Goal: Transaction & Acquisition: Purchase product/service

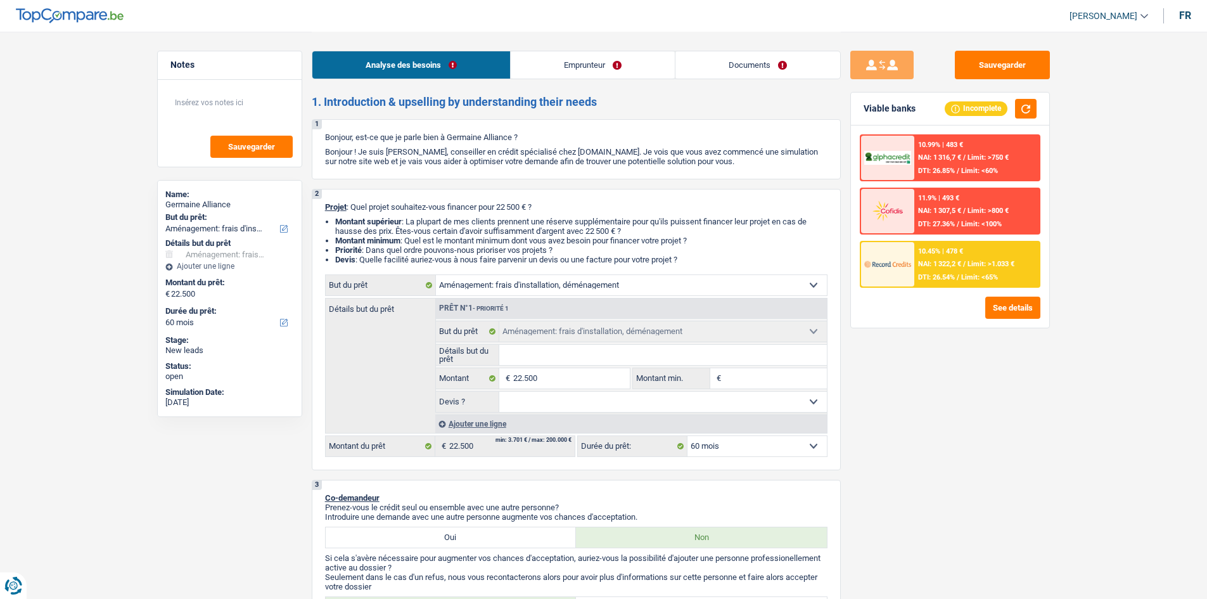
select select "movingOrInstallation"
select select "60"
select select "movingOrInstallation"
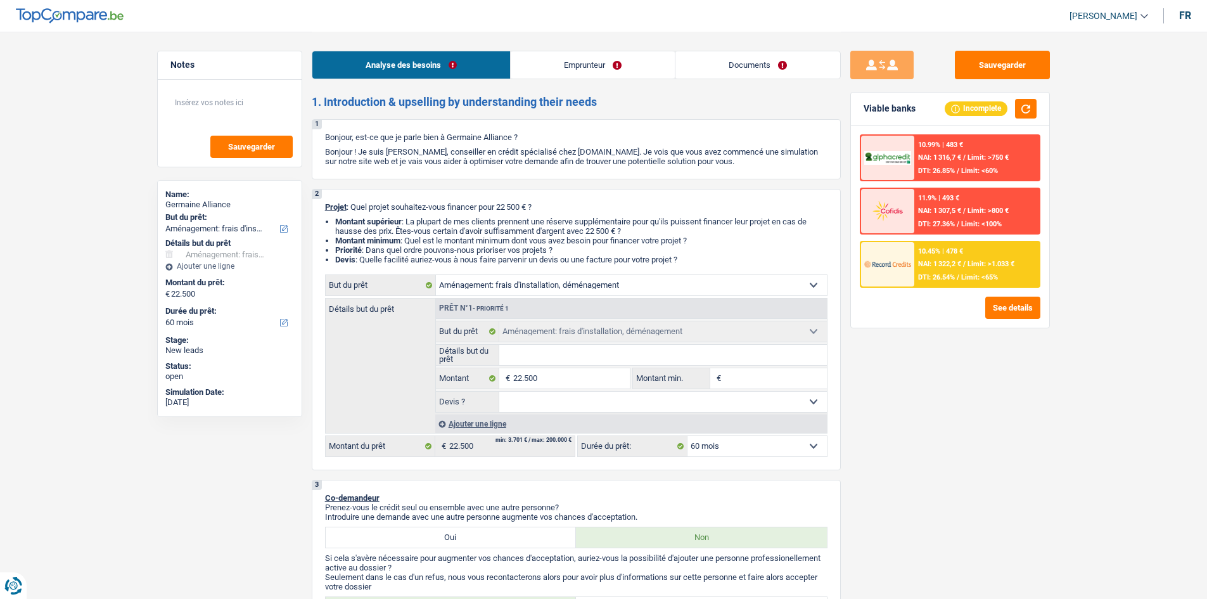
select select "60"
select select "retired"
select select "pension"
select select "ownerWithoutMortgage"
select select "movingOrInstallation"
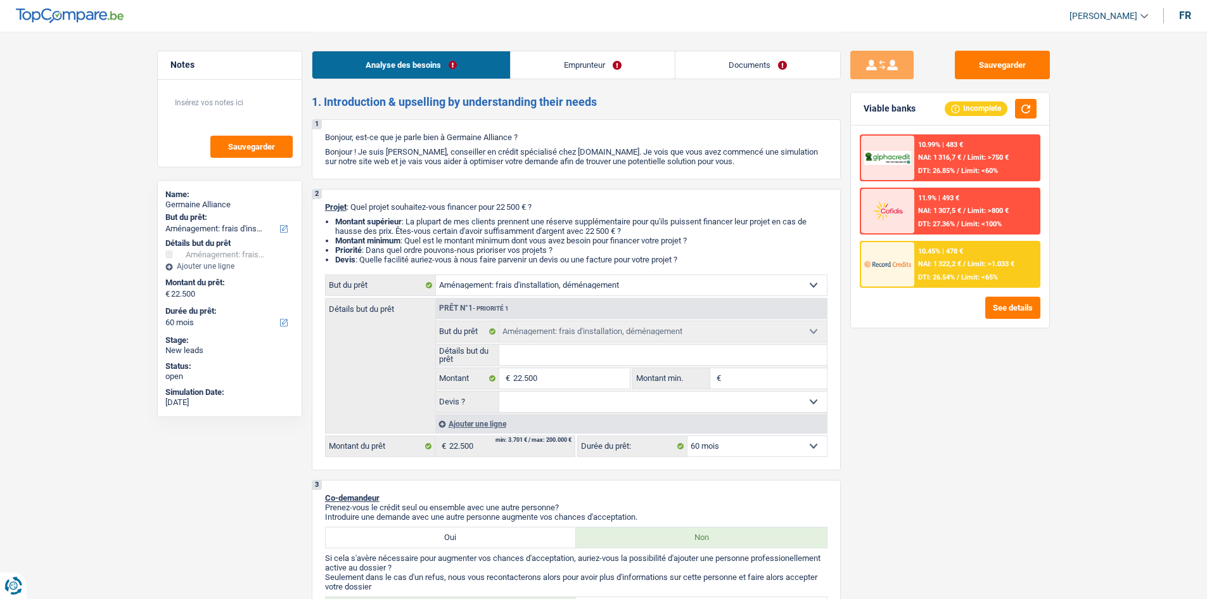
select select "movingOrInstallation"
select select "60"
drag, startPoint x: 460, startPoint y: 279, endPoint x: 463, endPoint y: 293, distance: 13.5
click at [460, 279] on select "Confort maison: meubles, textile, peinture, électroménager, outillage non-profe…" at bounding box center [631, 285] width 391 height 20
select select "houseOrGarden"
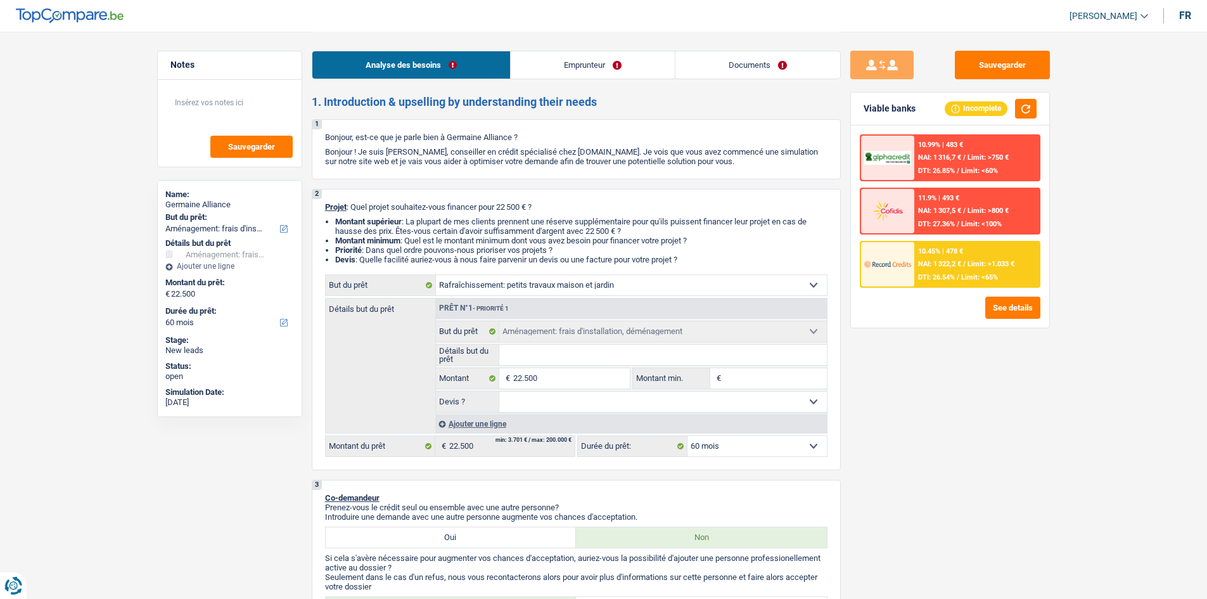
click at [436, 275] on select "Confort maison: meubles, textile, peinture, électroménager, outillage non-profe…" at bounding box center [631, 285] width 391 height 20
select select "houseOrGarden"
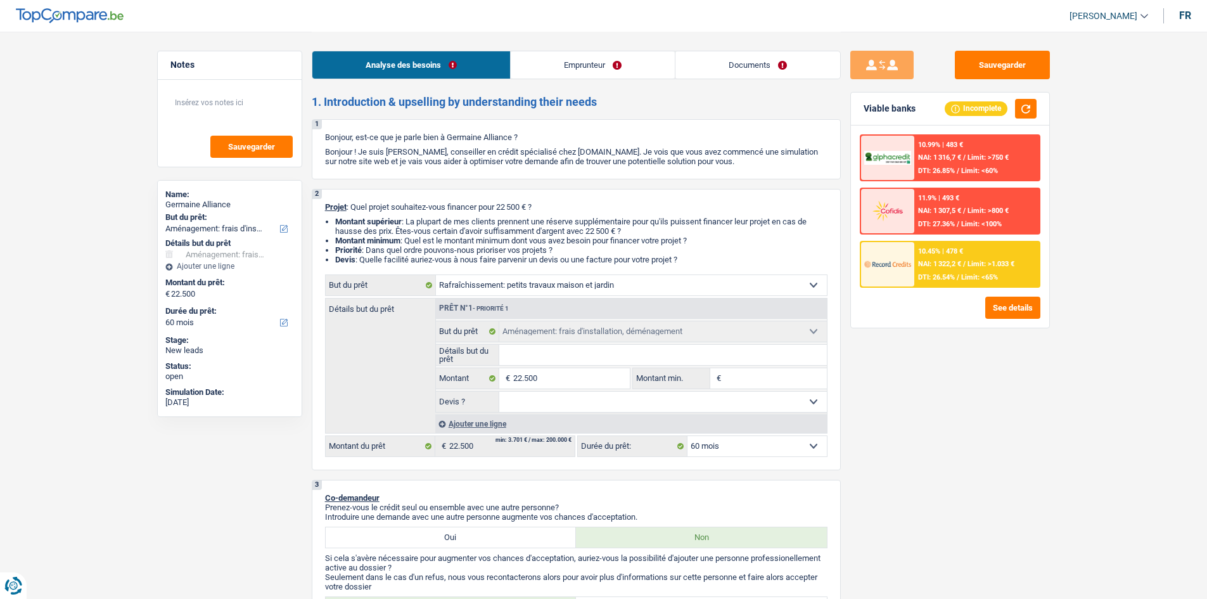
select select "houseOrGarden"
select select "movingOrInstallation"
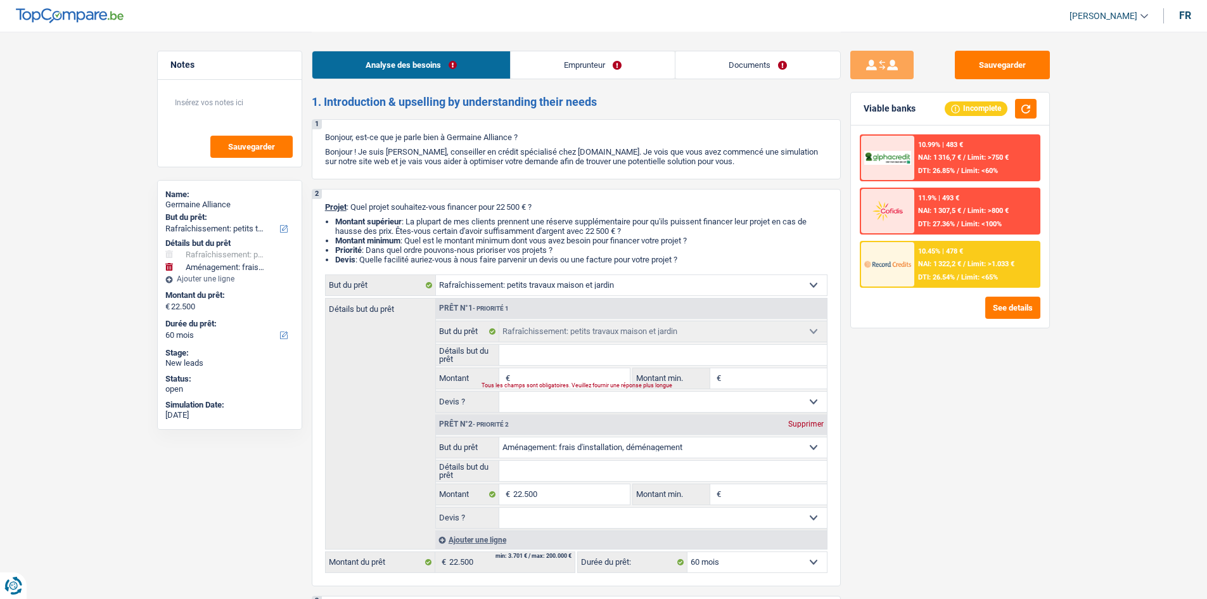
click at [805, 421] on div "Supprimer" at bounding box center [806, 424] width 42 height 8
type input "0"
select select
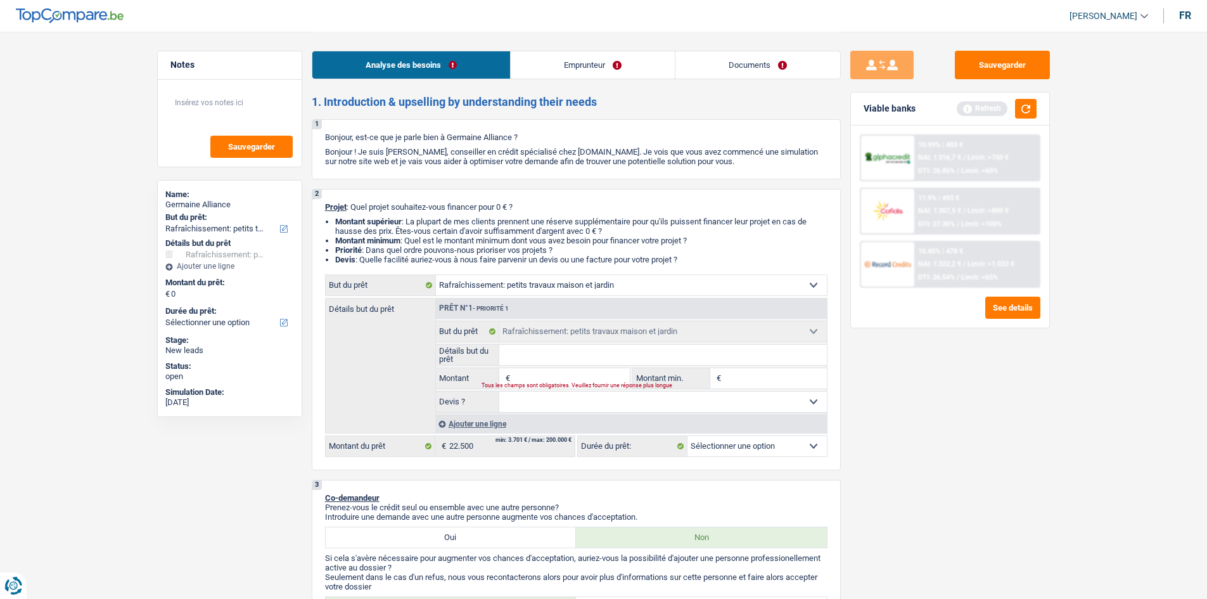
click at [547, 61] on link "Emprunteur" at bounding box center [593, 64] width 164 height 27
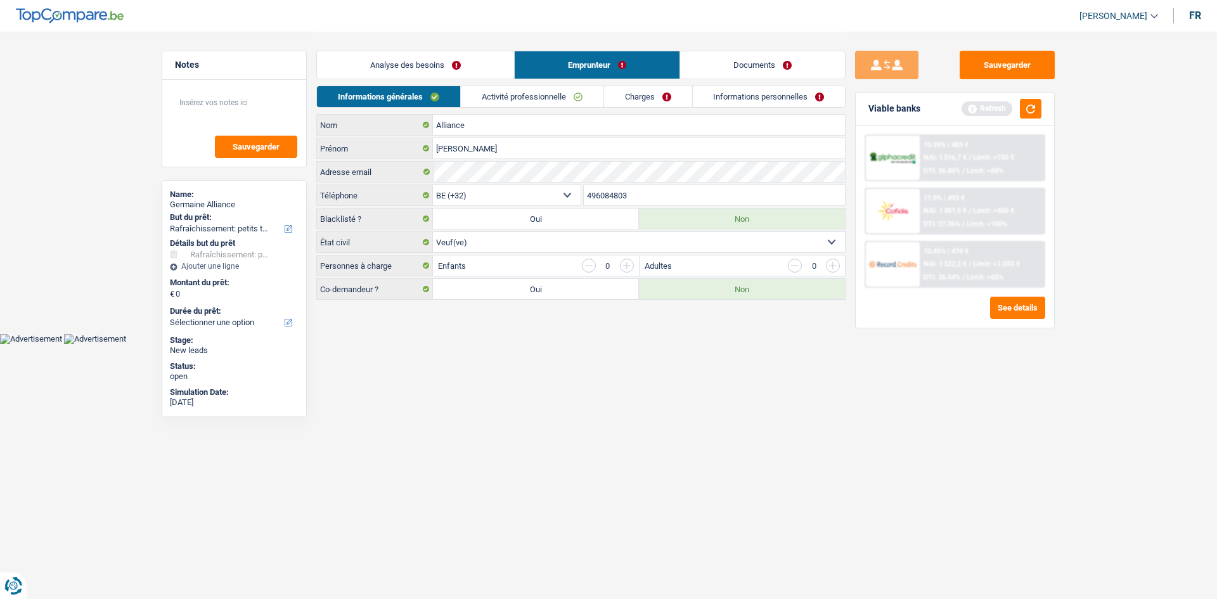
click at [502, 105] on link "Activité professionnelle" at bounding box center [532, 96] width 143 height 21
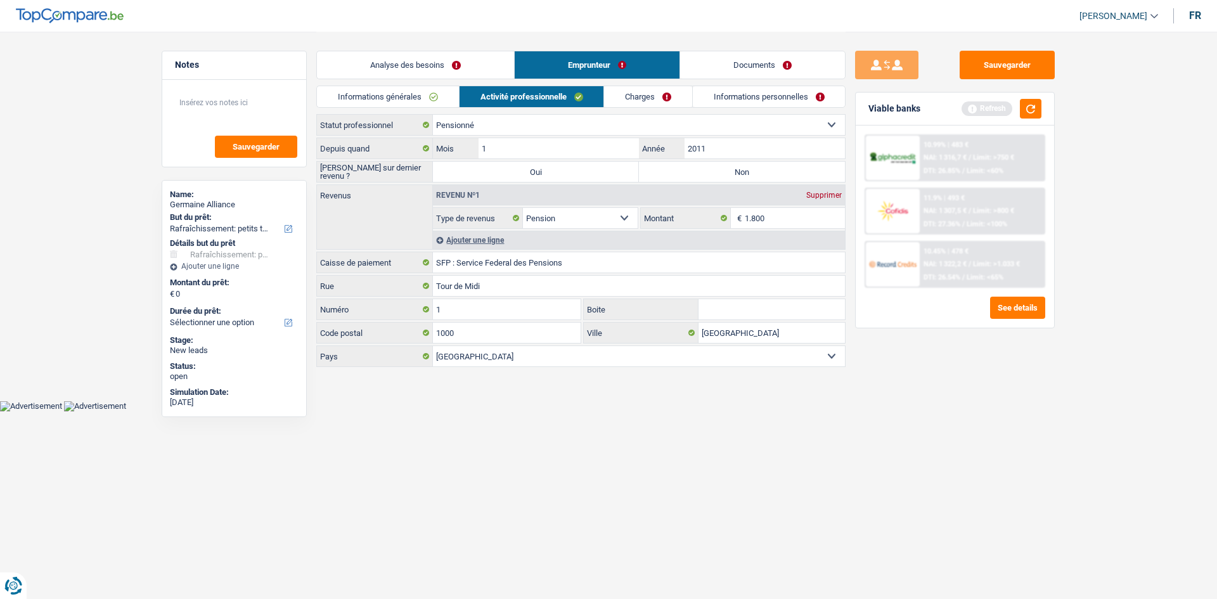
click at [622, 91] on link "Charges" at bounding box center [648, 96] width 88 height 21
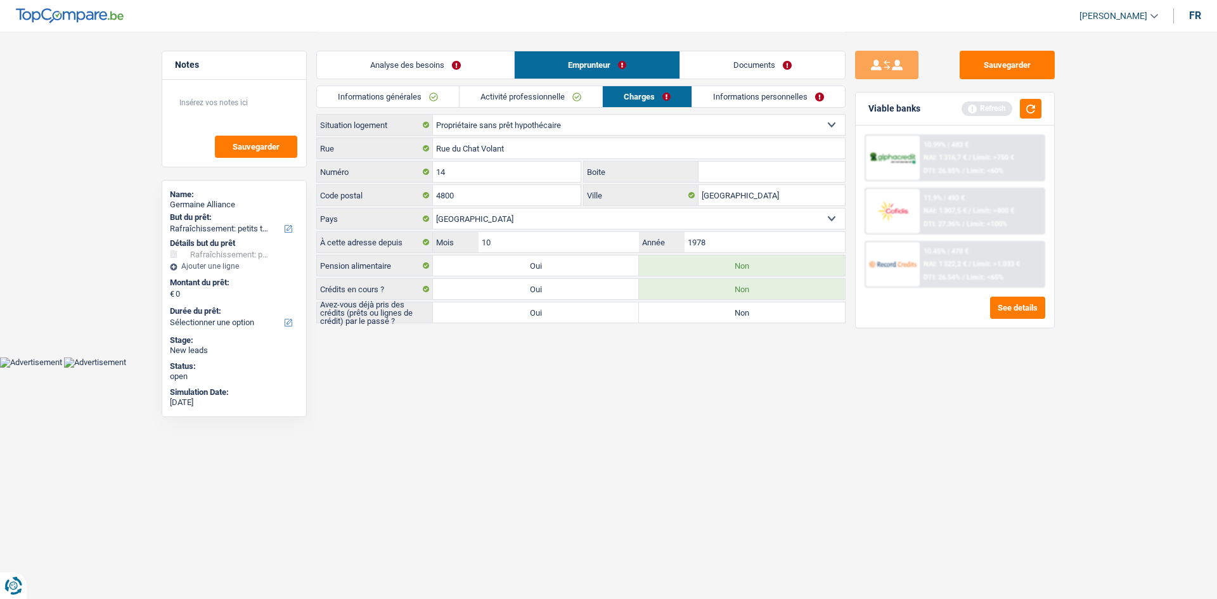
click at [376, 68] on link "Analyse des besoins" at bounding box center [415, 64] width 197 height 27
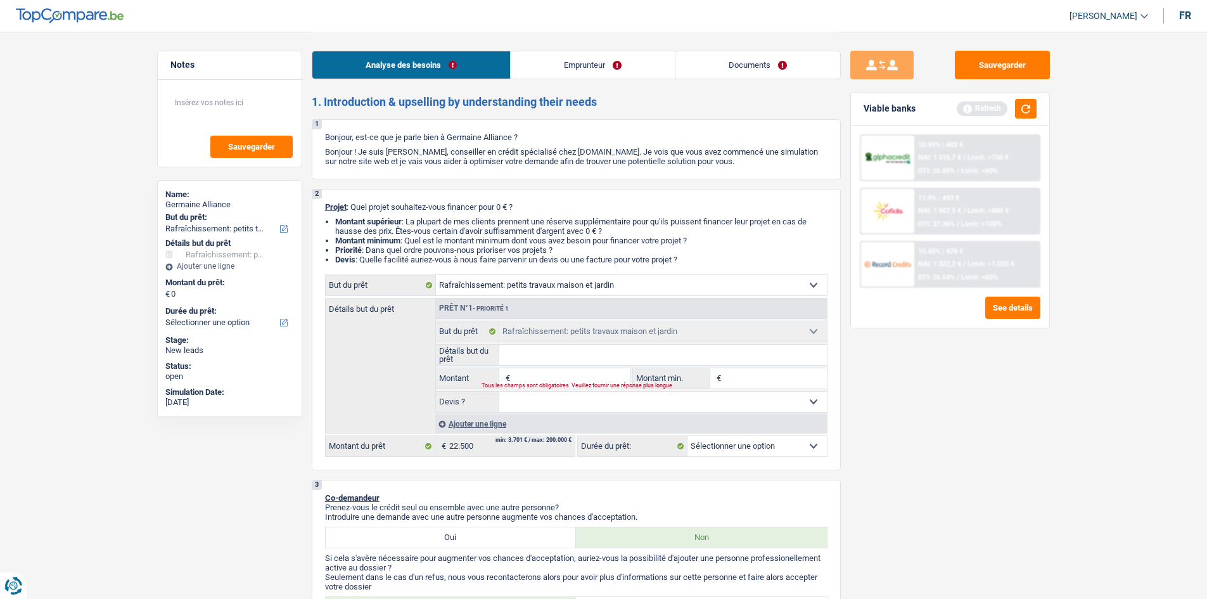
click at [567, 291] on select "Confort maison: meubles, textile, peinture, électroménager, outillage non-profe…" at bounding box center [631, 285] width 391 height 20
select select "renovation"
click at [436, 275] on select "Confort maison: meubles, textile, peinture, électroménager, outillage non-profe…" at bounding box center [631, 285] width 391 height 20
select select "renovation"
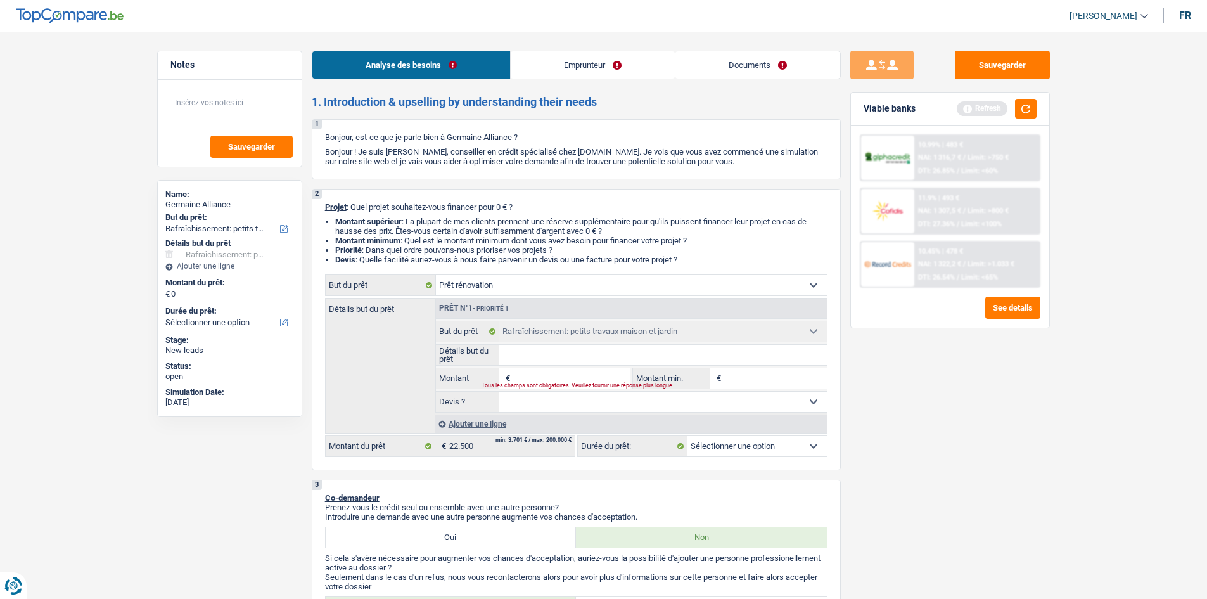
select select
select select "renovation"
select select
select select "renovation"
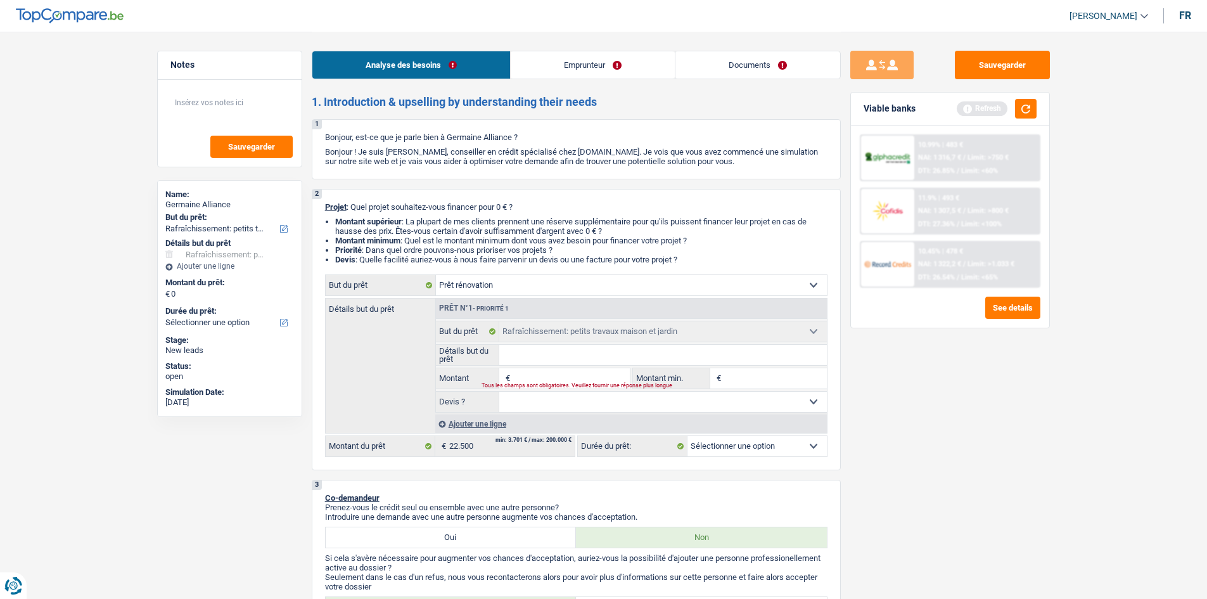
select select
select select "houseOrGarden"
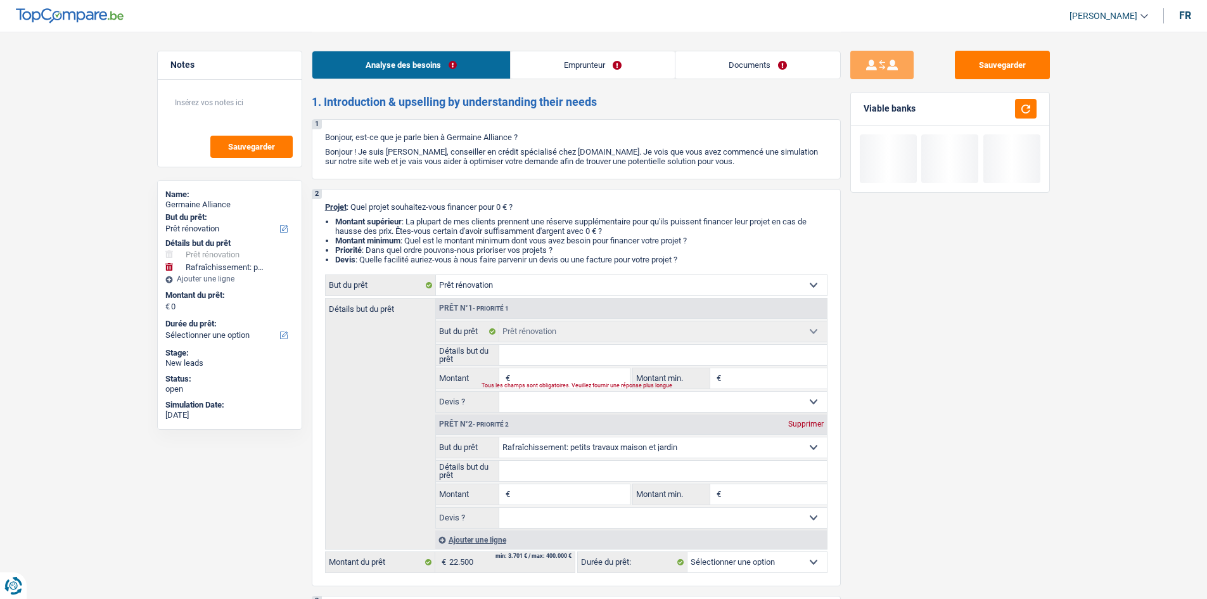
click at [803, 421] on div "Supprimer" at bounding box center [806, 424] width 42 height 8
select select
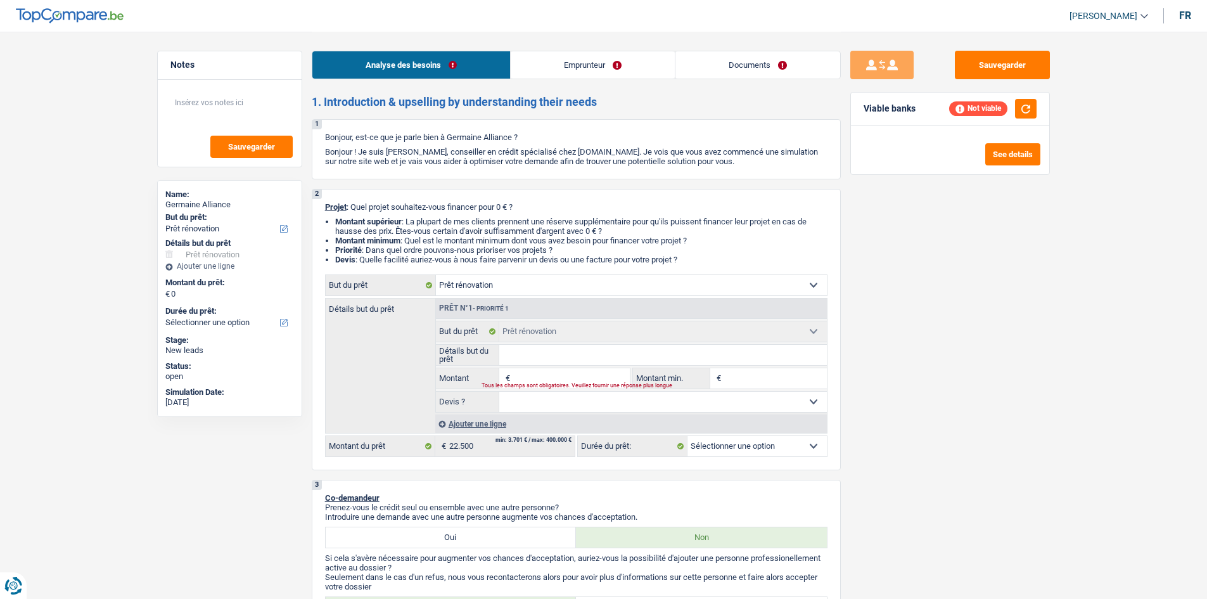
click at [500, 287] on select "Confort maison: meubles, textile, peinture, électroménager, outillage non-profe…" at bounding box center [631, 285] width 391 height 20
click at [492, 288] on select "Confort maison: meubles, textile, peinture, électroménager, outillage non-profe…" at bounding box center [631, 285] width 391 height 20
click at [518, 374] on input "Montant" at bounding box center [571, 378] width 116 height 20
type input "2"
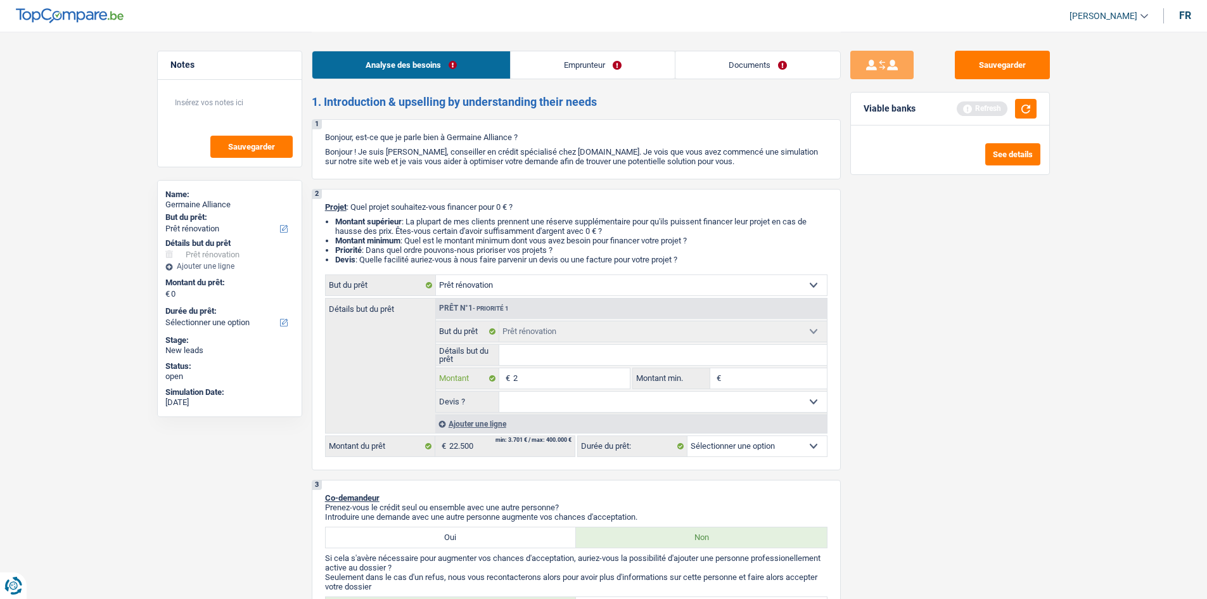
type input "22"
type input "225"
type input "2.250"
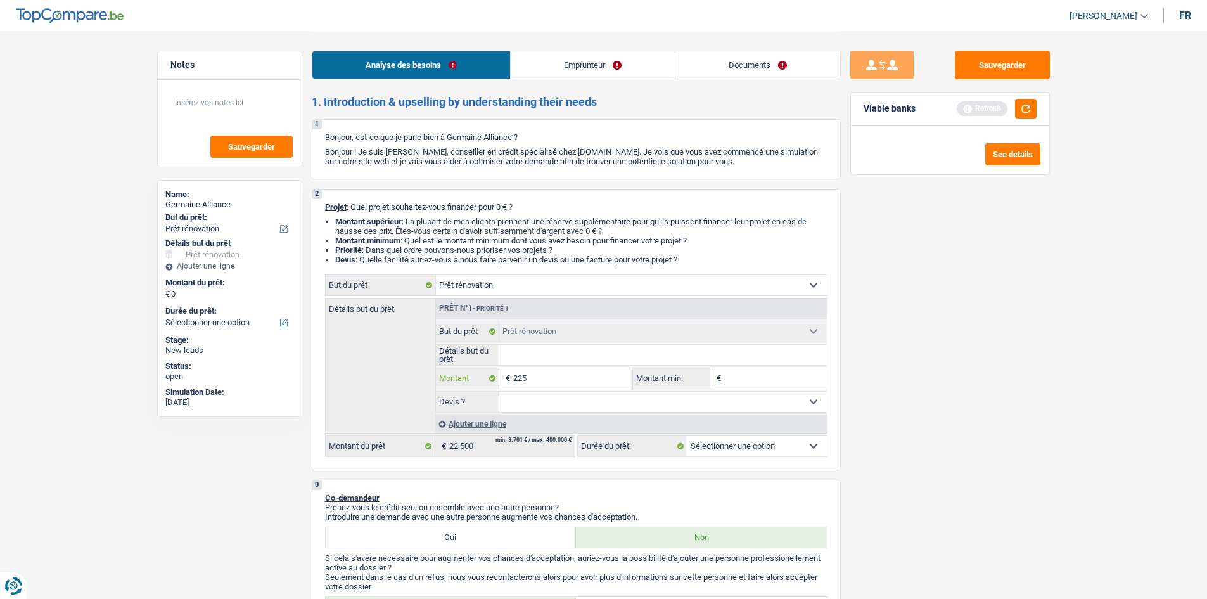
type input "2.250"
type input "22.500"
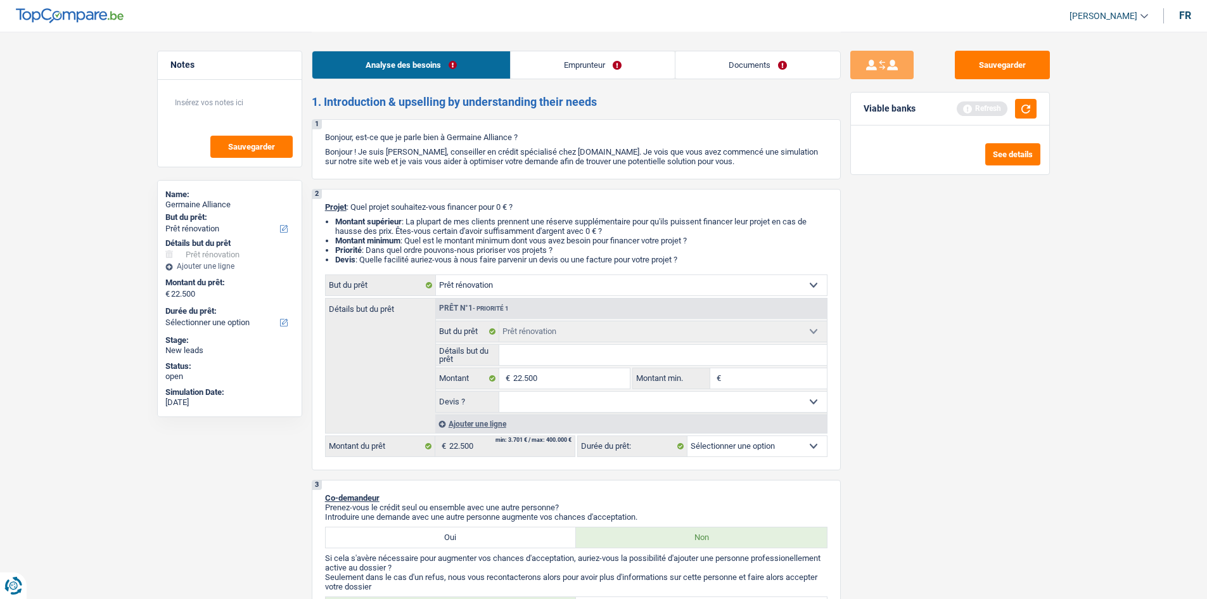
drag, startPoint x: 939, startPoint y: 421, endPoint x: 921, endPoint y: 415, distance: 19.4
click at [931, 418] on div "Sauvegarder Viable banks Refresh See details" at bounding box center [950, 315] width 219 height 528
select select "120"
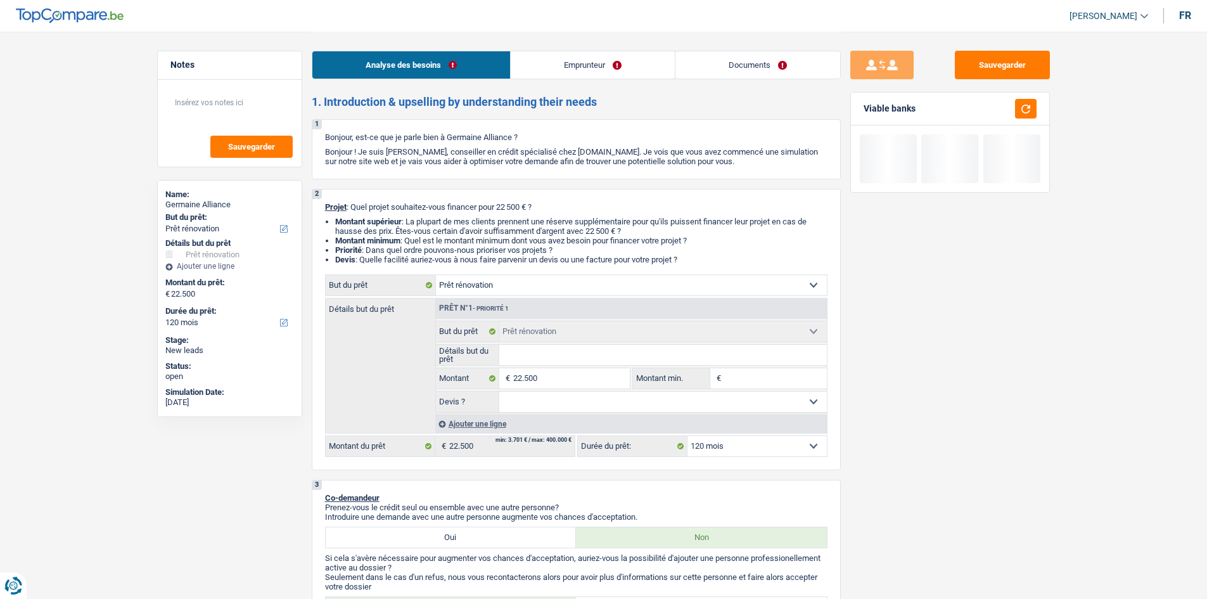
click at [726, 444] on select "12 mois 18 mois 24 mois 30 mois 36 mois 42 mois 48 mois 60 mois 72 mois 84 mois…" at bounding box center [757, 446] width 139 height 20
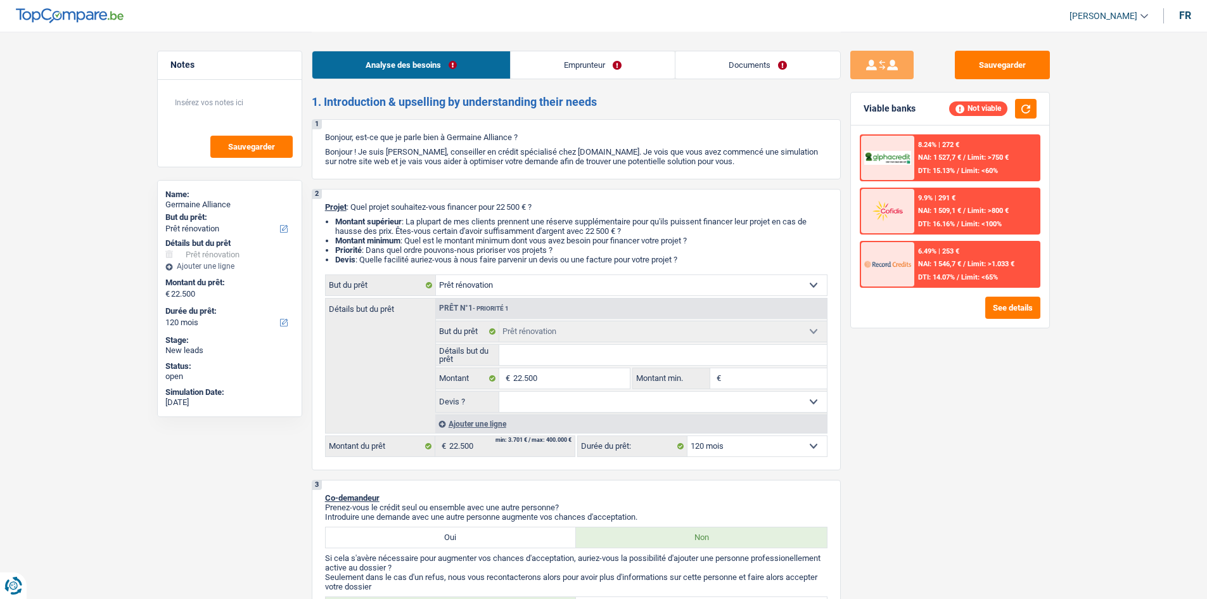
click at [688, 436] on select "12 mois 18 mois 24 mois 30 mois 36 mois 42 mois 48 mois 60 mois 72 mois 84 mois…" at bounding box center [757, 446] width 139 height 20
click at [757, 386] on input "Montant min." at bounding box center [775, 378] width 103 height 20
type input "2"
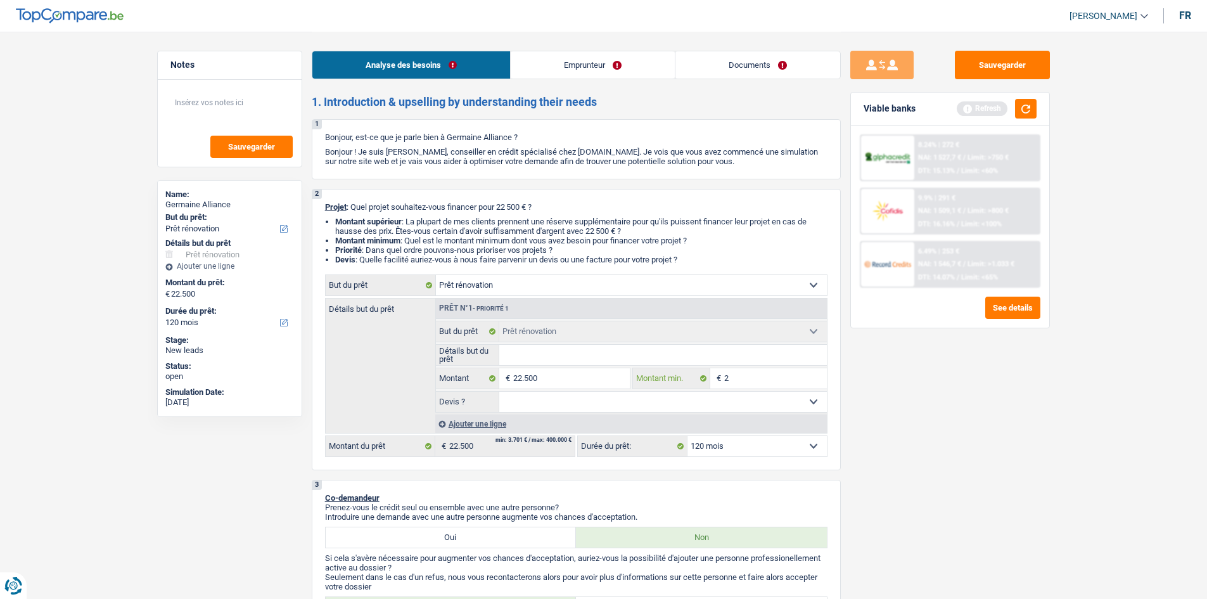
type input "22"
type input "225"
type input "2.250"
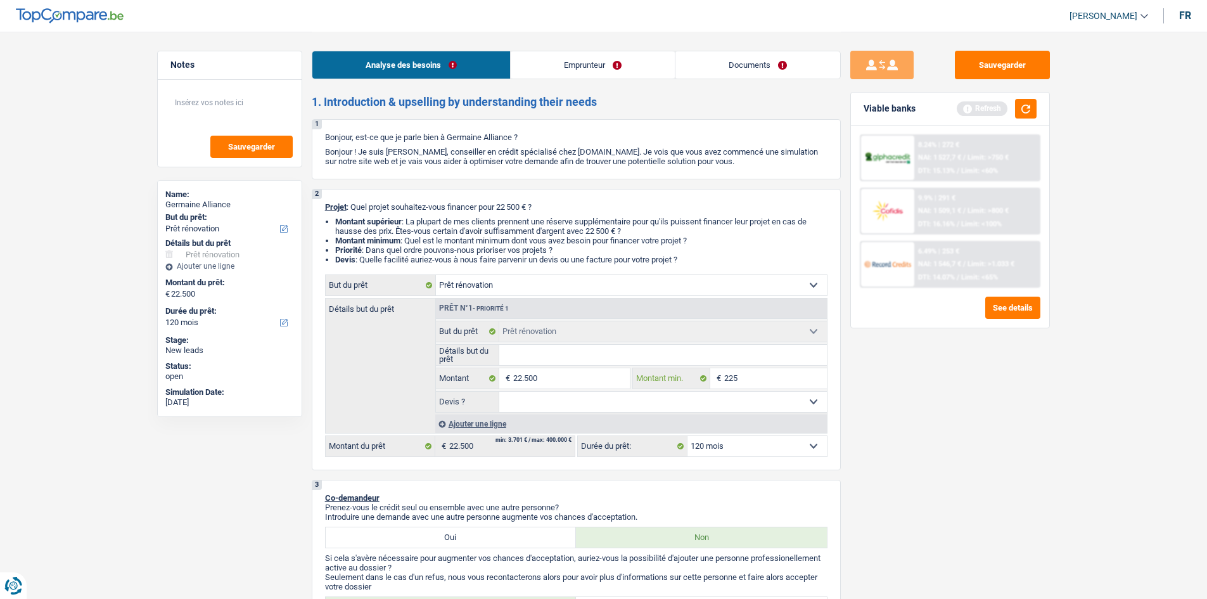
type input "2.250"
type input "22.500"
click at [1025, 452] on div "Sauvegarder Viable banks Refresh 8.24% | 272 € NAI: 1 527,7 € / Limit: >750 € D…" at bounding box center [950, 315] width 219 height 528
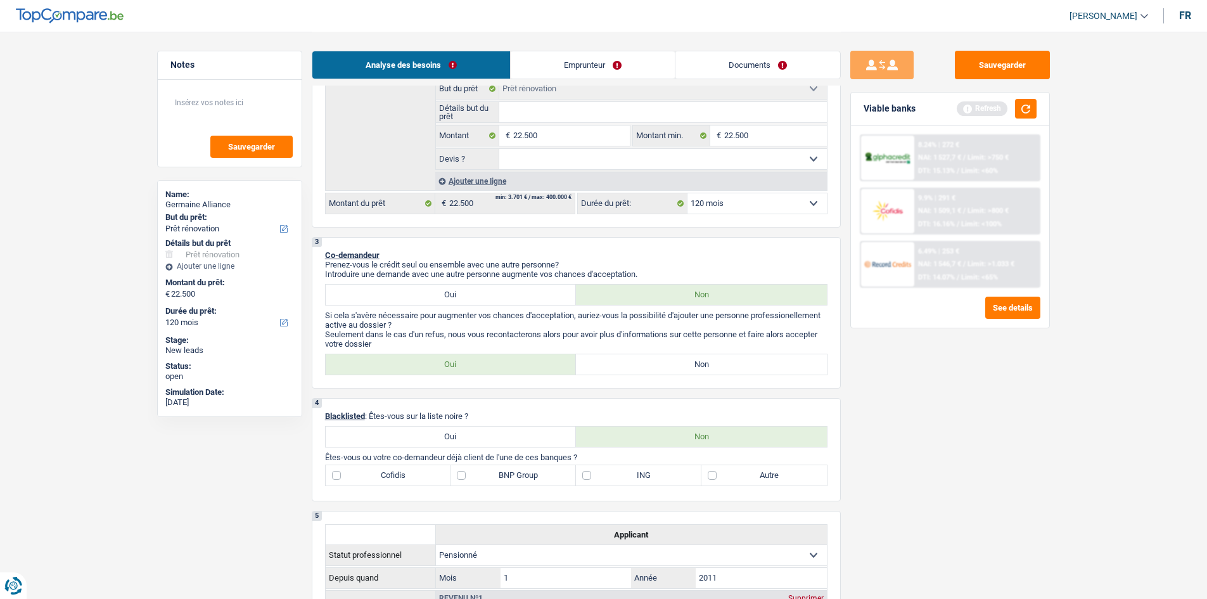
scroll to position [243, 0]
click at [554, 60] on link "Emprunteur" at bounding box center [593, 64] width 164 height 27
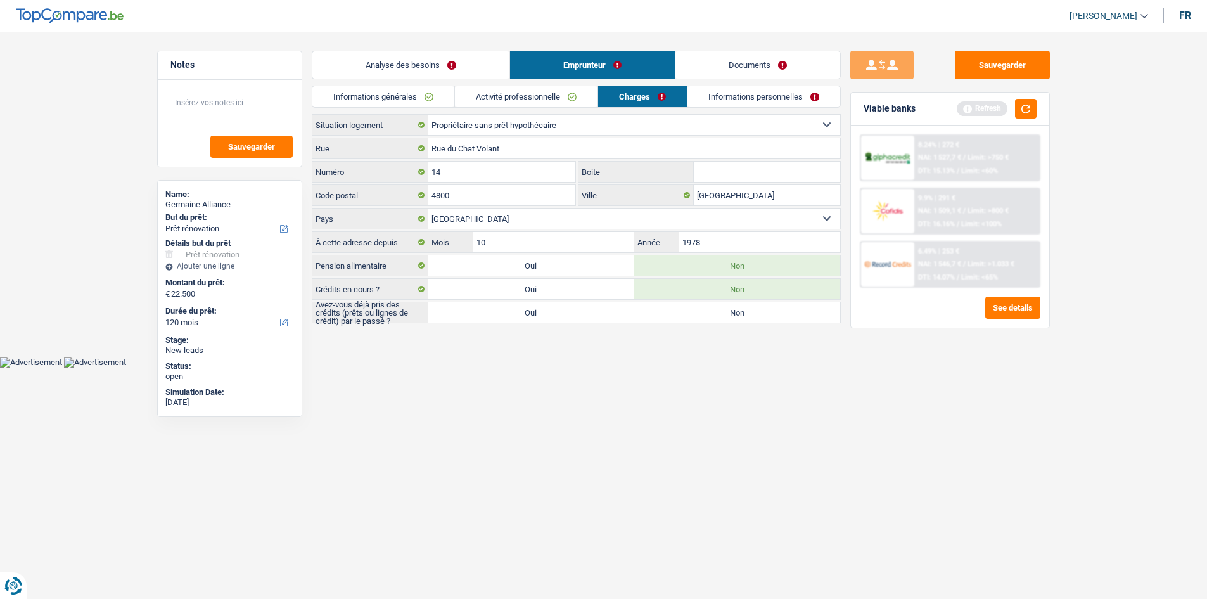
scroll to position [0, 0]
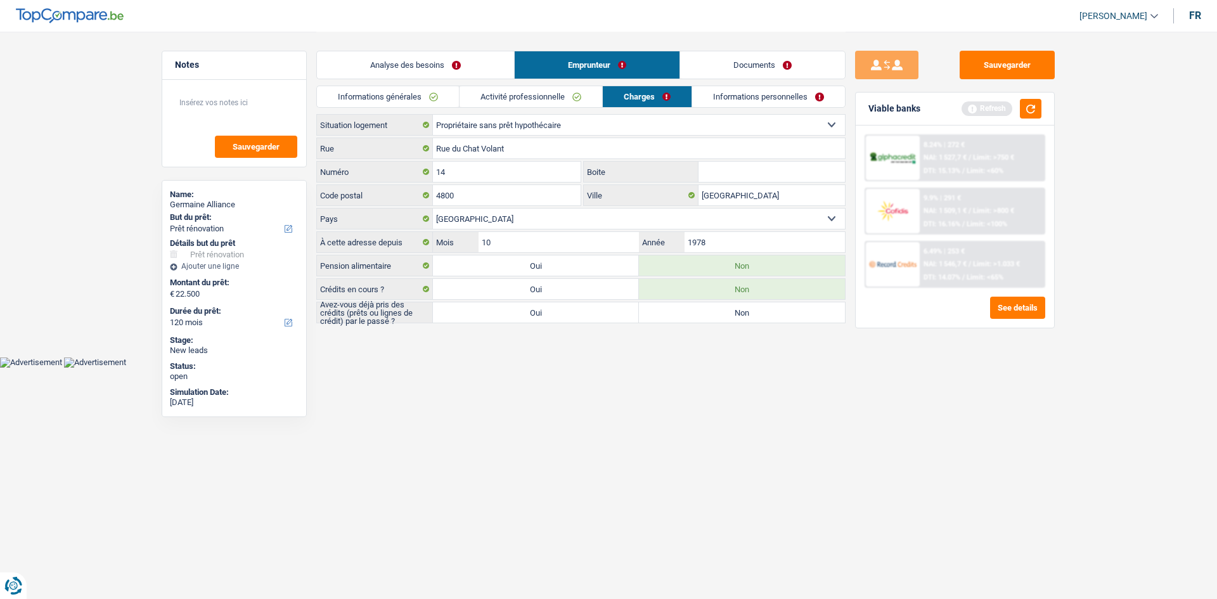
click at [399, 71] on link "Analyse des besoins" at bounding box center [415, 64] width 197 height 27
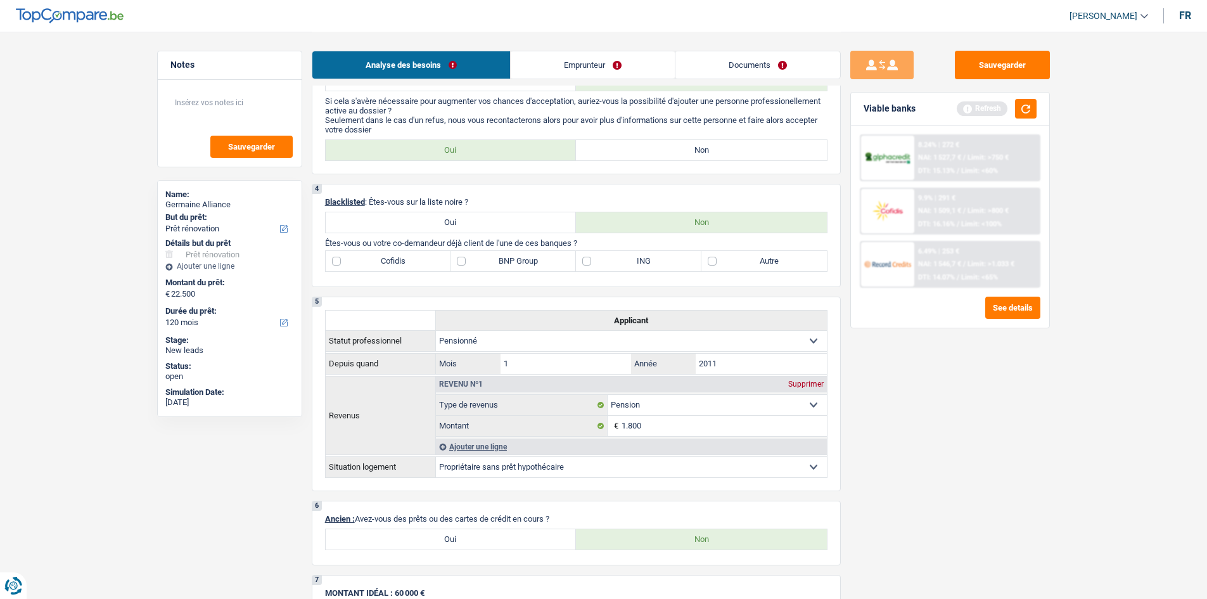
scroll to position [477, 0]
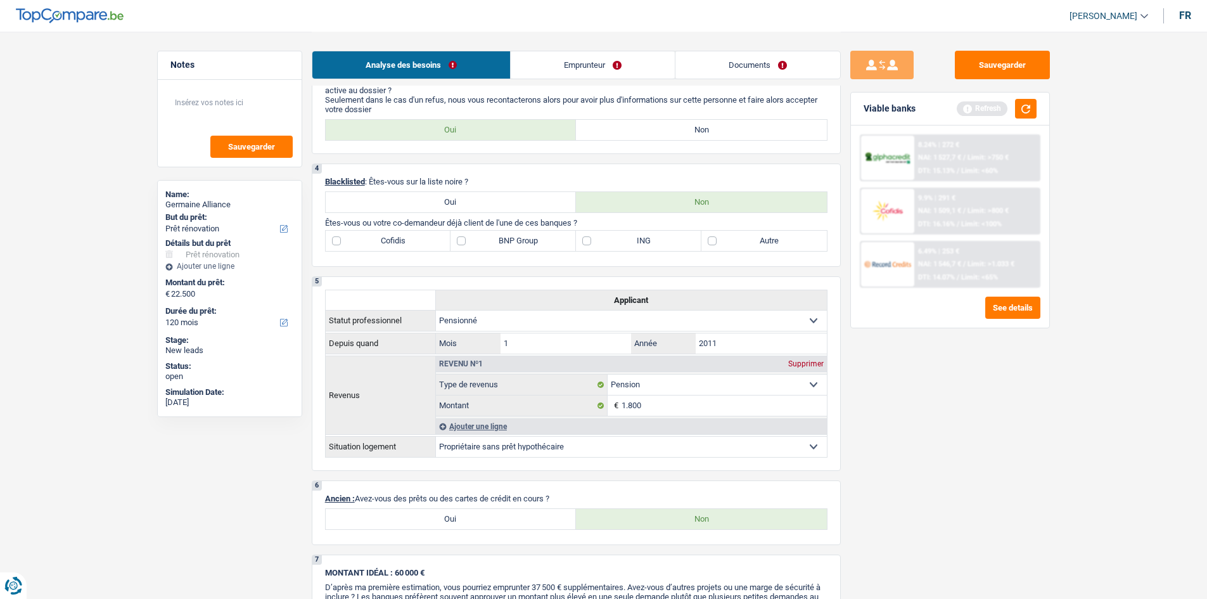
click at [733, 236] on label "Autre" at bounding box center [763, 241] width 125 height 20
click at [733, 236] on input "Autre" at bounding box center [763, 241] width 125 height 20
checkbox input "true"
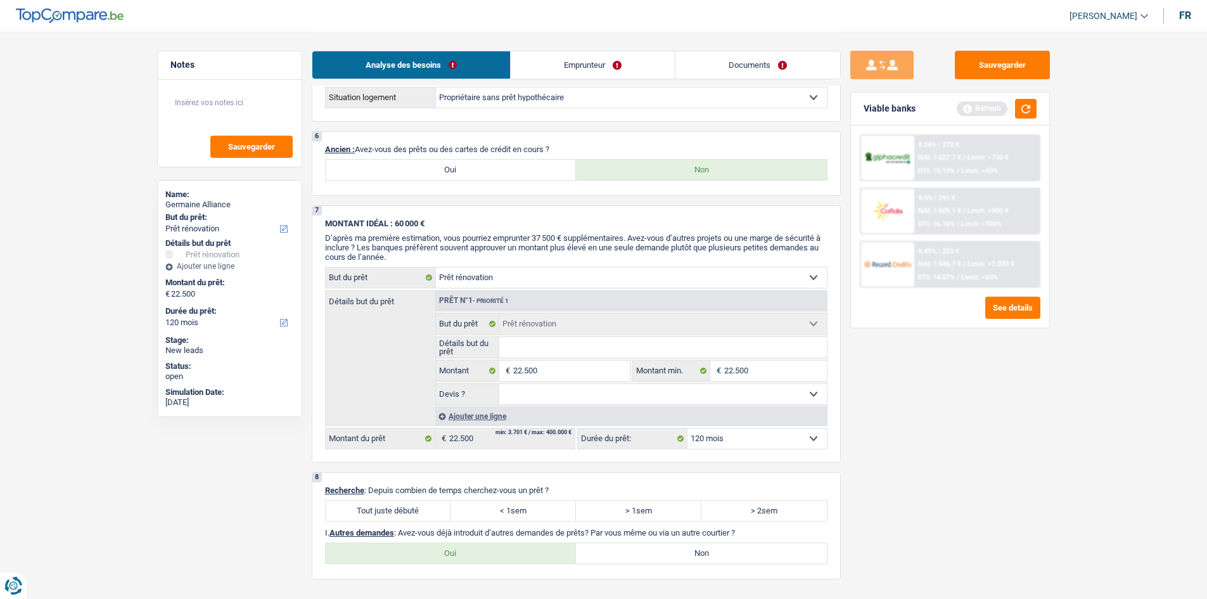
scroll to position [769, 0]
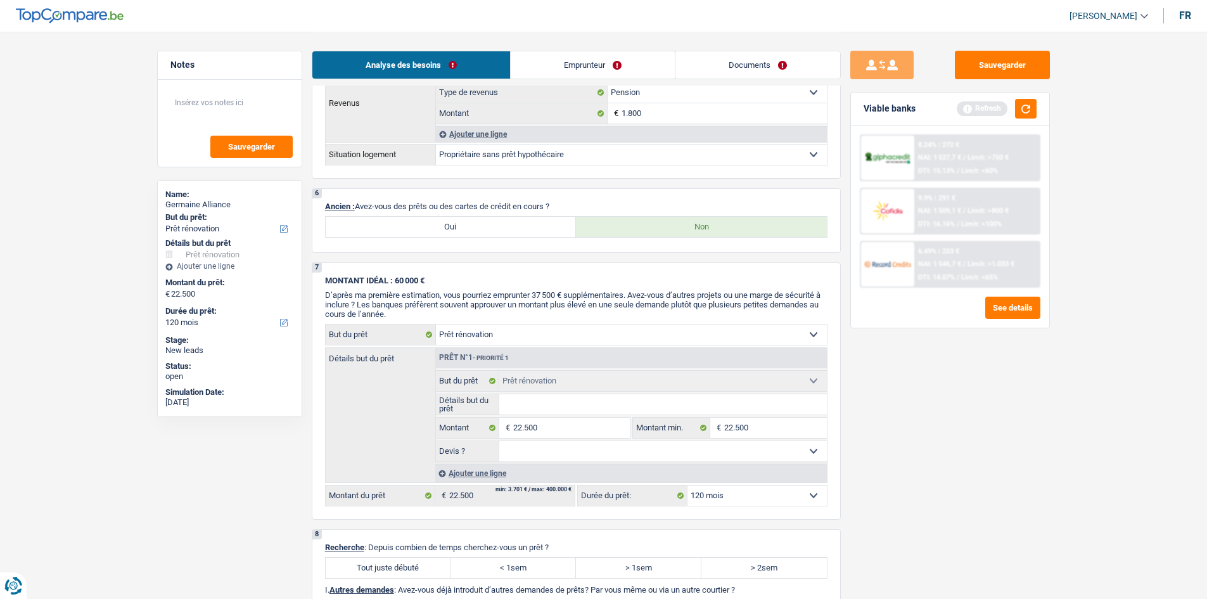
click at [436, 228] on label "Oui" at bounding box center [451, 227] width 251 height 20
click at [436, 228] on input "Oui" at bounding box center [451, 227] width 251 height 20
radio input "true"
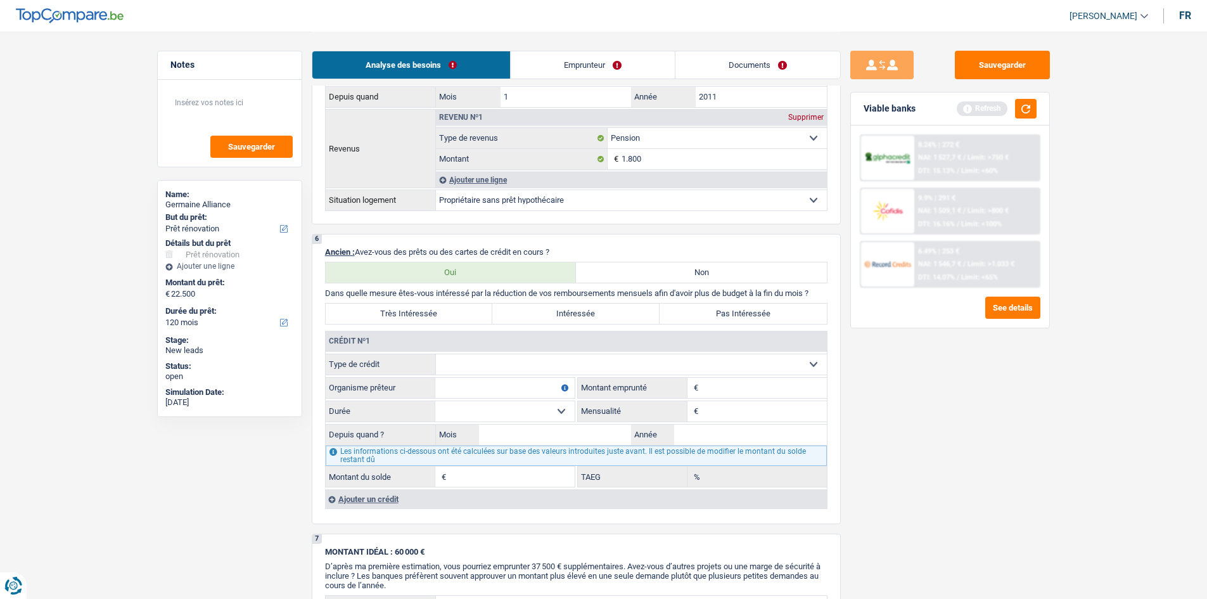
scroll to position [724, 0]
click at [546, 365] on select "Carte ou ouverture de crédit Prêt hypothécaire Vente à tempérament Prêt à tempé…" at bounding box center [631, 364] width 391 height 20
select select "cardOrCredit"
type input "0"
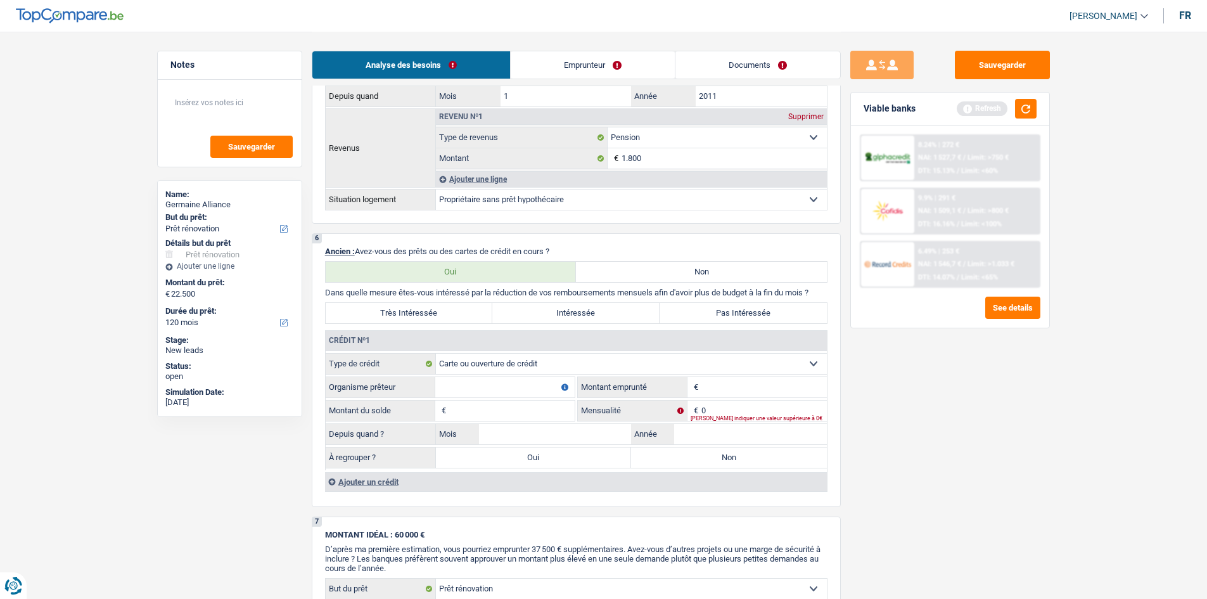
click at [512, 389] on input "Organisme prêteur" at bounding box center [504, 387] width 139 height 20
type input "beobank"
click at [707, 380] on input "Montant" at bounding box center [763, 387] width 125 height 20
type input "1.500"
click at [477, 409] on input "Montant du solde" at bounding box center [511, 410] width 125 height 20
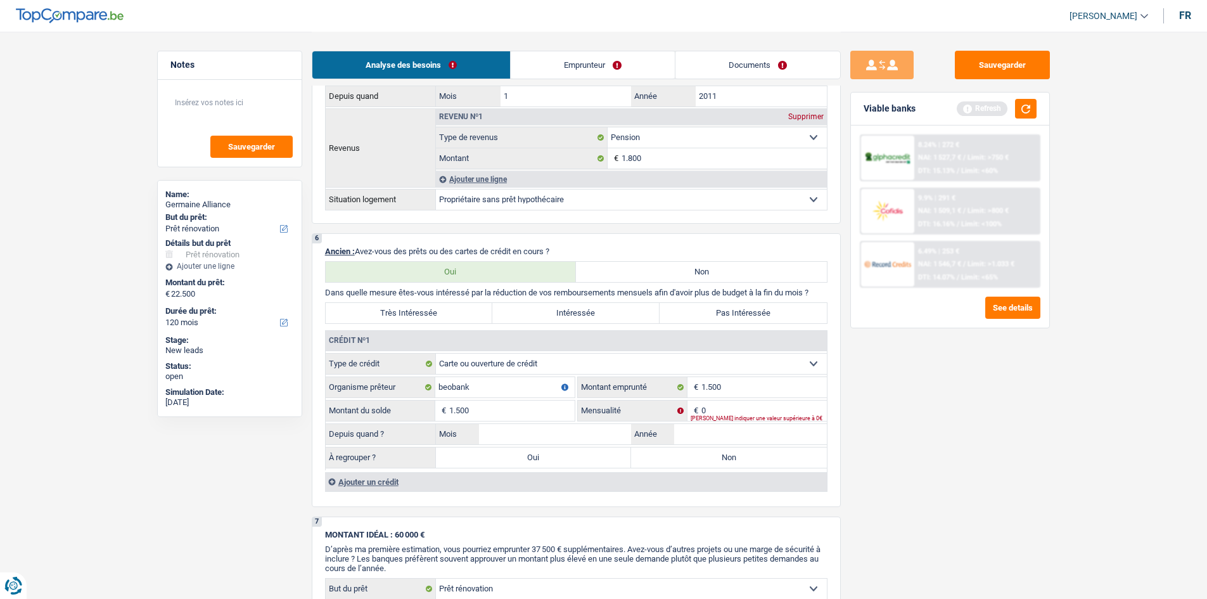
type input "1.500"
click at [741, 409] on input "0" at bounding box center [763, 410] width 125 height 20
click at [741, 409] on input "Mensualité" at bounding box center [763, 410] width 125 height 20
type input "100"
click at [1020, 440] on div "Sauvegarder Viable banks Refresh 8.24% | 272 € NAI: 1 527,7 € / Limit: >750 € D…" at bounding box center [950, 315] width 219 height 528
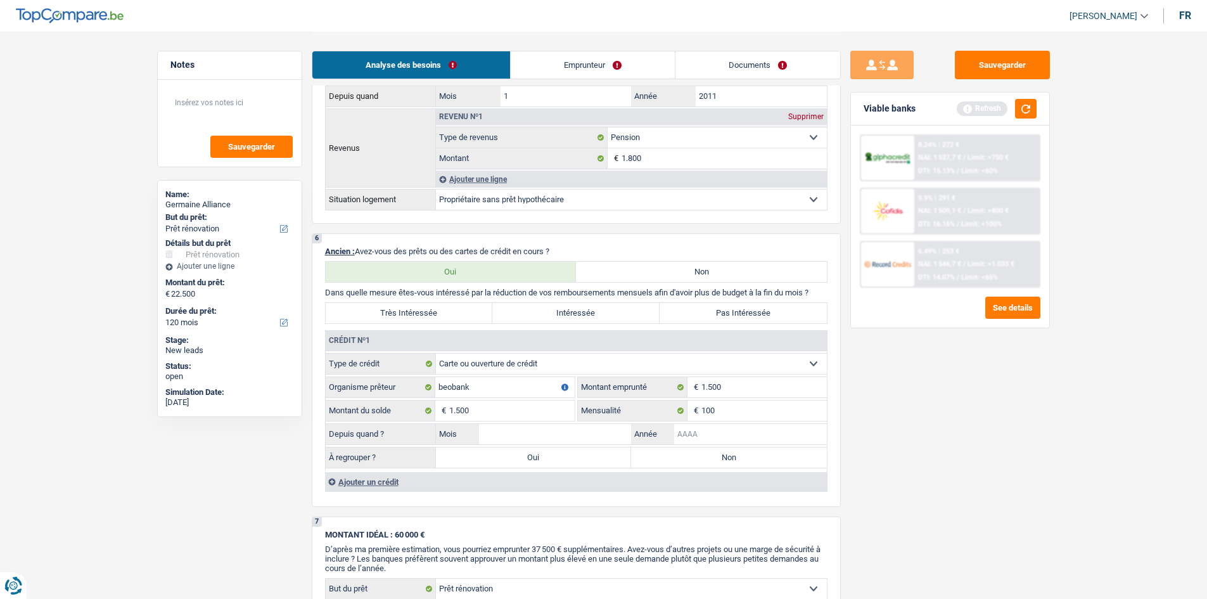
click at [764, 430] on input "Année" at bounding box center [750, 434] width 153 height 20
type input "2015"
click at [515, 431] on input "Mois" at bounding box center [555, 434] width 153 height 20
type input "05"
click at [715, 458] on label "Non" at bounding box center [729, 457] width 196 height 20
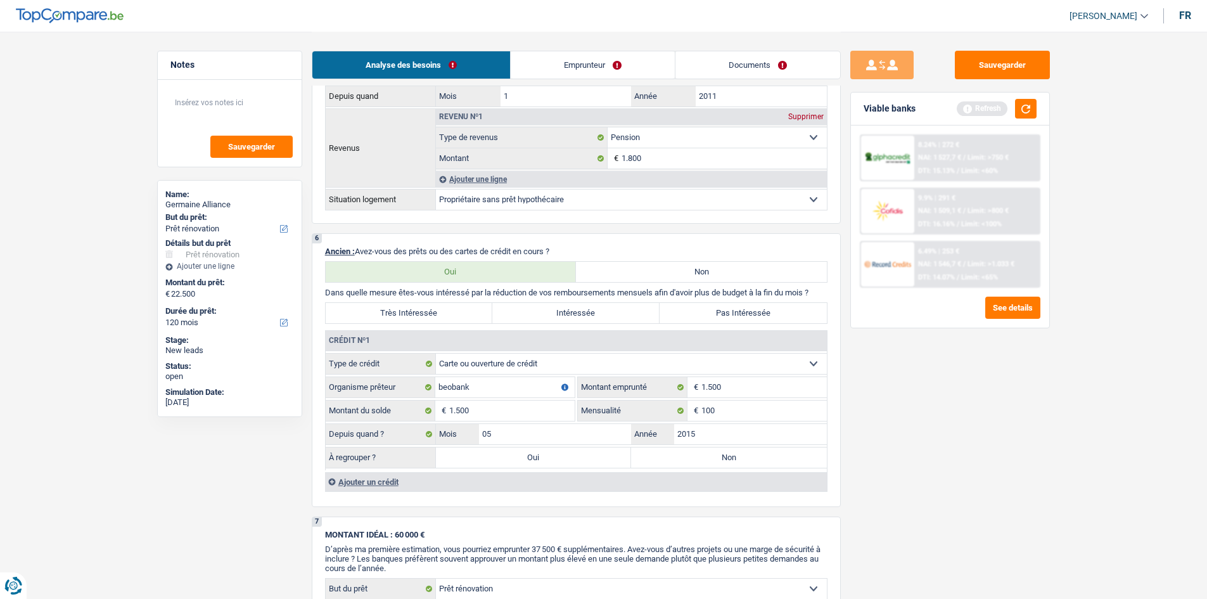
click at [715, 458] on input "Non" at bounding box center [729, 457] width 196 height 20
radio input "true"
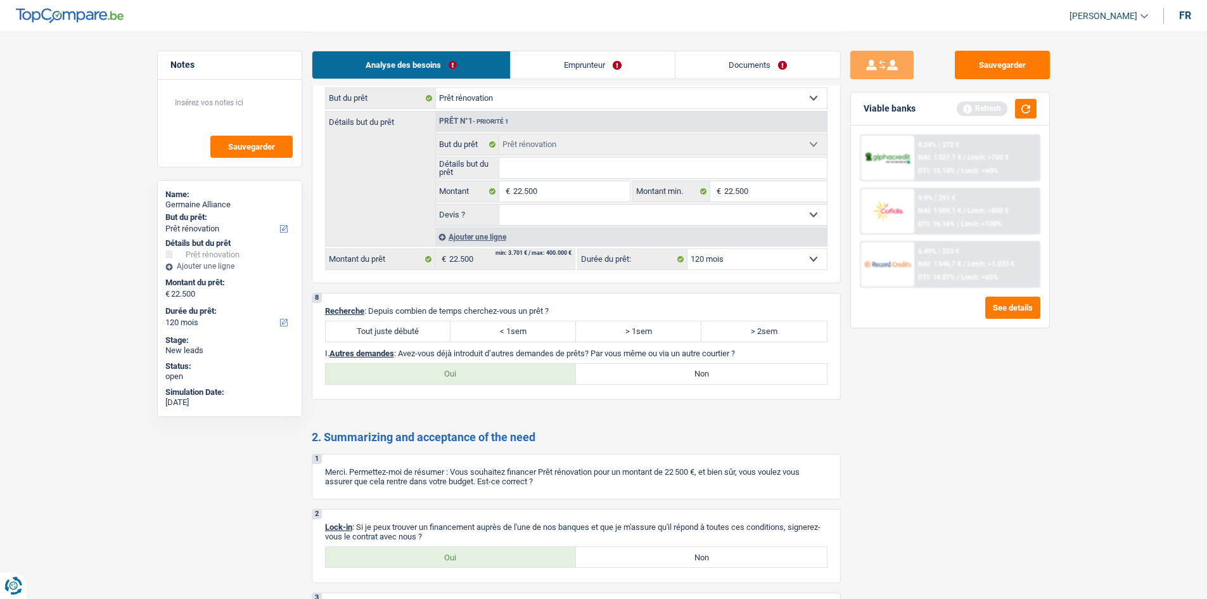
scroll to position [1460, 0]
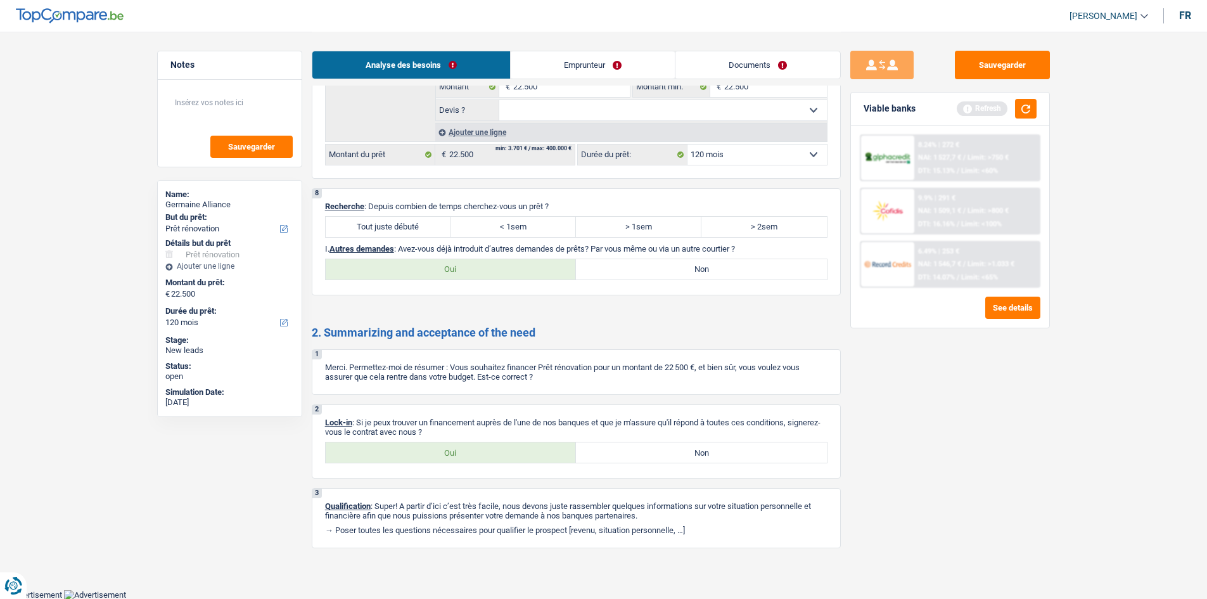
click at [387, 224] on label "Tout juste débuté" at bounding box center [388, 227] width 125 height 20
click at [387, 224] on input "Tout juste débuté" at bounding box center [388, 227] width 125 height 20
radio input "true"
click at [597, 264] on label "Non" at bounding box center [701, 269] width 251 height 20
click at [597, 264] on input "Non" at bounding box center [701, 269] width 251 height 20
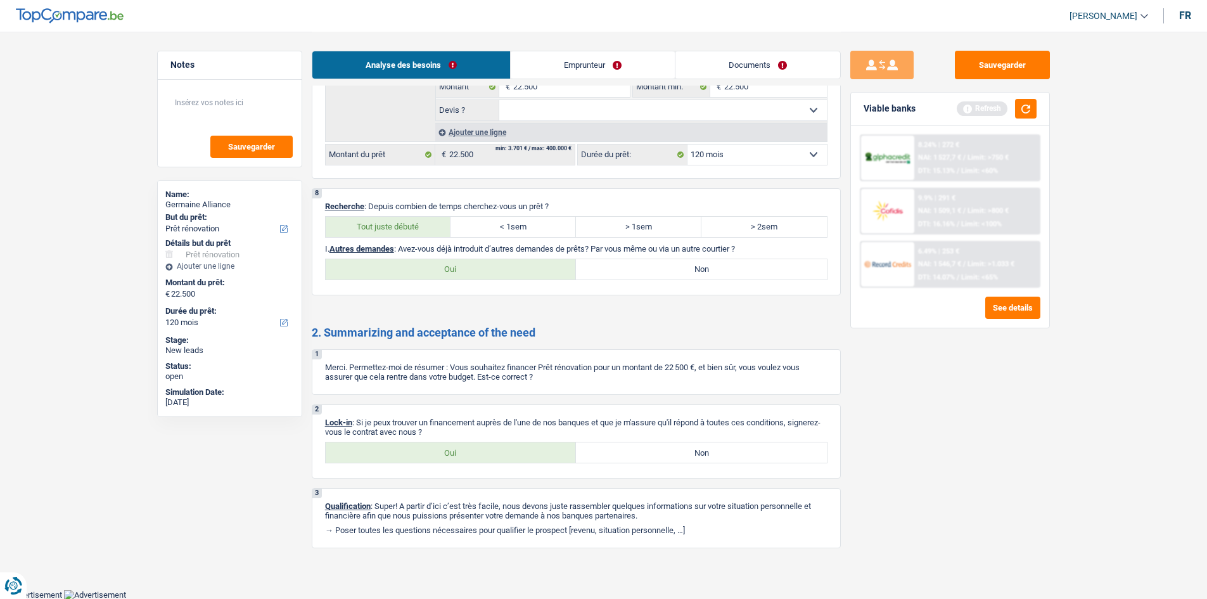
radio input "true"
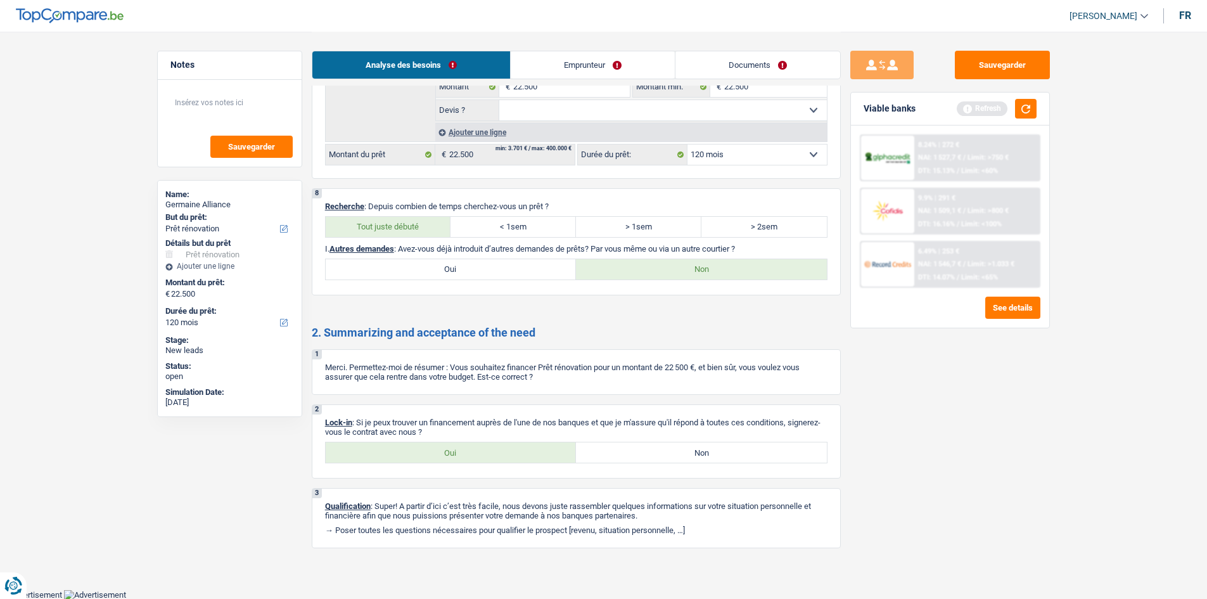
click at [483, 456] on label "Oui" at bounding box center [451, 452] width 251 height 20
click at [483, 456] on input "Oui" at bounding box center [451, 452] width 251 height 20
radio input "true"
click at [551, 56] on link "Emprunteur" at bounding box center [593, 64] width 164 height 27
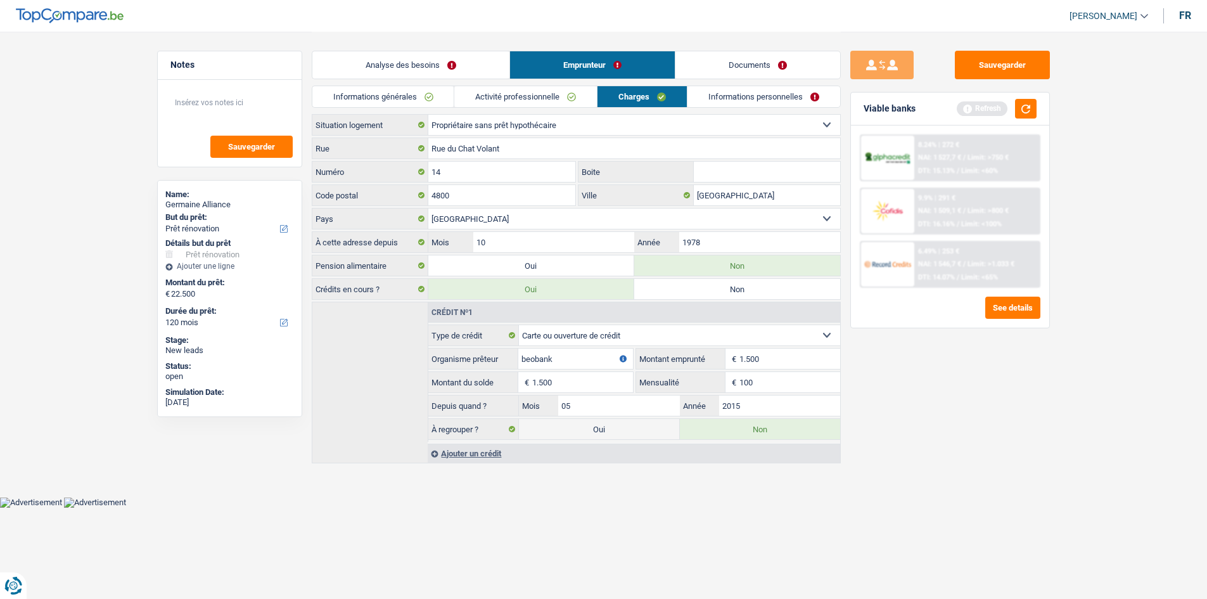
scroll to position [0, 0]
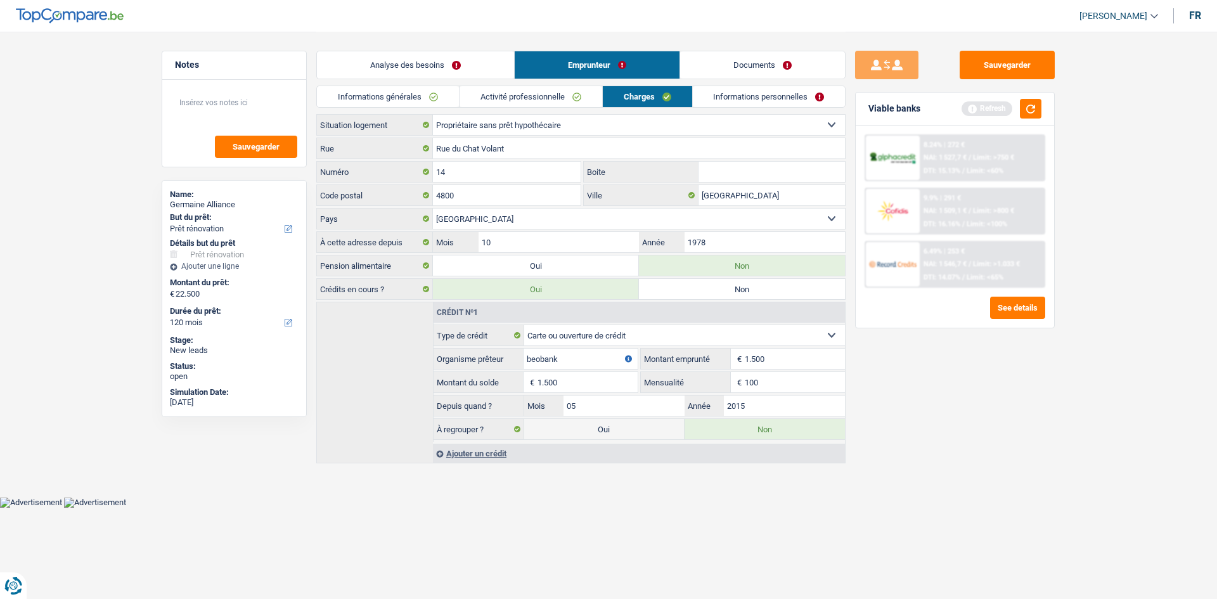
click at [404, 94] on link "Informations générales" at bounding box center [388, 96] width 142 height 21
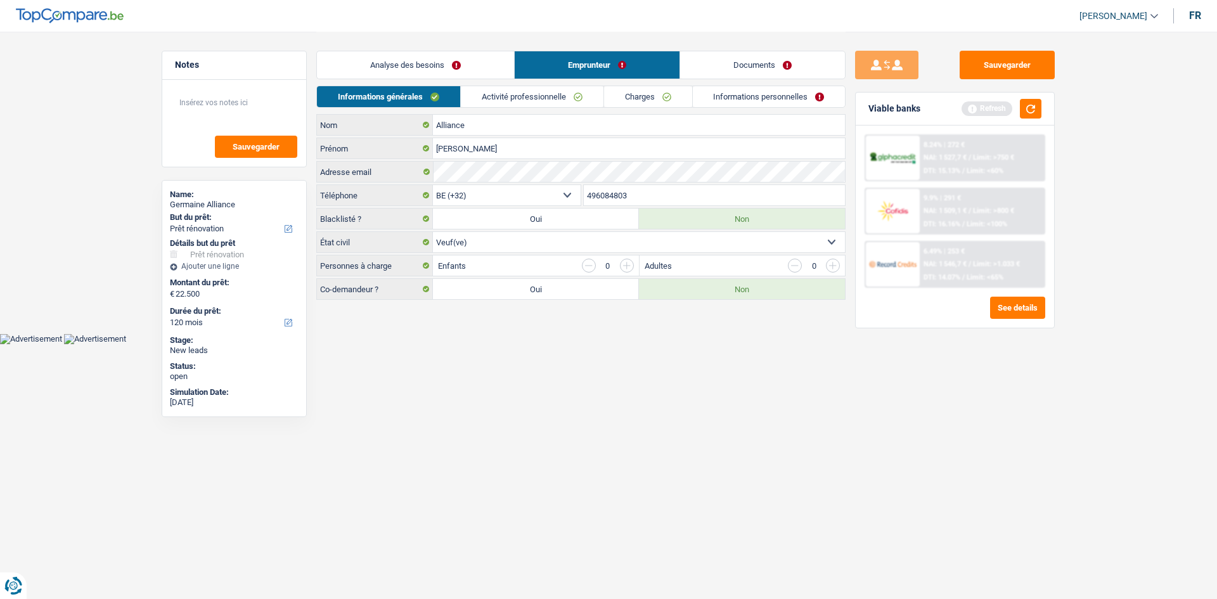
drag, startPoint x: 645, startPoint y: 385, endPoint x: 629, endPoint y: 379, distance: 17.4
click at [642, 344] on html "Vous avez le contrôle de vos données Nous utilisons des cookies, tout comme nos…" at bounding box center [608, 172] width 1217 height 344
click at [509, 101] on link "Activité professionnelle" at bounding box center [532, 96] width 143 height 21
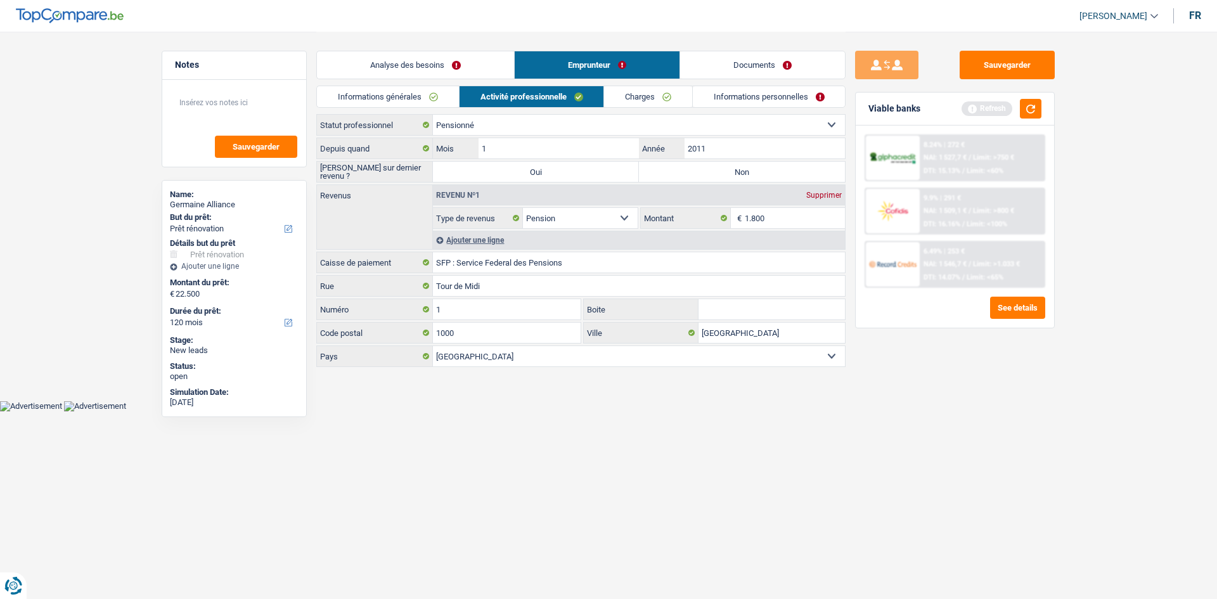
click at [778, 411] on html "Vous avez le contrôle de vos données Nous utilisons des cookies, tout comme nos…" at bounding box center [608, 205] width 1217 height 411
click at [741, 169] on label "Non" at bounding box center [742, 172] width 206 height 20
click at [741, 169] on input "Non" at bounding box center [742, 172] width 206 height 20
radio input "true"
click at [995, 423] on div "Sauvegarder Viable banks Refresh 8.24% | 272 € NAI: 1 527,7 € / Limit: >750 € D…" at bounding box center [954, 315] width 219 height 528
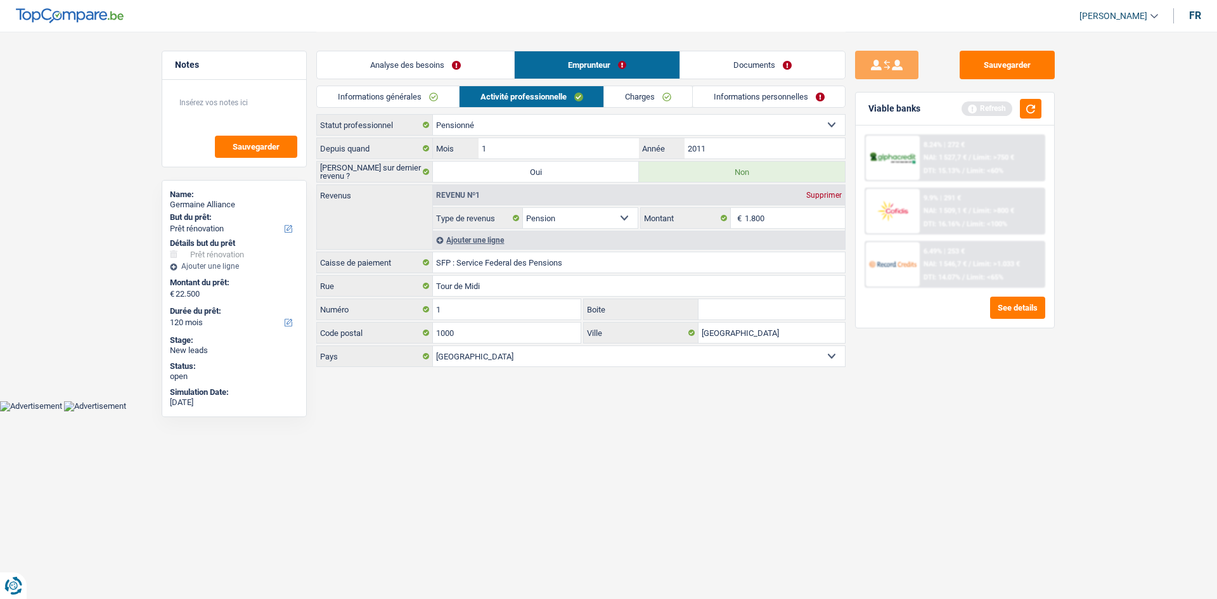
click at [459, 243] on div "Ajouter une ligne" at bounding box center [639, 240] width 412 height 18
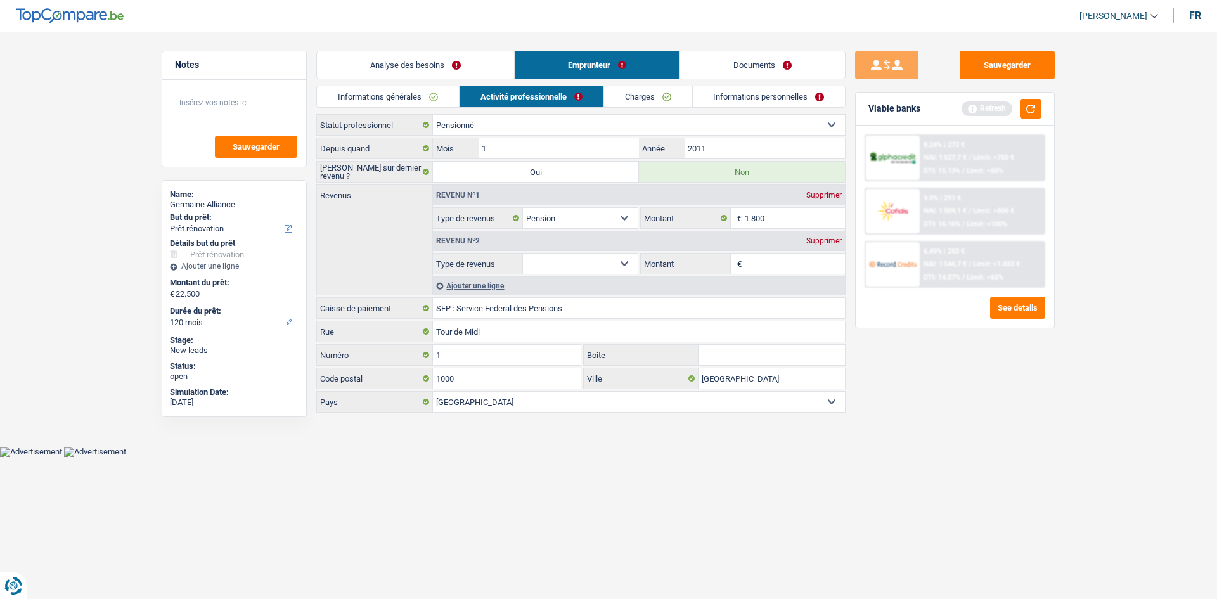
click at [547, 263] on select "Allocation d'handicap Allocations chômage Allocations familiales Chèques repas …" at bounding box center [580, 263] width 115 height 20
click at [523, 253] on select "Allocation d'handicap Allocations chômage Allocations familiales Chèques repas …" at bounding box center [580, 263] width 115 height 20
click at [580, 259] on select "Allocation d'handicap Allocations chômage Allocations familiales Chèques repas …" at bounding box center [580, 263] width 115 height 20
select select "other"
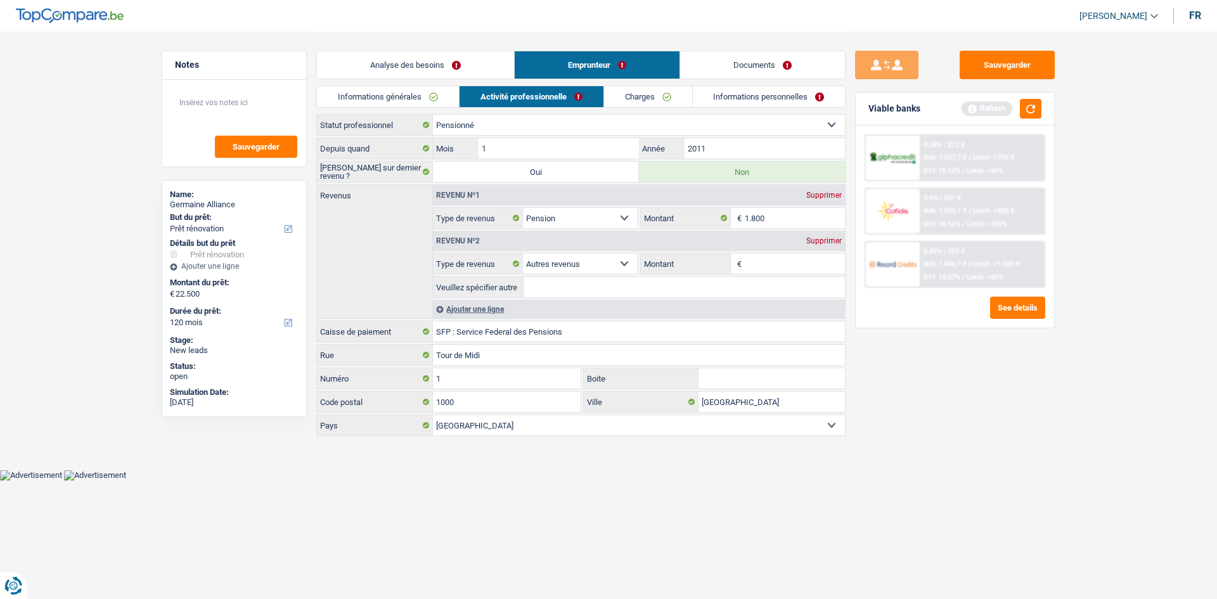
click at [533, 274] on fieldset "Allocation d'handicap Allocations chômage Allocations familiales Chèques repas …" at bounding box center [535, 264] width 205 height 22
click at [678, 299] on div "Revenu nº1 Supprimer Allocation d'handicap Allocations chômage Allocations fami…" at bounding box center [638, 251] width 413 height 133
click at [788, 268] on input "Montant" at bounding box center [795, 263] width 101 height 20
type input "50"
click at [636, 293] on input "Veuillez spécifier autre" at bounding box center [683, 287] width 321 height 20
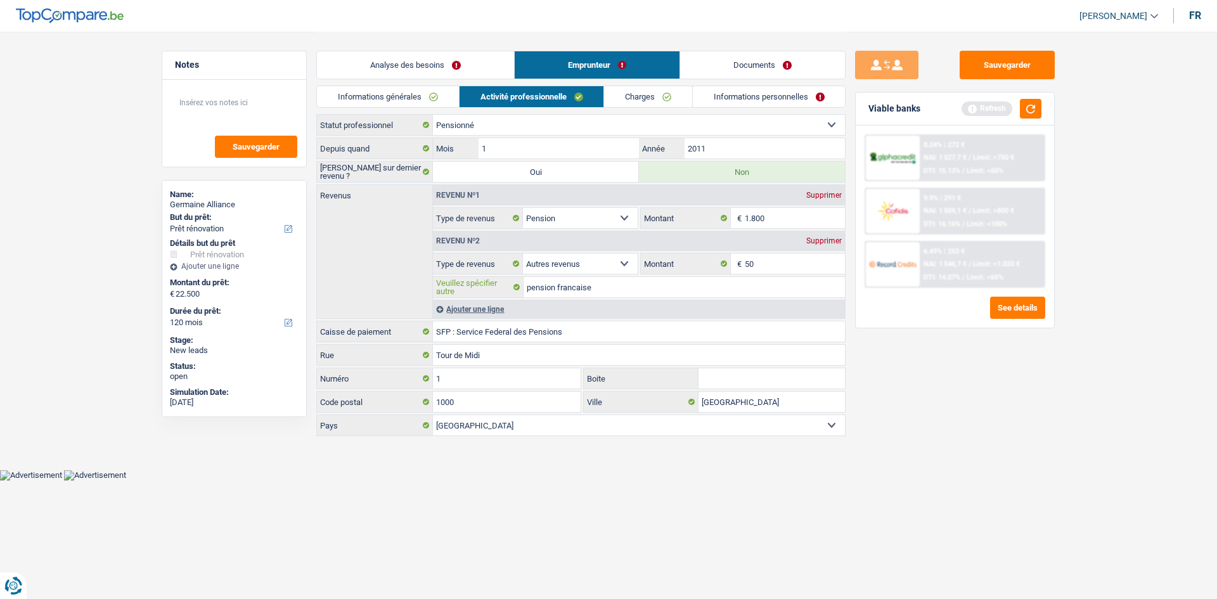
type input "pension francaise"
click at [961, 473] on div "Sauvegarder Viable banks Refresh 8.24% | 272 € NAI: 1 527,7 € / Limit: >750 € D…" at bounding box center [954, 315] width 219 height 528
click at [620, 477] on body "Vous avez le contrôle de vos données Nous utilisons des cookies, tout comme nos…" at bounding box center [608, 240] width 1217 height 480
click at [641, 89] on link "Charges" at bounding box center [648, 96] width 88 height 21
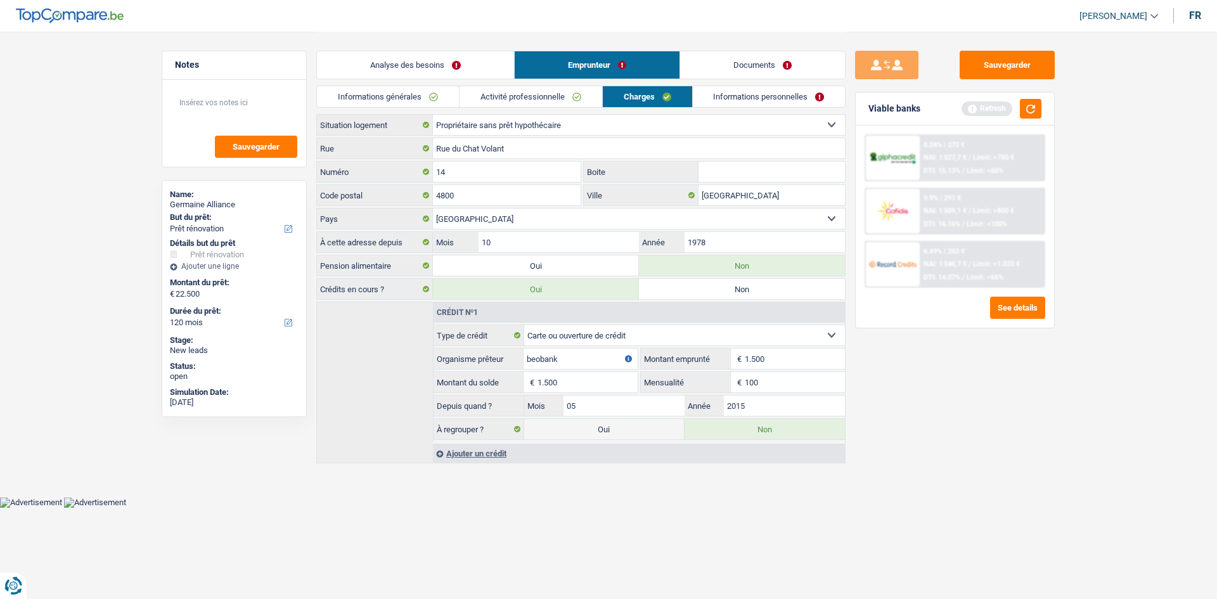
click at [724, 97] on link "Informations personnelles" at bounding box center [769, 96] width 153 height 21
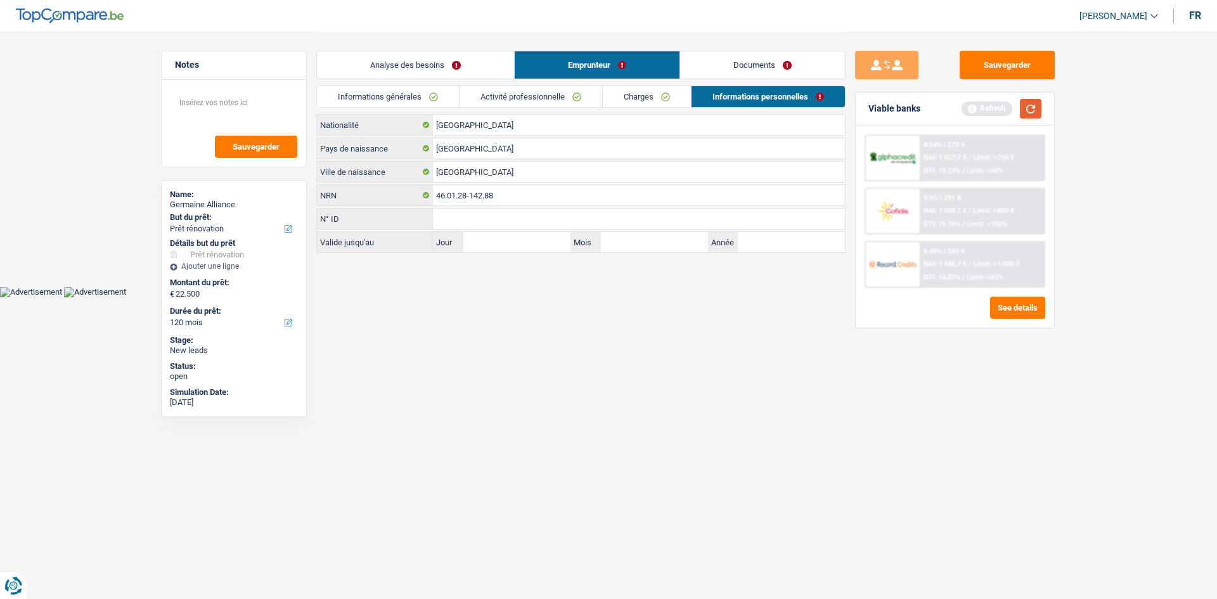
click at [1024, 108] on button "button" at bounding box center [1031, 109] width 22 height 20
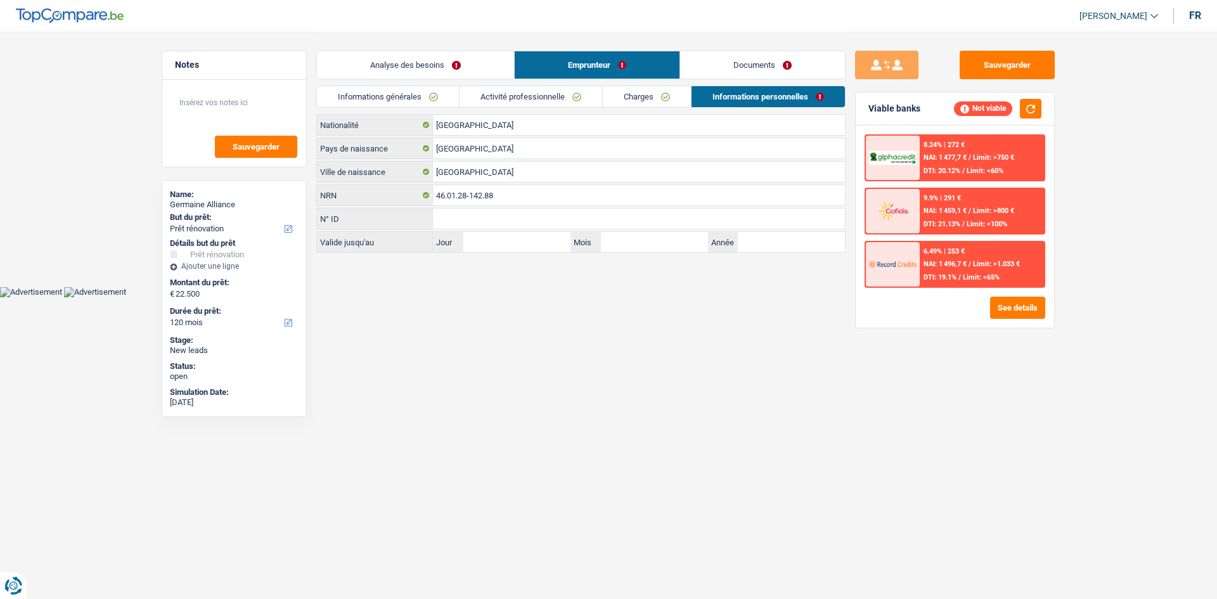
click at [453, 64] on link "Analyse des besoins" at bounding box center [415, 64] width 197 height 27
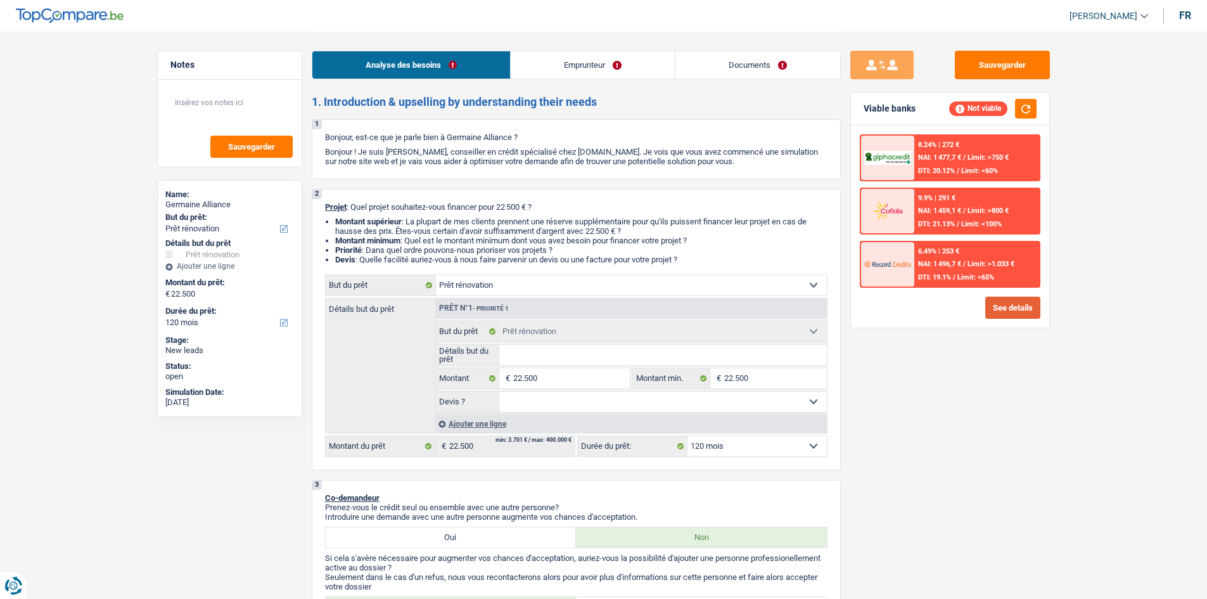
click at [1008, 305] on button "See details" at bounding box center [1012, 308] width 55 height 22
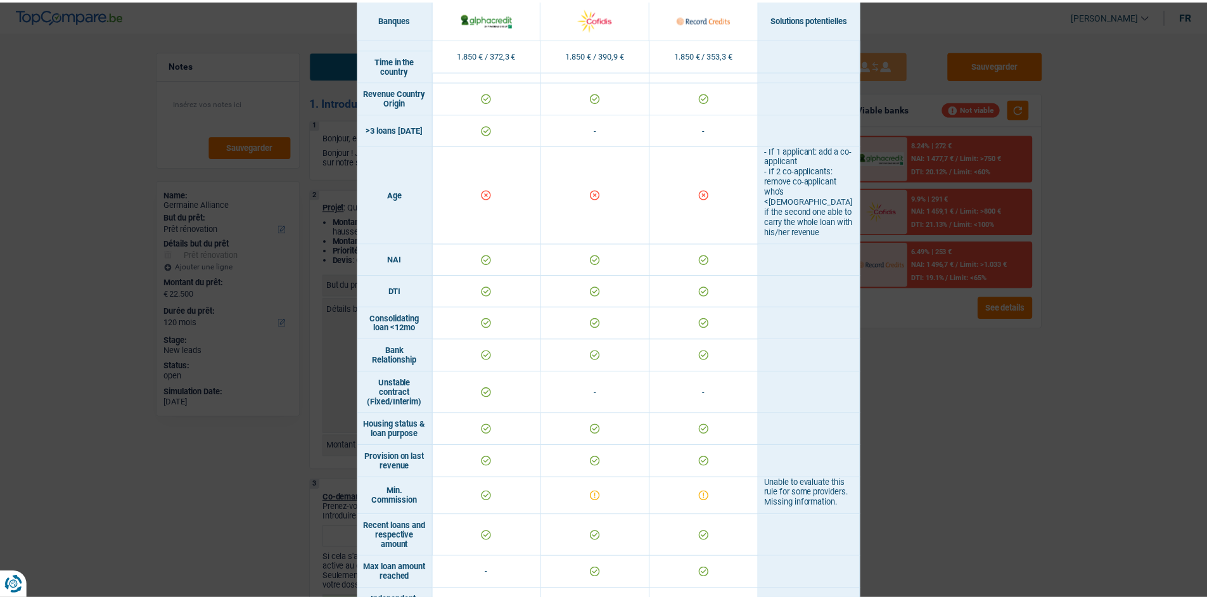
scroll to position [586, 0]
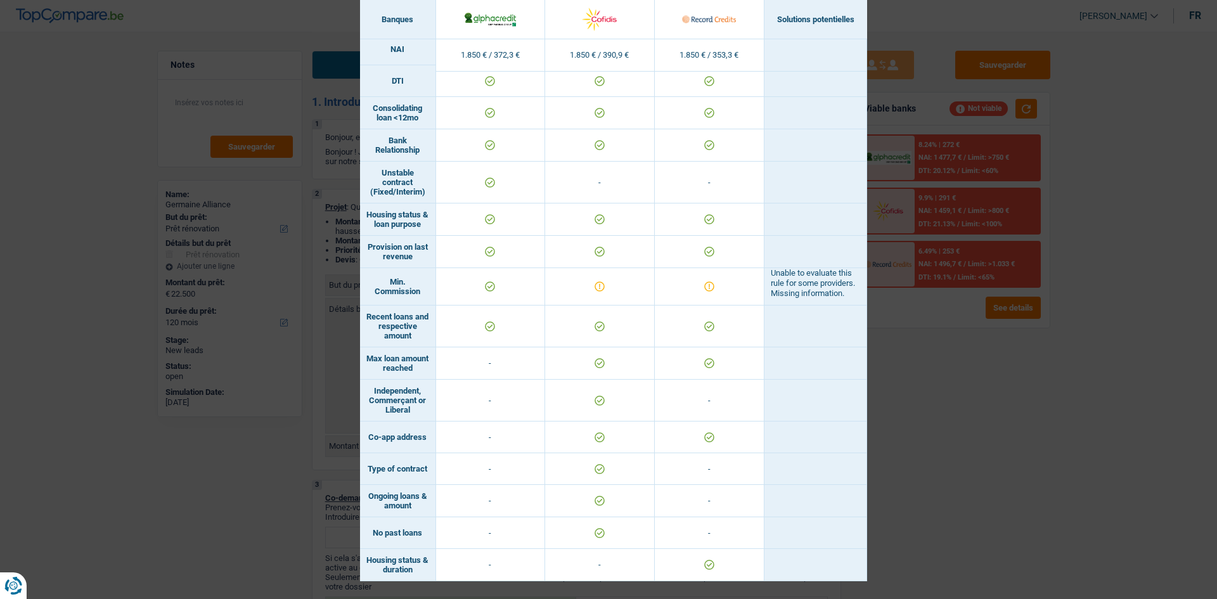
click at [1047, 464] on div "Banks conditions × Banques Solutions potentielles Revenus / Charges 1.850 € / 3…" at bounding box center [608, 299] width 1217 height 599
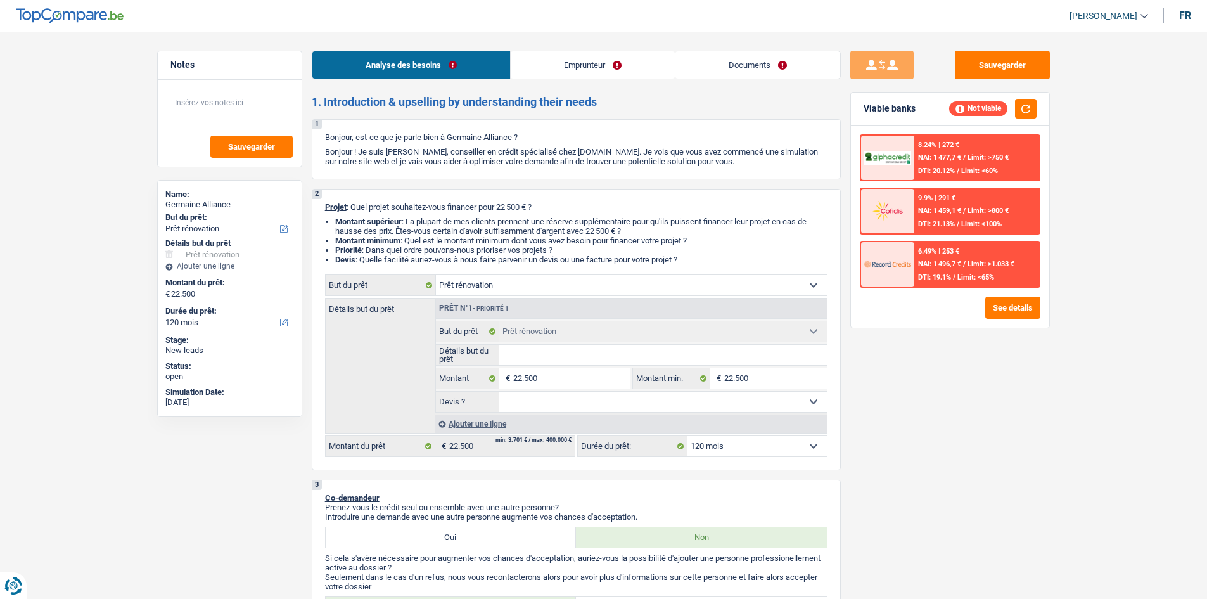
click at [725, 53] on link "Documents" at bounding box center [757, 64] width 165 height 27
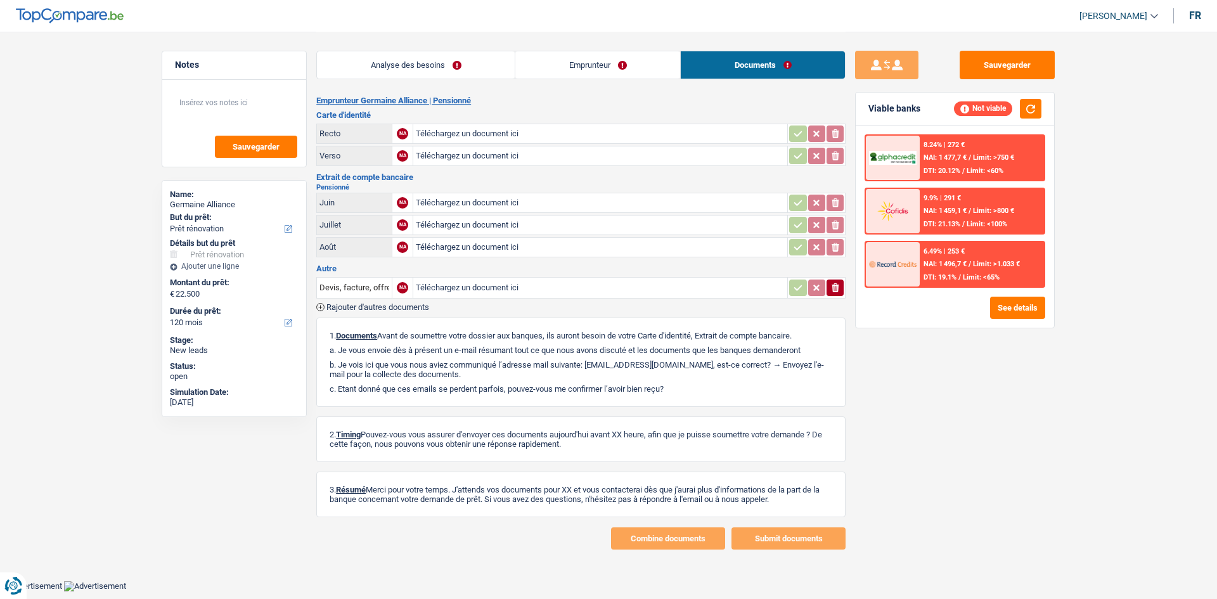
click at [586, 65] on link "Emprunteur" at bounding box center [597, 64] width 165 height 27
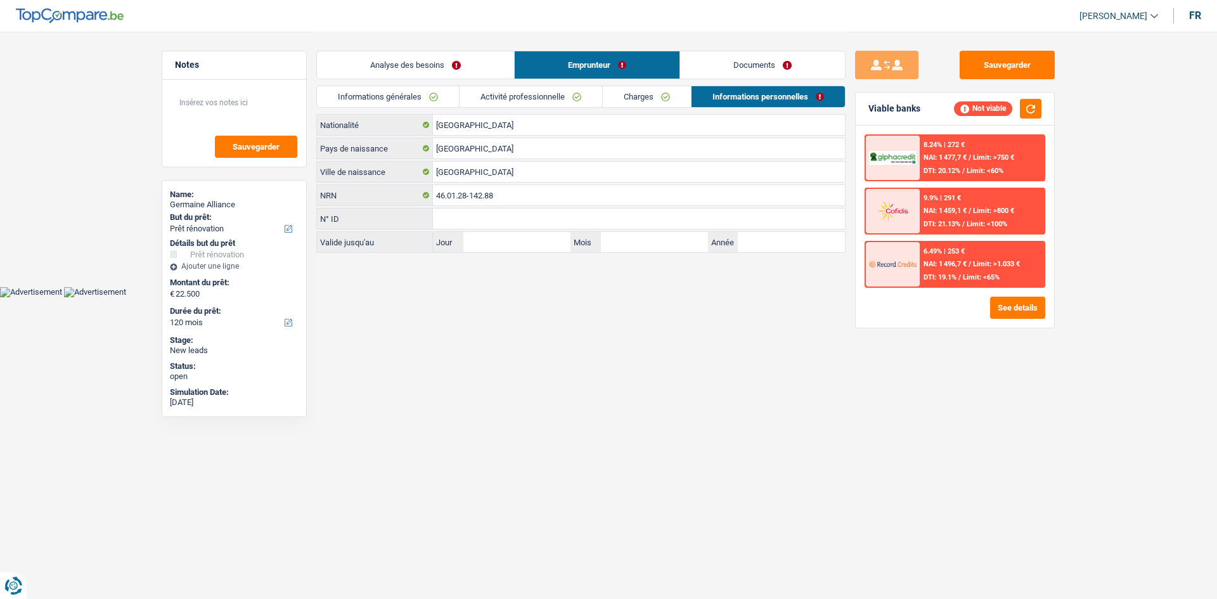
click at [714, 63] on link "Documents" at bounding box center [762, 64] width 165 height 27
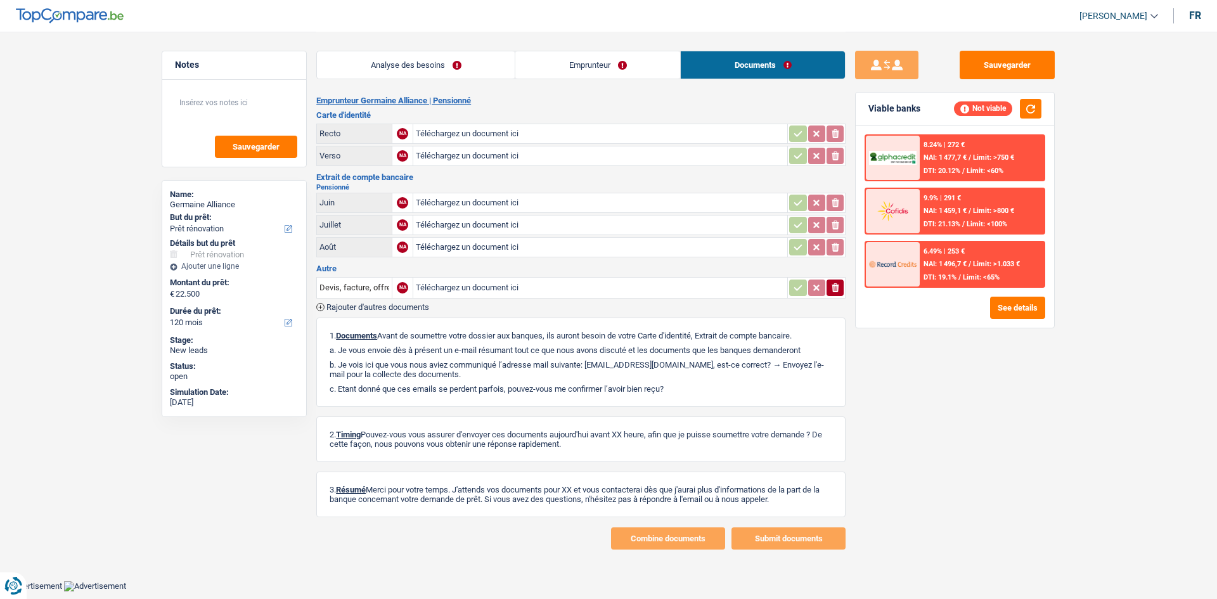
click at [577, 46] on div "Analyse des besoins Emprunteur Documents" at bounding box center [580, 59] width 529 height 54
click at [575, 61] on link "Emprunteur" at bounding box center [597, 64] width 165 height 27
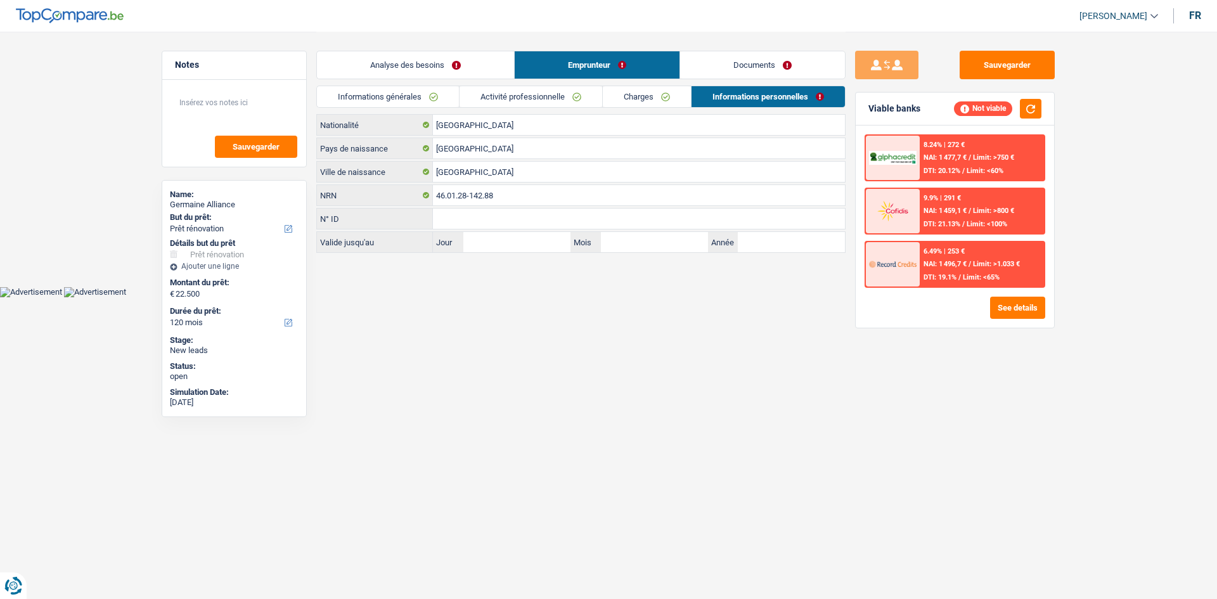
click at [404, 77] on link "Analyse des besoins" at bounding box center [415, 64] width 197 height 27
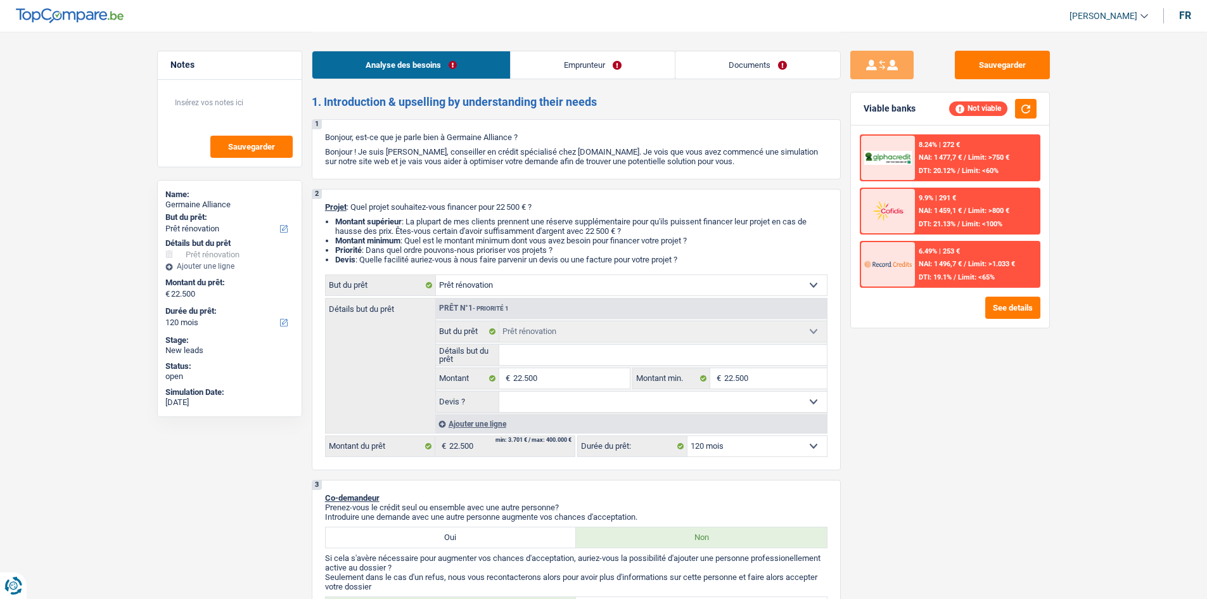
click at [604, 53] on link "Emprunteur" at bounding box center [593, 64] width 164 height 27
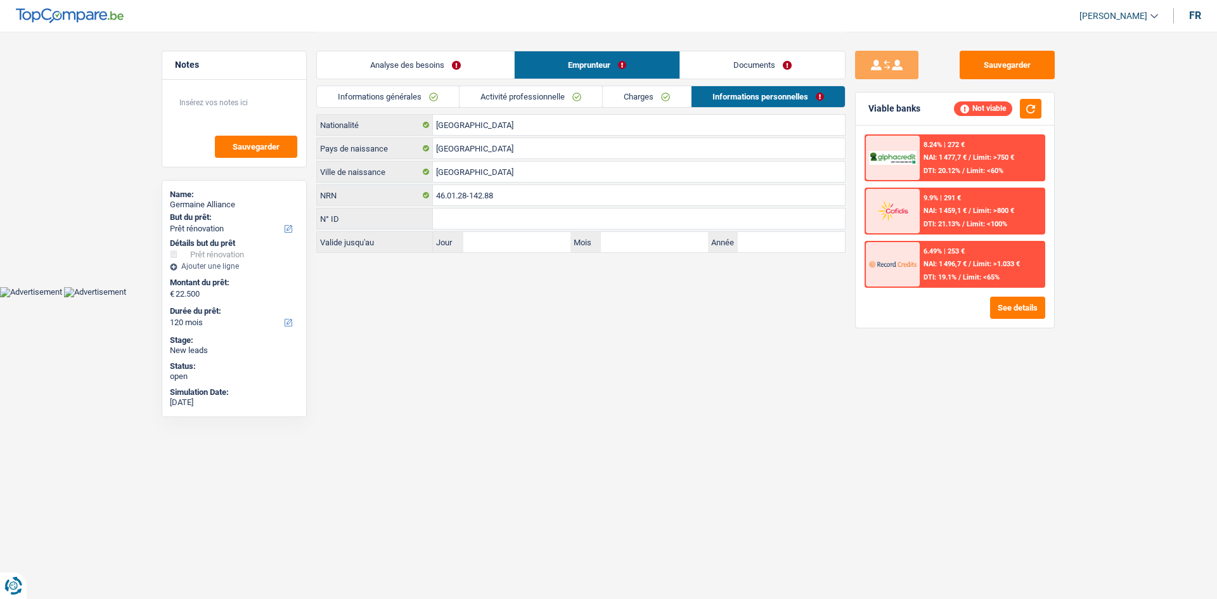
click at [1068, 134] on main "Notes Sauvegarder Name: Germaine Alliance But du prêt: Confort maison: meubles,…" at bounding box center [608, 143] width 1217 height 286
click at [400, 99] on link "Informations générales" at bounding box center [388, 96] width 142 height 21
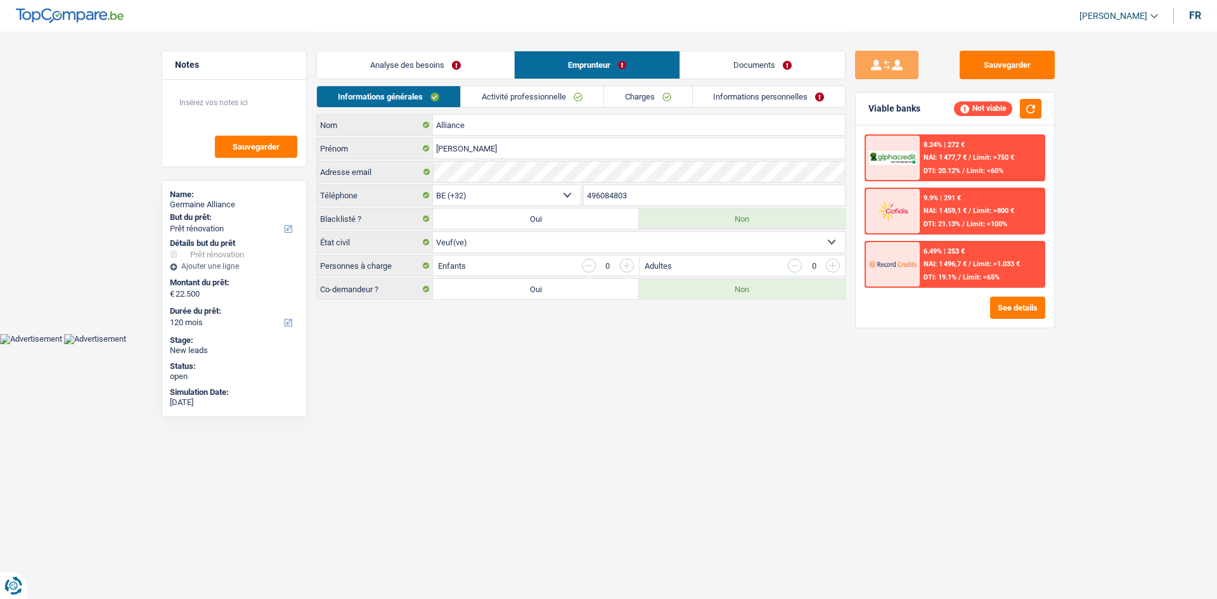
click at [412, 60] on link "Analyse des besoins" at bounding box center [415, 64] width 197 height 27
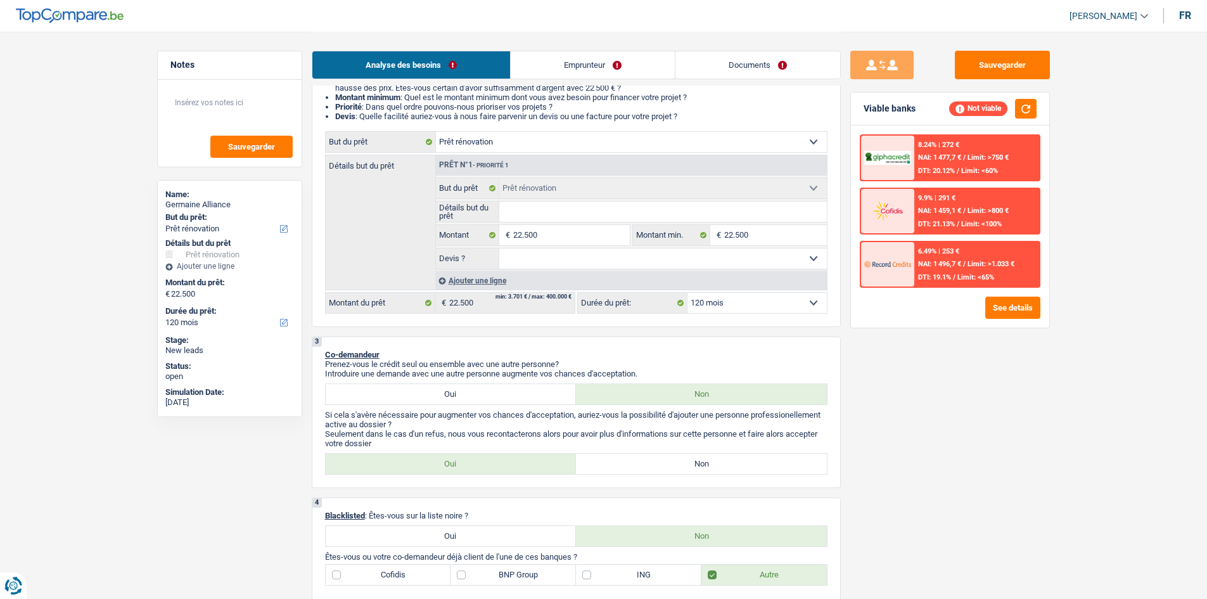
scroll to position [144, 0]
click at [772, 236] on input "22.500" at bounding box center [775, 234] width 103 height 20
type input "2.250"
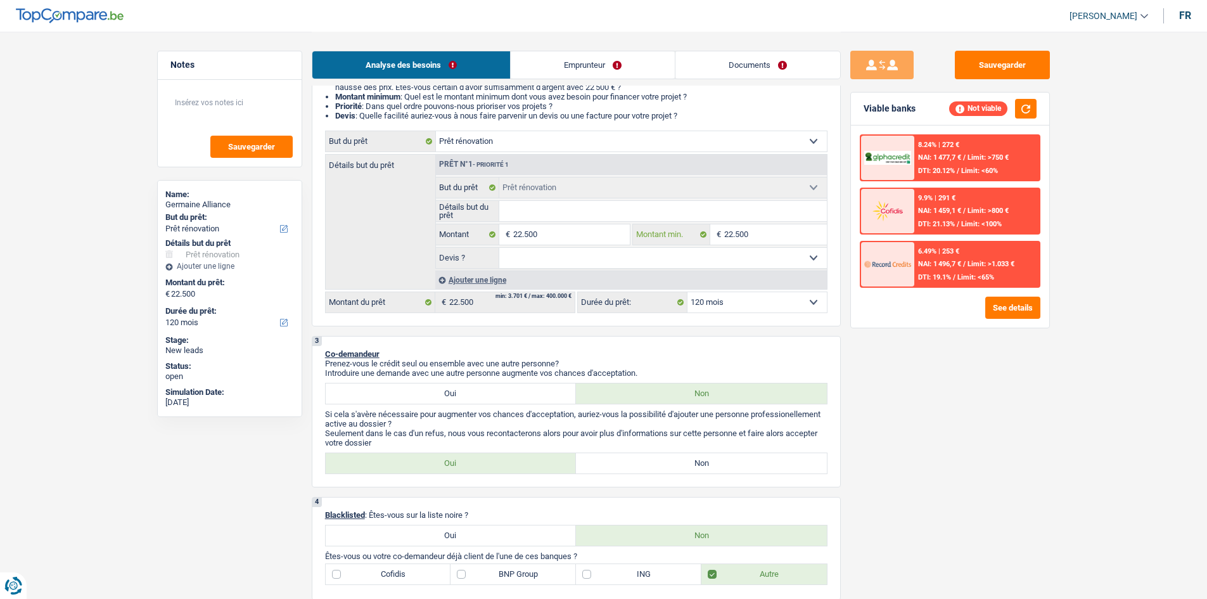
type input "2.250"
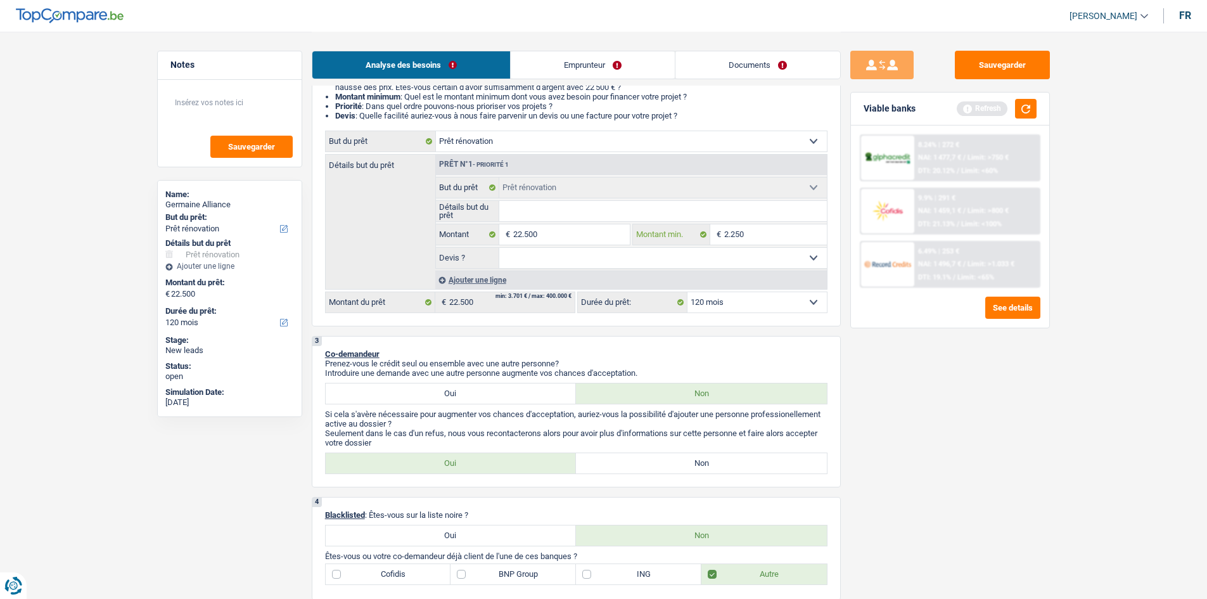
type input "225"
type input "2"
click at [604, 238] on input "22.500" at bounding box center [571, 234] width 116 height 20
type input "2.250"
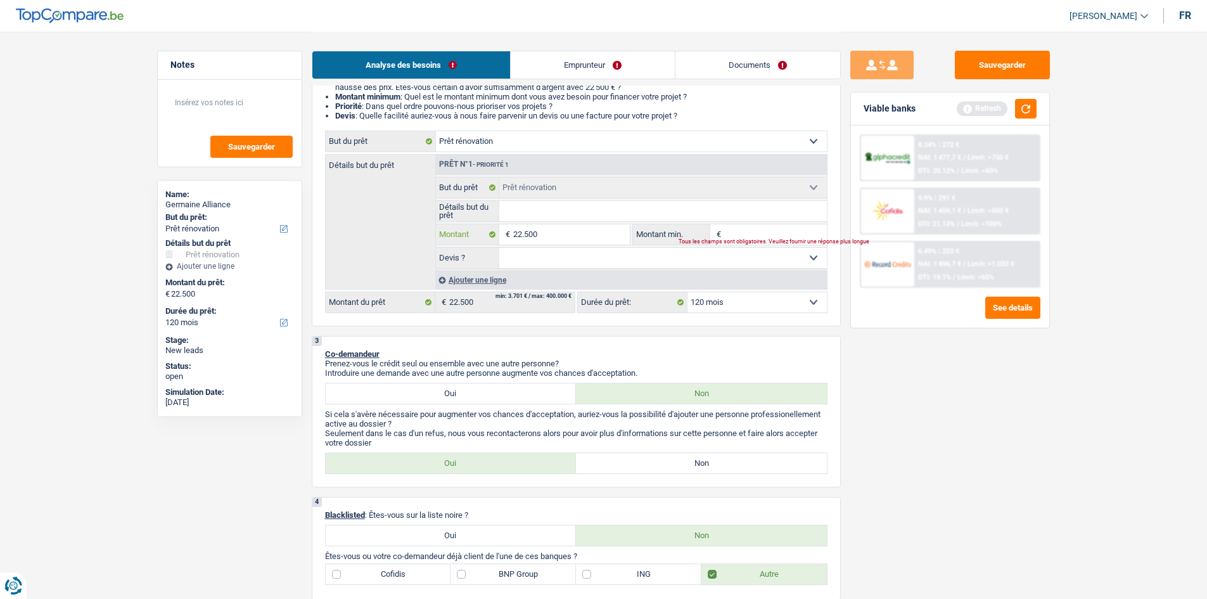
type input "2.250"
click at [604, 238] on input "225" at bounding box center [571, 234] width 116 height 20
type input "2"
type input "1"
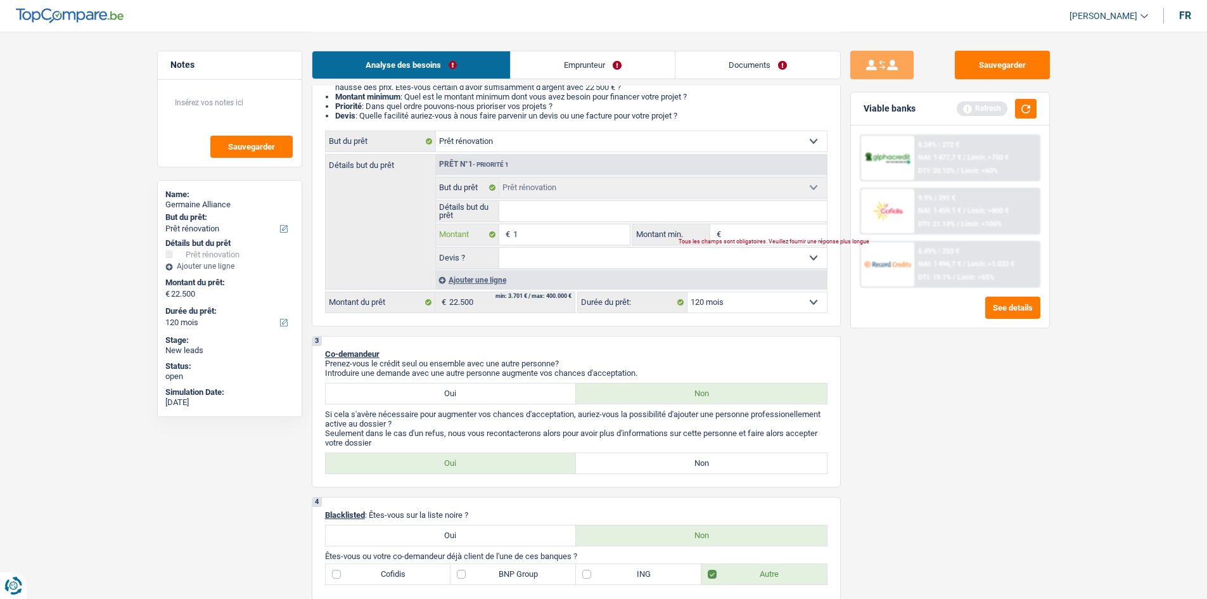
type input "10"
type input "100"
type input "1.000"
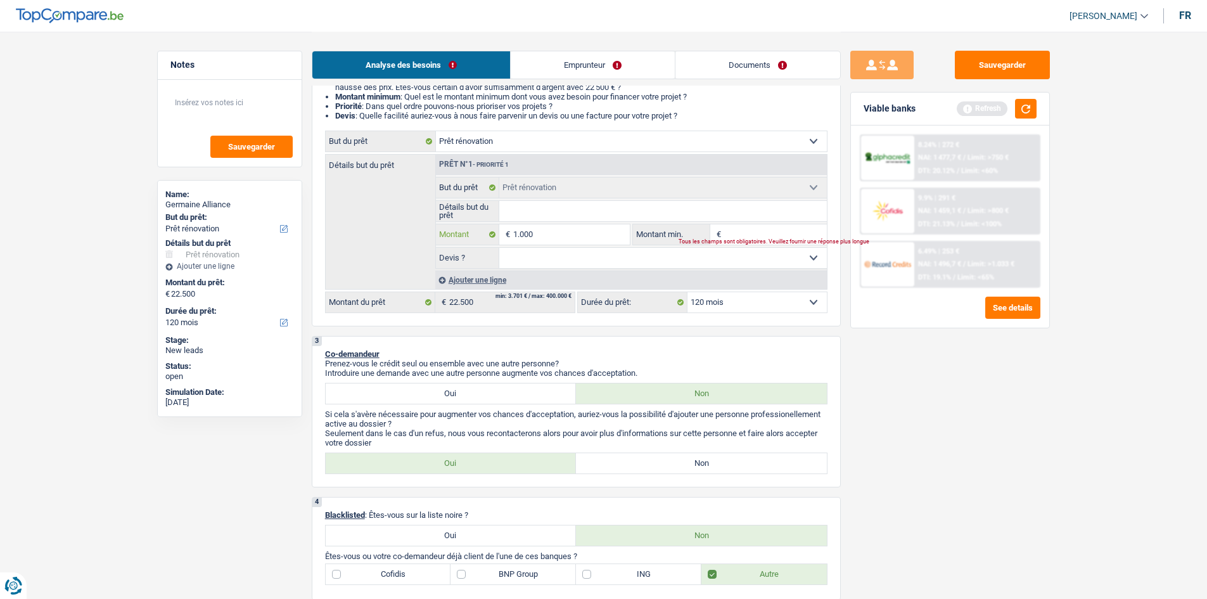
type input "1.000"
click at [554, 234] on input "1.000" at bounding box center [571, 234] width 116 height 20
type input "100"
type input "10"
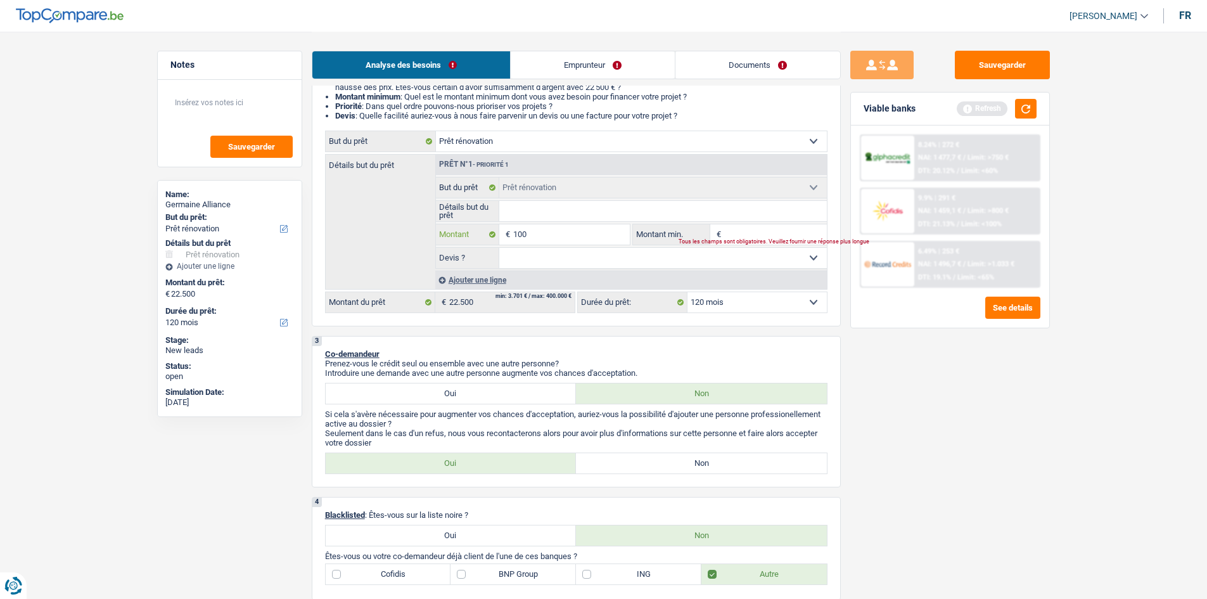
type input "10"
type input "1"
click at [554, 234] on input "Montant" at bounding box center [571, 234] width 116 height 20
type input "7"
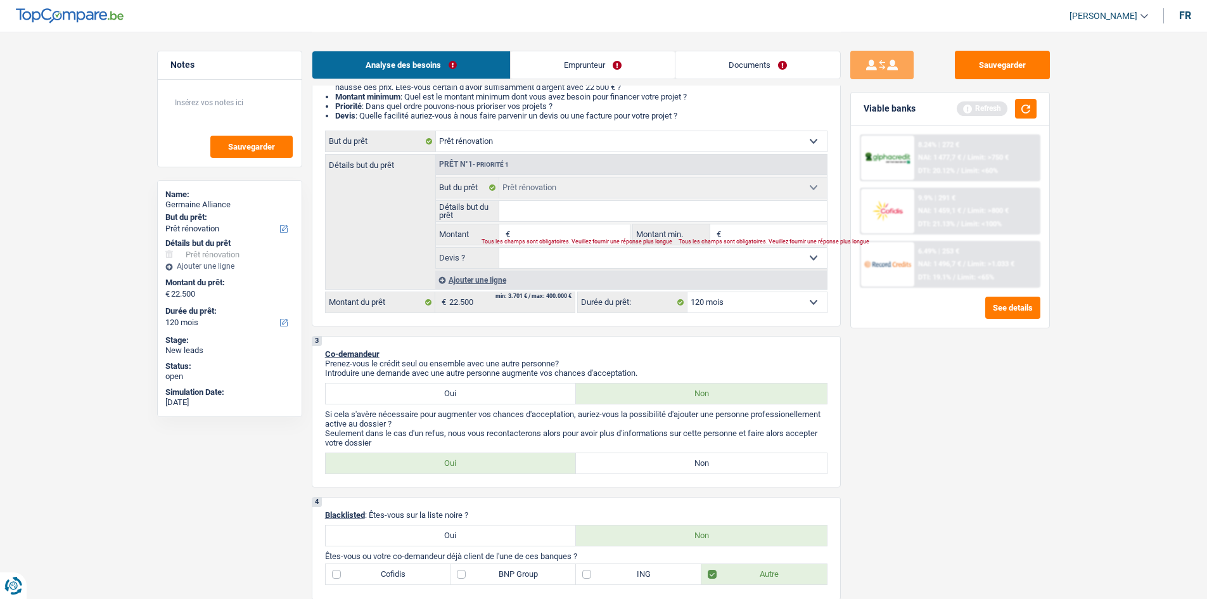
type input "7"
type input "70"
type input "700"
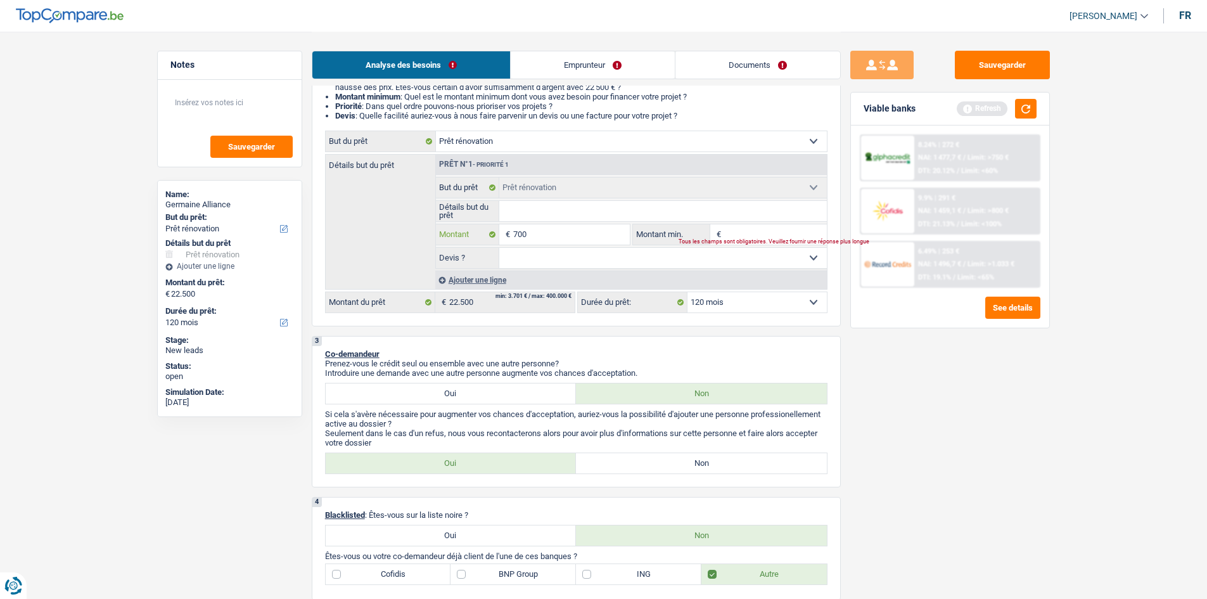
type input "7.000"
select select "42"
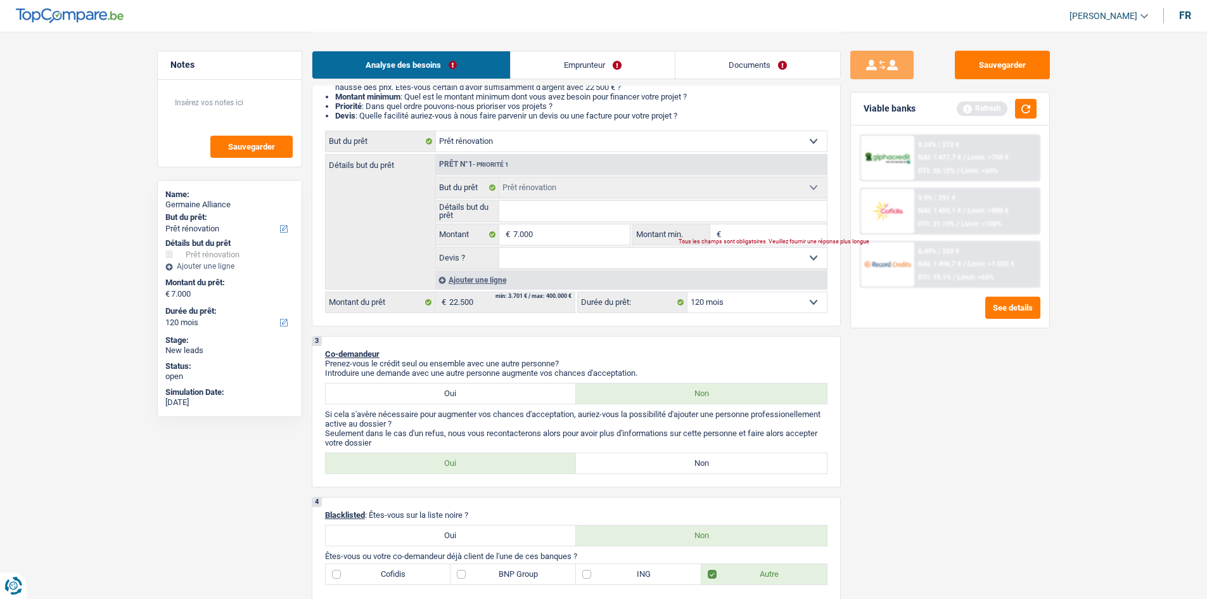
type input "7.000"
select select "42"
type input "7.000"
select select "42"
click at [727, 227] on input "Montant min." at bounding box center [775, 234] width 103 height 20
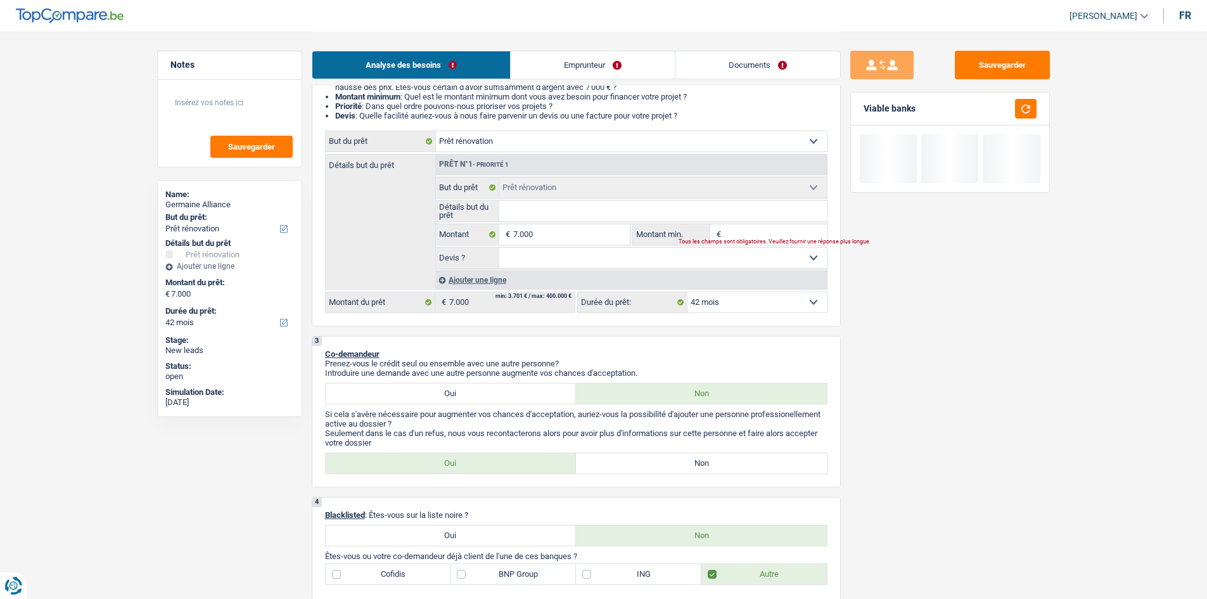
click at [720, 302] on select "12 mois 18 mois 24 mois 30 mois 36 mois 42 mois Sélectionner une option" at bounding box center [757, 302] width 139 height 20
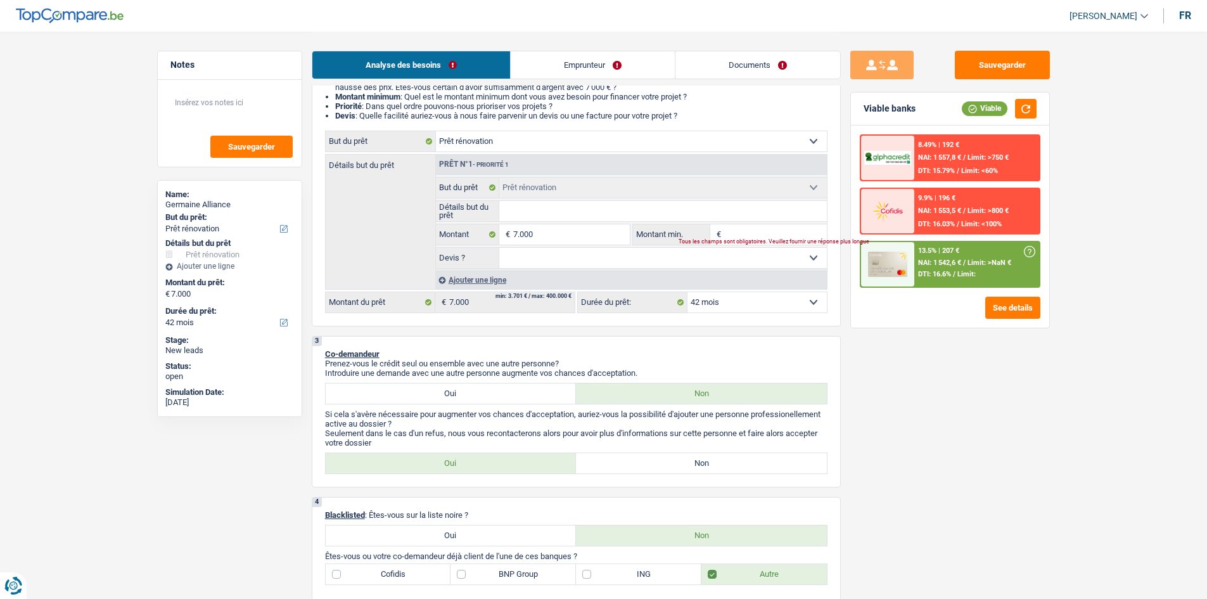
select select "12"
click at [688, 292] on select "12 mois 18 mois 24 mois 30 mois 36 mois 42 mois Sélectionner une option" at bounding box center [757, 302] width 139 height 20
select select "12"
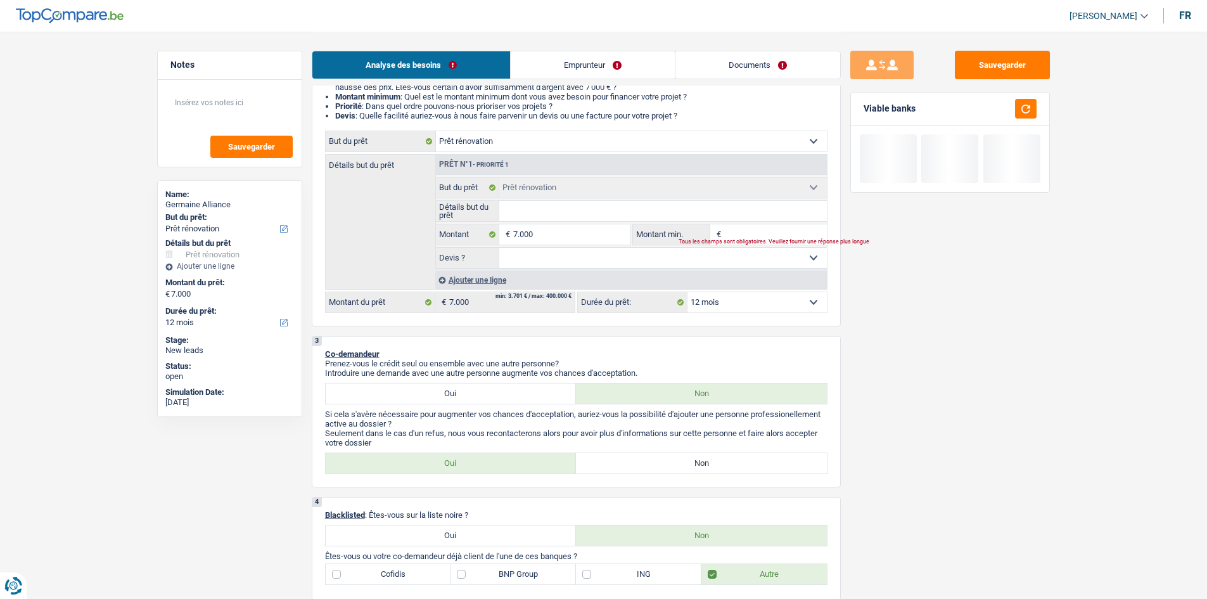
click at [769, 246] on fieldset "Confort maison: meubles, textile, peinture, électroménager, outillage non-profe…" at bounding box center [631, 223] width 391 height 92
click at [762, 240] on div "Tous les champs sont obligatoires. Veuillez fournir une réponse plus longue" at bounding box center [745, 242] width 132 height 5
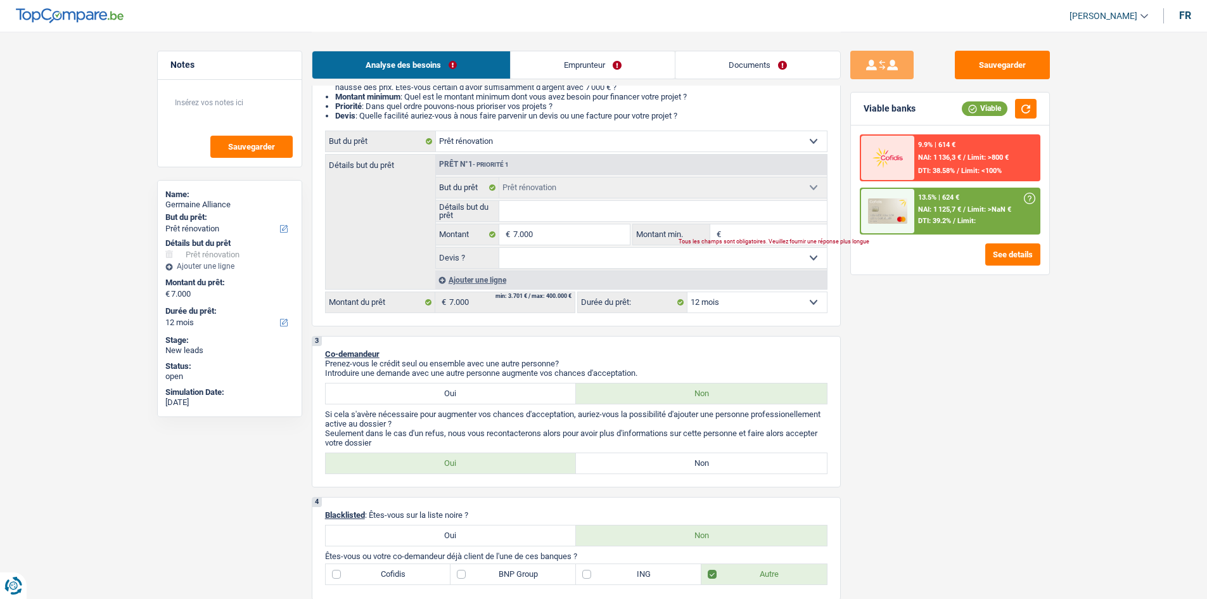
click at [752, 232] on input "Montant min." at bounding box center [775, 234] width 103 height 20
type input "7"
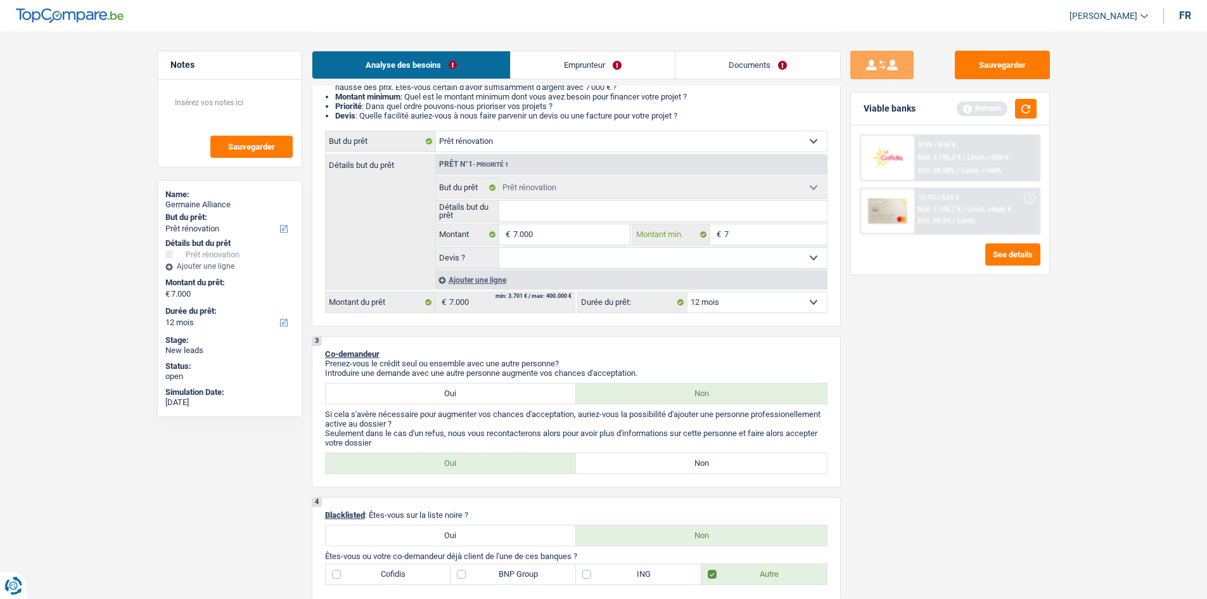
type input "70"
type input "700"
type input "7.000"
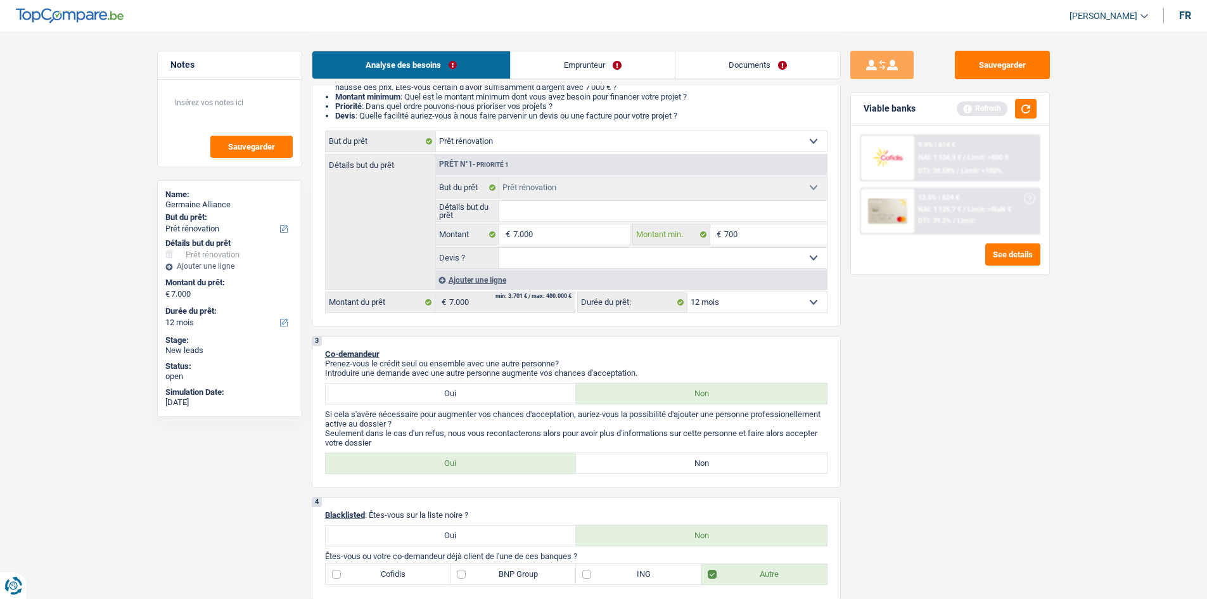
type input "7.000"
click at [1025, 371] on div "Sauvegarder Viable banks Refresh 9.9% | 614 € NAI: 1 136,3 € / Limit: >800 € DT…" at bounding box center [950, 315] width 219 height 528
click at [1028, 111] on button "button" at bounding box center [1026, 109] width 22 height 20
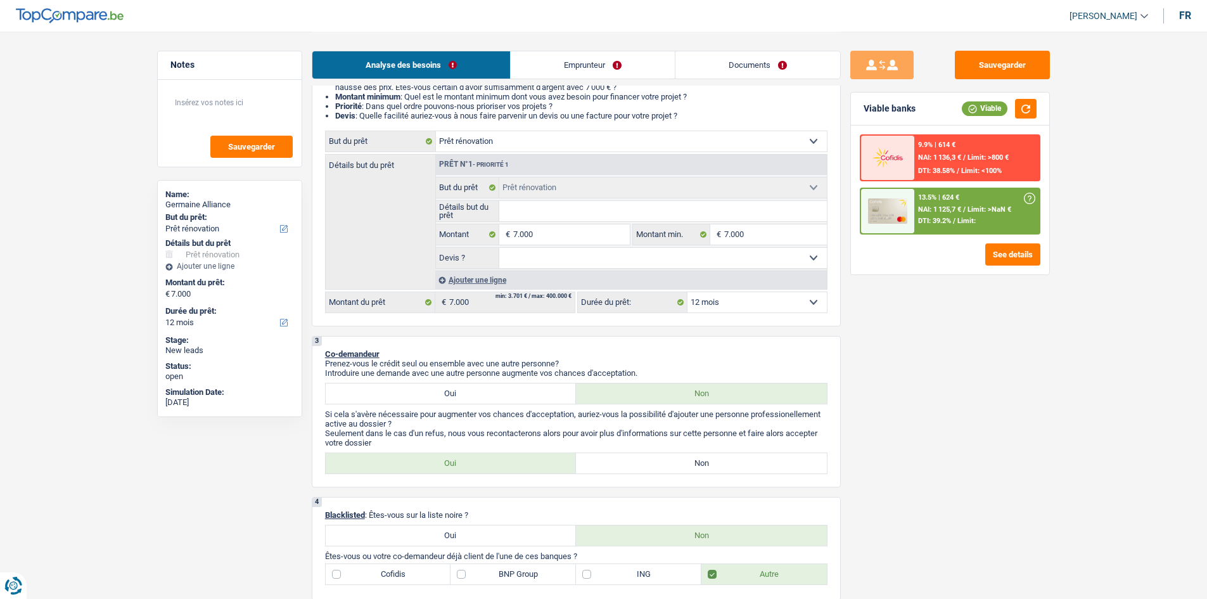
click at [720, 301] on select "12 mois 18 mois 24 mois 30 mois 36 mois 42 mois Sélectionner une option" at bounding box center [757, 302] width 139 height 20
select select "18"
click at [688, 292] on select "12 mois 18 mois 24 mois 30 mois 36 mois 42 mois Sélectionner une option" at bounding box center [757, 302] width 139 height 20
select select "18"
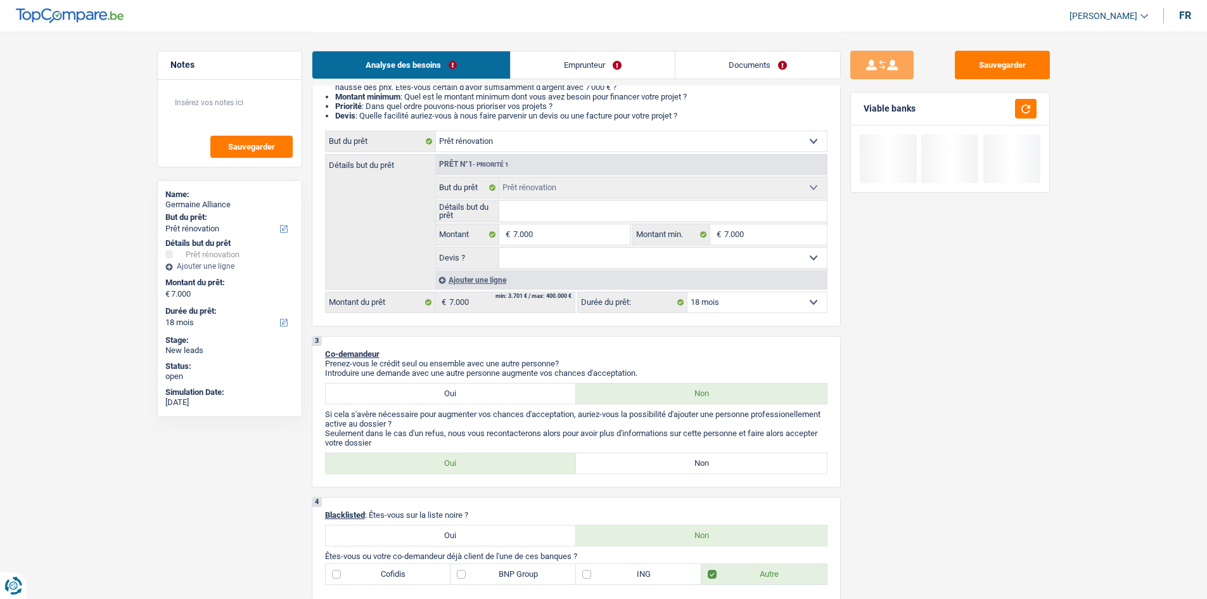
click at [914, 315] on div "Sauvegarder Viable banks" at bounding box center [950, 315] width 219 height 528
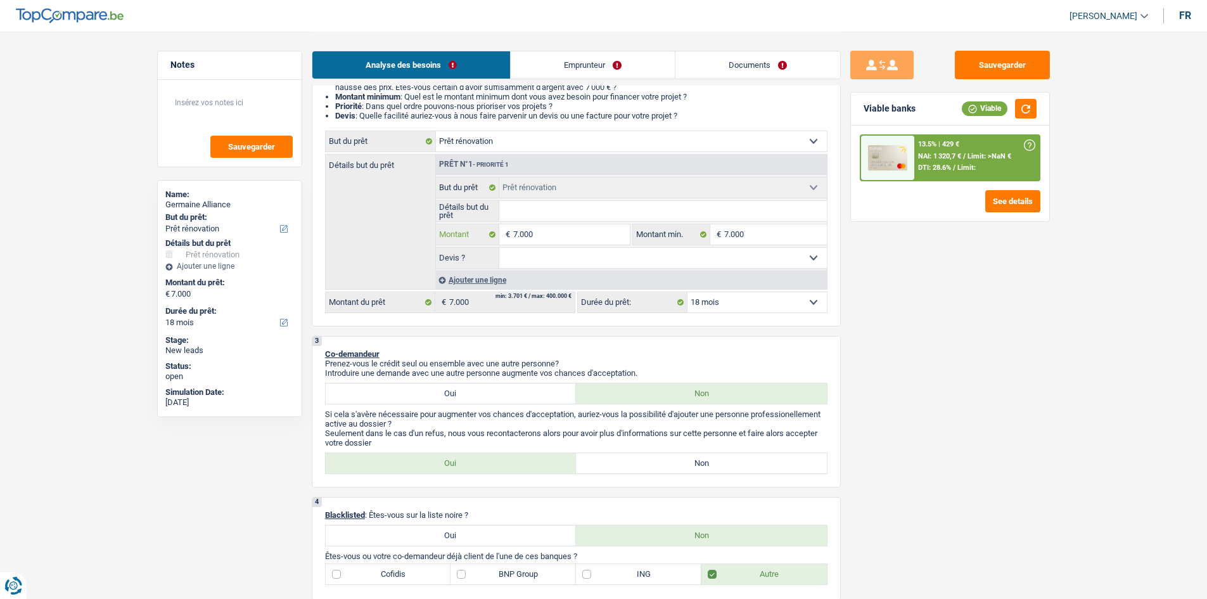
click at [568, 225] on input "7.000" at bounding box center [571, 234] width 116 height 20
type input "700"
type input "70"
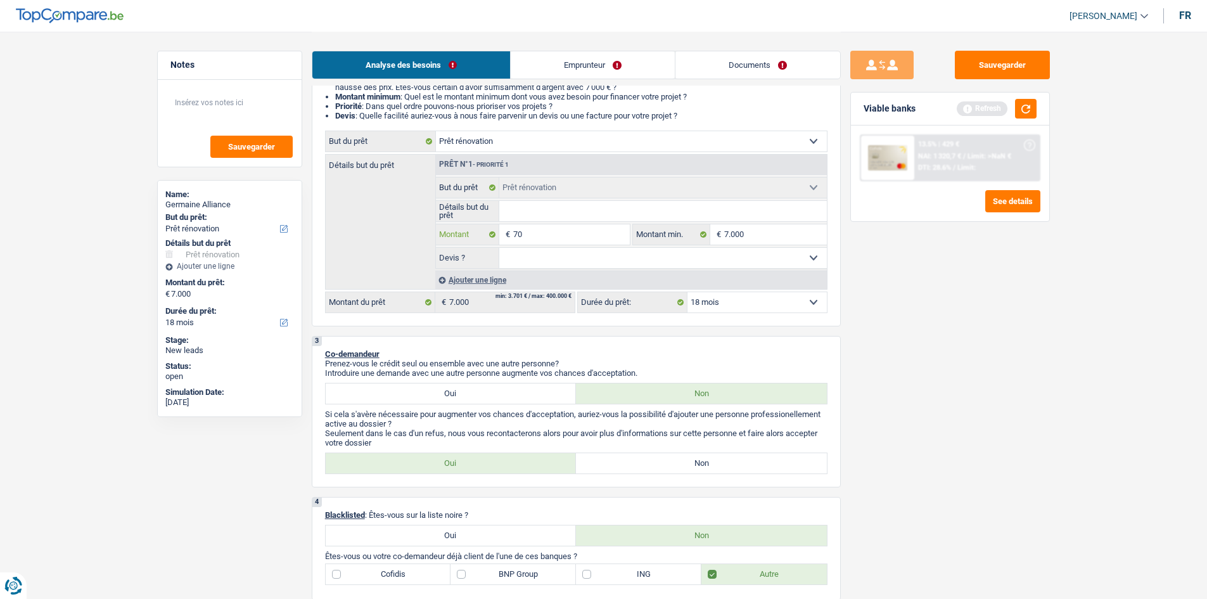
type input "7"
click at [568, 225] on input "Montant" at bounding box center [571, 234] width 116 height 20
type input "5"
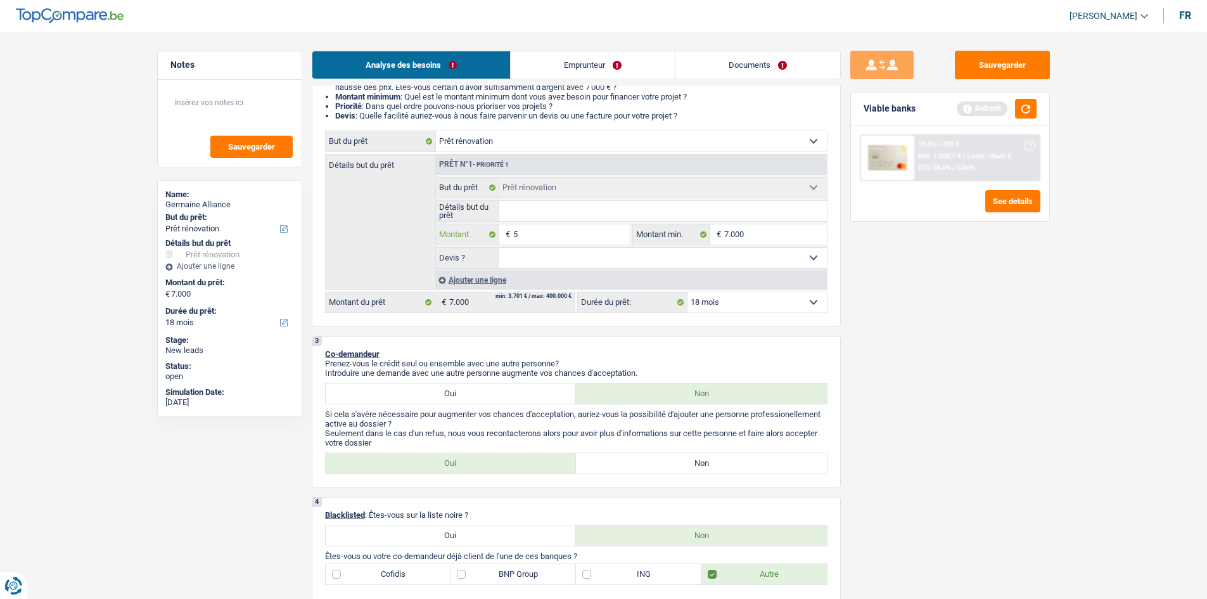
click at [568, 225] on input "5" at bounding box center [571, 234] width 116 height 20
type input "55"
type input "550"
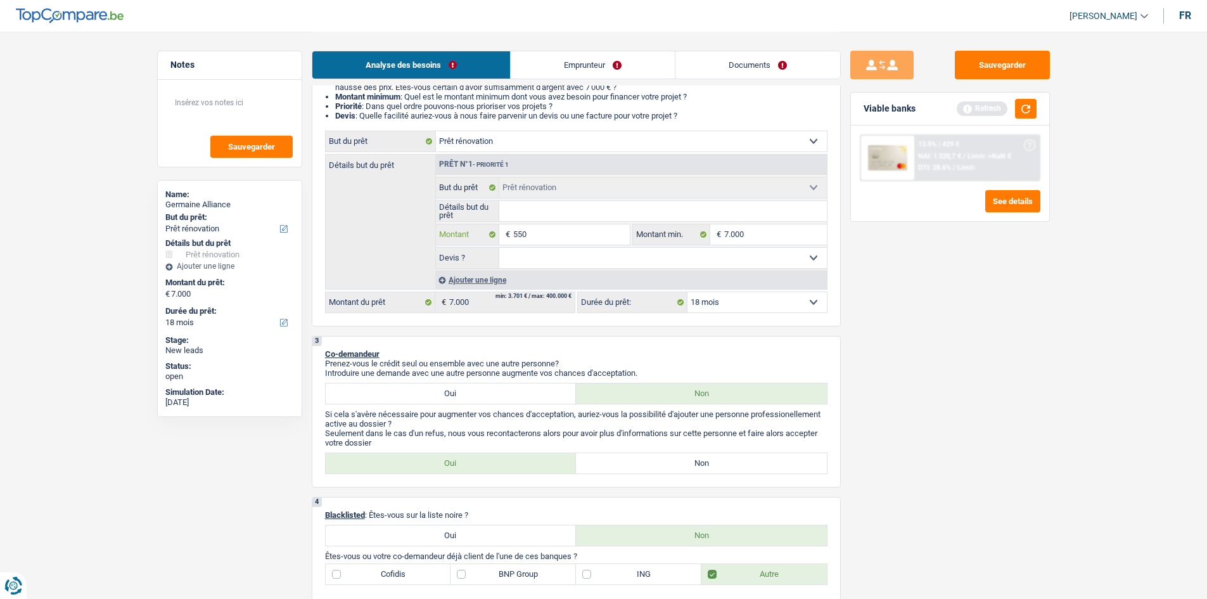
type input "5.500"
select select "36"
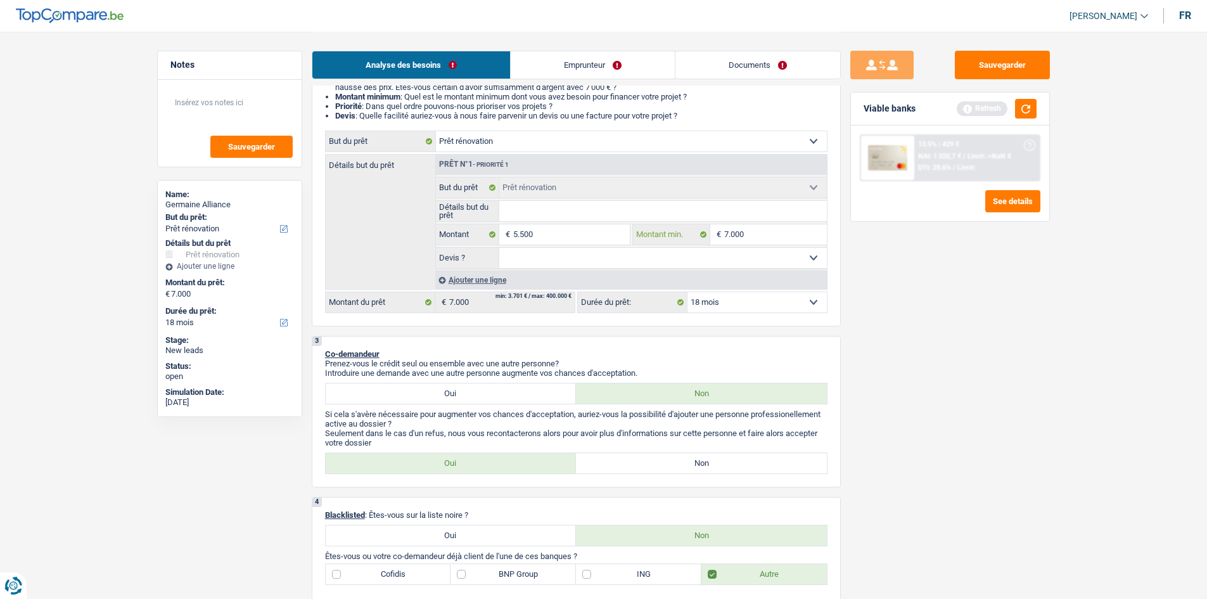
type input "5.500"
select select "36"
type input "5.500"
select select "36"
click at [792, 232] on input "7.000" at bounding box center [775, 234] width 103 height 20
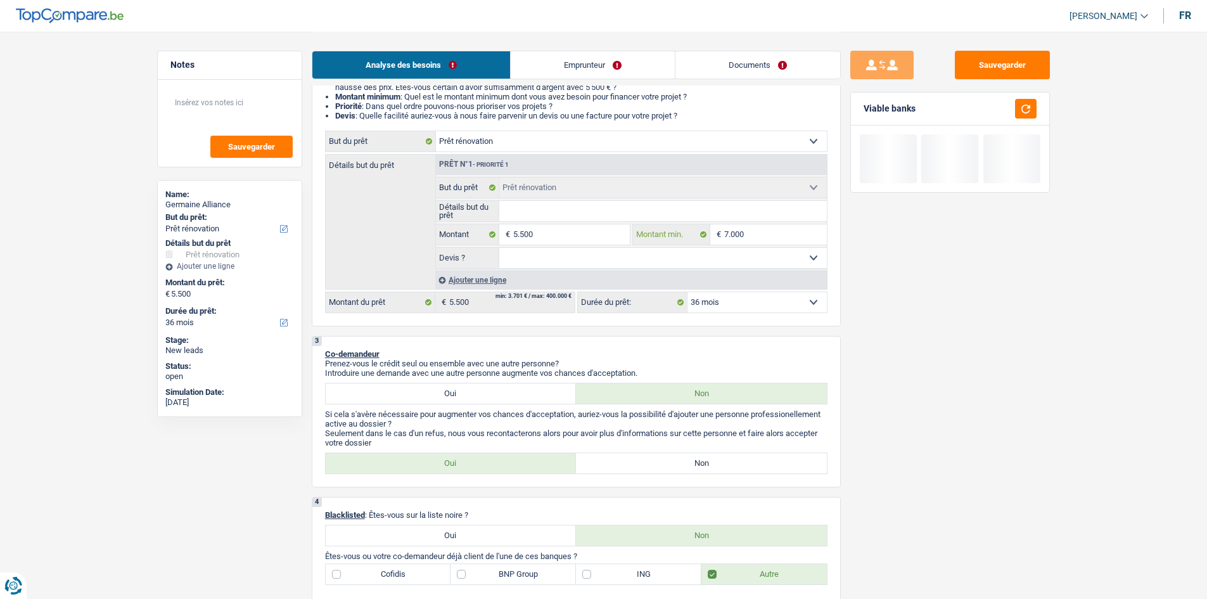
type input "700"
type input "70"
type input "7"
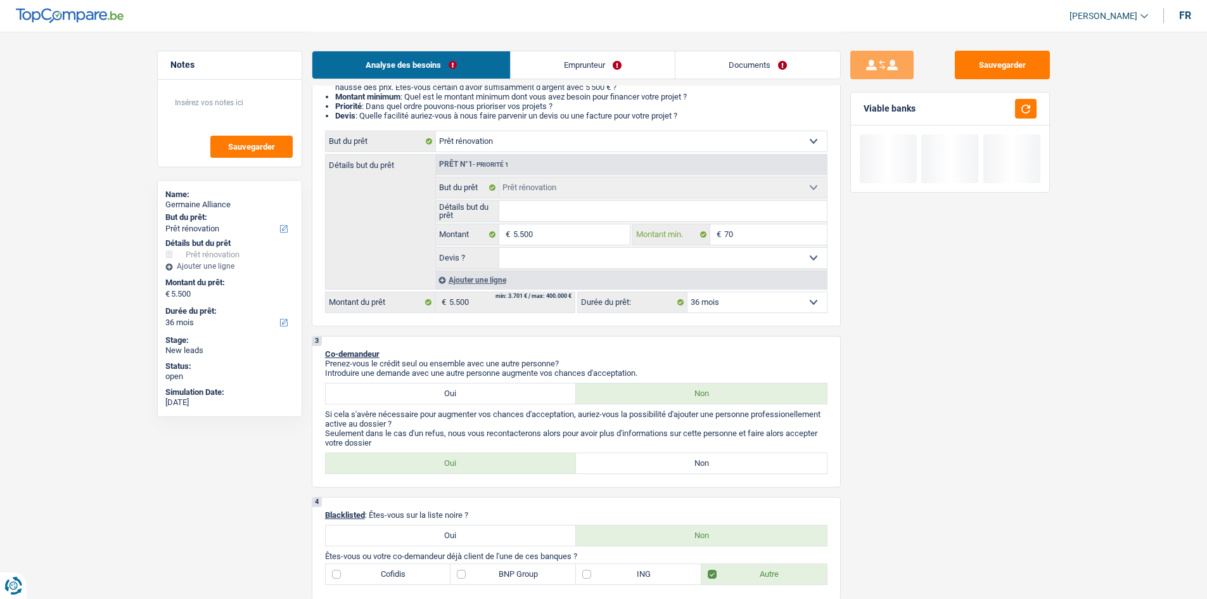
type input "7"
type input "5"
type input "55"
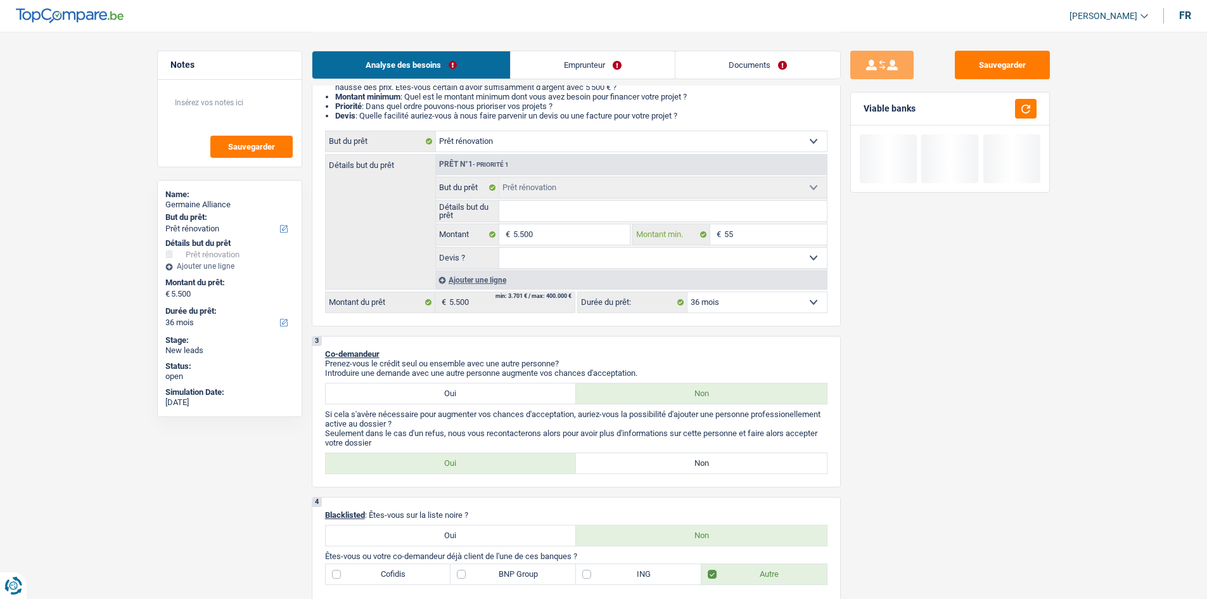
type input "550"
type input "5.500"
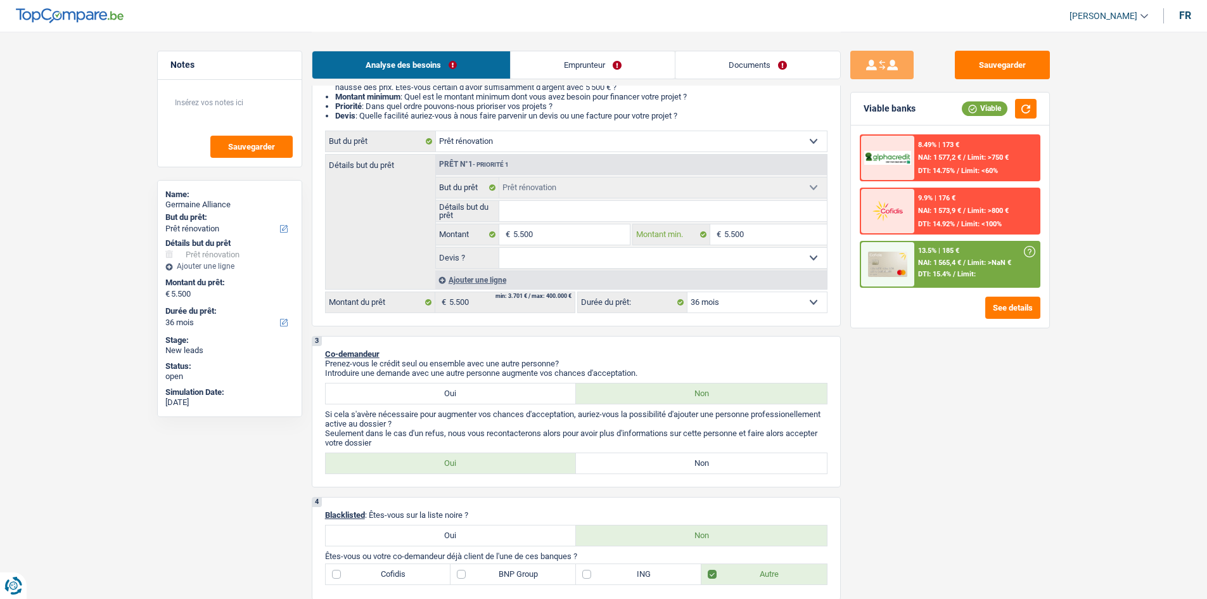
type input "5.500"
click at [976, 381] on div "Sauvegarder Viable banks Viable 8.49% | 173 € NAI: 1 577,2 € / Limit: >750 € DT…" at bounding box center [950, 315] width 219 height 528
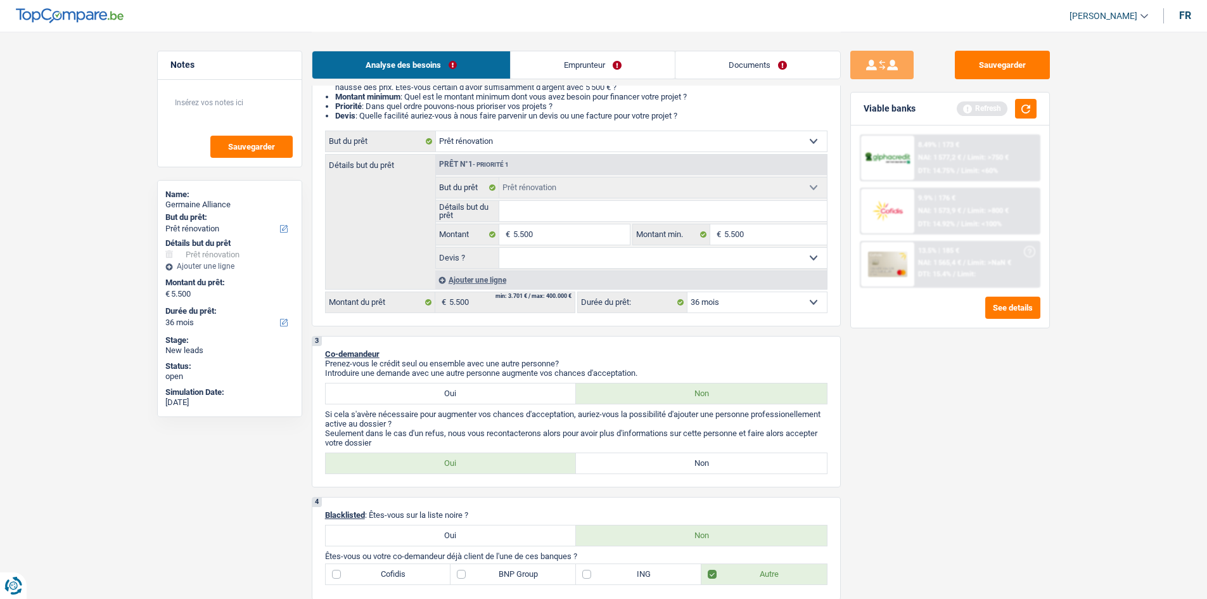
click at [764, 297] on select "12 mois 18 mois 24 mois 30 mois 36 mois Sélectionner une option" at bounding box center [757, 302] width 139 height 20
select select "12"
click at [688, 292] on select "12 mois 18 mois 24 mois 30 mois 36 mois Sélectionner une option" at bounding box center [757, 302] width 139 height 20
select select "12"
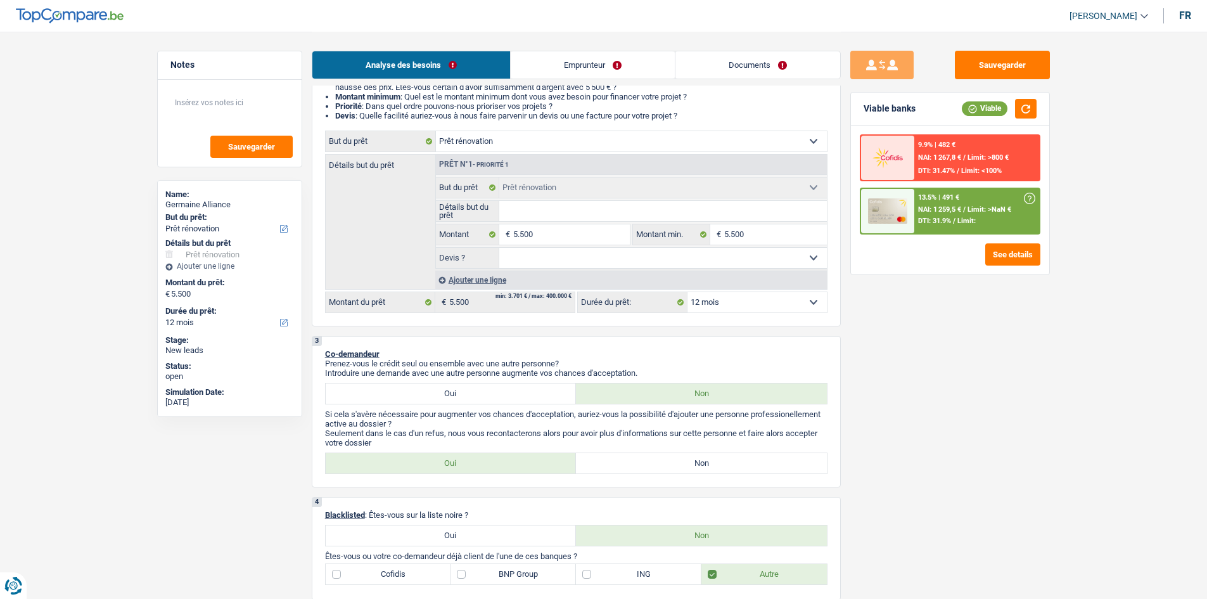
drag, startPoint x: 603, startPoint y: 64, endPoint x: 609, endPoint y: 65, distance: 6.5
click at [603, 65] on link "Emprunteur" at bounding box center [593, 64] width 164 height 27
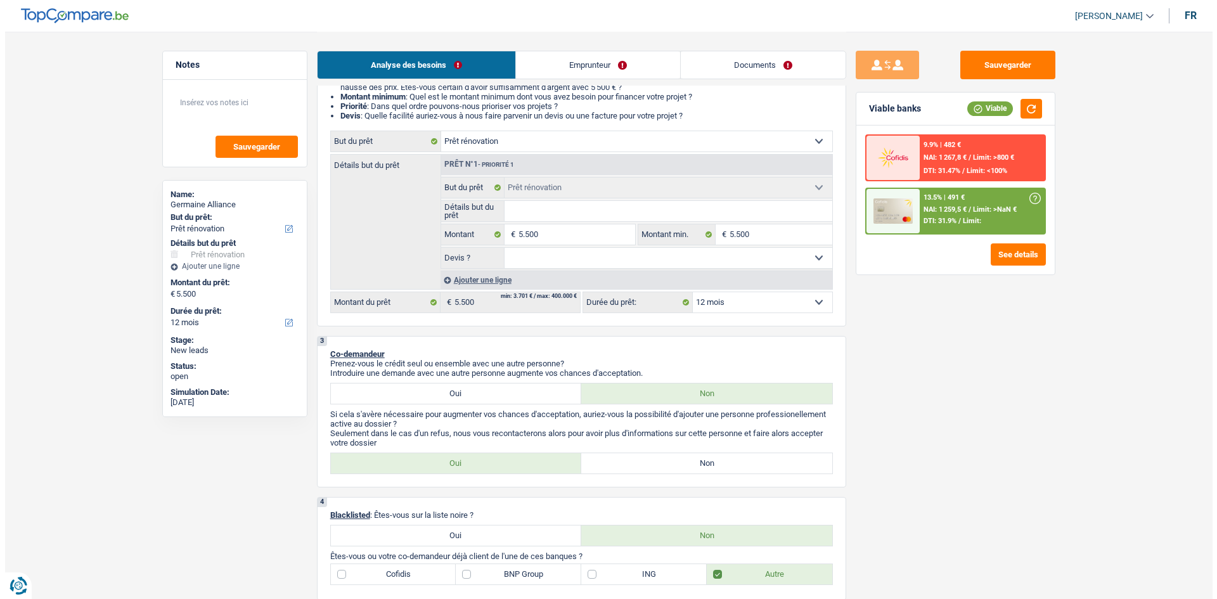
scroll to position [0, 0]
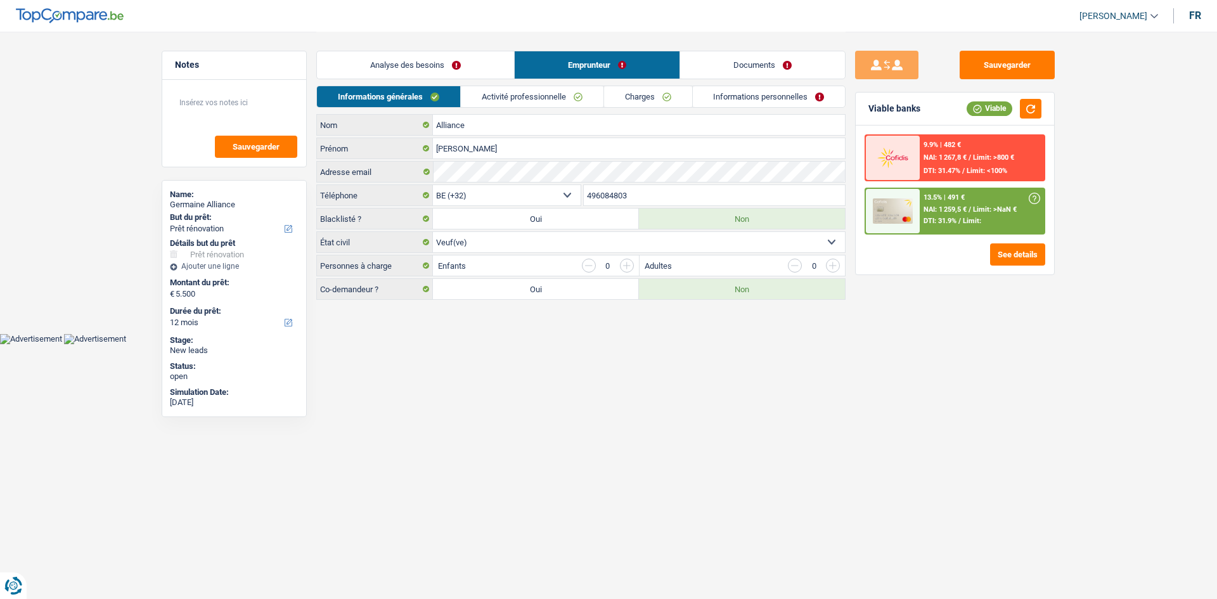
click at [732, 63] on link "Documents" at bounding box center [762, 64] width 165 height 27
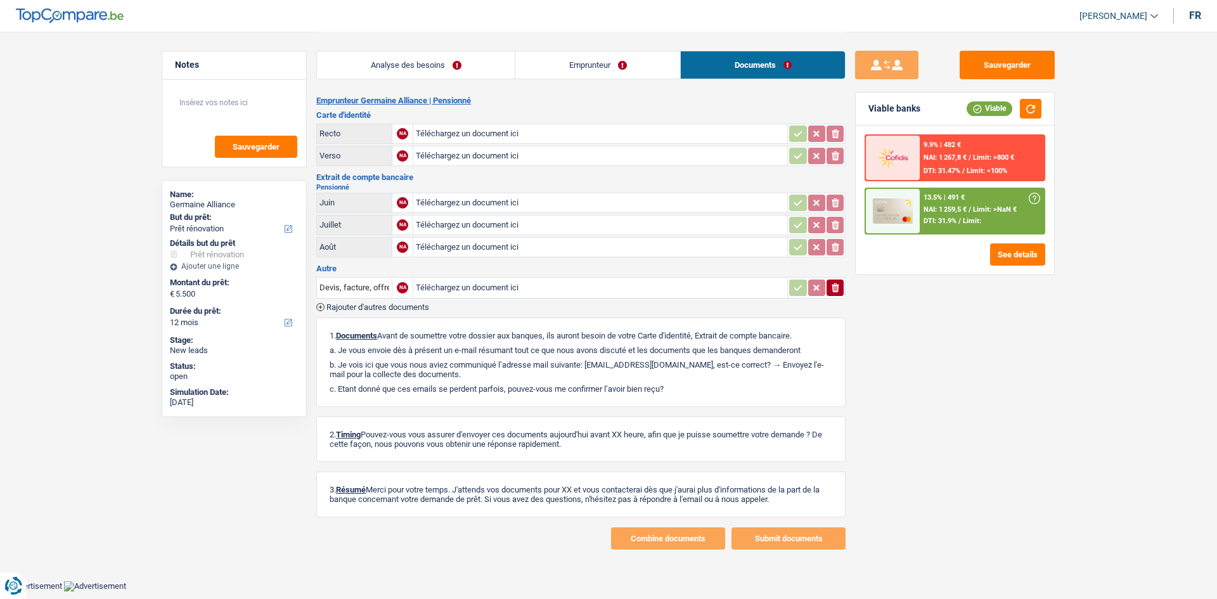
click at [633, 67] on link "Emprunteur" at bounding box center [597, 64] width 165 height 27
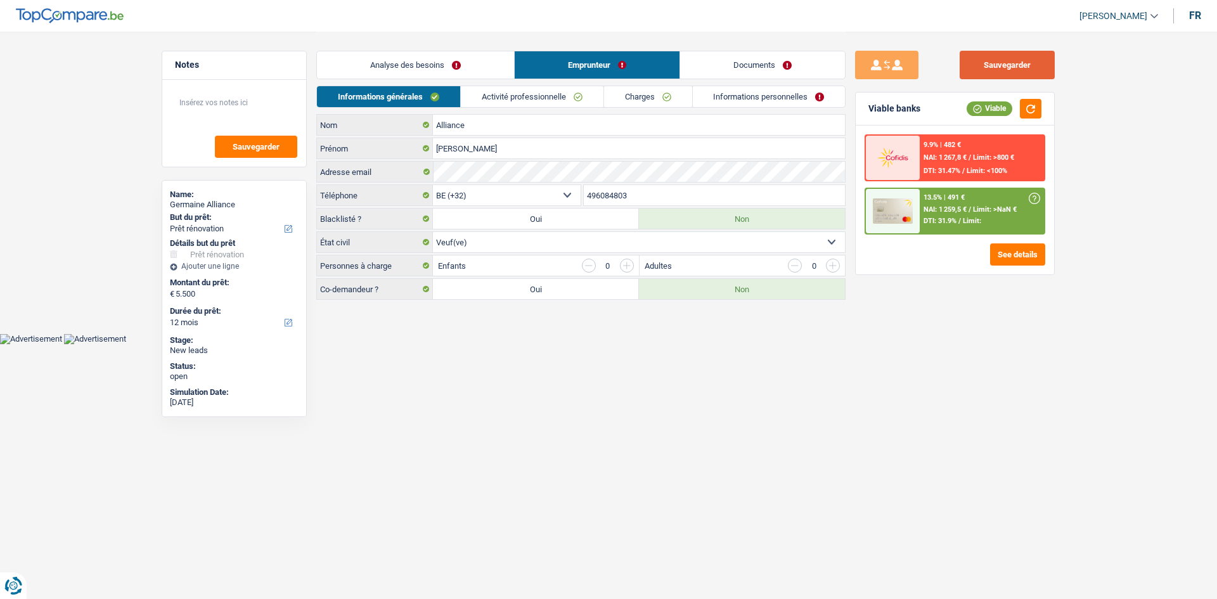
click at [1022, 64] on button "Sauvegarder" at bounding box center [1006, 65] width 95 height 29
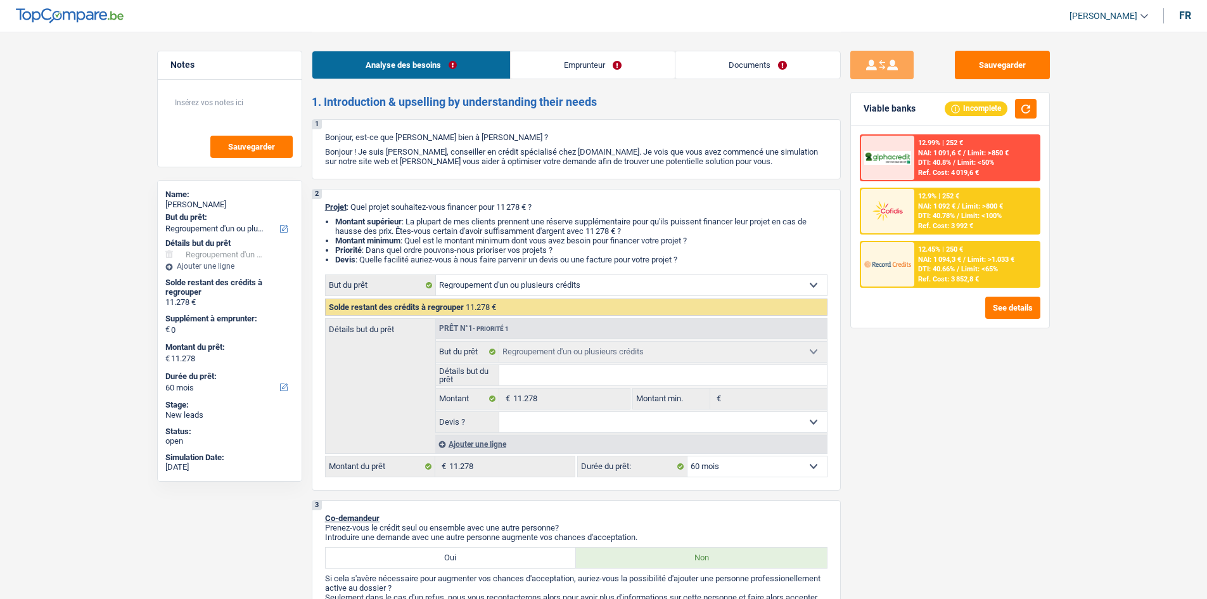
select select "refinancing"
select select "60"
select select "refinancing"
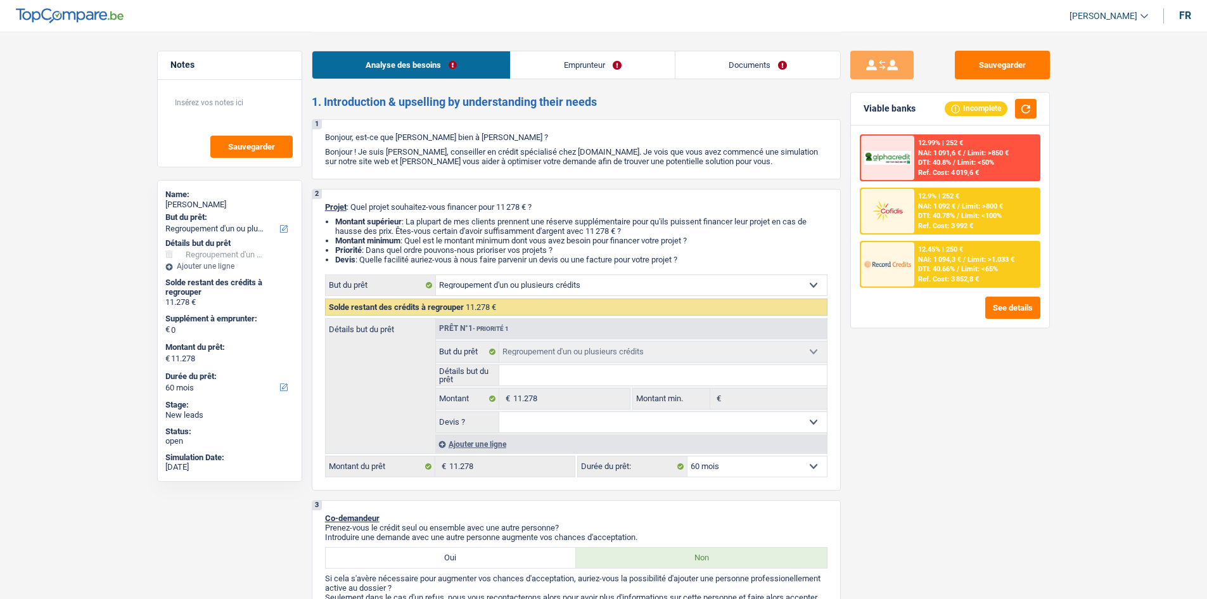
select select "60"
select select "invalid"
select select "disabilityPension"
select select "rents"
select select "personalSale"
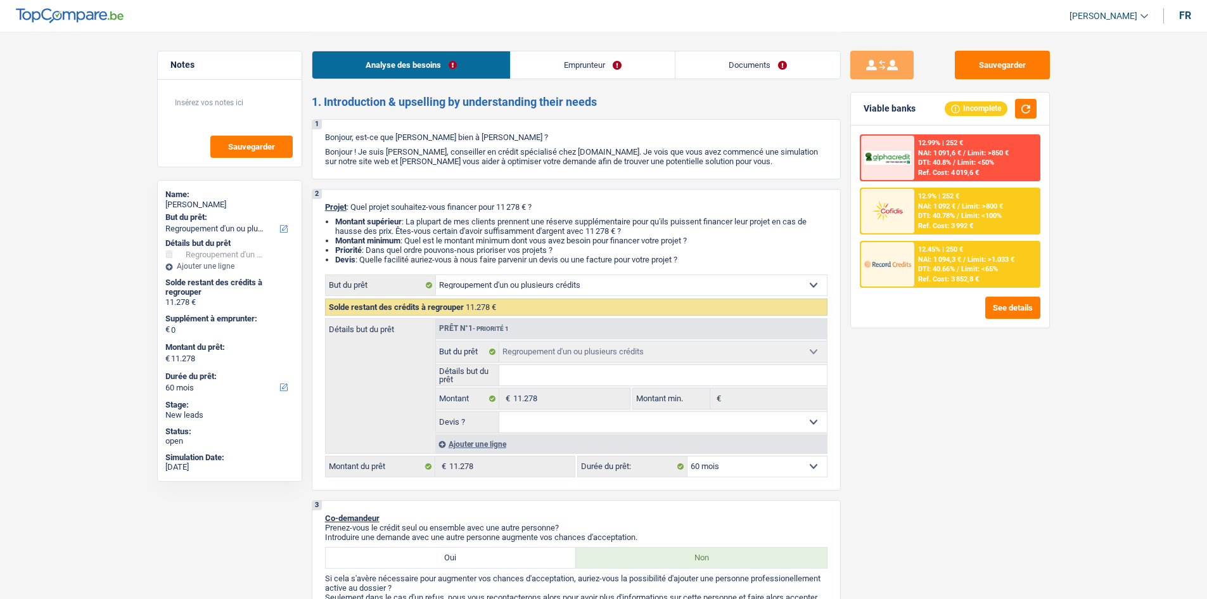
select select "60"
select select "refinancing"
select select "60"
click at [181, 108] on textarea at bounding box center [230, 108] width 126 height 38
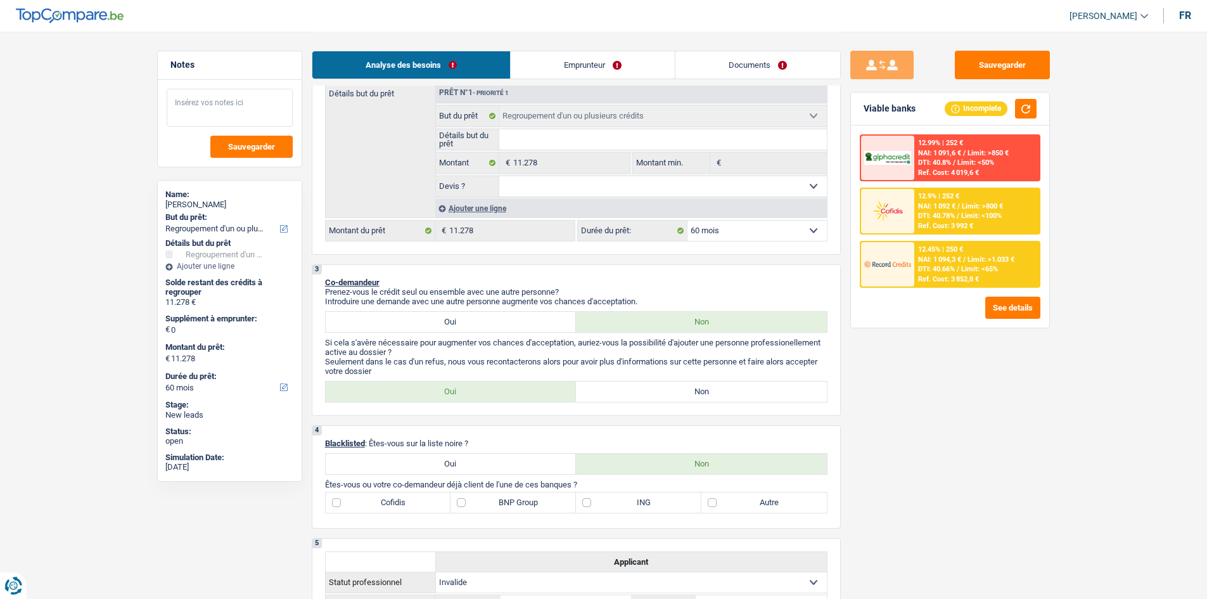
scroll to position [317, 0]
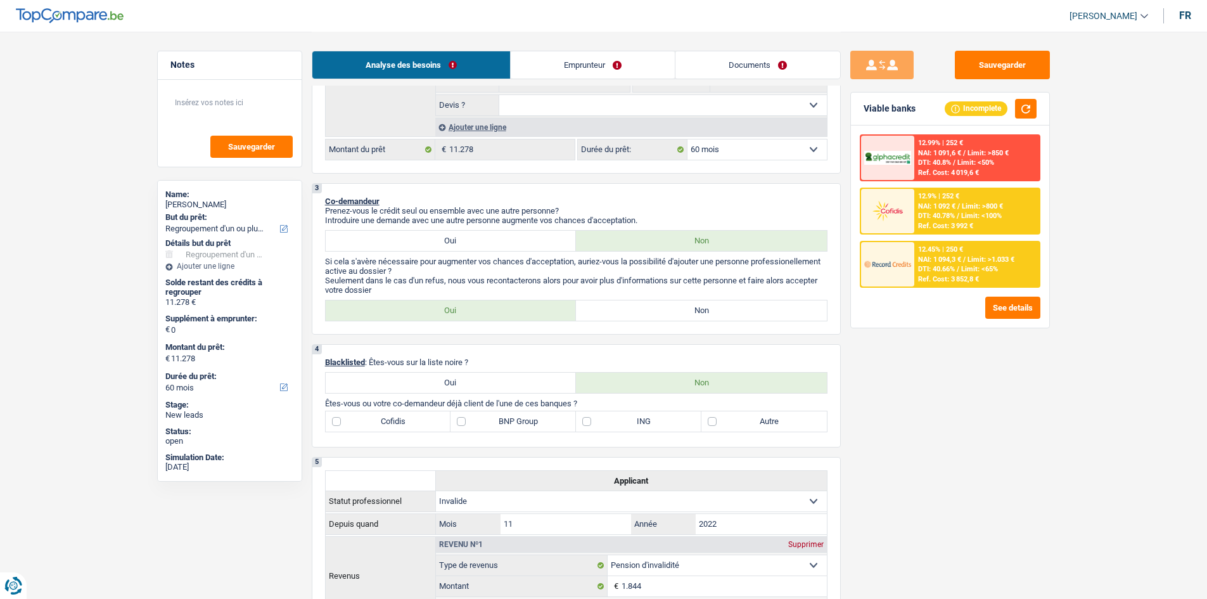
click at [631, 417] on label "ING" at bounding box center [638, 421] width 125 height 20
click at [631, 417] on input "ING" at bounding box center [638, 421] width 125 height 20
checkbox input "true"
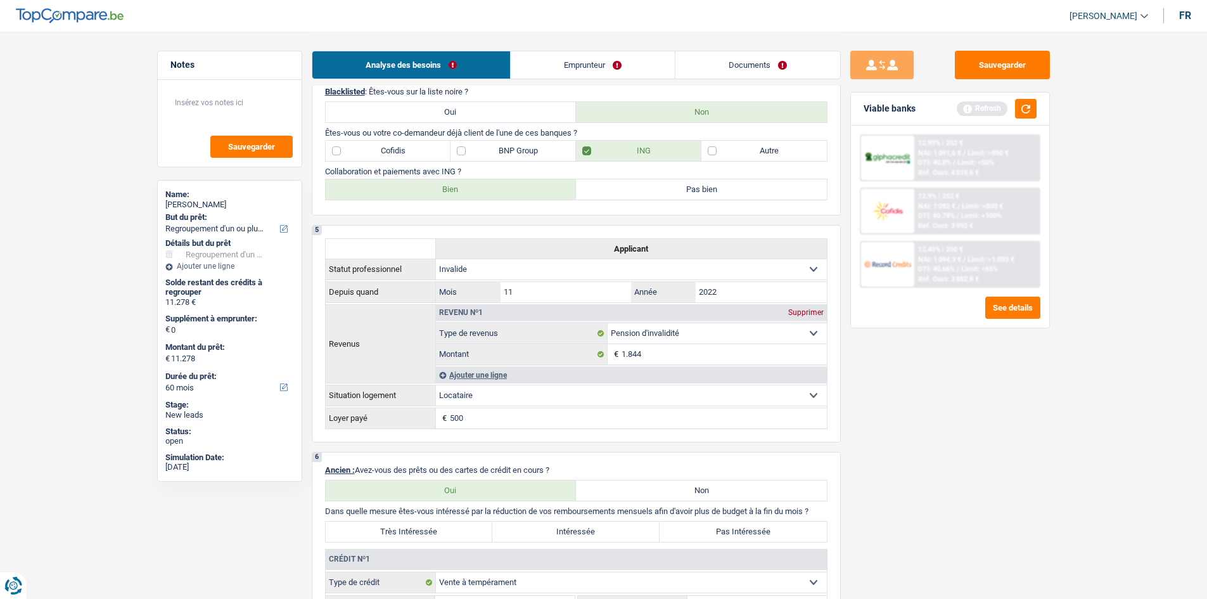
scroll to position [444, 0]
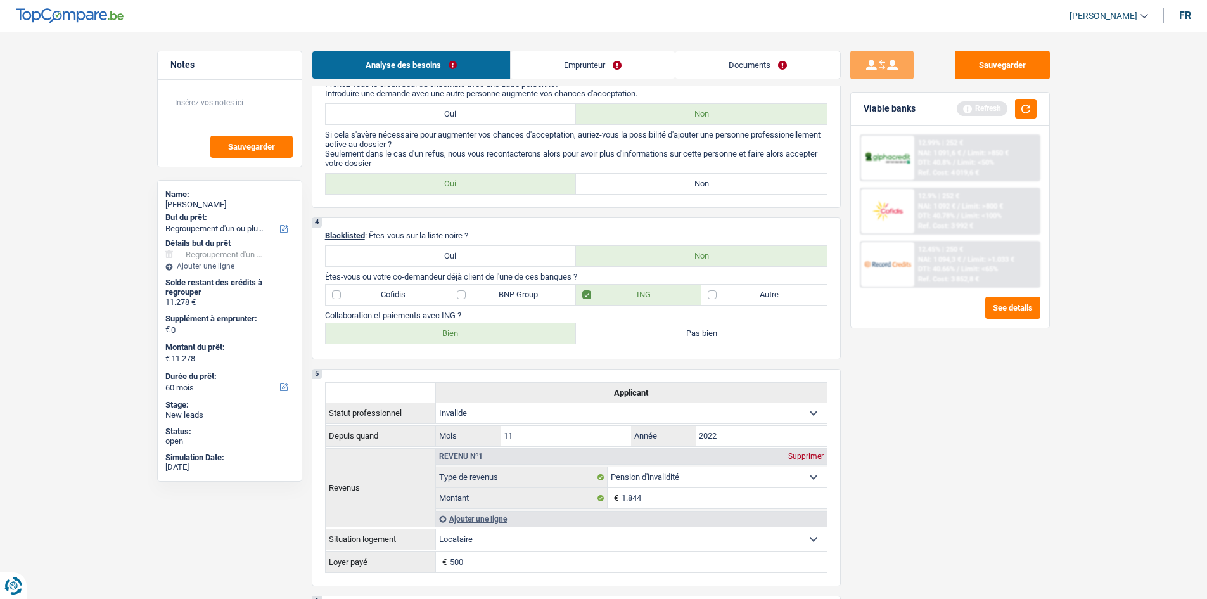
click at [684, 334] on label "Pas bien" at bounding box center [701, 333] width 251 height 20
click at [684, 334] on input "Pas bien" at bounding box center [701, 333] width 251 height 20
radio input "true"
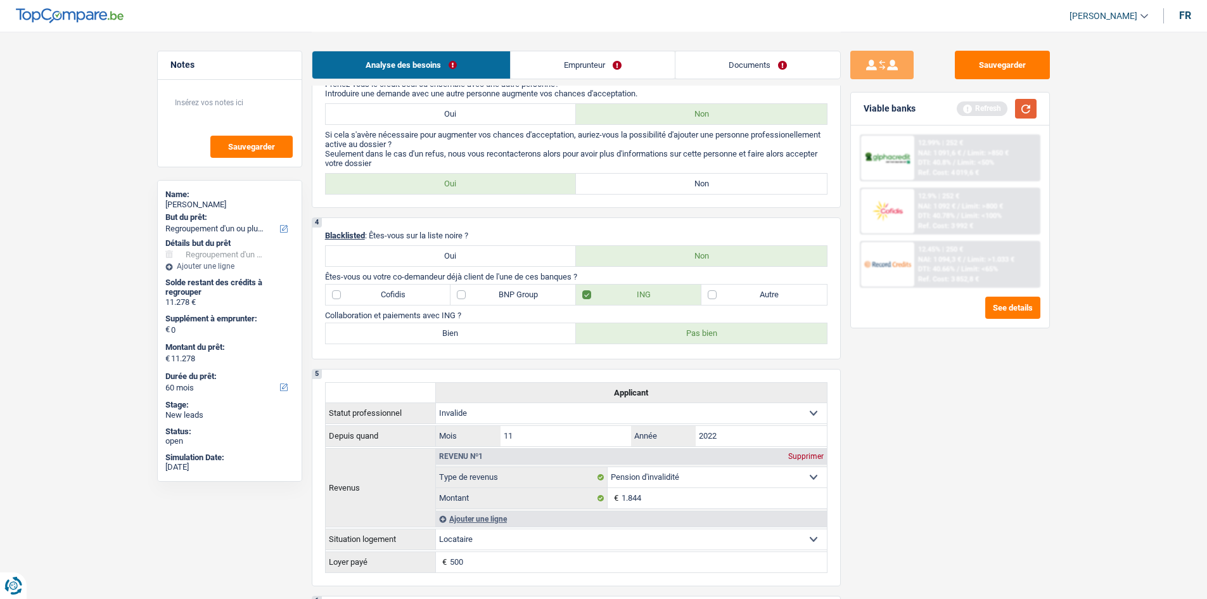
click at [1026, 116] on button "button" at bounding box center [1026, 109] width 22 height 20
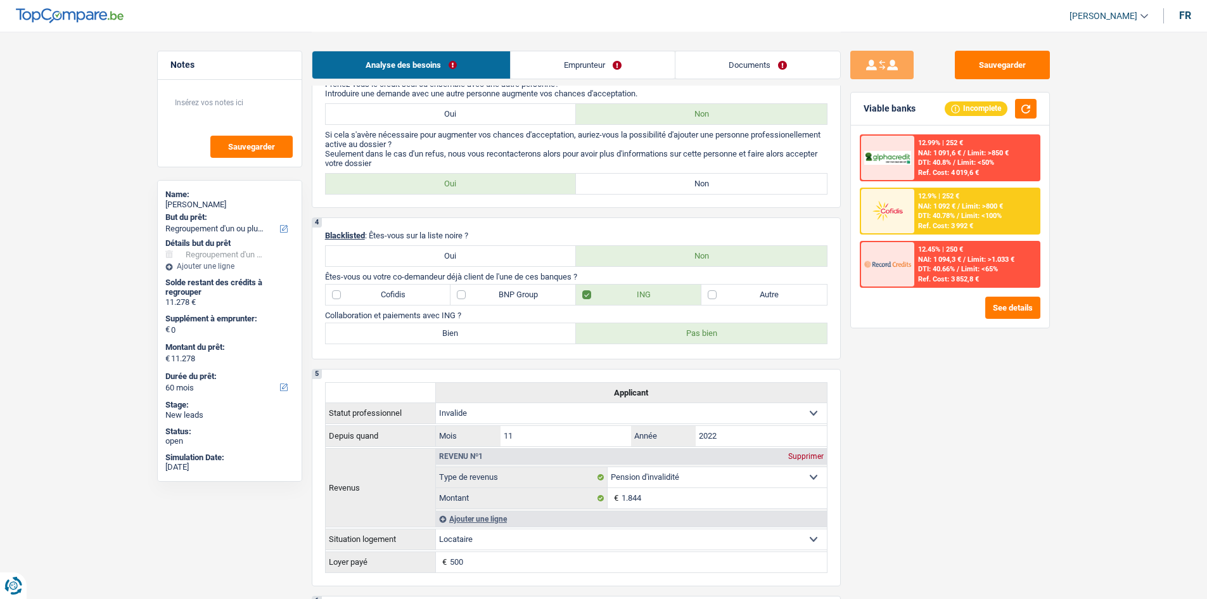
click at [369, 288] on label "Cofidis" at bounding box center [388, 295] width 125 height 20
click at [369, 288] on input "Cofidis" at bounding box center [388, 295] width 125 height 20
checkbox input "true"
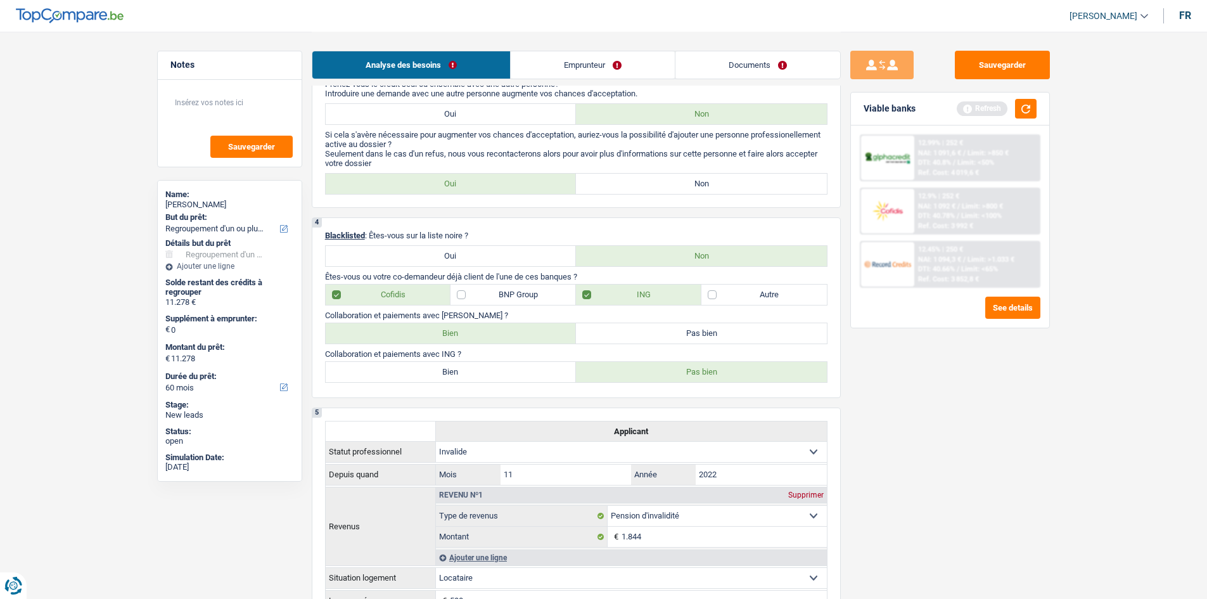
click at [626, 330] on label "Pas bien" at bounding box center [701, 333] width 251 height 20
click at [626, 330] on input "Pas bien" at bounding box center [701, 333] width 251 height 20
radio input "true"
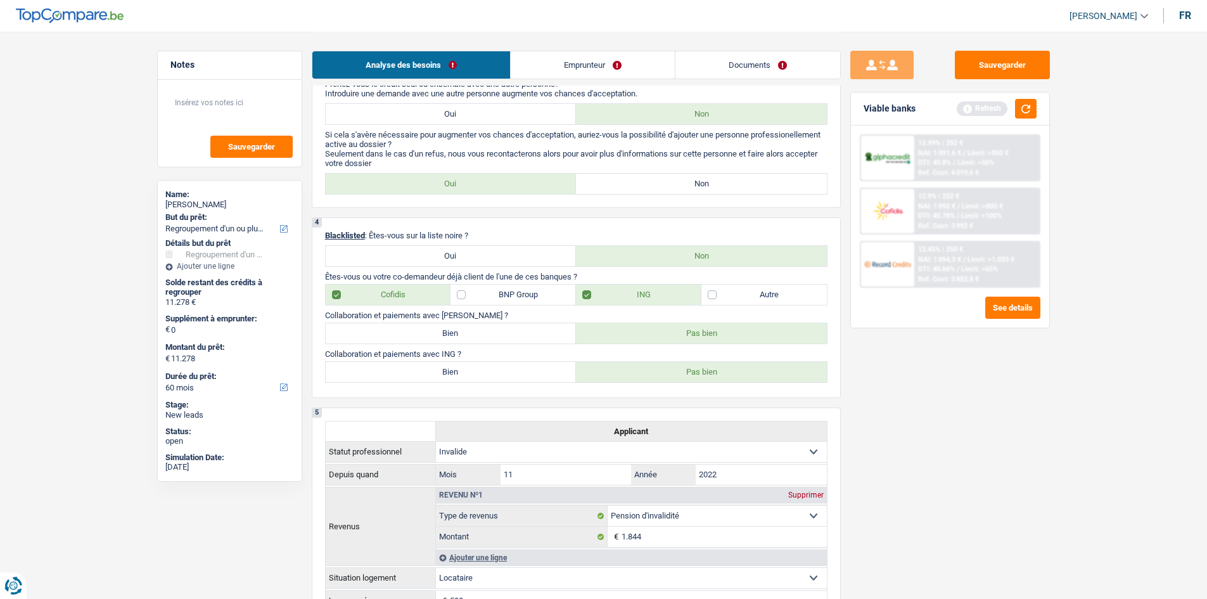
click at [549, 331] on label "Bien" at bounding box center [451, 333] width 251 height 20
click at [549, 331] on input "Bien" at bounding box center [451, 333] width 251 height 20
radio input "true"
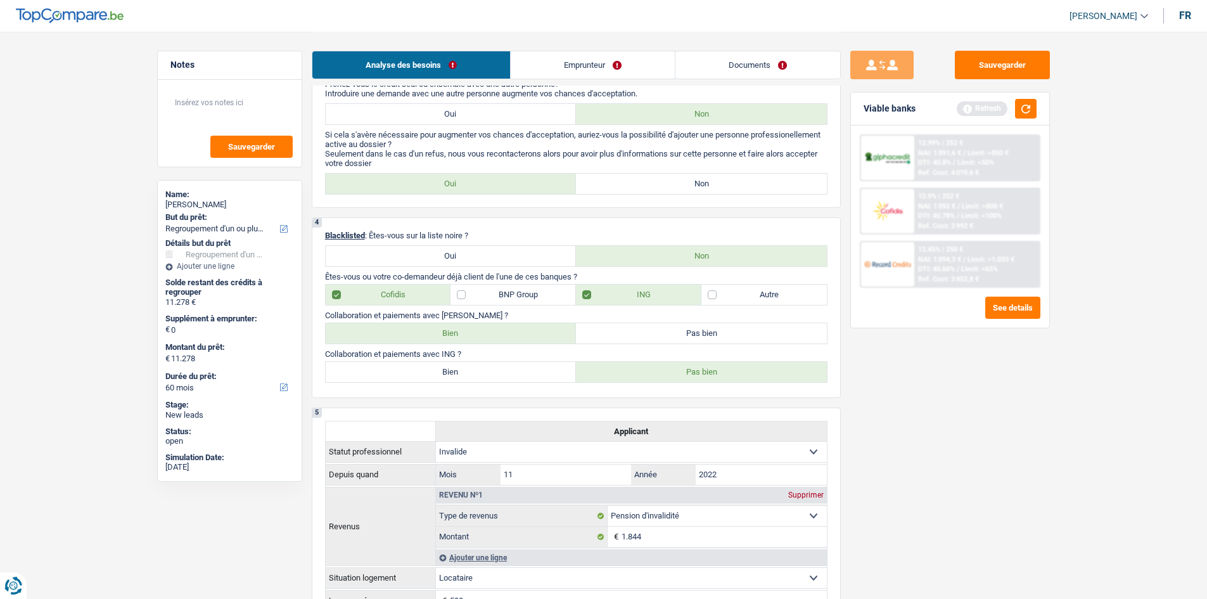
click at [627, 62] on link "Emprunteur" at bounding box center [593, 64] width 164 height 27
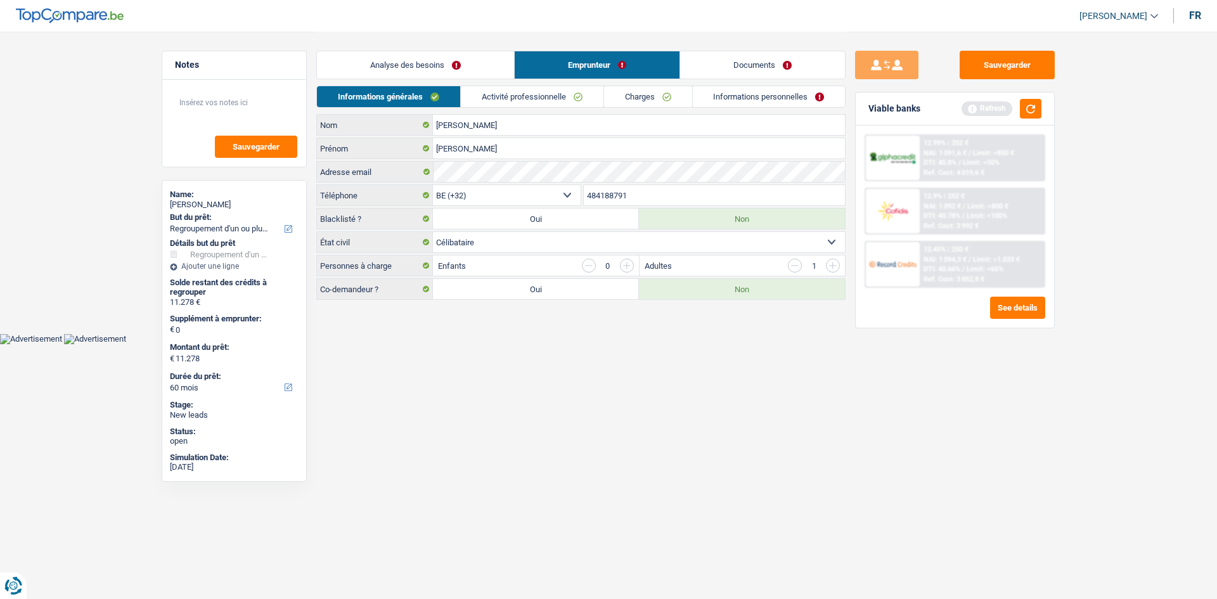
click at [539, 91] on link "Activité professionnelle" at bounding box center [532, 96] width 143 height 21
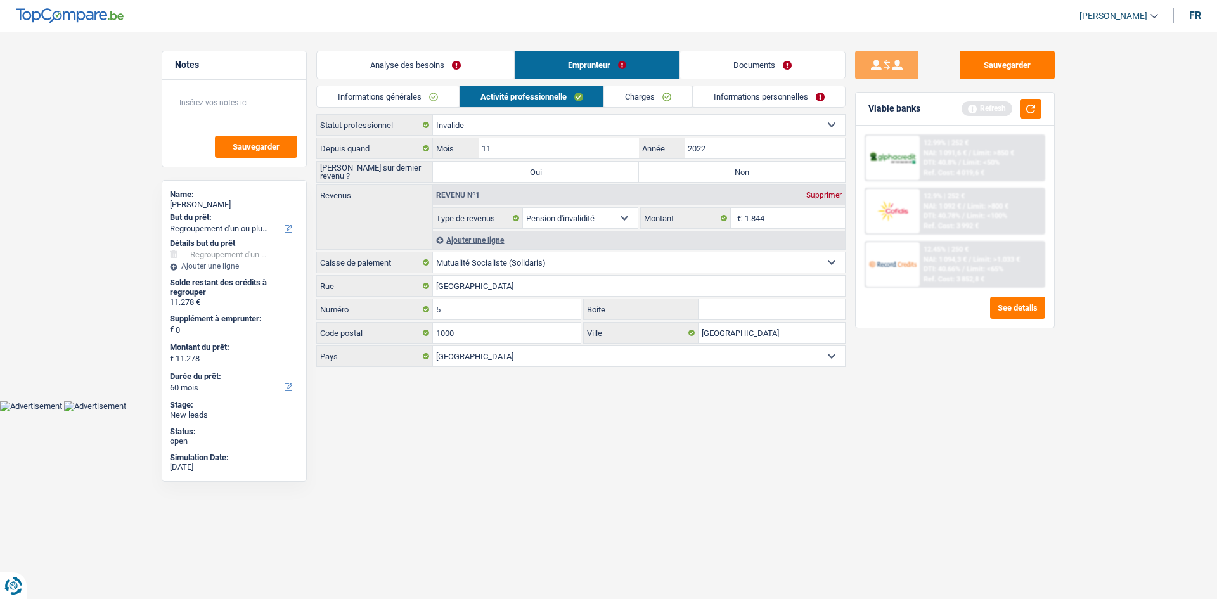
click at [647, 97] on link "Charges" at bounding box center [648, 96] width 88 height 21
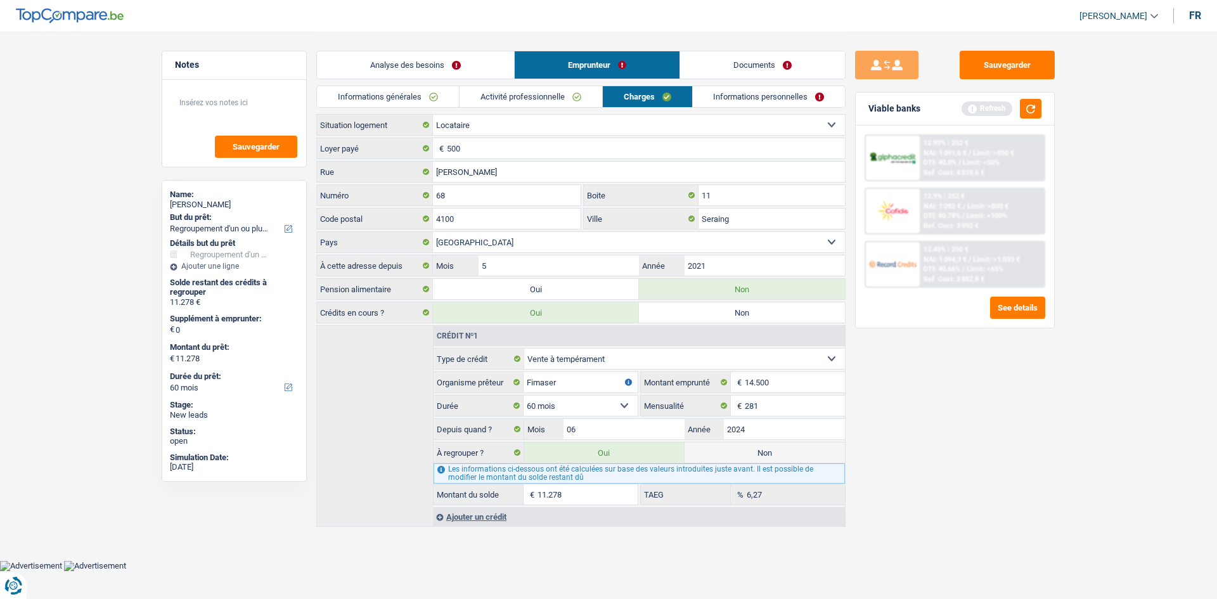
click at [552, 94] on link "Activité professionnelle" at bounding box center [530, 96] width 143 height 21
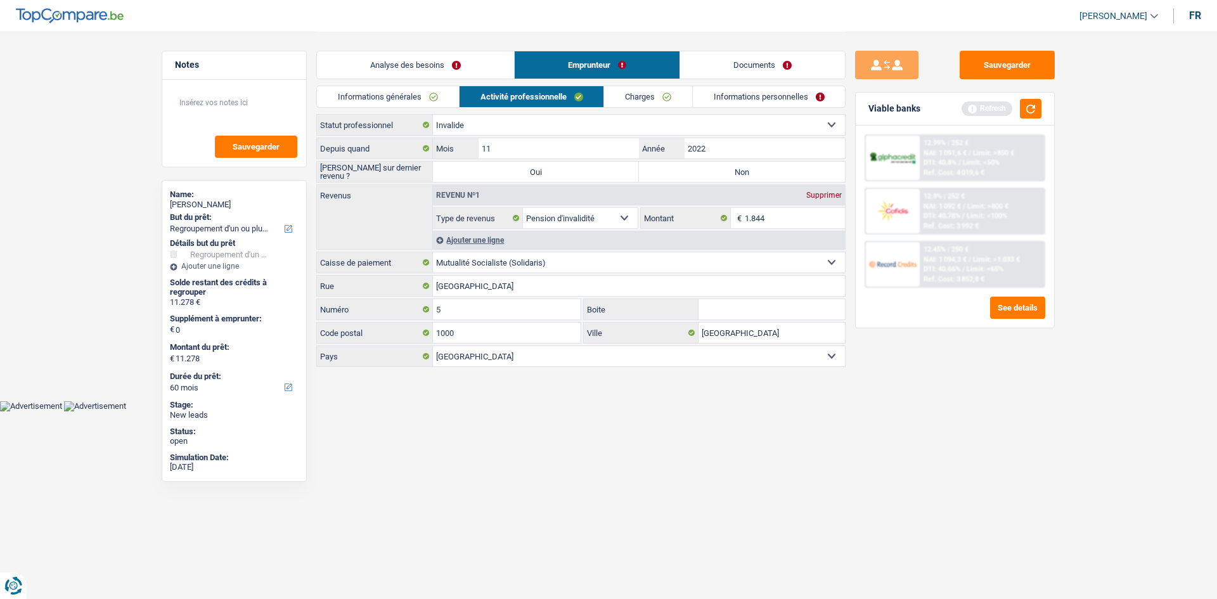
click at [665, 92] on link "Charges" at bounding box center [648, 96] width 88 height 21
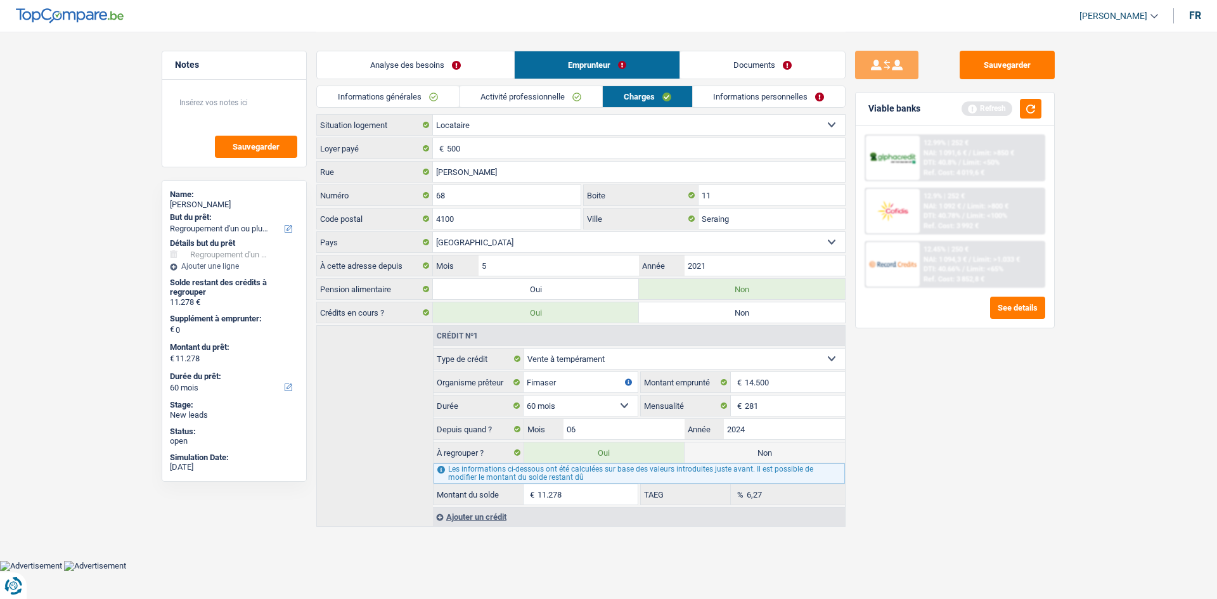
click at [707, 98] on link "Informations personnelles" at bounding box center [769, 96] width 153 height 21
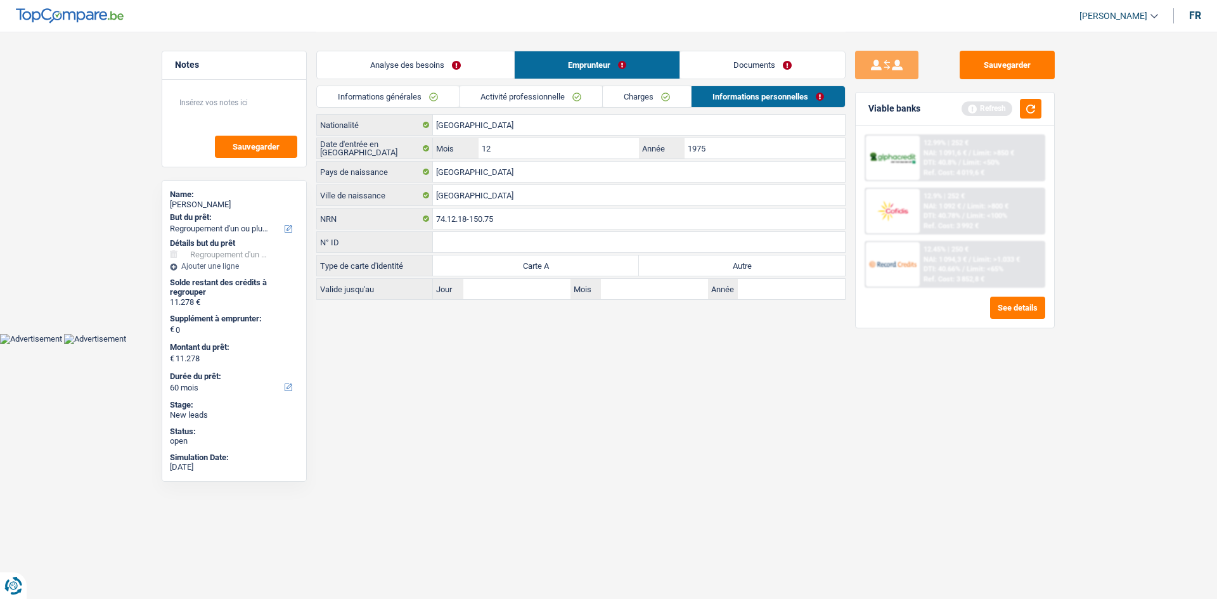
click at [420, 67] on link "Analyse des besoins" at bounding box center [415, 64] width 197 height 27
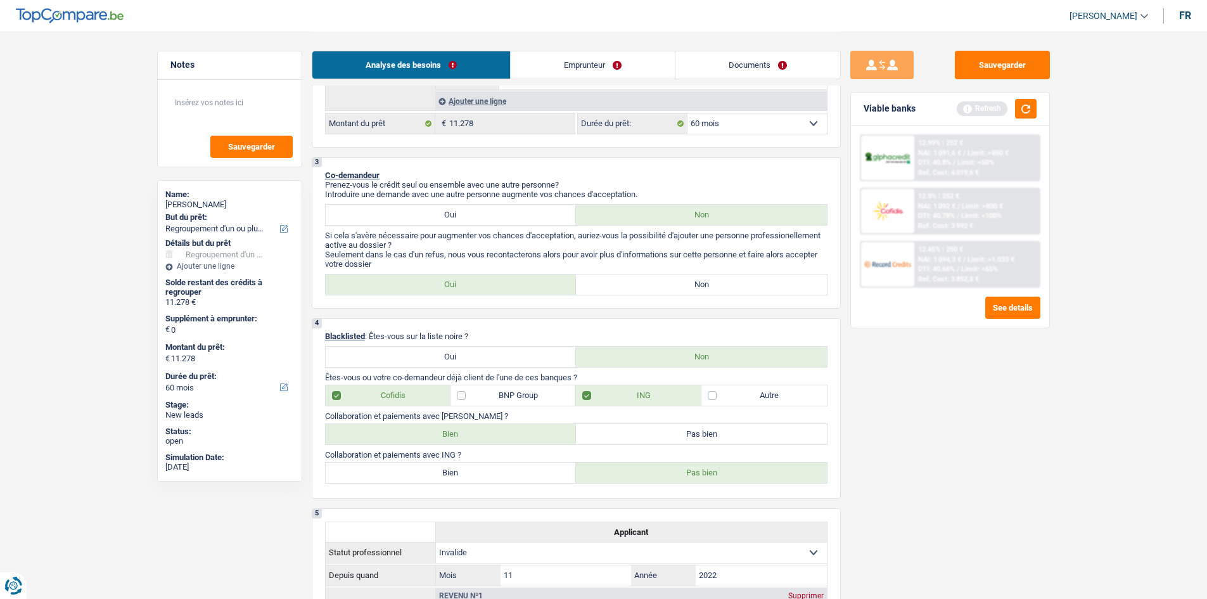
scroll to position [253, 0]
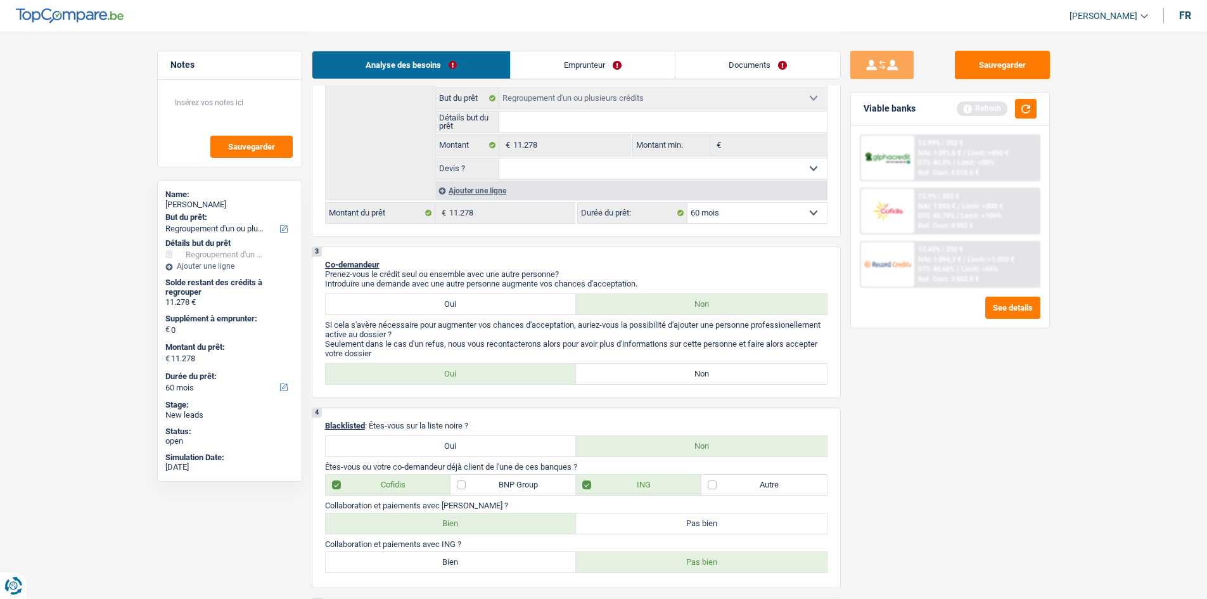
click at [643, 378] on label "Non" at bounding box center [701, 374] width 251 height 20
click at [643, 378] on input "Non" at bounding box center [701, 374] width 251 height 20
radio input "true"
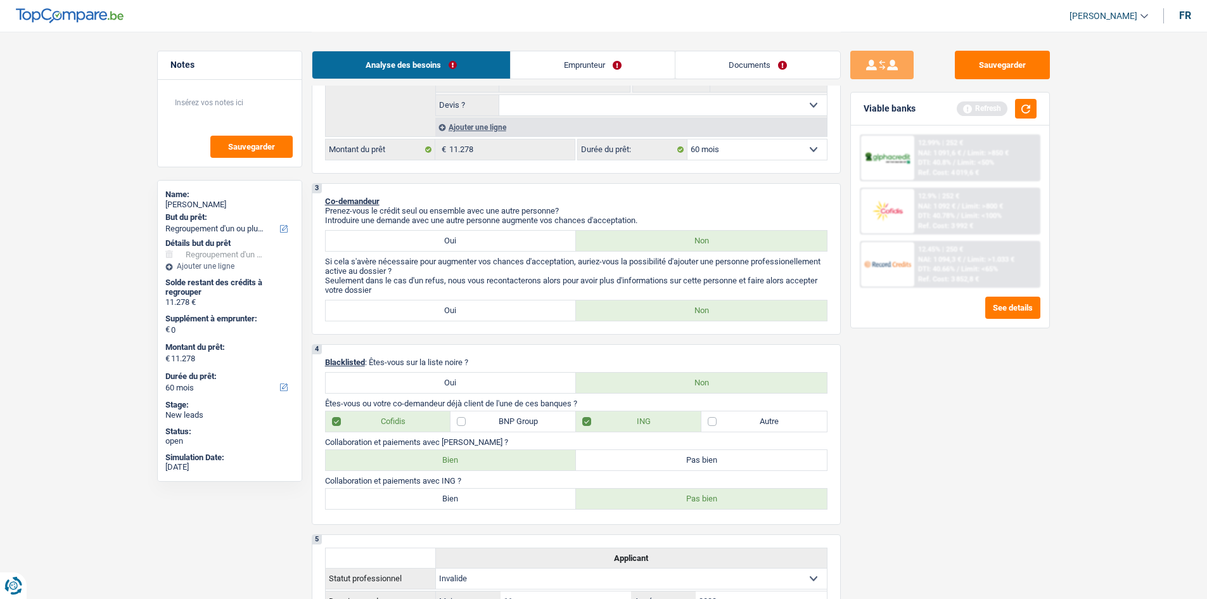
scroll to position [507, 0]
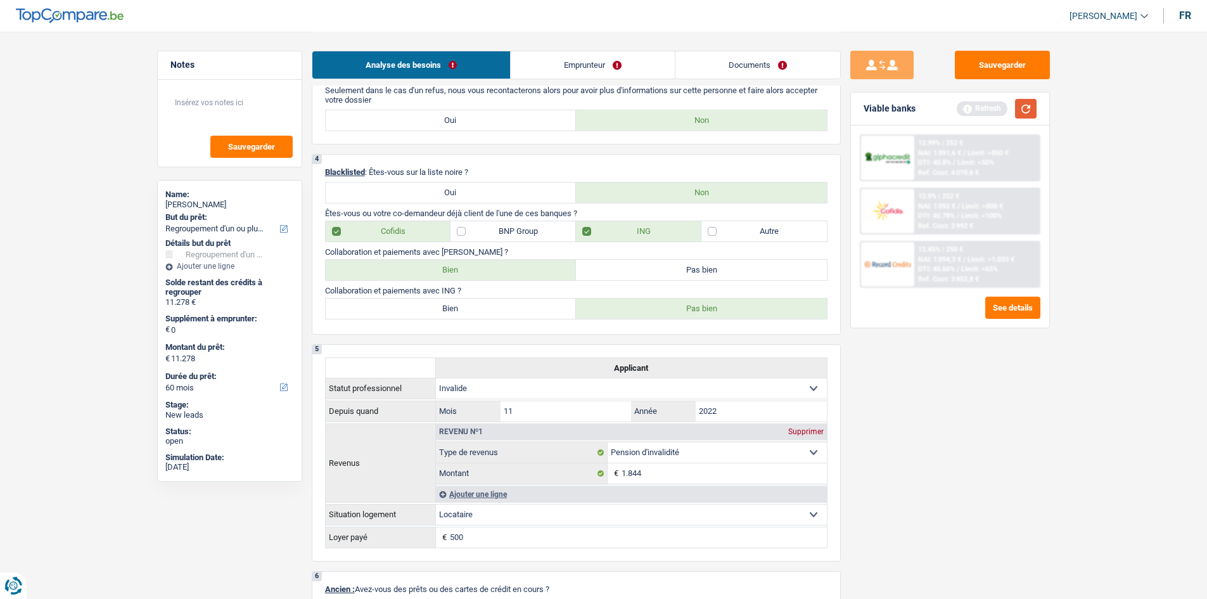
click at [1018, 109] on button "button" at bounding box center [1026, 109] width 22 height 20
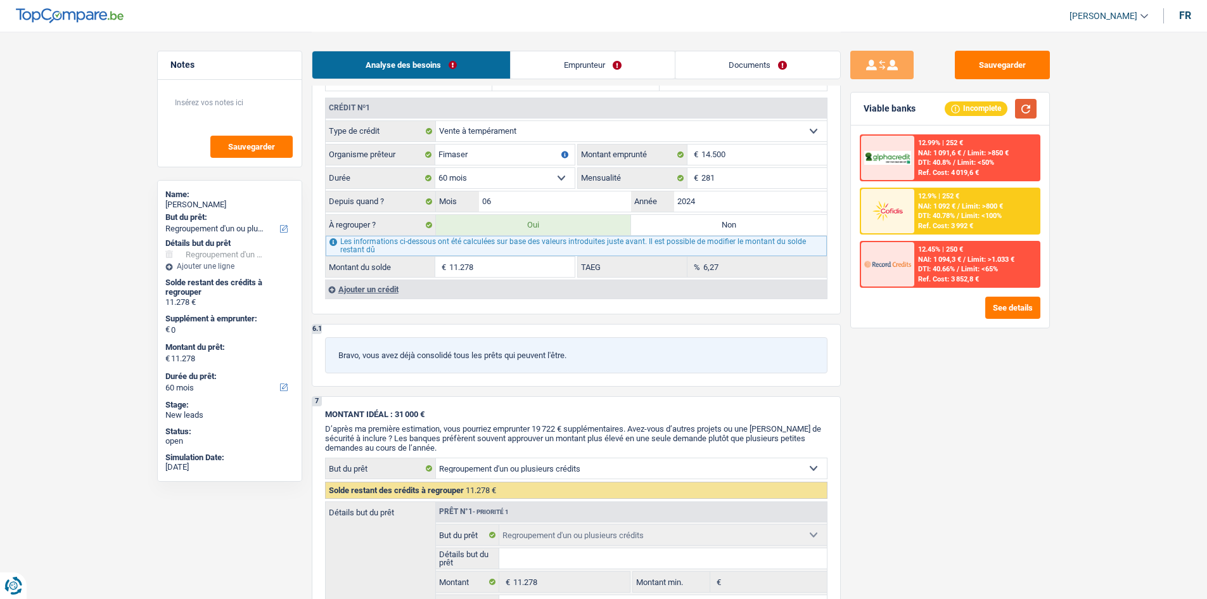
scroll to position [950, 0]
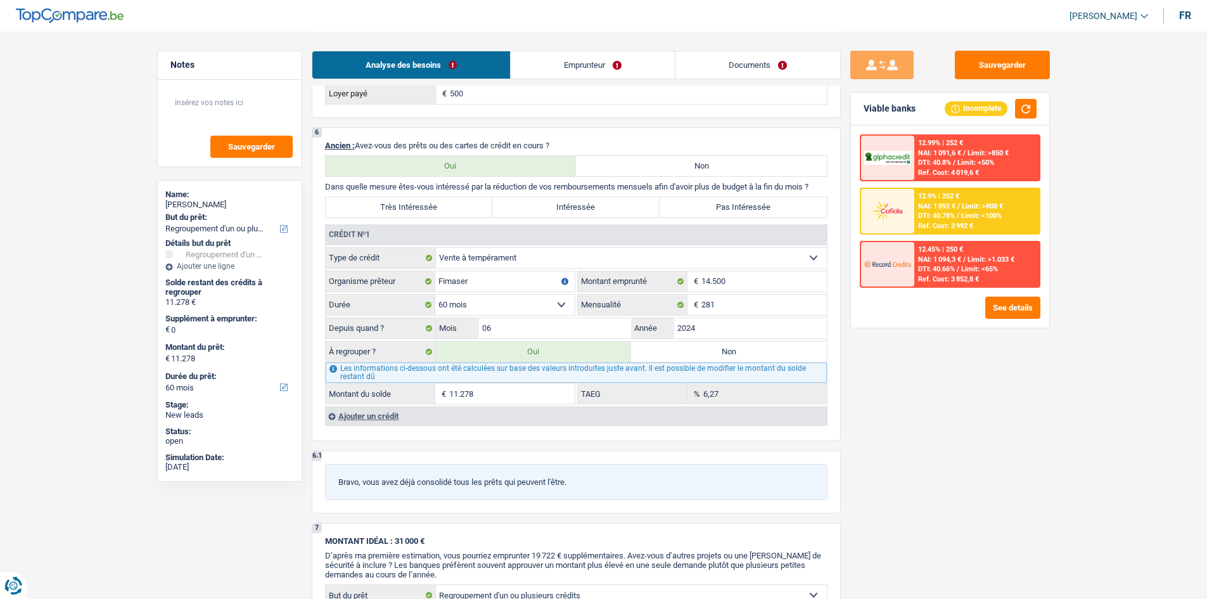
click at [366, 421] on div "Ajouter un crédit" at bounding box center [576, 415] width 502 height 19
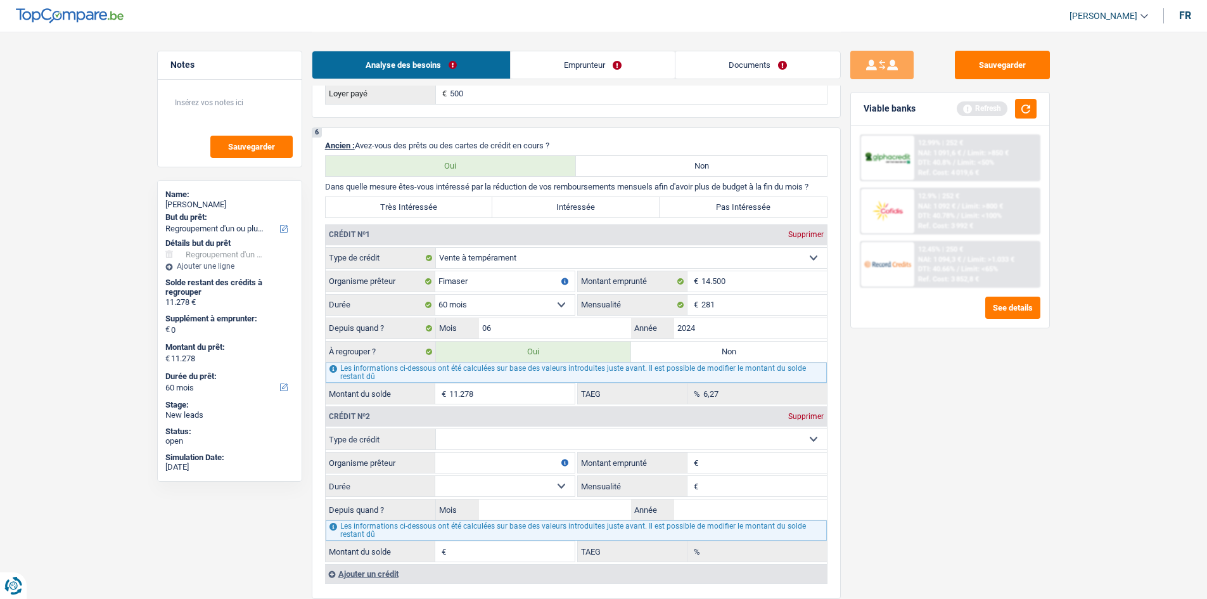
click at [452, 430] on select "Carte ou ouverture de crédit Prêt hypothécaire Vente à tempérament Prêt à tempé…" at bounding box center [631, 439] width 391 height 20
select select "personalLoan"
type input "0"
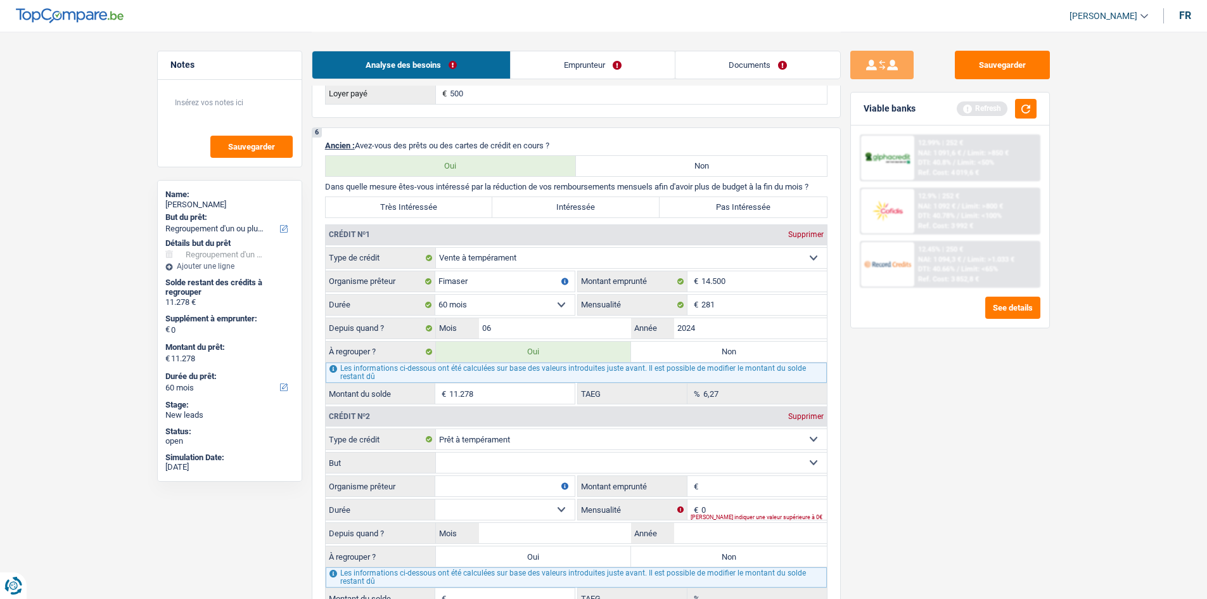
click at [468, 463] on select "Confort maison: meubles, textile, peinture, électroménager, outillage non-profe…" at bounding box center [631, 462] width 391 height 20
click at [465, 487] on input "Organisme prêteur" at bounding box center [504, 486] width 139 height 20
type input "record credit"
click at [728, 487] on input "Montant emprunté" at bounding box center [763, 486] width 125 height 20
click at [877, 497] on div "Sauvegarder Viable banks Refresh 12.99% | 252 € NAI: 1 091,6 € / Limit: >850 € …" at bounding box center [950, 315] width 219 height 528
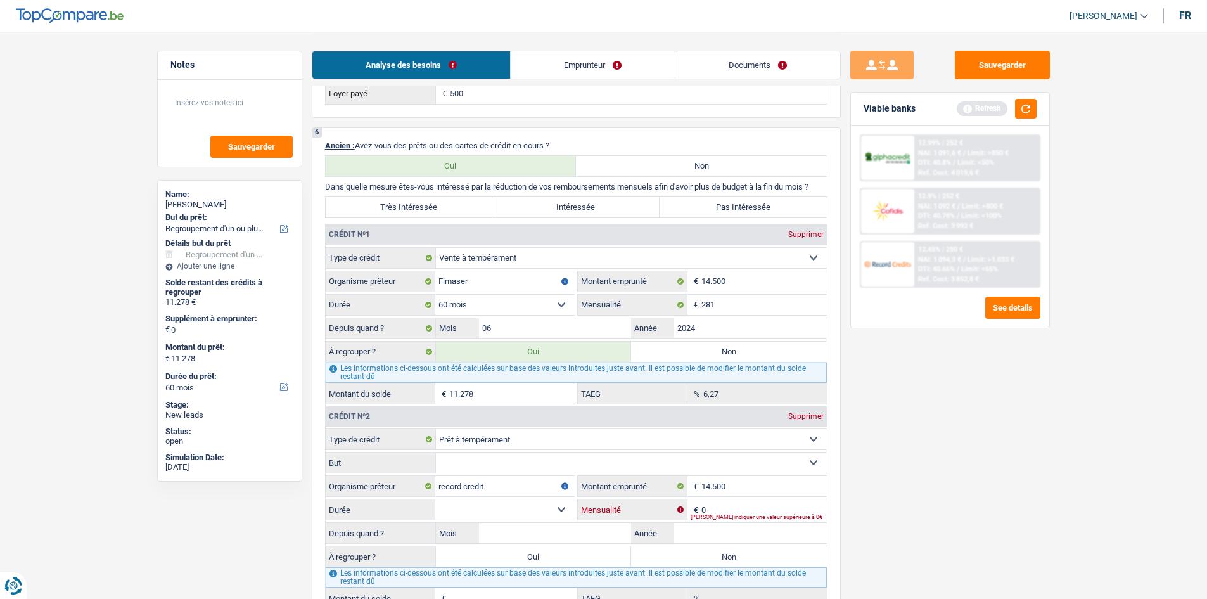
click at [741, 504] on input "0" at bounding box center [763, 509] width 125 height 20
click at [740, 489] on input "14.500" at bounding box center [763, 486] width 125 height 20
type input "1"
click at [740, 489] on input "150" at bounding box center [763, 486] width 125 height 20
type input "15.000"
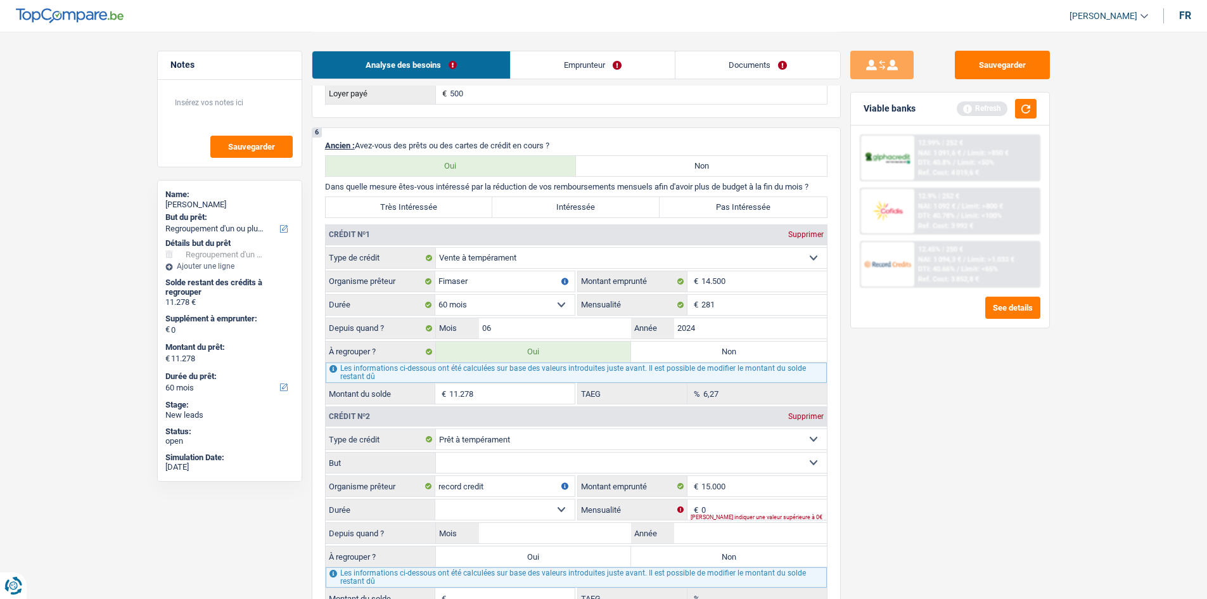
click at [743, 515] on div "Veuillez indiquer une valeur supérieure à 0€" at bounding box center [759, 517] width 136 height 5
click at [734, 502] on input "0" at bounding box center [763, 509] width 125 height 20
type input "257"
click at [530, 498] on fieldset "Carte ou ouverture de crédit Prêt hypothécaire Vente à tempérament Prêt à tempé…" at bounding box center [576, 518] width 501 height 181
click at [530, 512] on select "12 mois 18 mois 24 mois 30 mois 36 mois 42 mois 48 mois 60 mois Sélectionner un…" at bounding box center [504, 509] width 139 height 20
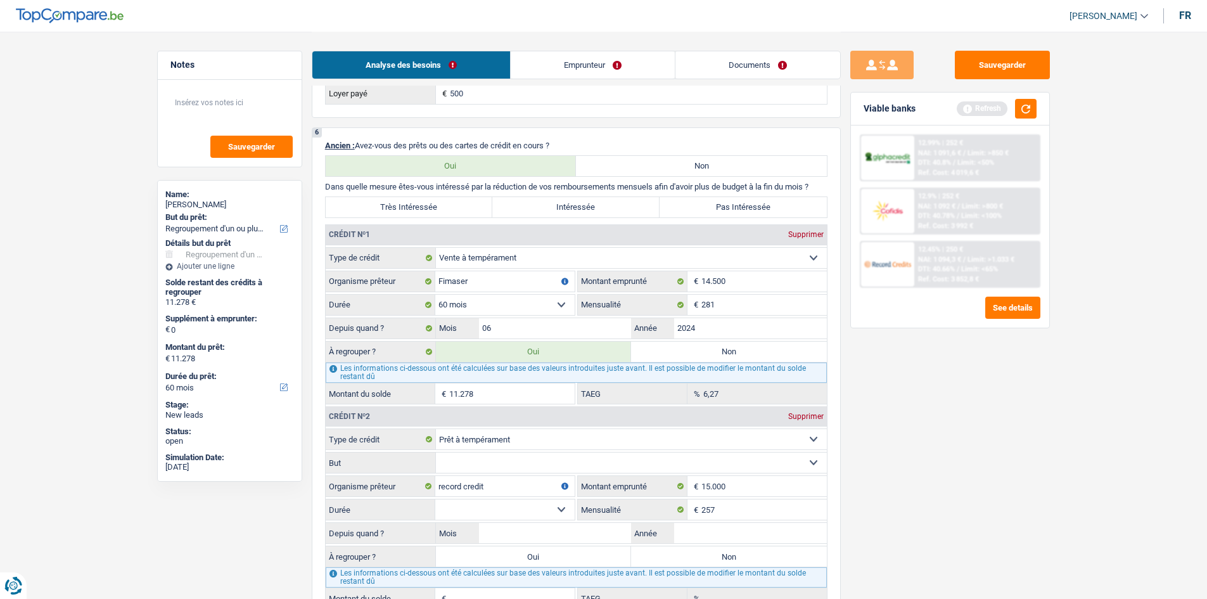
select select "60"
click at [435, 499] on select "12 mois 18 mois 24 mois 30 mois 36 mois 42 mois 48 mois 60 mois Sélectionner un…" at bounding box center [504, 509] width 139 height 20
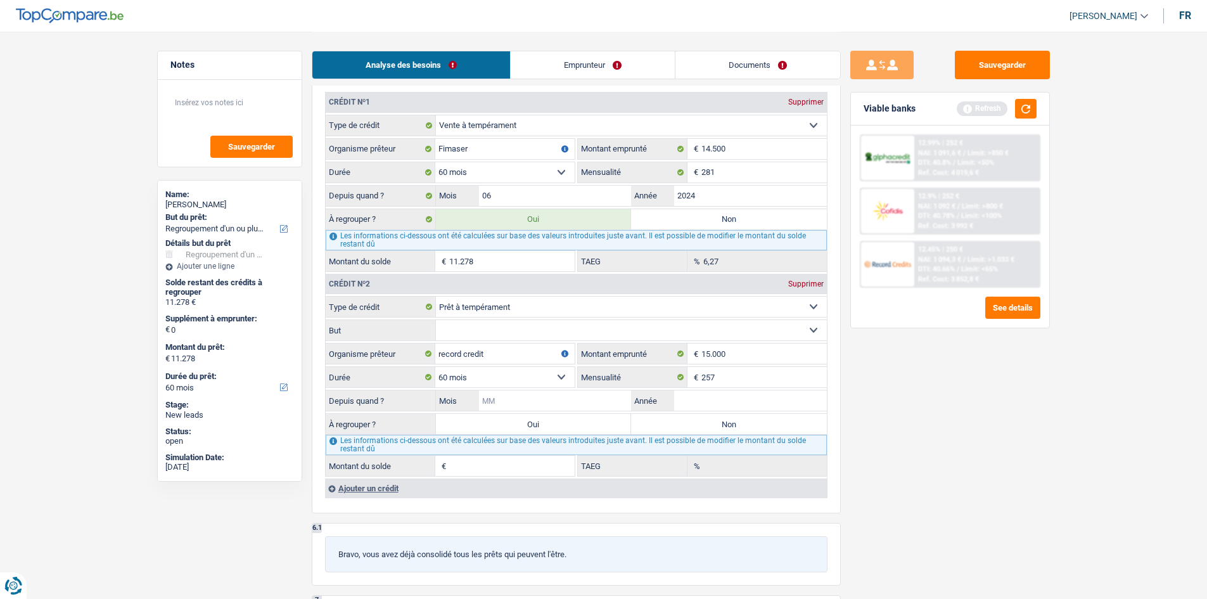
click at [564, 400] on input "Mois" at bounding box center [555, 400] width 153 height 20
click at [562, 328] on select "Confort maison: meubles, textile, peinture, électroménager, outillage non-profe…" at bounding box center [631, 330] width 391 height 20
select select "homeFurnishingOrRelocation"
click at [436, 320] on select "Confort maison: meubles, textile, peinture, électroménager, outillage non-profe…" at bounding box center [631, 330] width 391 height 20
click at [495, 401] on input "Mois" at bounding box center [555, 400] width 153 height 20
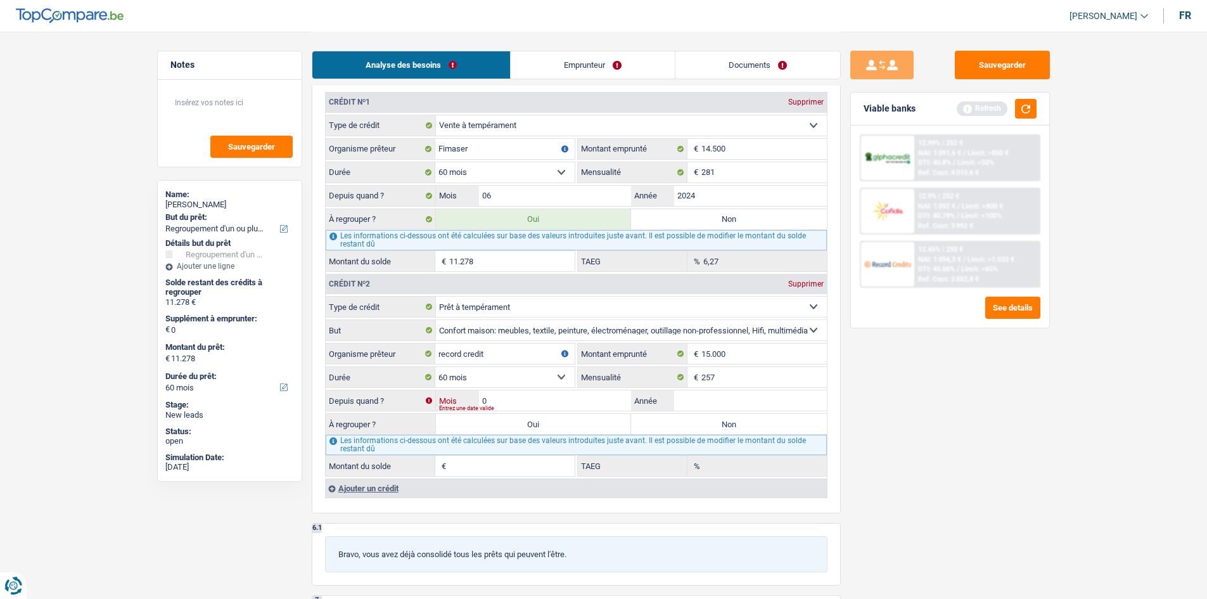
type input "01"
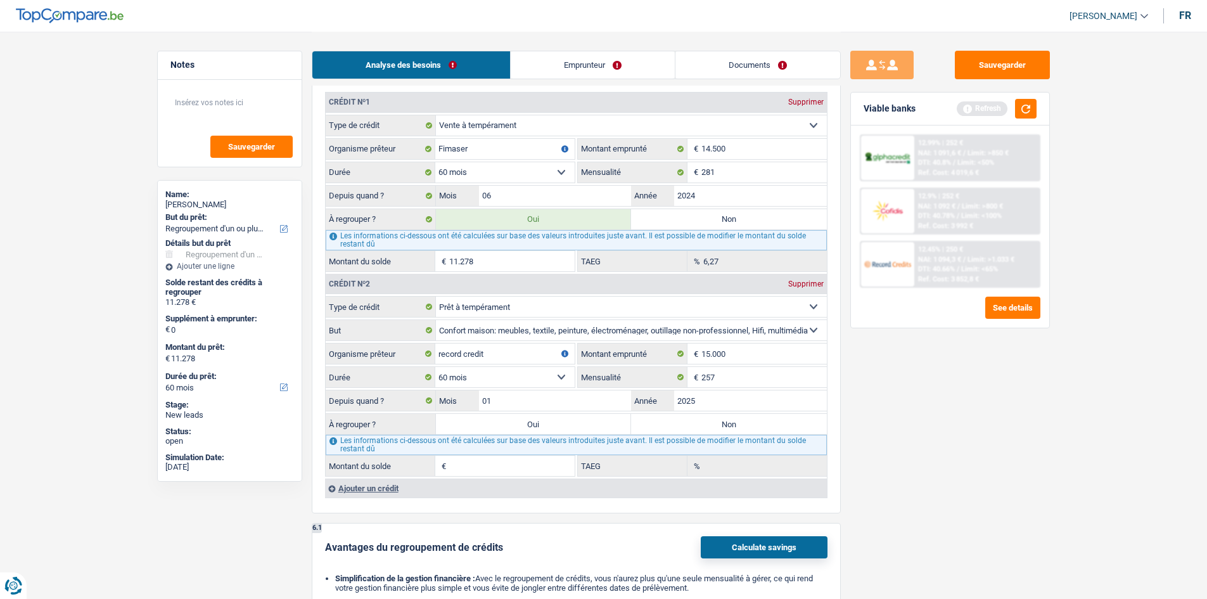
type input "2025"
type input "13.047"
type input "1,10"
drag, startPoint x: 1037, startPoint y: 461, endPoint x: 914, endPoint y: 461, distance: 123.6
click at [1037, 461] on div "Sauvegarder Viable banks Refresh 12.99% | 252 € NAI: 1 091,6 € / Limit: >850 € …" at bounding box center [950, 315] width 219 height 528
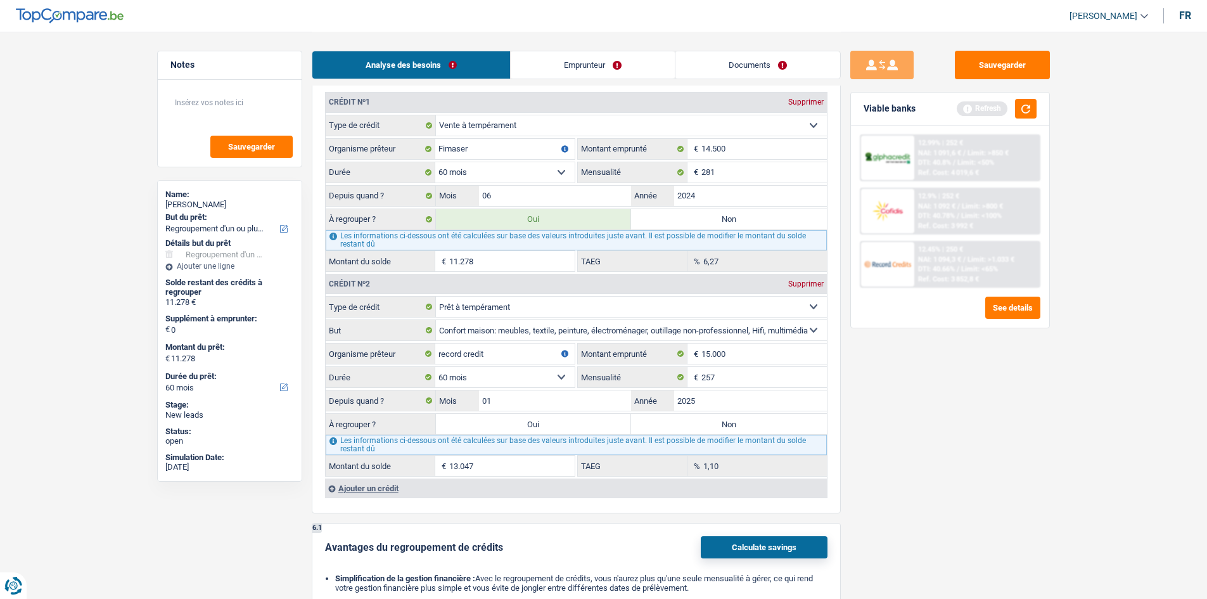
drag, startPoint x: 566, startPoint y: 420, endPoint x: 588, endPoint y: 430, distance: 24.4
click at [563, 421] on label "Oui" at bounding box center [534, 424] width 196 height 20
click at [563, 421] on input "Oui" at bounding box center [534, 424] width 196 height 20
radio input "true"
type input "24.325"
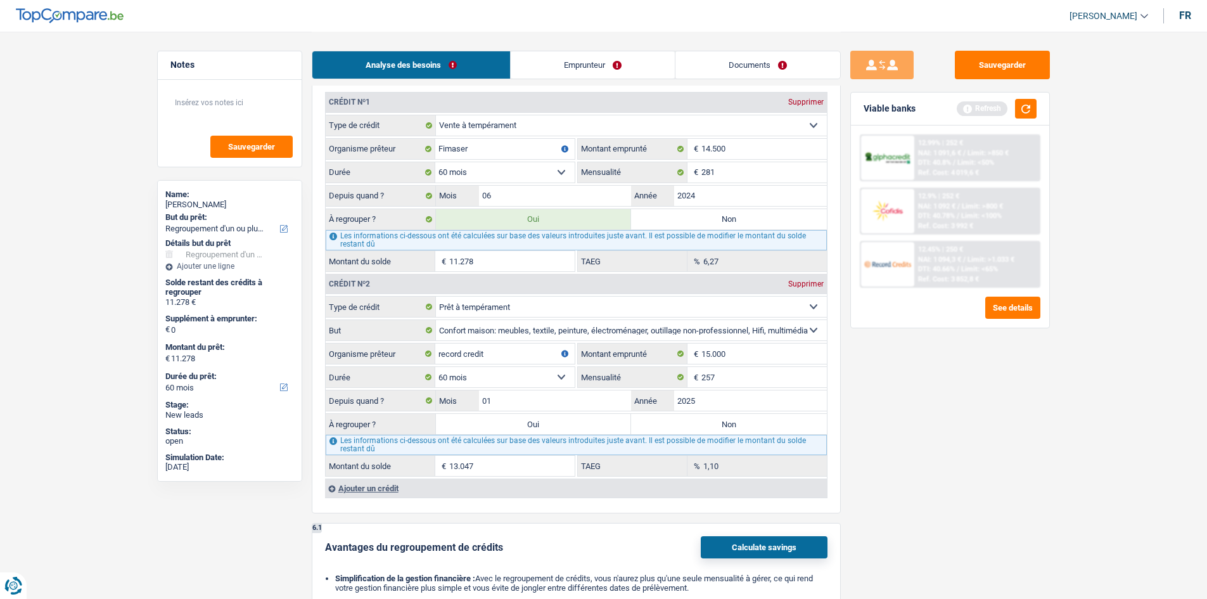
type input "24.325"
select select "120"
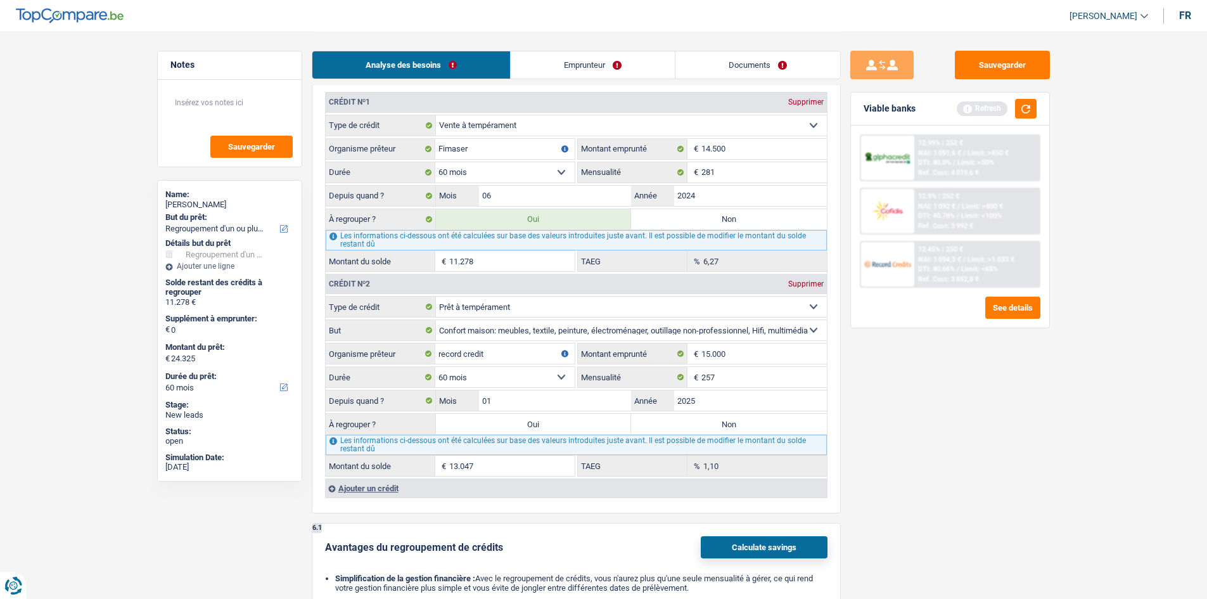
select select "120"
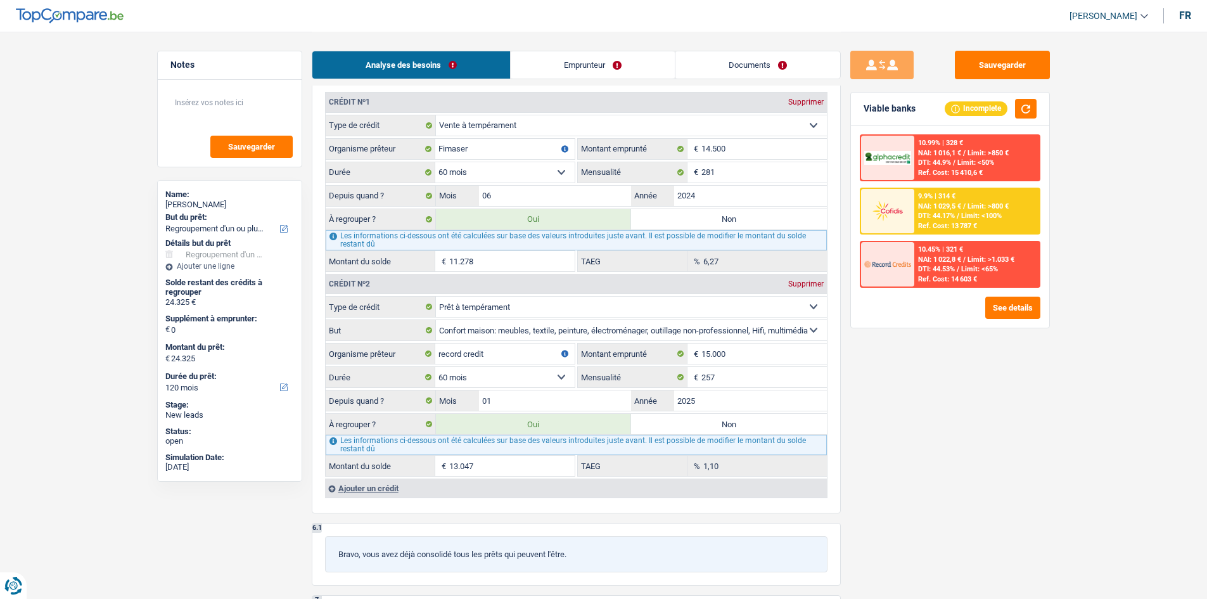
click at [355, 487] on div "Ajouter un crédit" at bounding box center [576, 487] width 502 height 19
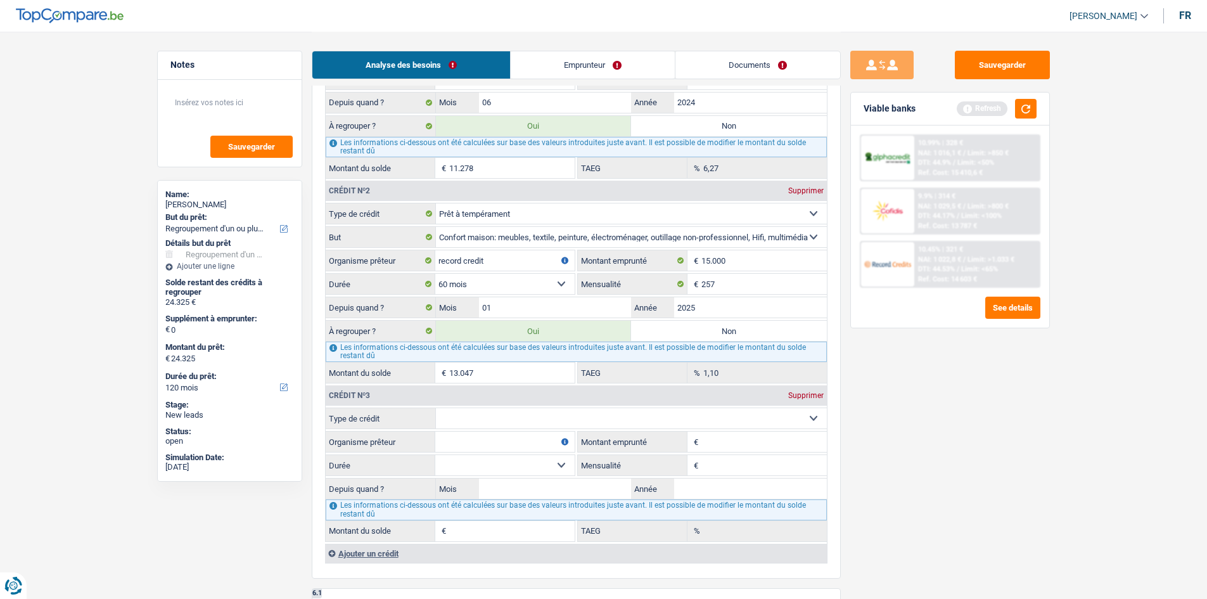
scroll to position [1273, 0]
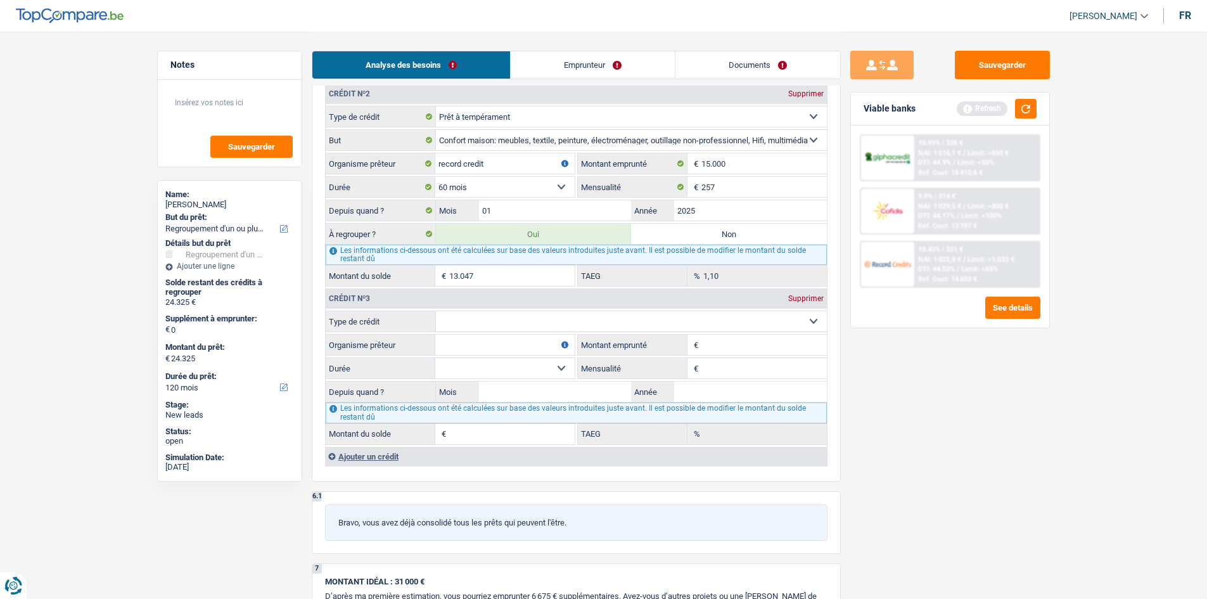
click at [466, 318] on select "Carte ou ouverture de crédit Prêt hypothécaire Vente à tempérament Prêt à tempé…" at bounding box center [631, 321] width 391 height 20
select select "cardOrCredit"
type input "0"
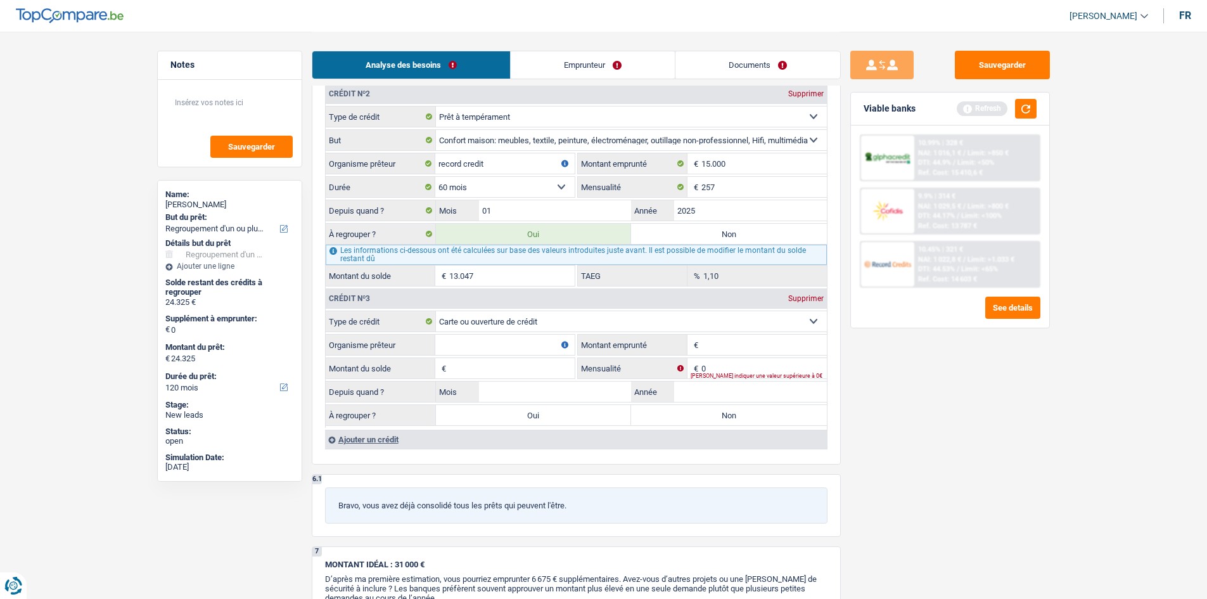
click at [484, 339] on input "Organisme prêteur" at bounding box center [504, 345] width 139 height 20
type input "beobank"
click at [724, 343] on input "Montant emprunté" at bounding box center [763, 345] width 125 height 20
click at [730, 353] on input "1.250" at bounding box center [763, 345] width 125 height 20
type input "1.250"
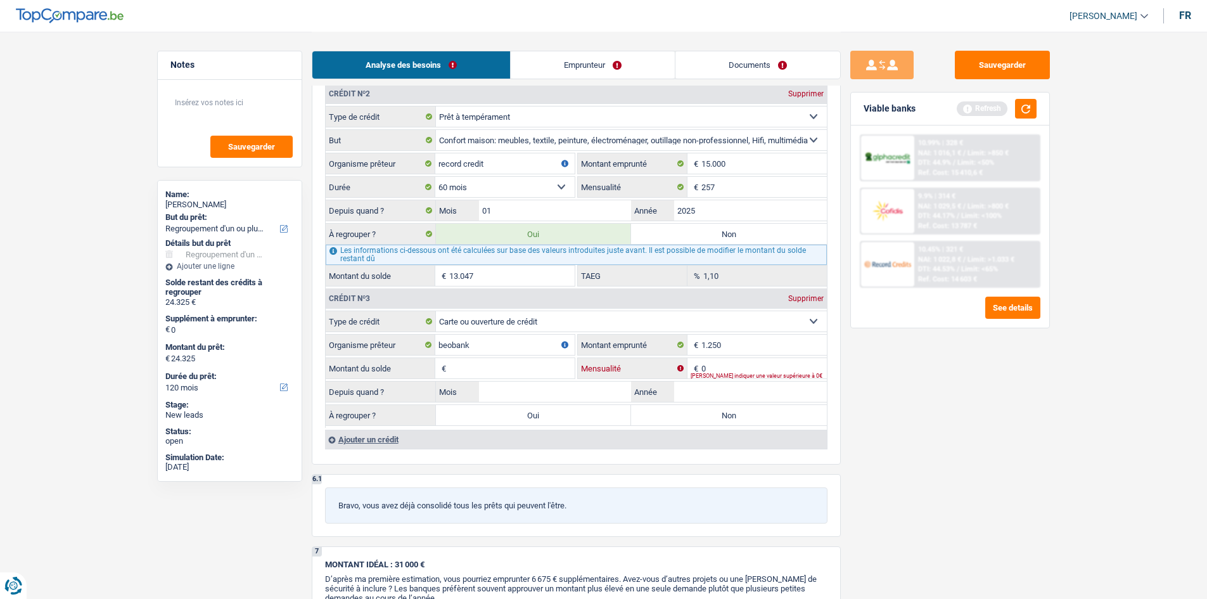
click at [731, 364] on input "0" at bounding box center [763, 368] width 125 height 20
click at [539, 364] on input "Montant du solde" at bounding box center [511, 368] width 125 height 20
type input "1.250"
click at [739, 369] on input "Mensualité" at bounding box center [763, 368] width 125 height 20
type input "70"
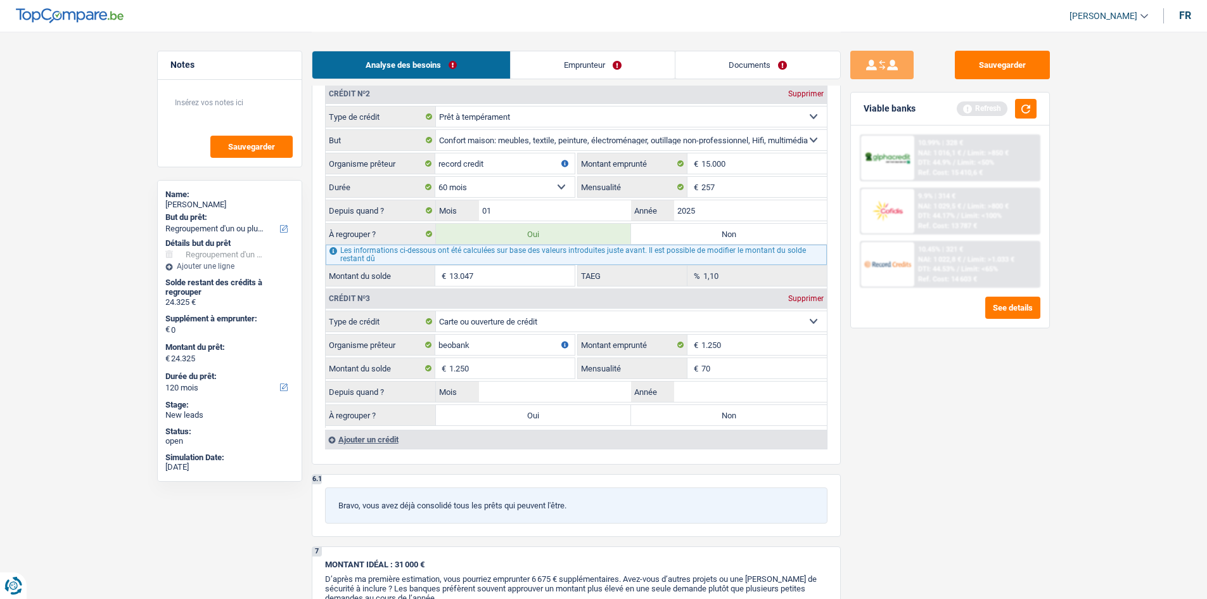
click at [961, 496] on div "Sauvegarder Viable banks Refresh 10.99% | 328 € NAI: 1 016,1 € / Limit: >850 € …" at bounding box center [950, 315] width 219 height 528
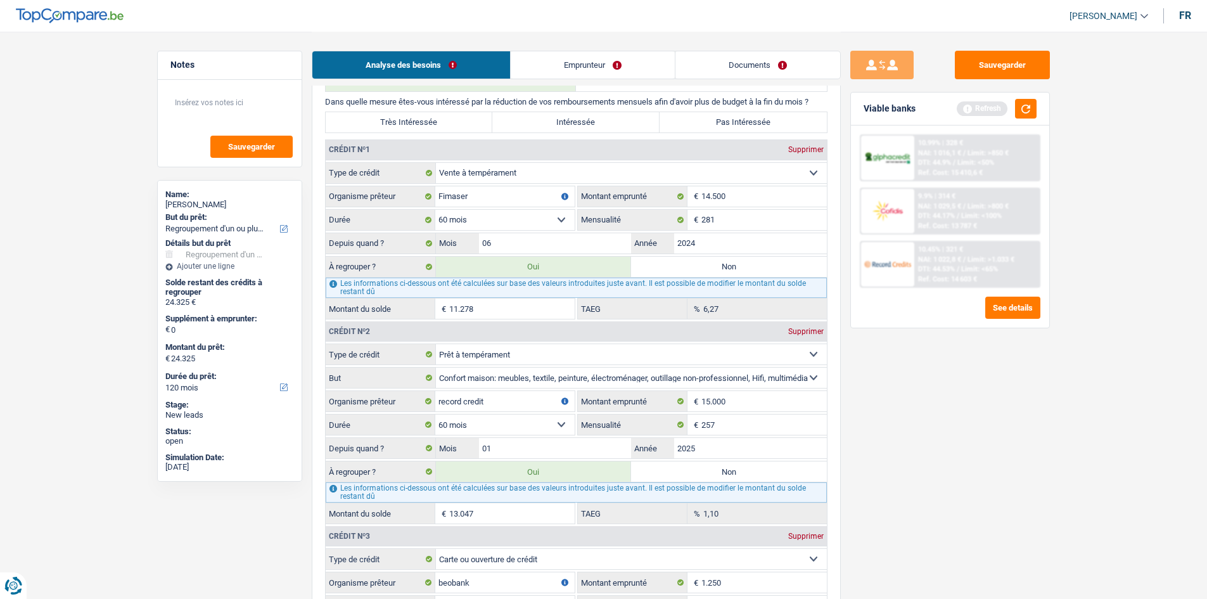
scroll to position [893, 0]
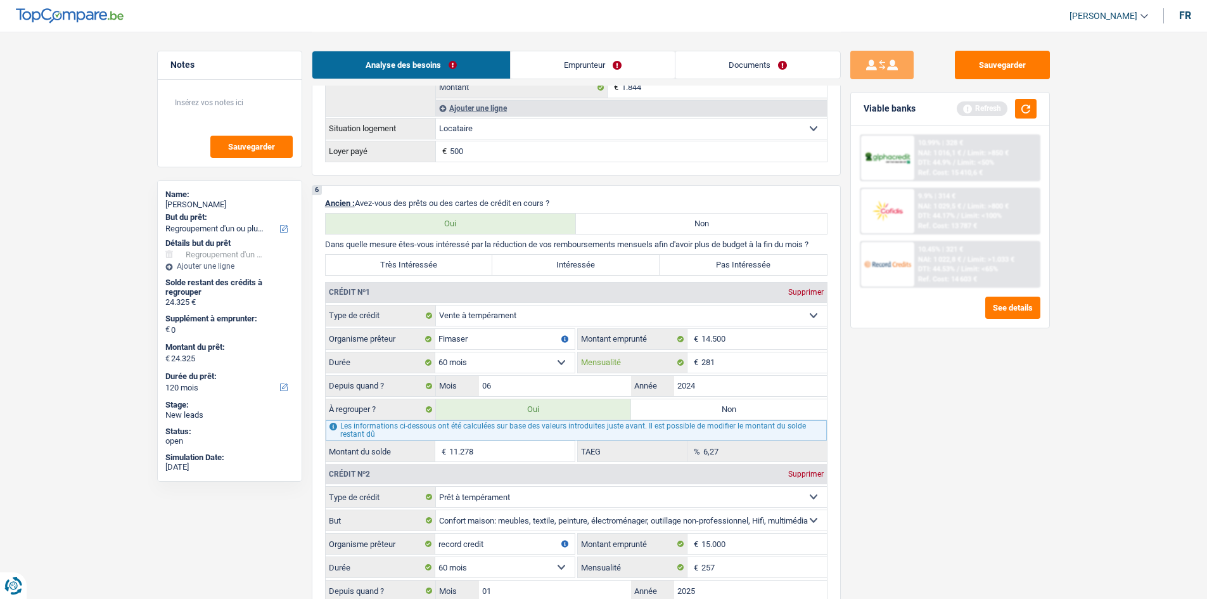
click at [762, 364] on input "281" at bounding box center [763, 362] width 125 height 20
type input "2"
type input "60"
type input "7.426"
type input "0,00"
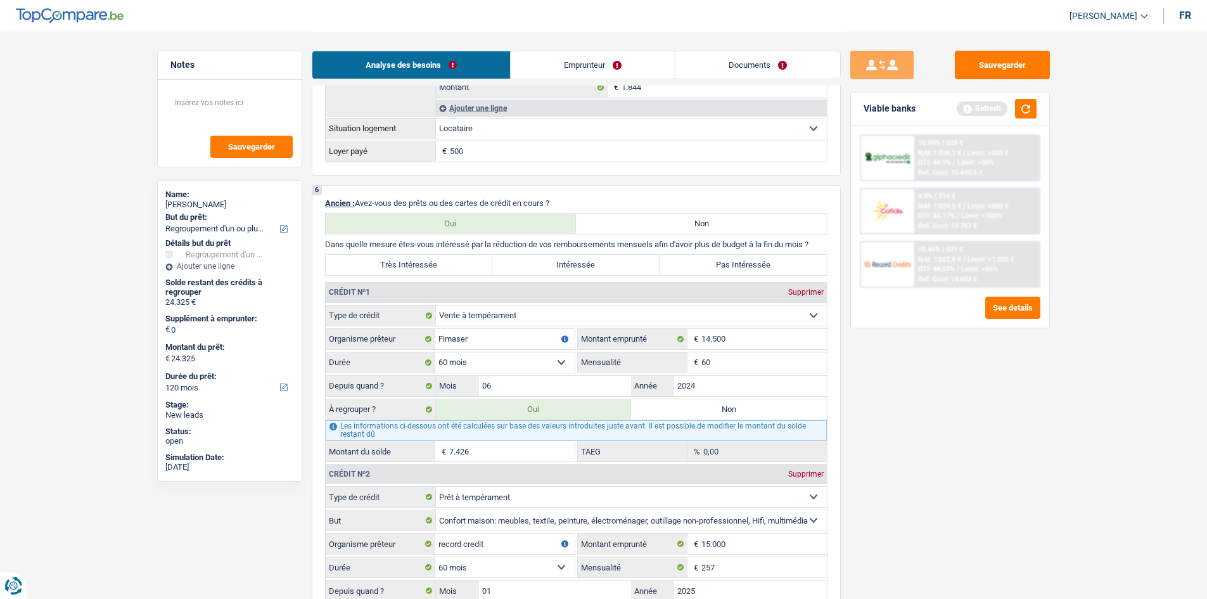
click at [921, 455] on div "Sauvegarder Viable banks Refresh 10.99% | 328 € NAI: 1 016,1 € / Limit: >850 € …" at bounding box center [950, 315] width 219 height 528
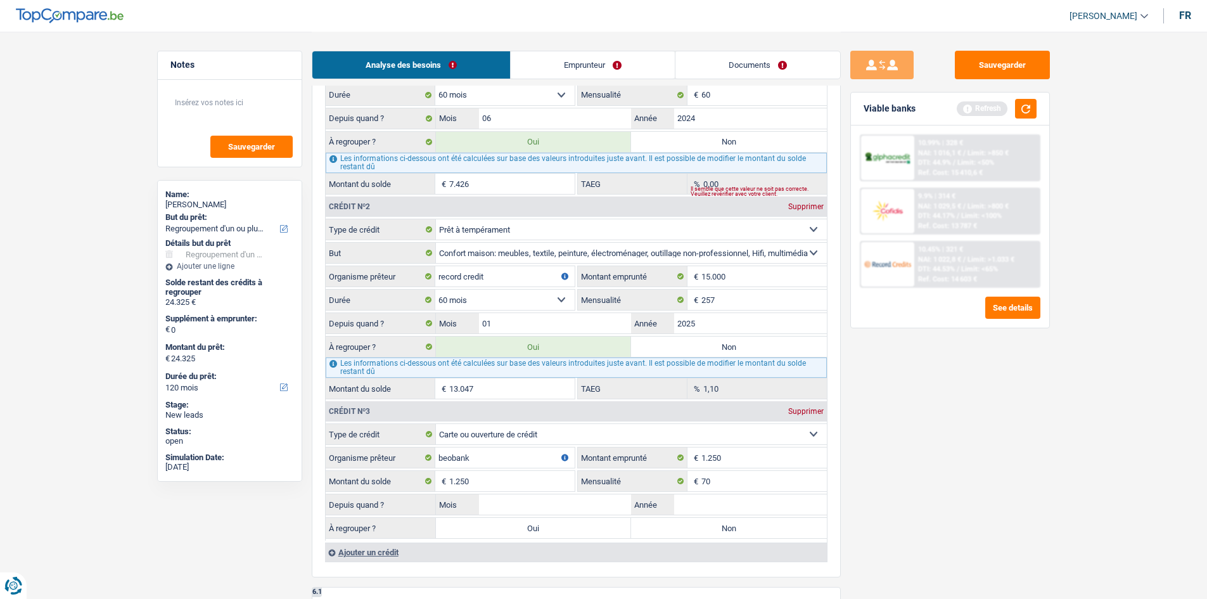
scroll to position [1273, 0]
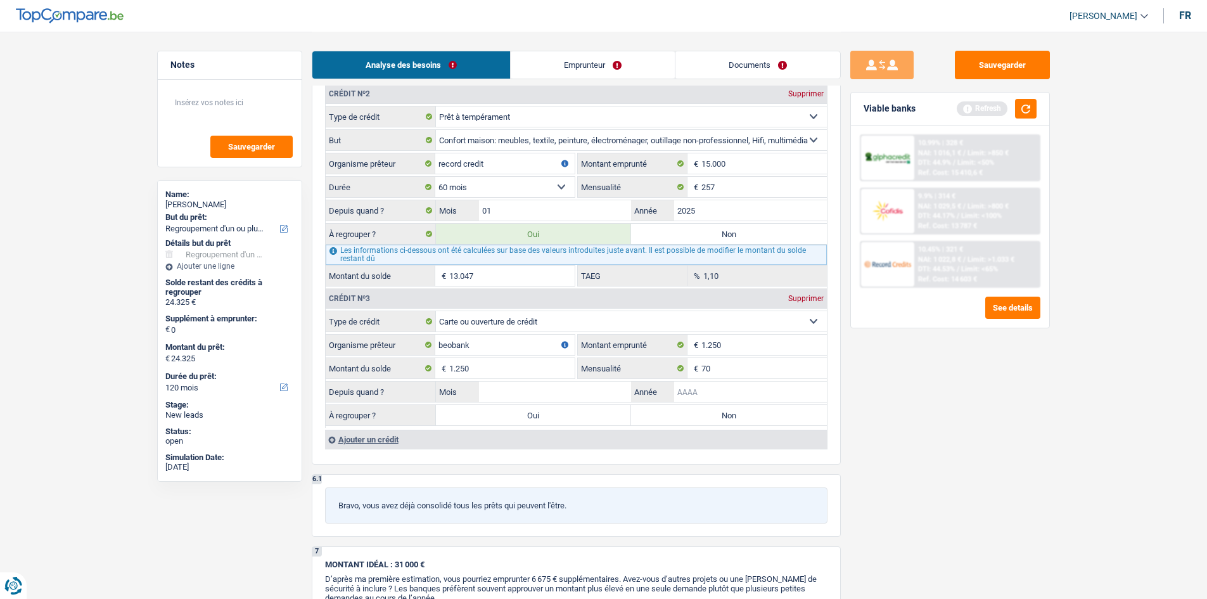
click at [692, 383] on input "Année" at bounding box center [750, 391] width 153 height 20
type input "2024"
click at [532, 383] on input "Mois" at bounding box center [555, 391] width 153 height 20
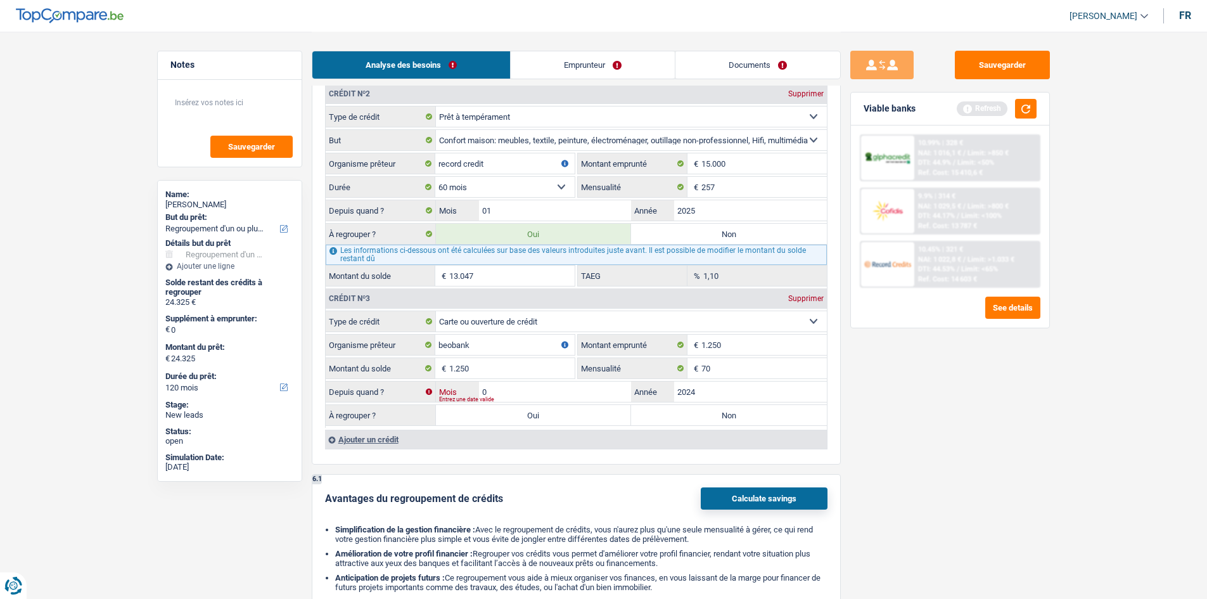
type input "08"
click at [576, 417] on label "Oui" at bounding box center [534, 415] width 196 height 20
click at [576, 417] on input "Oui" at bounding box center [534, 415] width 196 height 20
radio input "true"
type input "21.723"
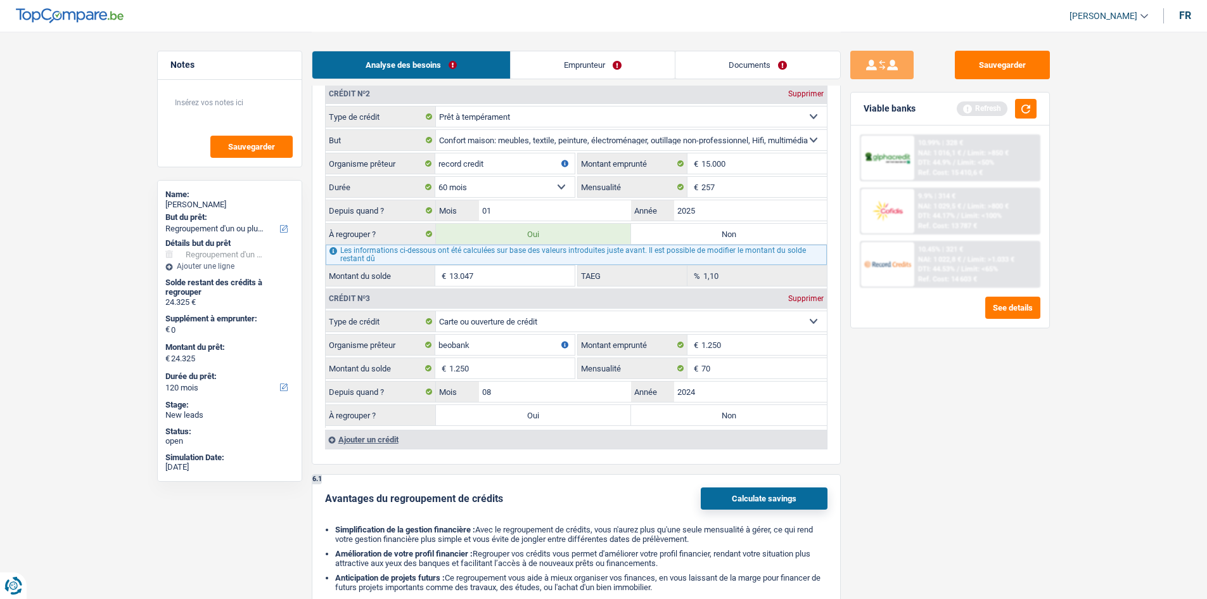
type input "21.723"
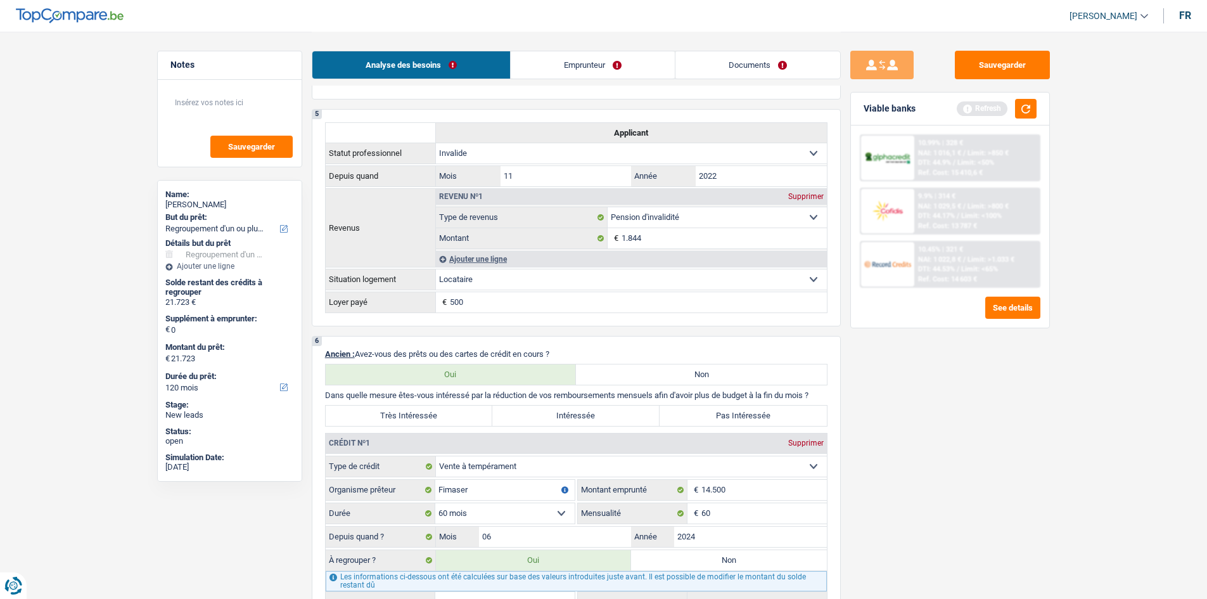
scroll to position [741, 0]
click at [1021, 106] on button "button" at bounding box center [1026, 109] width 22 height 20
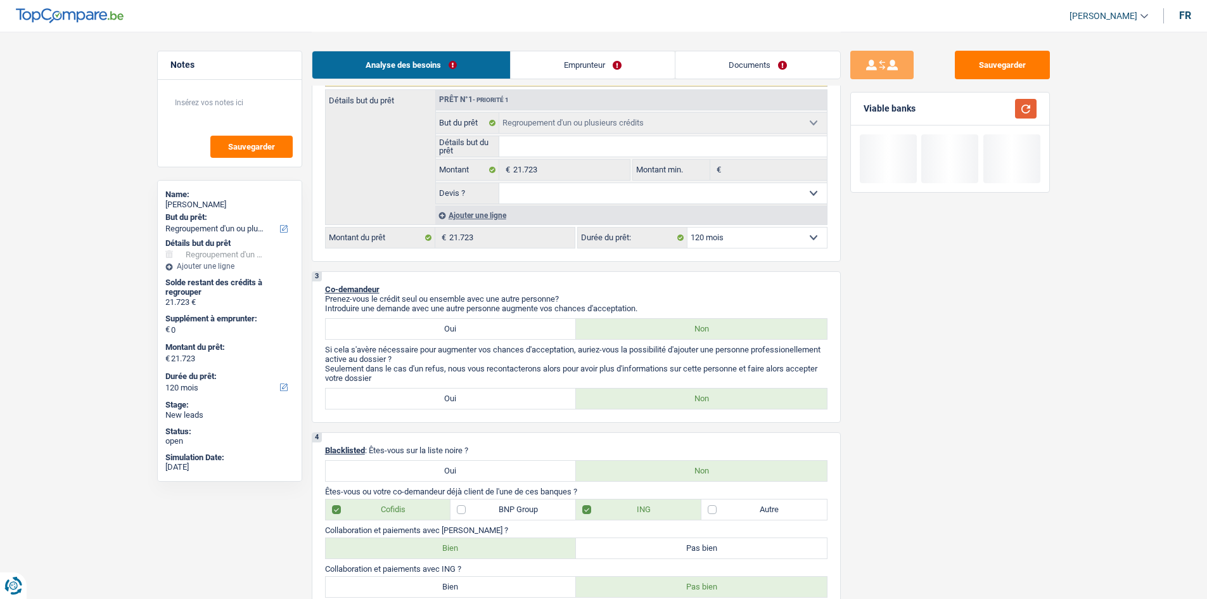
scroll to position [0, 0]
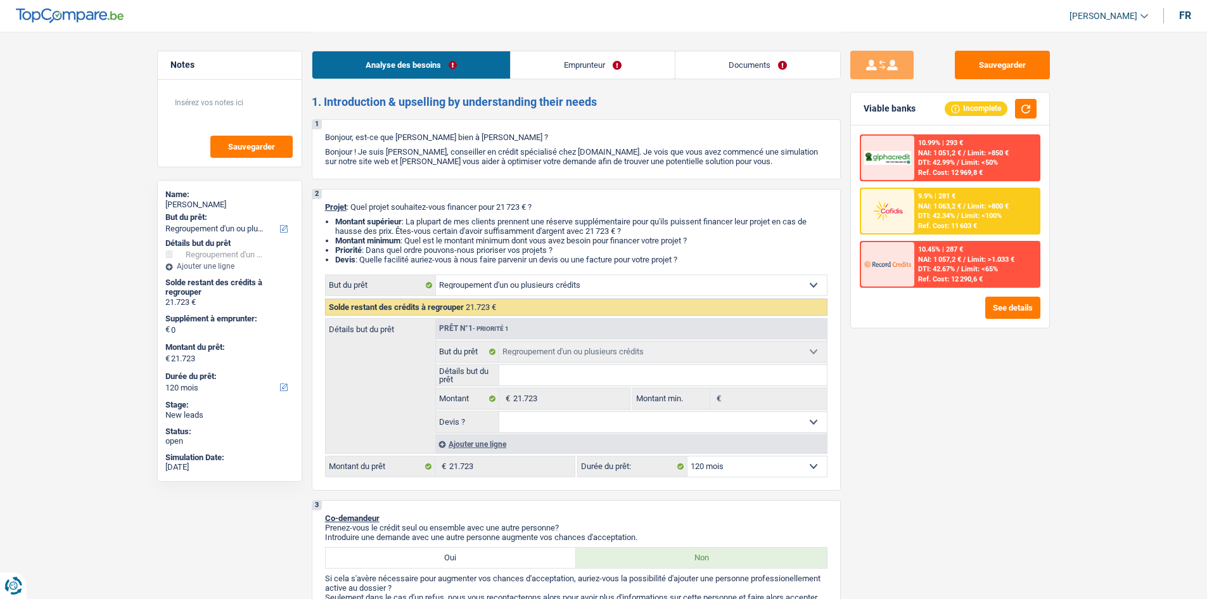
click at [589, 56] on link "Emprunteur" at bounding box center [593, 64] width 164 height 27
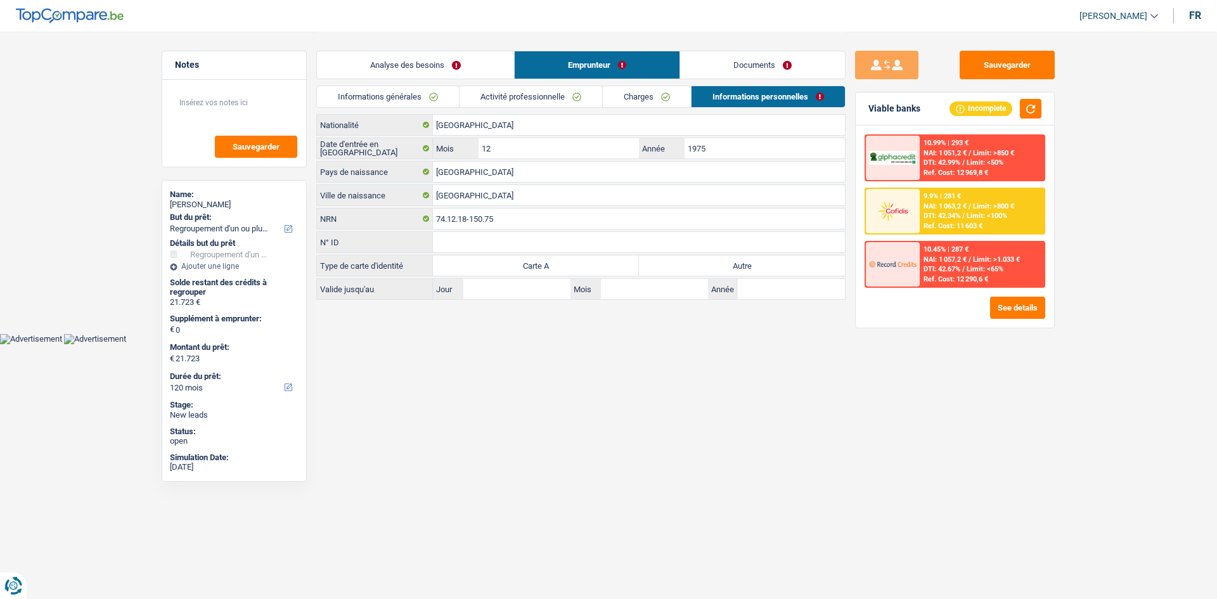
click at [397, 89] on link "Informations générales" at bounding box center [388, 96] width 142 height 21
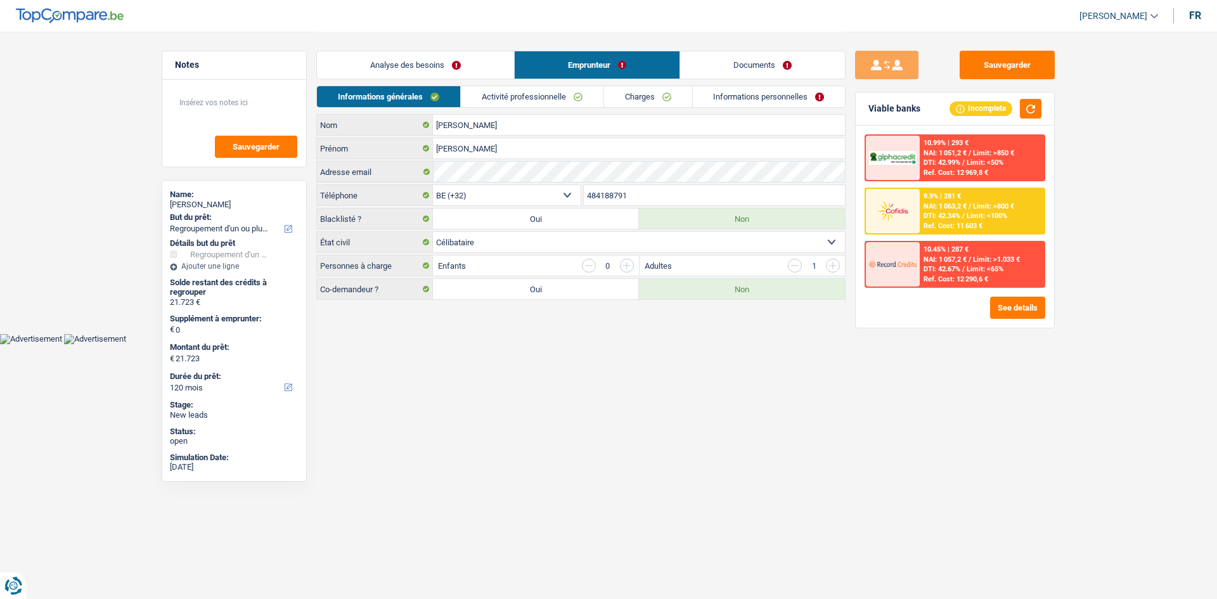
click at [520, 241] on select "Célibataire Marié(e) Cohabitant(e) légal(e) Divorcé(e) Veuf(ve) Séparé (de fait…" at bounding box center [639, 242] width 412 height 20
click at [497, 344] on html "Vous avez le contrôle de vos données Nous utilisons des cookies, tout comme nos…" at bounding box center [608, 172] width 1217 height 344
click at [516, 91] on link "Activité professionnelle" at bounding box center [532, 96] width 143 height 21
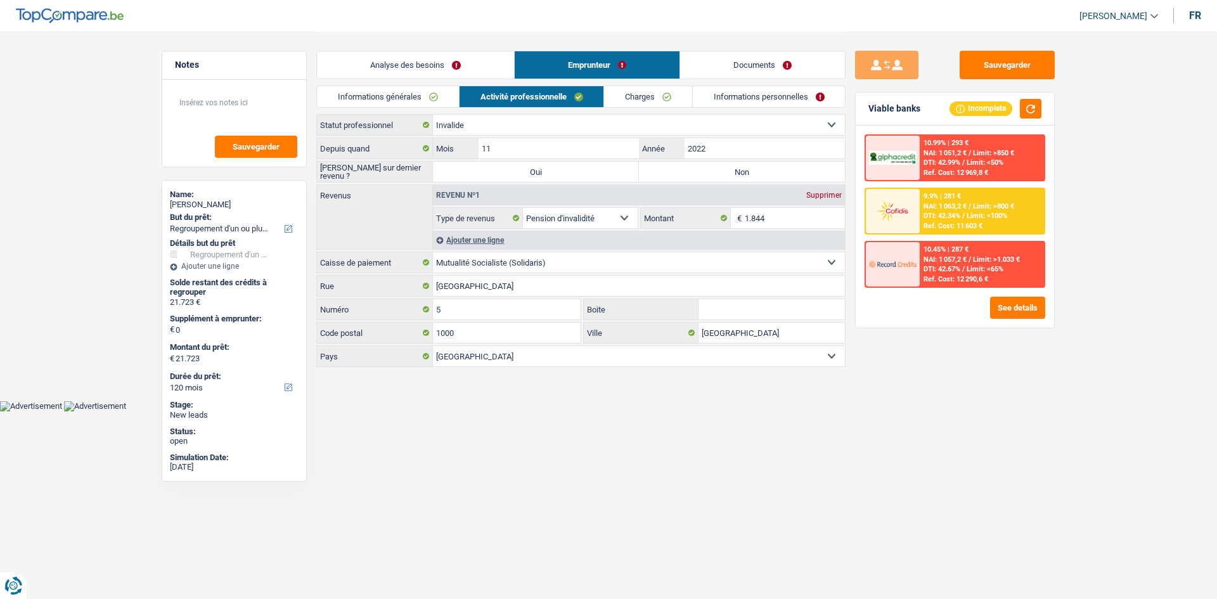
click at [535, 125] on select "Ouvrier Employé privé Employé public Invalide Indépendant Pensionné Chômeur Mut…" at bounding box center [639, 125] width 412 height 20
click at [387, 147] on label "Depuis quand" at bounding box center [375, 148] width 116 height 20
click at [715, 169] on label "Non" at bounding box center [742, 172] width 206 height 20
click at [715, 169] on input "Non" at bounding box center [742, 172] width 206 height 20
radio input "true"
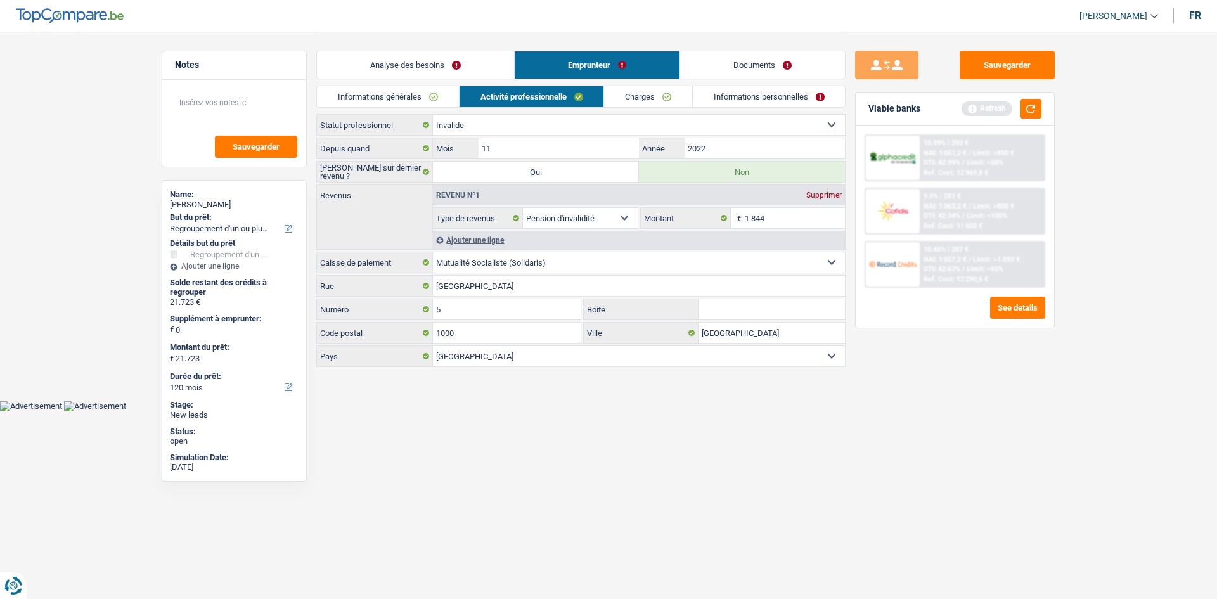
click at [470, 238] on div "Ajouter une ligne" at bounding box center [639, 240] width 412 height 18
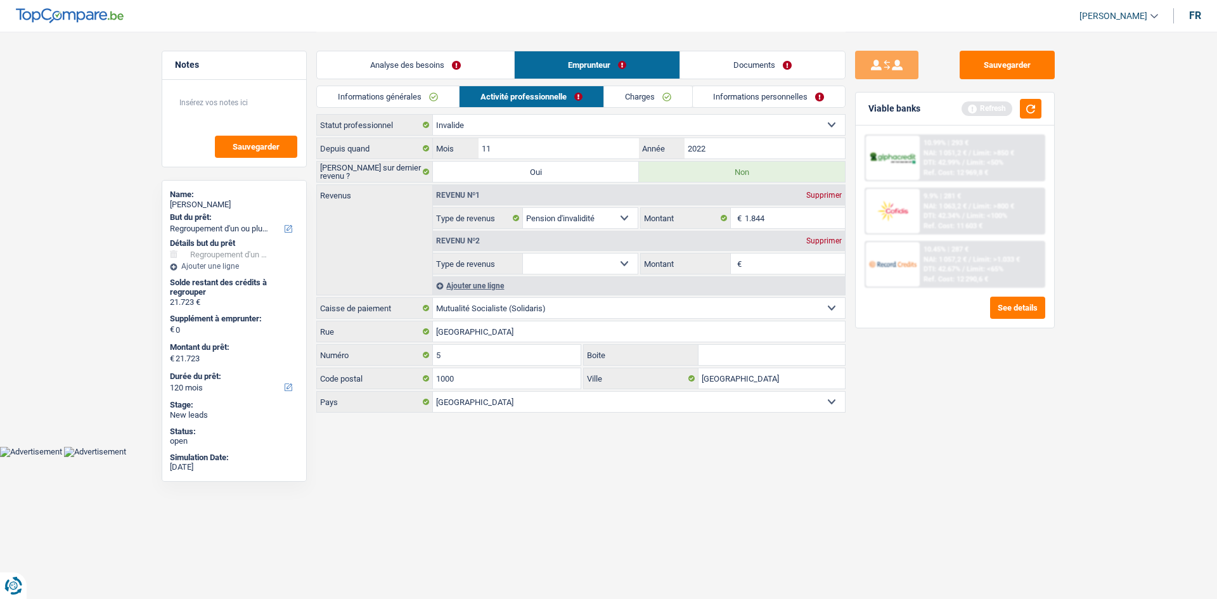
click at [637, 260] on fieldset "Allocation d'handicap Allocations chômage Allocations familiales Chèques repas …" at bounding box center [535, 264] width 205 height 22
click at [770, 261] on input "Montant" at bounding box center [795, 263] width 101 height 20
type input "125"
click at [569, 257] on select "Allocation d'handicap Allocations chômage Allocations familiales Chèques repas …" at bounding box center [580, 263] width 115 height 20
select select "other"
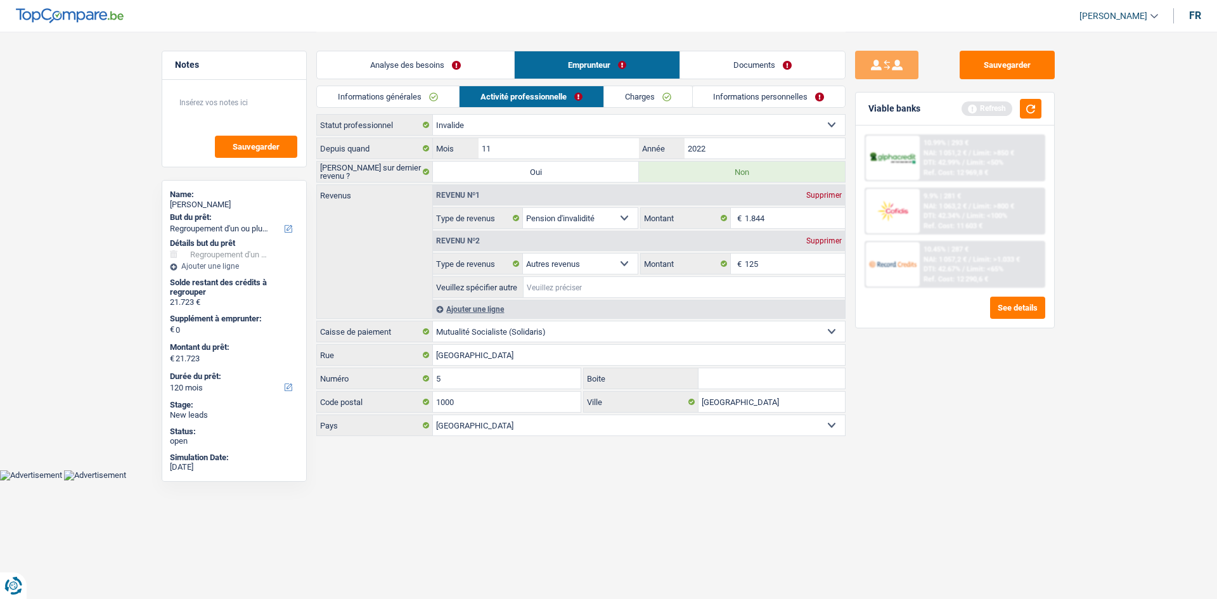
click at [542, 290] on input "Veuillez spécifier autre" at bounding box center [683, 287] width 321 height 20
type input "region wallone logement"
click at [975, 454] on div "Sauvegarder Viable banks Refresh 10.99% | 293 € NAI: 1 051,2 € / Limit: >850 € …" at bounding box center [954, 315] width 219 height 528
click at [665, 101] on link "Charges" at bounding box center [648, 96] width 88 height 21
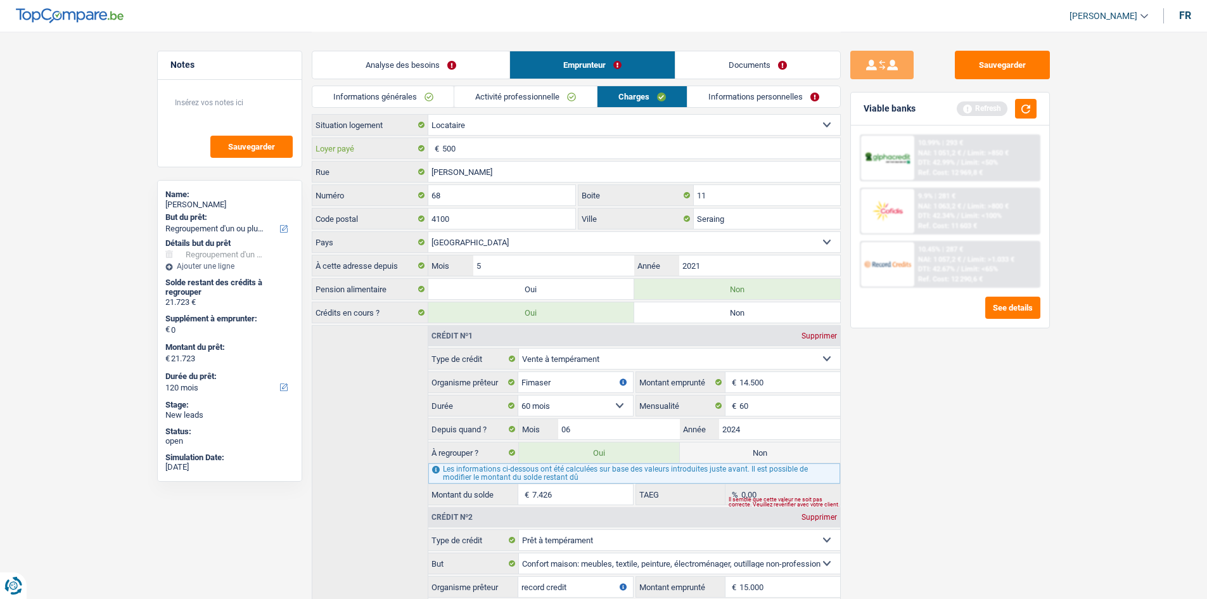
click at [494, 146] on input "500" at bounding box center [641, 148] width 398 height 20
click at [731, 100] on link "Informations personnelles" at bounding box center [764, 96] width 153 height 21
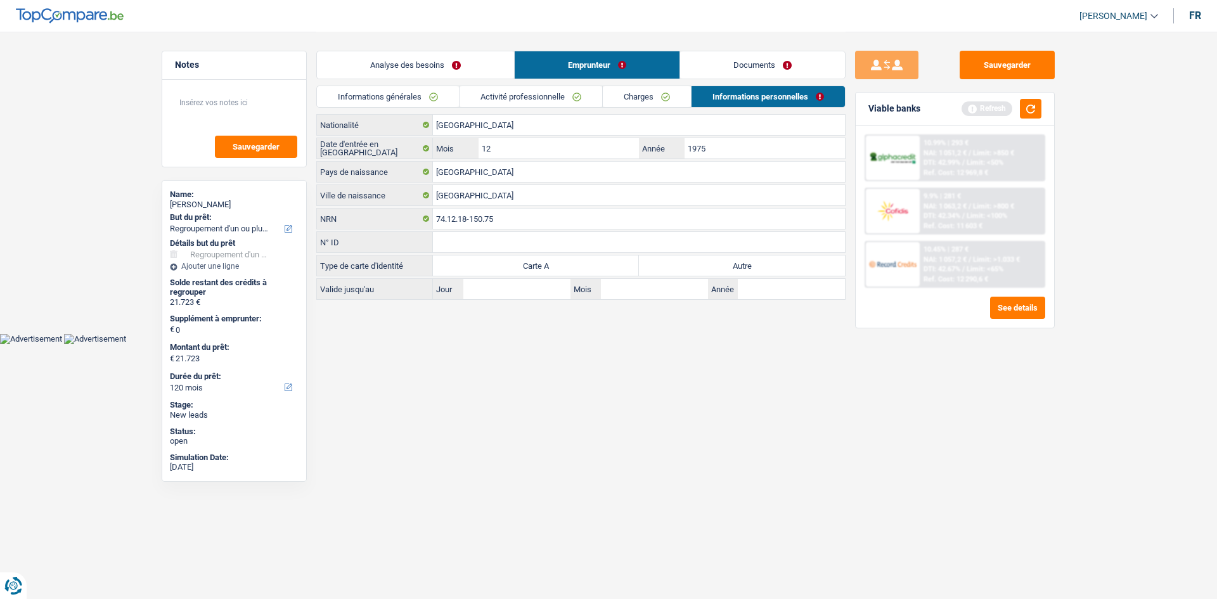
click at [720, 74] on link "Documents" at bounding box center [762, 64] width 165 height 27
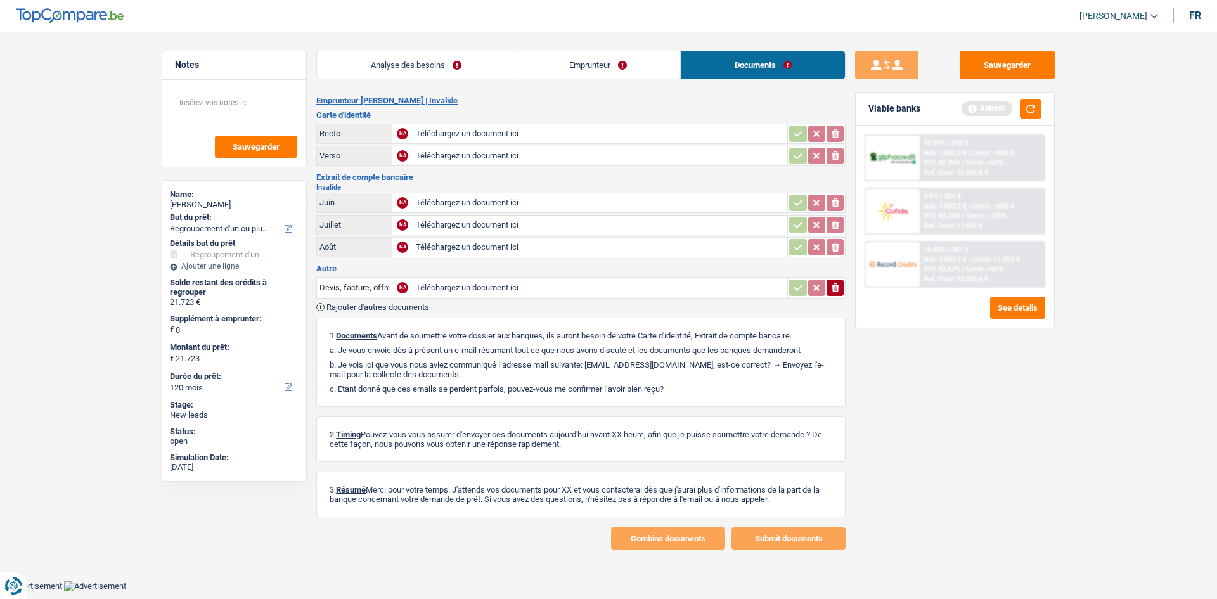
click at [419, 70] on link "Analyse des besoins" at bounding box center [416, 64] width 198 height 27
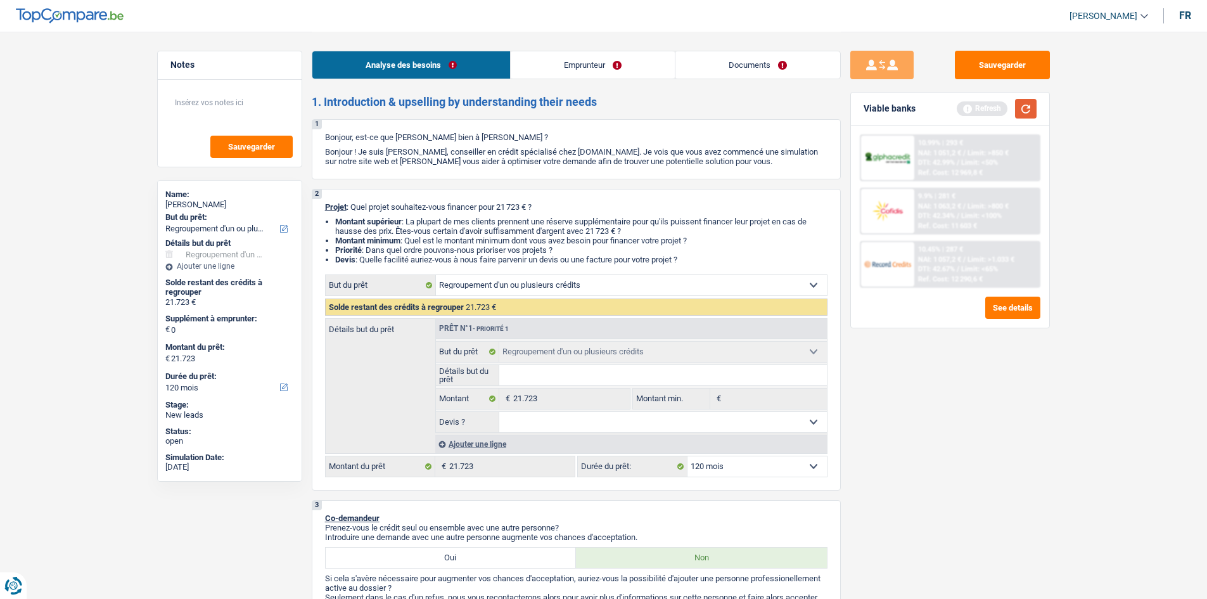
click at [1030, 115] on button "button" at bounding box center [1026, 109] width 22 height 20
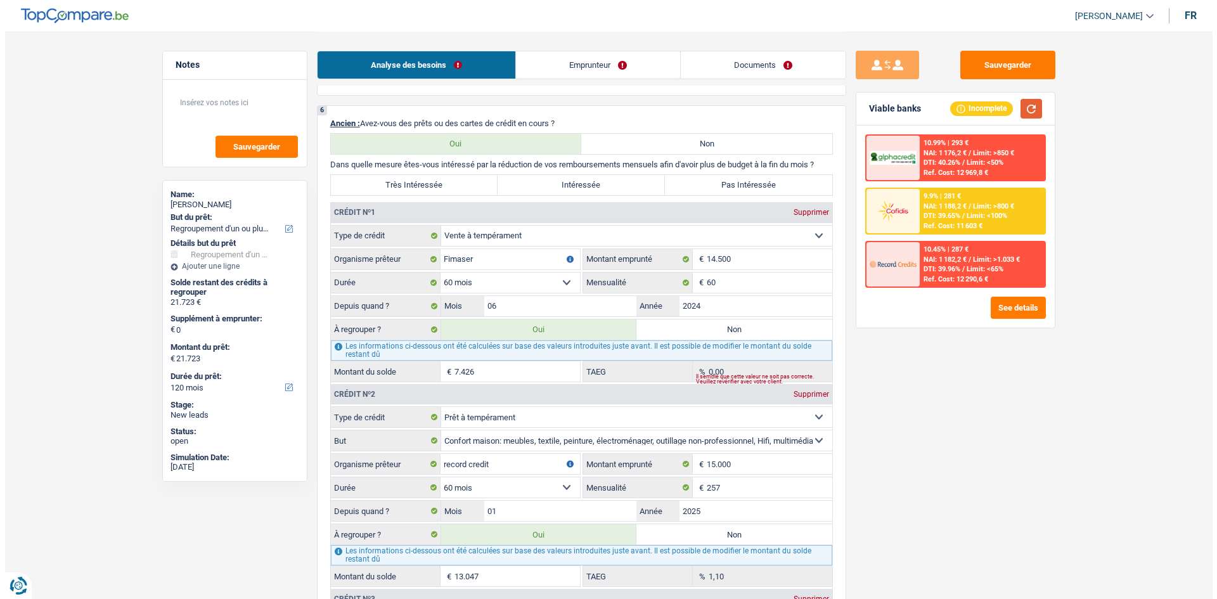
scroll to position [1014, 0]
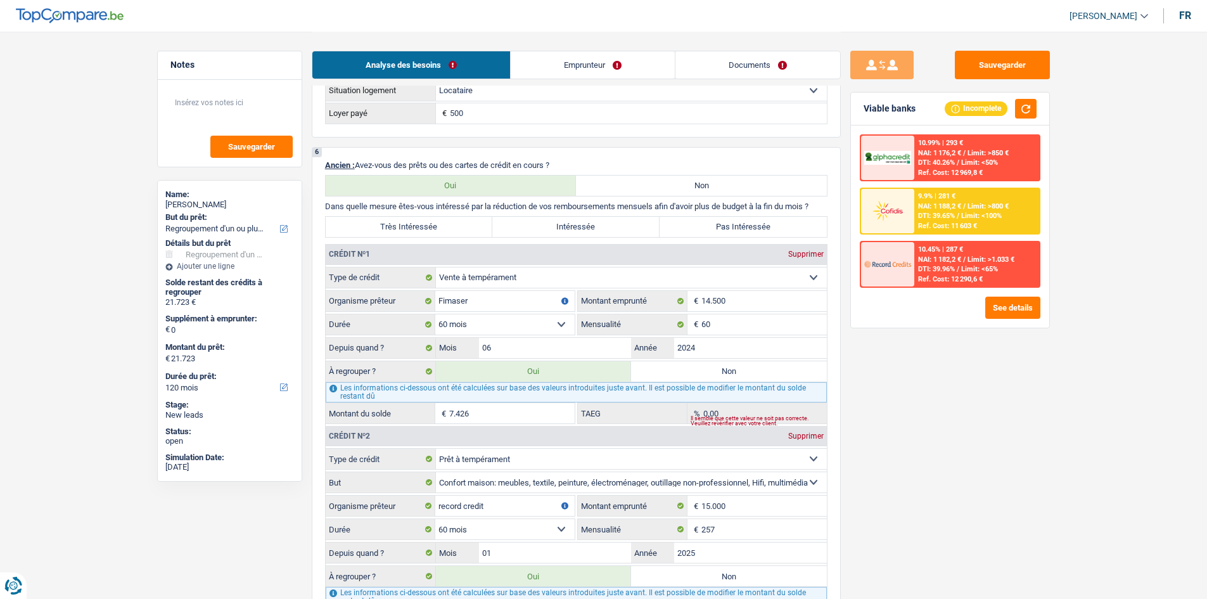
click at [913, 221] on div at bounding box center [887, 211] width 53 height 44
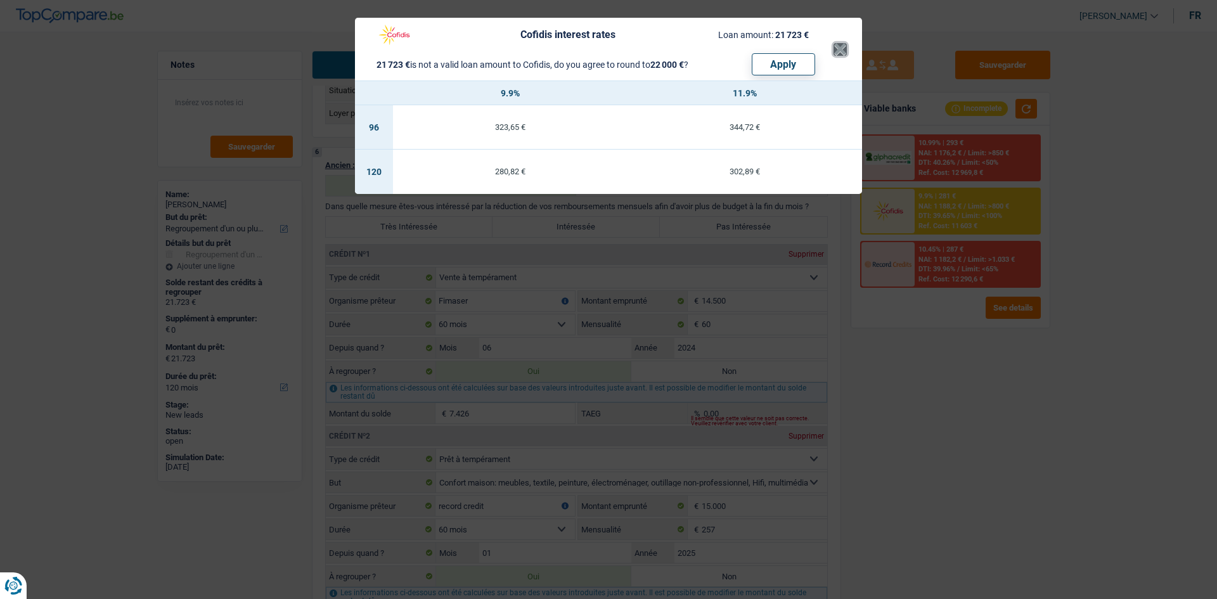
click at [836, 46] on button "×" at bounding box center [839, 49] width 13 height 13
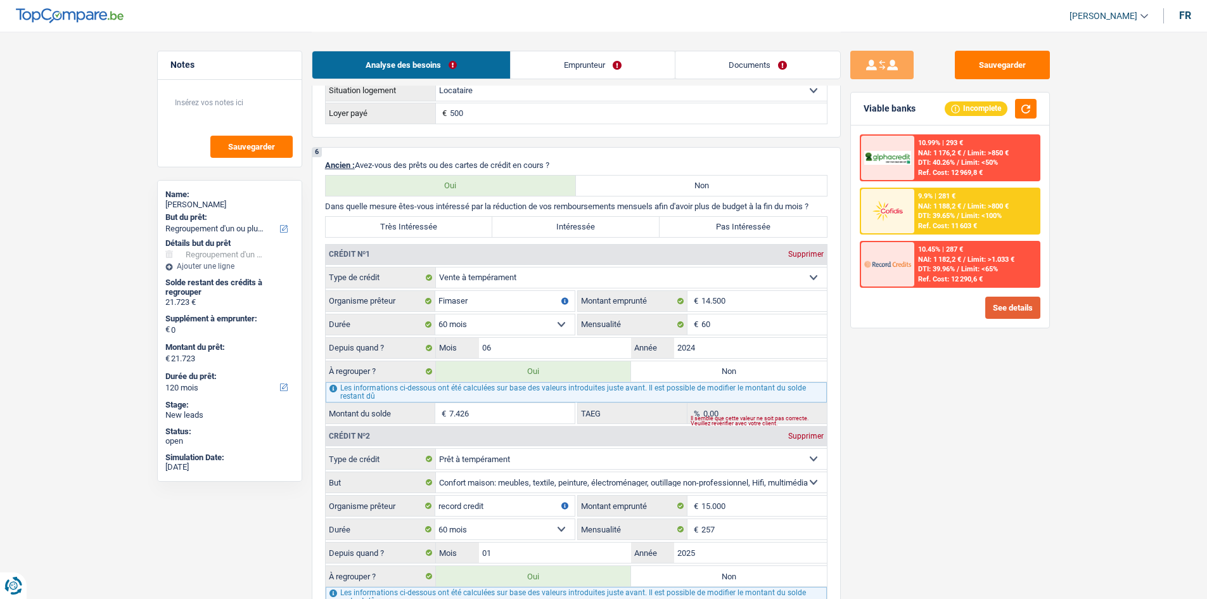
click at [1006, 306] on button "See details" at bounding box center [1012, 308] width 55 height 22
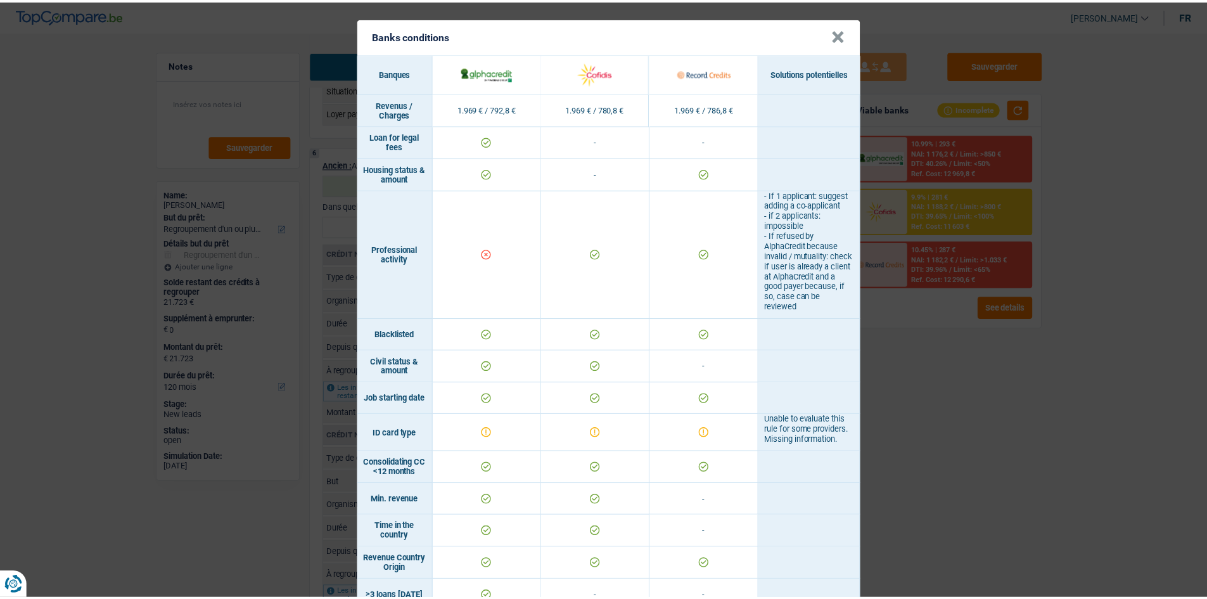
scroll to position [0, 0]
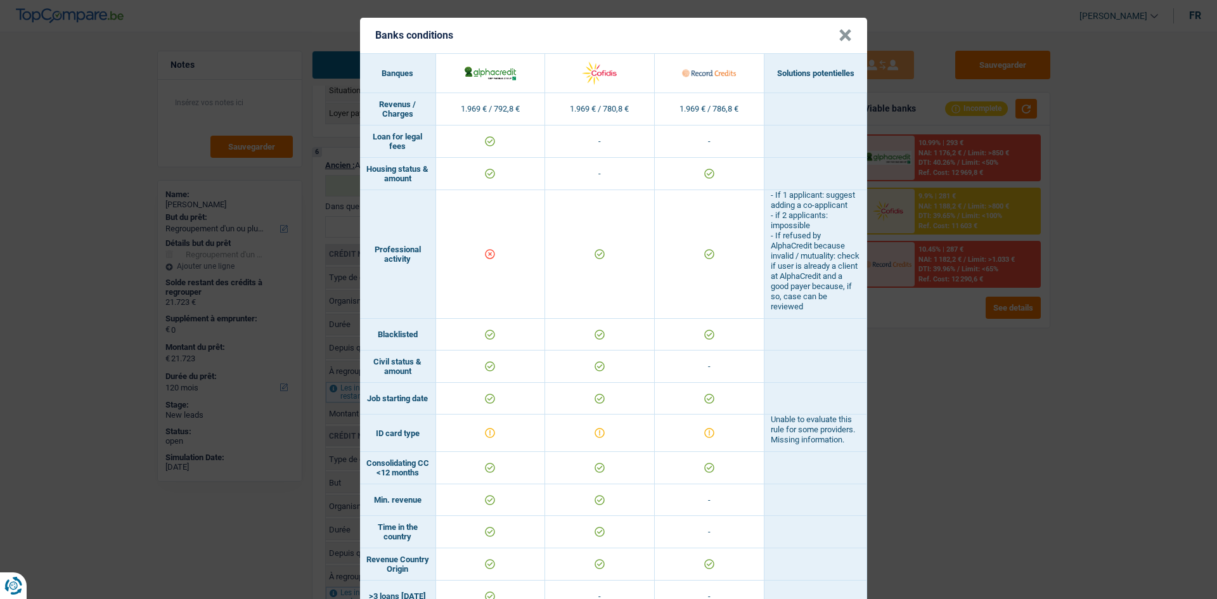
click at [838, 42] on button "×" at bounding box center [844, 35] width 13 height 13
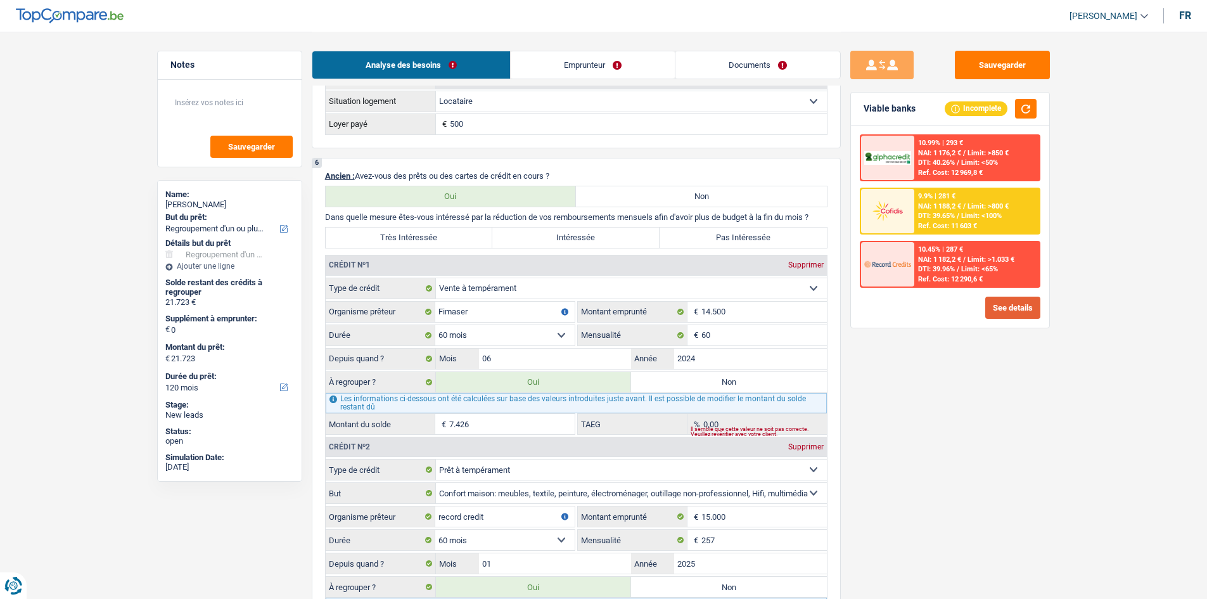
scroll to position [887, 0]
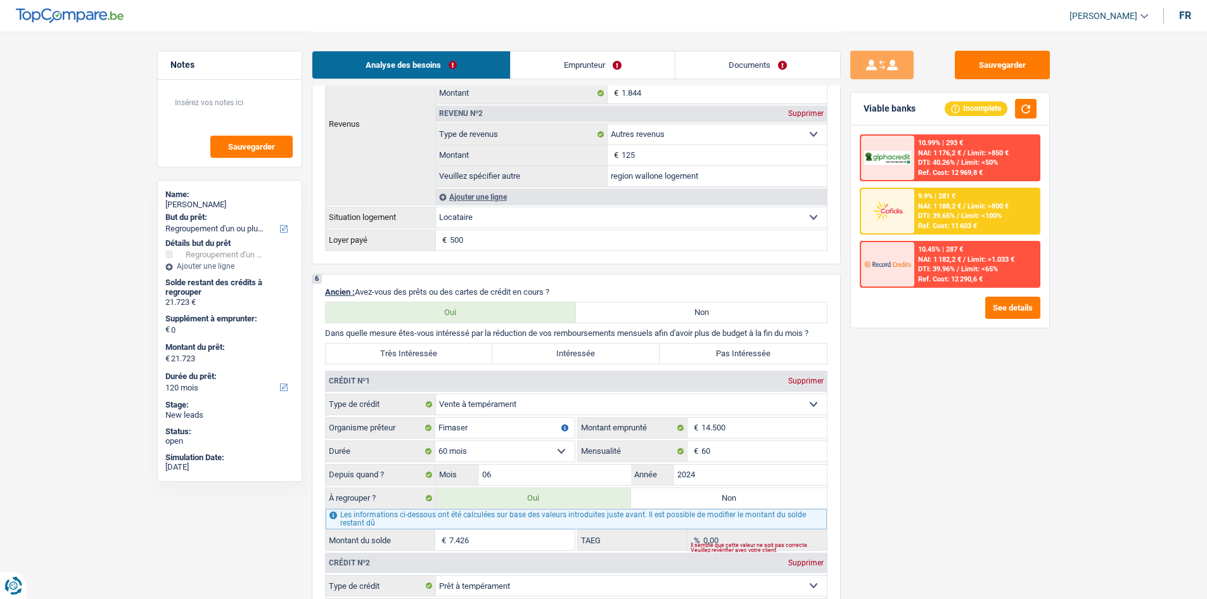
click at [920, 483] on div "Sauvegarder Viable banks Incomplete 10.99% | 293 € NAI: 1 176,2 € / Limit: >850…" at bounding box center [950, 315] width 219 height 528
click at [734, 458] on input "60" at bounding box center [763, 451] width 125 height 20
type input "6"
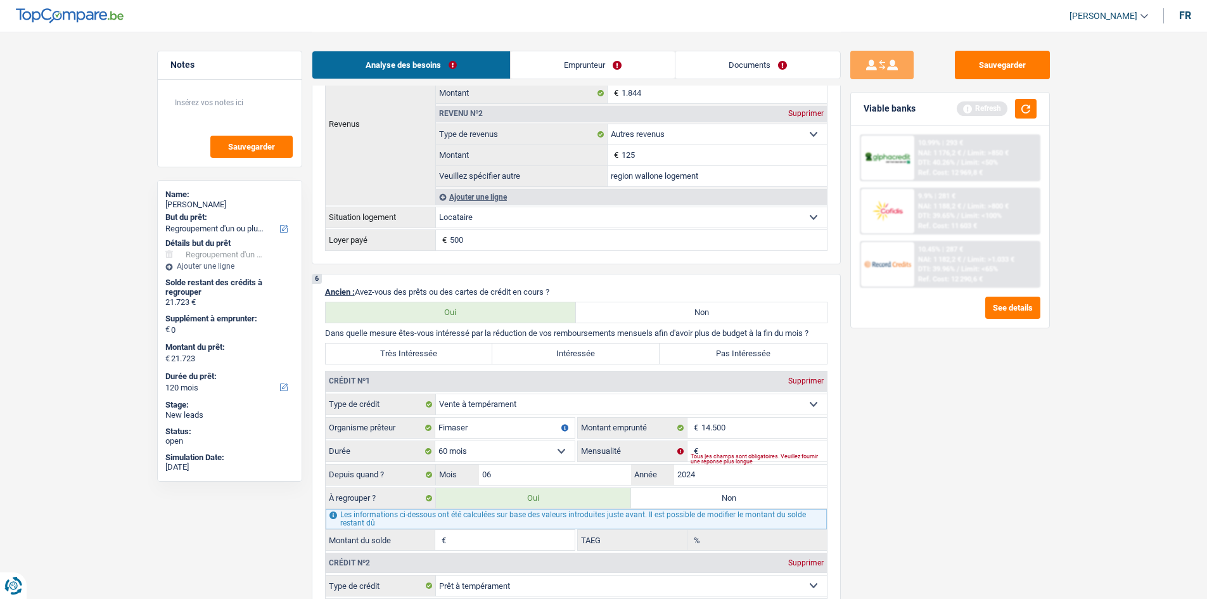
click at [509, 539] on input "Montant du solde" at bounding box center [511, 540] width 125 height 20
type input "11.700"
click at [903, 498] on div "Sauvegarder Viable banks Refresh 10.99% | 293 € NAI: 1 176,2 € / Limit: >850 € …" at bounding box center [950, 315] width 219 height 528
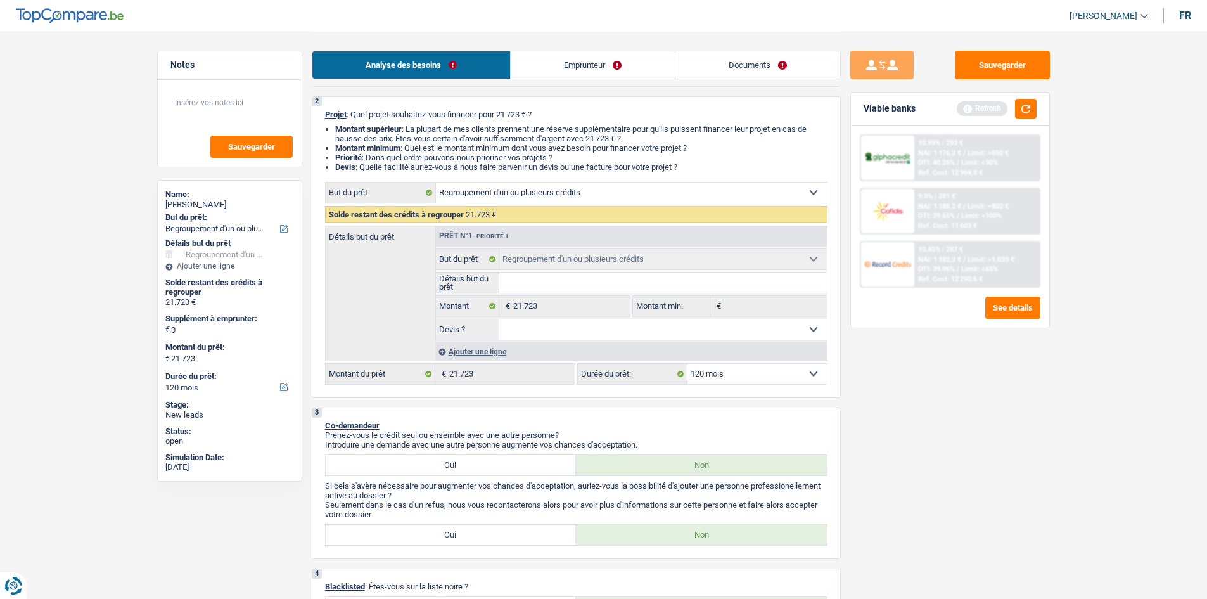
scroll to position [0, 0]
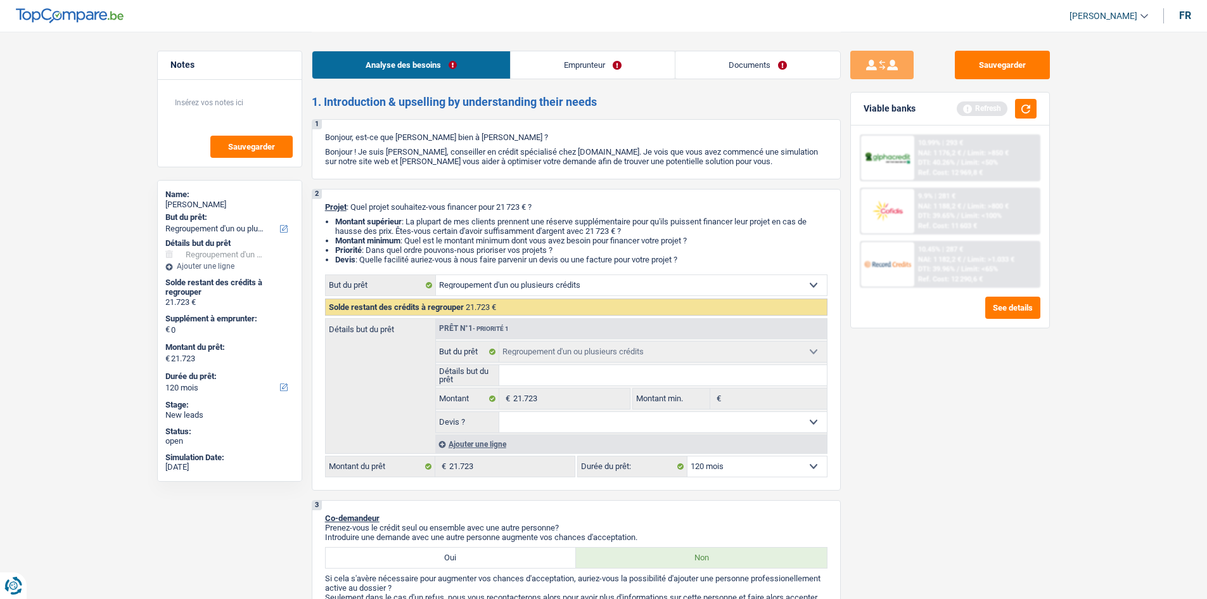
drag, startPoint x: 1137, startPoint y: 563, endPoint x: 1122, endPoint y: 556, distance: 17.3
drag, startPoint x: 1014, startPoint y: 494, endPoint x: 1002, endPoint y: 492, distance: 11.5
click at [1013, 494] on div "Sauvegarder Viable banks Refresh 10.99% | 293 € NAI: 1 176,2 € / Limit: >850 € …" at bounding box center [950, 315] width 219 height 528
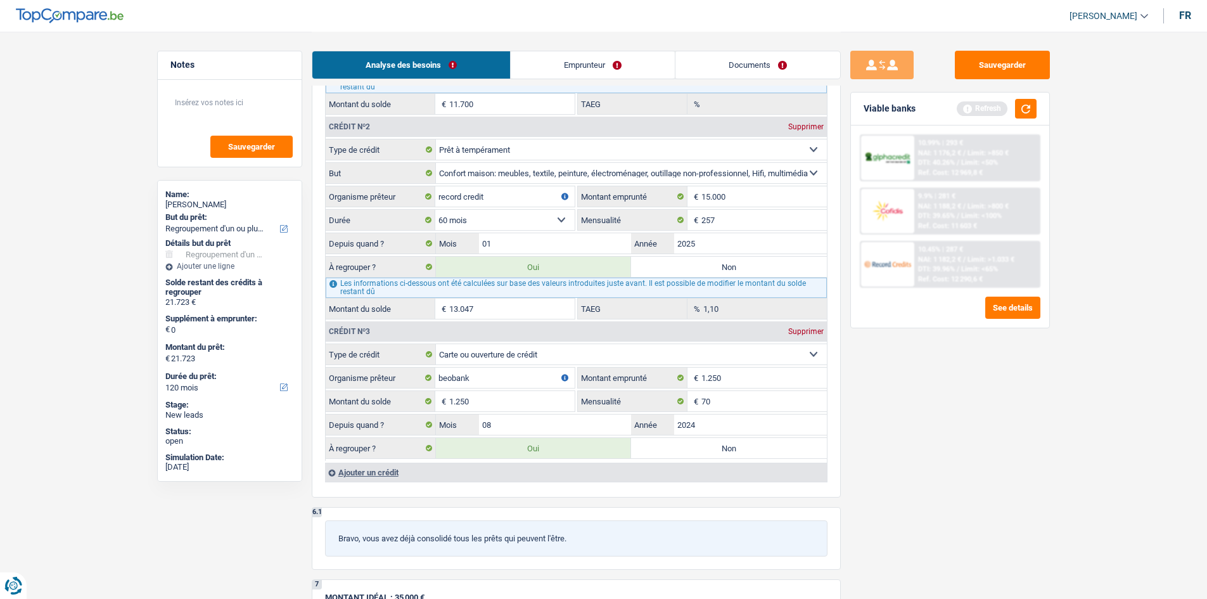
scroll to position [1394, 0]
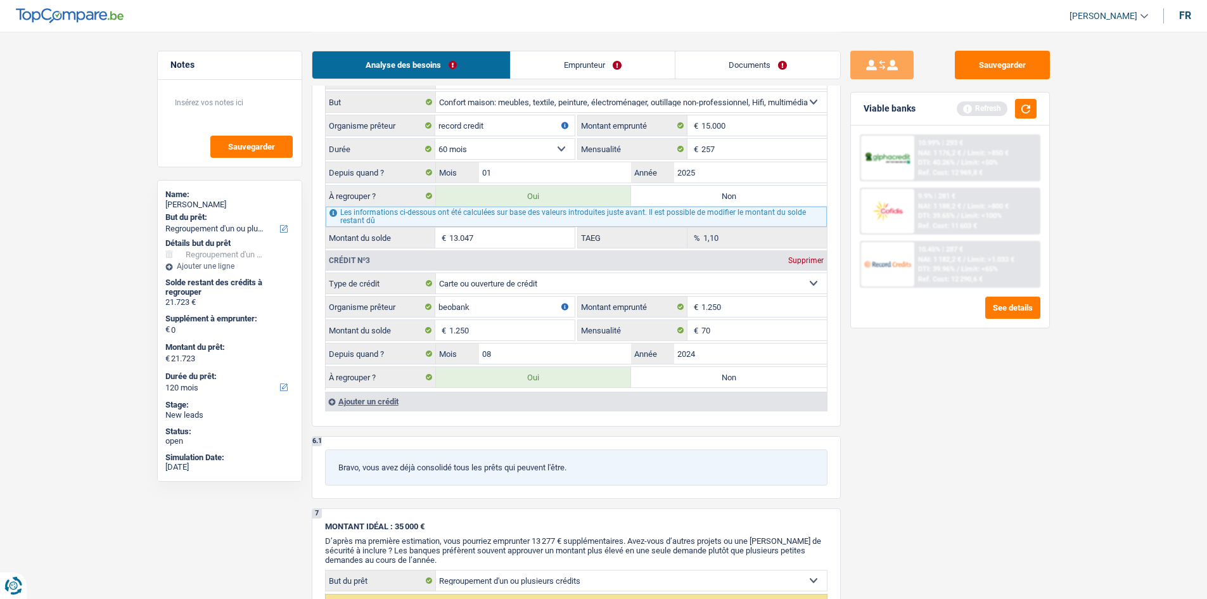
drag, startPoint x: 938, startPoint y: 480, endPoint x: 919, endPoint y: 468, distance: 22.0
click at [933, 478] on div "Sauvegarder Viable banks Refresh 10.99% | 293 € NAI: 1 176,2 € / Limit: >850 € …" at bounding box center [950, 315] width 219 height 528
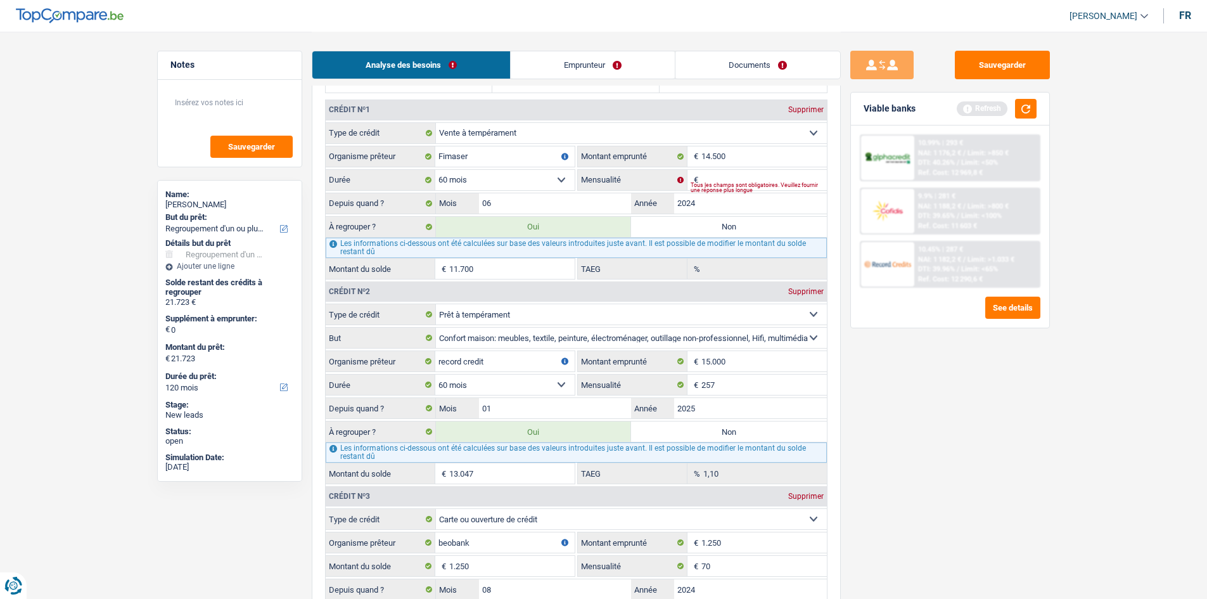
scroll to position [1014, 0]
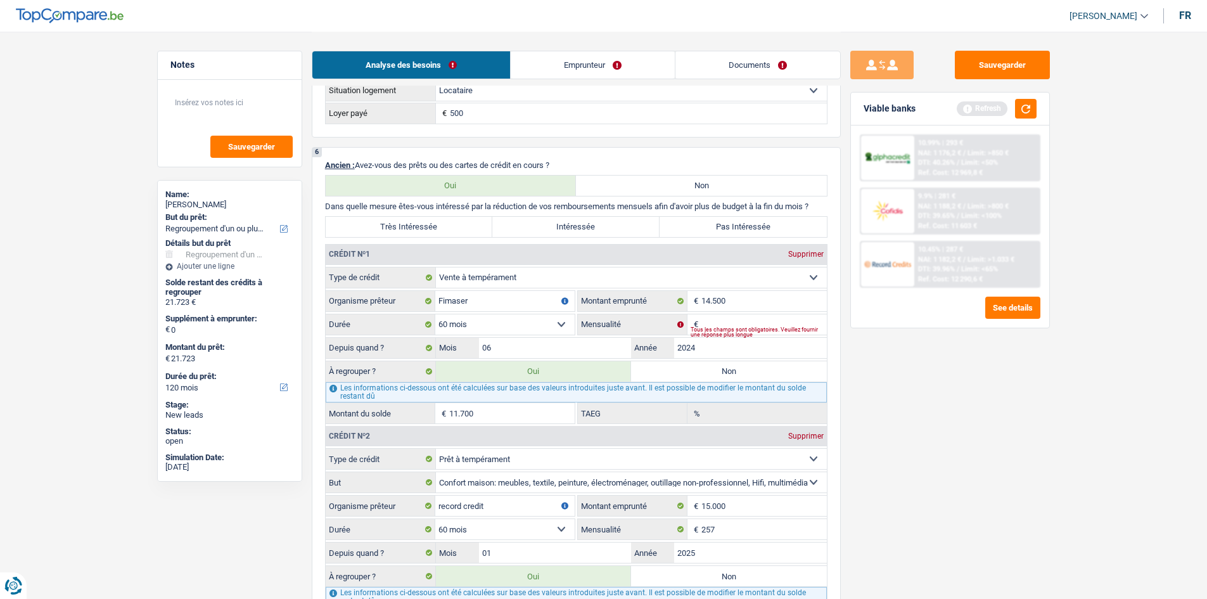
click at [712, 330] on div "Tous les champs sont obligatoires. Veuillez fournir une réponse plus longue" at bounding box center [759, 332] width 136 height 5
click at [710, 325] on input "Mensualité" at bounding box center [763, 324] width 125 height 20
type input "25.997"
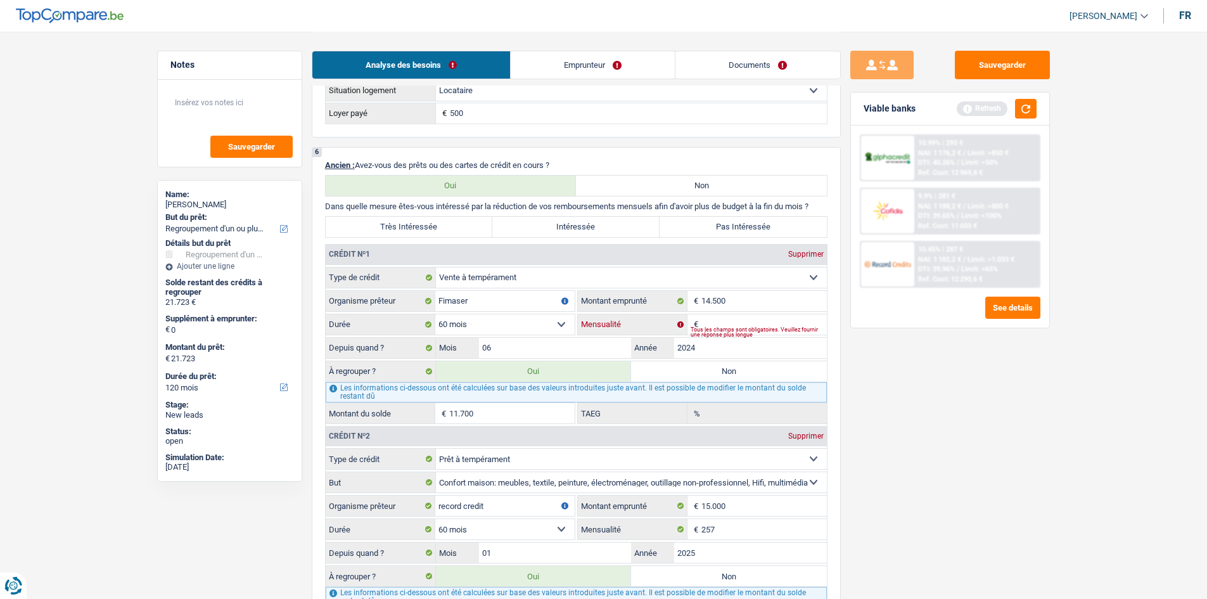
type input "6"
type input "25.997"
type input "60"
click at [942, 458] on div "Sauvegarder Viable banks Refresh 10.99% | 293 € NAI: 1 176,2 € / Limit: >850 € …" at bounding box center [950, 315] width 219 height 528
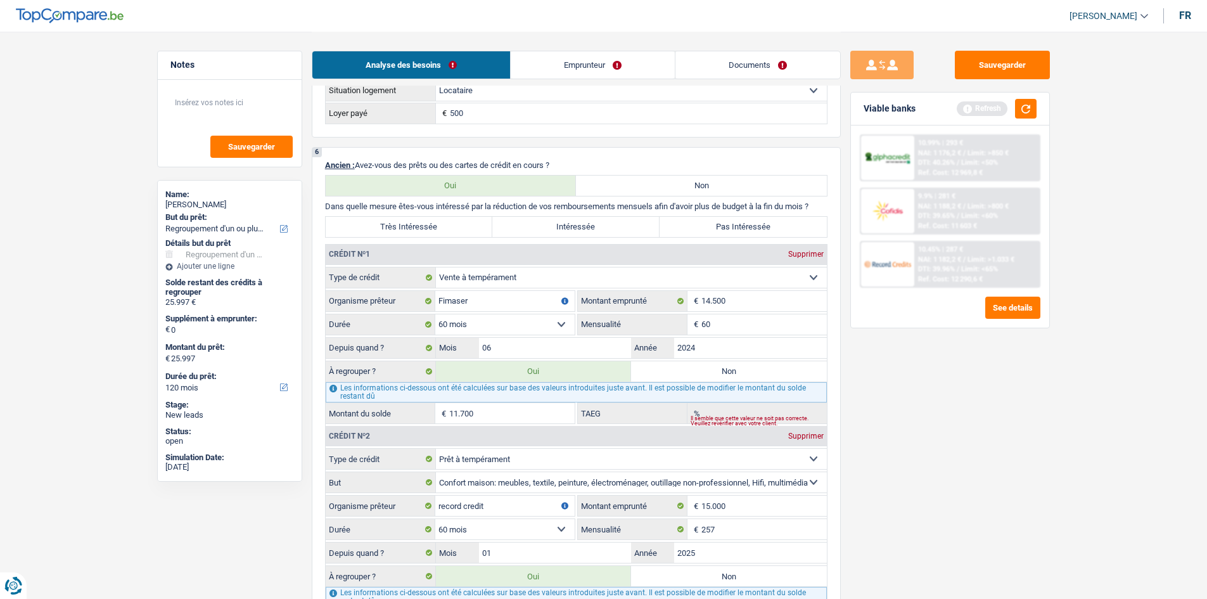
type input "21.723"
type input "7.426"
type input "0,00"
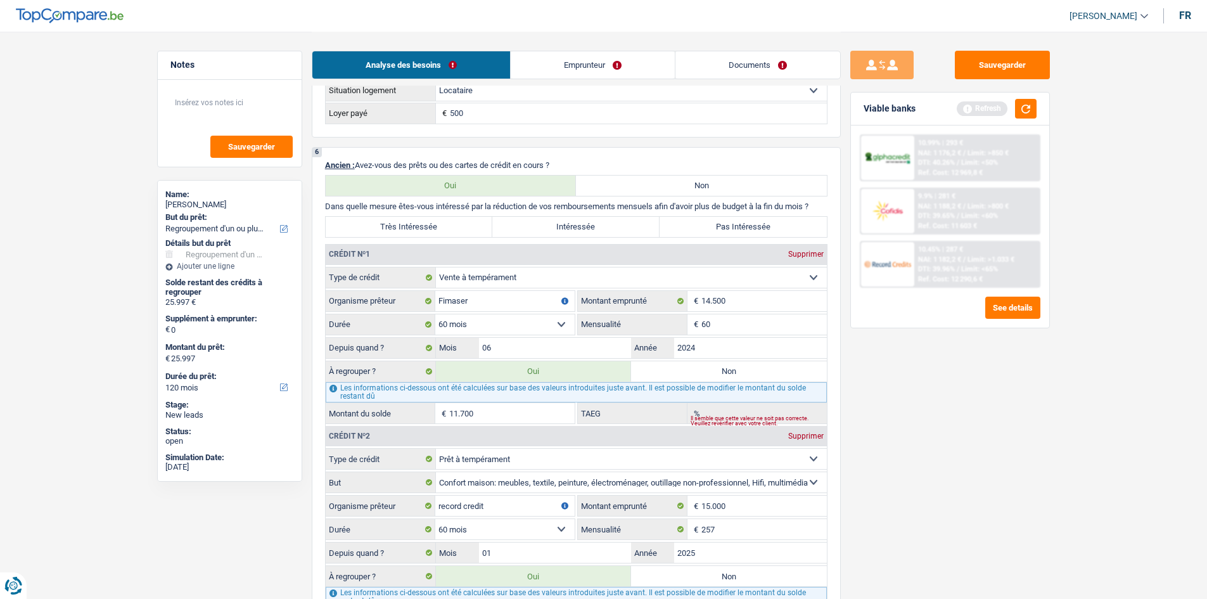
type input "21.723"
click at [743, 327] on input "60" at bounding box center [763, 324] width 125 height 20
type input "6"
click at [504, 416] on input "Montant du solde" at bounding box center [511, 413] width 125 height 20
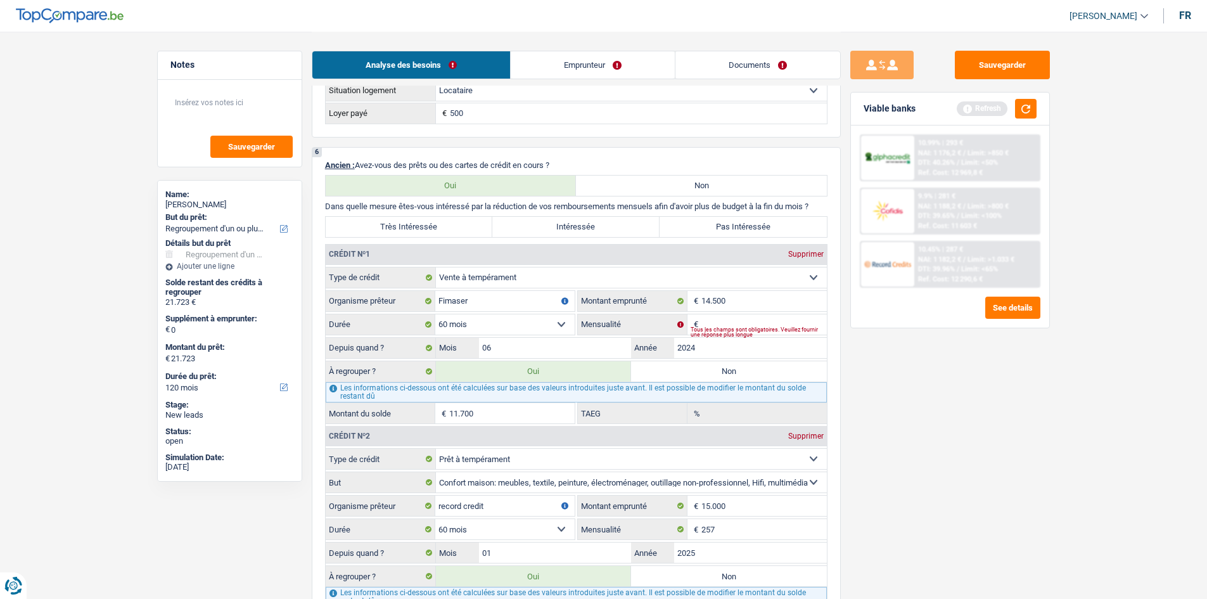
type input "11.700"
drag, startPoint x: 969, startPoint y: 466, endPoint x: 959, endPoint y: 459, distance: 12.3
click at [971, 466] on div "Sauvegarder Viable banks Refresh 10.99% | 293 € NAI: 1 176,2 € / Limit: >850 € …" at bounding box center [950, 315] width 219 height 528
drag, startPoint x: 724, startPoint y: 319, endPoint x: 715, endPoint y: 328, distance: 12.5
click at [725, 321] on input "Mensualité" at bounding box center [763, 324] width 125 height 20
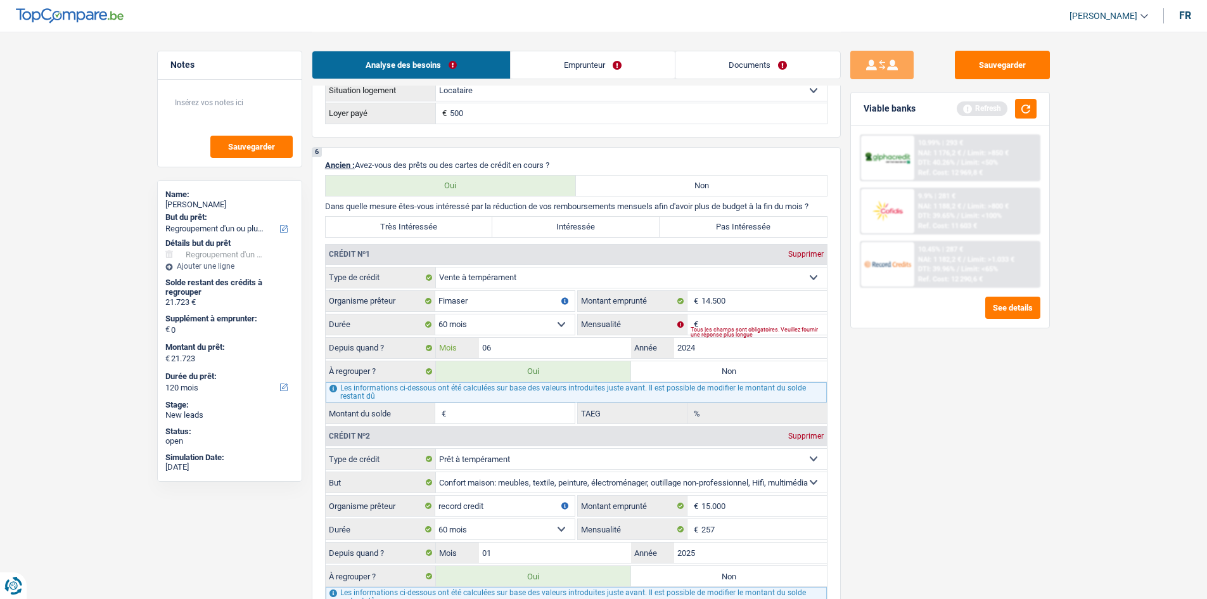
click at [542, 347] on input "06" at bounding box center [555, 348] width 153 height 20
type input "0"
type input "12"
click at [918, 444] on div "Sauvegarder Viable banks Refresh 10.99% | 293 € NAI: 1 176,2 € / Limit: >850 € …" at bounding box center [950, 315] width 219 height 528
drag, startPoint x: 1036, startPoint y: 442, endPoint x: 827, endPoint y: 414, distance: 211.0
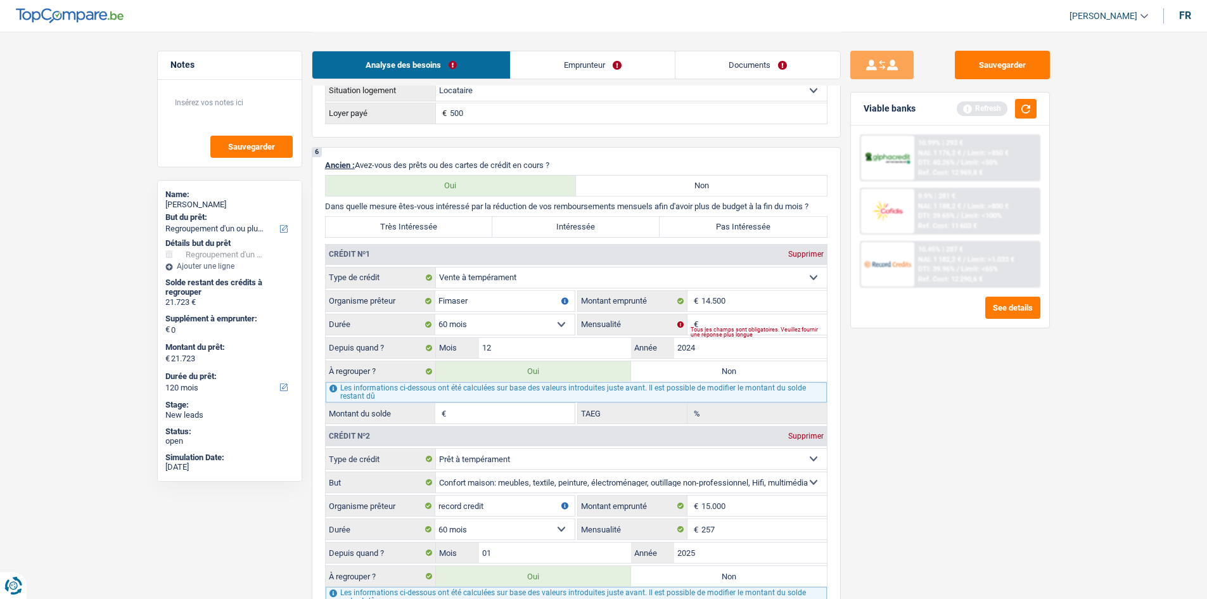
click at [1034, 442] on div "Sauvegarder Viable banks Refresh 10.99% | 293 € NAI: 1 176,2 € / Limit: >850 € …" at bounding box center [950, 315] width 219 height 528
click at [726, 331] on div "Tous les champs sont obligatoires. Veuillez fournir une réponse plus longue" at bounding box center [759, 332] width 136 height 5
click at [726, 330] on div "Tous les champs sont obligatoires. Veuillez fournir une réponse plus longue" at bounding box center [759, 332] width 136 height 5
click at [733, 323] on input "Mensualité" at bounding box center [763, 324] width 125 height 20
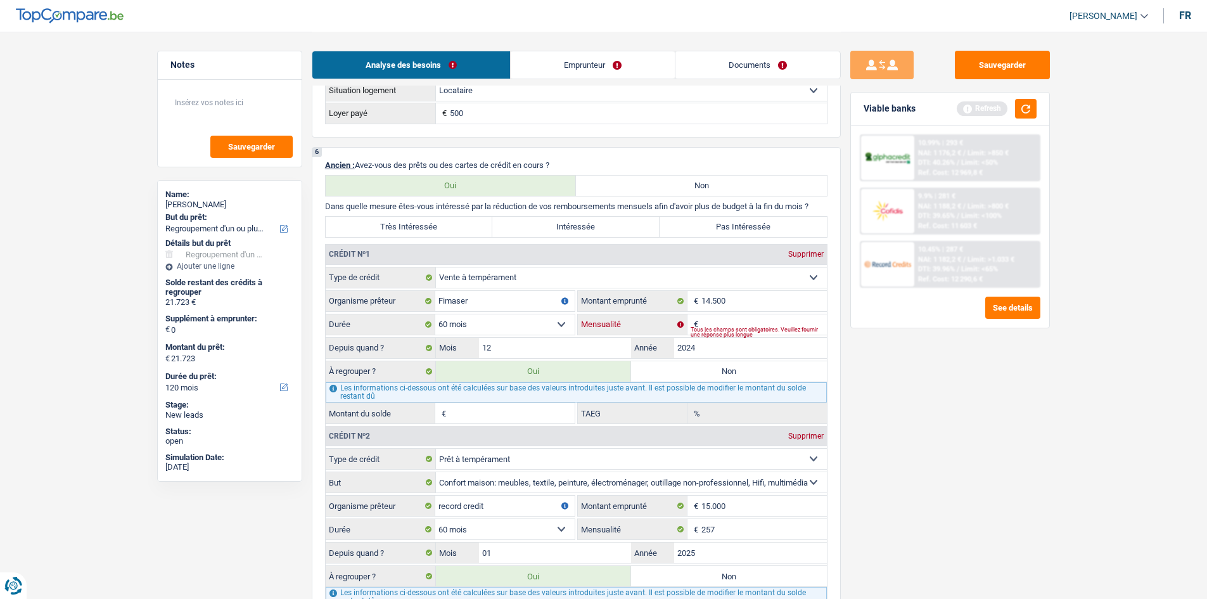
type input "11.278"
select select "60"
type input "11.278"
select select "60"
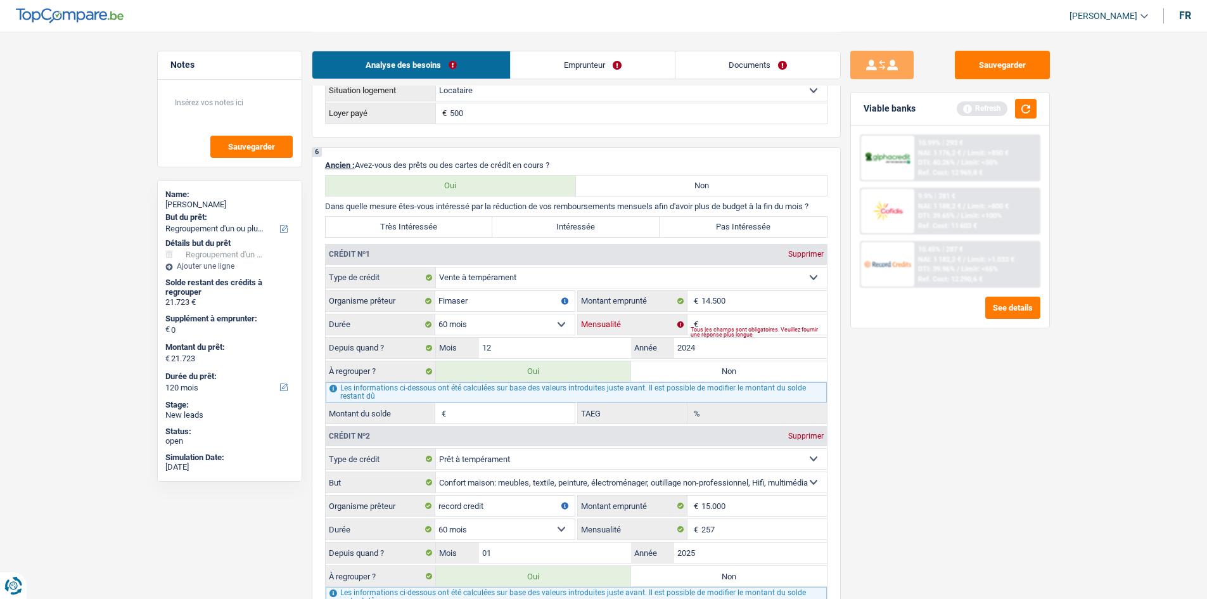
type input "6"
type input "11.278"
select select "60"
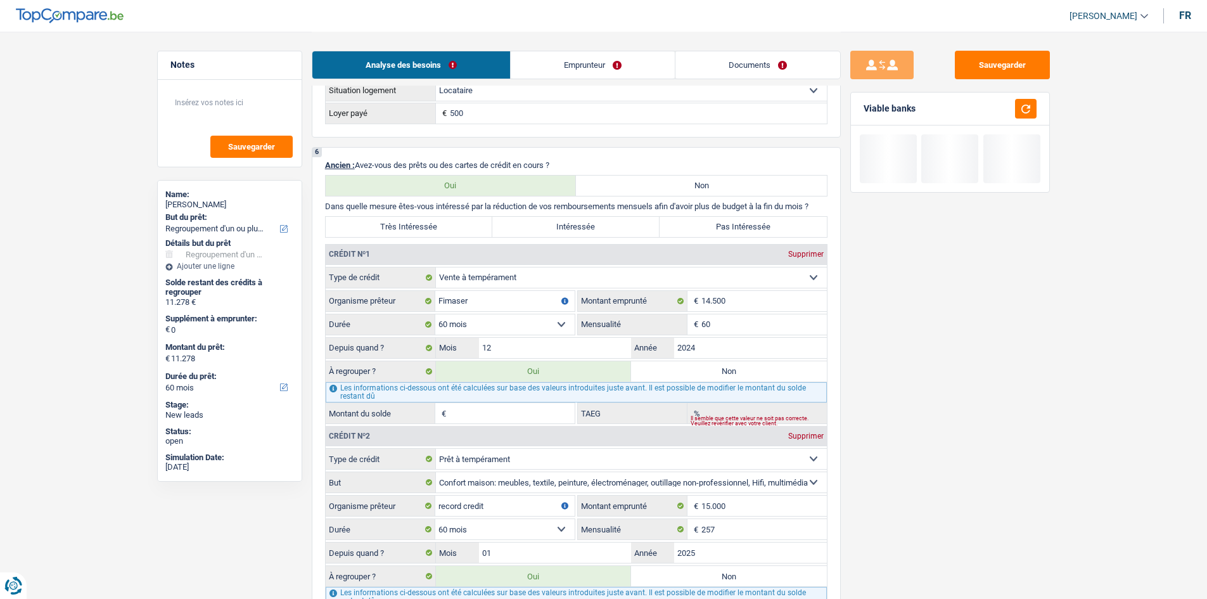
type input "60"
click at [905, 398] on div "Sauvegarder Viable banks" at bounding box center [950, 315] width 219 height 528
type input "24.073"
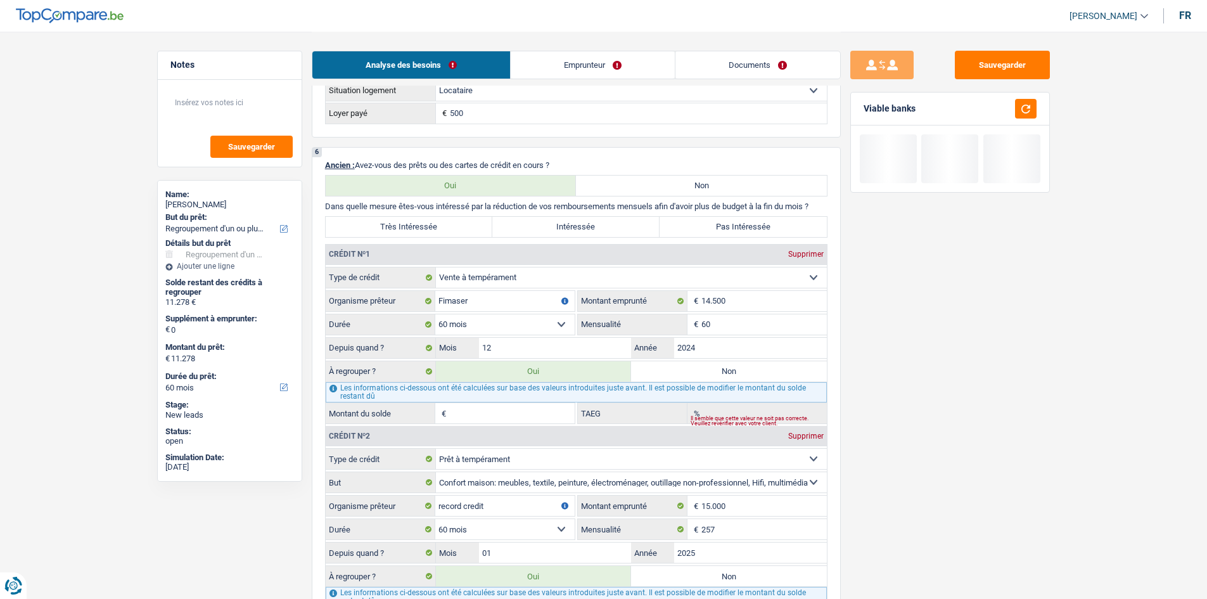
type input "9.776"
type input "0,00"
type input "24.073"
select select "120"
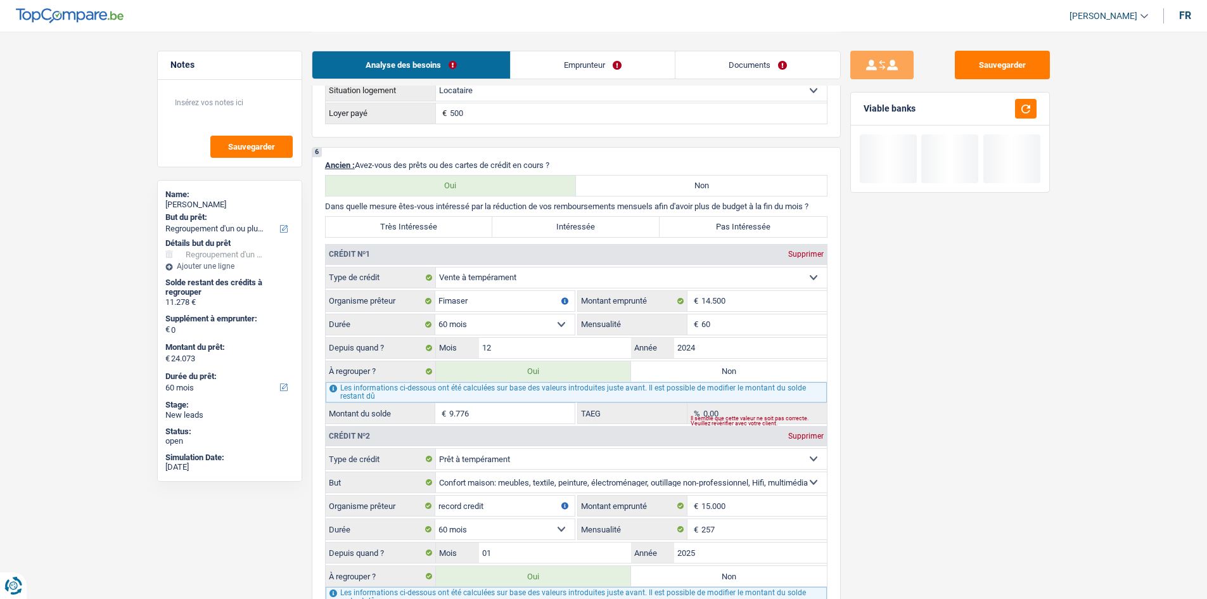
select select "120"
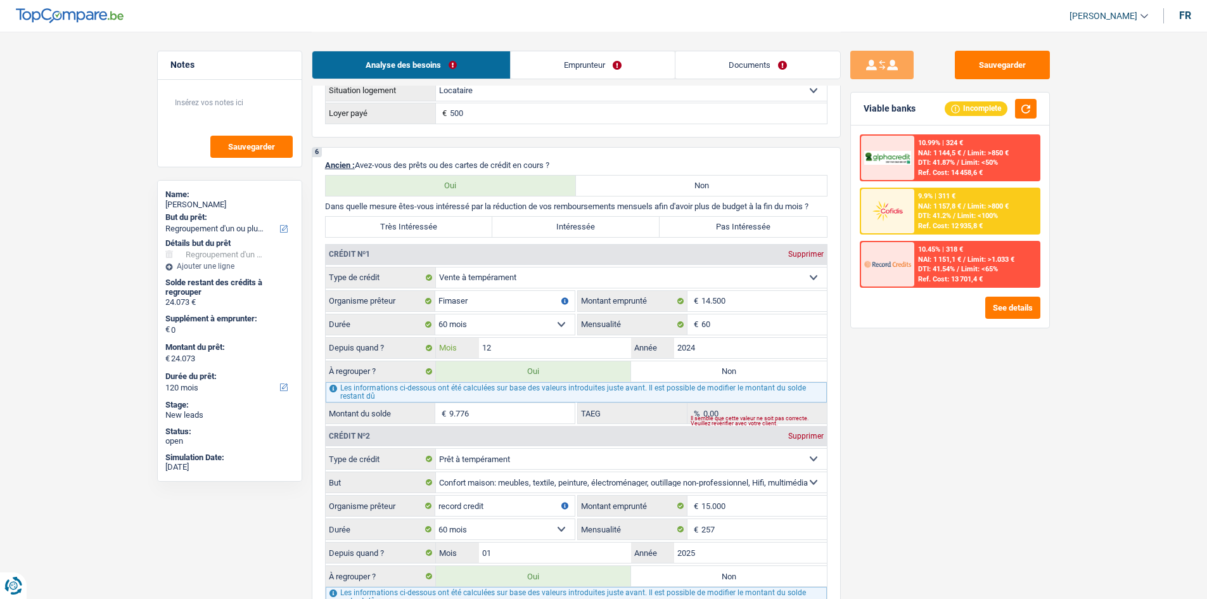
click at [592, 351] on input "12" at bounding box center [555, 348] width 153 height 20
type input "1"
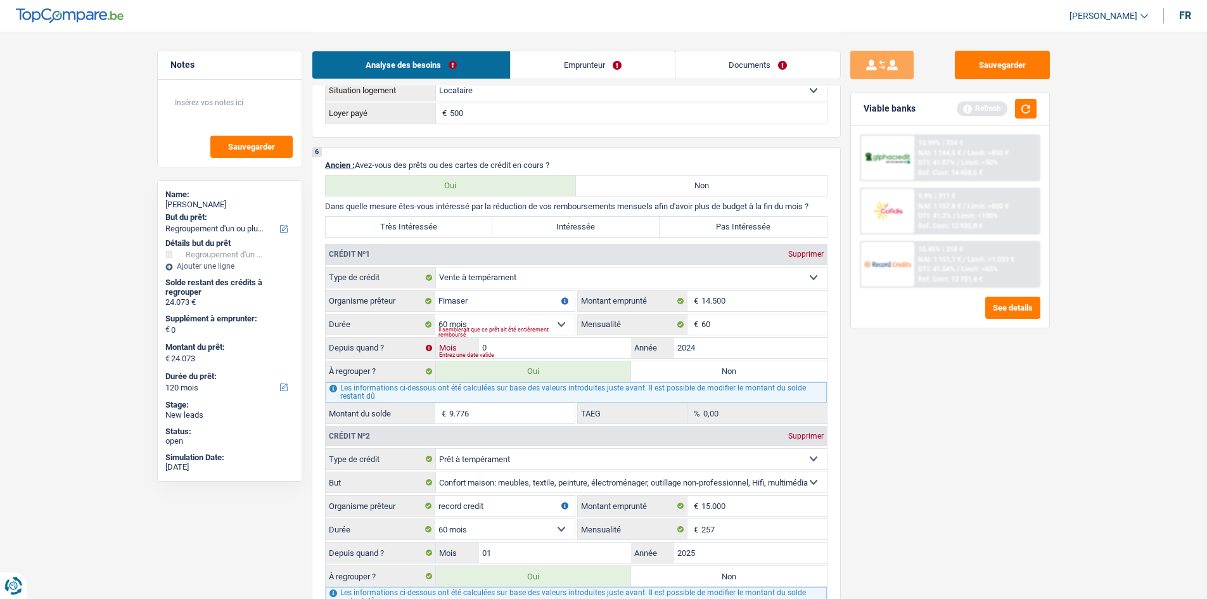
type input "02"
type input "20.433"
type input "6.136"
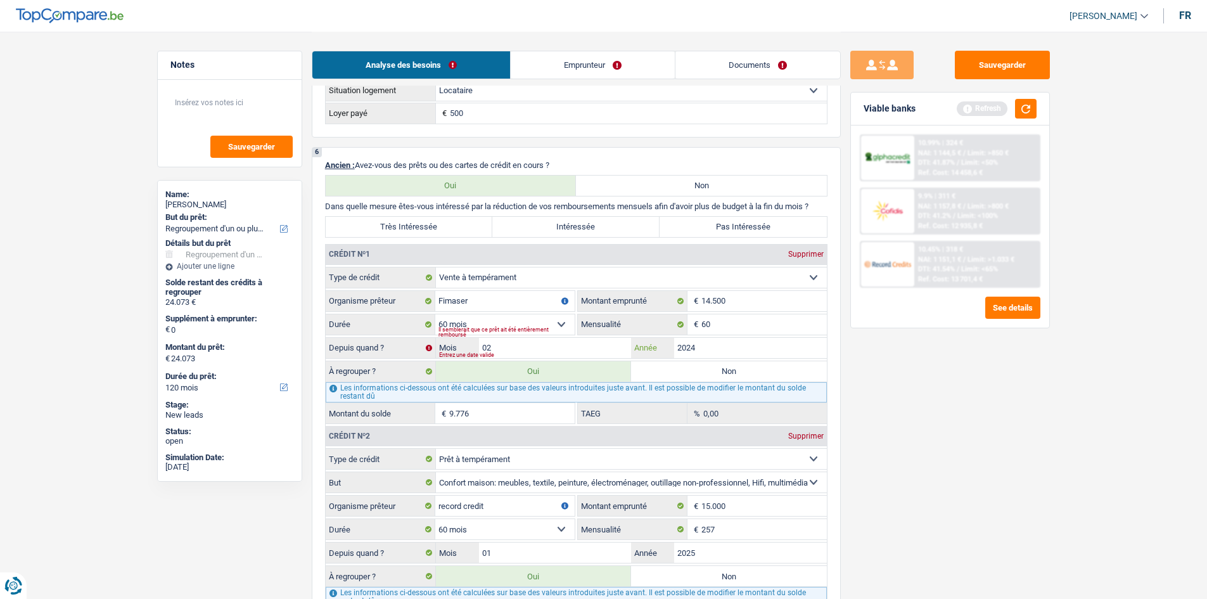
type input "20.433"
click at [898, 426] on div "Sauvegarder Viable banks Refresh 10.99% | 324 € NAI: 1 144,5 € / Limit: >850 € …" at bounding box center [950, 315] width 219 height 528
click at [582, 354] on input "02" at bounding box center [555, 348] width 153 height 20
click at [719, 352] on input "2024" at bounding box center [750, 348] width 153 height 20
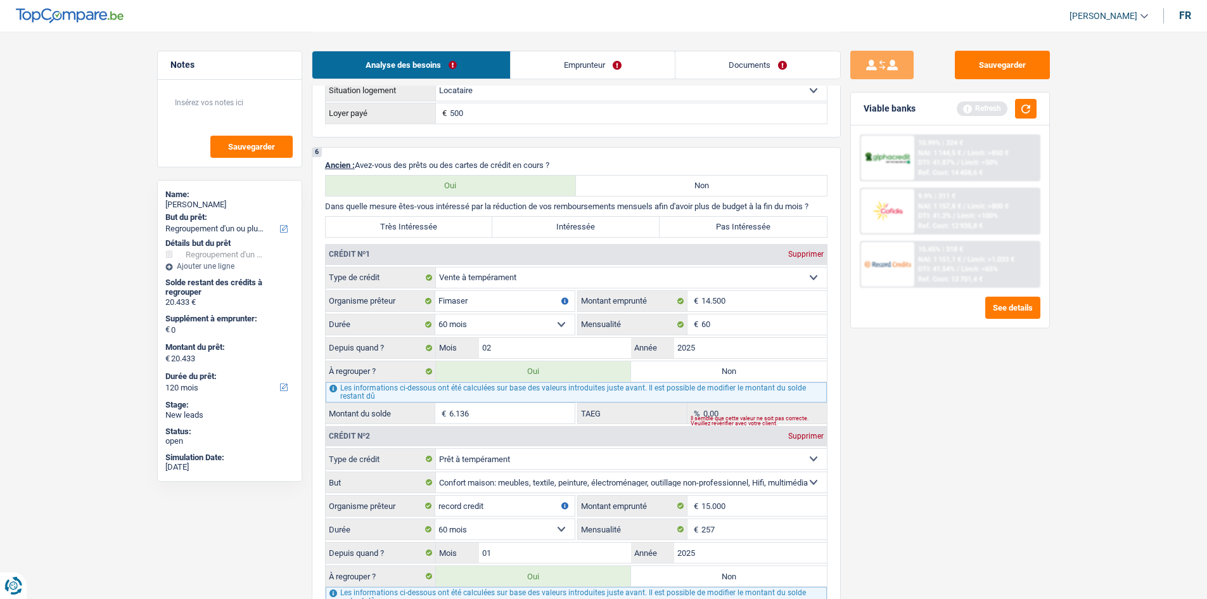
type input "2025"
click at [914, 416] on div "Sauvegarder Viable banks Refresh 10.99% | 324 € NAI: 1 144,5 € / Limit: >850 € …" at bounding box center [950, 315] width 219 height 528
type input "24.986"
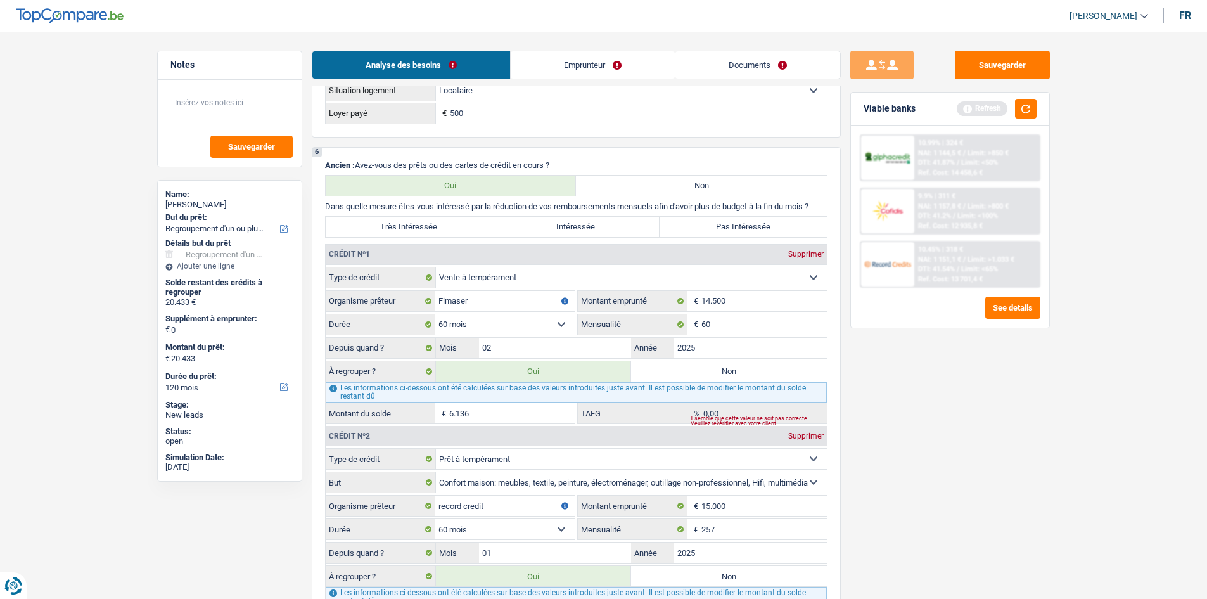
type input "10.689"
type input "24.986"
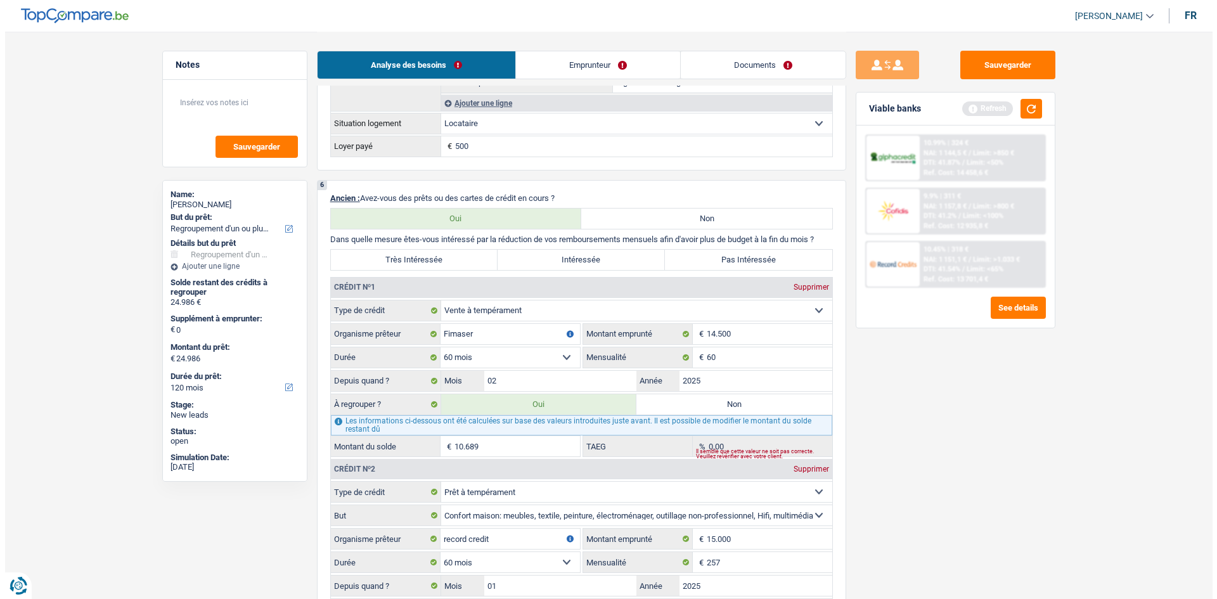
scroll to position [1077, 0]
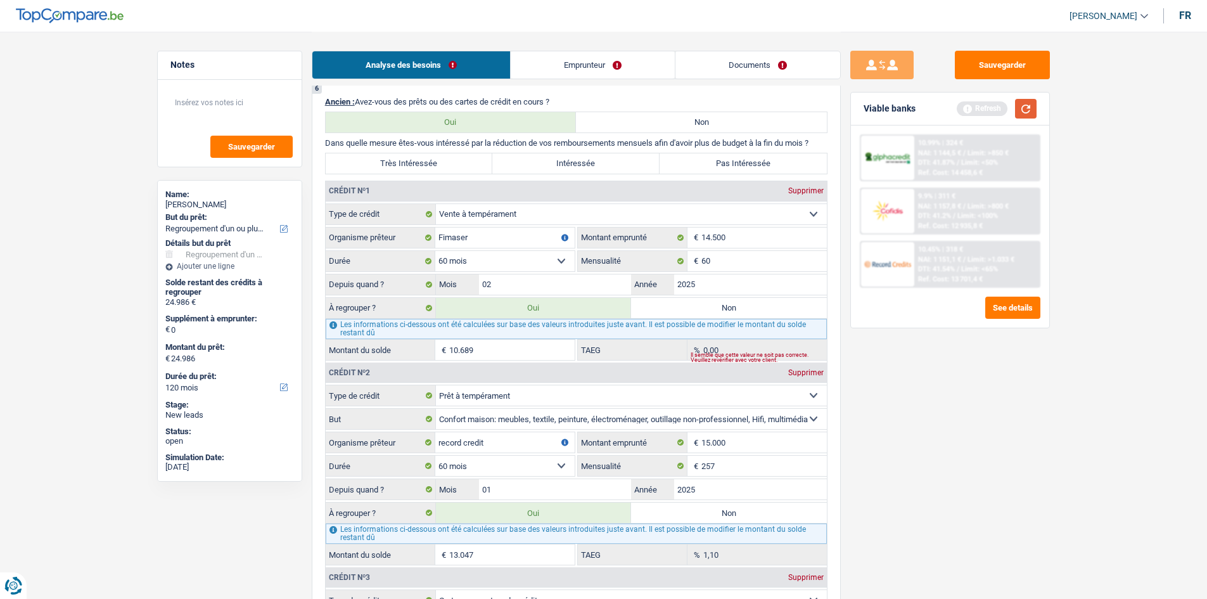
click at [1022, 112] on button "button" at bounding box center [1026, 109] width 22 height 20
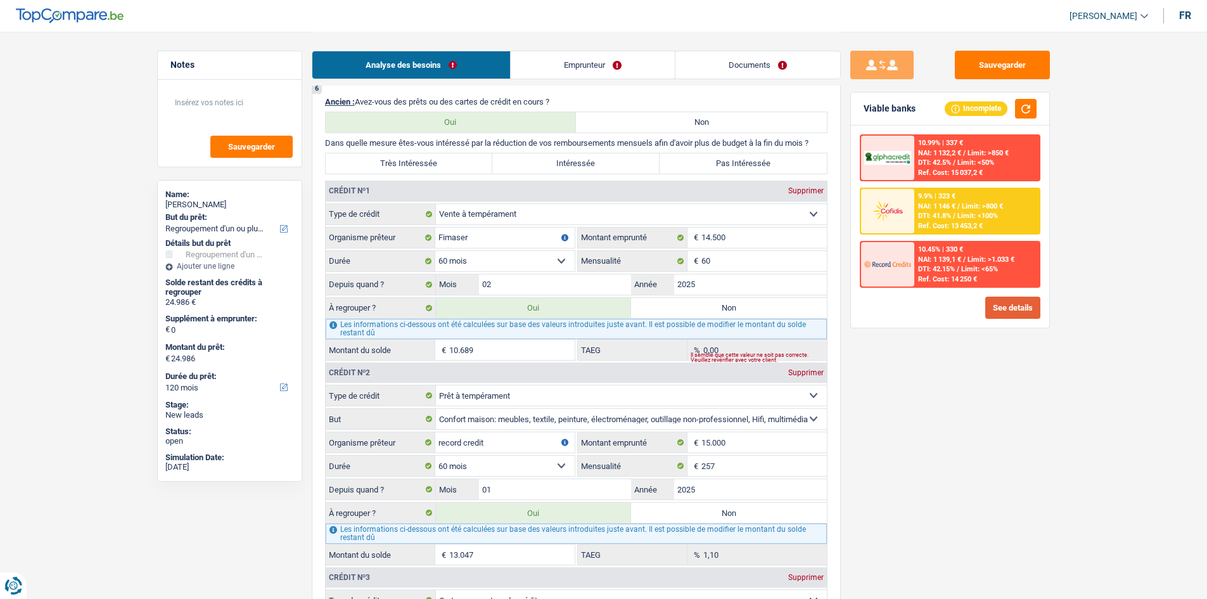
click at [1006, 307] on button "See details" at bounding box center [1012, 308] width 55 height 22
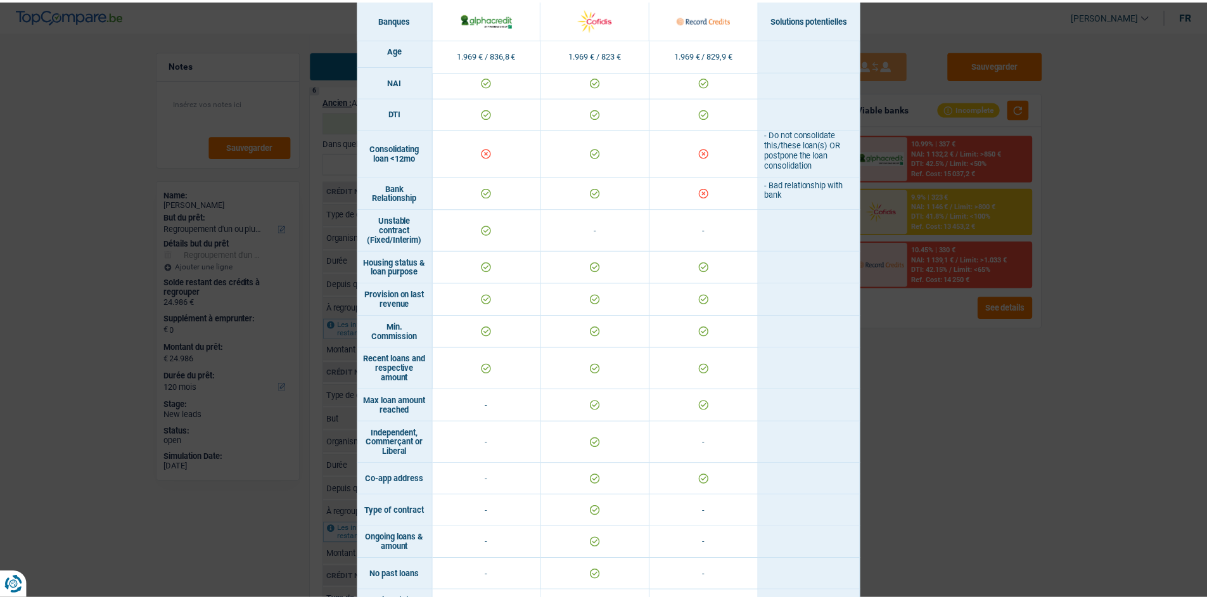
scroll to position [699, 0]
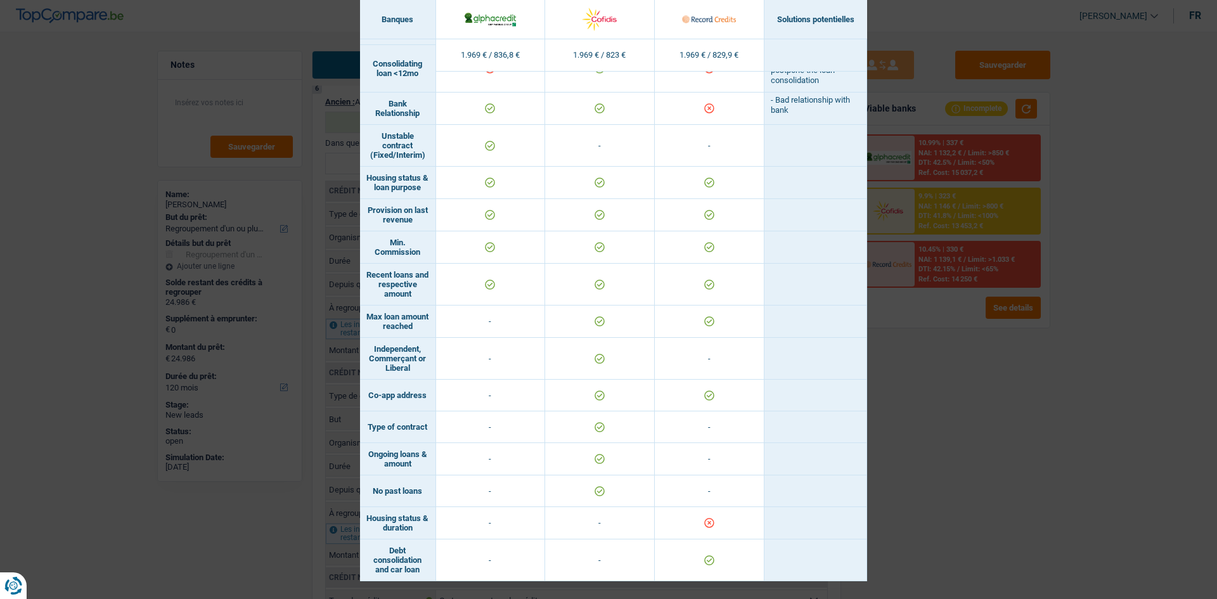
drag, startPoint x: 963, startPoint y: 519, endPoint x: 911, endPoint y: 279, distance: 245.6
click at [959, 507] on div "Banks conditions × Banques Solutions potentielles Revenus / Charges 1.969 € / 8…" at bounding box center [608, 299] width 1217 height 599
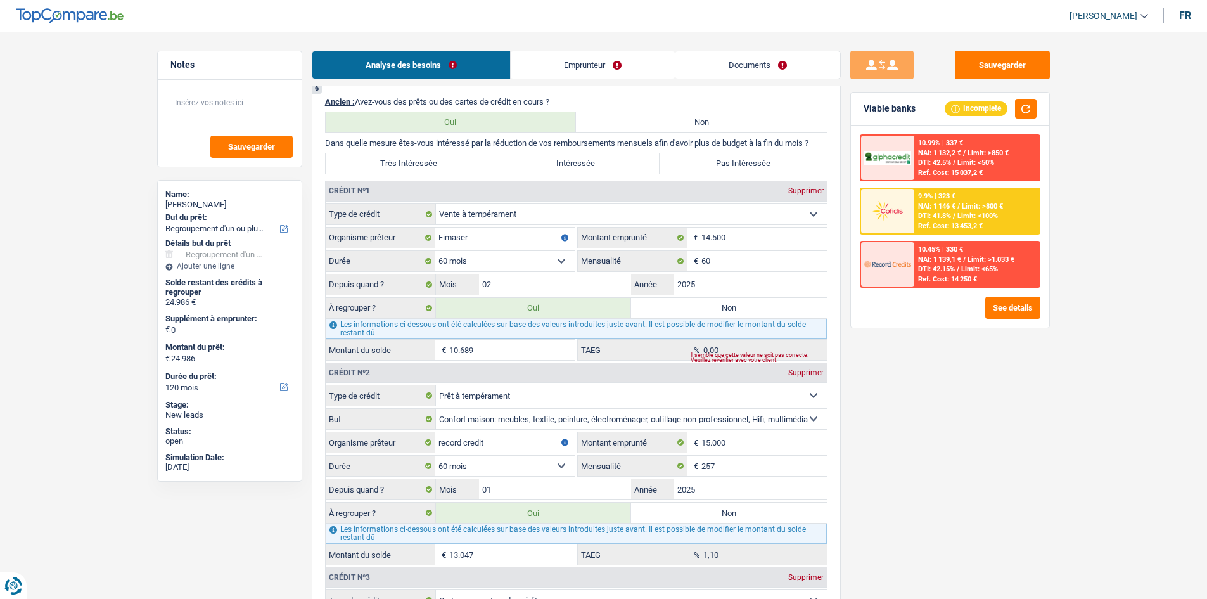
click at [752, 60] on link "Documents" at bounding box center [757, 64] width 165 height 27
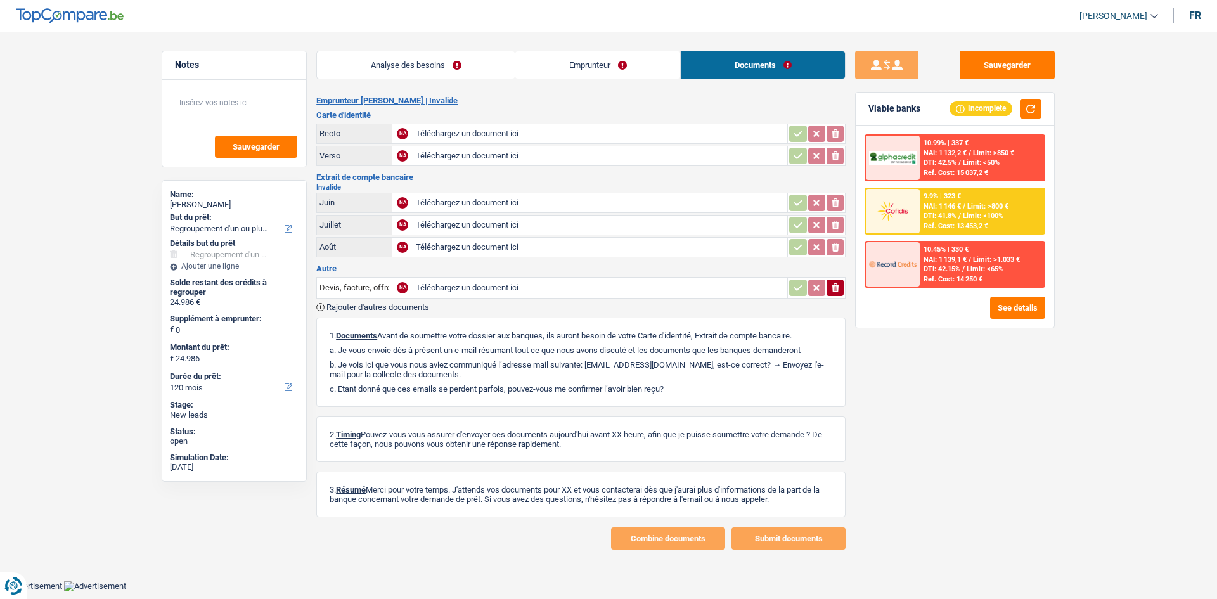
click at [610, 62] on link "Emprunteur" at bounding box center [597, 64] width 165 height 27
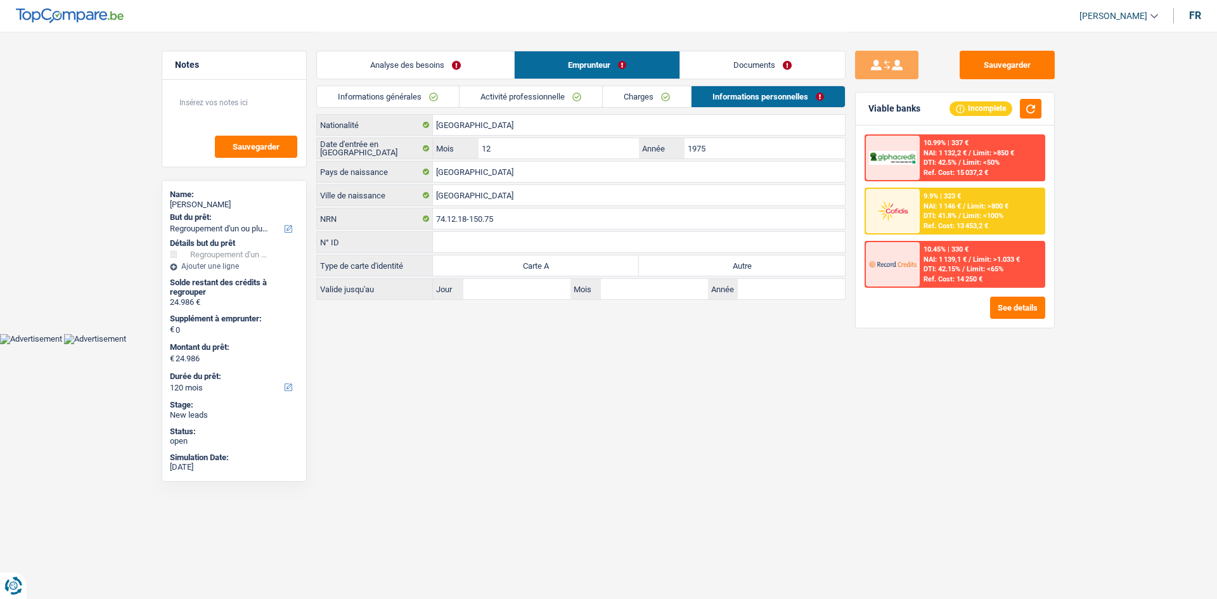
drag, startPoint x: 738, startPoint y: 60, endPoint x: 745, endPoint y: 72, distance: 14.2
click at [739, 60] on link "Documents" at bounding box center [762, 64] width 165 height 27
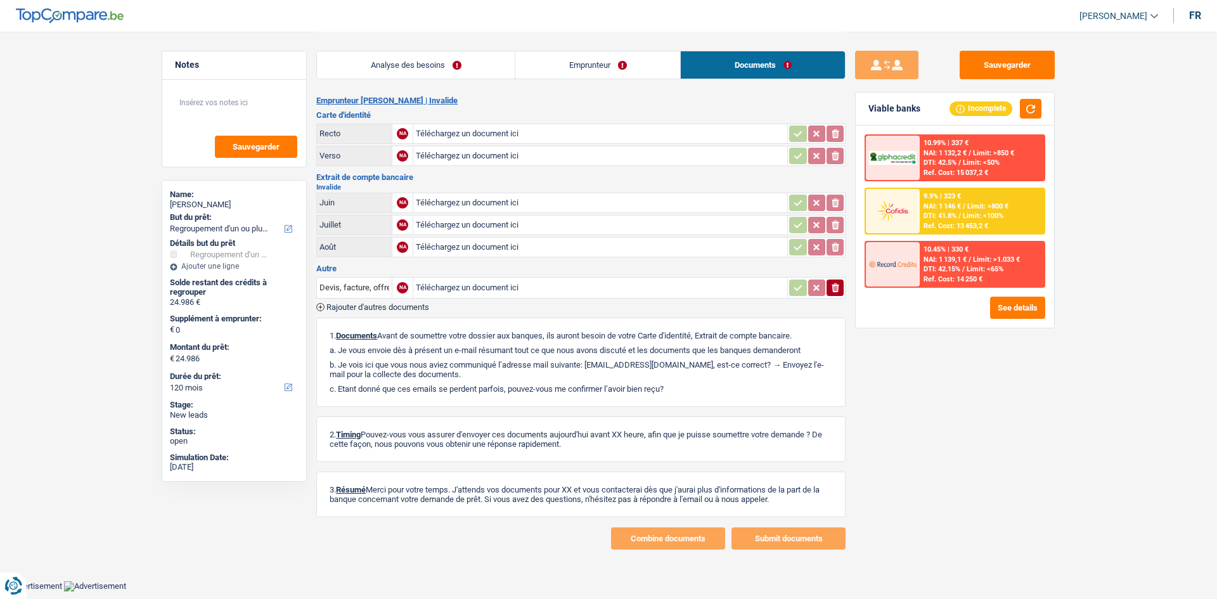
click at [635, 72] on link "Emprunteur" at bounding box center [597, 64] width 165 height 27
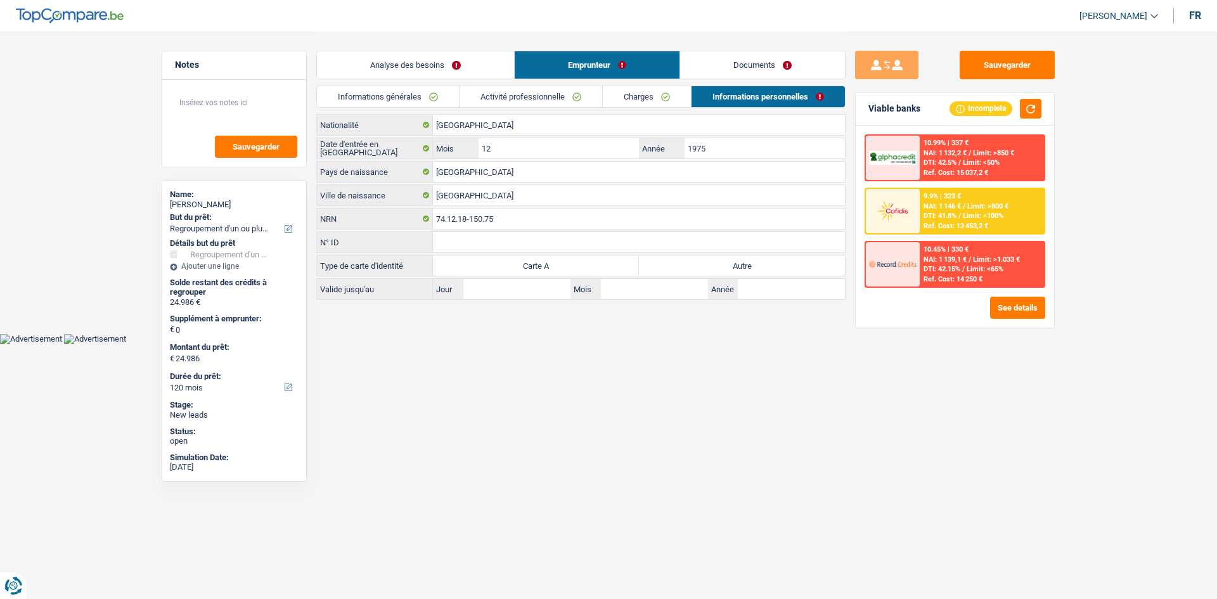
click at [696, 268] on label "Autre" at bounding box center [742, 265] width 206 height 20
click at [696, 268] on input "Autre" at bounding box center [742, 265] width 206 height 20
radio input "true"
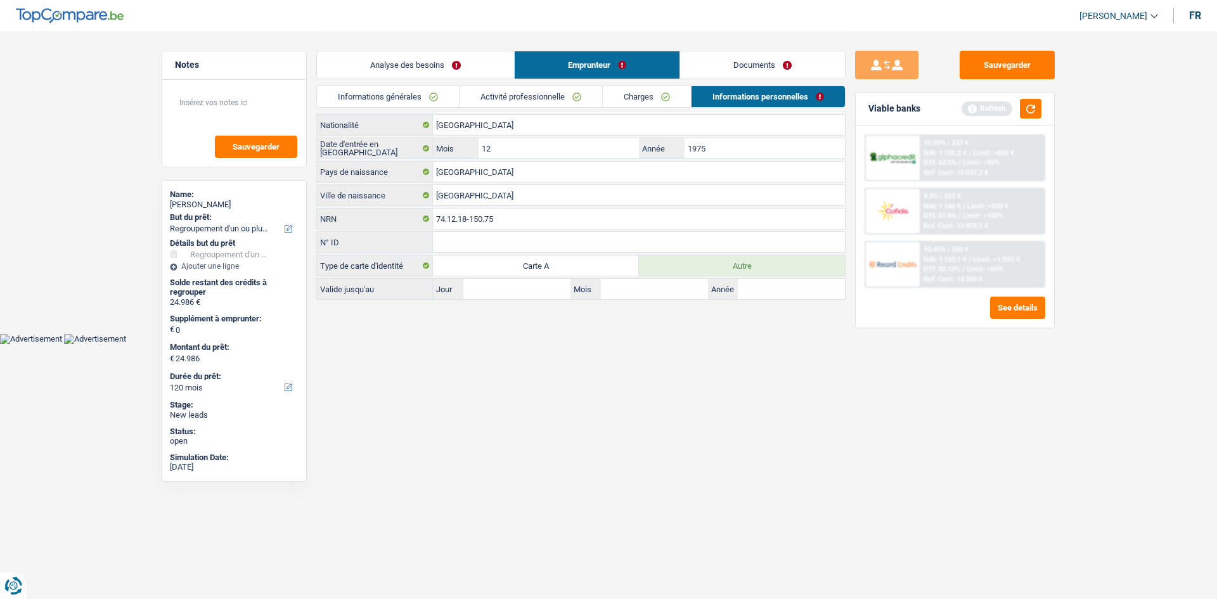
click at [947, 450] on div "Sauvegarder Viable banks Refresh 10.99% | 337 € NAI: 1 132,2 € / Limit: >850 € …" at bounding box center [954, 315] width 219 height 528
click at [1032, 101] on button "button" at bounding box center [1031, 109] width 22 height 20
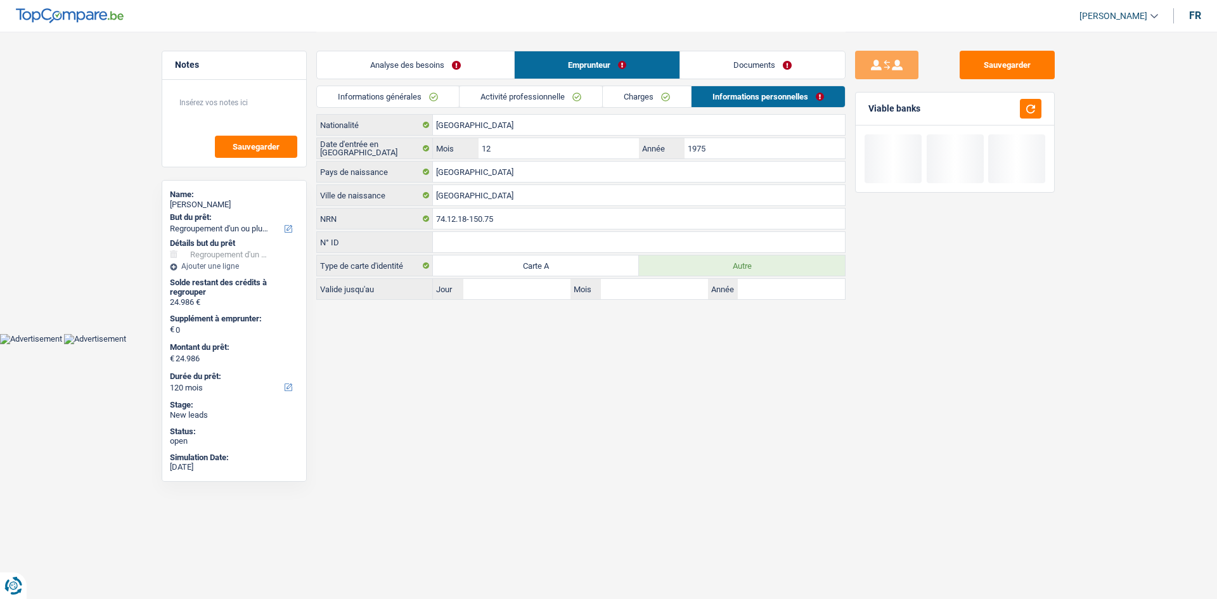
click at [419, 65] on link "Analyse des besoins" at bounding box center [415, 64] width 197 height 27
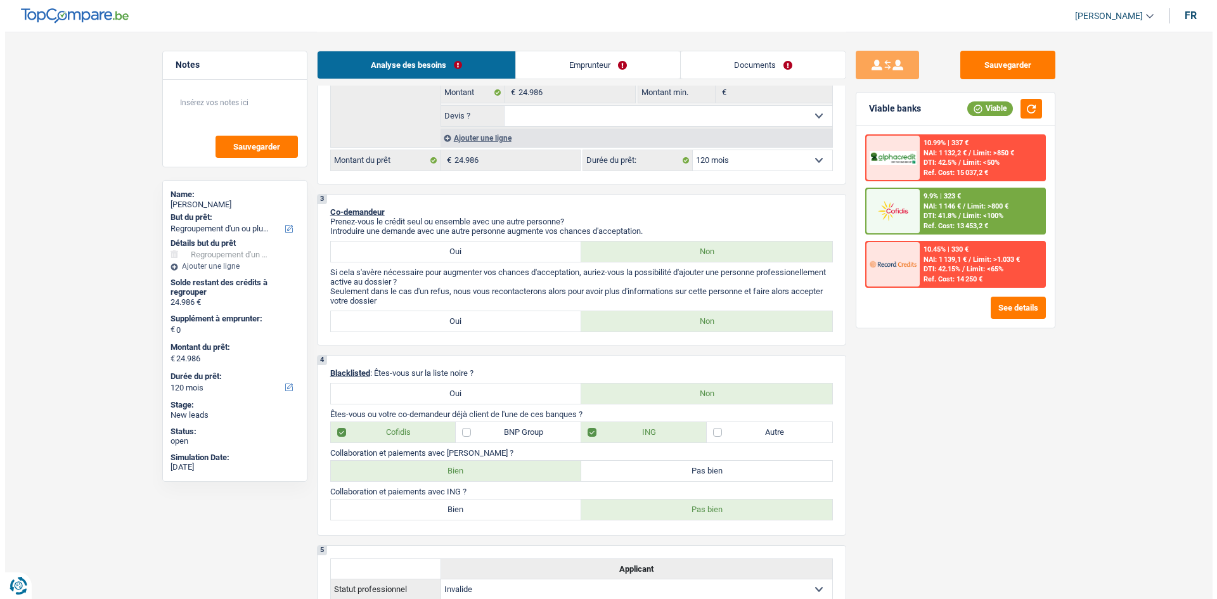
scroll to position [127, 0]
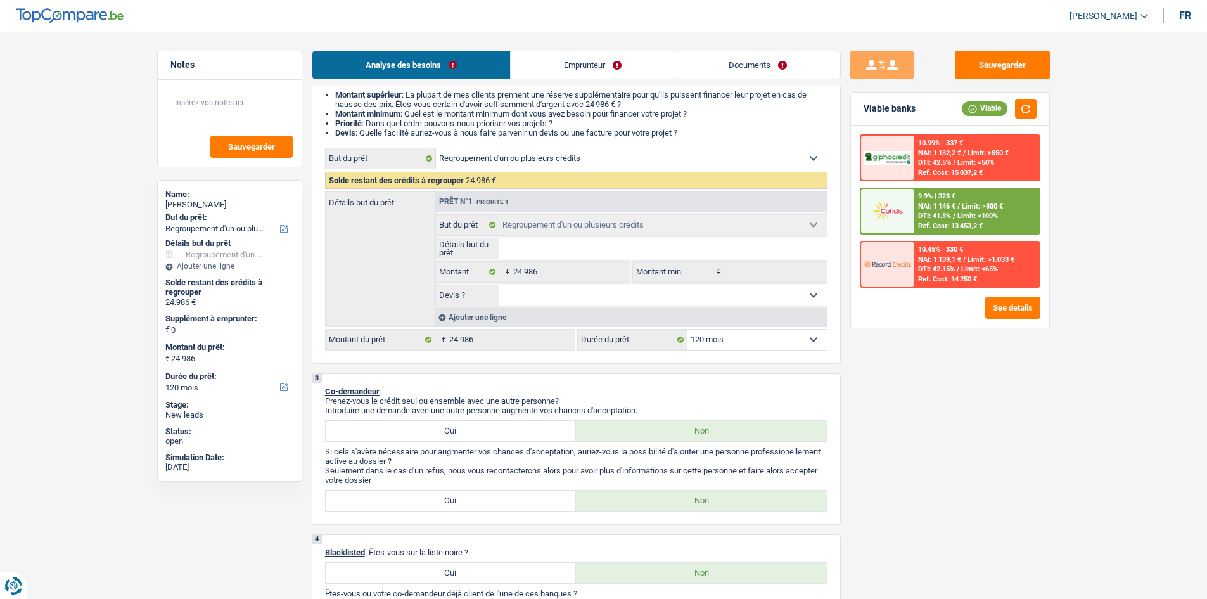
click at [489, 317] on div "Ajouter une ligne" at bounding box center [631, 317] width 392 height 18
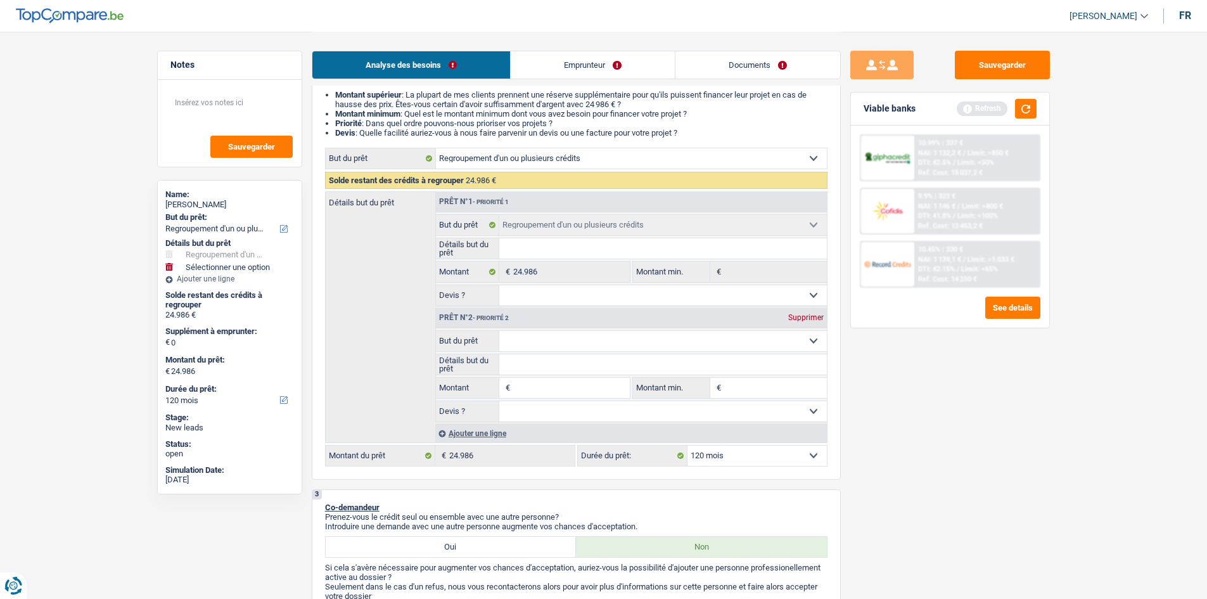
click at [537, 390] on input "Montant" at bounding box center [571, 388] width 116 height 20
type input "1"
type input "10"
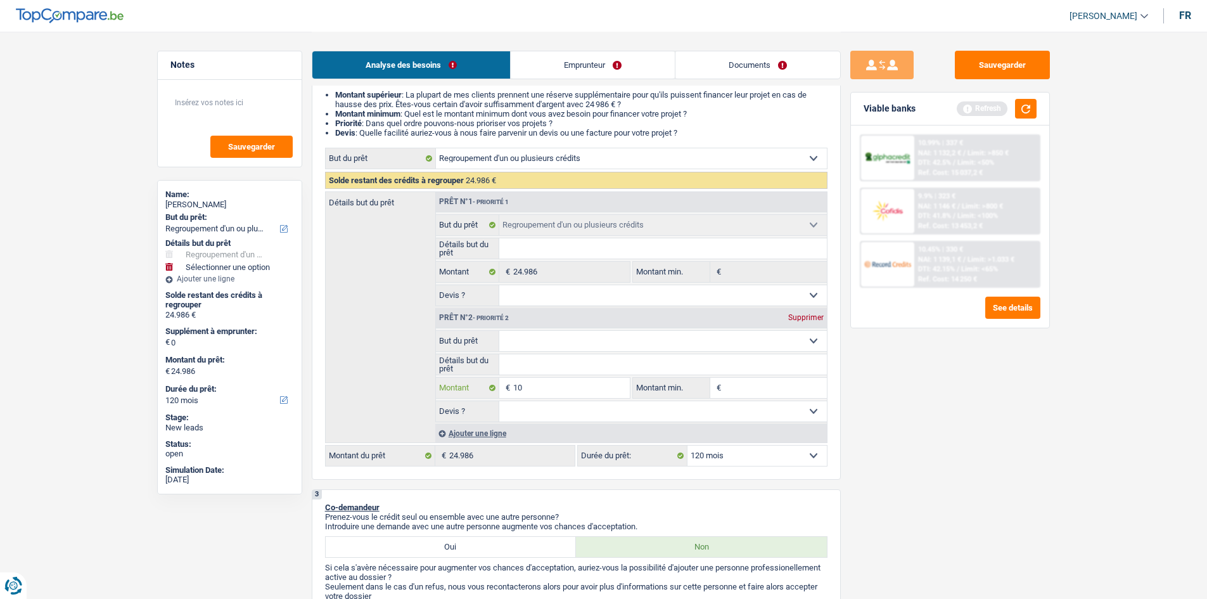
type input "100"
type input "1.000"
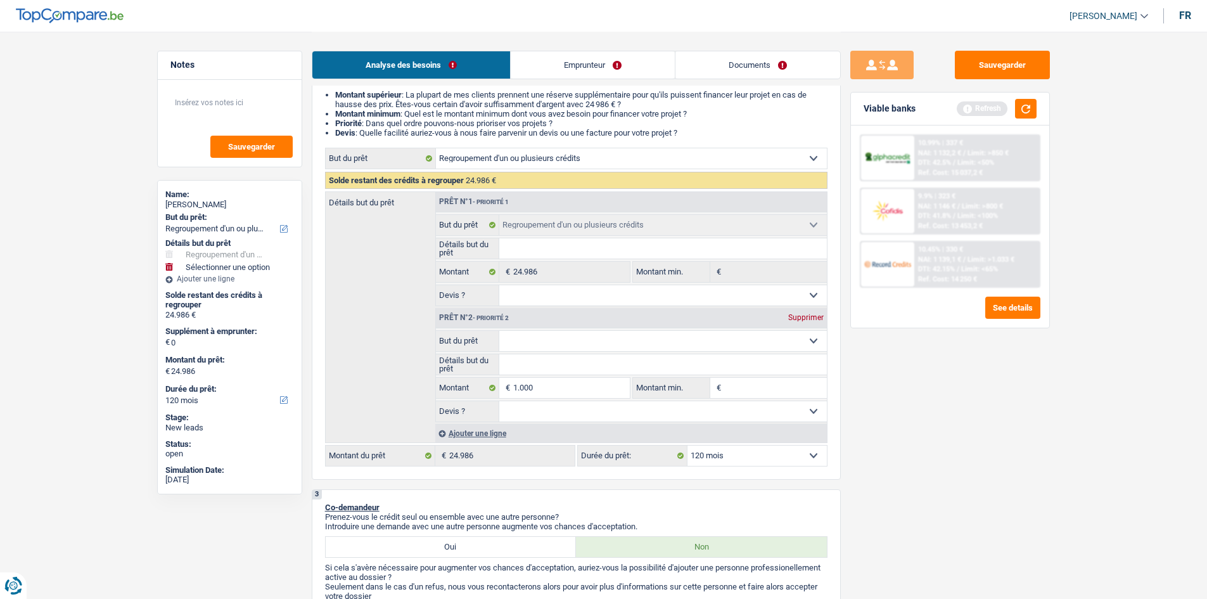
type input "1.000"
type input "25.986"
click at [1025, 442] on div "Sauvegarder Viable banks Refresh 10.99% | 337 € NAI: 1 132,2 € / Limit: >850 € …" at bounding box center [950, 315] width 219 height 528
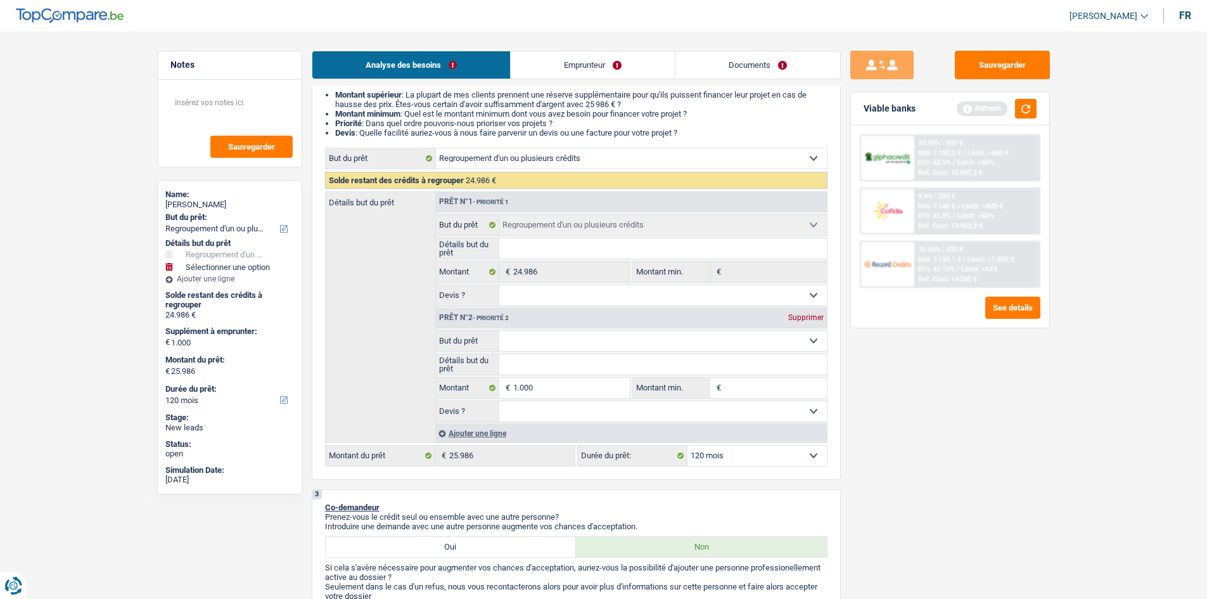
click at [1028, 119] on div "Viable banks Refresh" at bounding box center [950, 109] width 198 height 33
click at [1023, 110] on button "button" at bounding box center [1026, 109] width 22 height 20
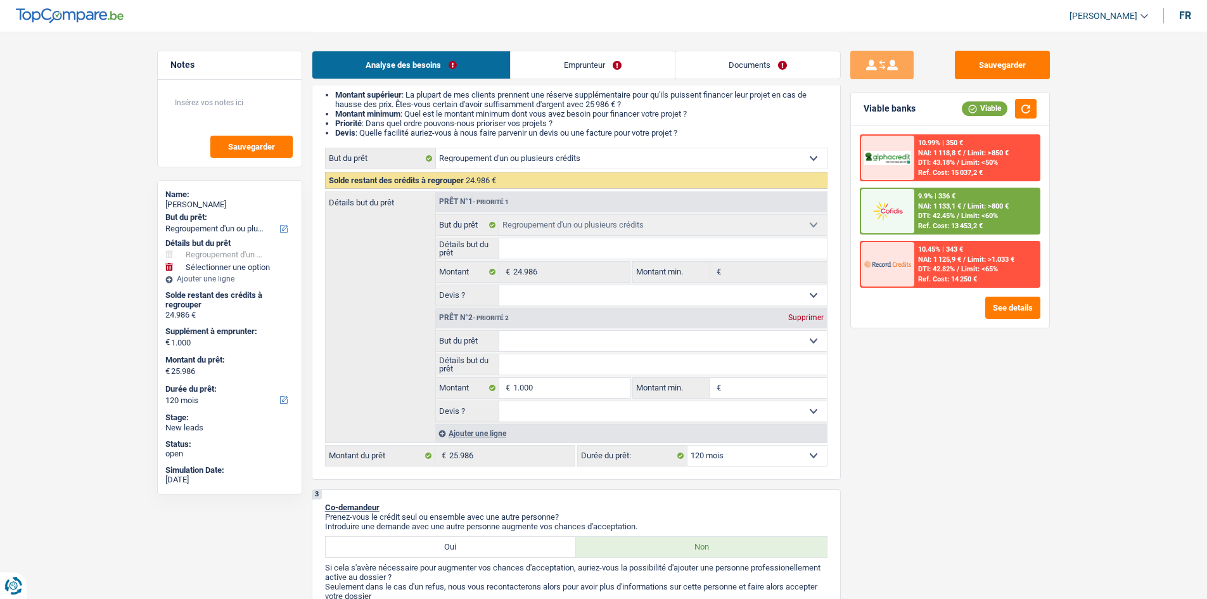
click at [1014, 213] on div "9.9% | 336 € NAI: 1 133,1 € / Limit: >800 € DTI: 42.45% / Limit: <60% Ref. Cost…" at bounding box center [976, 211] width 125 height 44
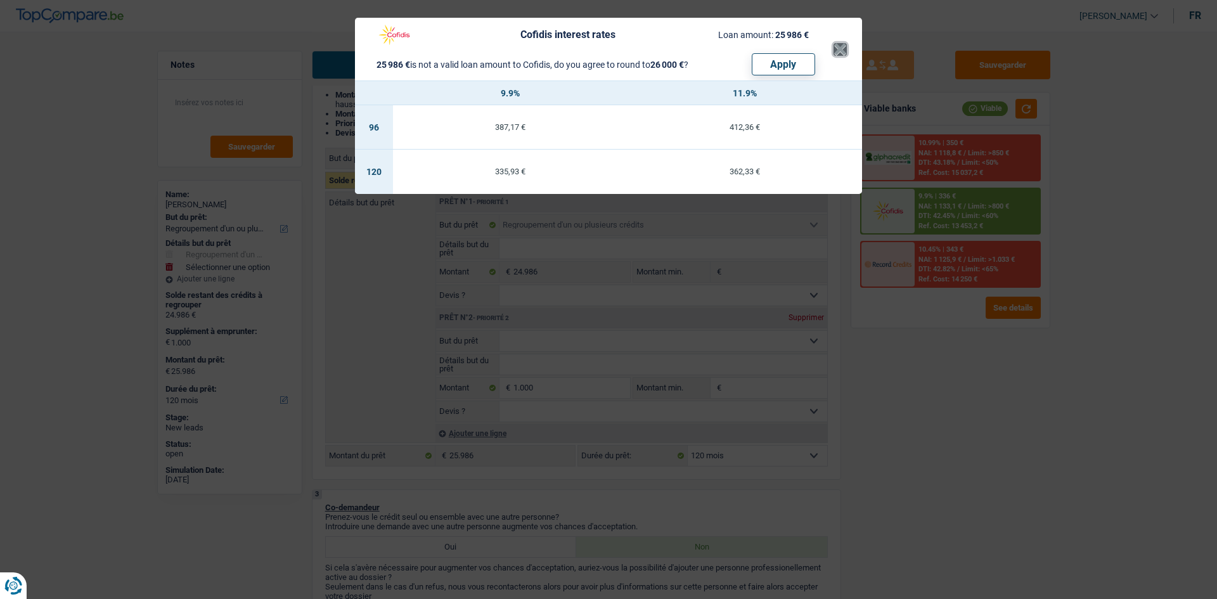
click at [835, 54] on button "×" at bounding box center [839, 49] width 13 height 13
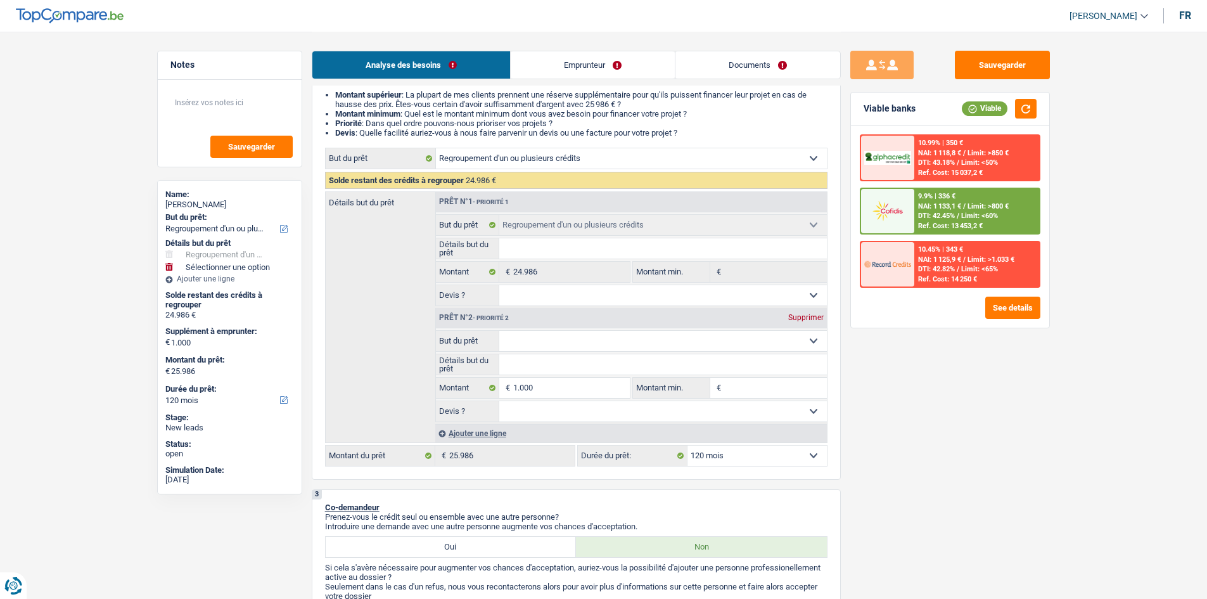
click at [940, 202] on span "NAI: 1 133,1 €" at bounding box center [939, 206] width 43 height 8
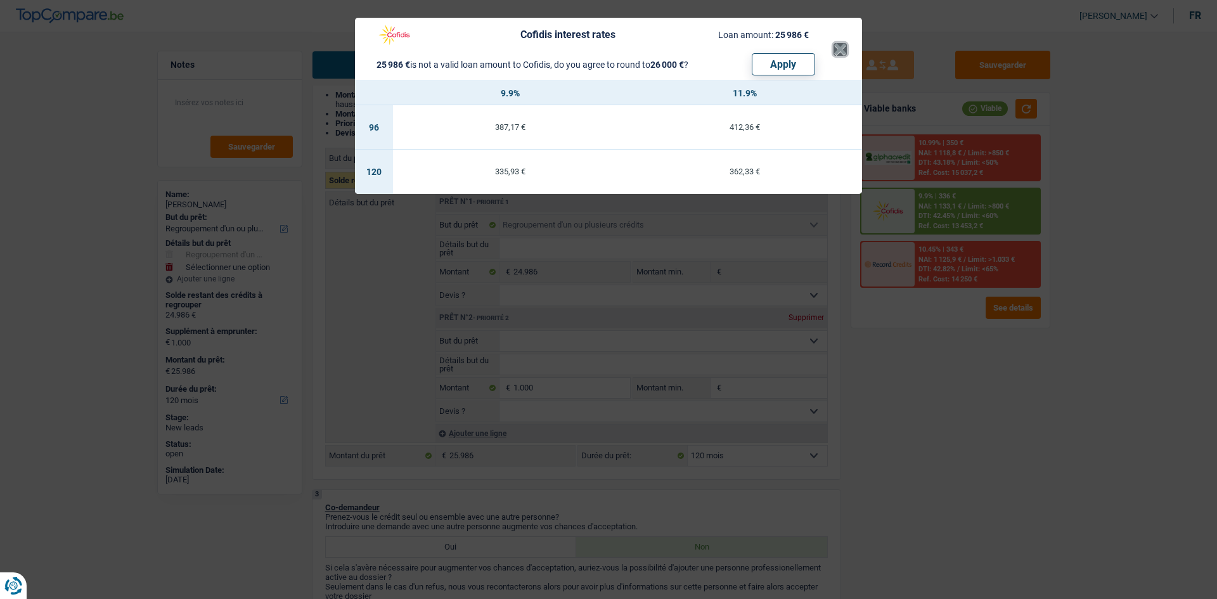
click at [838, 47] on button "×" at bounding box center [839, 49] width 13 height 13
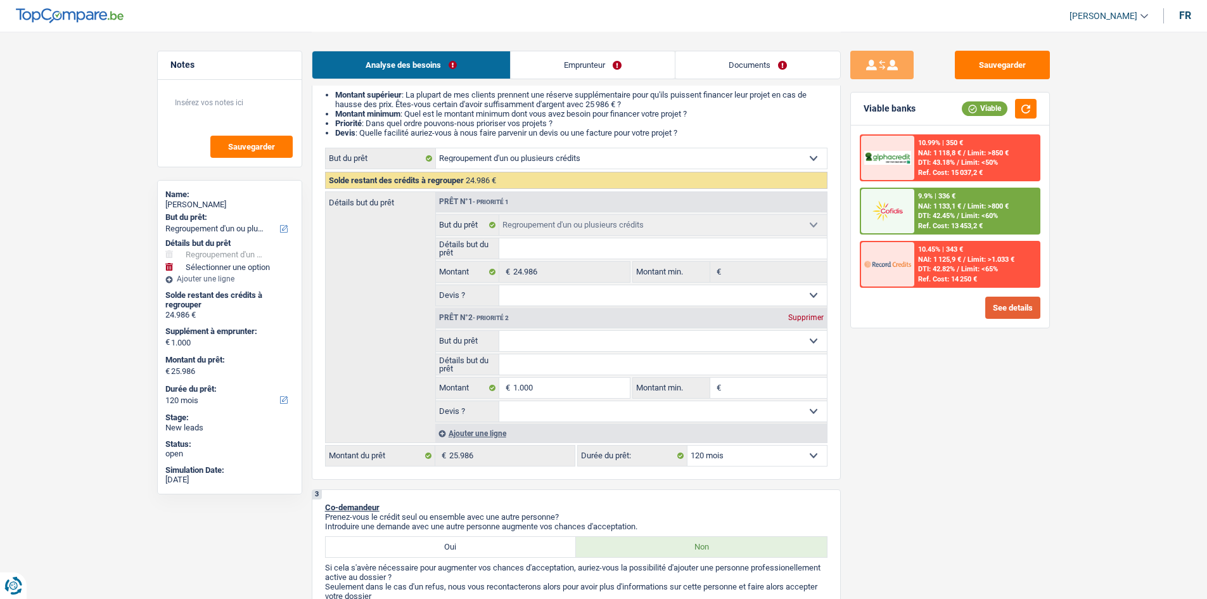
click at [1039, 312] on button "See details" at bounding box center [1012, 308] width 55 height 22
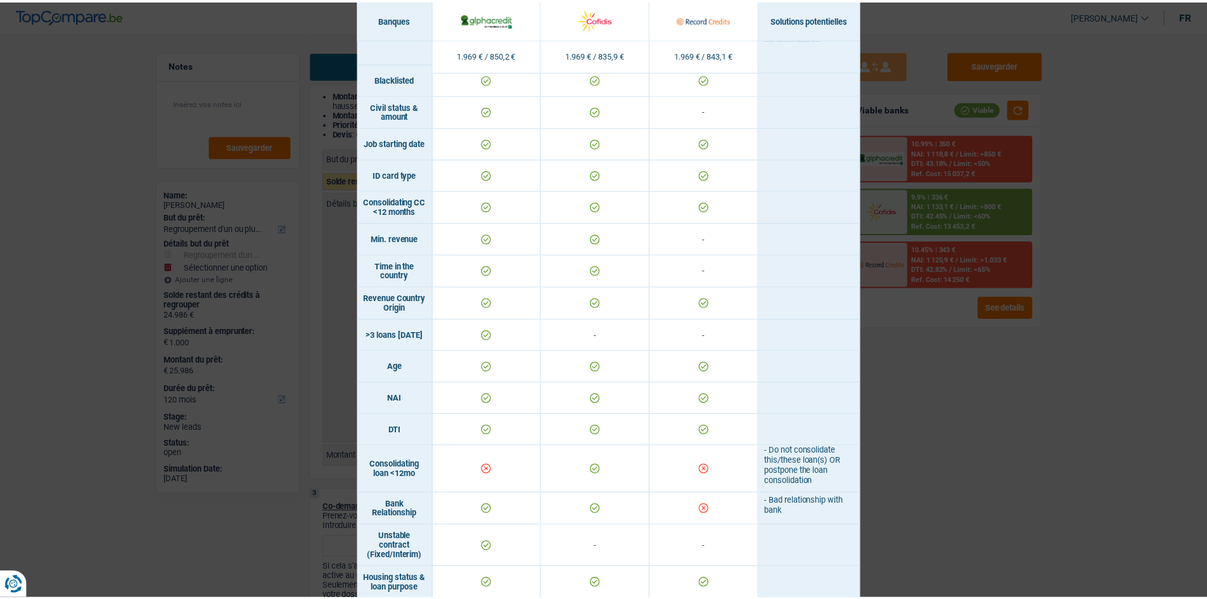
scroll to position [0, 0]
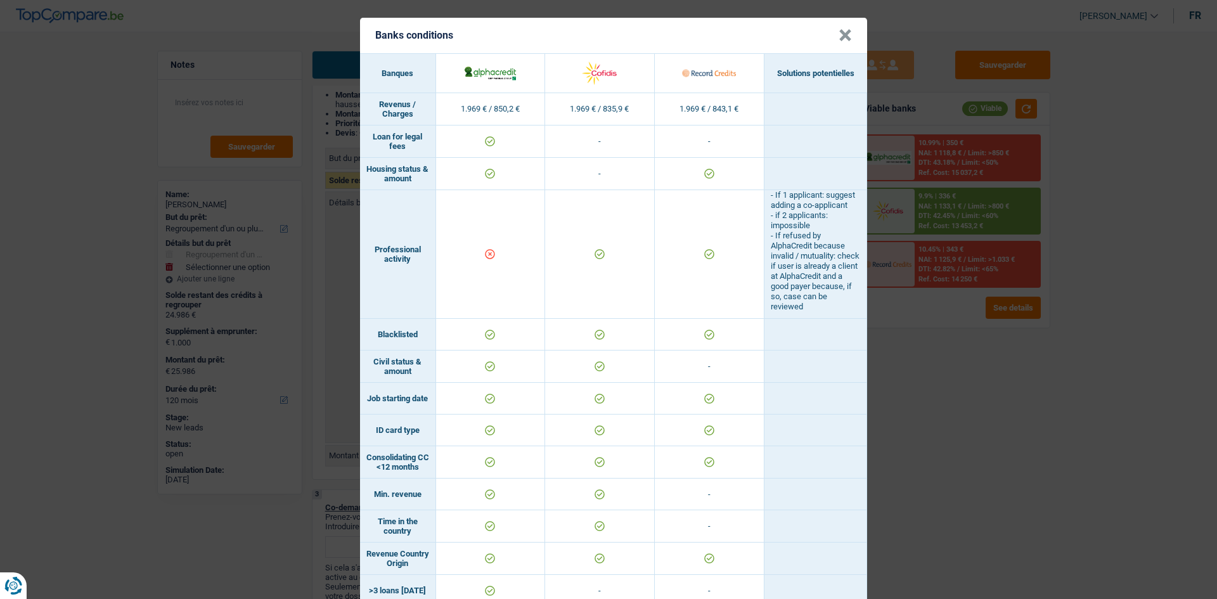
click at [964, 481] on div "Banks conditions × Banques Solutions potentielles Revenus / Charges 1.969 € / 8…" at bounding box center [608, 299] width 1217 height 599
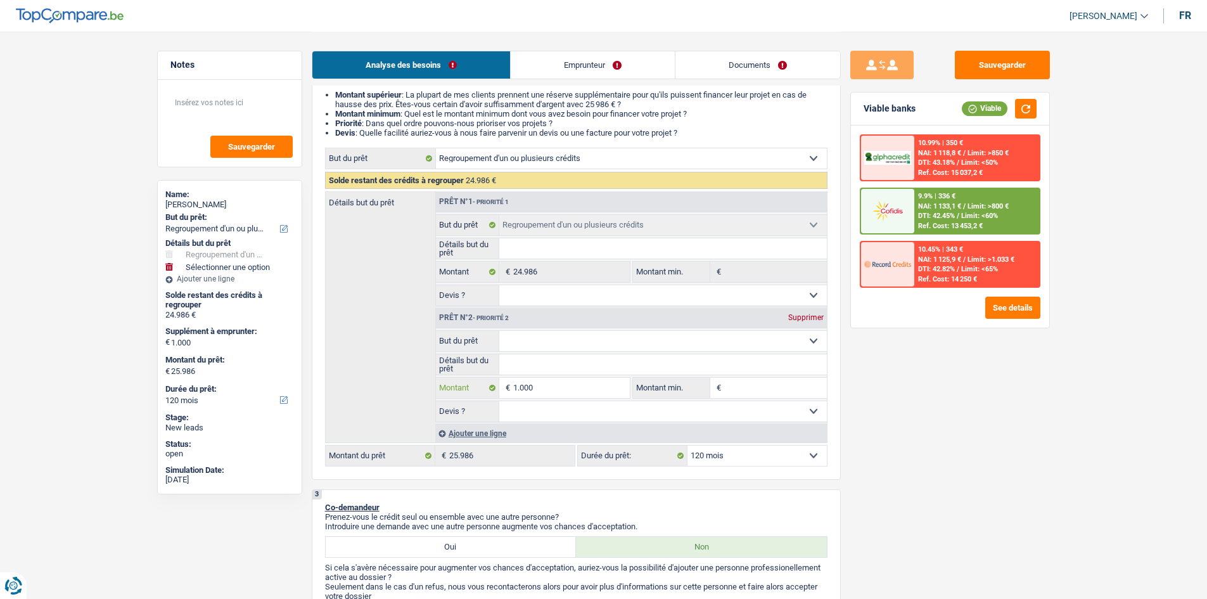
click at [551, 390] on input "1.000" at bounding box center [571, 388] width 116 height 20
type input "100"
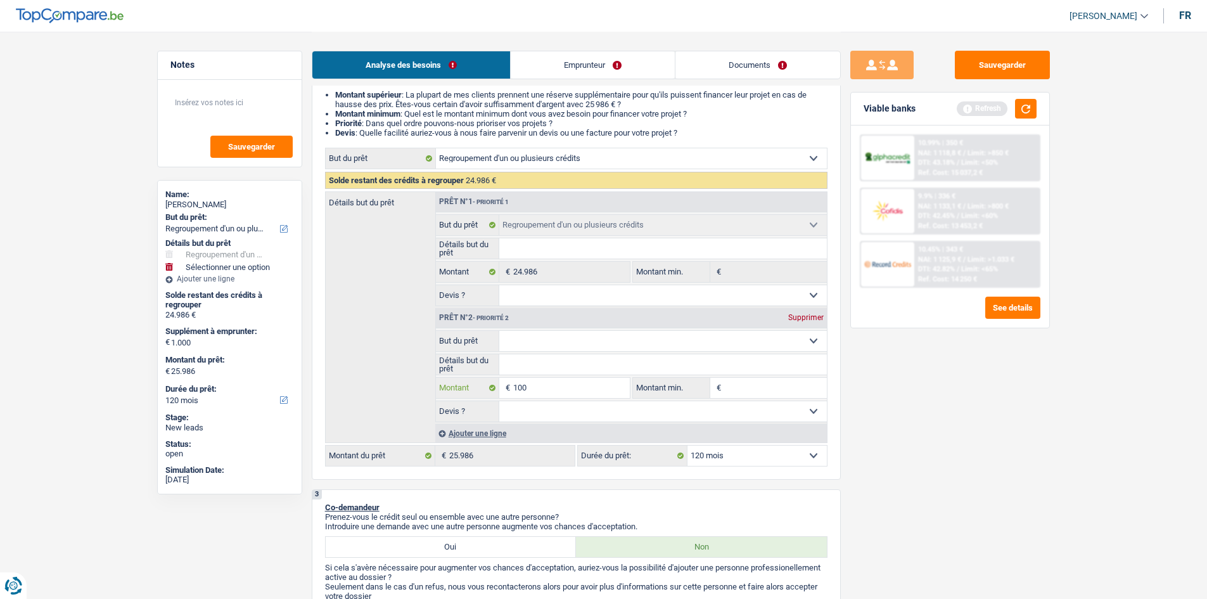
type input "10"
type input "1"
type input "3"
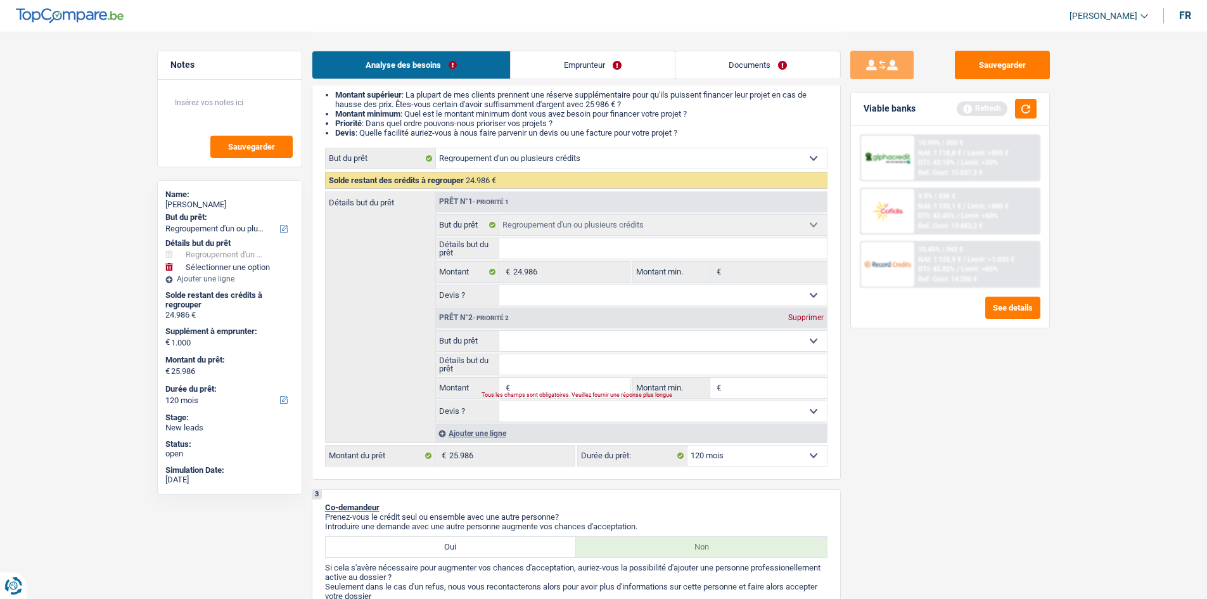
type input "3"
type input "30"
type input "300"
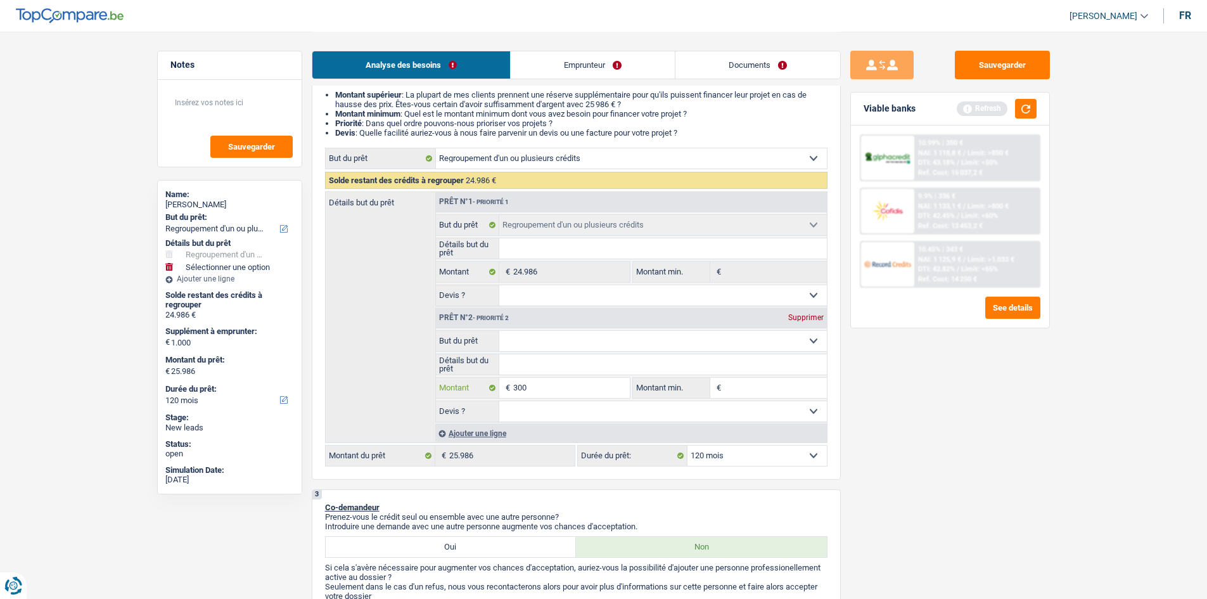
type input "3.000"
type input "27.986"
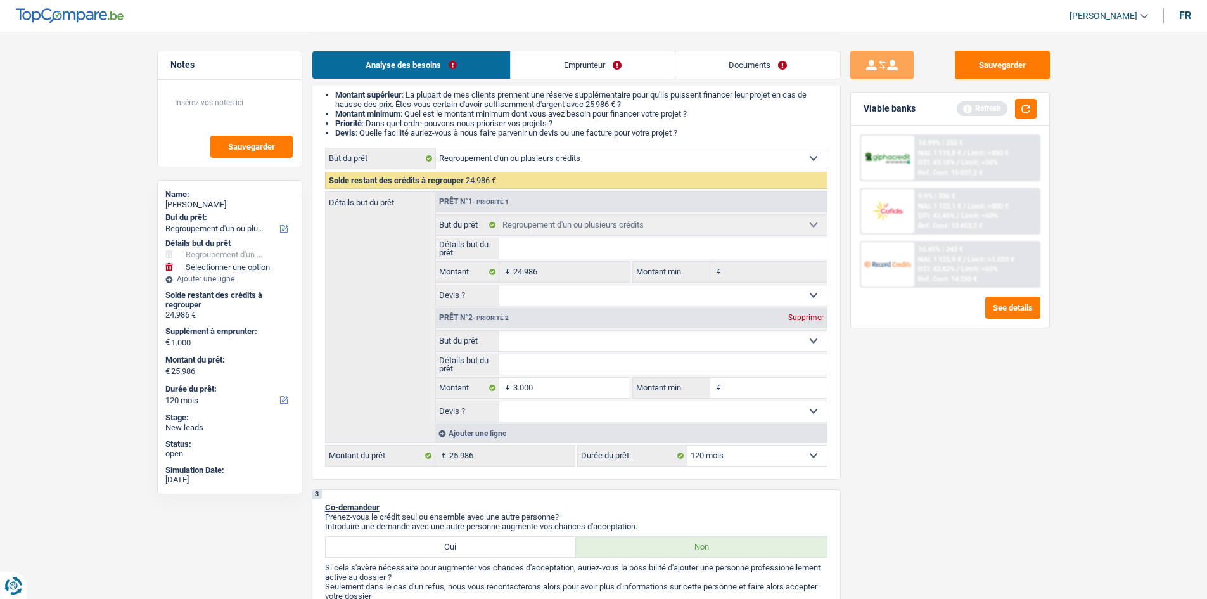
type input "27.986"
click at [895, 423] on div "Sauvegarder Viable banks Refresh 10.99% | 350 € NAI: 1 118,8 € / Limit: >850 € …" at bounding box center [950, 315] width 219 height 528
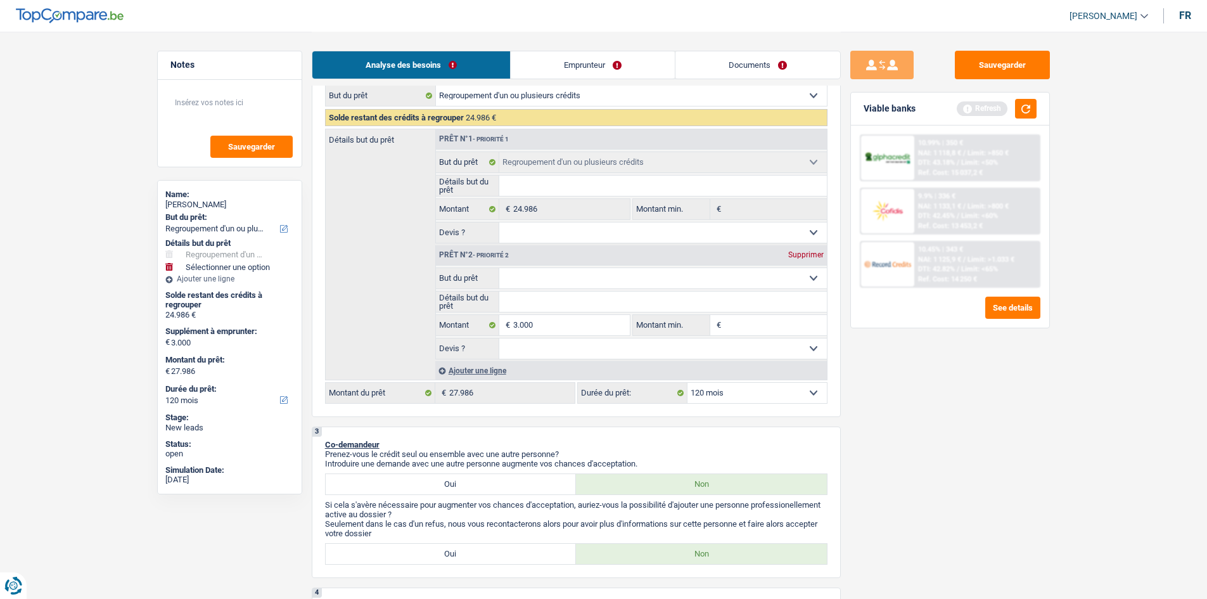
scroll to position [101, 0]
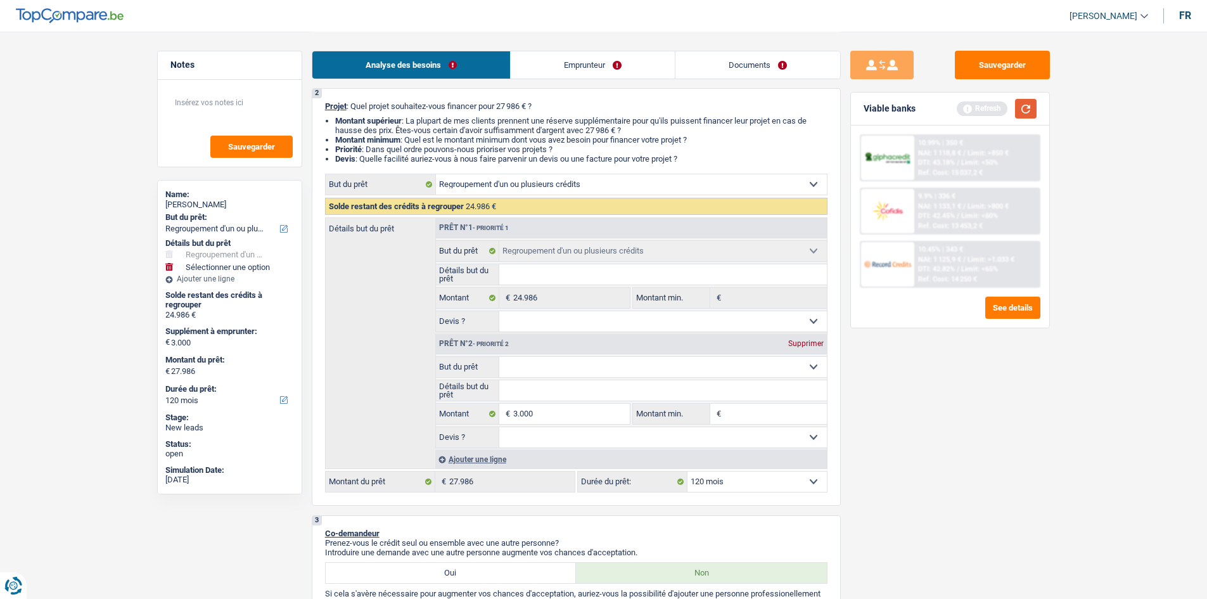
click at [1032, 109] on button "button" at bounding box center [1026, 109] width 22 height 20
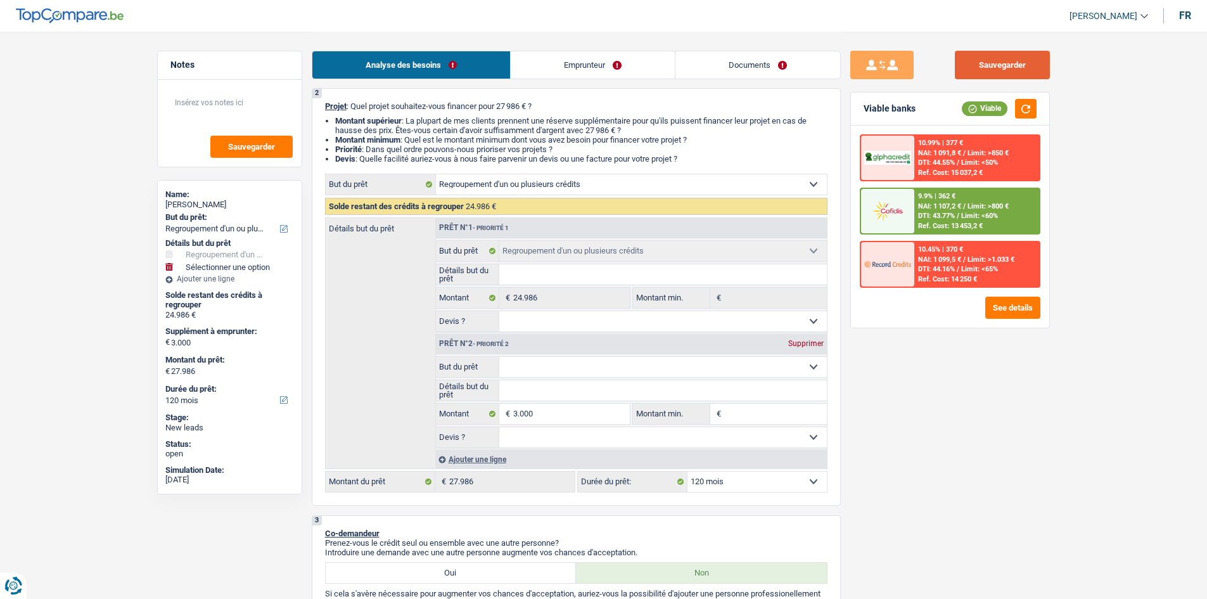
click at [999, 68] on button "Sauvegarder" at bounding box center [1002, 65] width 95 height 29
click at [1004, 67] on button "Sauvegarder" at bounding box center [1002, 65] width 95 height 29
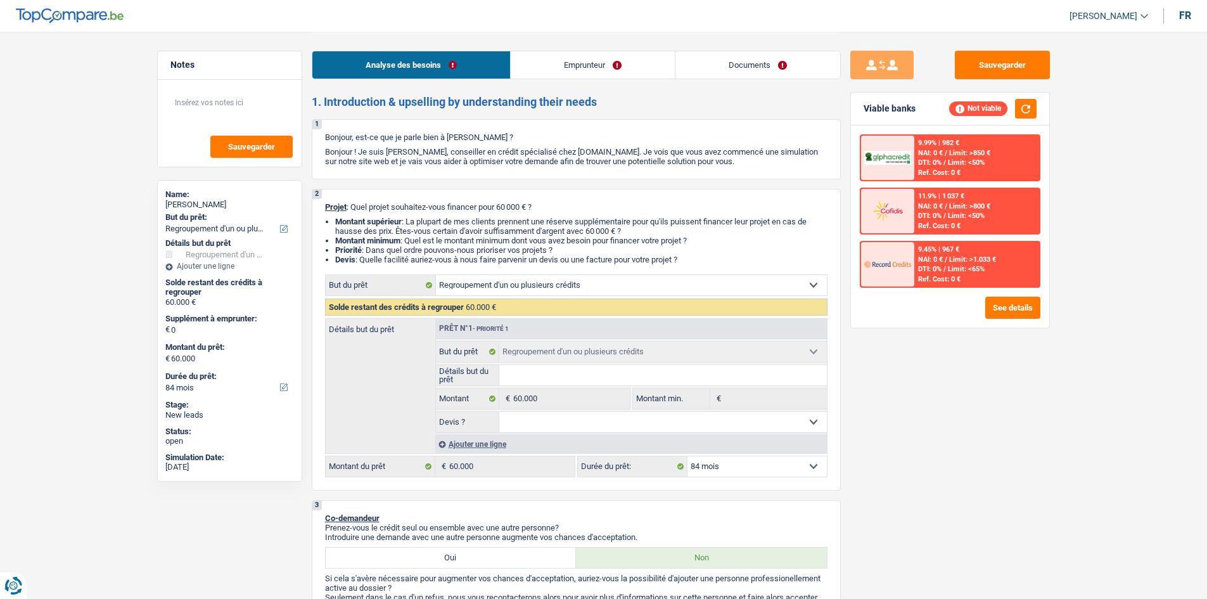
select select "refinancing"
select select "84"
select select "refinancing"
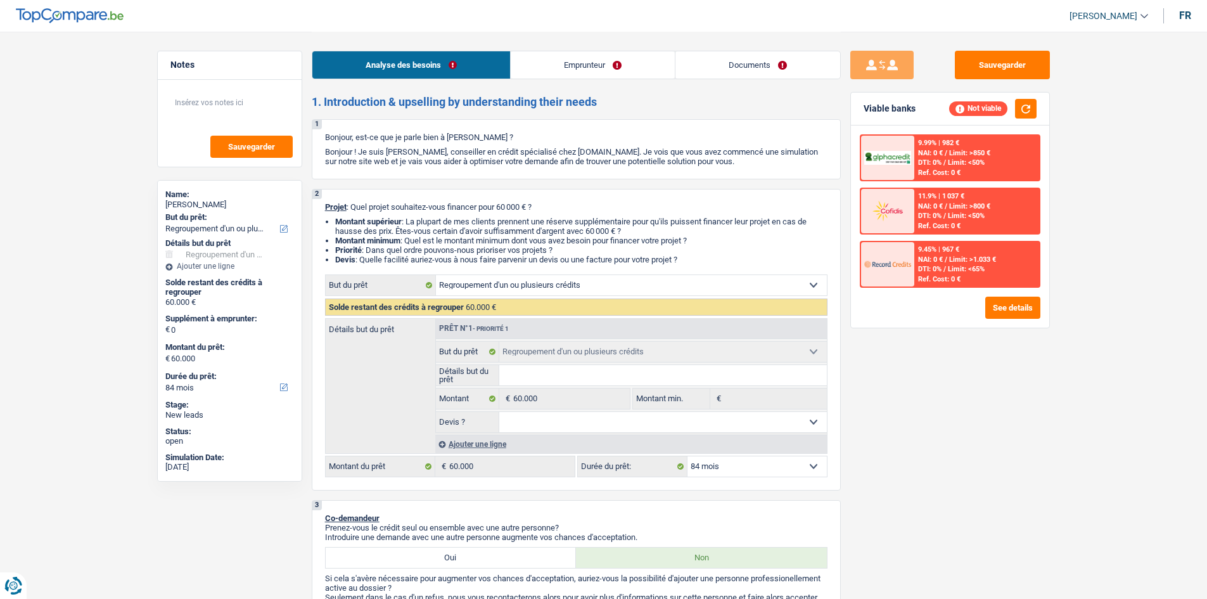
select select "84"
select select "publicEmployee"
select select "netSalary"
select select "mealVouchers"
select select "refinancing"
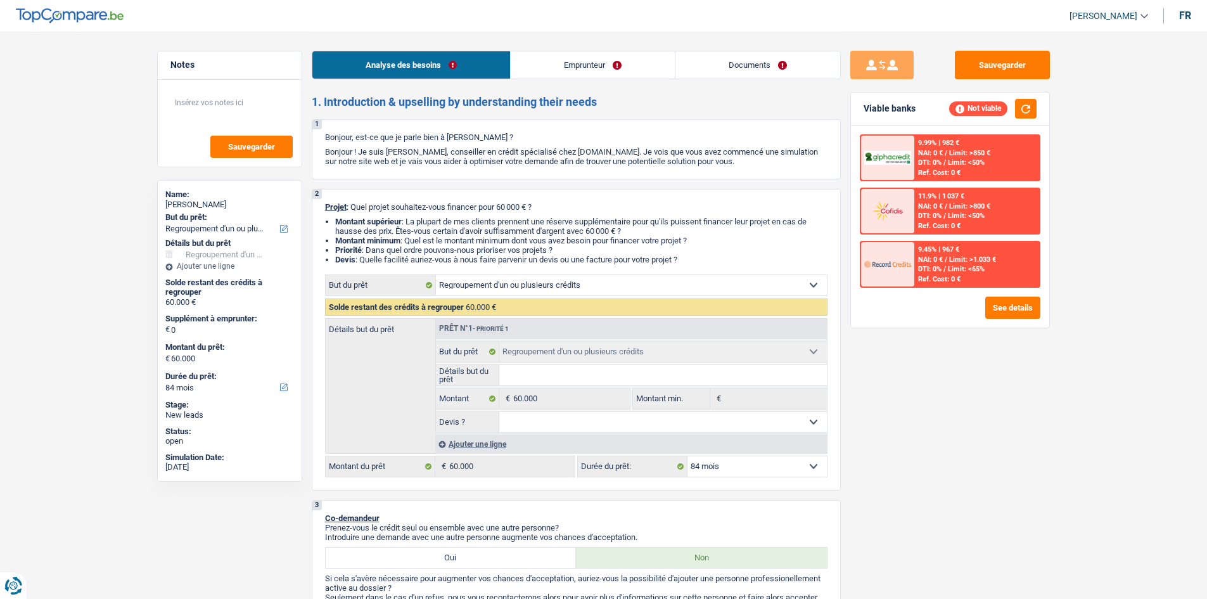
select select "refinancing"
select select "84"
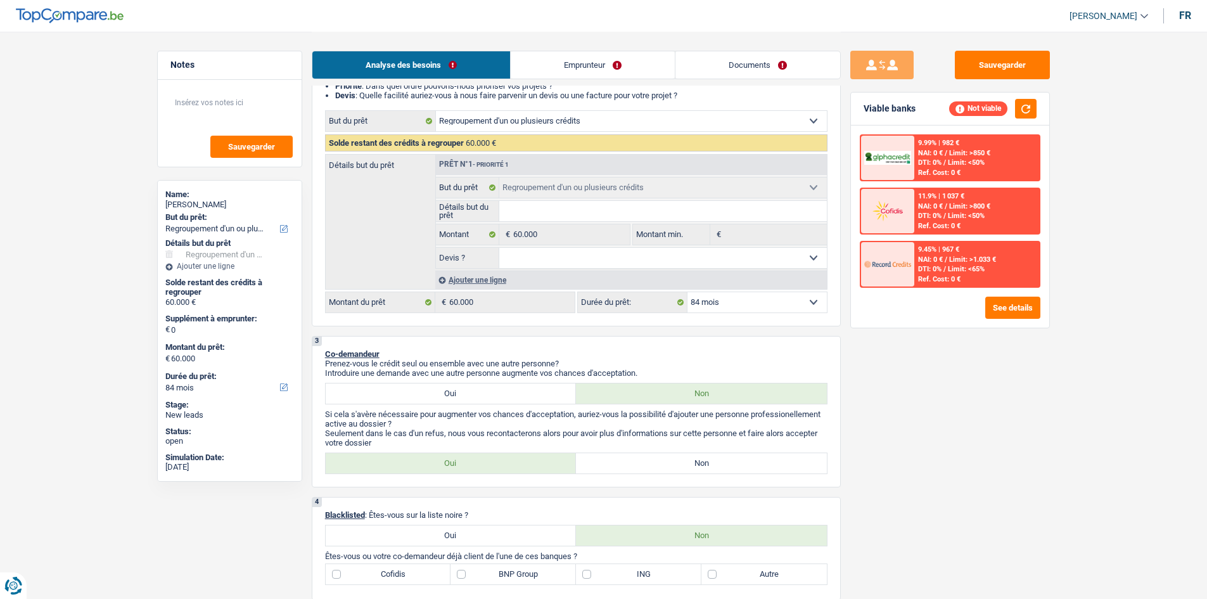
scroll to position [190, 0]
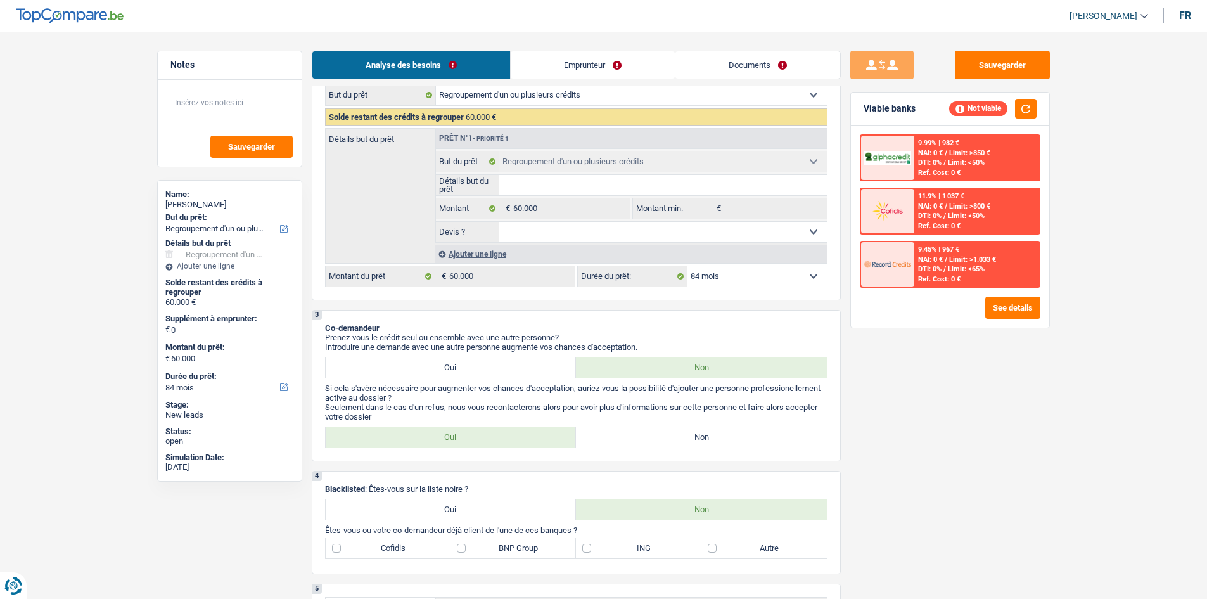
click at [648, 435] on label "Non" at bounding box center [701, 437] width 251 height 20
click at [648, 435] on input "Non" at bounding box center [701, 437] width 251 height 20
radio input "true"
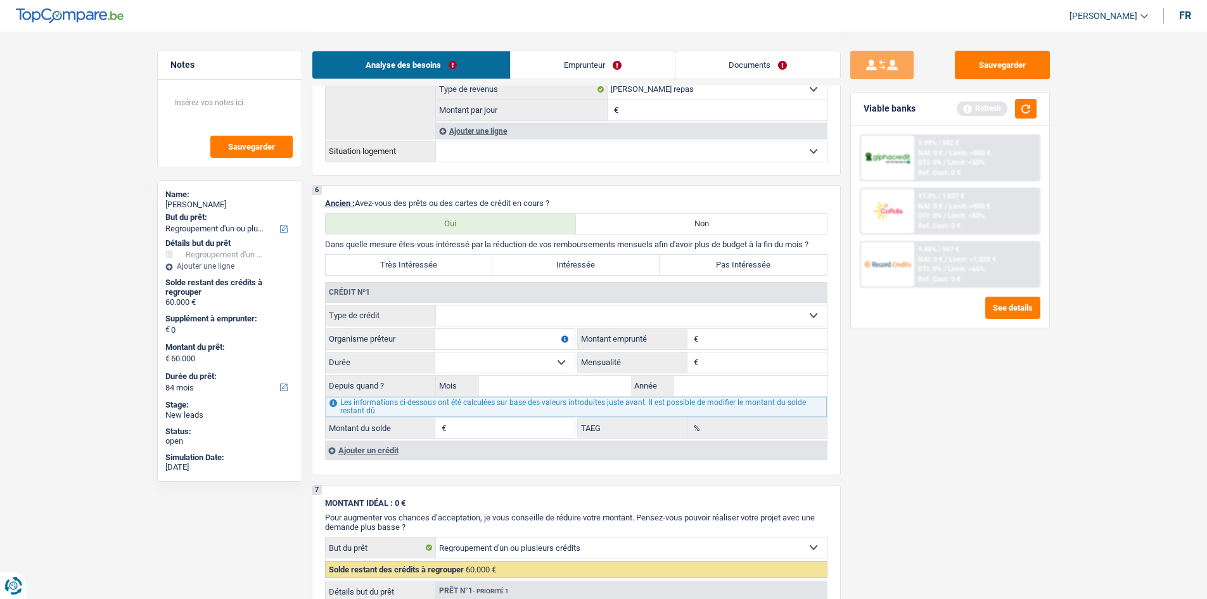
scroll to position [1009, 0]
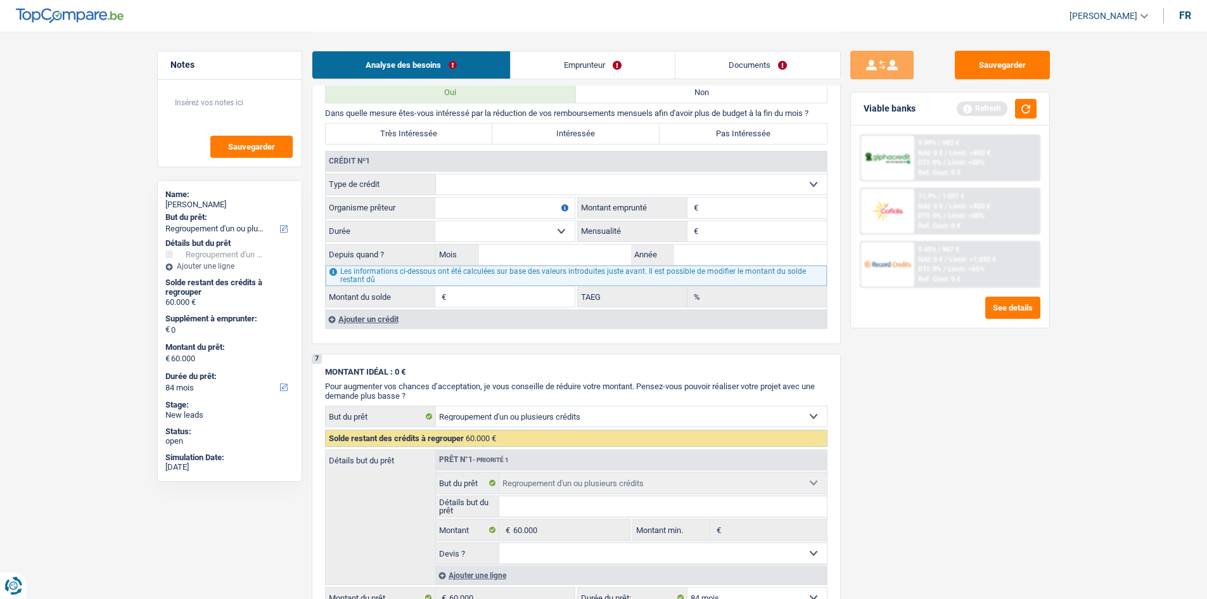
click at [449, 190] on select "Carte ou ouverture de crédit Prêt hypothécaire Vente à tempérament Prêt à tempé…" at bounding box center [631, 184] width 391 height 20
select select "personalLoan"
type input "0"
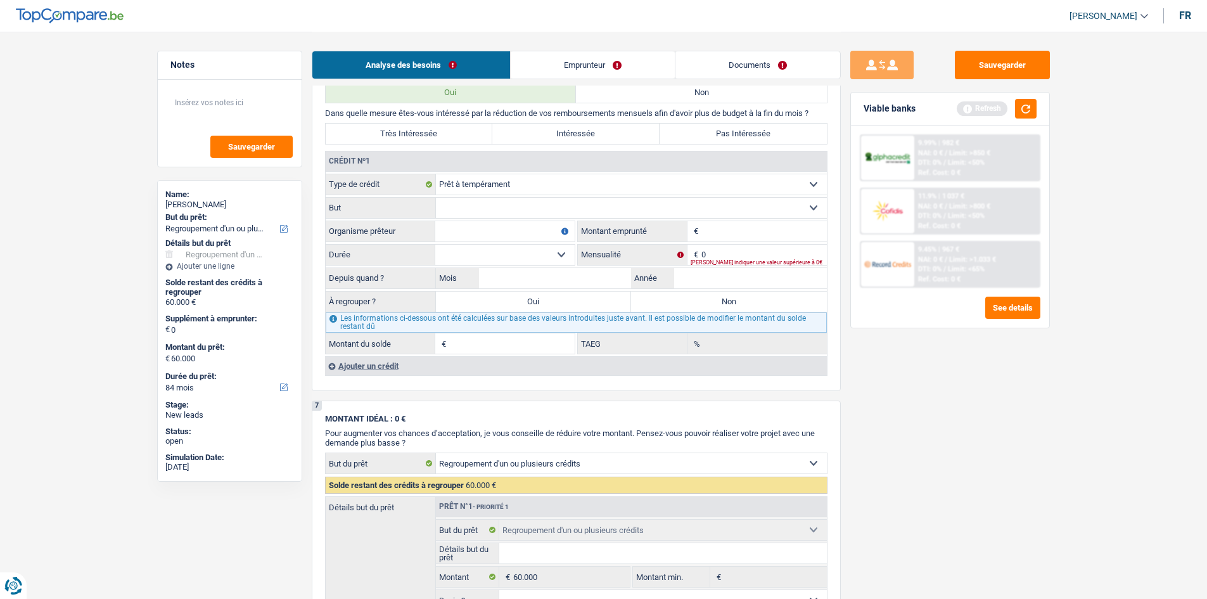
click at [447, 236] on input "Organisme prêteur" at bounding box center [504, 231] width 139 height 20
type input "dhb"
click at [501, 340] on input "Montant du solde" at bounding box center [511, 343] width 125 height 20
type input "48.000"
click at [765, 227] on input "Montant" at bounding box center [763, 231] width 125 height 20
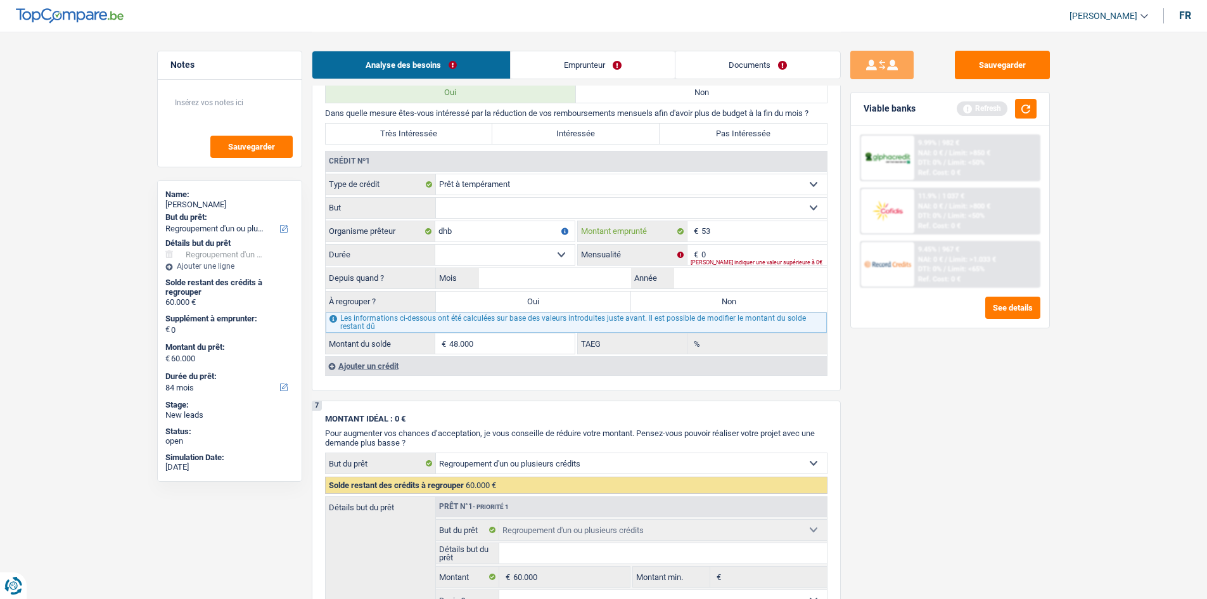
type input "53"
click at [584, 208] on select "Confort maison: meubles, textile, peinture, électroménager, outillage non-profe…" at bounding box center [631, 208] width 391 height 20
click at [673, 191] on select "Carte ou ouverture de crédit Prêt hypothécaire Vente à tempérament Prêt à tempé…" at bounding box center [631, 184] width 391 height 20
click at [906, 401] on div "Sauvegarder Viable banks Refresh 9.99% | 982 € NAI: 0 € / Limit: >850 € DTI: 0%…" at bounding box center [950, 315] width 219 height 528
click at [741, 233] on input "53" at bounding box center [763, 231] width 125 height 20
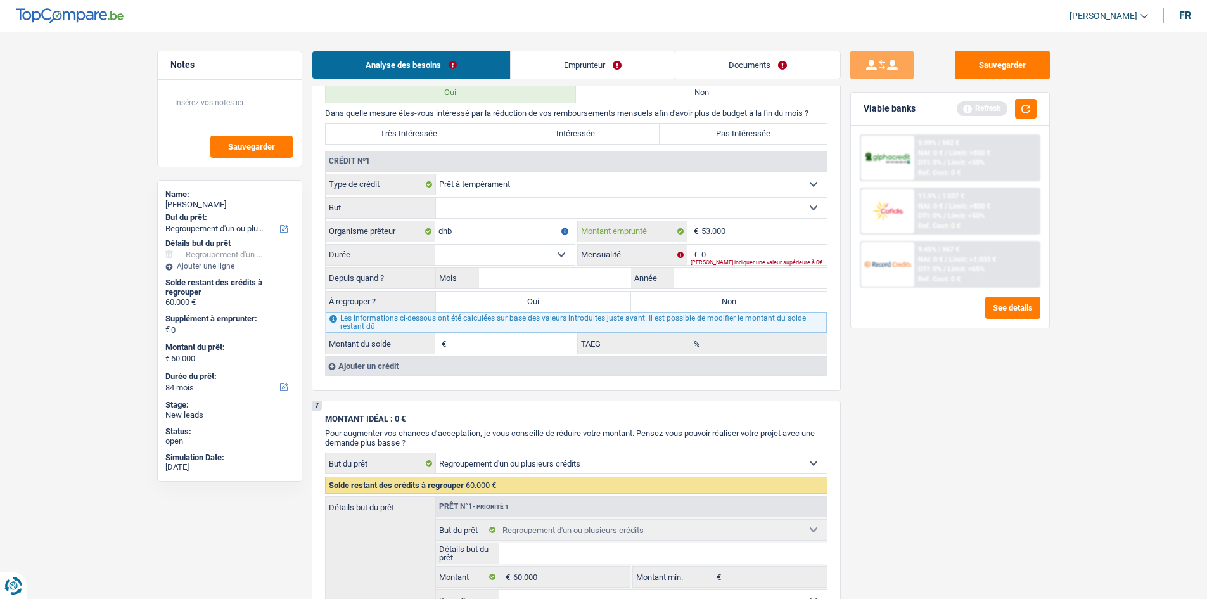
type input "53.000"
click at [629, 208] on select "Confort maison: meubles, textile, peinture, électroménager, outillage non-profe…" at bounding box center [631, 208] width 391 height 20
click at [436, 198] on select "Confort maison: meubles, textile, peinture, électroménager, outillage non-profe…" at bounding box center [631, 208] width 391 height 20
click at [519, 204] on select "Confort maison: meubles, textile, peinture, électroménager, outillage non-profe…" at bounding box center [631, 208] width 391 height 20
select select "other"
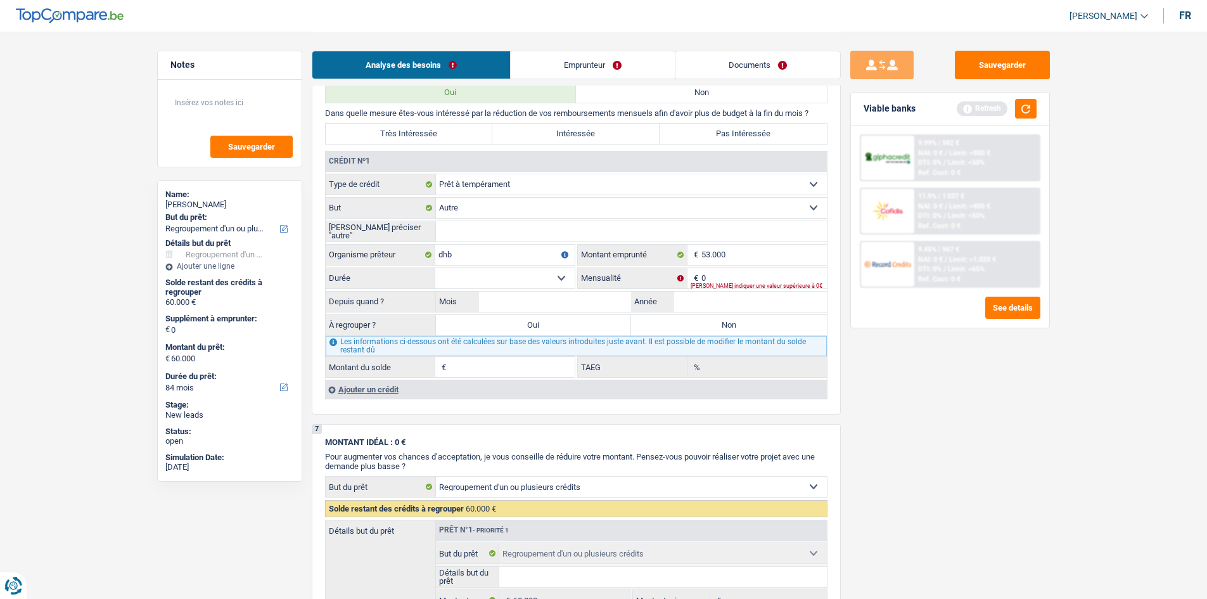
click at [487, 239] on input "Veuillez préciser "autre"" at bounding box center [631, 231] width 391 height 20
type input "regroupement"
click at [727, 281] on input "0" at bounding box center [763, 278] width 125 height 20
type input "923"
click at [930, 453] on div "Sauvegarder Viable banks Refresh 9.99% | 982 € NAI: 0 € / Limit: >850 € DTI: 0%…" at bounding box center [950, 315] width 219 height 528
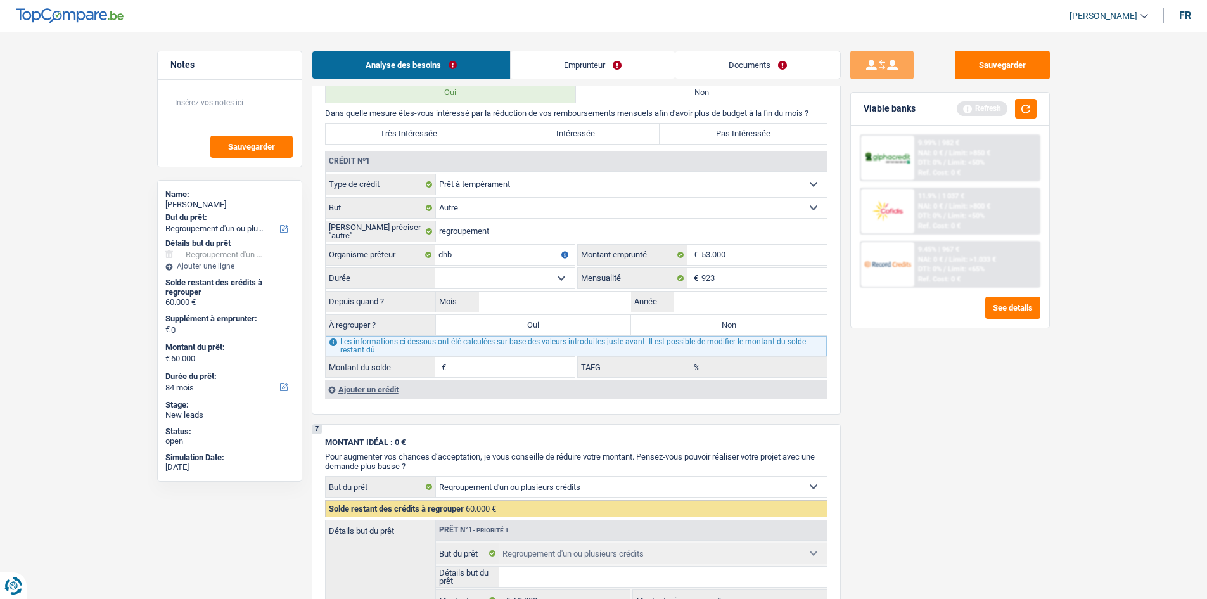
click at [497, 273] on select "12 mois 18 mois 24 mois 30 mois 36 mois 42 mois 48 mois 60 mois 72 mois 84 mois…" at bounding box center [504, 278] width 139 height 20
select select "72"
click at [435, 268] on select "12 mois 18 mois 24 mois 30 mois 36 mois 42 mois 48 mois 60 mois 72 mois 84 mois…" at bounding box center [504, 278] width 139 height 20
click at [866, 389] on div "Sauvegarder Viable banks Refresh 9.99% | 982 € NAI: 0 € / Limit: >850 € DTI: 0%…" at bounding box center [950, 315] width 219 height 528
click at [682, 304] on input "Année" at bounding box center [750, 301] width 153 height 20
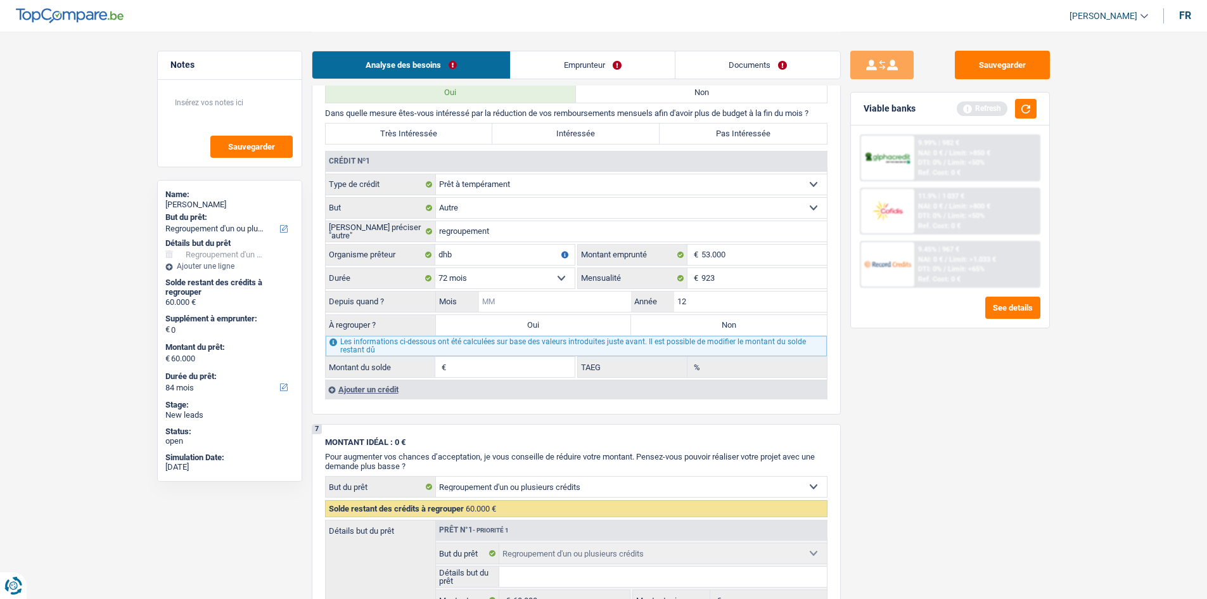
click at [510, 305] on input "Mois" at bounding box center [555, 301] width 153 height 20
click at [701, 295] on input "12" at bounding box center [750, 301] width 153 height 20
type input "1"
type input "2024"
click at [573, 296] on input "Mois" at bounding box center [555, 301] width 153 height 20
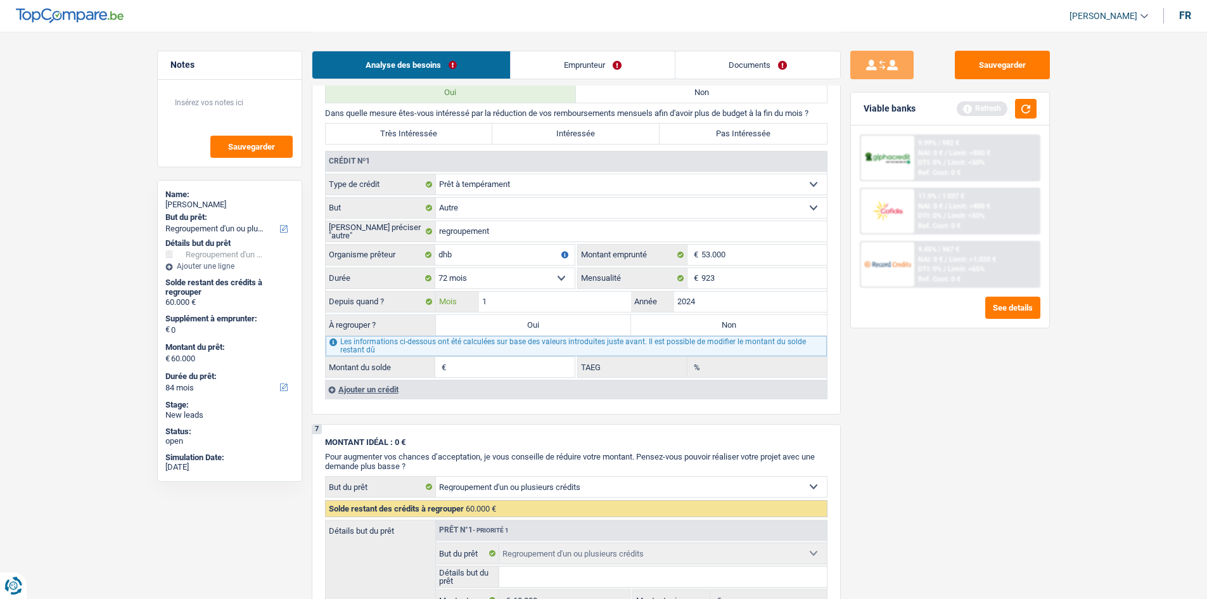
type input "12"
type input "47.640"
type input "8,04"
click at [940, 409] on div "Sauvegarder Viable banks Refresh 9.99% | 982 € NAI: 0 € / Limit: >850 € DTI: 0%…" at bounding box center [950, 315] width 219 height 528
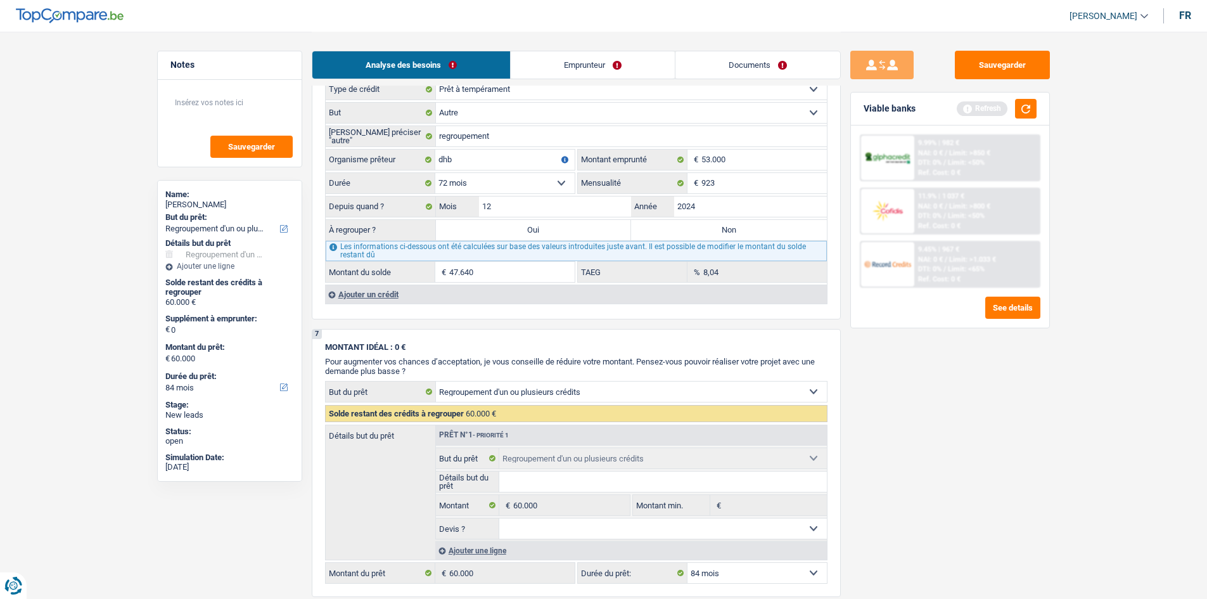
click at [373, 298] on div "Ajouter un crédit" at bounding box center [576, 294] width 502 height 19
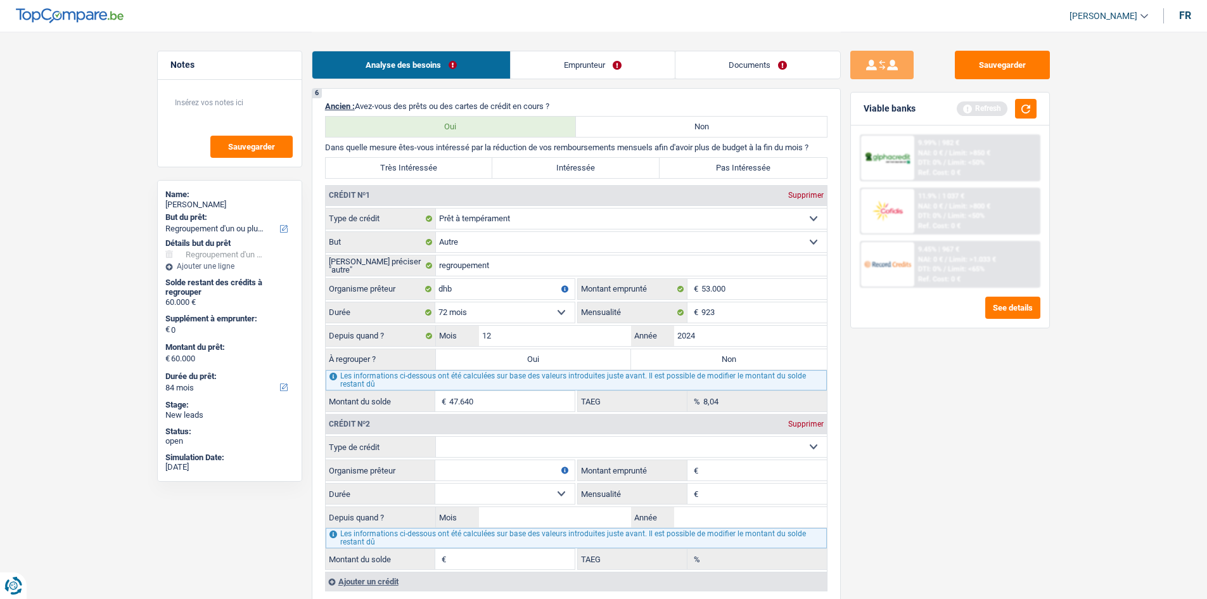
scroll to position [974, 0]
click at [480, 438] on select "Carte ou ouverture de crédit Prêt hypothécaire Vente à tempérament Prêt à tempé…" at bounding box center [631, 447] width 391 height 20
select select "personalLoan"
type input "0"
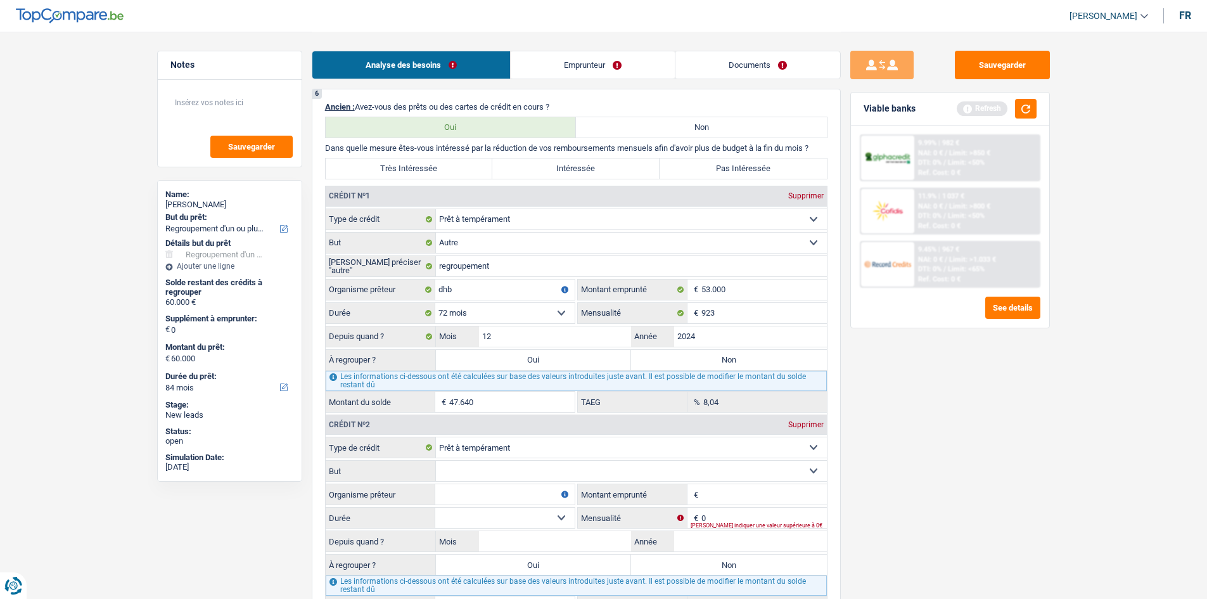
click at [451, 489] on input "Organisme prêteur" at bounding box center [504, 494] width 139 height 20
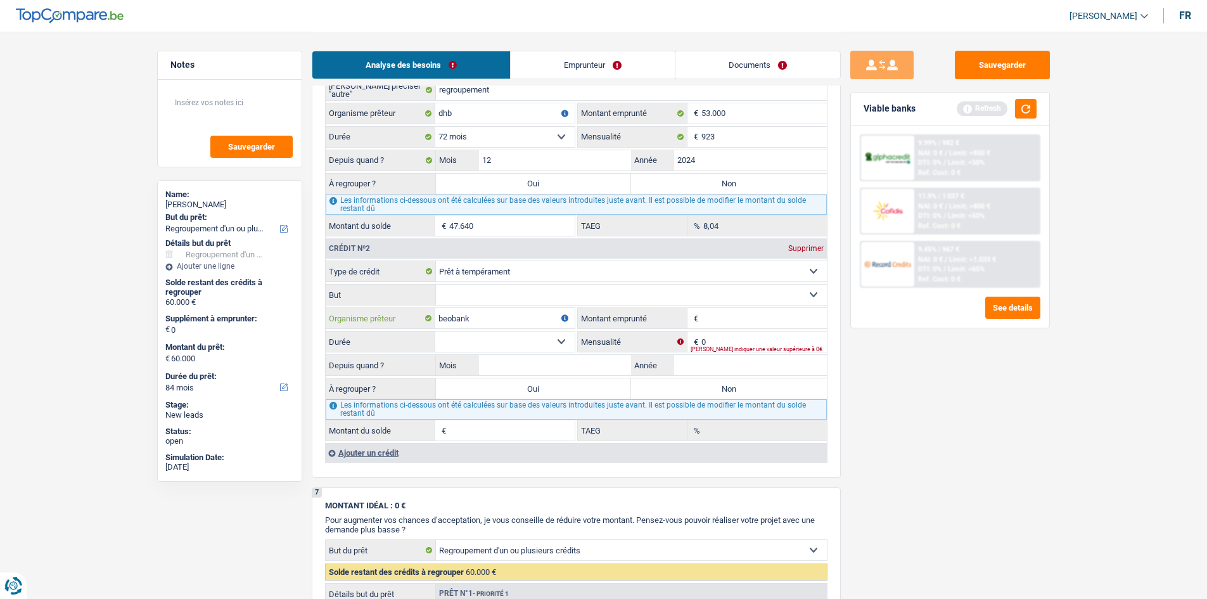
type input "beobank"
click at [730, 347] on div "[PERSON_NAME] indiquer une valeur supérieure à 0€" at bounding box center [759, 349] width 136 height 5
click at [727, 339] on input "0" at bounding box center [763, 341] width 125 height 20
type input "202"
click at [530, 343] on select "12 mois 18 mois 24 mois Sélectionner une option" at bounding box center [504, 341] width 139 height 20
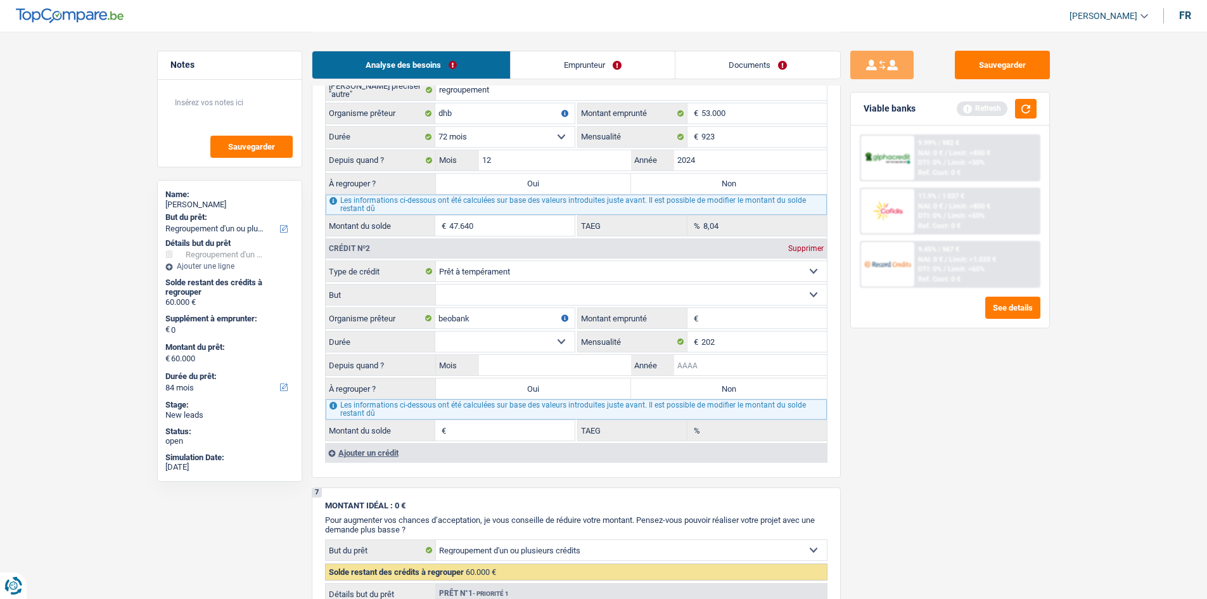
click at [719, 368] on input "Année" at bounding box center [750, 365] width 153 height 20
click at [714, 361] on input "Année" at bounding box center [750, 365] width 153 height 20
click at [718, 319] on input "Montant emprunté" at bounding box center [763, 318] width 125 height 20
click at [558, 362] on input "Mois" at bounding box center [555, 365] width 153 height 20
type input "05"
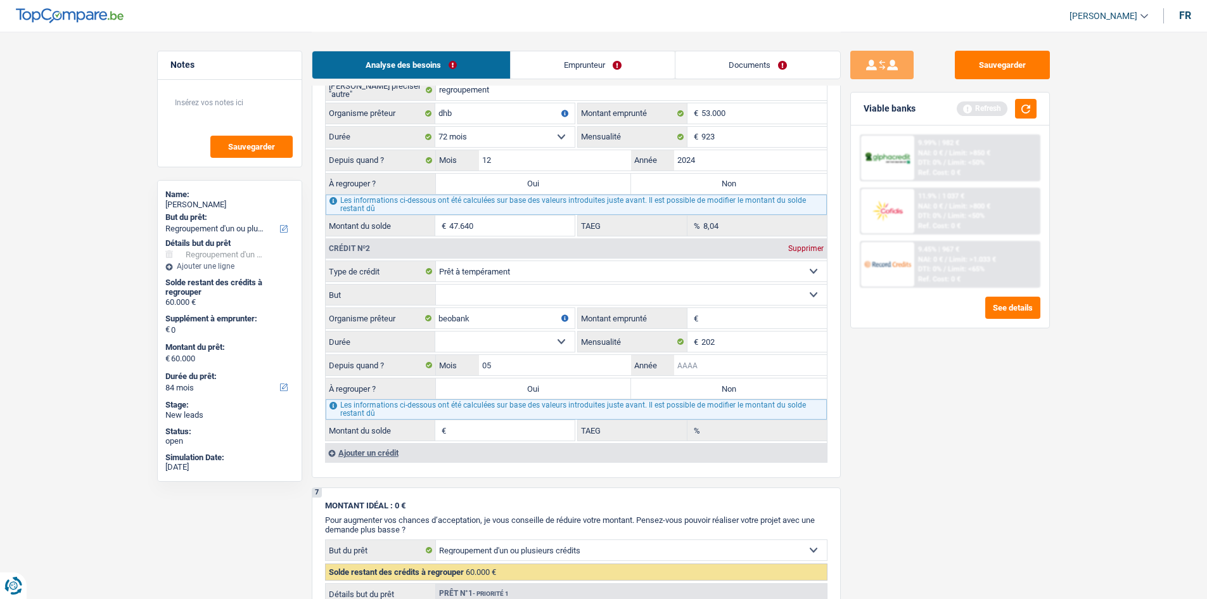
click at [734, 357] on input "Année" at bounding box center [750, 365] width 153 height 20
click at [734, 357] on input "2025" at bounding box center [750, 365] width 153 height 20
type input "2025"
click at [944, 416] on div "Sauvegarder Viable banks Refresh 9.99% | 982 € NAI: 0 € / Limit: >850 € DTI: 0%…" at bounding box center [950, 315] width 219 height 528
click at [750, 317] on input "Montant emprunté" at bounding box center [763, 318] width 125 height 20
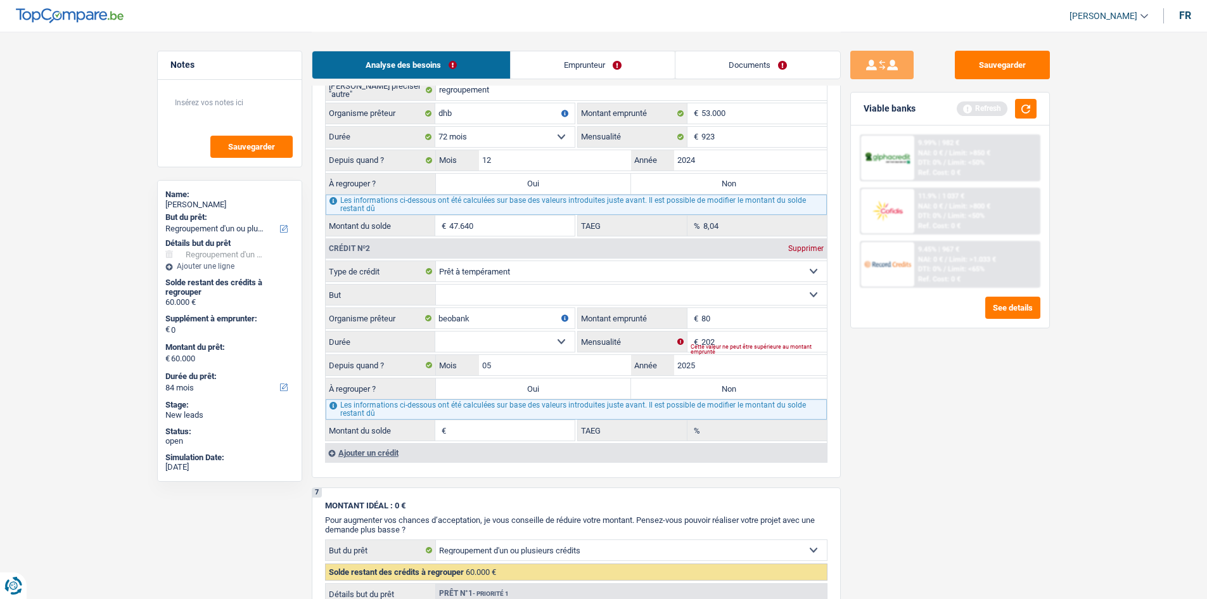
type input "8"
type input "7.500"
click at [470, 340] on select "12 mois 18 mois 24 mois 30 mois 36 mois 42 mois Sélectionner une option" at bounding box center [504, 341] width 139 height 20
select select "42"
click at [435, 331] on select "12 mois 18 mois 24 mois 30 mois 36 mois 42 mois Sélectionner une option" at bounding box center [504, 341] width 139 height 20
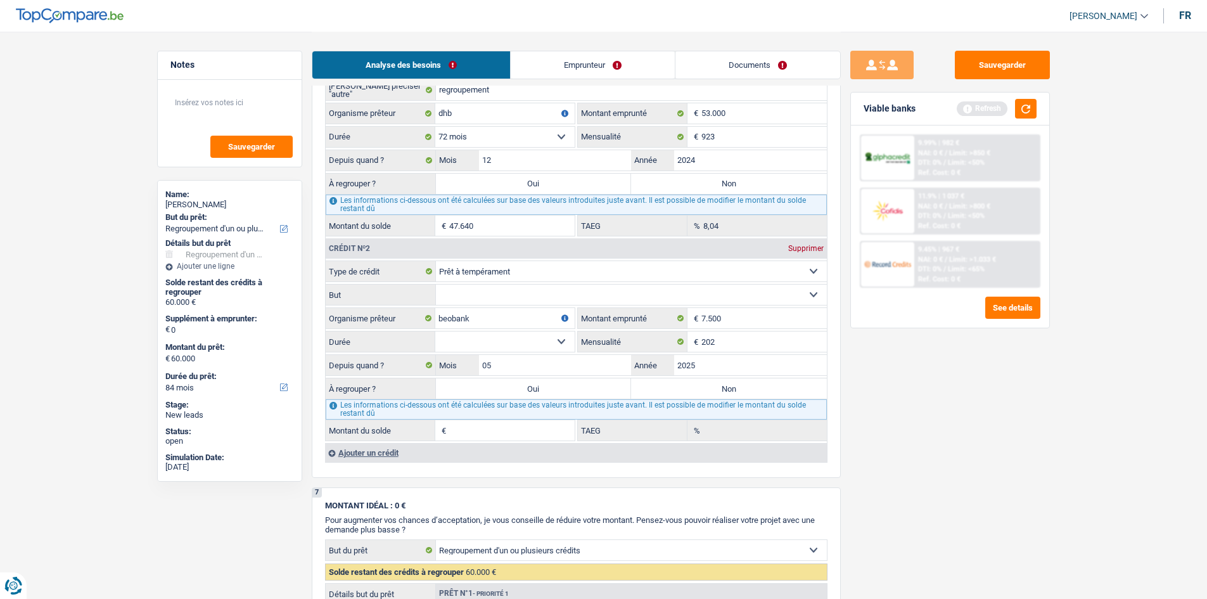
type input "6.863"
type input "7,27"
click at [913, 465] on div "Sauvegarder Viable banks Refresh 9.99% | 982 € NAI: 0 € / Limit: >850 € DTI: 0%…" at bounding box center [950, 315] width 219 height 528
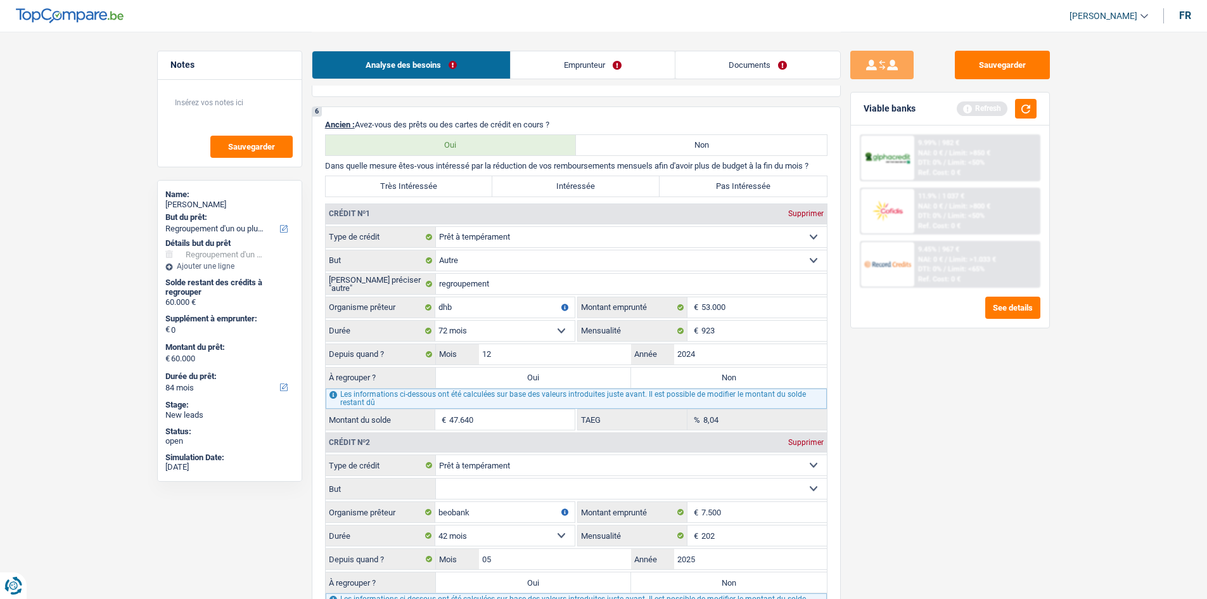
scroll to position [1256, 0]
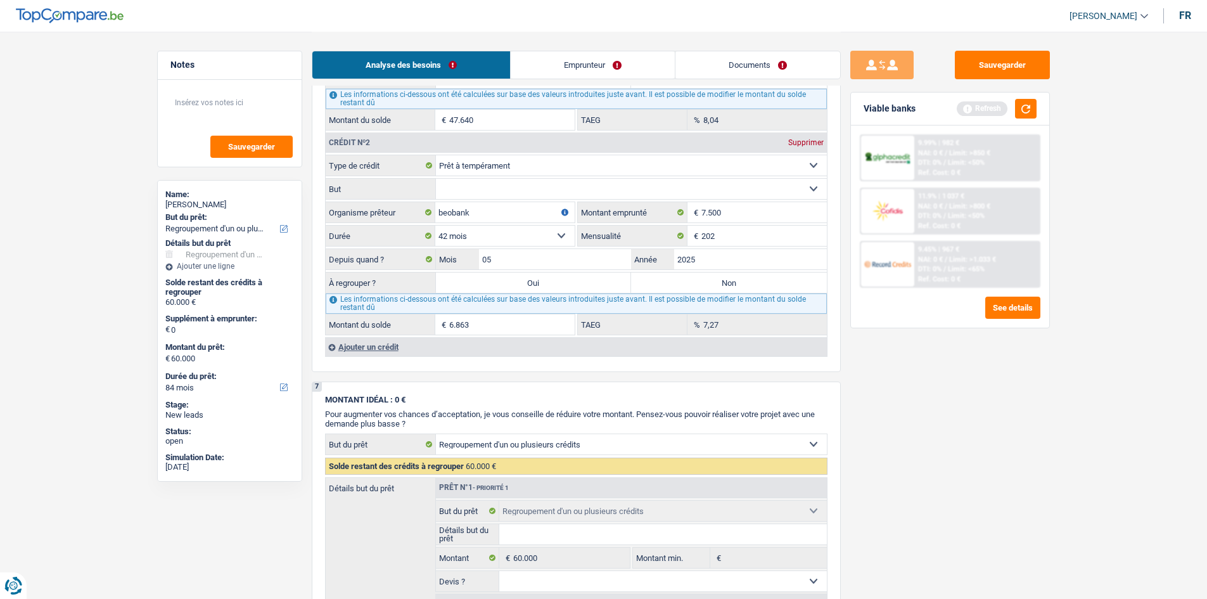
click at [371, 349] on div "Ajouter un crédit" at bounding box center [576, 346] width 502 height 19
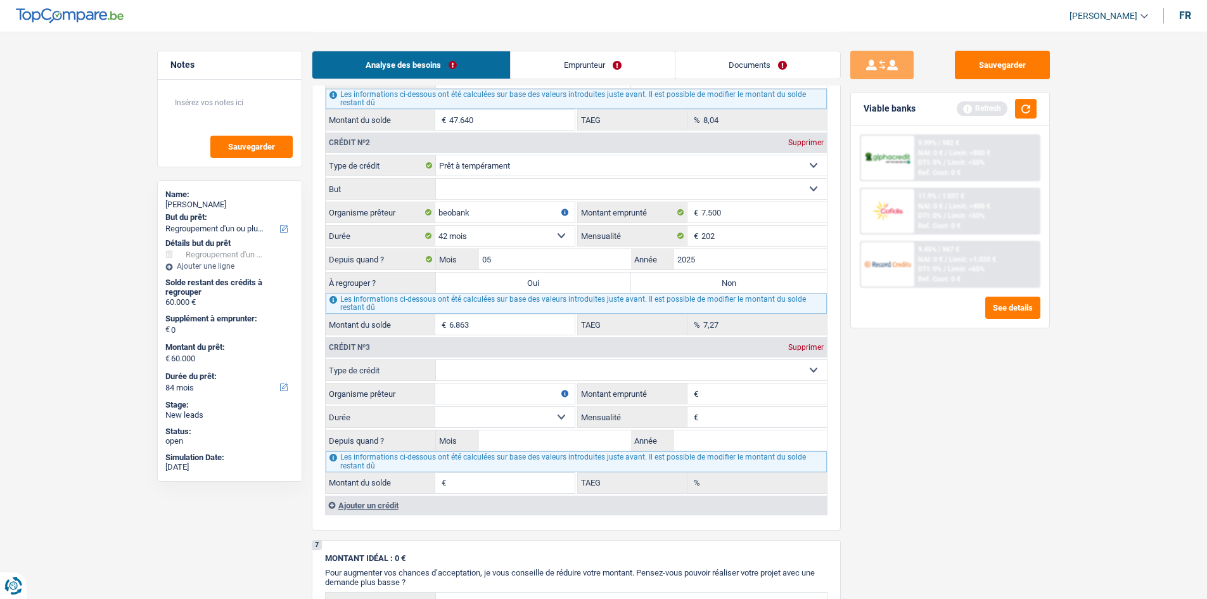
click at [605, 373] on select "Carte ou ouverture de crédit Prêt hypothécaire Vente à tempérament Prêt à tempé…" at bounding box center [631, 370] width 391 height 20
select select "cardOrCredit"
type input "0"
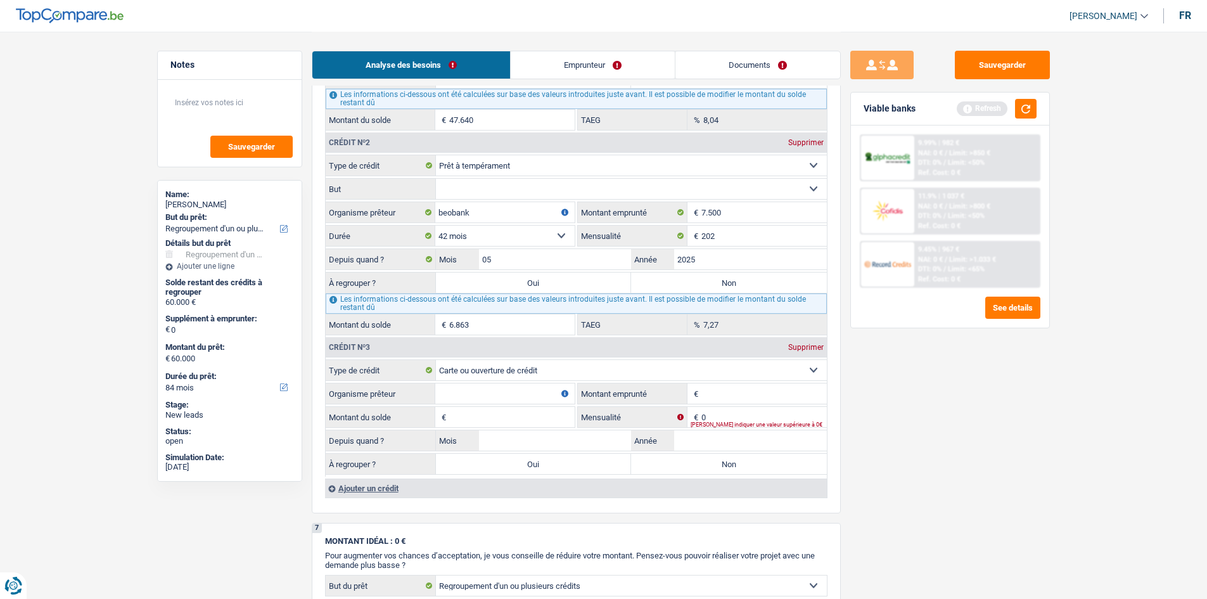
click at [480, 388] on input "Organisme prêteur" at bounding box center [504, 393] width 139 height 20
type input "c"
type input "fimazer"
click at [762, 389] on input "Montant emprunté" at bounding box center [763, 393] width 125 height 20
type input "2.500"
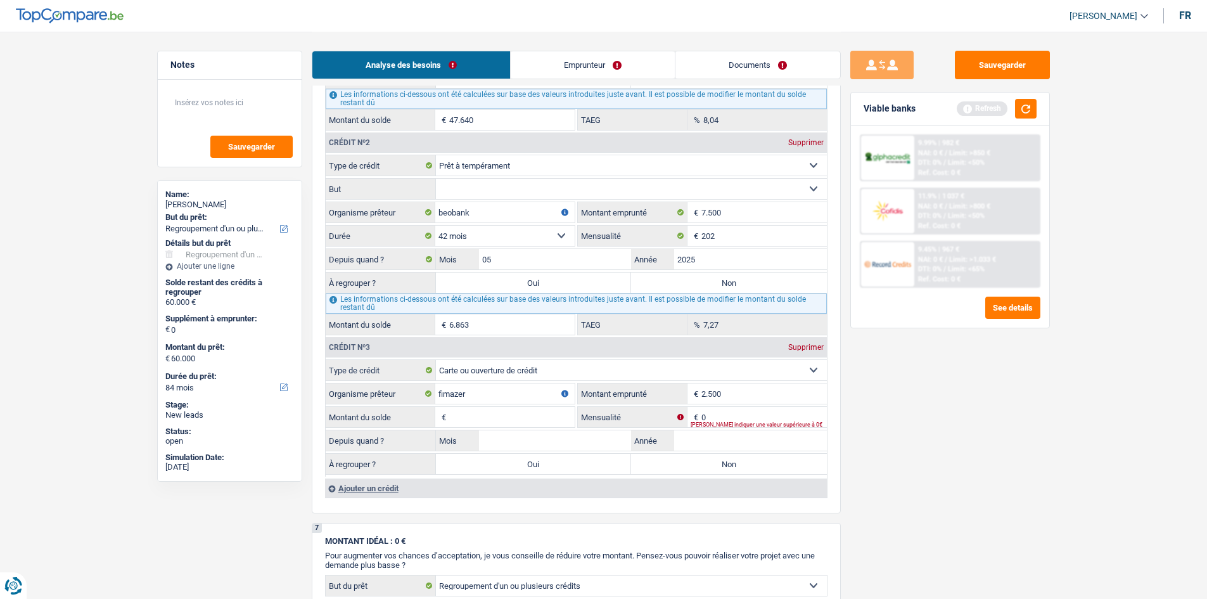
click at [937, 435] on div "Sauvegarder Viable banks Refresh 9.99% | 982 € NAI: 0 € / Limit: >850 € DTI: 0%…" at bounding box center [950, 315] width 219 height 528
click at [531, 413] on input "Montant du solde" at bounding box center [511, 417] width 125 height 20
type input "2.500"
click at [900, 450] on div "Sauvegarder Viable banks Refresh 9.99% | 982 € NAI: 0 € / Limit: >850 € DTI: 0%…" at bounding box center [950, 315] width 219 height 528
click at [740, 420] on input "0" at bounding box center [763, 417] width 125 height 20
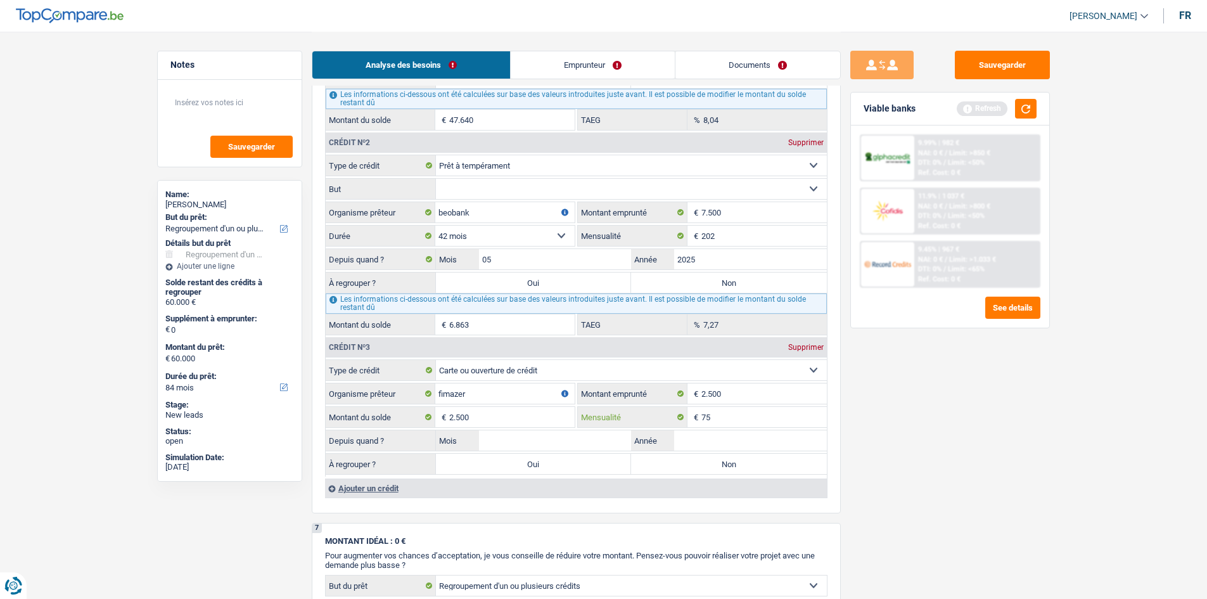
type input "75"
click at [731, 433] on input "Année" at bounding box center [750, 440] width 153 height 20
type input "2024"
click at [572, 442] on input "Mois" at bounding box center [555, 440] width 153 height 20
type input "8"
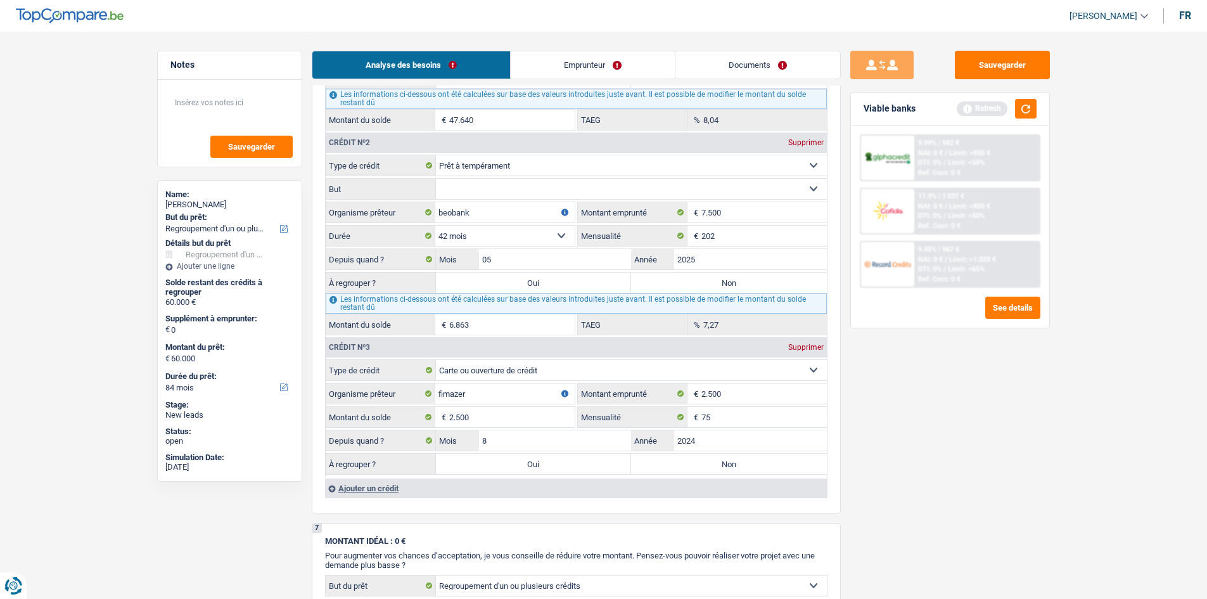
drag, startPoint x: 928, startPoint y: 483, endPoint x: 807, endPoint y: 447, distance: 126.7
click at [927, 482] on div "Sauvegarder Viable banks Refresh 9.99% | 982 € NAI: 0 € / Limit: >850 € DTI: 0%…" at bounding box center [950, 315] width 219 height 528
click at [519, 283] on label "Oui" at bounding box center [534, 282] width 196 height 20
click at [519, 283] on input "Oui" at bounding box center [534, 282] width 196 height 20
radio input "true"
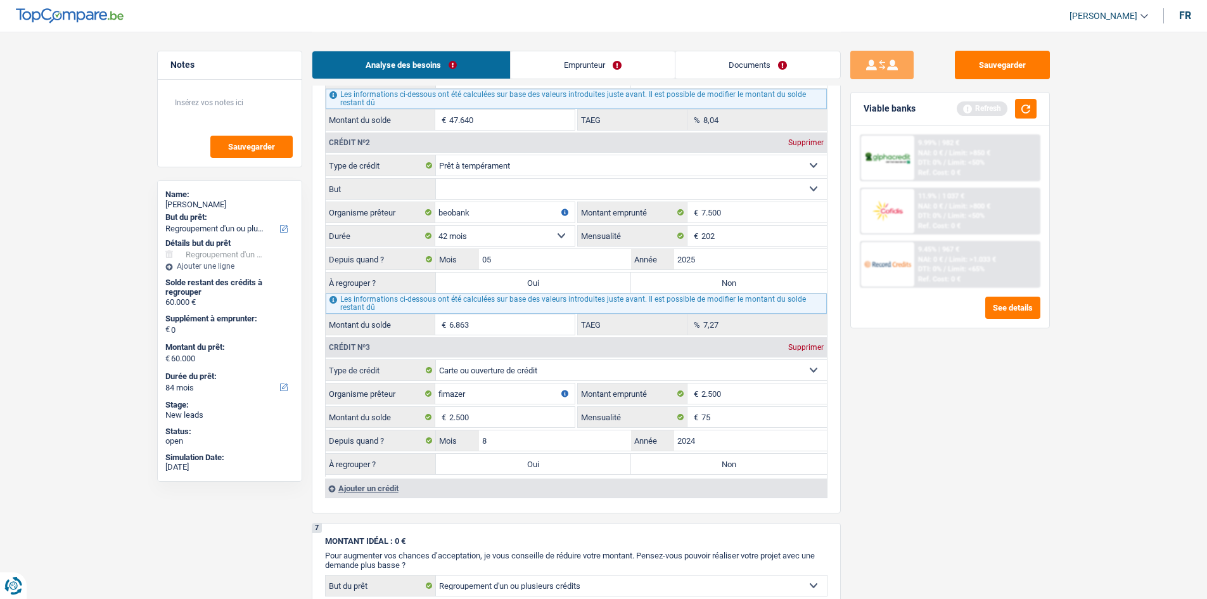
type input "6.863"
select select "42"
type input "6.863"
select select "42"
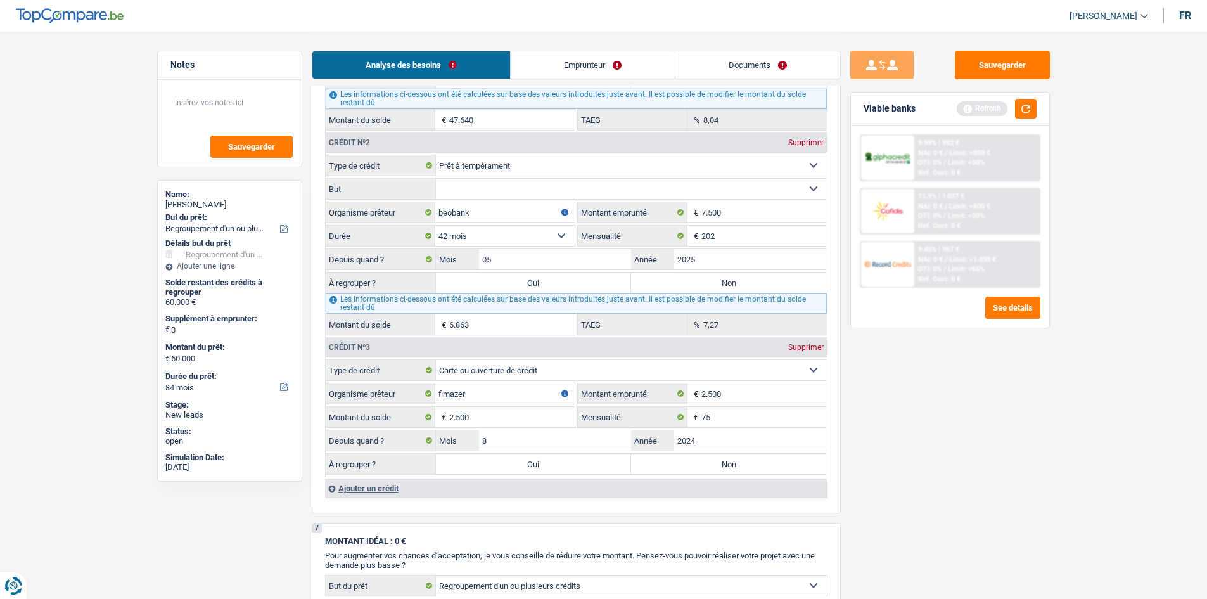
type input "6.863"
select select "42"
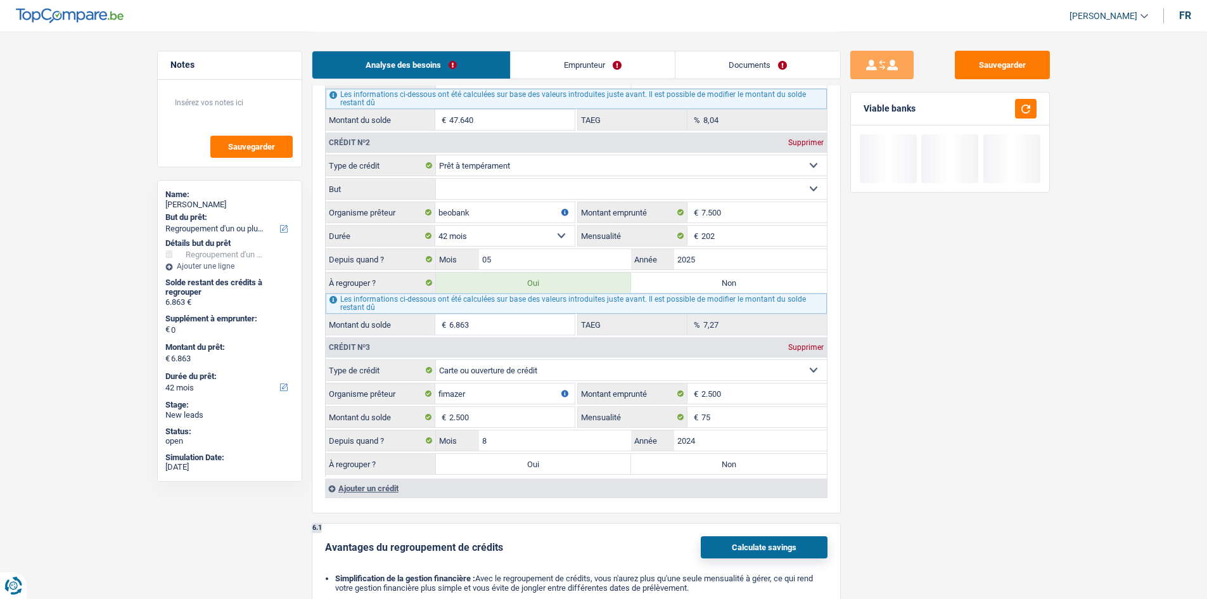
drag, startPoint x: 532, startPoint y: 461, endPoint x: 549, endPoint y: 433, distance: 32.7
click at [531, 460] on label "Oui" at bounding box center [534, 464] width 196 height 20
click at [531, 460] on input "Oui" at bounding box center [534, 464] width 196 height 20
radio input "true"
type input "9.363"
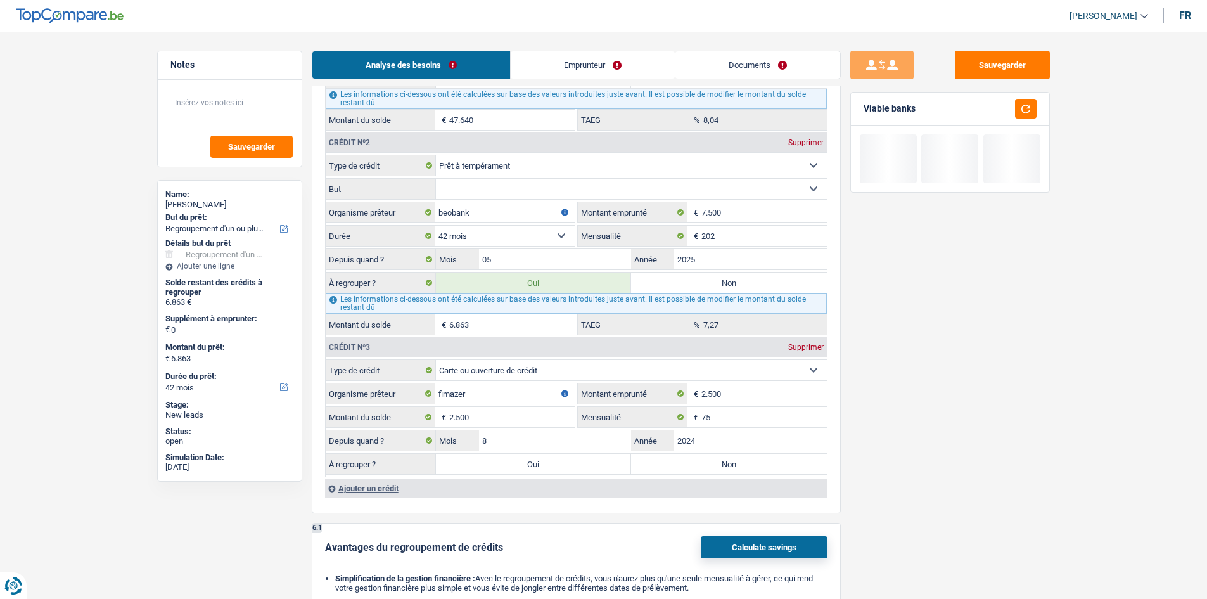
type input "9.363"
select select "48"
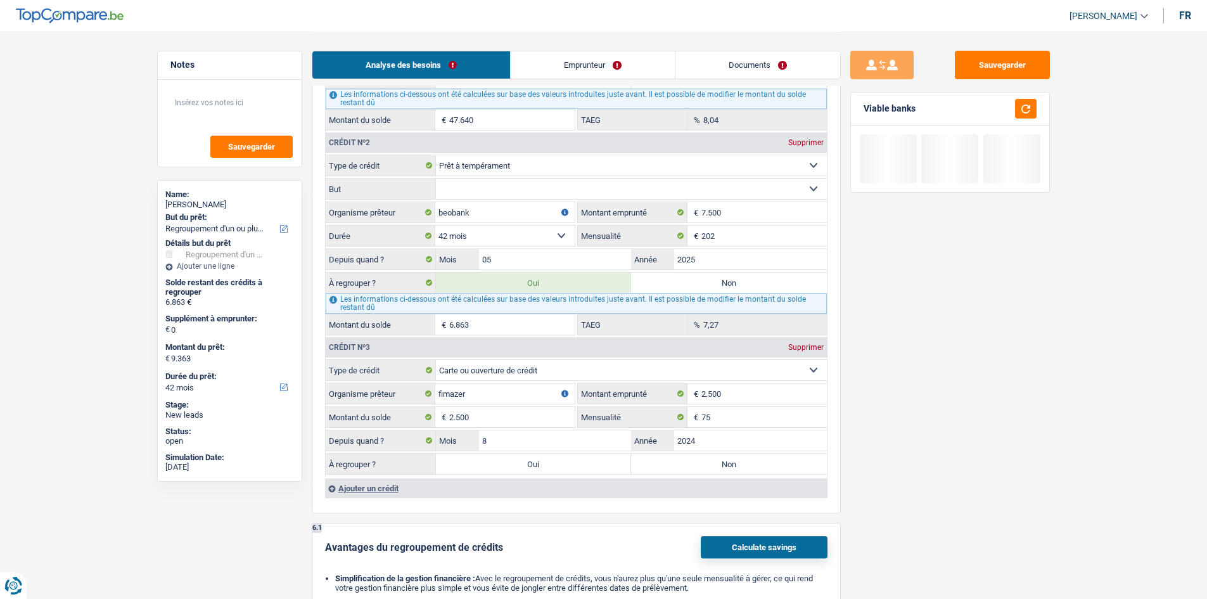
select select "48"
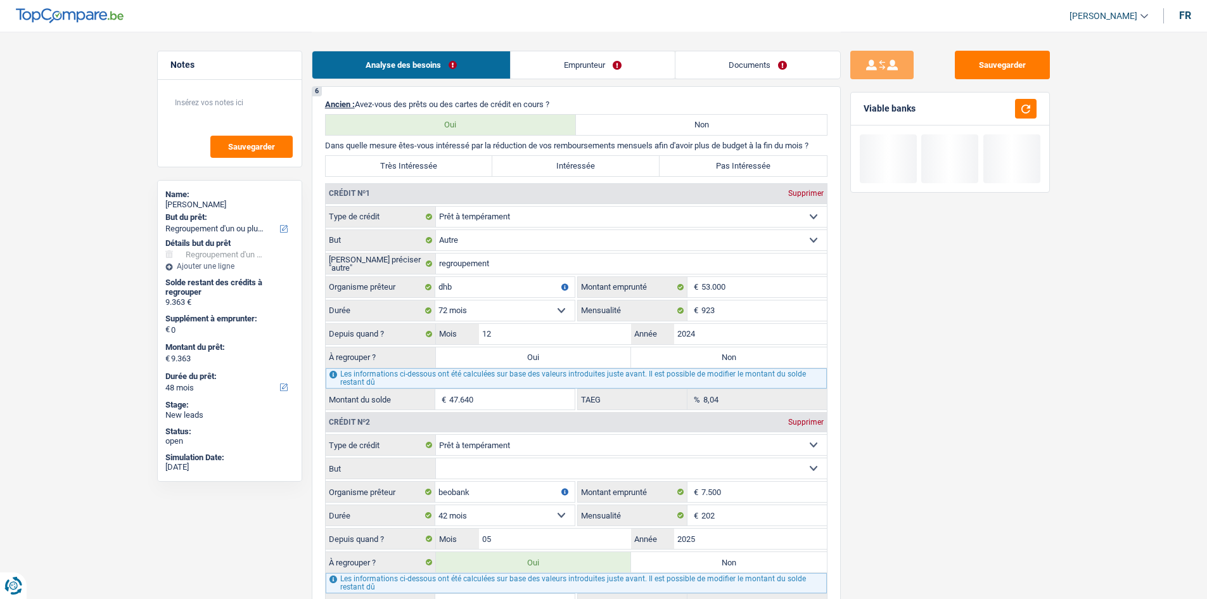
scroll to position [876, 0]
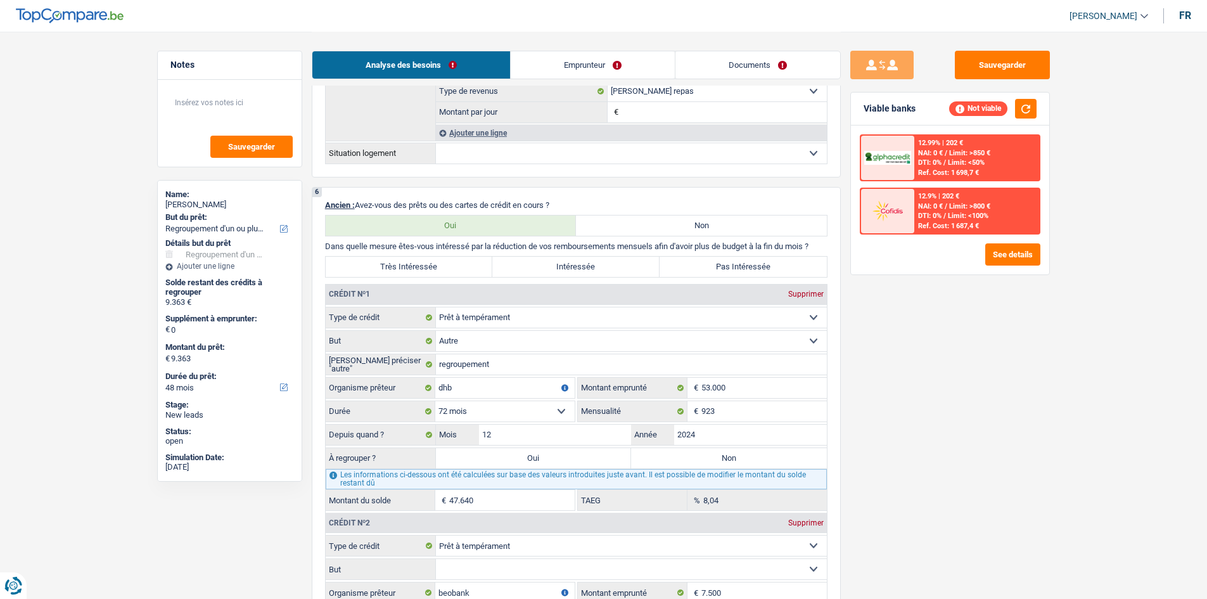
click at [508, 456] on label "Oui" at bounding box center [534, 458] width 196 height 20
click at [508, 456] on input "Oui" at bounding box center [534, 458] width 196 height 20
radio input "true"
type input "57.003"
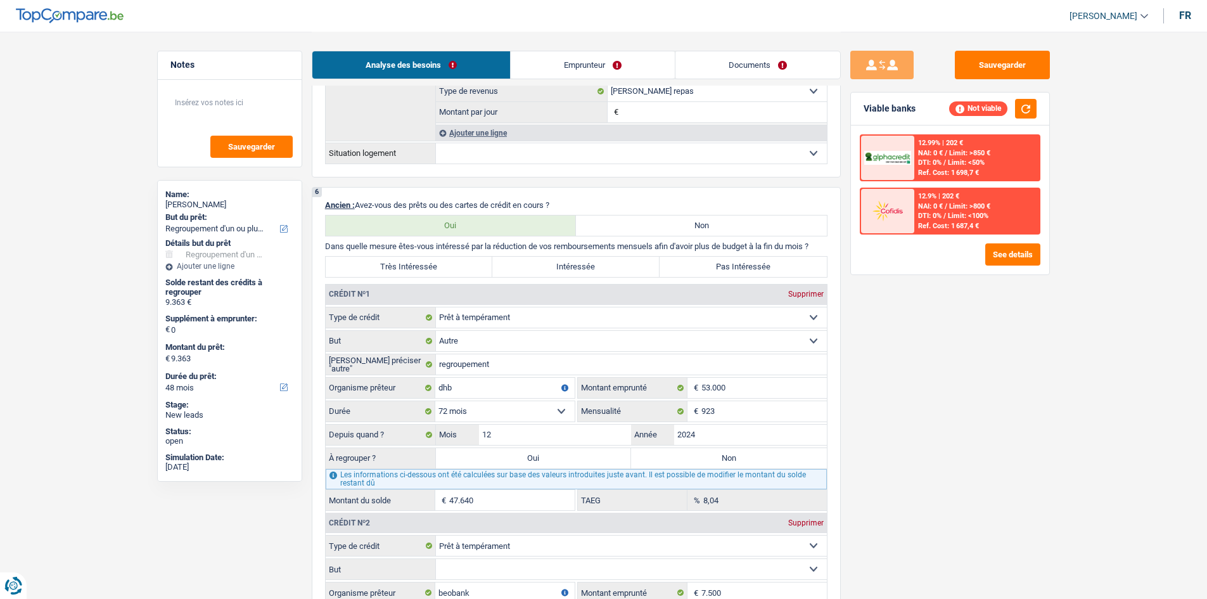
type input "57.003"
select select "144"
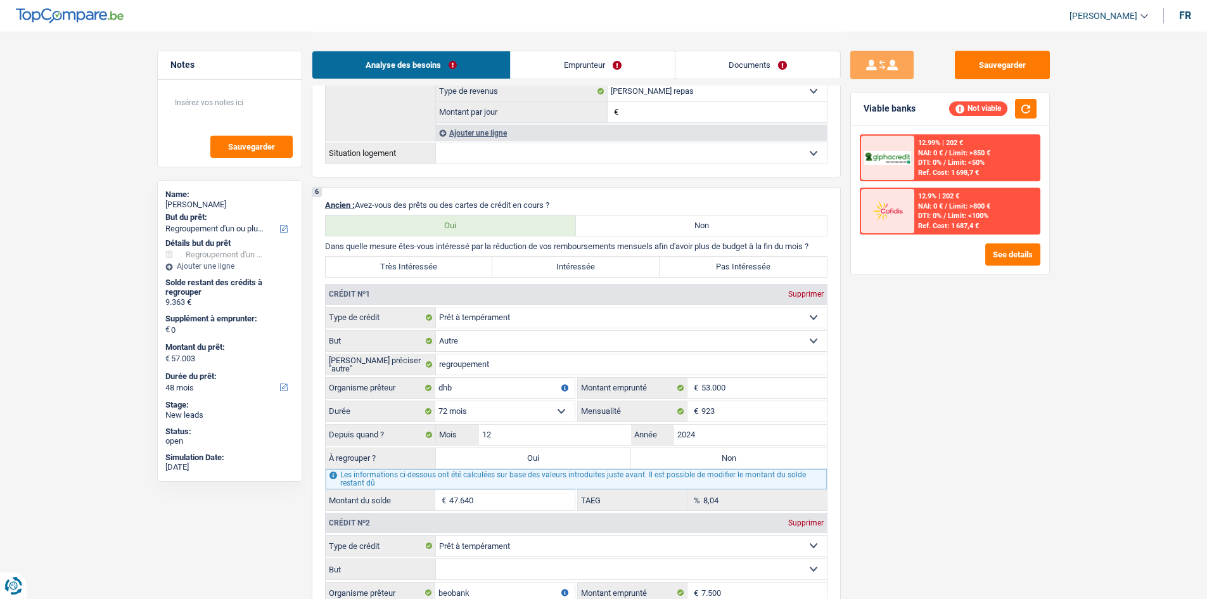
select select "144"
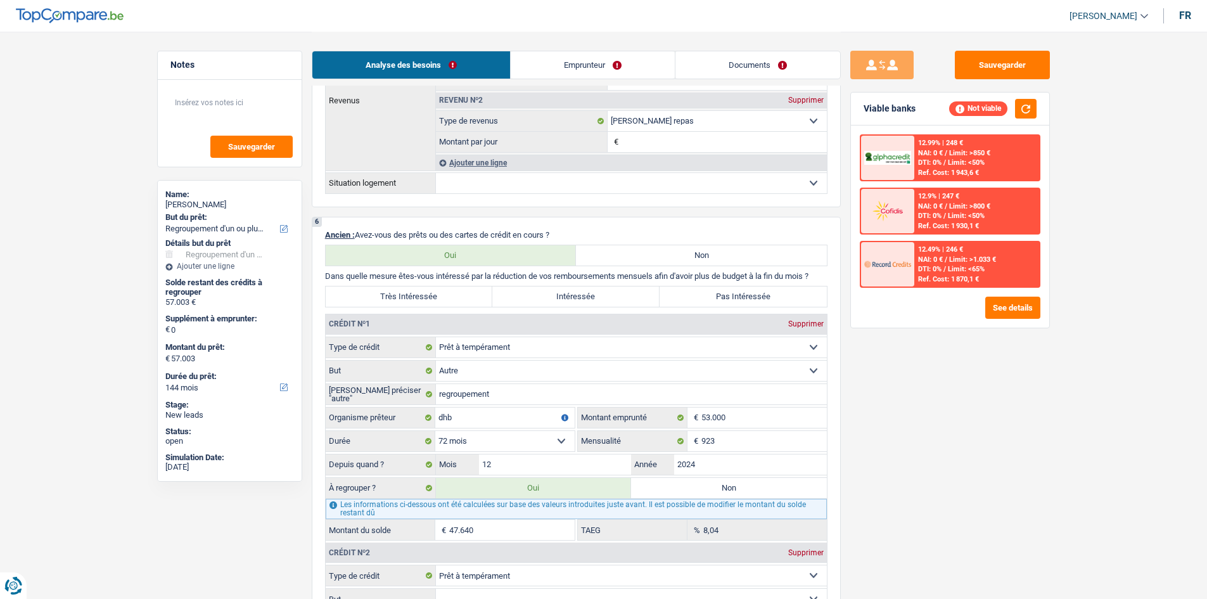
scroll to position [749, 0]
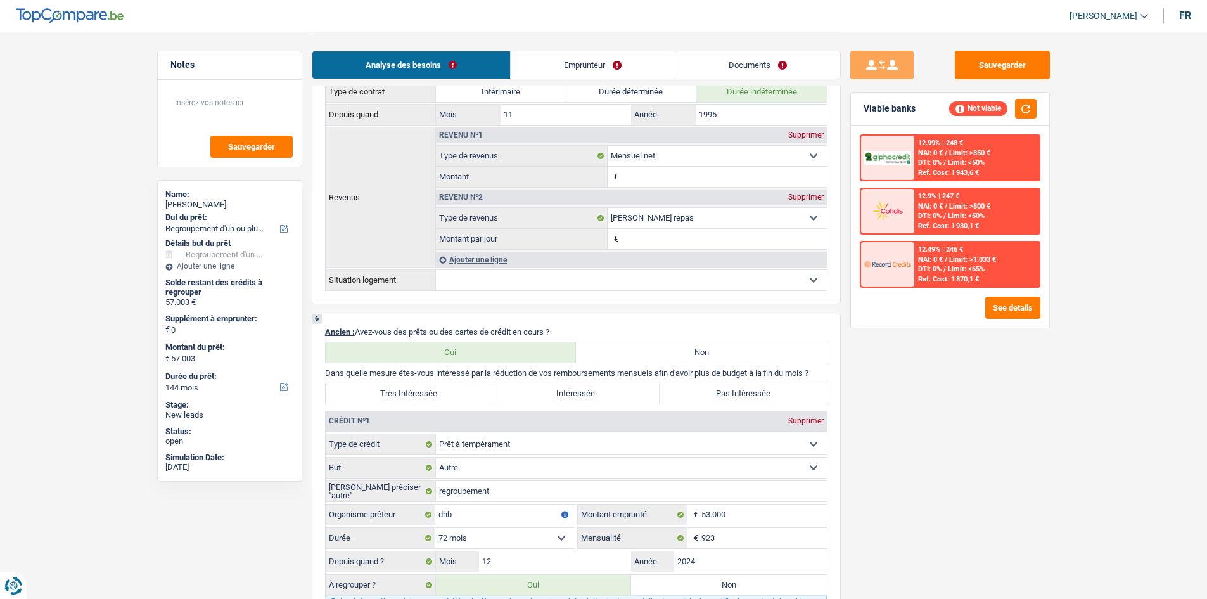
click at [600, 60] on link "Emprunteur" at bounding box center [593, 64] width 164 height 27
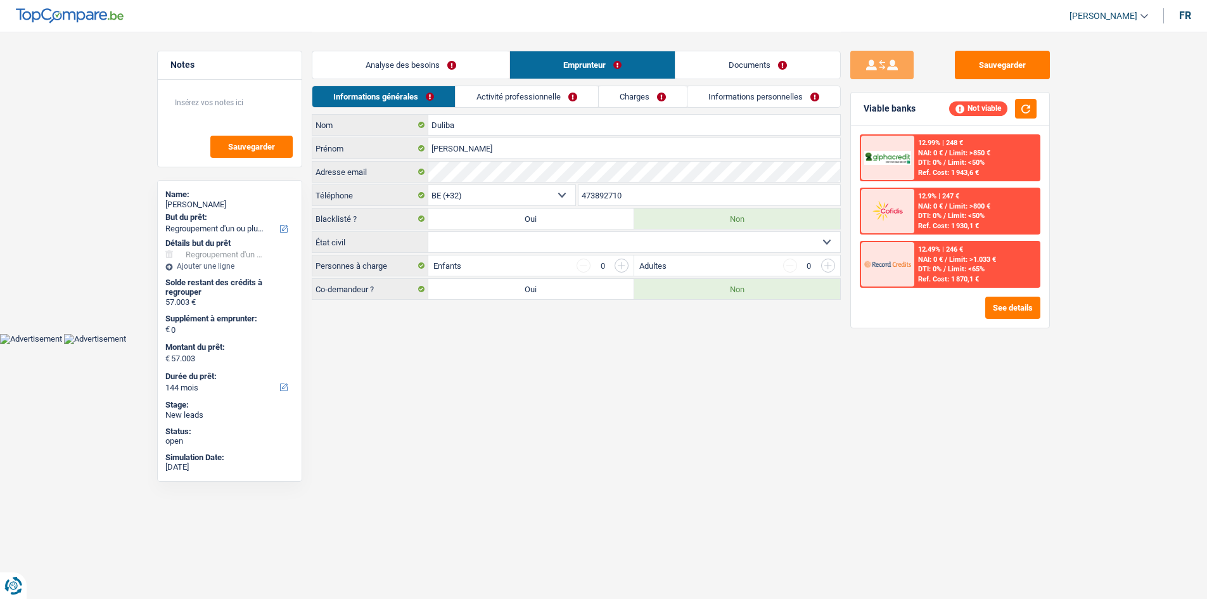
scroll to position [0, 0]
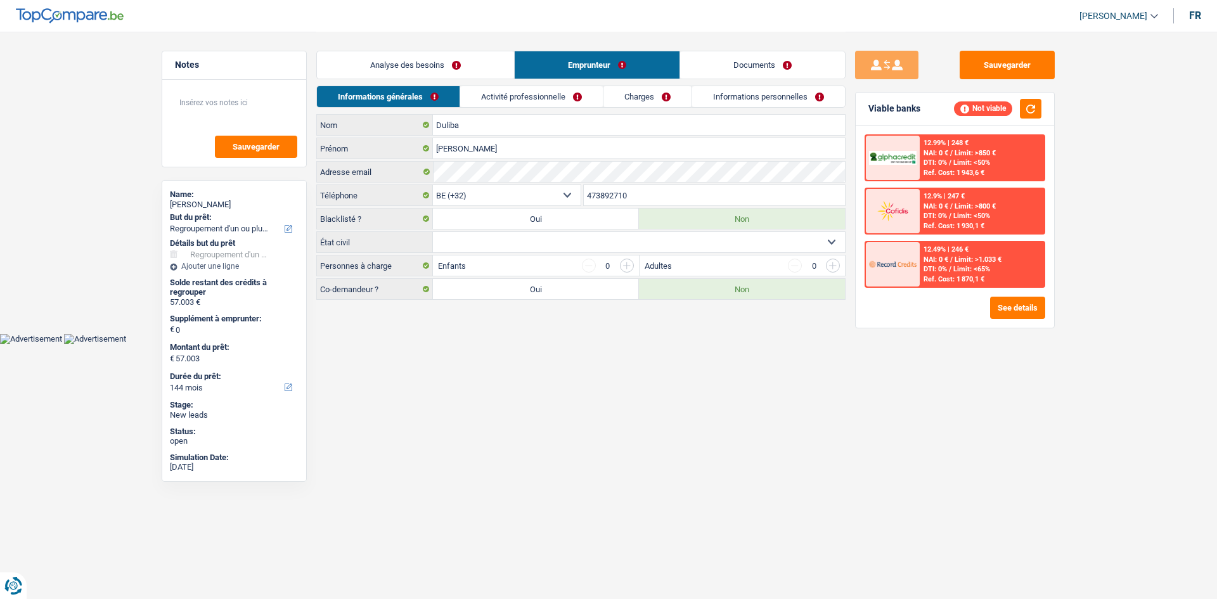
click at [553, 94] on link "Activité professionnelle" at bounding box center [531, 96] width 143 height 21
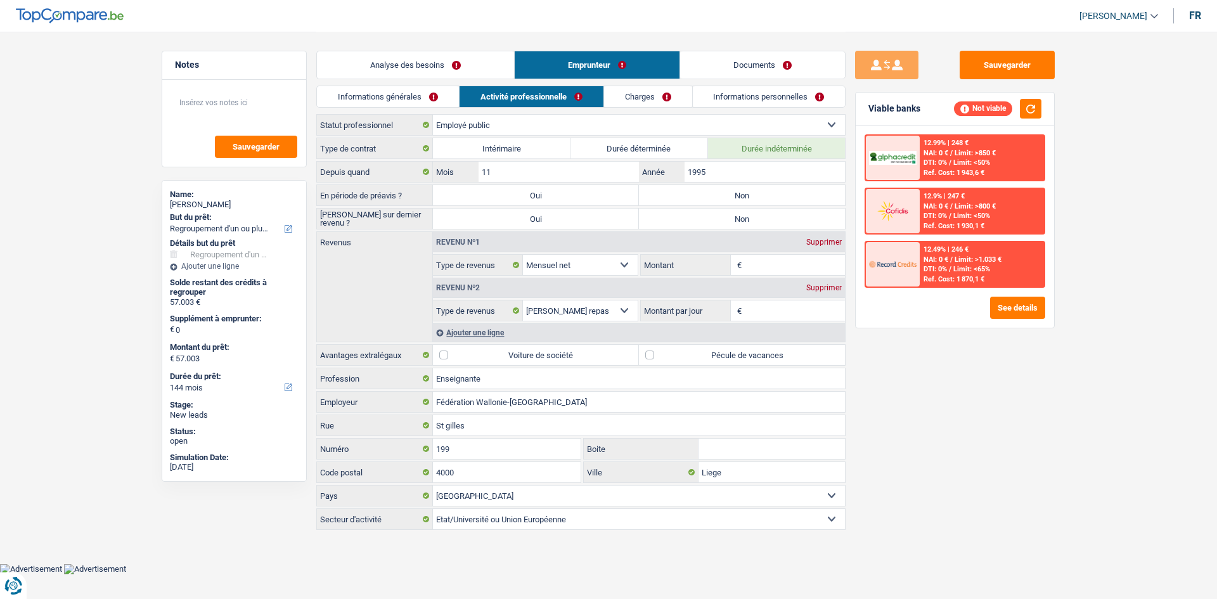
click at [401, 64] on link "Analyse des besoins" at bounding box center [415, 64] width 197 height 27
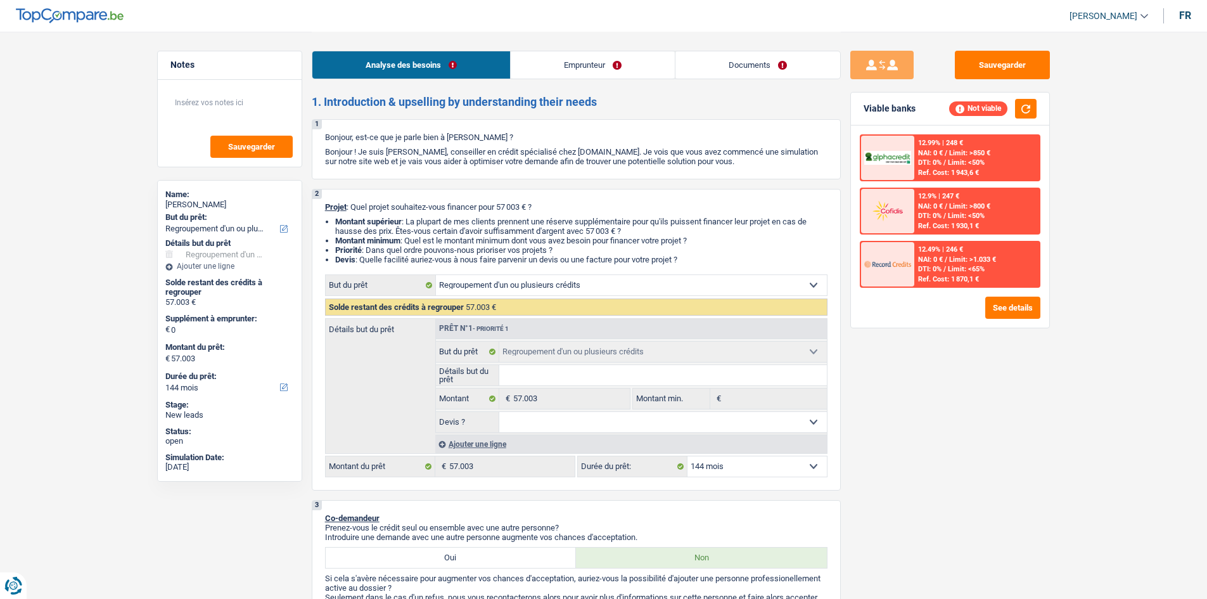
click at [464, 444] on div "Ajouter une ligne" at bounding box center [631, 444] width 392 height 18
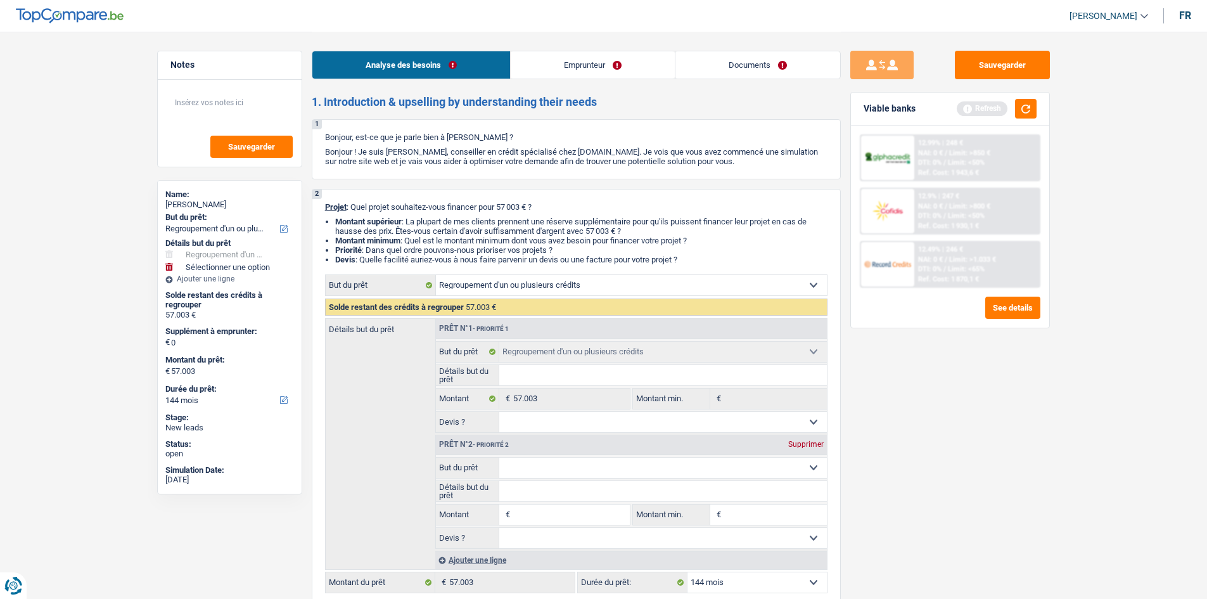
click at [522, 511] on input "Montant" at bounding box center [571, 514] width 116 height 20
type input "3"
type input "30"
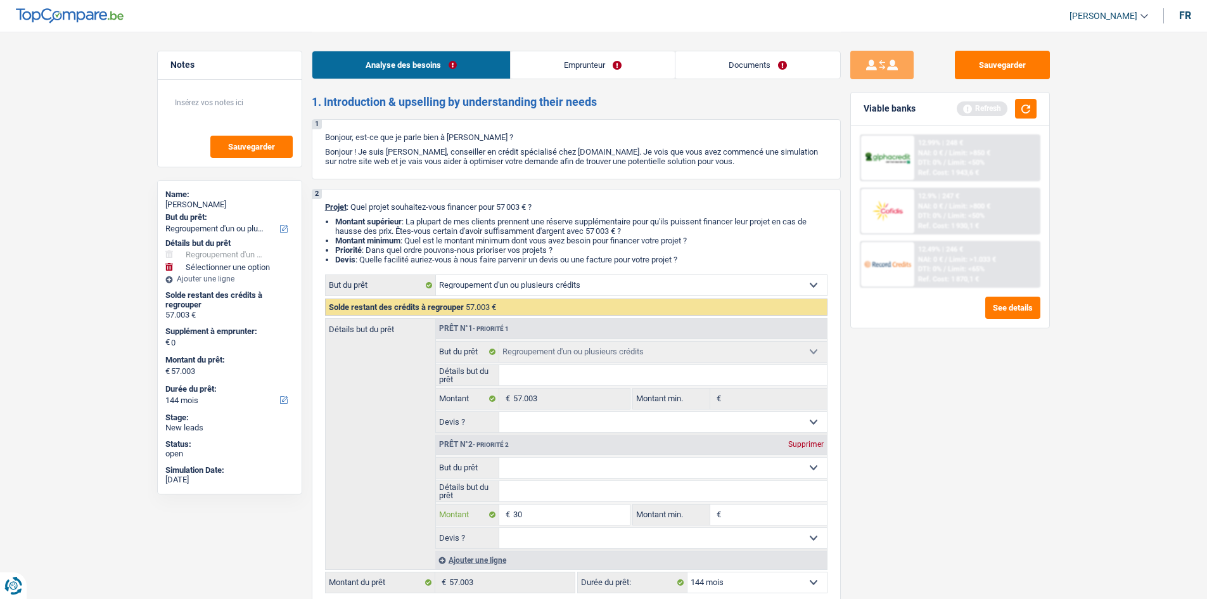
type input "300"
type input "57.303"
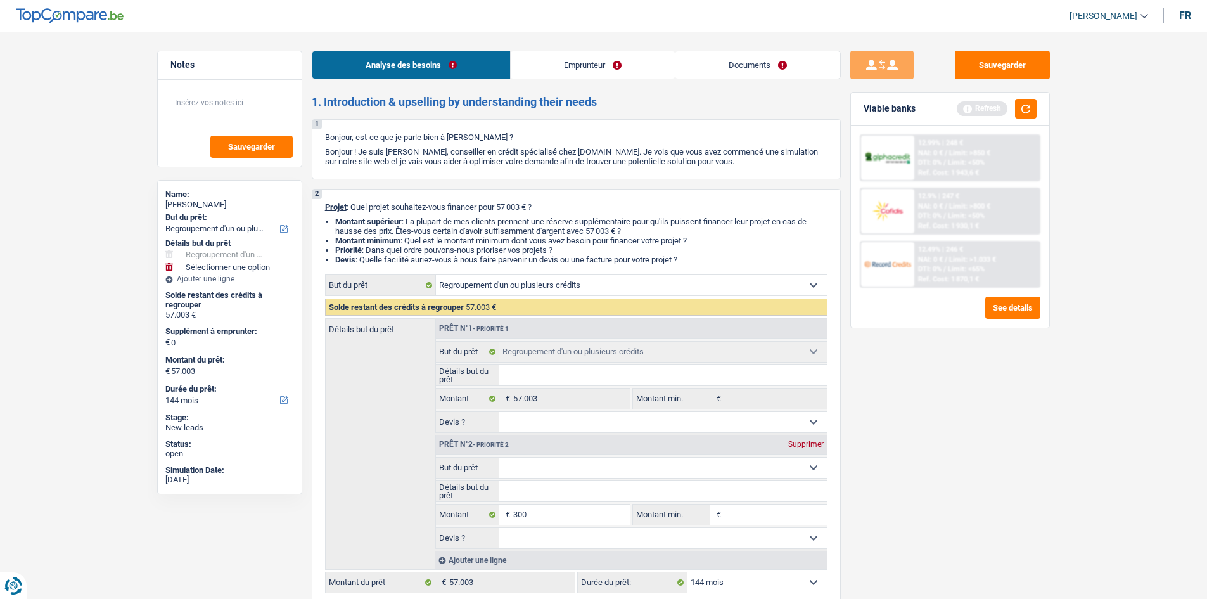
type input "57.303"
click at [961, 502] on div "Sauvegarder Viable banks Refresh 12.99% | 248 € NAI: 0 € / Limit: >850 € DTI: 0…" at bounding box center [950, 315] width 219 height 528
click at [573, 514] on input "300" at bounding box center [571, 514] width 116 height 20
type input "3.000"
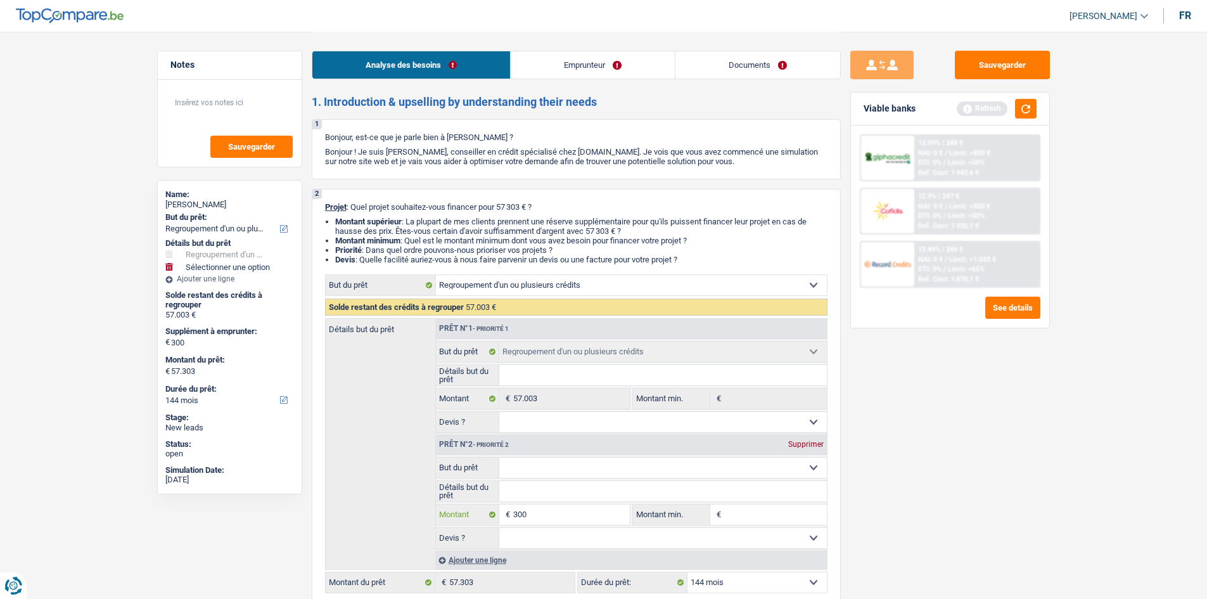
type input "3.000"
type input "60.003"
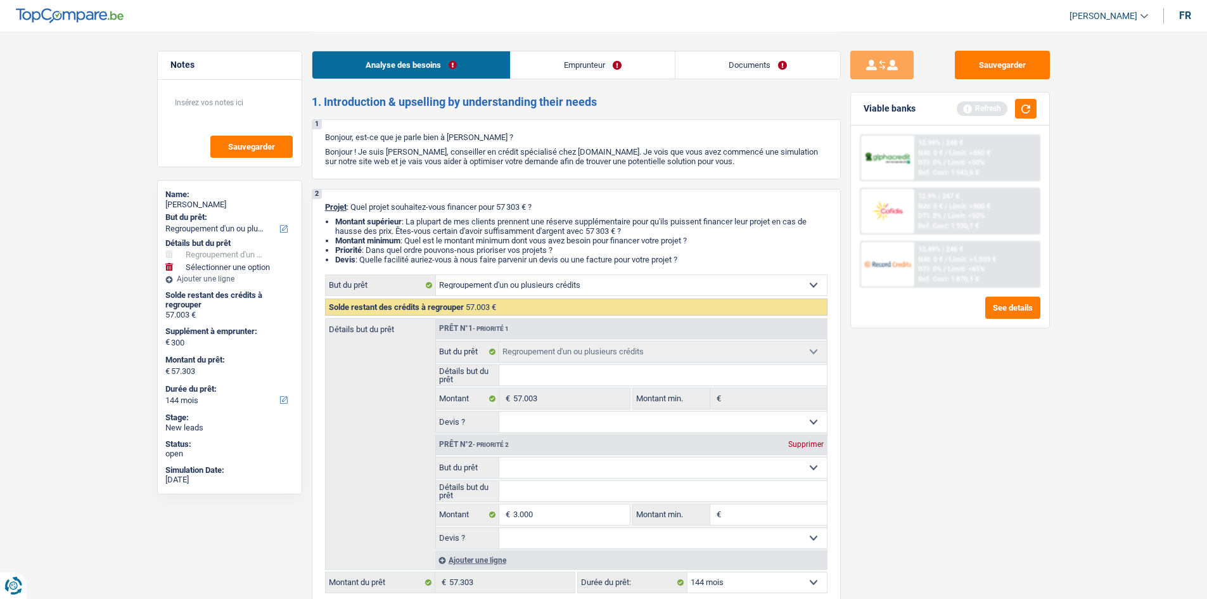
type input "60.003"
click at [901, 530] on div "Sauvegarder Viable banks Refresh 12.99% | 248 € NAI: 0 € / Limit: >850 € DTI: 0…" at bounding box center [950, 315] width 219 height 528
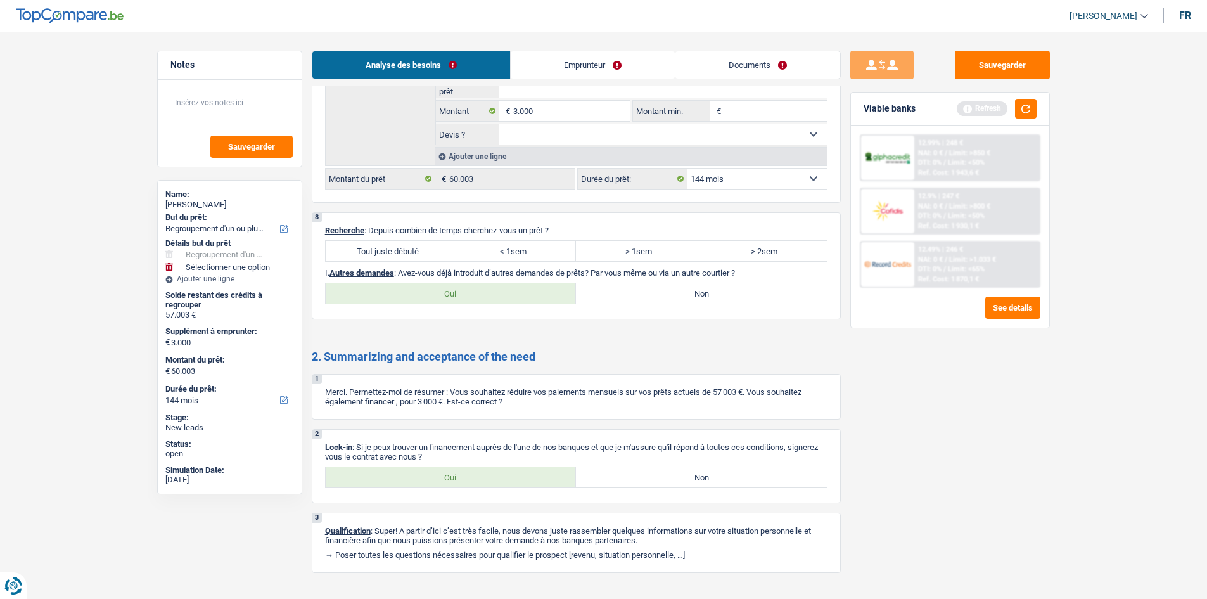
scroll to position [2173, 0]
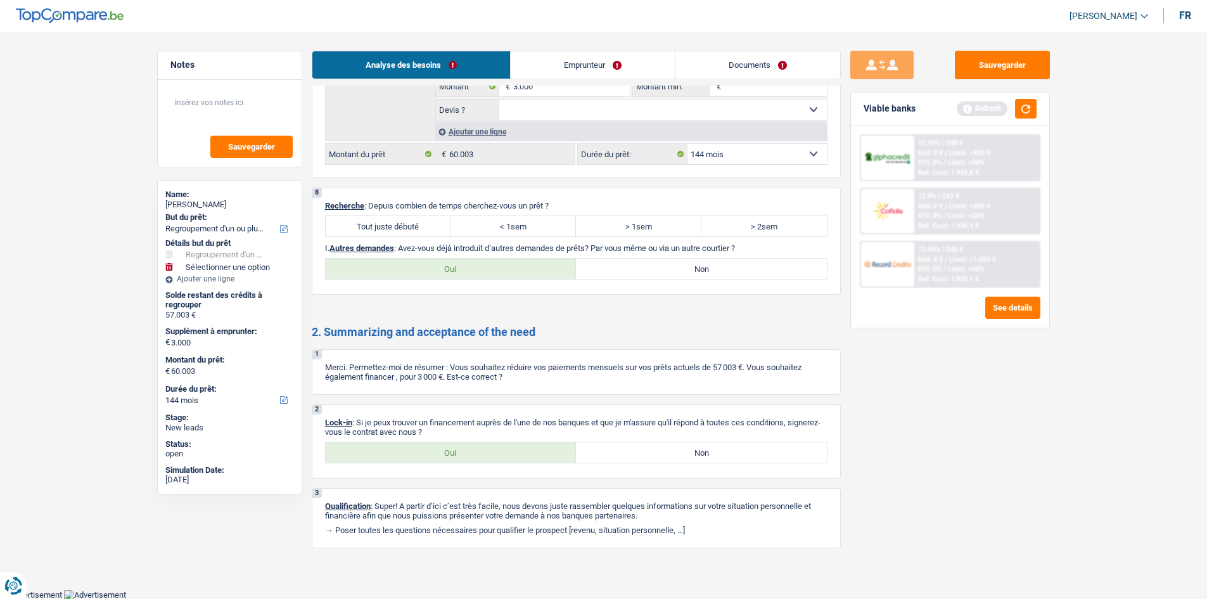
click at [613, 268] on label "Non" at bounding box center [701, 269] width 251 height 20
click at [613, 268] on input "Non" at bounding box center [701, 269] width 251 height 20
radio input "true"
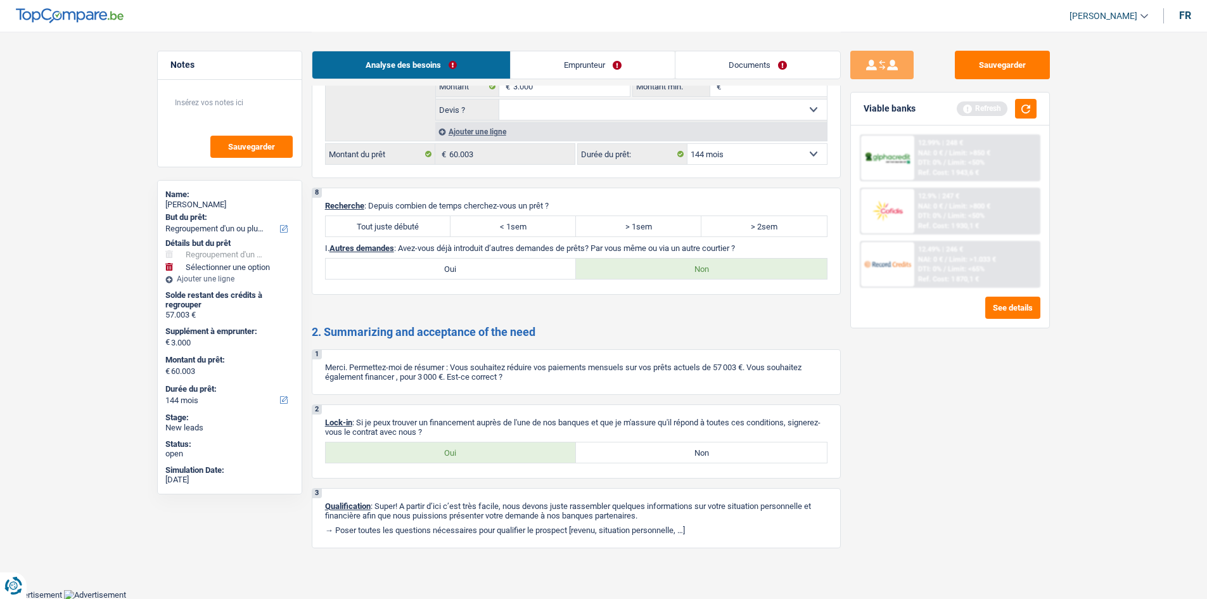
click at [402, 222] on label "Tout juste débuté" at bounding box center [388, 226] width 125 height 20
click at [402, 222] on input "Tout juste débuté" at bounding box center [388, 226] width 125 height 20
radio input "true"
click at [481, 456] on label "Oui" at bounding box center [451, 452] width 251 height 20
click at [481, 456] on input "Oui" at bounding box center [451, 452] width 251 height 20
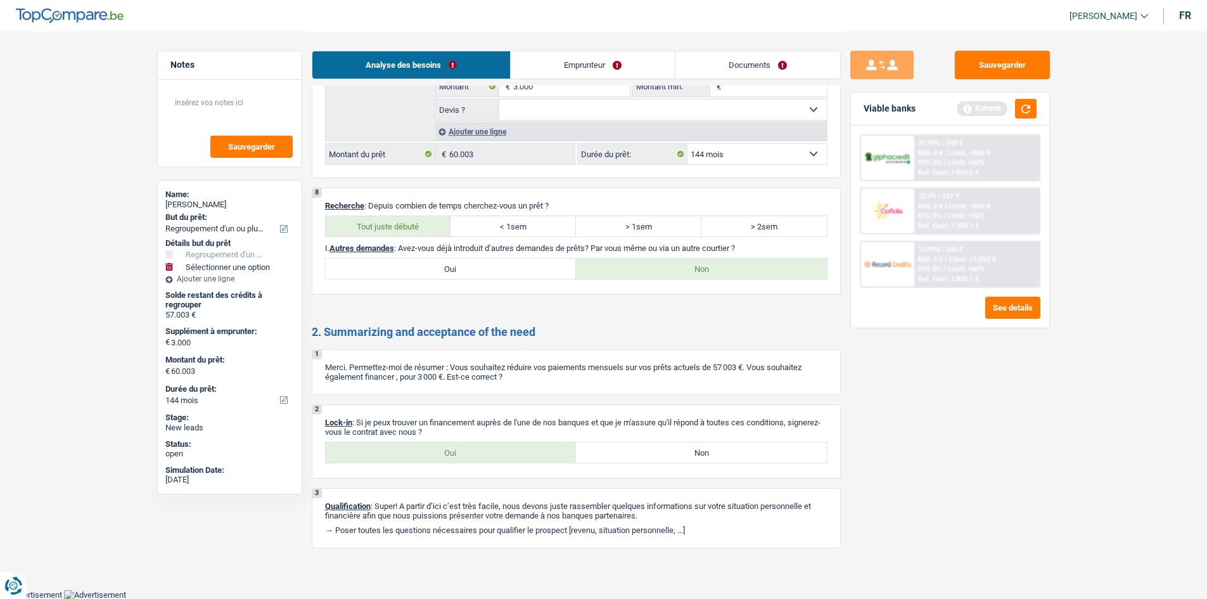
radio input "true"
click at [555, 53] on link "Emprunteur" at bounding box center [593, 64] width 164 height 27
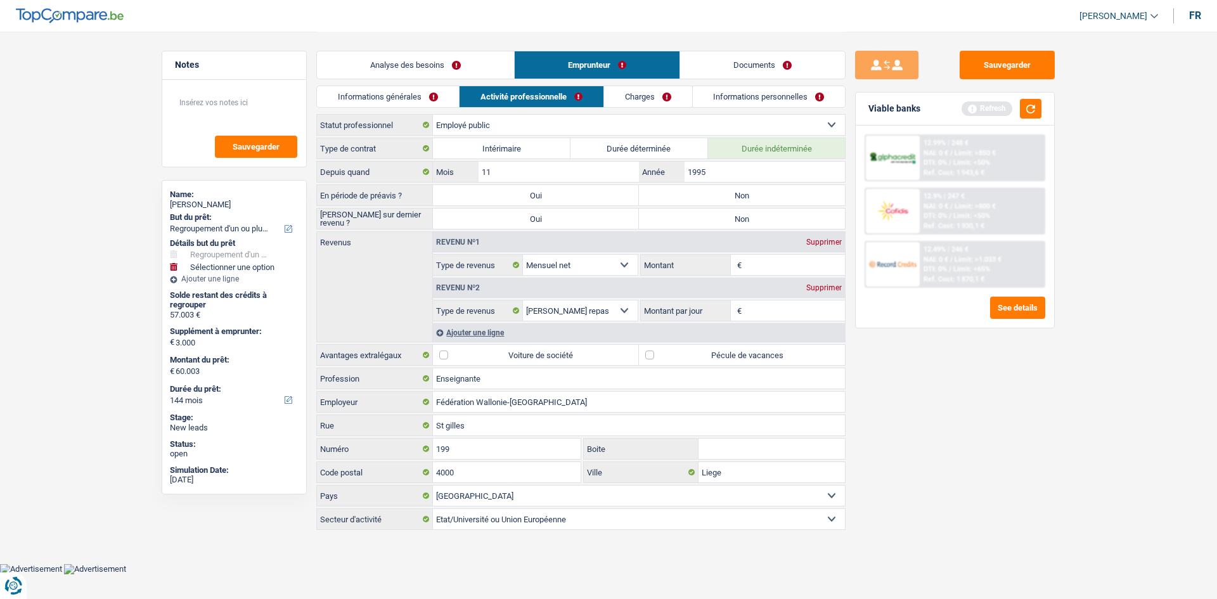
click at [414, 95] on link "Informations générales" at bounding box center [388, 96] width 142 height 21
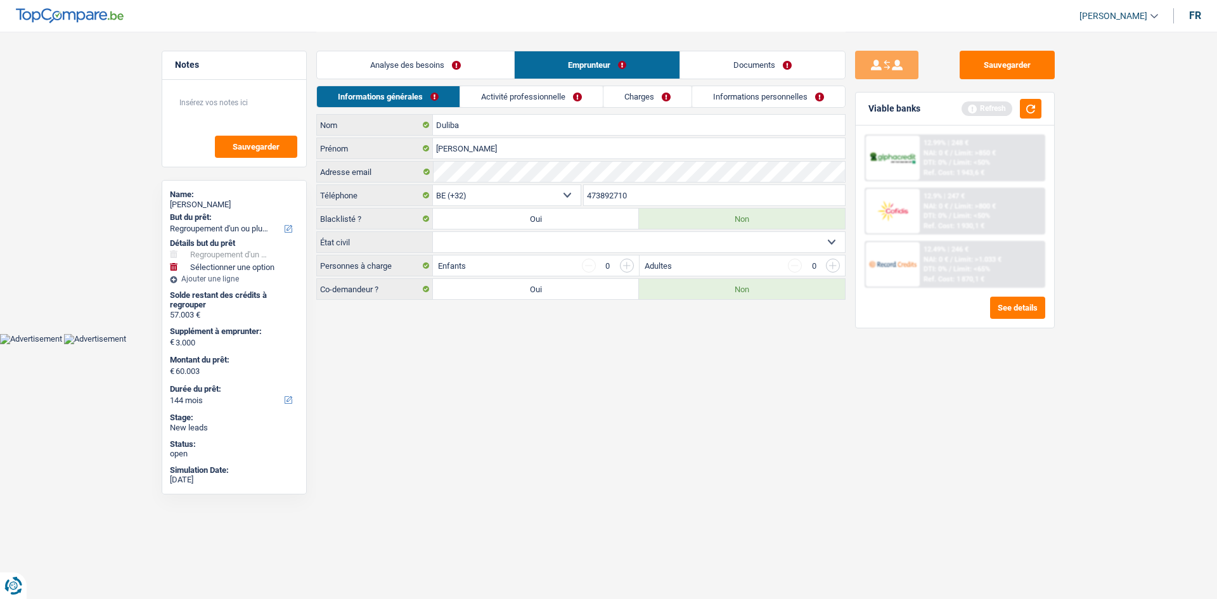
drag, startPoint x: 515, startPoint y: 236, endPoint x: 483, endPoint y: 232, distance: 32.0
click at [513, 238] on select "Célibataire Marié(e) Cohabitant(e) légal(e) Divorcé(e) Veuf(ve) Séparé (de fait…" at bounding box center [639, 242] width 412 height 20
select select "single"
click at [433, 232] on select "Célibataire Marié(e) Cohabitant(e) légal(e) Divorcé(e) Veuf(ve) Séparé (de fait…" at bounding box center [639, 242] width 412 height 20
click at [621, 266] on input "button" at bounding box center [627, 266] width 14 height 14
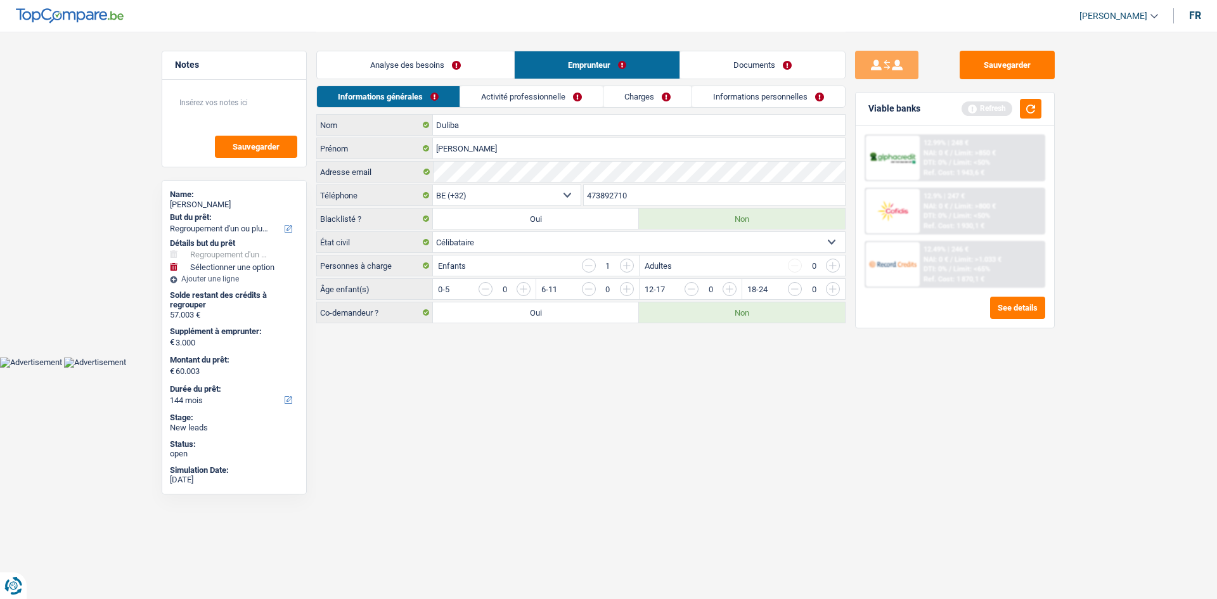
click at [832, 289] on input "button" at bounding box center [1090, 292] width 528 height 20
click at [828, 290] on input "button" at bounding box center [1090, 292] width 528 height 20
drag, startPoint x: 497, startPoint y: 96, endPoint x: 533, endPoint y: 104, distance: 37.0
click at [497, 96] on link "Activité professionnelle" at bounding box center [532, 96] width 143 height 21
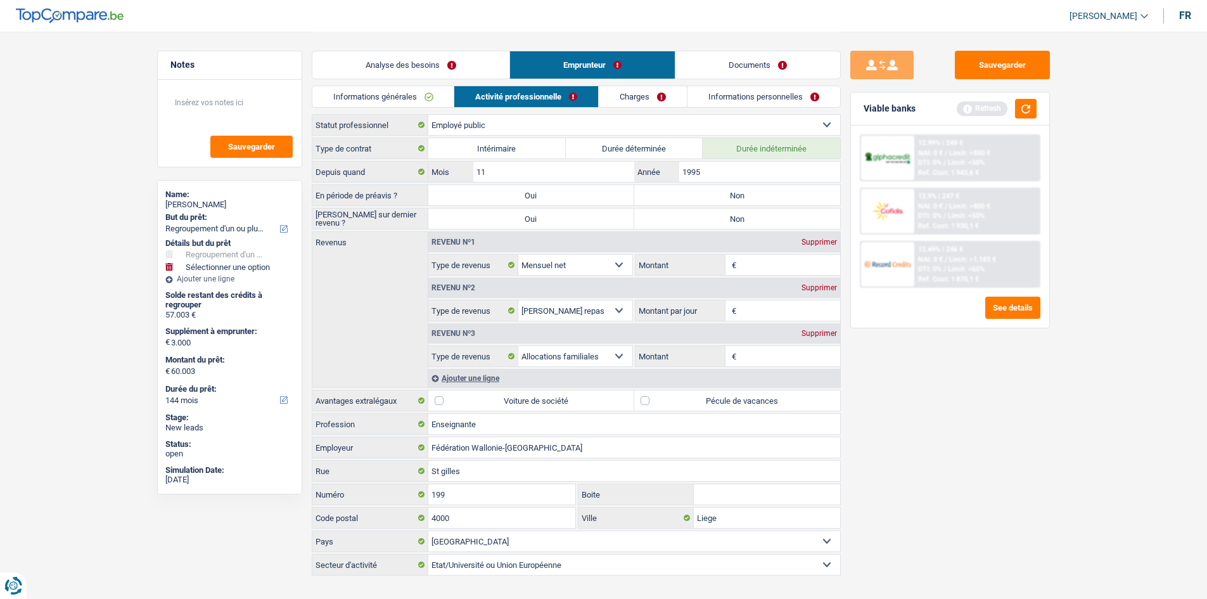
click at [663, 404] on label "Pécule de vacances" at bounding box center [737, 400] width 206 height 20
click at [663, 404] on input "Pécule de vacances" at bounding box center [737, 400] width 206 height 20
checkbox input "true"
click at [758, 260] on input "Montant" at bounding box center [789, 265] width 101 height 20
type input "3.521"
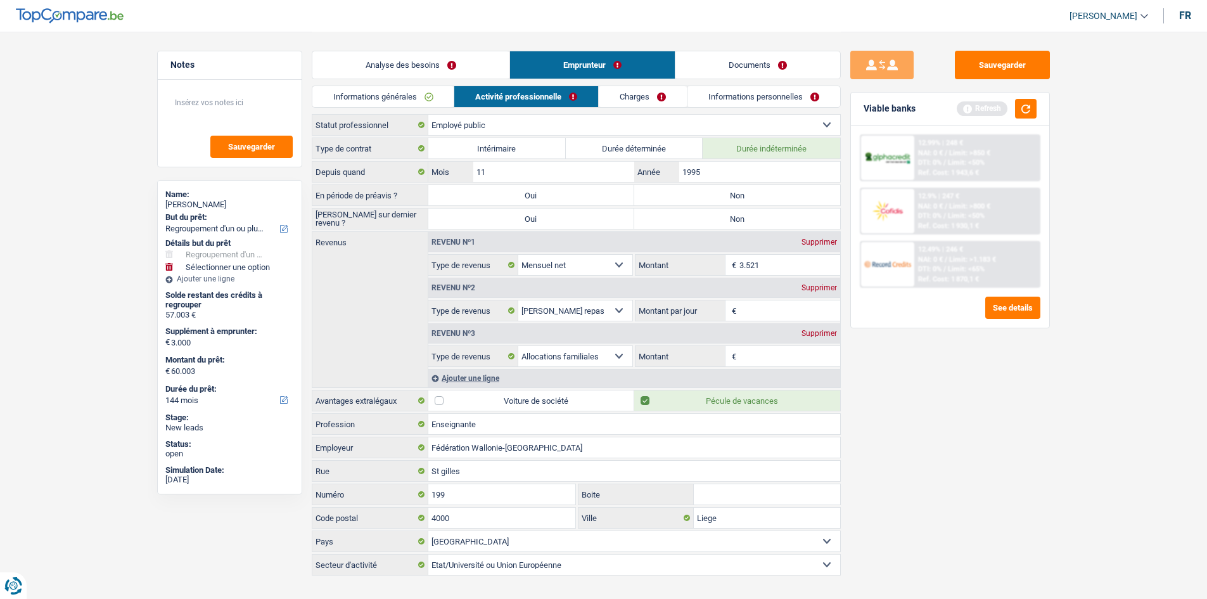
click at [871, 392] on div "Sauvegarder Viable banks Refresh 12.99% | 248 € NAI: 0 € / Limit: >850 € DTI: 0…" at bounding box center [950, 315] width 219 height 528
click at [765, 308] on input "Montant par jour" at bounding box center [789, 310] width 101 height 20
click at [824, 288] on div "Supprimer" at bounding box center [819, 288] width 42 height 8
select select "familyAllowances"
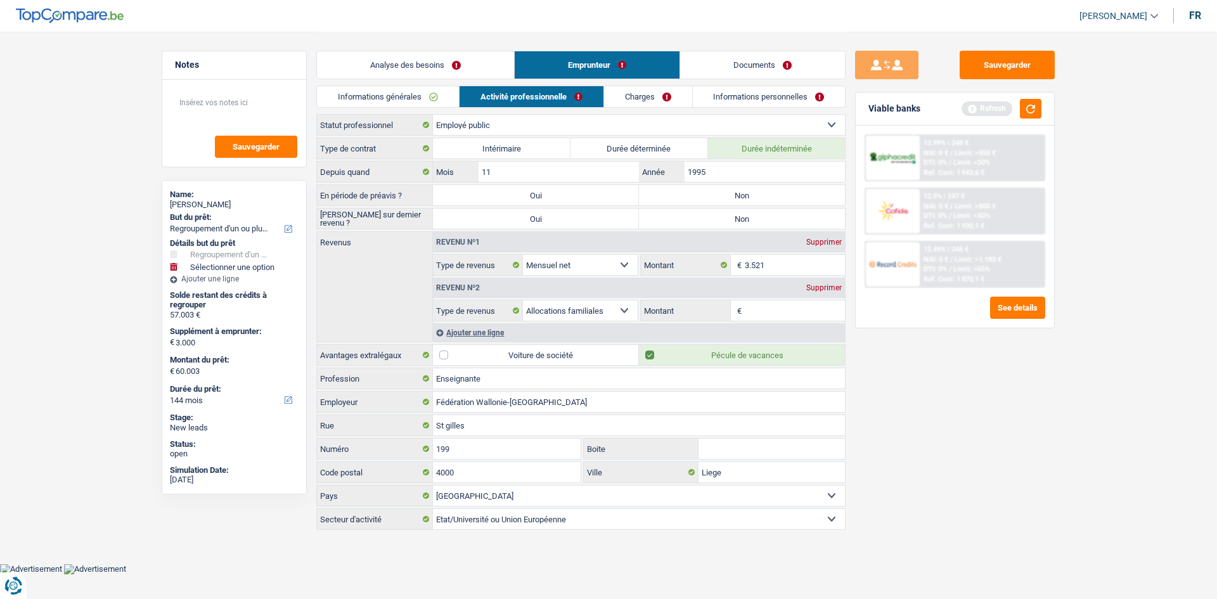
click at [470, 331] on div "Ajouter une ligne" at bounding box center [639, 332] width 412 height 18
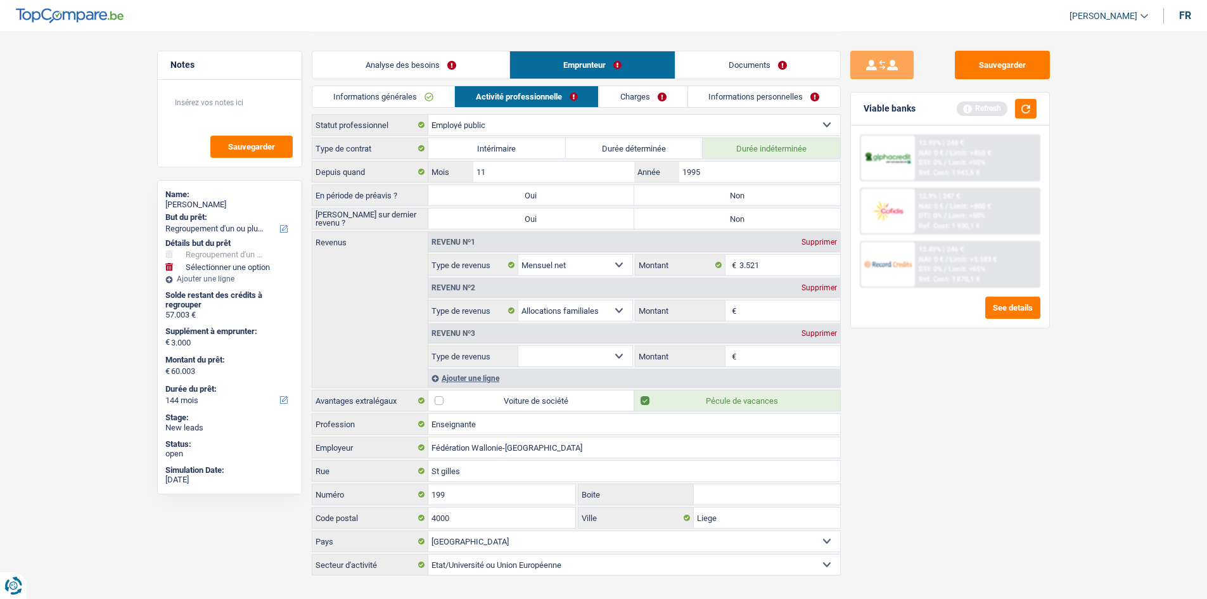
click at [591, 360] on select "Allocation d'handicap Allocations chômage Allocations familiales Chèques repas …" at bounding box center [575, 356] width 115 height 20
select select "other"
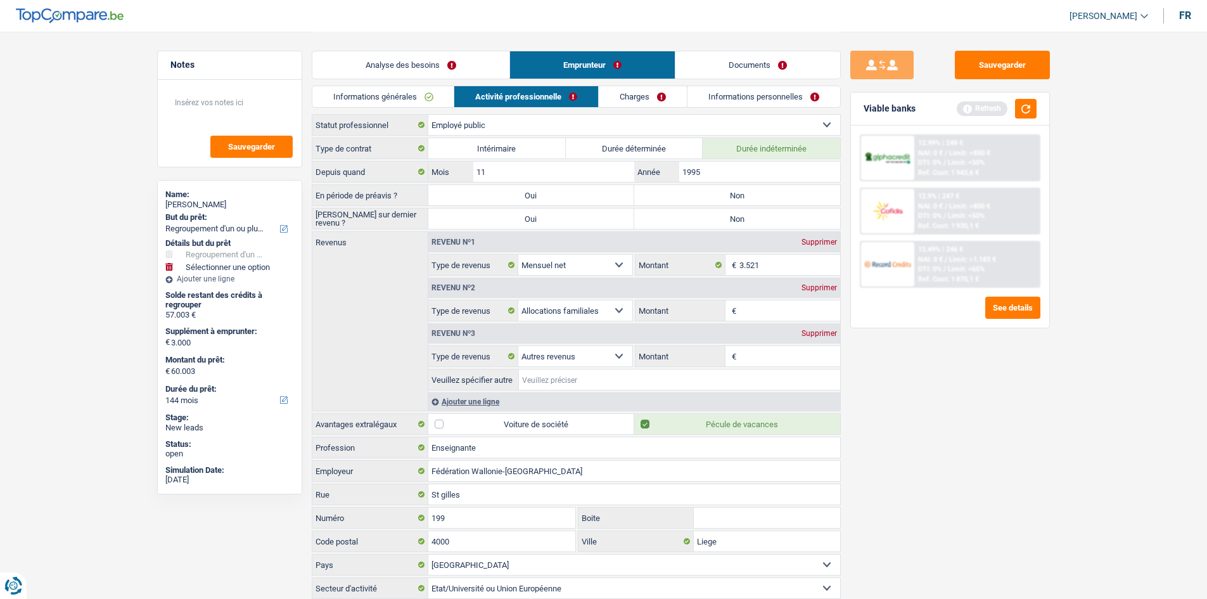
click at [580, 380] on input "Veuillez spécifier autre" at bounding box center [679, 379] width 321 height 20
click at [630, 381] on input "maison medical" at bounding box center [679, 379] width 321 height 20
type input "maison medical"
click at [779, 359] on input "Montant" at bounding box center [789, 356] width 101 height 20
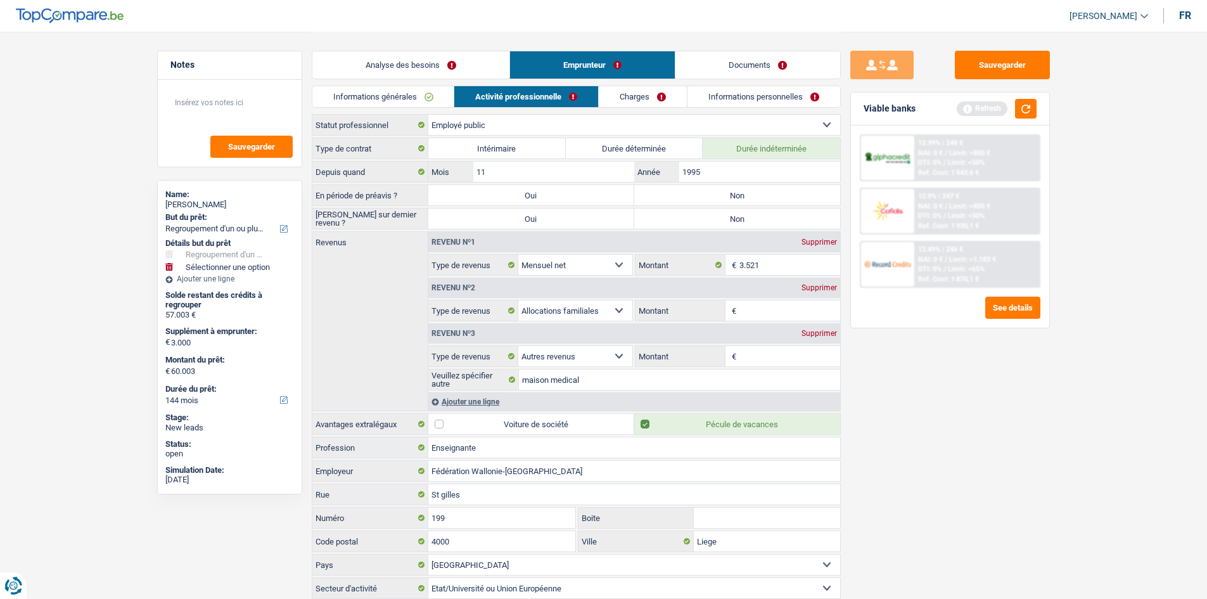
click at [772, 358] on input "Montant" at bounding box center [789, 356] width 101 height 20
type input "1.000"
click at [928, 371] on div "Sauvegarder Viable banks Refresh 12.99% | 248 € NAI: 0 € / Limit: >850 € DTI: 0…" at bounding box center [950, 315] width 219 height 528
click at [743, 307] on input "Montant" at bounding box center [789, 310] width 101 height 20
click at [764, 306] on input "Montant" at bounding box center [789, 310] width 101 height 20
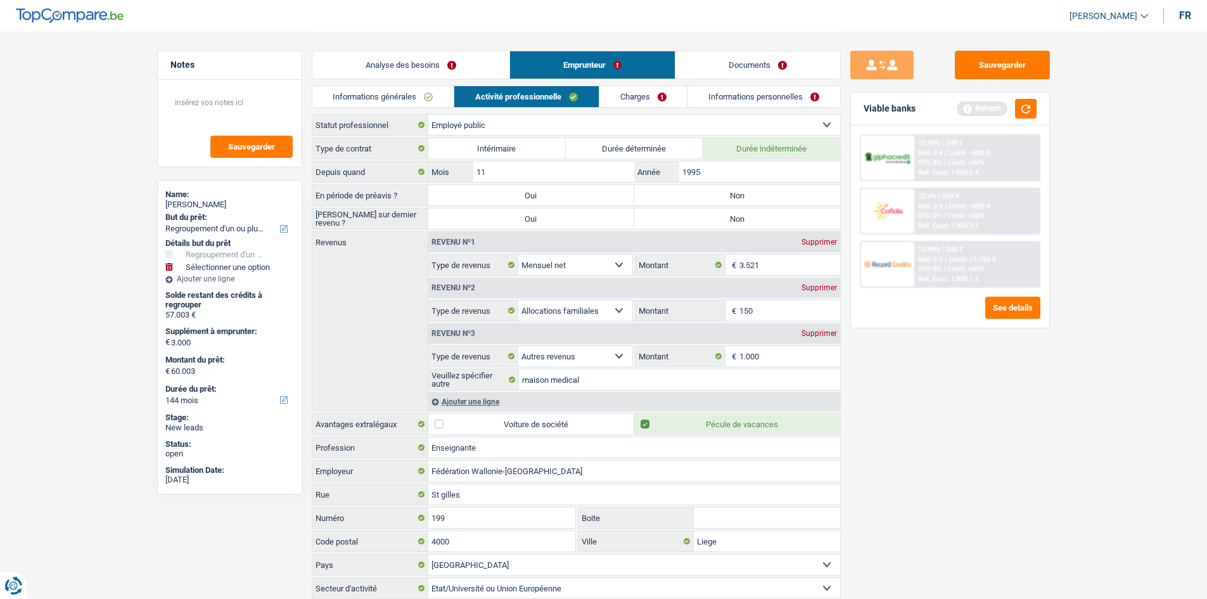
type input "150"
click at [933, 427] on div "Sauvegarder Viable banks Refresh 12.99% | 248 € NAI: 0 € / Limit: >850 € DTI: 0…" at bounding box center [950, 315] width 219 height 528
click at [610, 382] on input "maison medical" at bounding box center [679, 379] width 321 height 20
click at [458, 403] on div "Ajouter une ligne" at bounding box center [634, 401] width 412 height 18
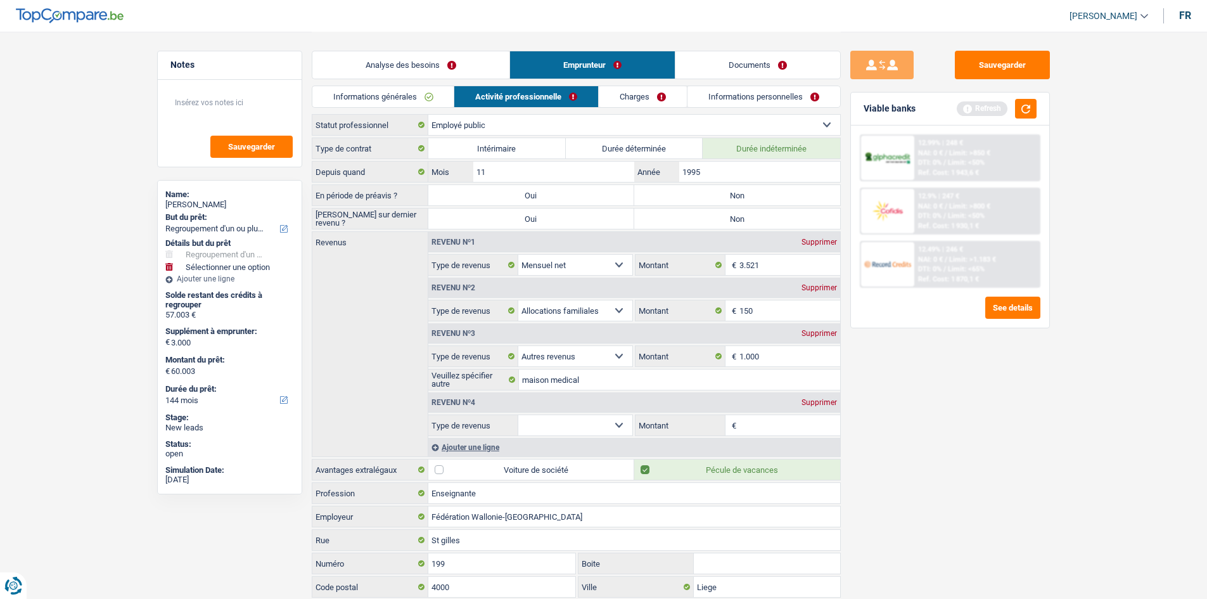
click at [542, 429] on select "Allocation d'handicap Allocations chômage Allocations familiales Chèques repas …" at bounding box center [575, 425] width 115 height 20
select select "other"
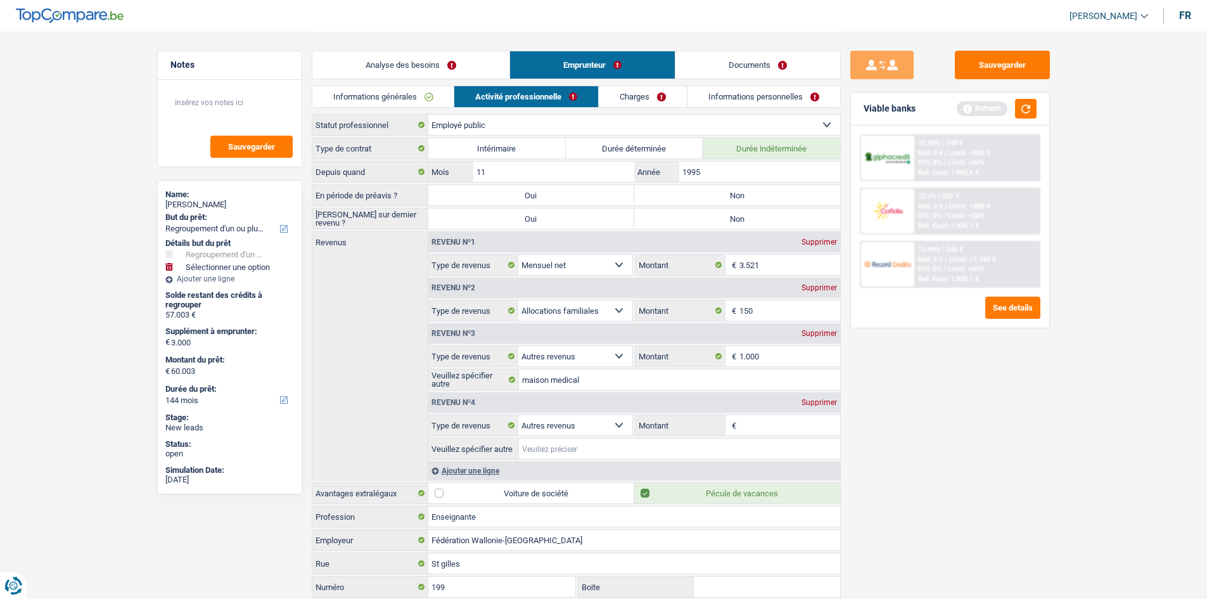
click at [543, 449] on input "Veuillez spécifier autre" at bounding box center [679, 448] width 321 height 20
type input "conseillere comunale"
click at [748, 419] on input "Montant" at bounding box center [789, 425] width 101 height 20
type input "330"
click at [892, 454] on div "Sauvegarder Viable banks Refresh 12.99% | 248 € NAI: 0 € / Limit: >850 € DTI: 0…" at bounding box center [950, 315] width 219 height 528
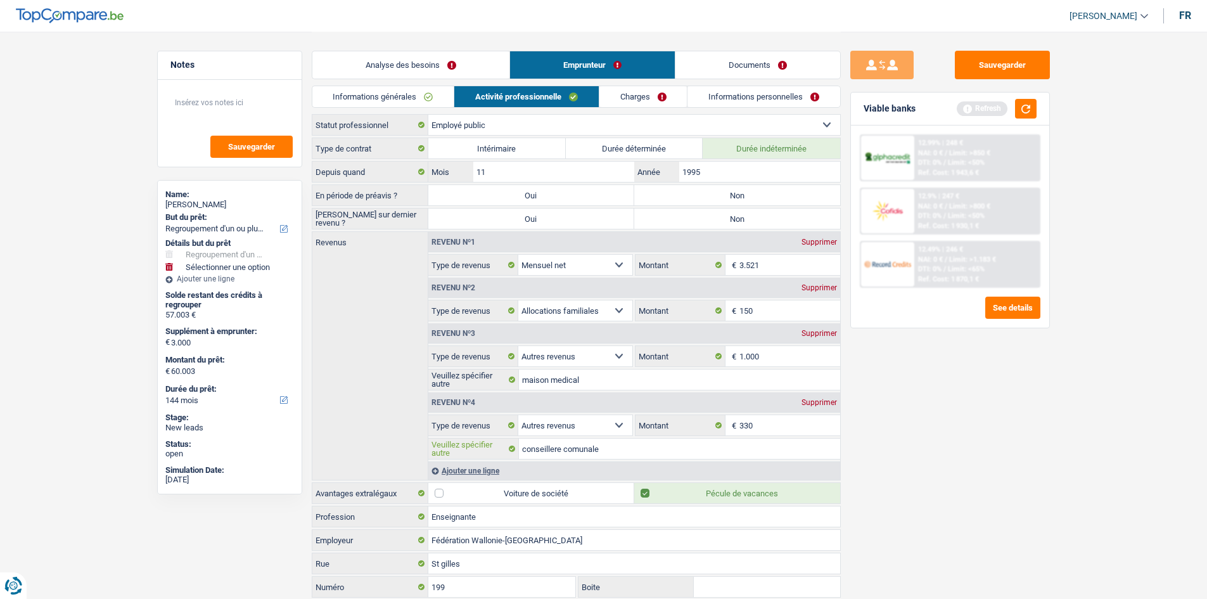
click at [622, 453] on input "conseillere comunale" at bounding box center [679, 448] width 321 height 20
click at [664, 450] on input "conseillere comunale" at bounding box center [679, 448] width 321 height 20
type input "conseillere comunale seraing"
click at [612, 378] on input "maison medical" at bounding box center [679, 379] width 321 height 20
click at [787, 392] on div "Revenu nº4 Supprimer Allocation d'handicap Allocations chômage Allocations fami…" at bounding box center [634, 424] width 412 height 69
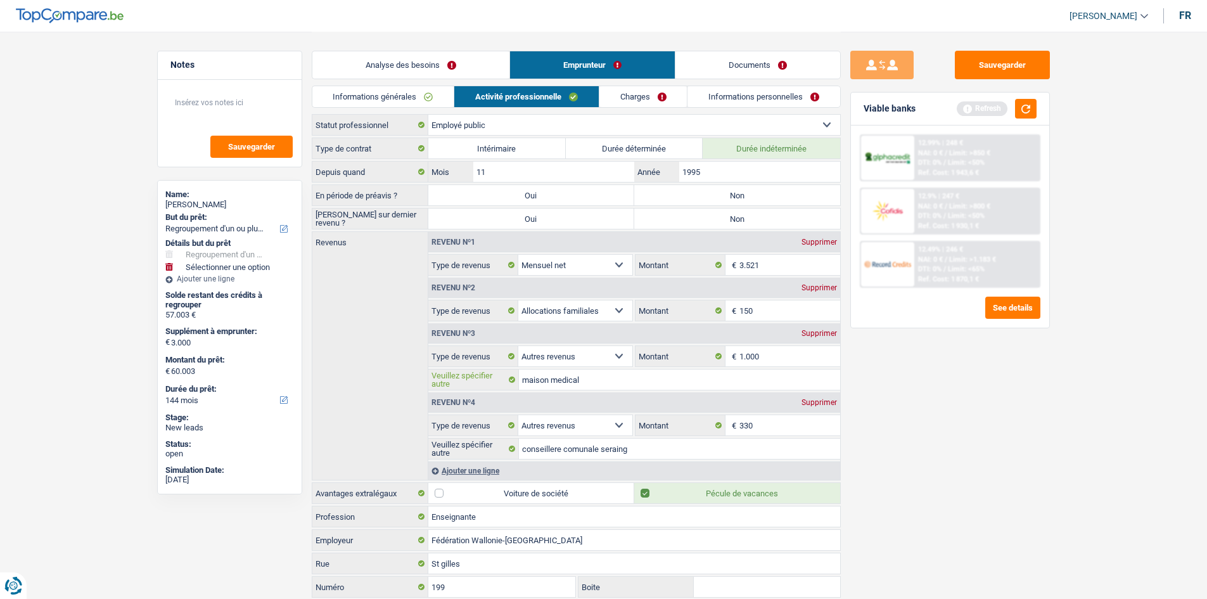
click at [753, 379] on input "maison medical" at bounding box center [679, 379] width 321 height 20
type input "maison medical federation da maison medic " Aquarelle""
click at [1009, 464] on div "Sauvegarder Viable banks Refresh 12.99% | 248 € NAI: 0 € / Limit: >850 € DTI: 0…" at bounding box center [950, 315] width 219 height 528
click at [663, 98] on link "Charges" at bounding box center [643, 96] width 88 height 21
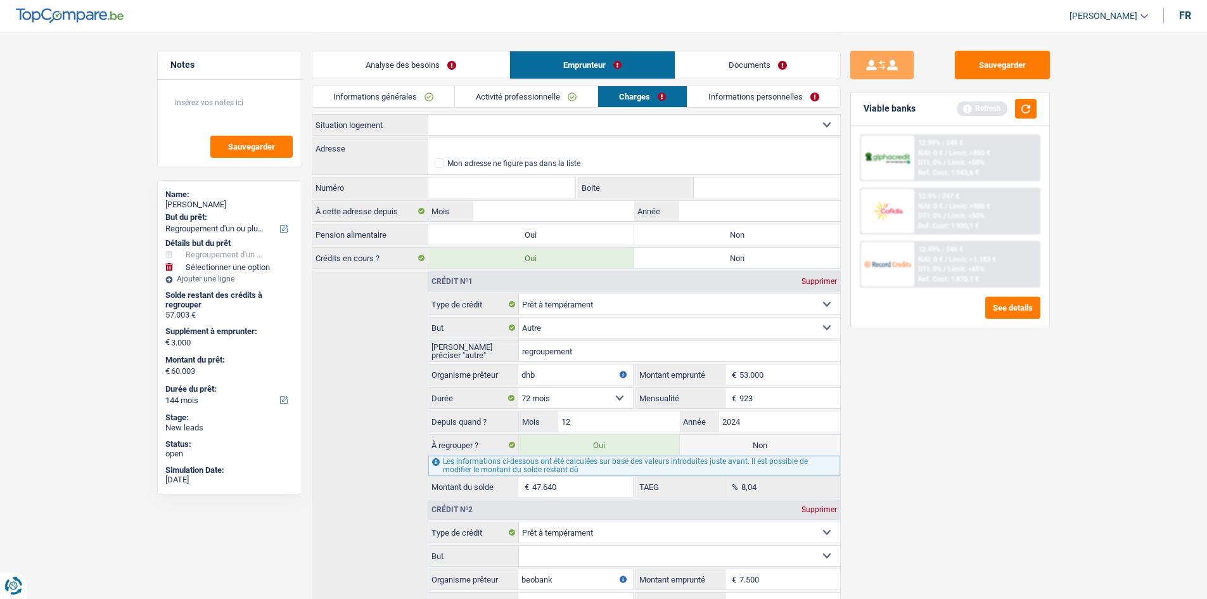
click at [521, 115] on select "Locataire Propriétaire avec prêt hypothécaire Propriétaire sans prêt hypothécai…" at bounding box center [634, 125] width 412 height 20
select select "ownerWithMortgage"
click at [428, 115] on select "Locataire Propriétaire avec prêt hypothécaire Propriétaire sans prêt hypothécai…" at bounding box center [634, 125] width 412 height 20
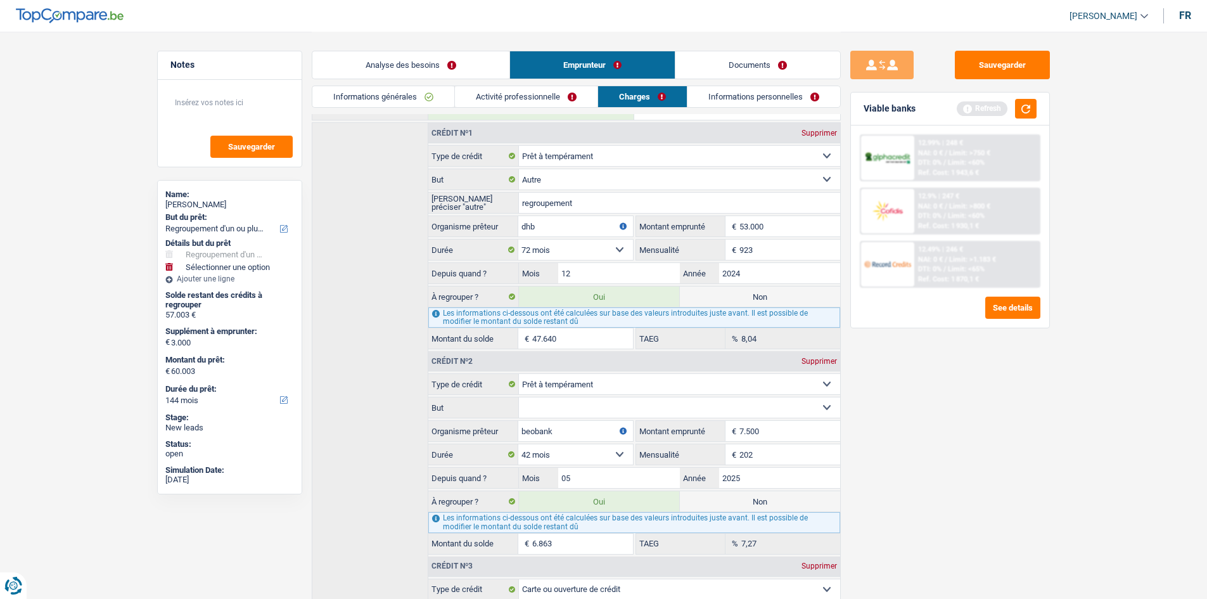
scroll to position [310, 0]
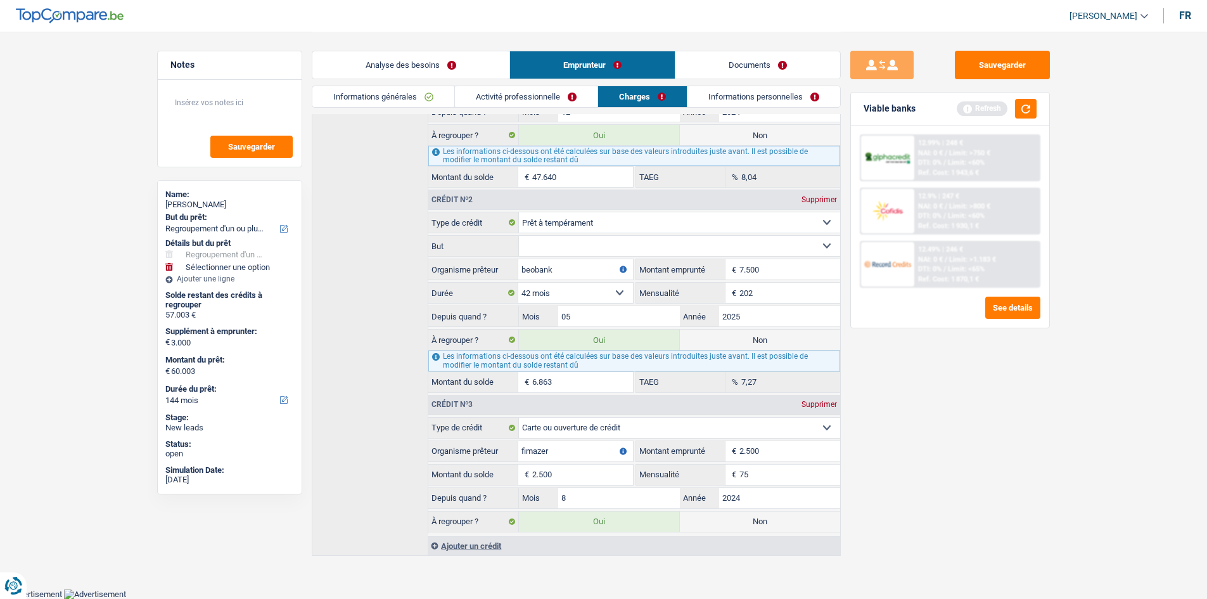
click at [463, 544] on div "Ajouter un crédit" at bounding box center [634, 545] width 412 height 19
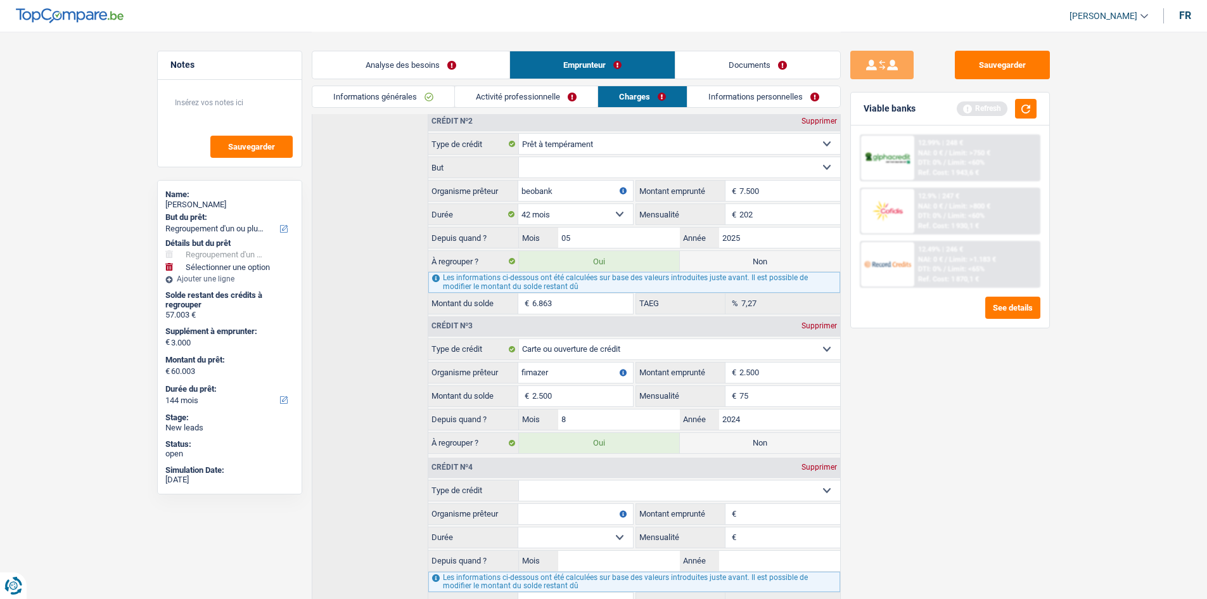
scroll to position [468, 0]
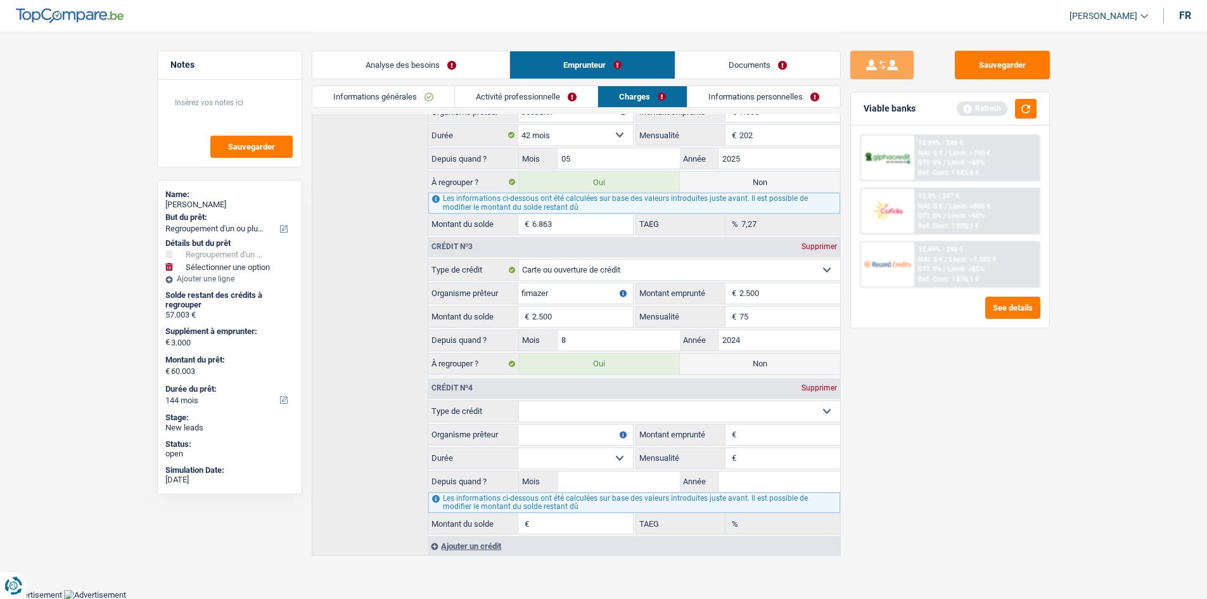
click at [537, 407] on select "Carte ou ouverture de crédit Prêt hypothécaire Vente à tempérament Prêt à tempé…" at bounding box center [679, 411] width 321 height 20
select select "mortgage"
click at [519, 401] on select "Carte ou ouverture de crédit Prêt hypothécaire Vente à tempérament Prêt à tempé…" at bounding box center [679, 411] width 321 height 20
type input "0"
click at [766, 458] on input "0" at bounding box center [789, 458] width 100 height 20
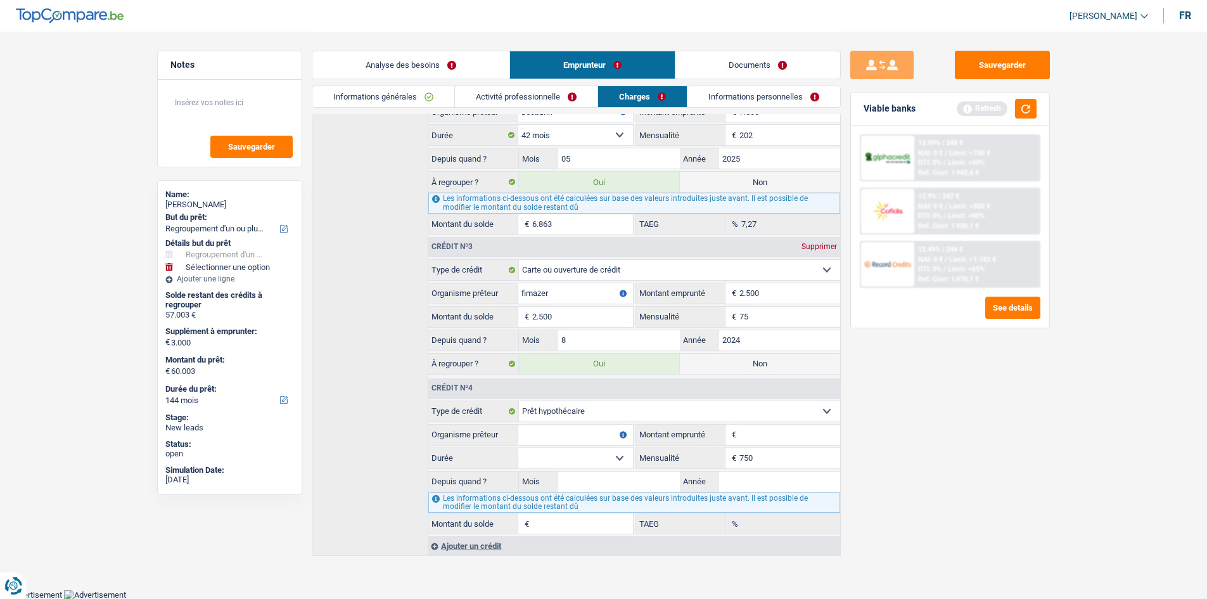
type input "750"
click at [738, 483] on input "Année" at bounding box center [779, 481] width 121 height 20
type input "2015"
click at [618, 486] on input "Mois" at bounding box center [618, 481] width 121 height 20
type input "04"
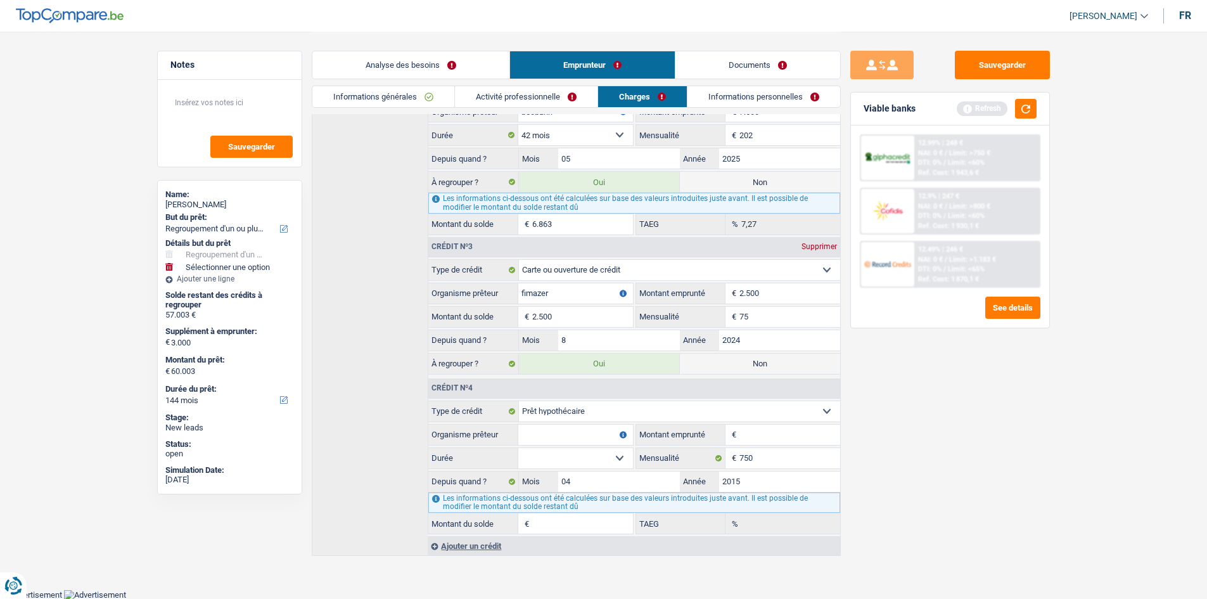
click at [565, 458] on select "120 mois 132 mois 144 mois 180 mois 240 mois 300 mois 360 mois 420 mois Sélecti…" at bounding box center [575, 458] width 114 height 20
click at [545, 436] on input "Organisme prêteur" at bounding box center [575, 435] width 114 height 20
type input "BNP"
click at [560, 461] on select "120 mois 132 mois 144 mois 180 mois 240 mois 300 mois 360 mois 420 mois Sélecti…" at bounding box center [575, 458] width 114 height 20
click at [518, 448] on select "120 mois 132 mois 144 mois 180 mois 240 mois 300 mois 360 mois 420 mois Sélecti…" at bounding box center [575, 458] width 114 height 20
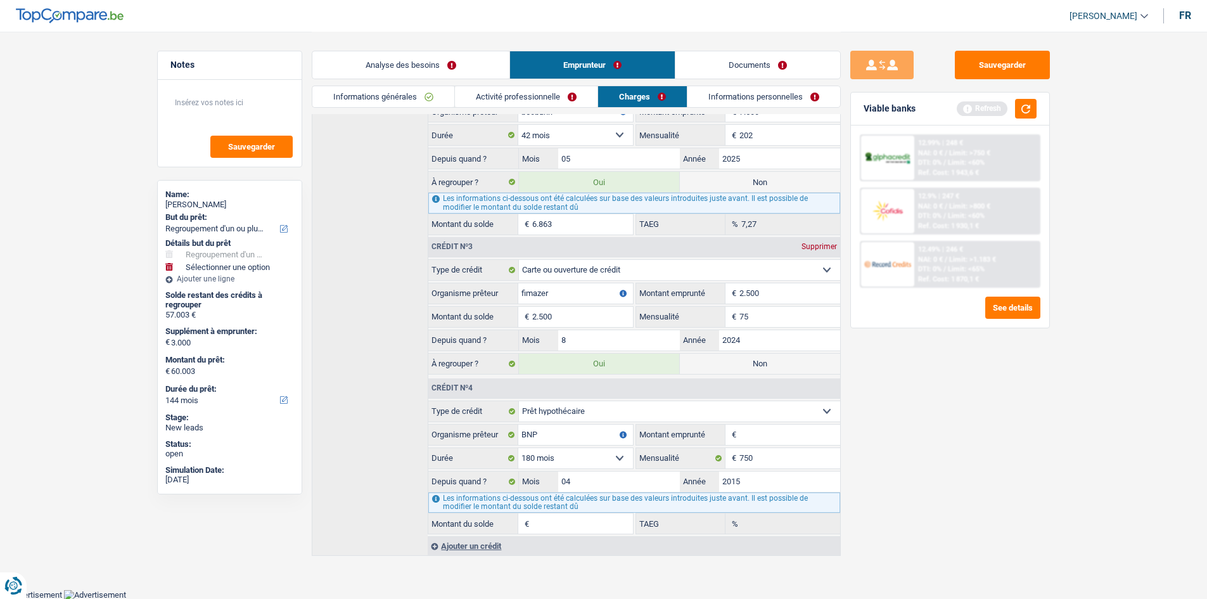
click at [577, 454] on select "120 mois 132 mois 144 mois 180 mois 240 mois 300 mois 360 mois 420 mois Sélecti…" at bounding box center [575, 458] width 114 height 20
click at [915, 487] on div "Sauvegarder Viable banks Refresh 12.99% | 248 € NAI: 0 € / Limit: >750 € DTI: 0…" at bounding box center [950, 315] width 219 height 528
click at [776, 430] on input "Montant emprunté" at bounding box center [789, 435] width 100 height 20
click at [583, 457] on select "120 mois 132 mois 144 mois 180 mois 240 mois 300 mois 360 mois 420 mois Sélecti…" at bounding box center [575, 458] width 114 height 20
select select "240"
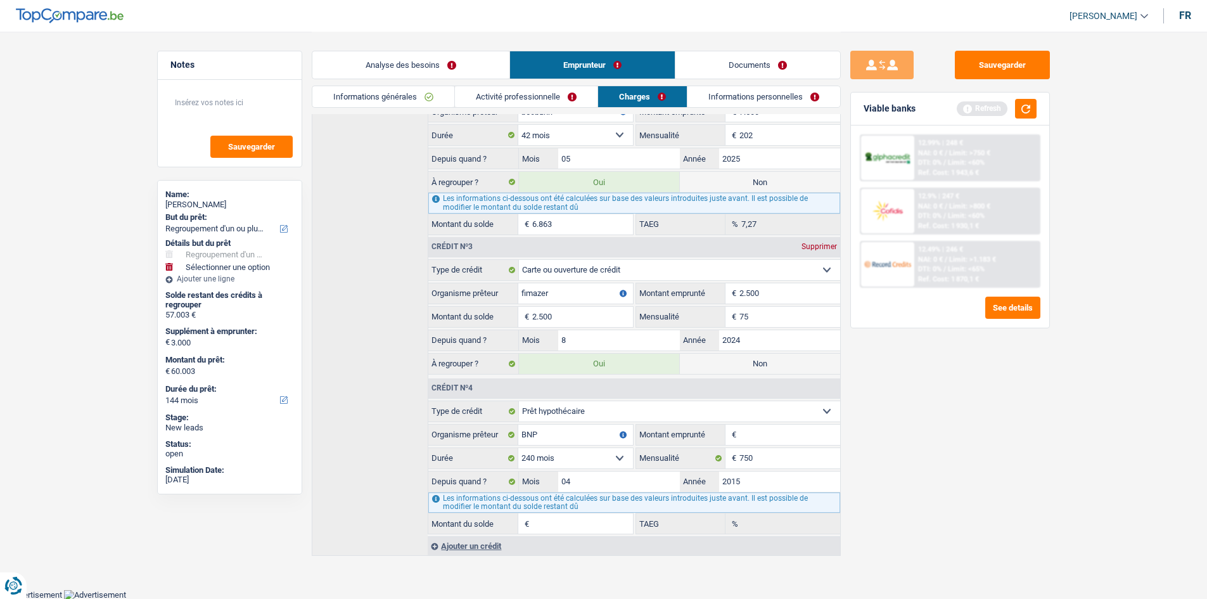
click at [518, 448] on select "120 mois 132 mois 144 mois 180 mois 240 mois 300 mois 360 mois 420 mois Sélecti…" at bounding box center [575, 458] width 114 height 20
click at [746, 432] on input "Montant emprunté" at bounding box center [789, 435] width 100 height 20
type input "1"
select select
type input "130.000"
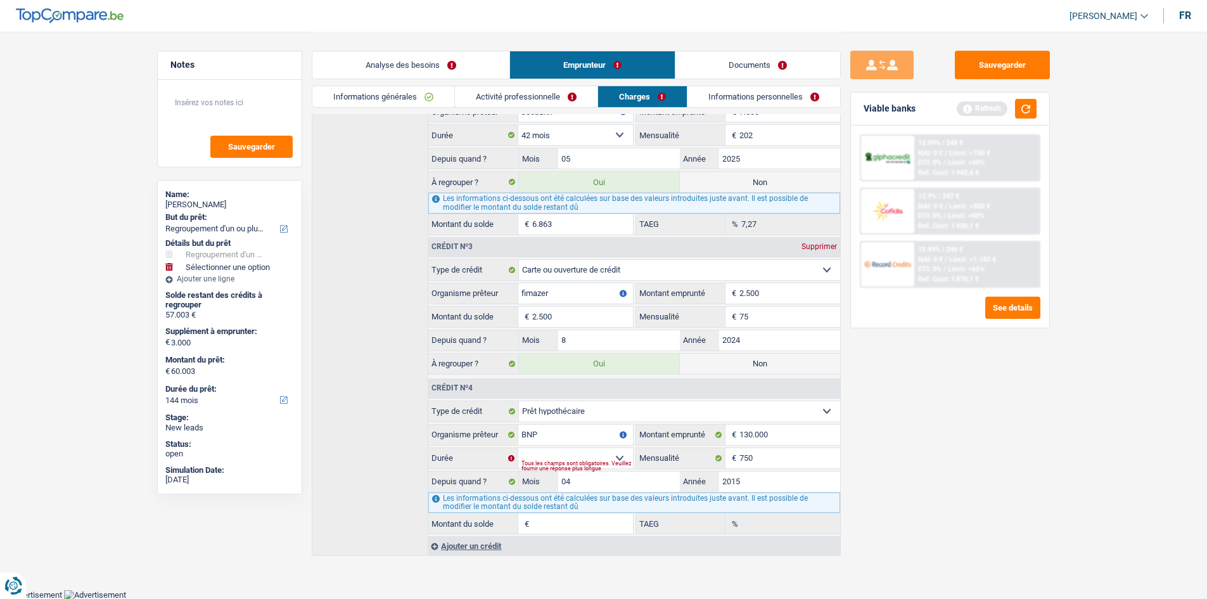
click at [958, 483] on div "Sauvegarder Viable banks Refresh 12.99% | 248 € NAI: 0 € / Limit: >750 € DTI: 0…" at bounding box center [950, 315] width 219 height 528
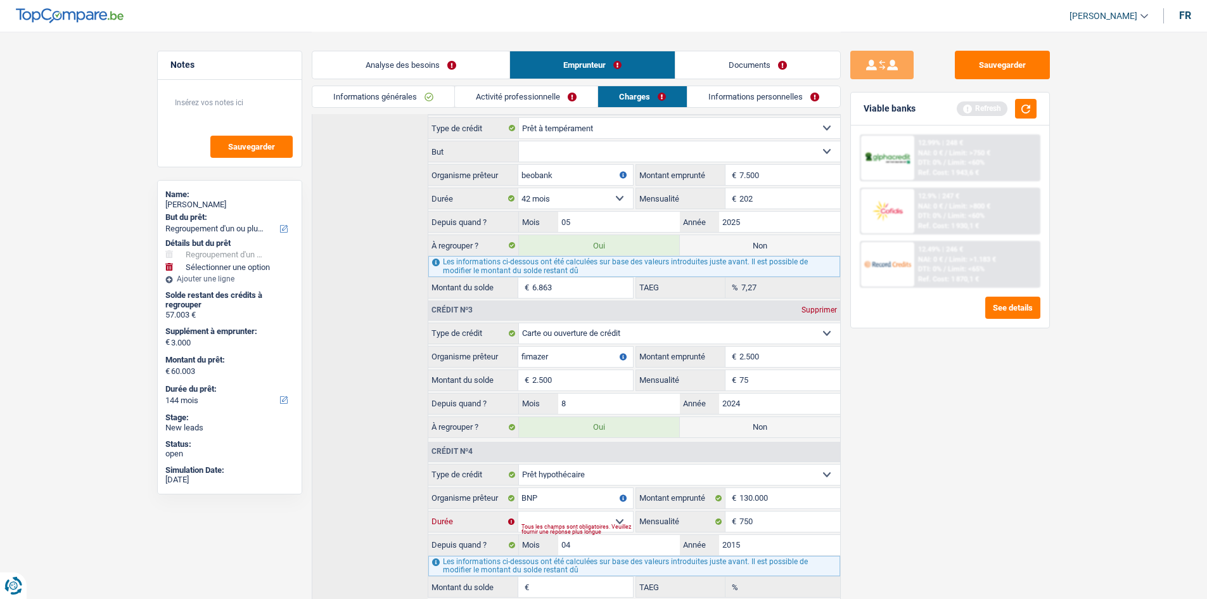
click at [544, 517] on select "120 mois 132 mois 144 mois 180 mois 240 mois 300 mois 360 mois 420 mois Sélecti…" at bounding box center [575, 521] width 114 height 20
select select "240"
click at [518, 511] on select "120 mois 132 mois 144 mois 180 mois 240 mois 300 mois 360 mois 420 mois Sélecti…" at bounding box center [575, 521] width 114 height 20
type input "73.384"
type input "3,50"
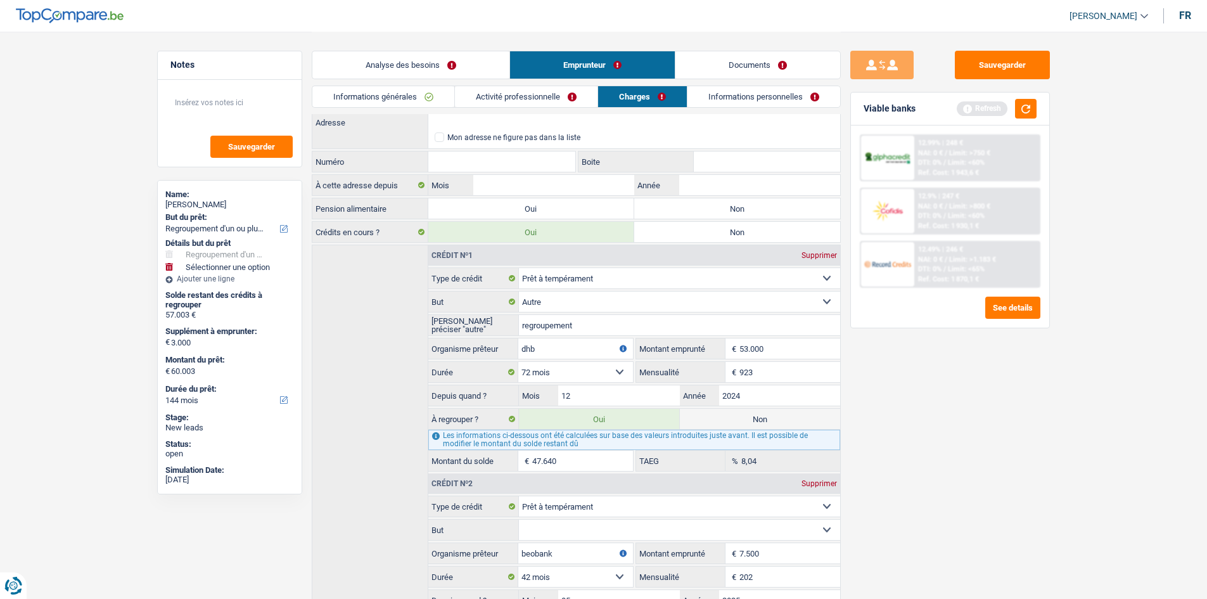
scroll to position [0, 0]
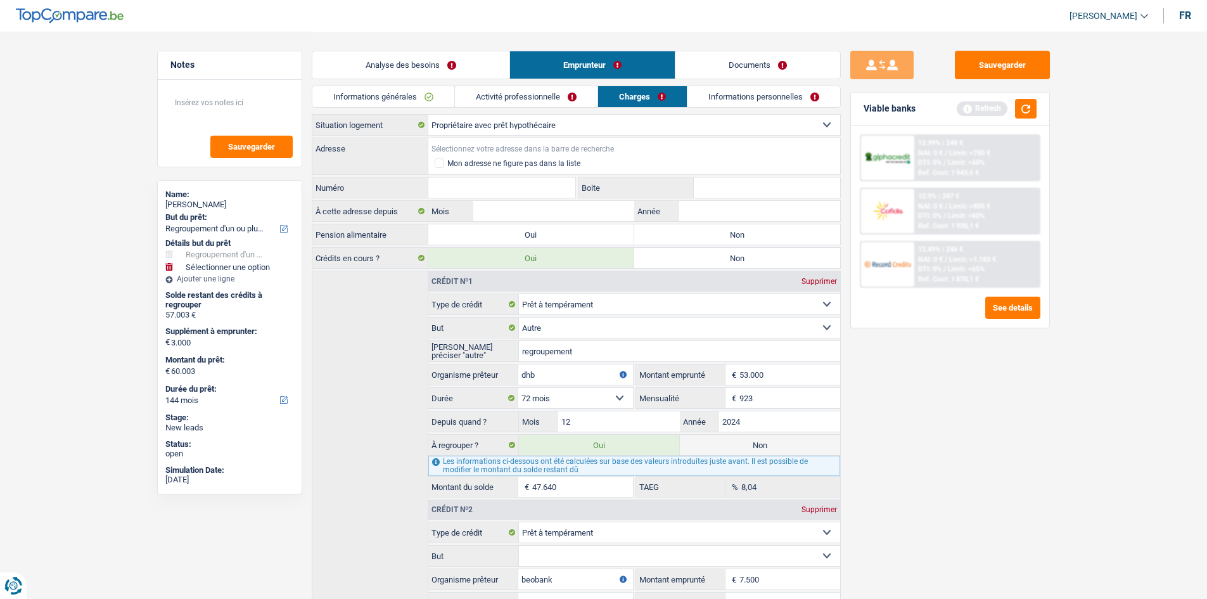
click at [445, 141] on input "Adresse" at bounding box center [634, 148] width 412 height 20
type input "Rue de la Justice, 4020, Liège, BE"
click at [457, 184] on input "Numéro" at bounding box center [502, 187] width 148 height 20
type input "35"
click at [558, 212] on input "Mois" at bounding box center [553, 211] width 160 height 20
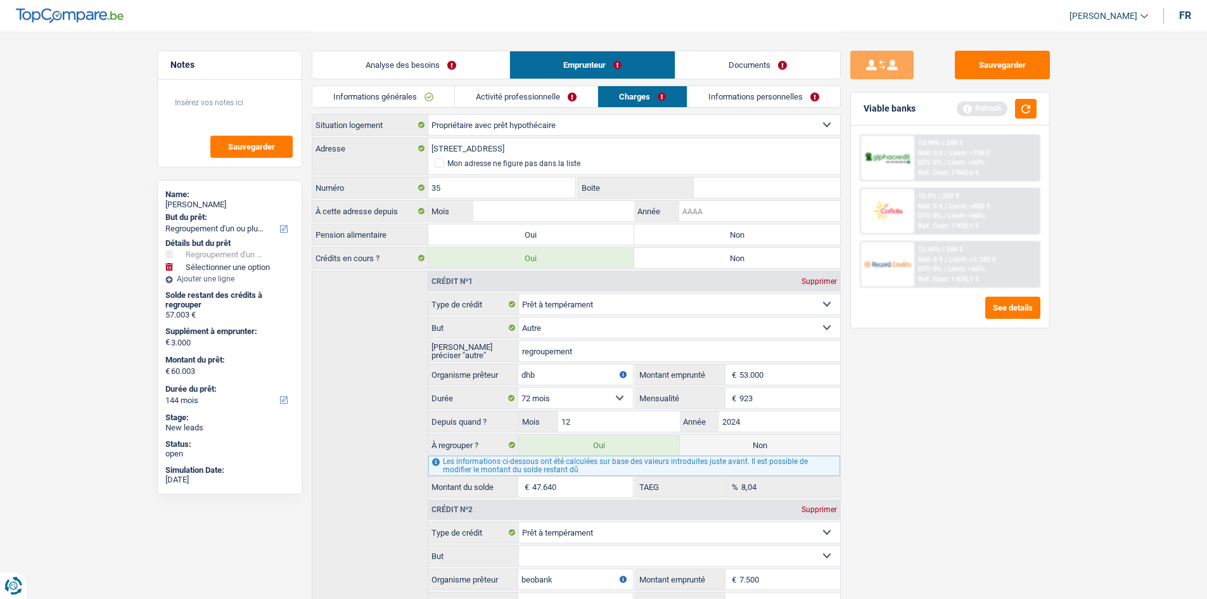
click at [689, 212] on input "Année" at bounding box center [759, 211] width 160 height 20
type input "2014"
click at [533, 208] on input "Mois" at bounding box center [553, 211] width 160 height 20
type input "05"
click at [886, 347] on div "Sauvegarder Viable banks Refresh 12.99% | 248 € NAI: 0 € / Limit: >750 € DTI: 0…" at bounding box center [950, 315] width 219 height 528
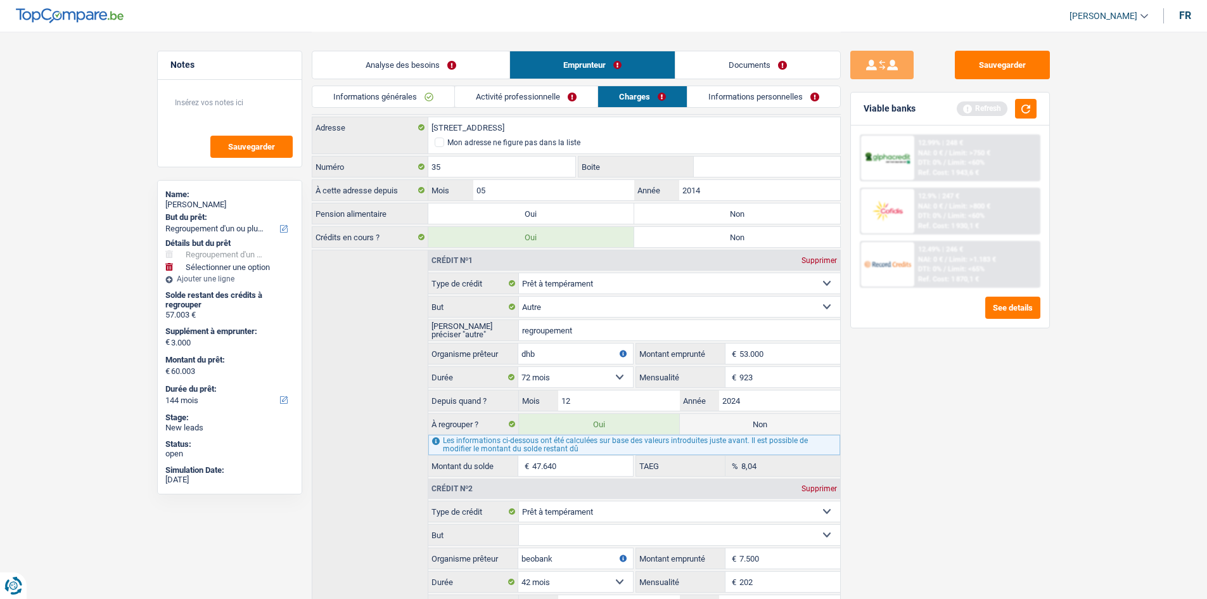
scroll to position [22, 0]
click at [690, 207] on label "Non" at bounding box center [737, 212] width 206 height 20
click at [690, 207] on input "Non" at bounding box center [737, 212] width 206 height 20
radio input "true"
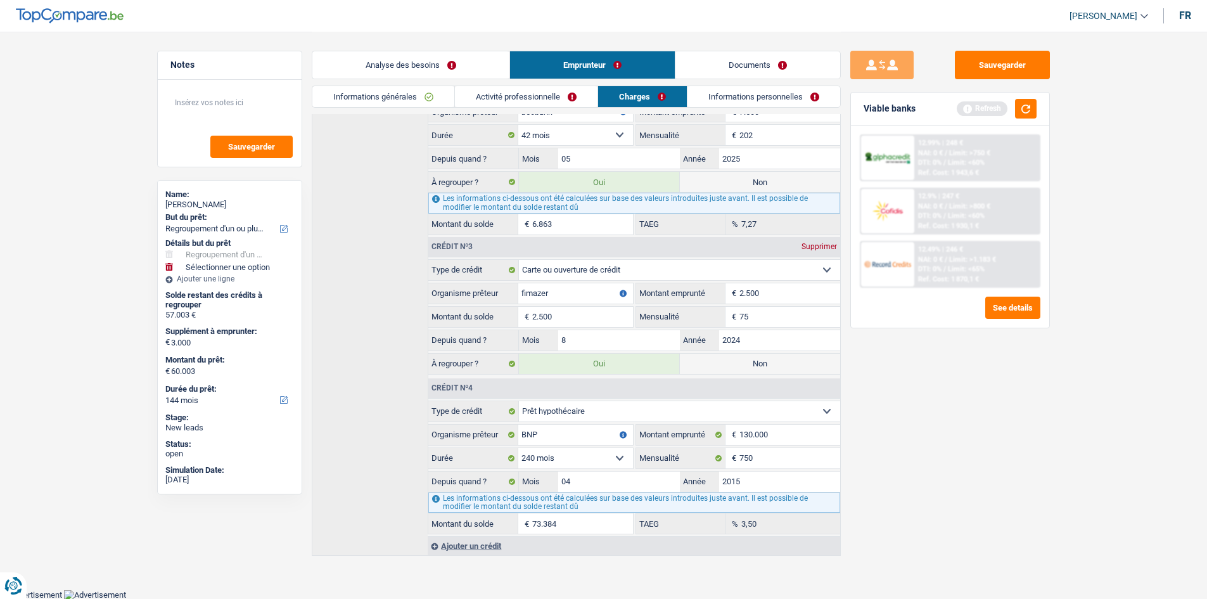
click at [752, 95] on link "Informations personnelles" at bounding box center [764, 96] width 153 height 21
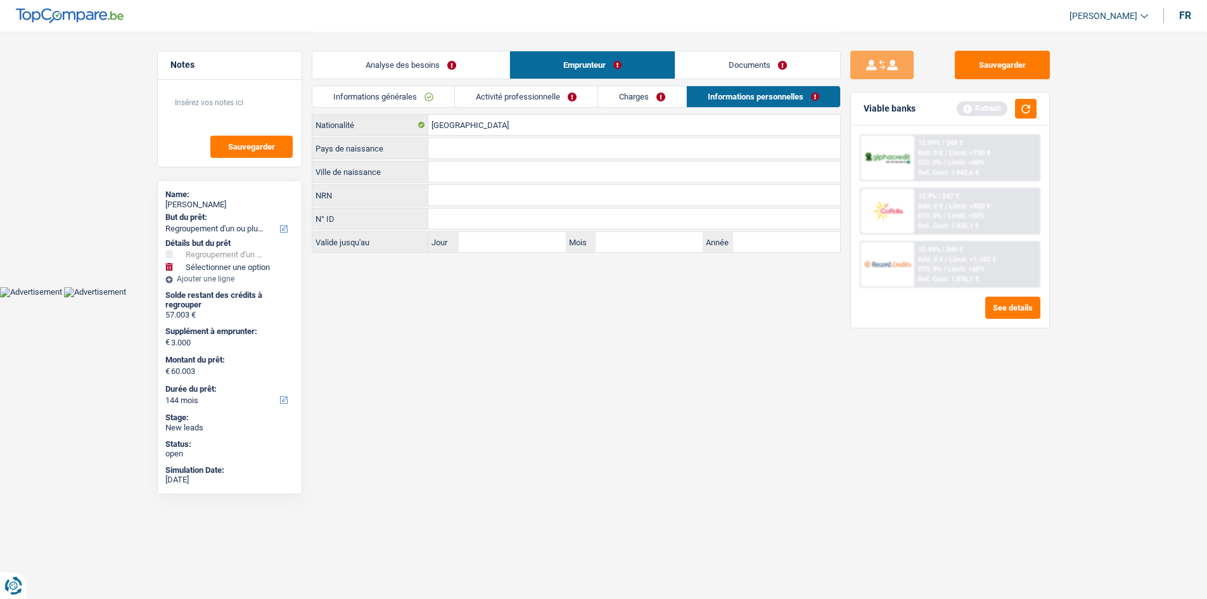
scroll to position [0, 0]
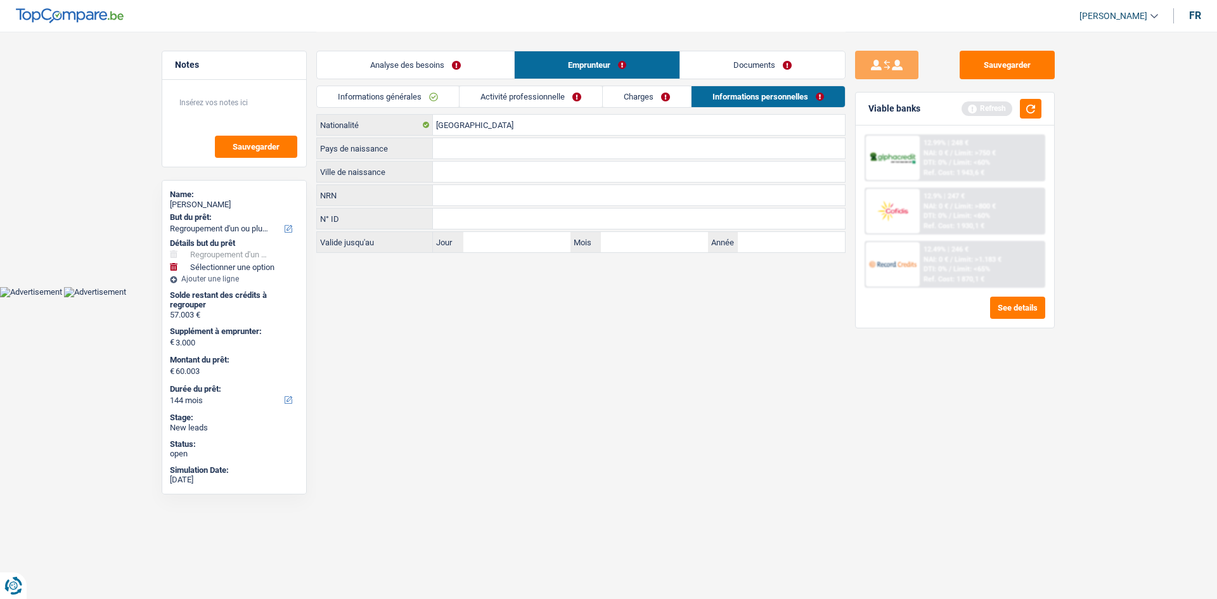
click at [472, 165] on input "Ville de naissance" at bounding box center [639, 172] width 412 height 20
click at [442, 172] on input "recourt" at bounding box center [639, 172] width 412 height 20
type input "Recourt"
click at [483, 297] on html "Vous avez le contrôle de vos données Nous utilisons des cookies, tout comme nos…" at bounding box center [608, 148] width 1217 height 297
click at [462, 143] on input "Pays de naissance" at bounding box center [639, 148] width 412 height 20
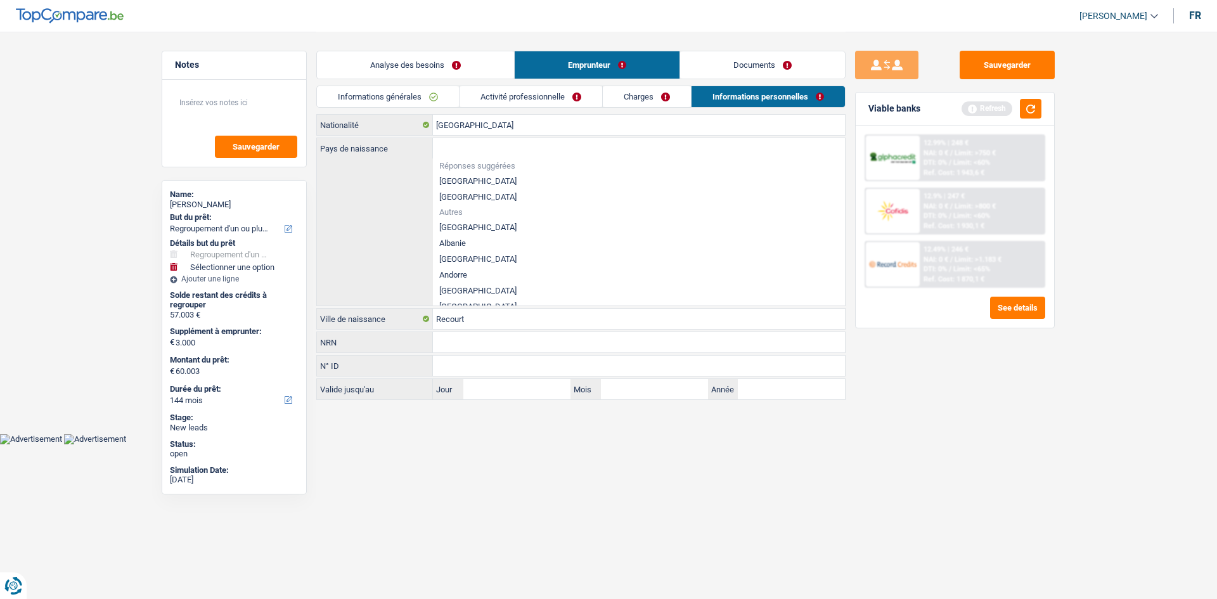
click at [447, 180] on li "[GEOGRAPHIC_DATA]" at bounding box center [639, 181] width 412 height 16
type input "[GEOGRAPHIC_DATA]"
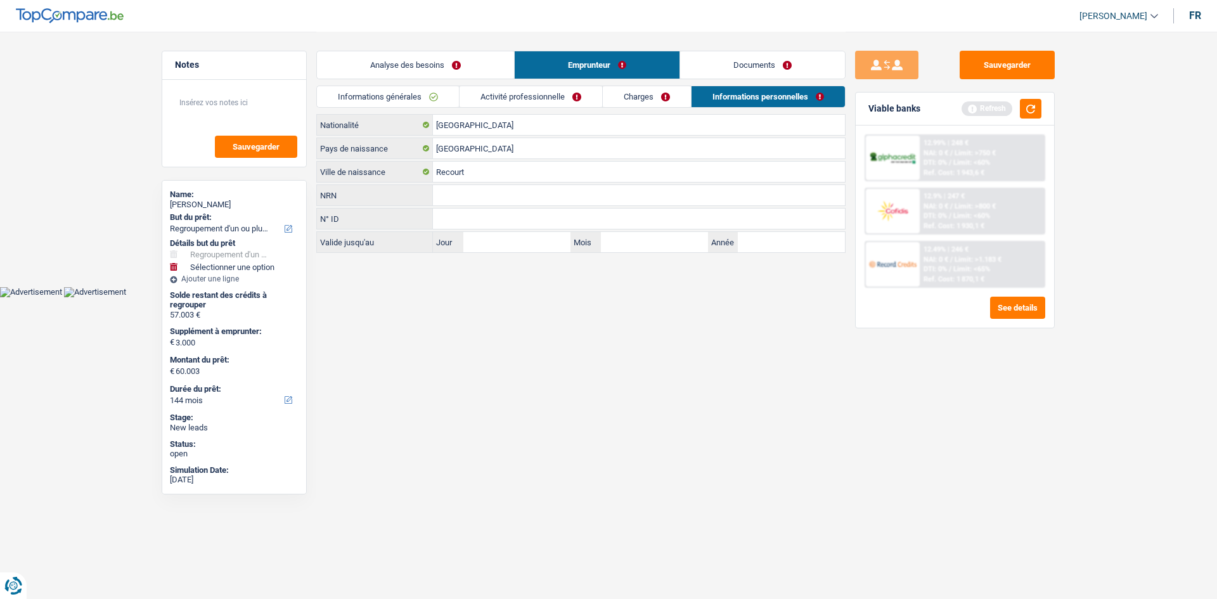
click at [418, 69] on link "Analyse des besoins" at bounding box center [415, 64] width 197 height 27
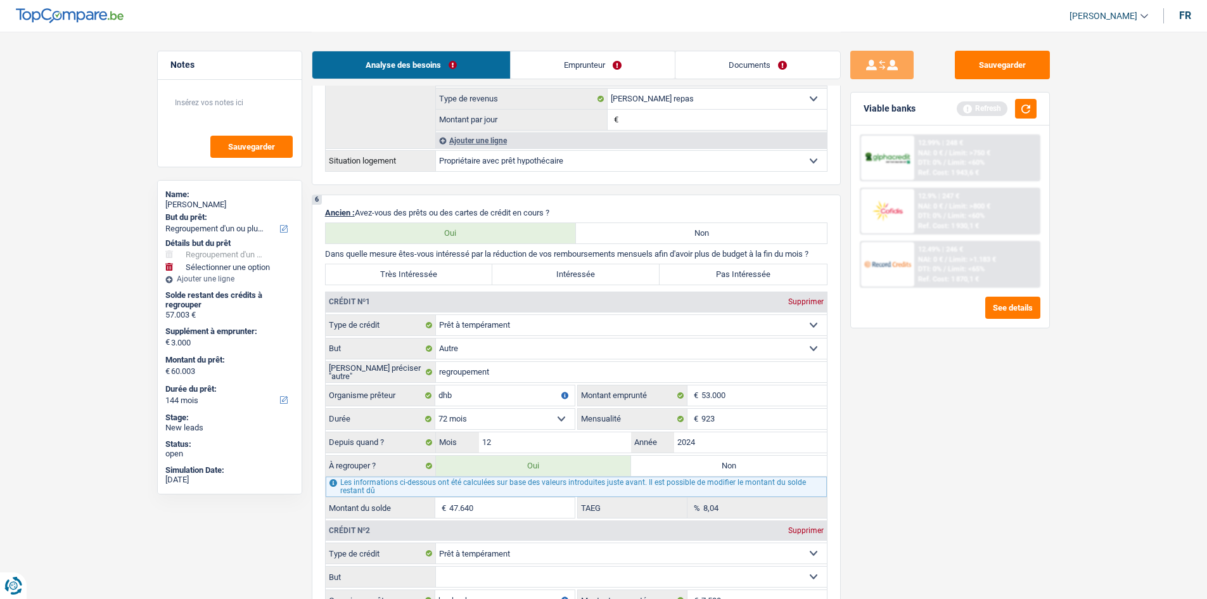
click at [398, 276] on label "Très Intéressée" at bounding box center [409, 274] width 167 height 20
click at [398, 276] on input "Très Intéressée" at bounding box center [409, 274] width 167 height 20
radio input "true"
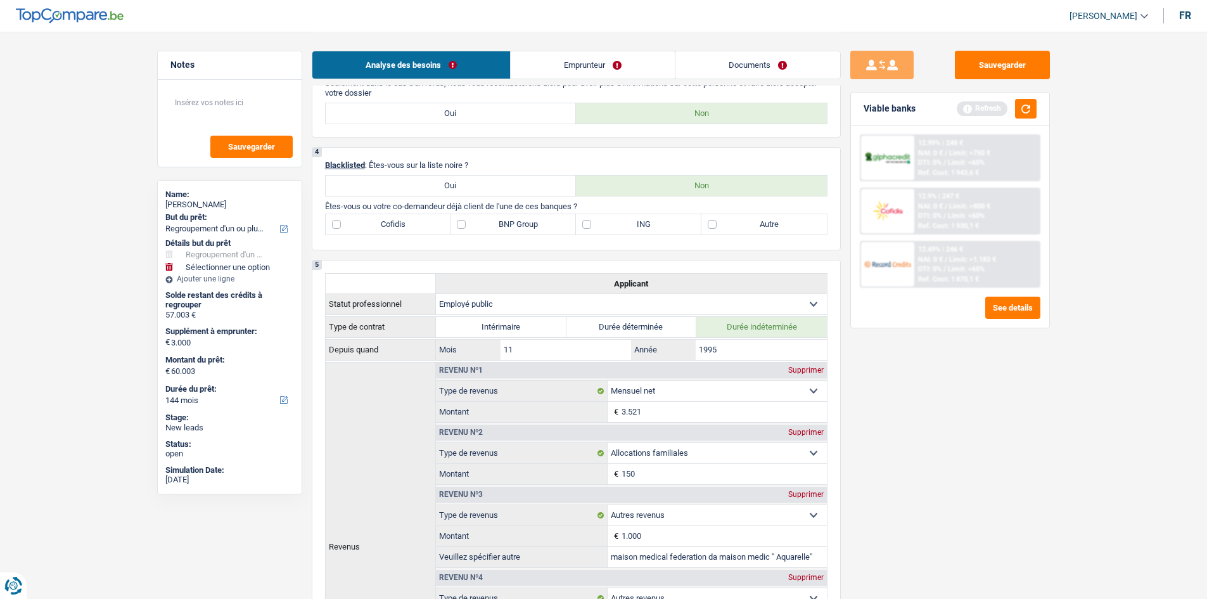
scroll to position [630, 0]
click at [547, 224] on label "BNP Group" at bounding box center [513, 224] width 125 height 20
click at [547, 224] on input "BNP Group" at bounding box center [513, 224] width 125 height 20
checkbox input "true"
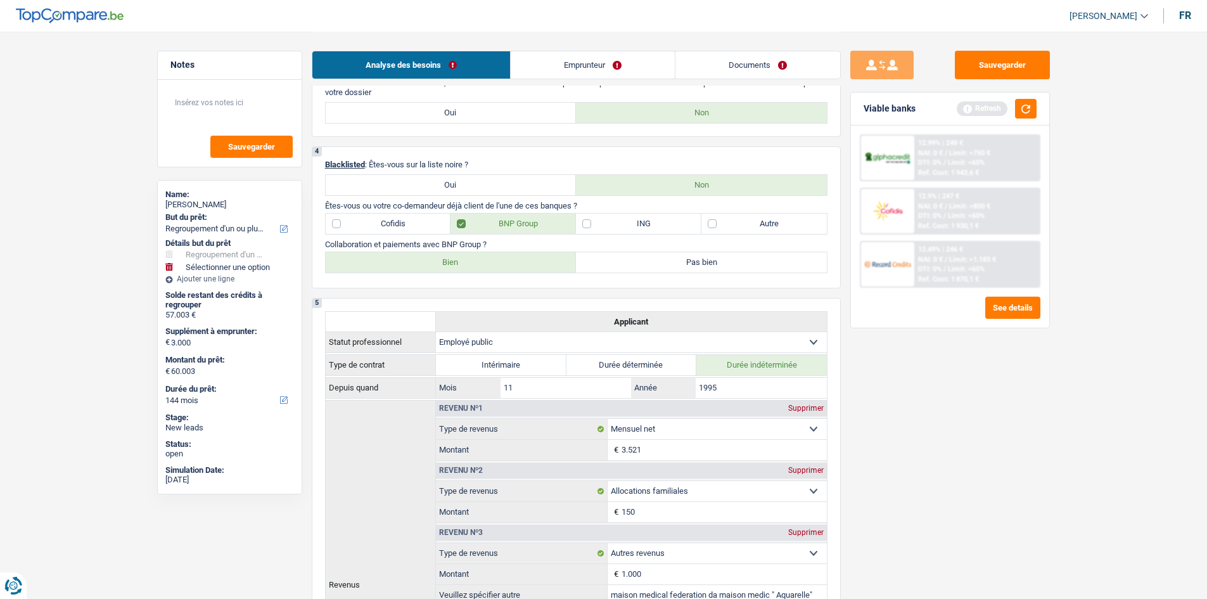
click at [729, 224] on label "Autre" at bounding box center [763, 224] width 125 height 20
click at [729, 224] on input "Autre" at bounding box center [763, 224] width 125 height 20
checkbox input "true"
click at [501, 256] on label "Bien" at bounding box center [451, 262] width 251 height 20
click at [501, 256] on input "Bien" at bounding box center [451, 262] width 251 height 20
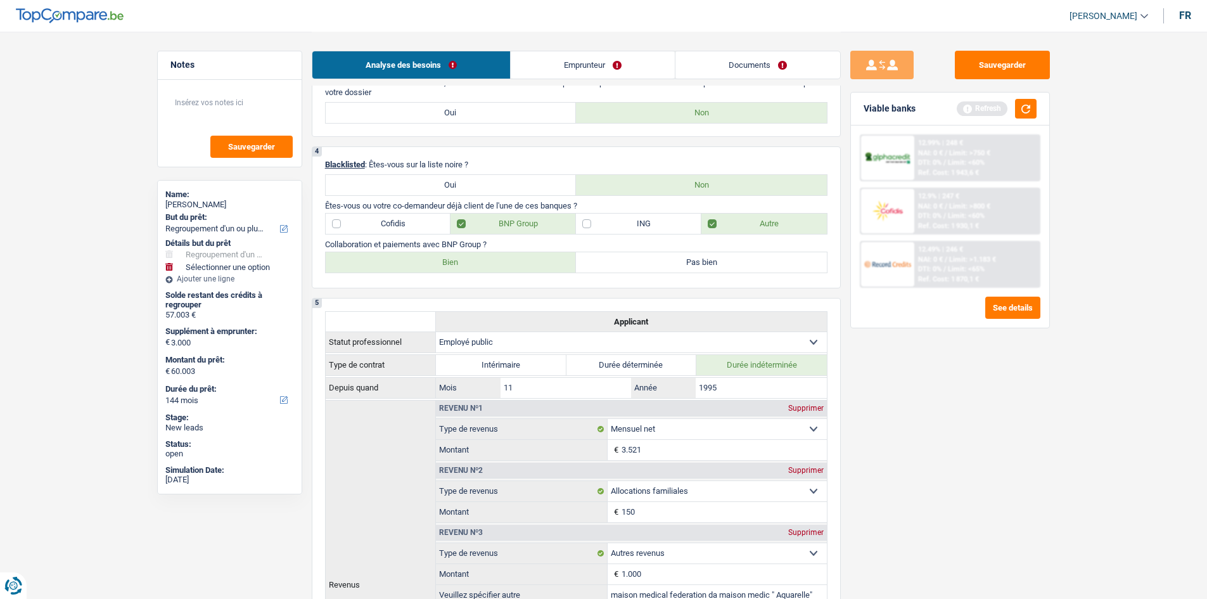
radio input "true"
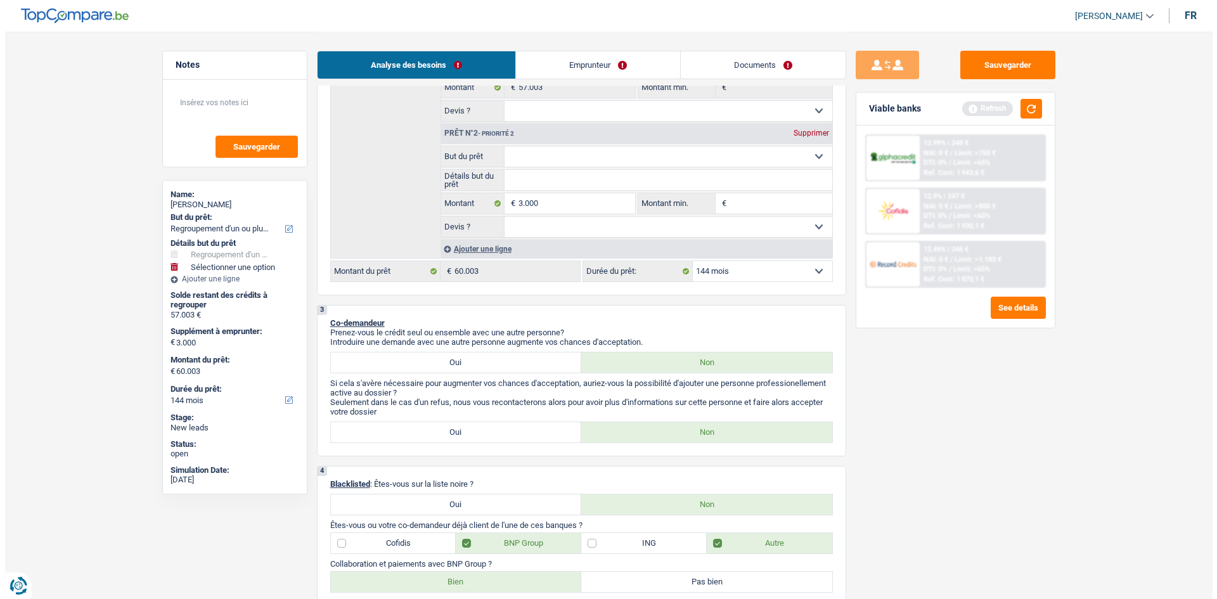
scroll to position [324, 0]
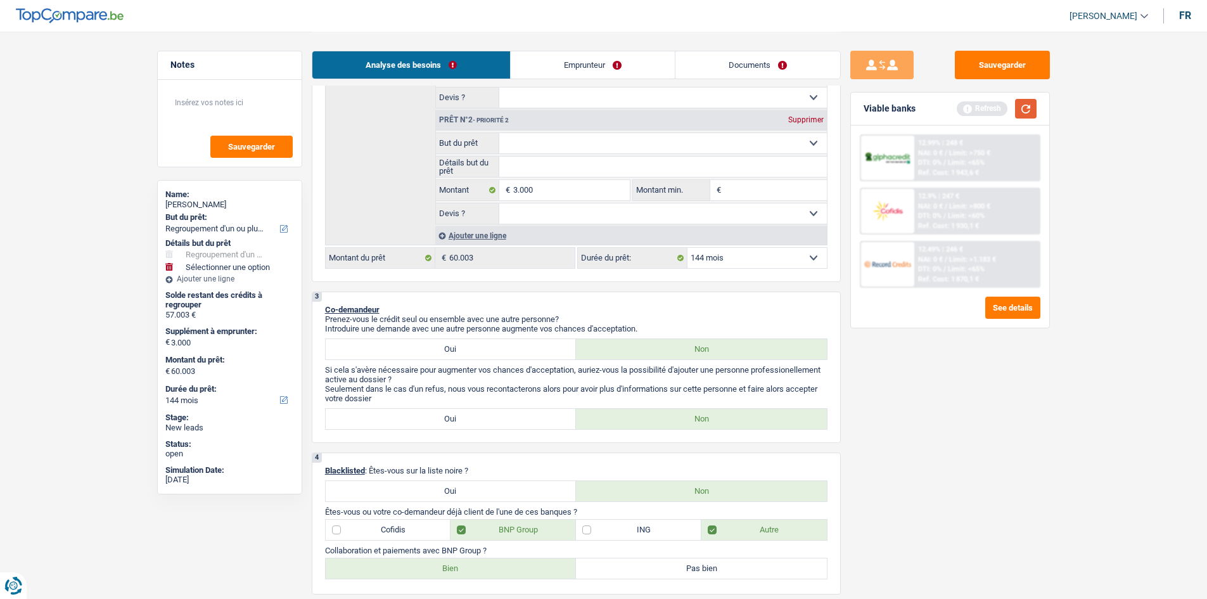
click at [1029, 105] on button "button" at bounding box center [1026, 109] width 22 height 20
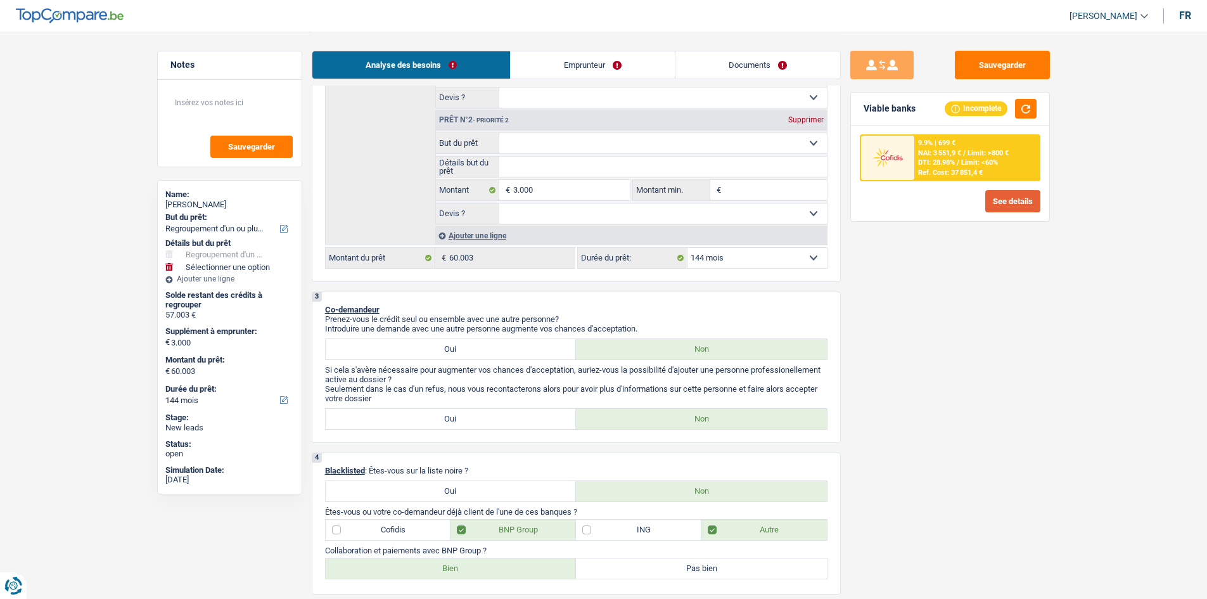
click at [1002, 199] on button "See details" at bounding box center [1012, 201] width 55 height 22
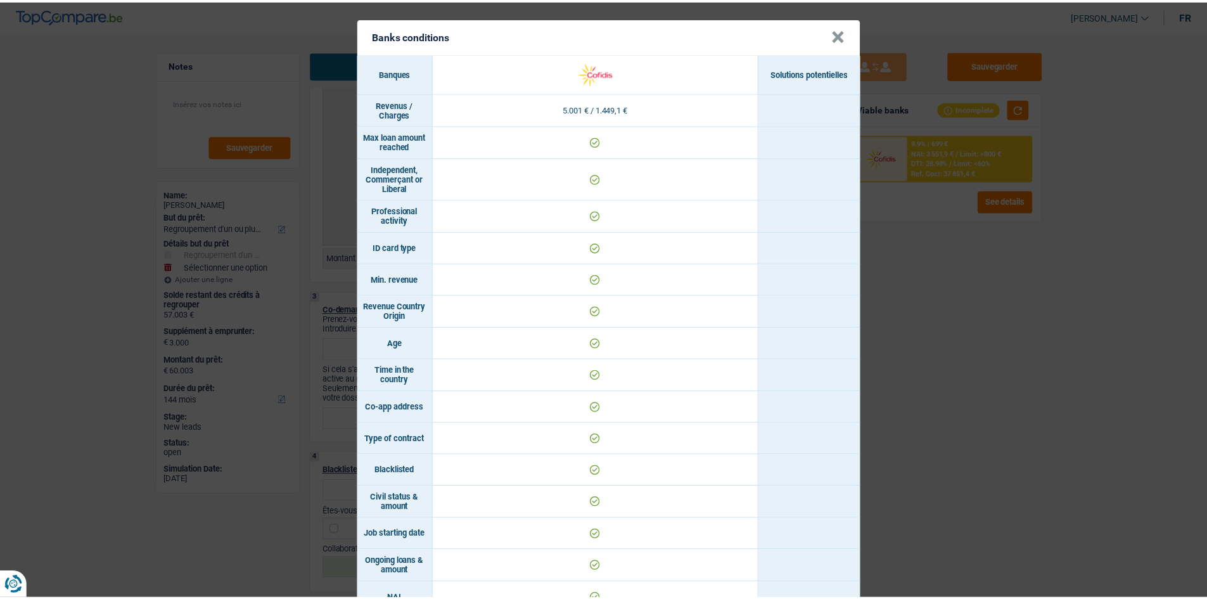
scroll to position [444, 0]
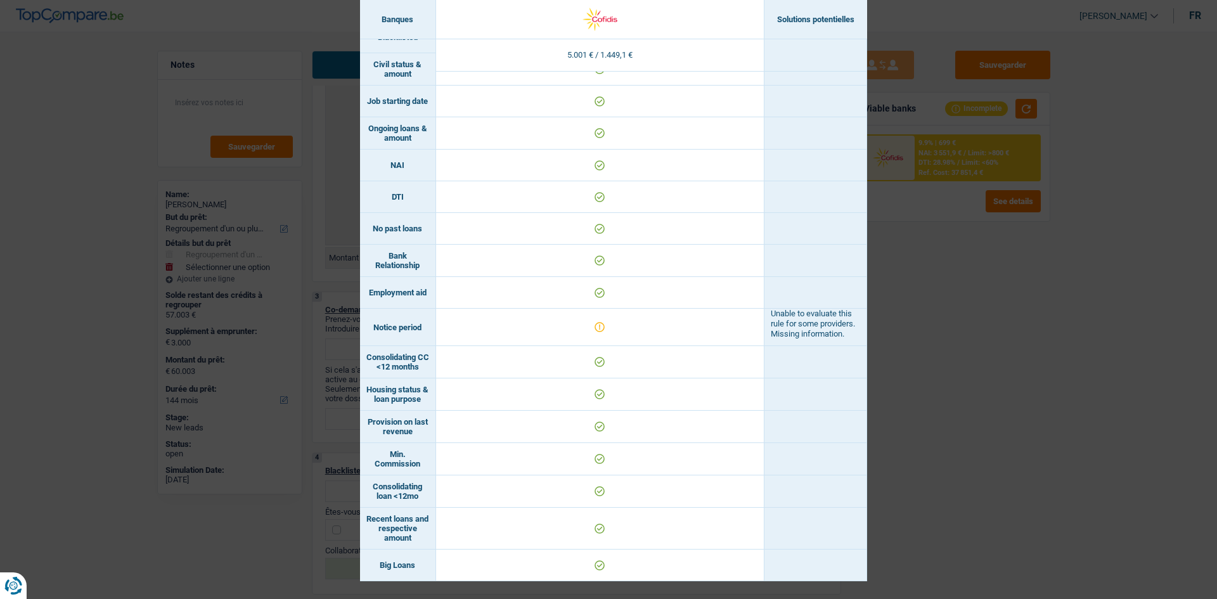
click at [1004, 471] on div "Banks conditions × Banques Solutions potentielles Revenus / Charges 5.001 € / 1…" at bounding box center [608, 299] width 1217 height 599
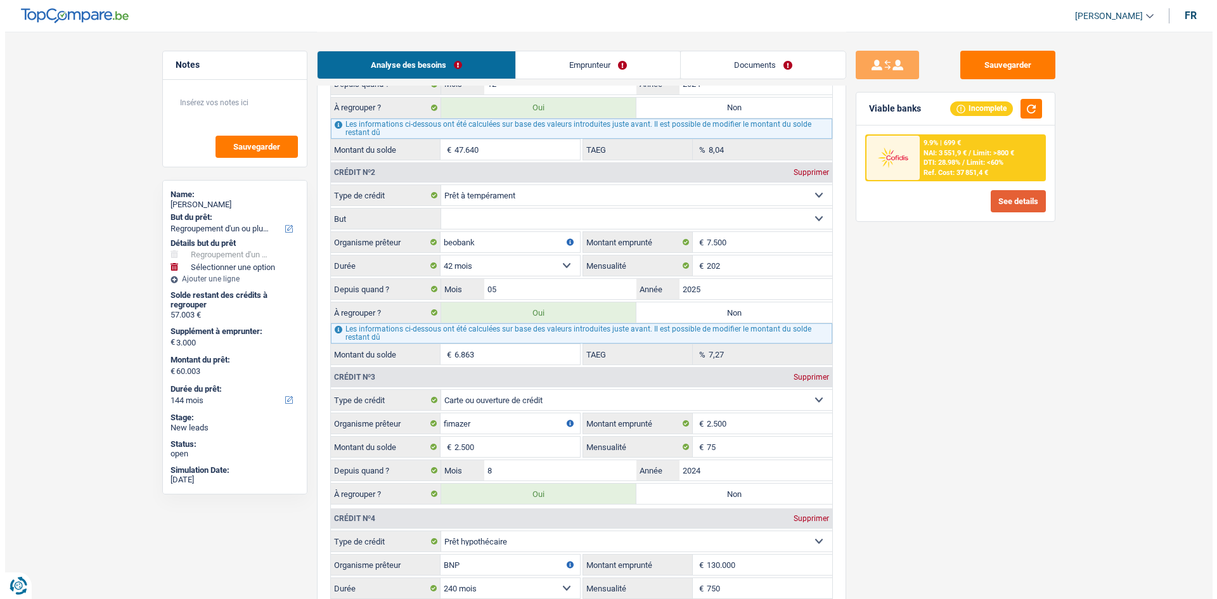
scroll to position [1608, 0]
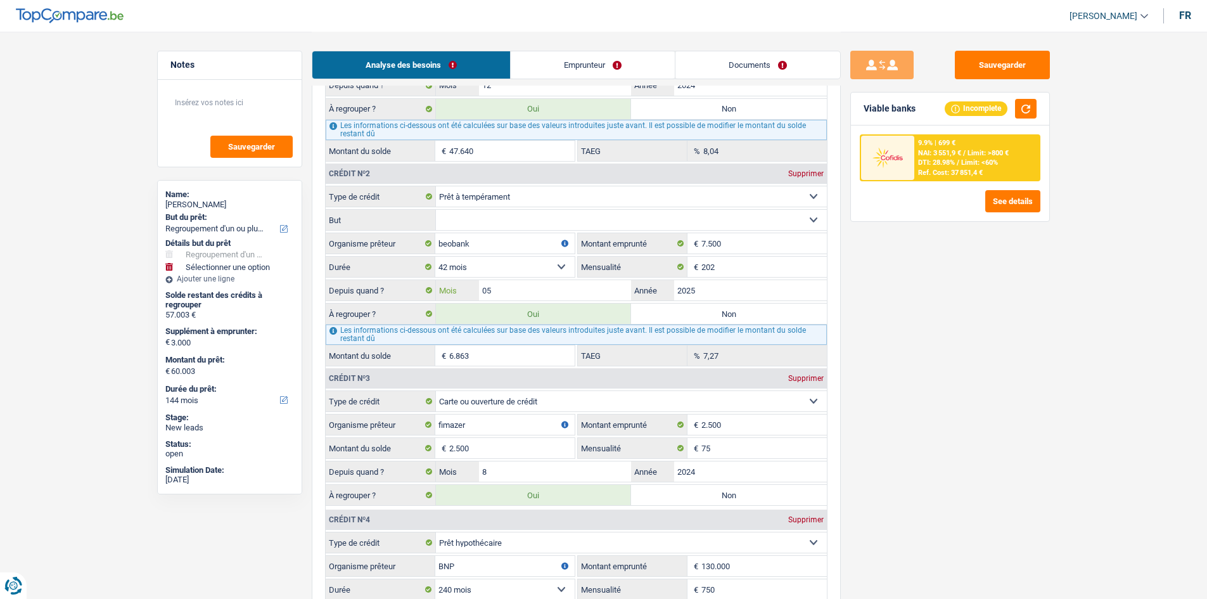
click at [610, 291] on input "05" at bounding box center [555, 290] width 153 height 20
click at [534, 232] on fieldset "Carte ou ouverture de crédit Prêt hypothécaire Vente à tempérament Prêt à tempé…" at bounding box center [576, 276] width 501 height 181
click at [508, 283] on input "05" at bounding box center [555, 290] width 153 height 20
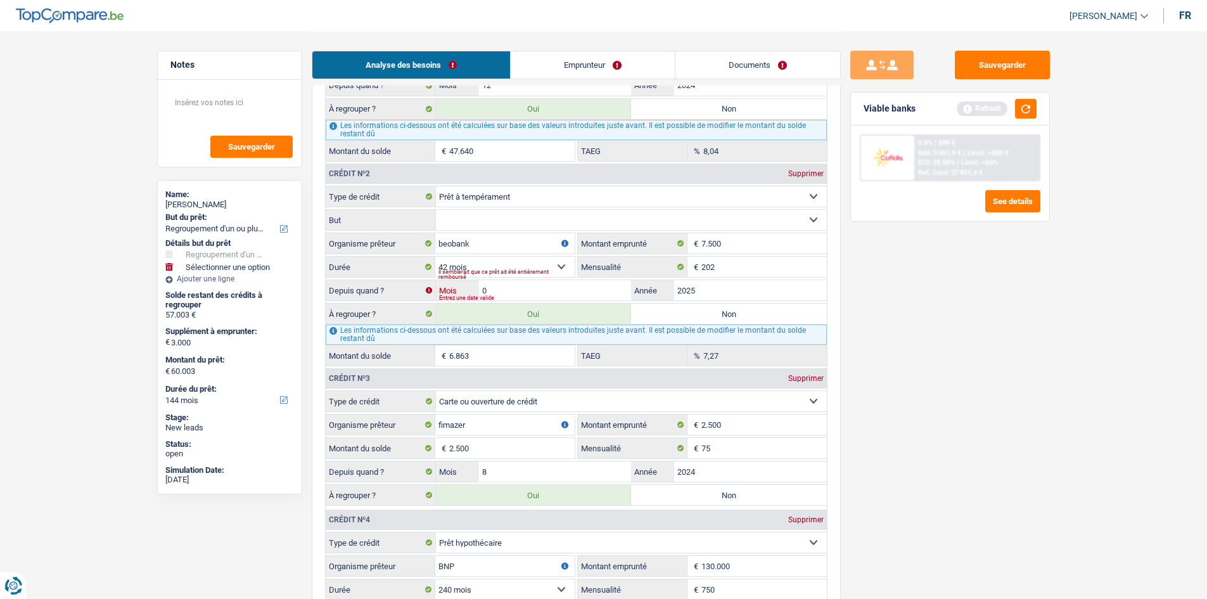
type input "04"
type input "6.701"
click at [888, 274] on div "Sauvegarder Viable banks Refresh 9.9% | 699 € NAI: 3 551,9 € / Limit: >800 € DT…" at bounding box center [950, 315] width 219 height 528
click at [1022, 110] on button "button" at bounding box center [1026, 109] width 22 height 20
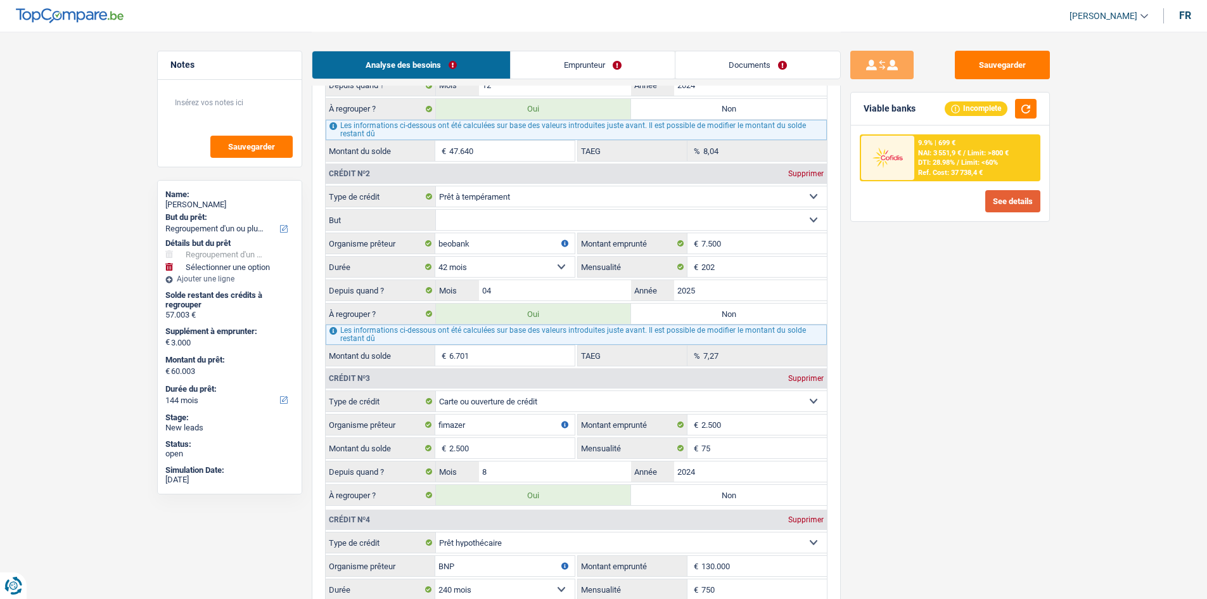
click at [1002, 196] on button "See details" at bounding box center [1012, 201] width 55 height 22
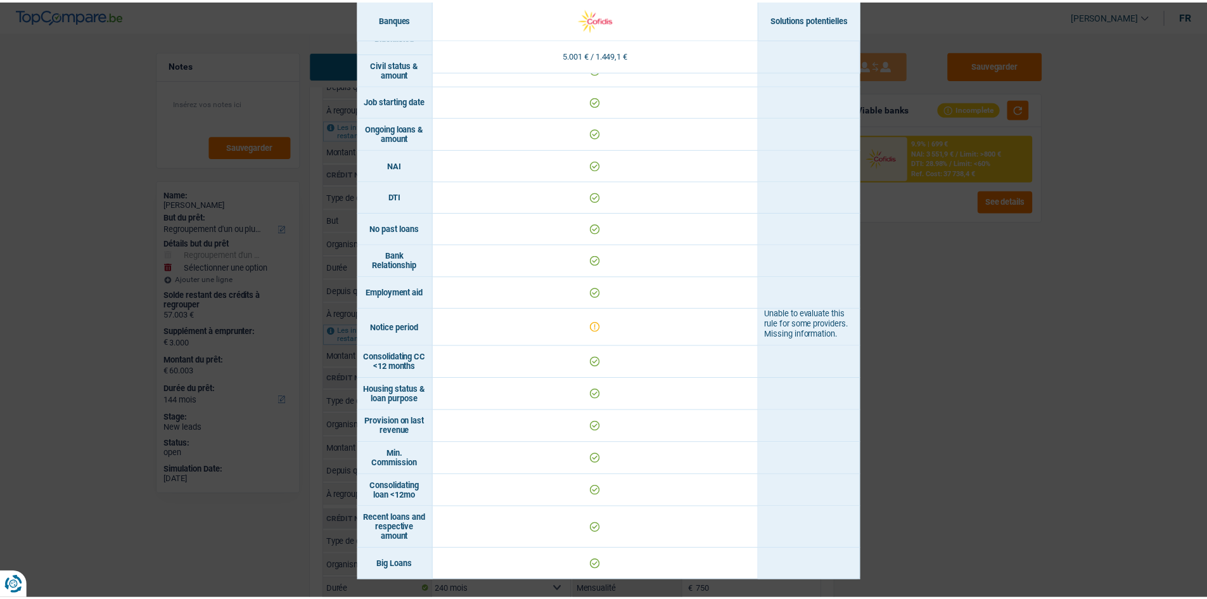
scroll to position [444, 0]
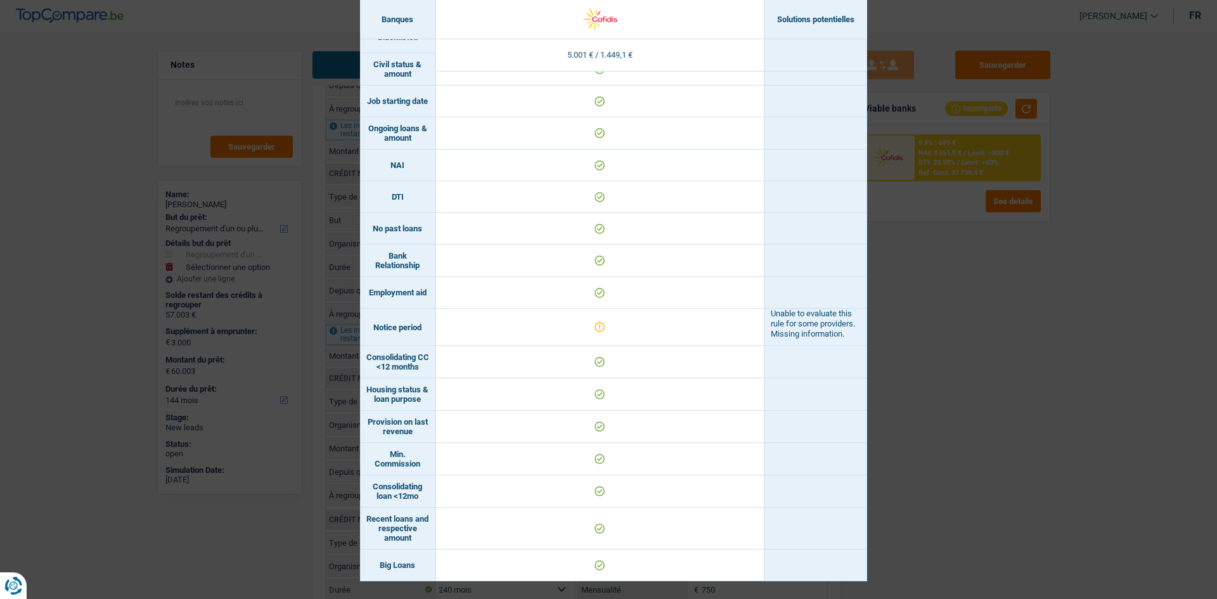
drag, startPoint x: 766, startPoint y: 311, endPoint x: 852, endPoint y: 338, distance: 89.6
click at [852, 338] on td "Unable to evaluate this rule for some providers. Missing information." at bounding box center [815, 327] width 103 height 37
copy td "Unable to evaluate this rule for some providers. Missing information."
click at [940, 326] on div "Banks conditions × Banques Solutions potentielles Revenus / Charges 5.001 € / 1…" at bounding box center [608, 299] width 1217 height 599
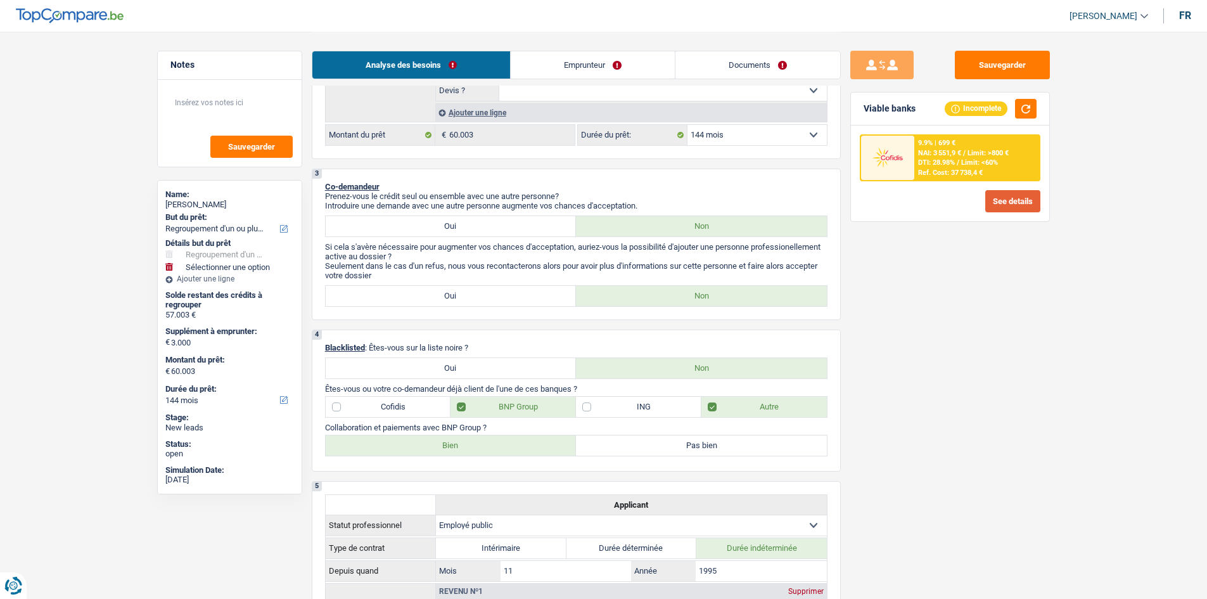
scroll to position [446, 0]
click at [587, 61] on link "Emprunteur" at bounding box center [593, 64] width 164 height 27
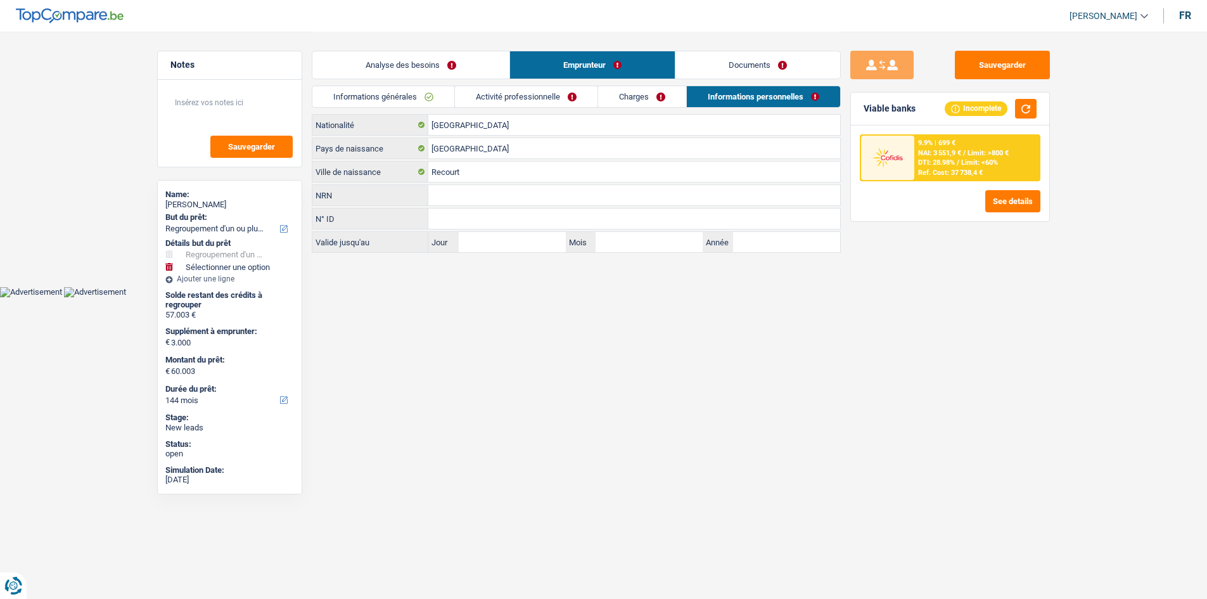
scroll to position [0, 0]
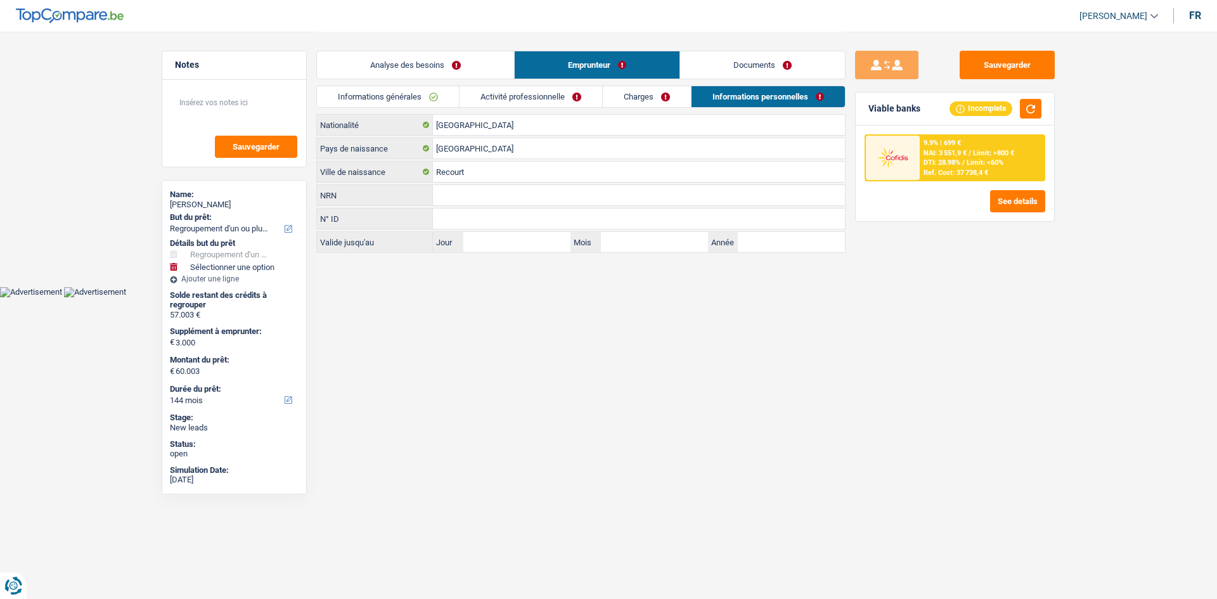
click at [641, 93] on link "Charges" at bounding box center [647, 96] width 88 height 21
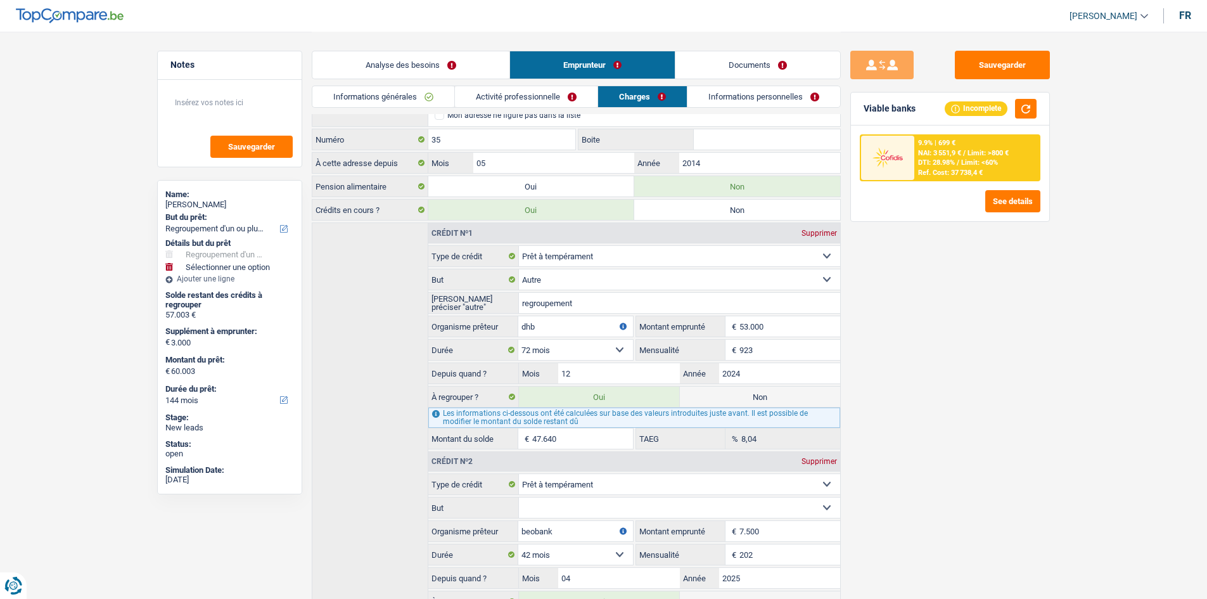
scroll to position [48, 0]
click at [509, 98] on link "Activité professionnelle" at bounding box center [526, 96] width 143 height 21
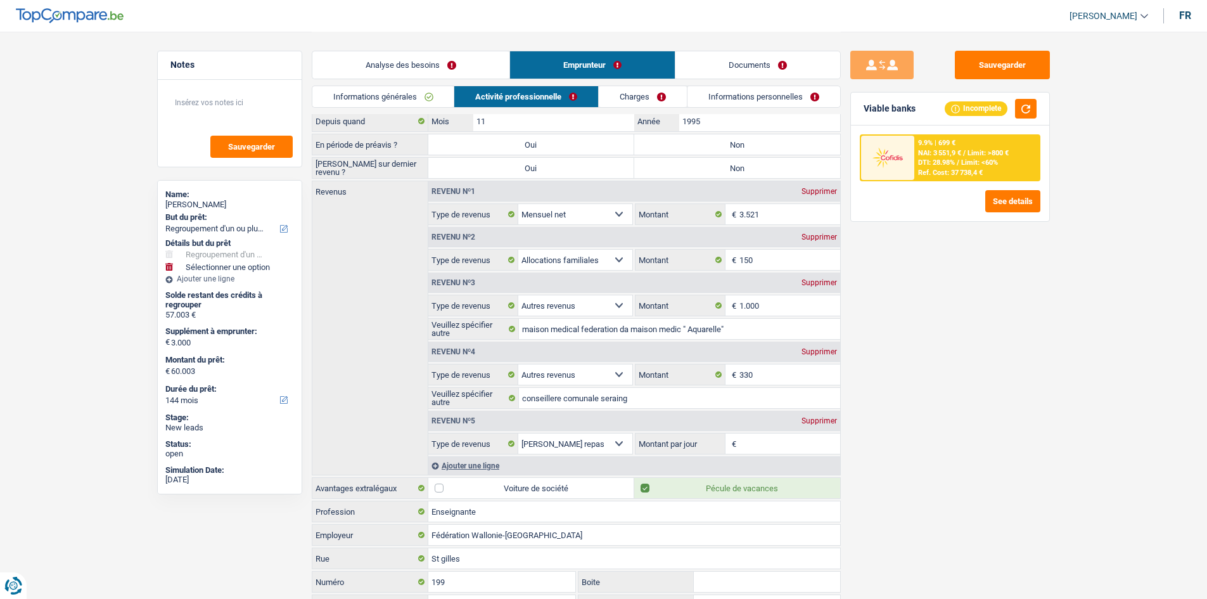
scroll to position [0, 0]
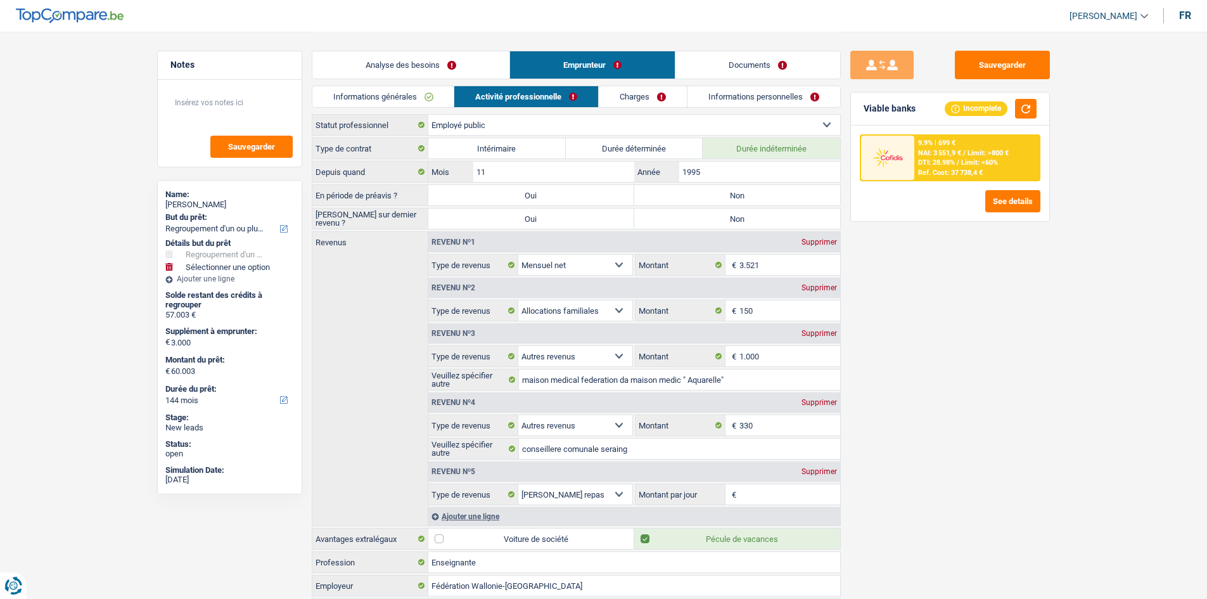
click at [684, 196] on label "Non" at bounding box center [737, 195] width 206 height 20
click at [684, 196] on input "Non" at bounding box center [737, 195] width 206 height 20
radio input "true"
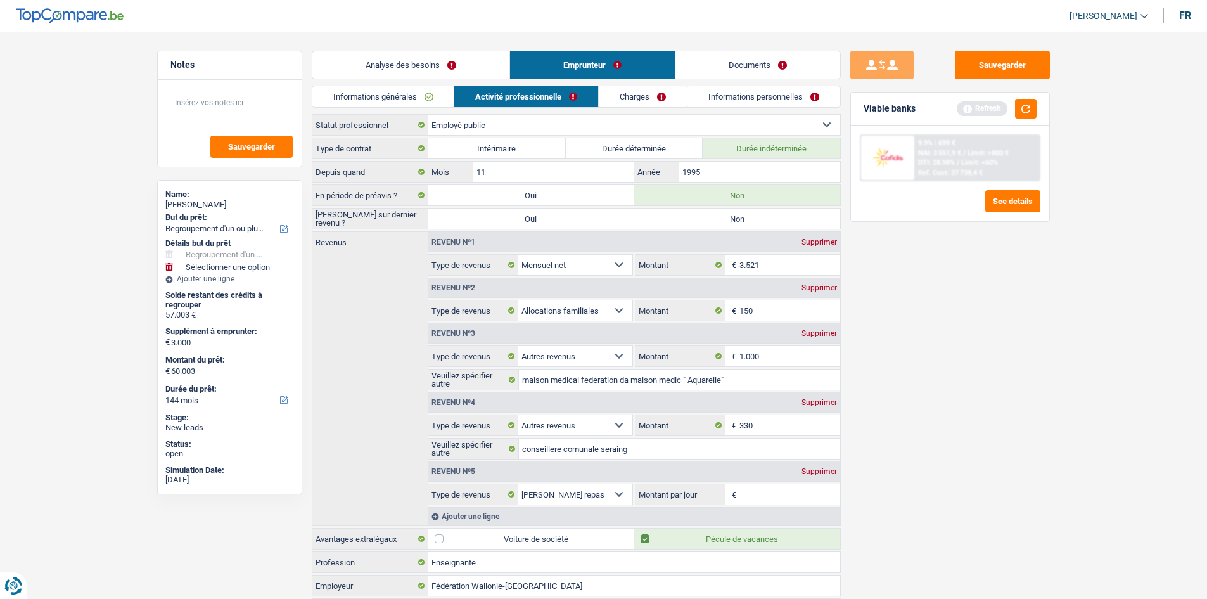
click at [651, 219] on label "Non" at bounding box center [737, 218] width 206 height 20
click at [651, 219] on input "Non" at bounding box center [737, 218] width 206 height 20
radio input "true"
click at [395, 74] on link "Analyse des besoins" at bounding box center [410, 64] width 197 height 27
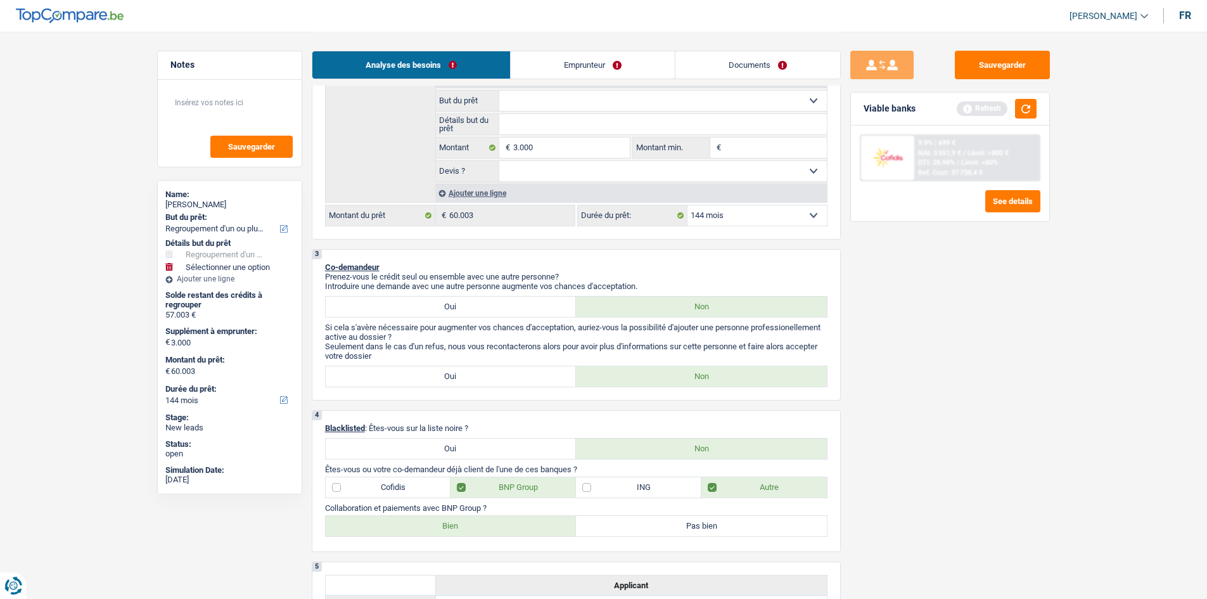
scroll to position [407, 0]
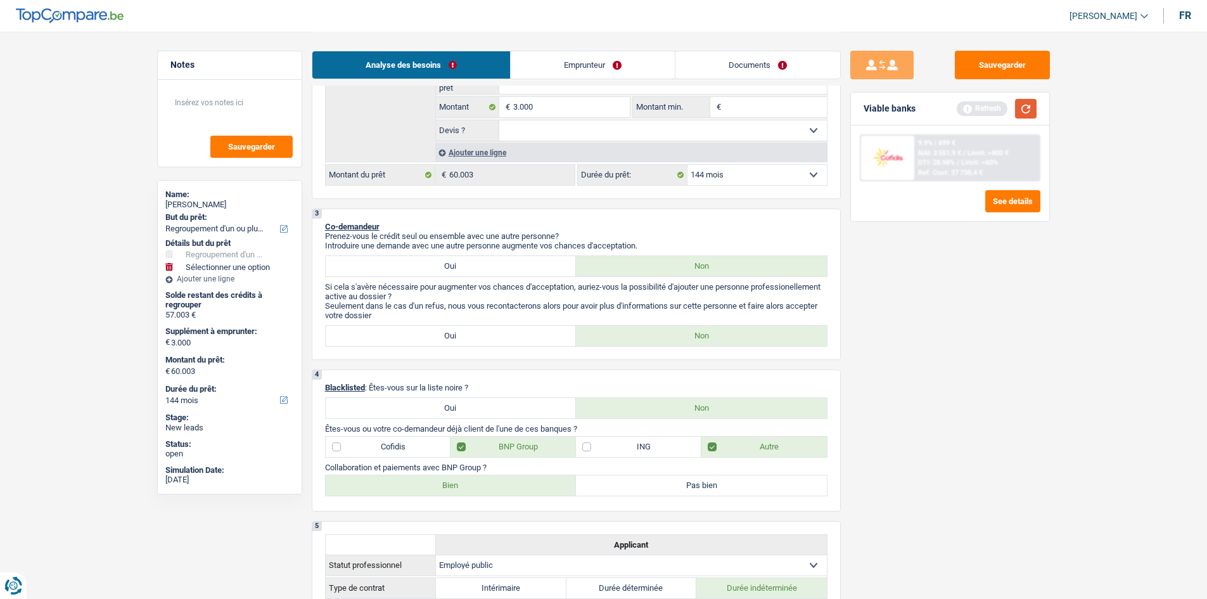
click at [1022, 103] on button "button" at bounding box center [1026, 109] width 22 height 20
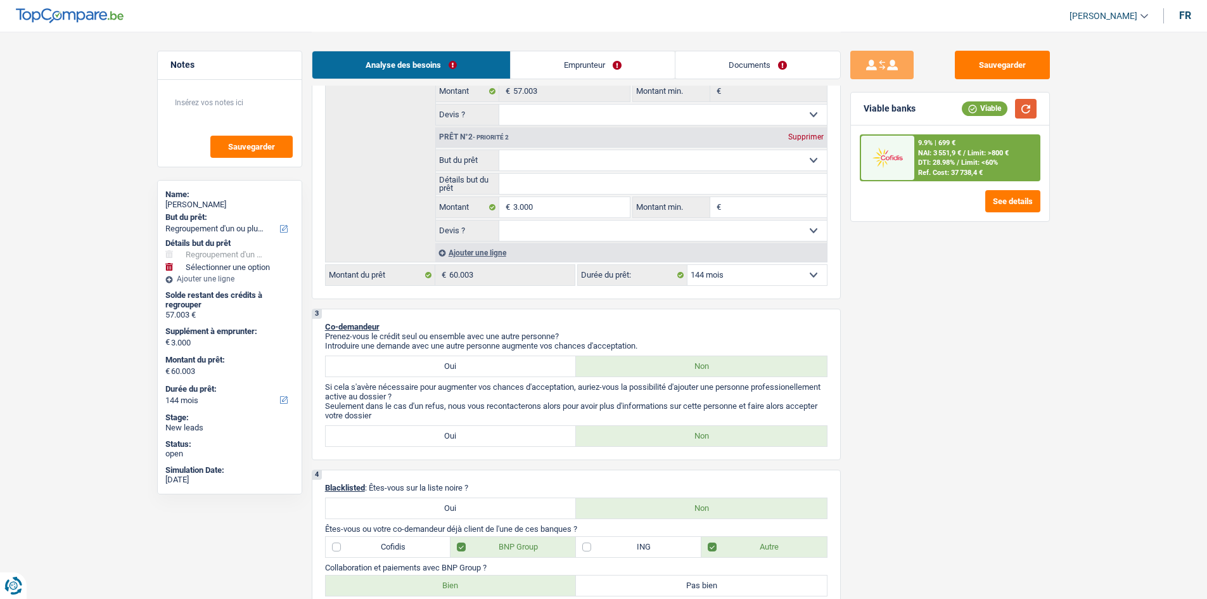
scroll to position [307, 0]
click at [734, 270] on select "12 mois 18 mois 24 mois 30 mois 36 mois 42 mois 48 mois 60 mois 72 mois 84 mois…" at bounding box center [757, 276] width 139 height 20
select select "84"
click at [688, 266] on select "12 mois 18 mois 24 mois 30 mois 36 mois 42 mois 48 mois 60 mois 72 mois 84 mois…" at bounding box center [757, 276] width 139 height 20
select select "84"
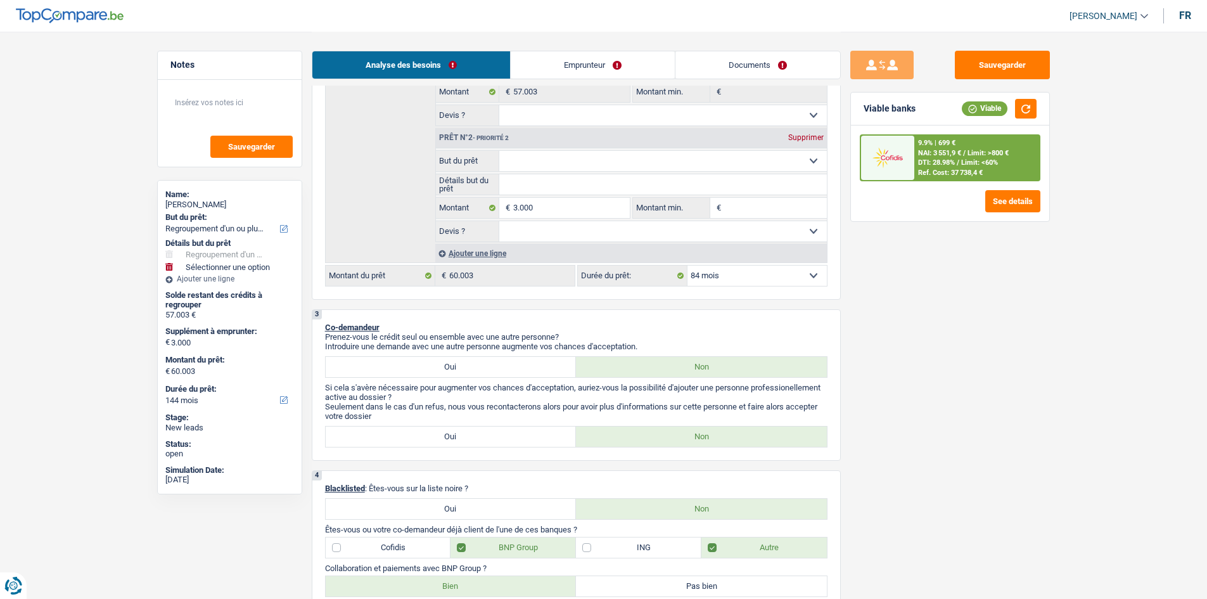
select select "84"
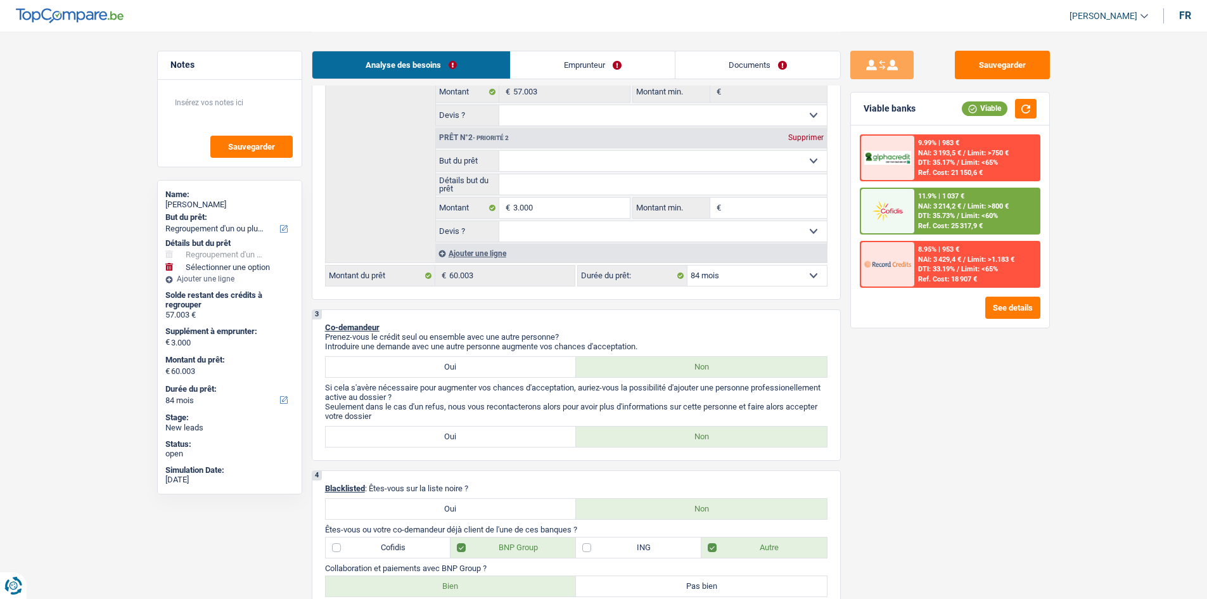
click at [707, 278] on select "12 mois 18 mois 24 mois 30 mois 36 mois 42 mois 48 mois 60 mois 72 mois 84 mois…" at bounding box center [757, 276] width 139 height 20
select select "120"
click at [688, 266] on select "12 mois 18 mois 24 mois 30 mois 36 mois 42 mois 48 mois 60 mois 72 mois 84 mois…" at bounding box center [757, 276] width 139 height 20
select select "120"
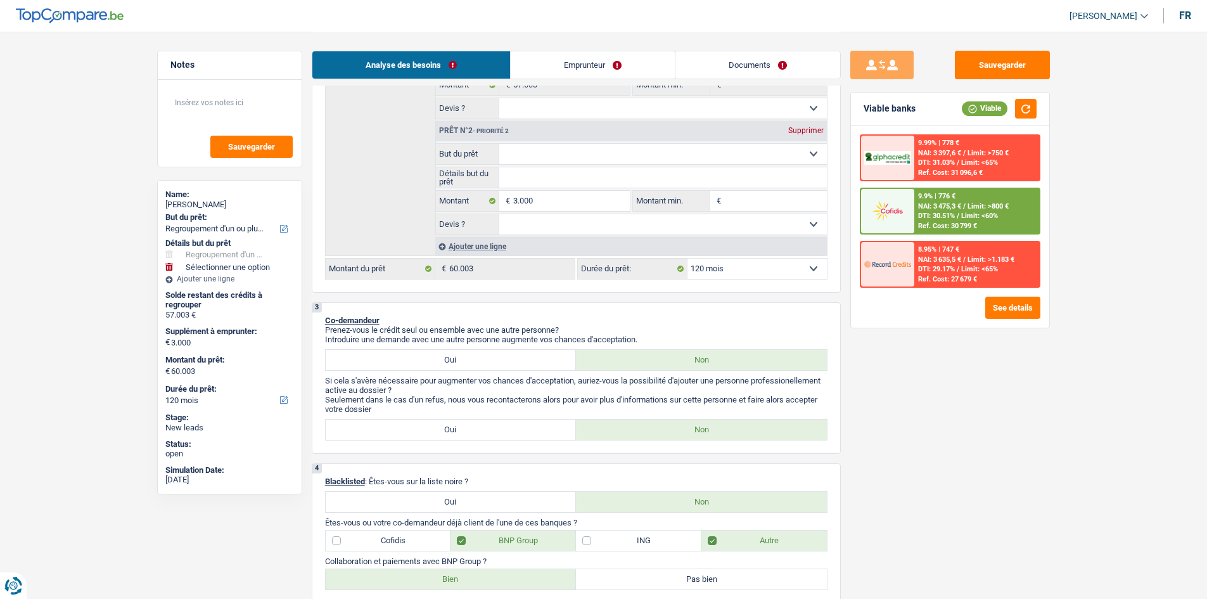
scroll to position [312, 0]
click at [942, 214] on span "DTI: 30.51%" at bounding box center [936, 216] width 37 height 8
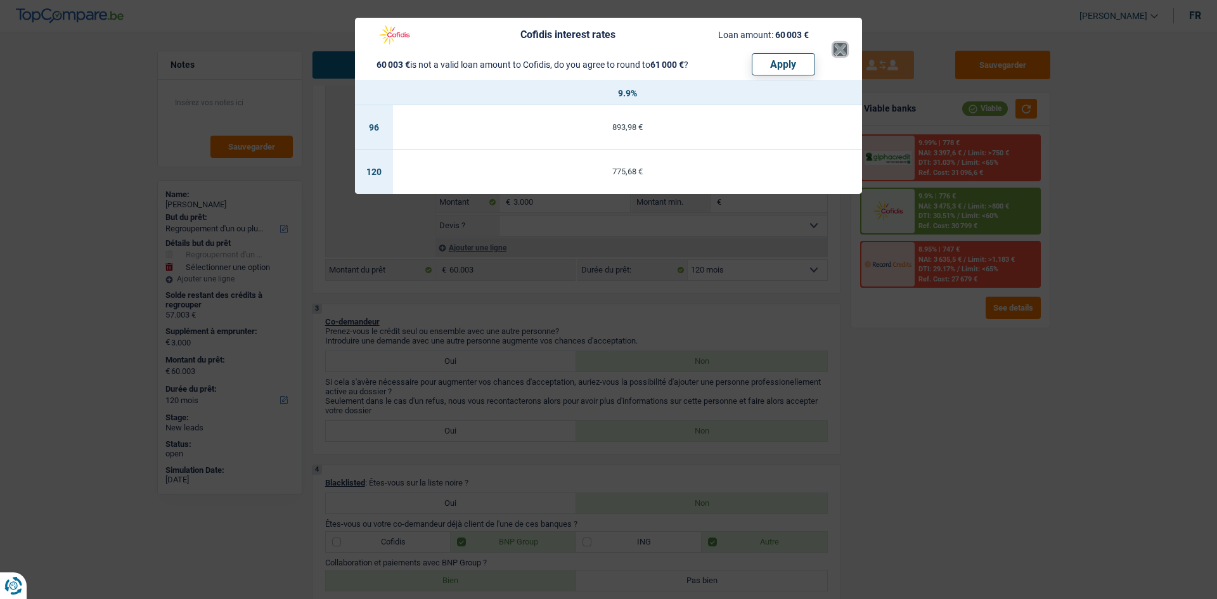
click at [839, 47] on button "×" at bounding box center [839, 49] width 13 height 13
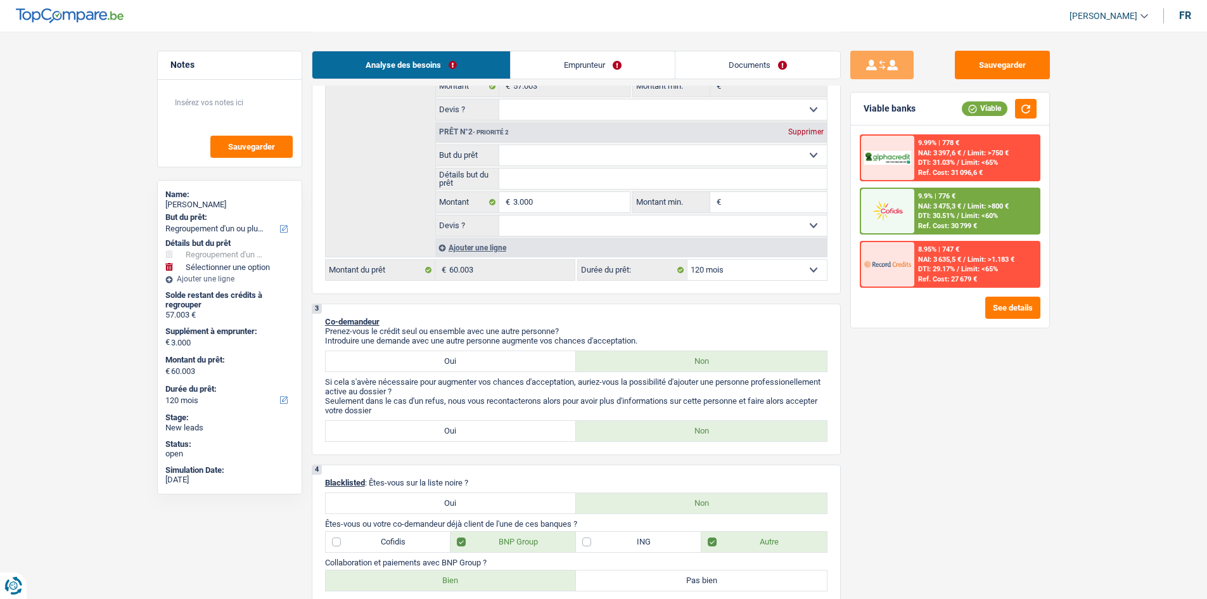
click at [764, 260] on select "12 mois 18 mois 24 mois 30 mois 36 mois 42 mois 48 mois 60 mois 72 mois 84 mois…" at bounding box center [757, 270] width 139 height 20
select select "84"
click at [688, 260] on select "12 mois 18 mois 24 mois 30 mois 36 mois 42 mois 48 mois 60 mois 72 mois 84 mois…" at bounding box center [757, 270] width 139 height 20
select select "84"
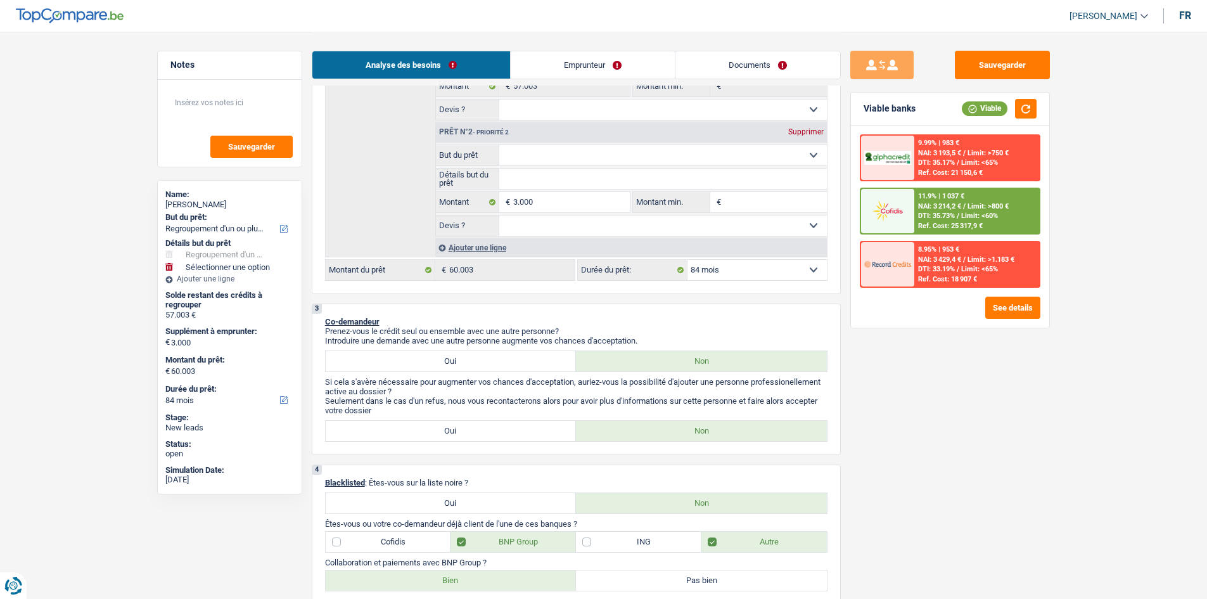
click at [928, 217] on span "DTI: 35.73%" at bounding box center [936, 216] width 37 height 8
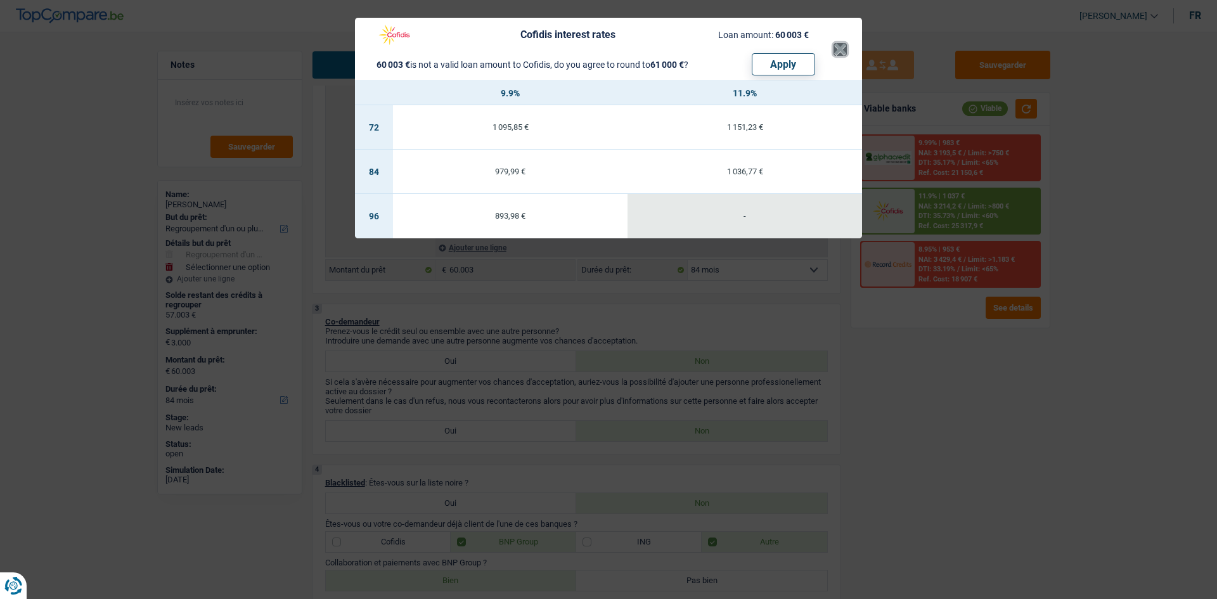
click at [842, 50] on button "×" at bounding box center [839, 49] width 13 height 13
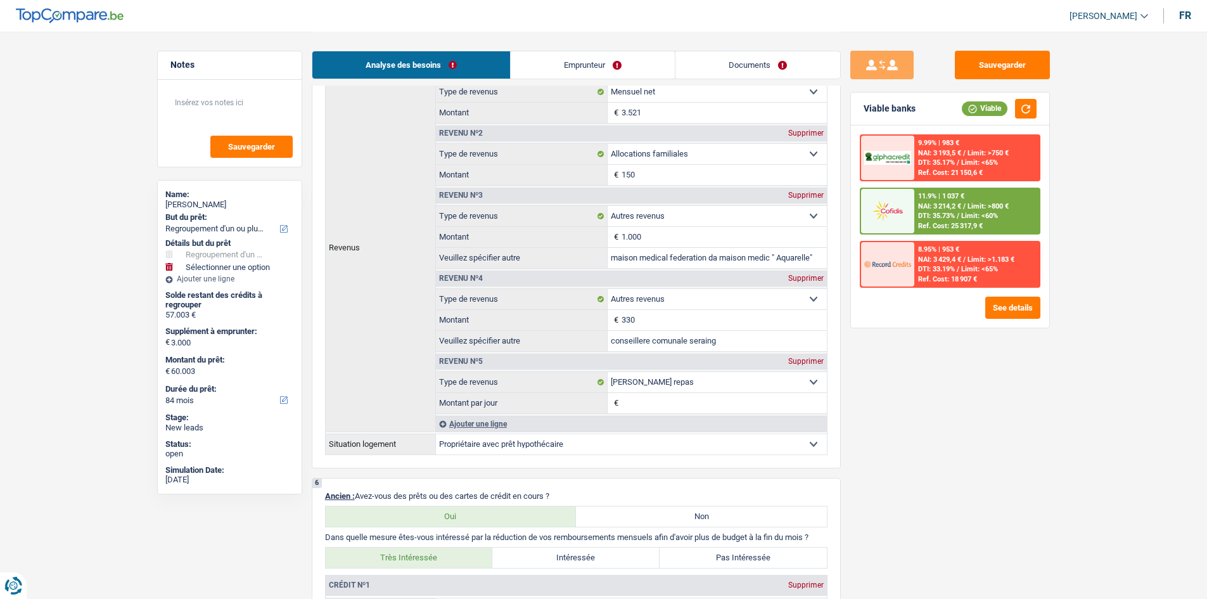
scroll to position [760, 0]
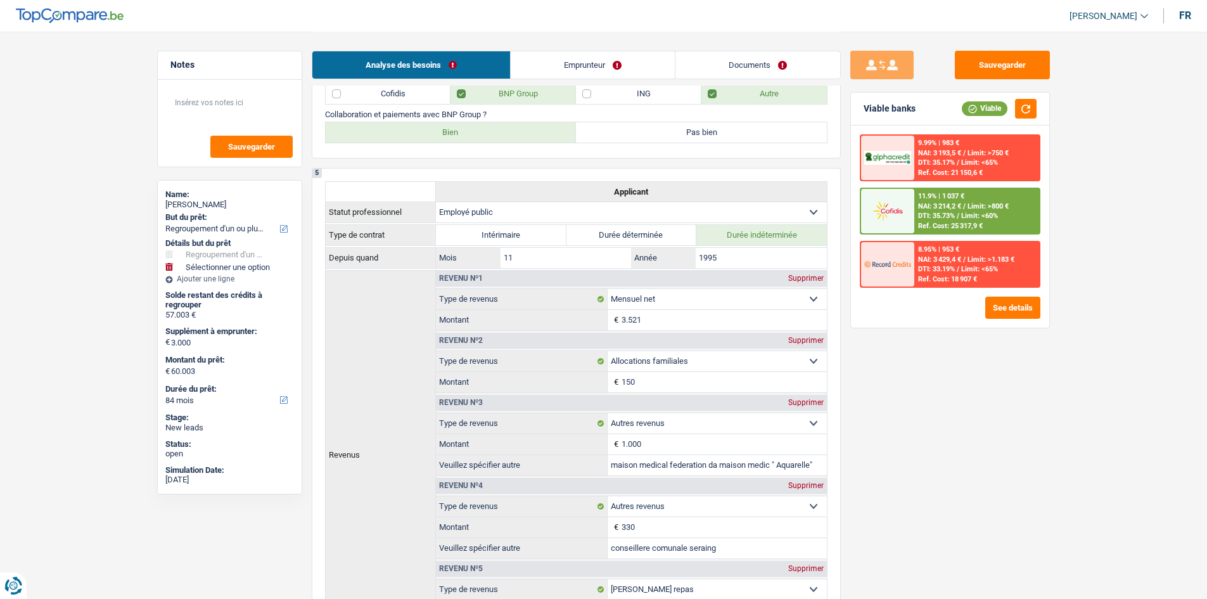
click at [980, 215] on span "Limit: <60%" at bounding box center [979, 216] width 37 height 8
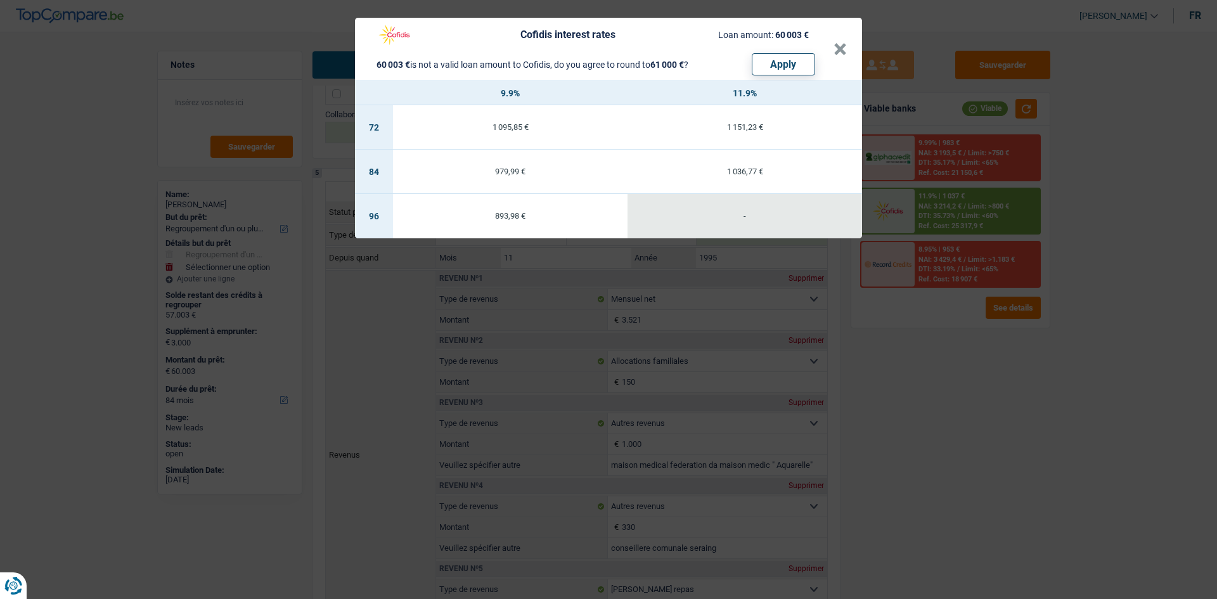
click at [847, 54] on header "Cofidis interest rates Loan amount: 60 003 € 60 003 € is not a valid loan amoun…" at bounding box center [608, 49] width 507 height 63
drag, startPoint x: 835, startPoint y: 53, endPoint x: 833, endPoint y: 63, distance: 10.9
click at [833, 53] on button "×" at bounding box center [839, 49] width 13 height 13
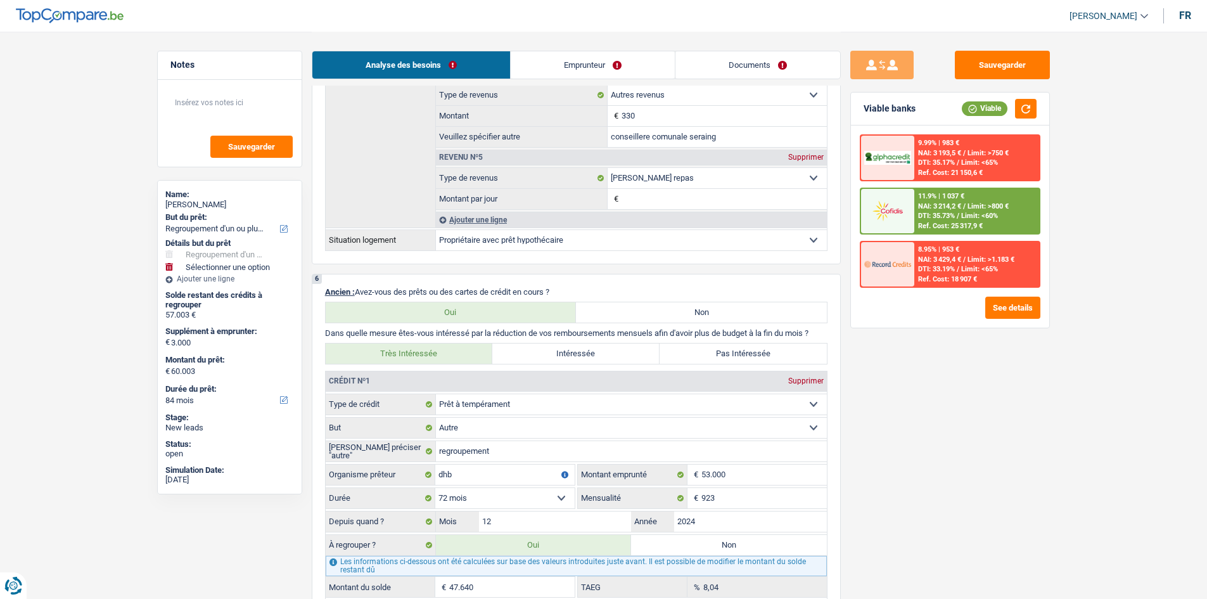
scroll to position [1141, 0]
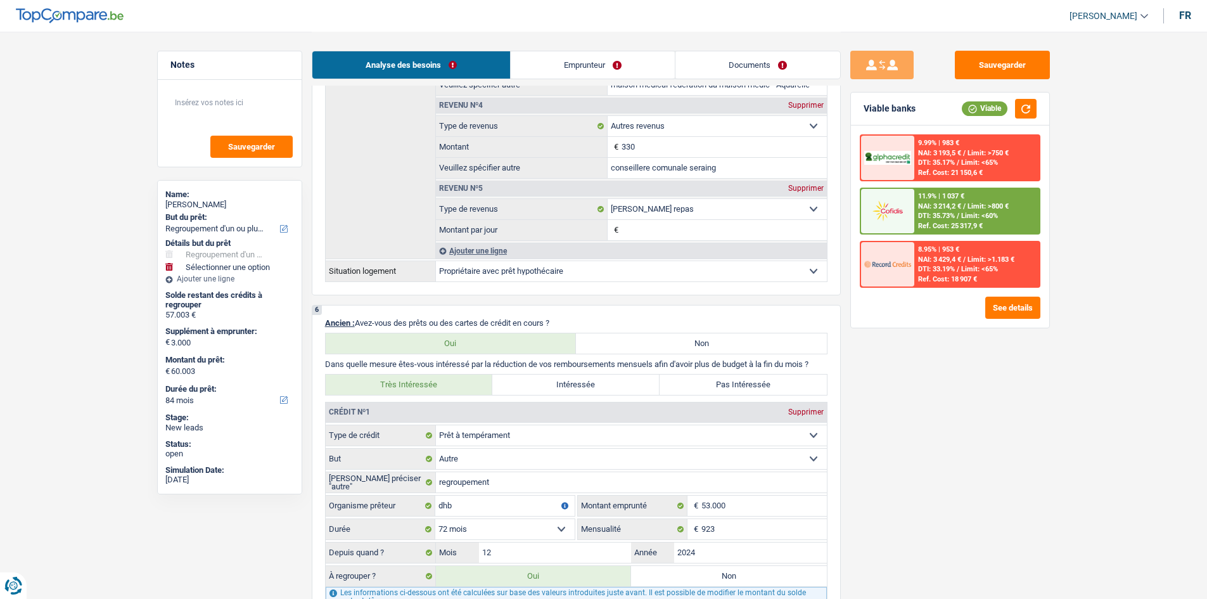
click at [870, 215] on img at bounding box center [887, 210] width 47 height 23
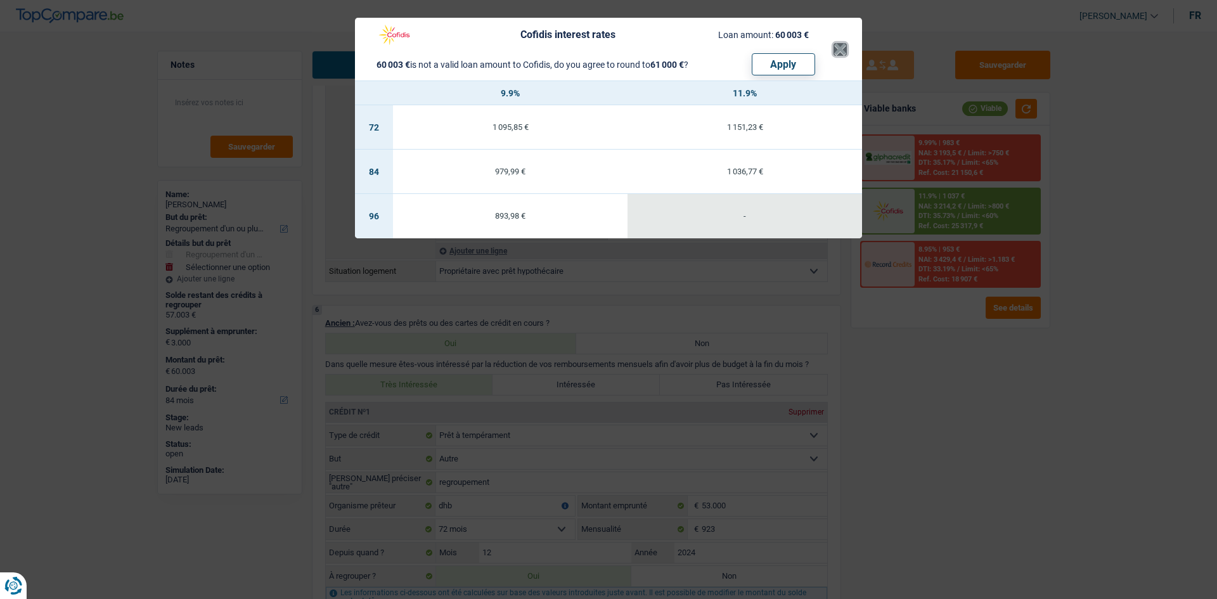
drag, startPoint x: 834, startPoint y: 49, endPoint x: 831, endPoint y: 185, distance: 135.6
click at [832, 51] on header "Cofidis interest rates Loan amount: 60 003 € 60 003 € is not a valid loan amoun…" at bounding box center [608, 49] width 507 height 63
click at [835, 48] on button "×" at bounding box center [839, 49] width 13 height 13
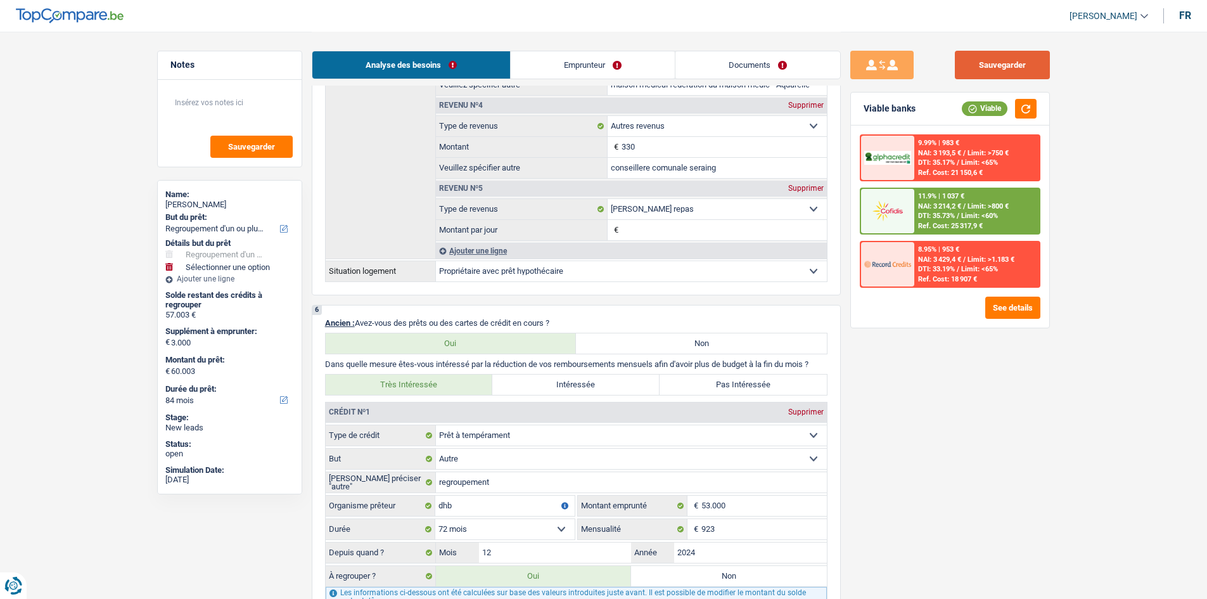
click at [1006, 70] on button "Sauvegarder" at bounding box center [1002, 65] width 95 height 29
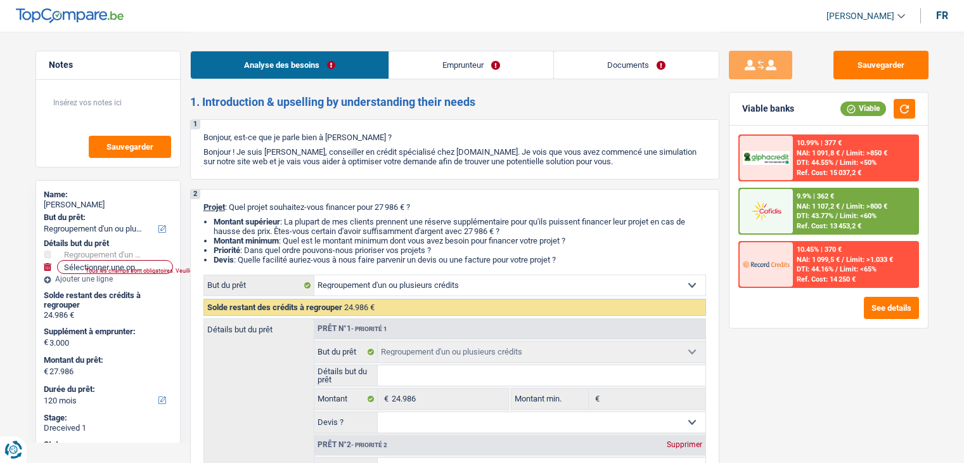
select select "refinancing"
select select "120"
select select "refinancing"
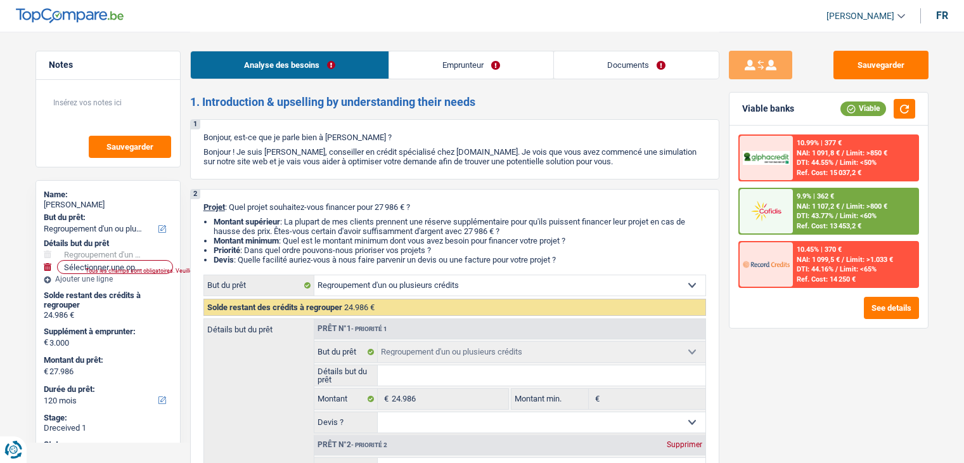
select select "120"
select select "invalid"
select select "disabilityPension"
select select "other"
select select "rents"
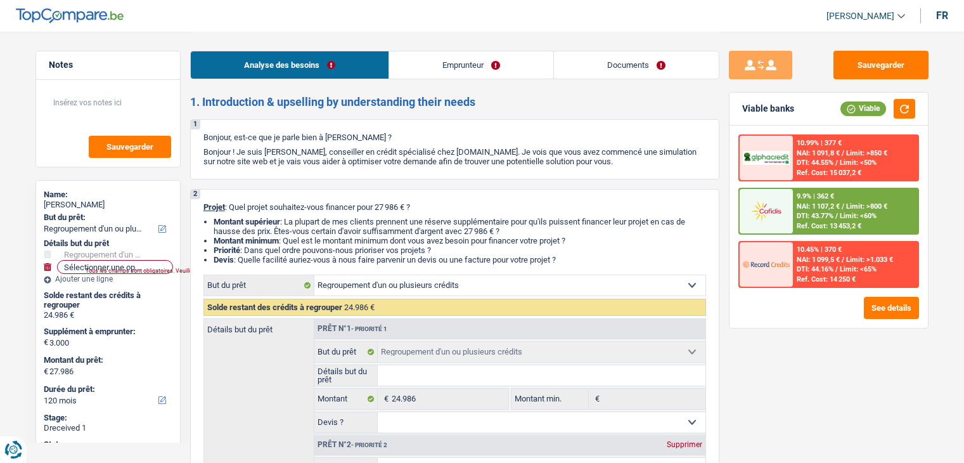
select select "personalSale"
select select "60"
select select "personalLoan"
select select "homeFurnishingOrRelocation"
select select "60"
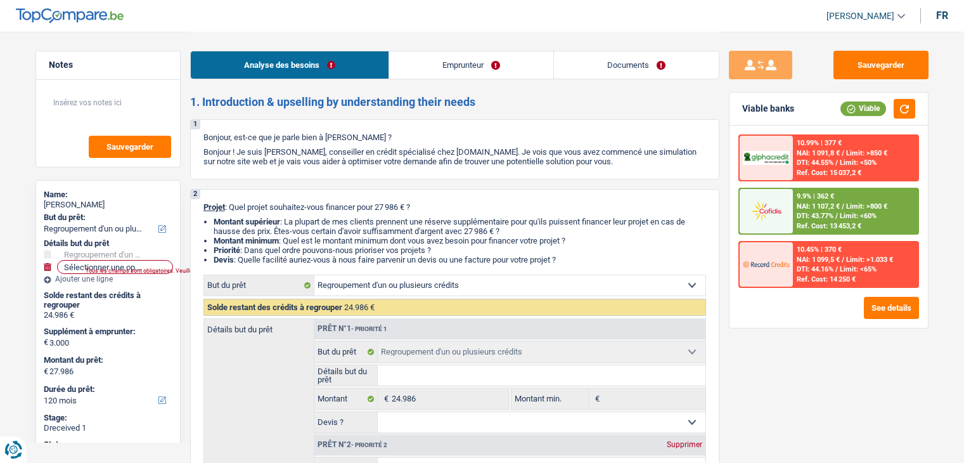
select select "cardOrCredit"
select select "refinancing"
select select "120"
click at [873, 73] on button "Sauvegarder" at bounding box center [880, 65] width 95 height 29
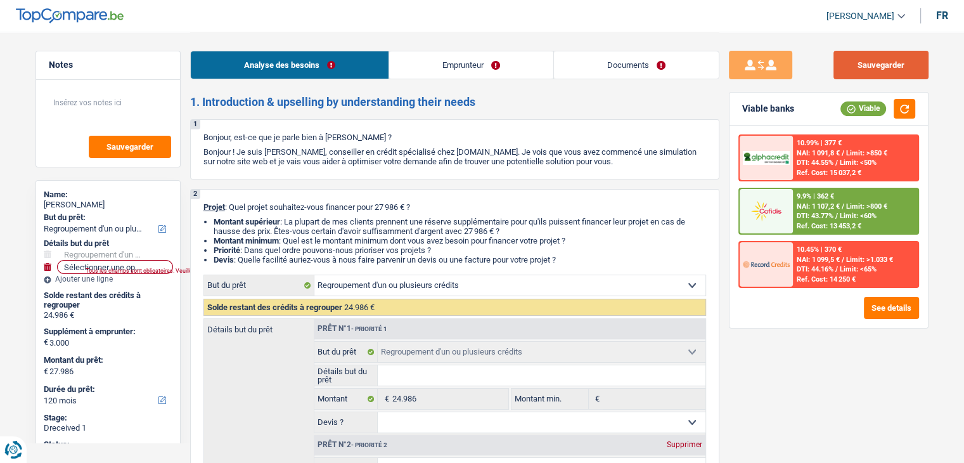
click at [864, 59] on button "Sauvegarder" at bounding box center [880, 65] width 95 height 29
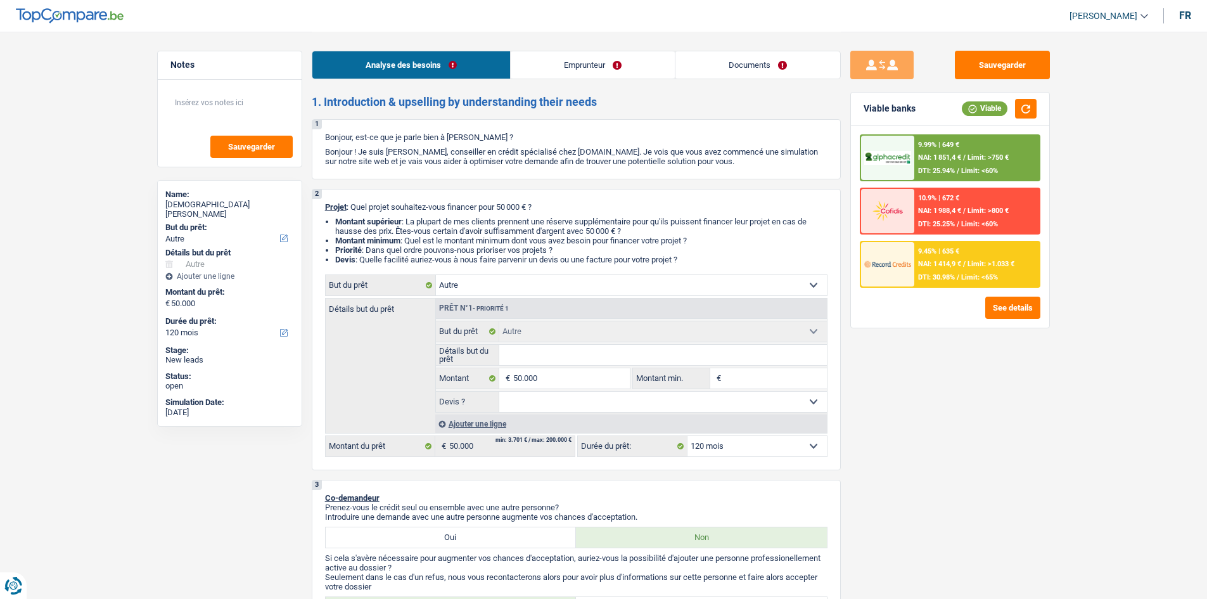
select select "other"
select select "120"
select select "other"
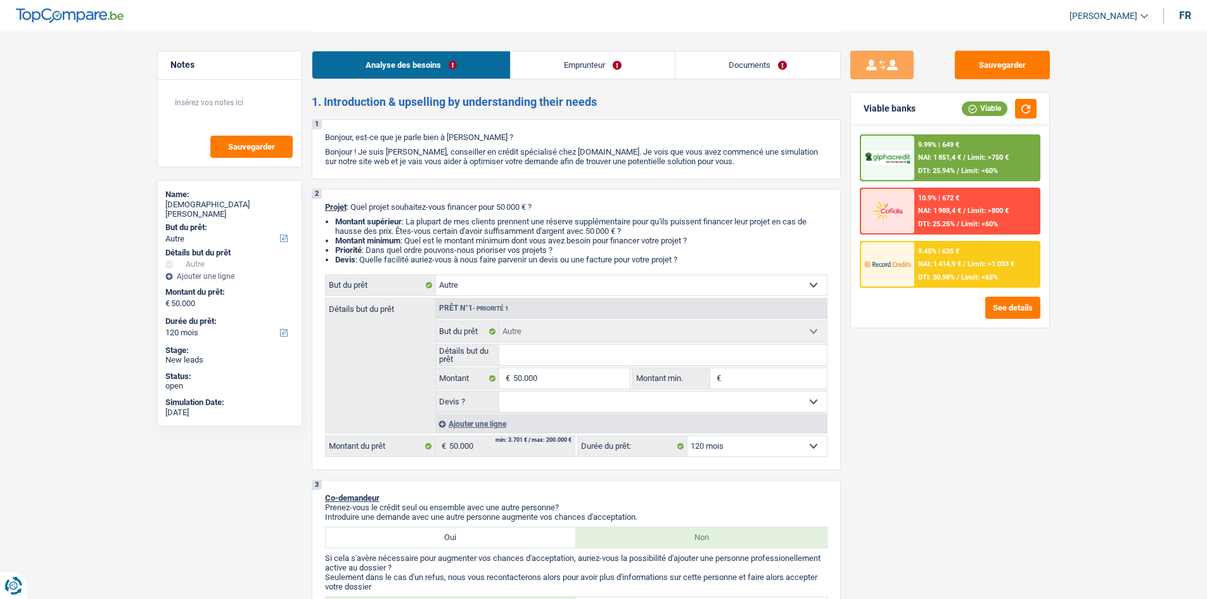
select select "120"
select select "publicEmployee"
select select "netSalary"
select select "mealVouchers"
select select "ownerWithoutMortgage"
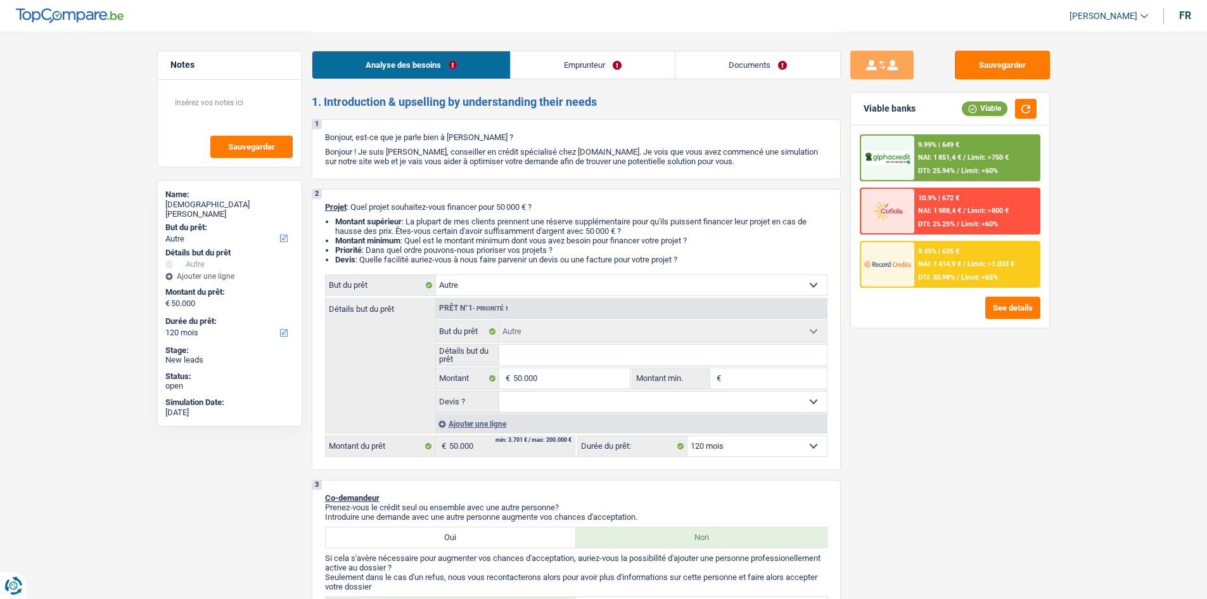
select select "other"
select select "120"
click at [537, 358] on input "Détails but du prêt" at bounding box center [663, 355] width 328 height 20
click at [555, 286] on select "Confort maison: meubles, textile, peinture, électroménager, outillage non-profe…" at bounding box center [631, 285] width 391 height 20
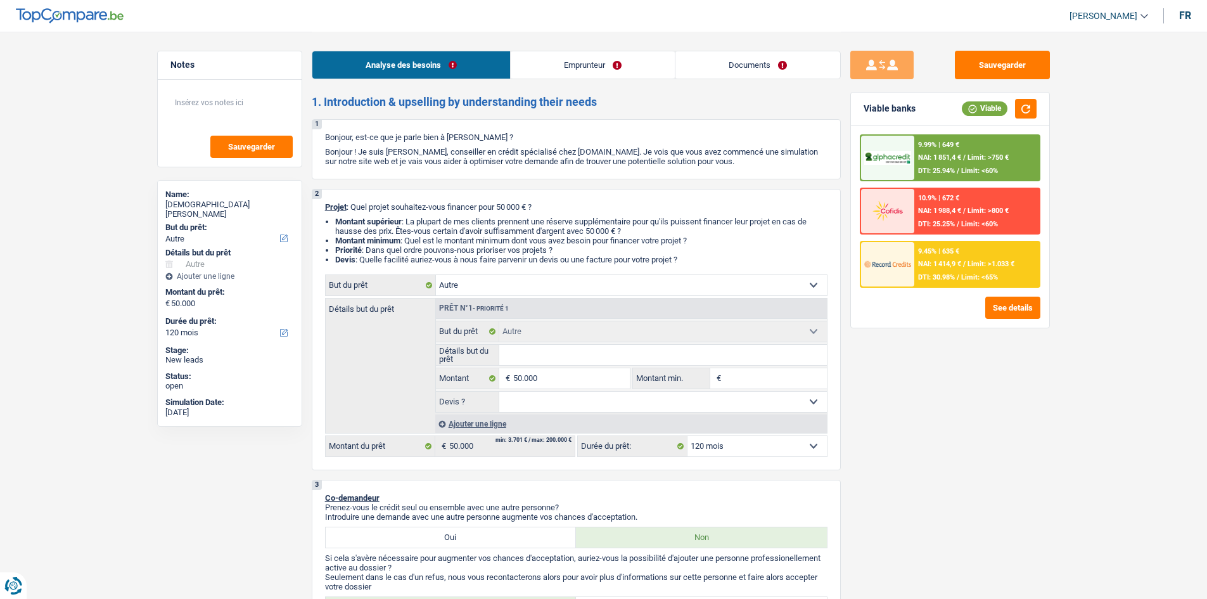
click at [555, 286] on select "Confort maison: meubles, textile, peinture, électroménager, outillage non-profe…" at bounding box center [631, 285] width 391 height 20
click at [580, 355] on input "Détails but du prêt" at bounding box center [663, 355] width 328 height 20
click at [887, 390] on div "Sauvegarder Viable banks Viable 9.99% | 649 € NAI: 1 851,4 € / Limit: >750 € DT…" at bounding box center [950, 315] width 219 height 528
click at [579, 65] on link "Emprunteur" at bounding box center [593, 64] width 164 height 27
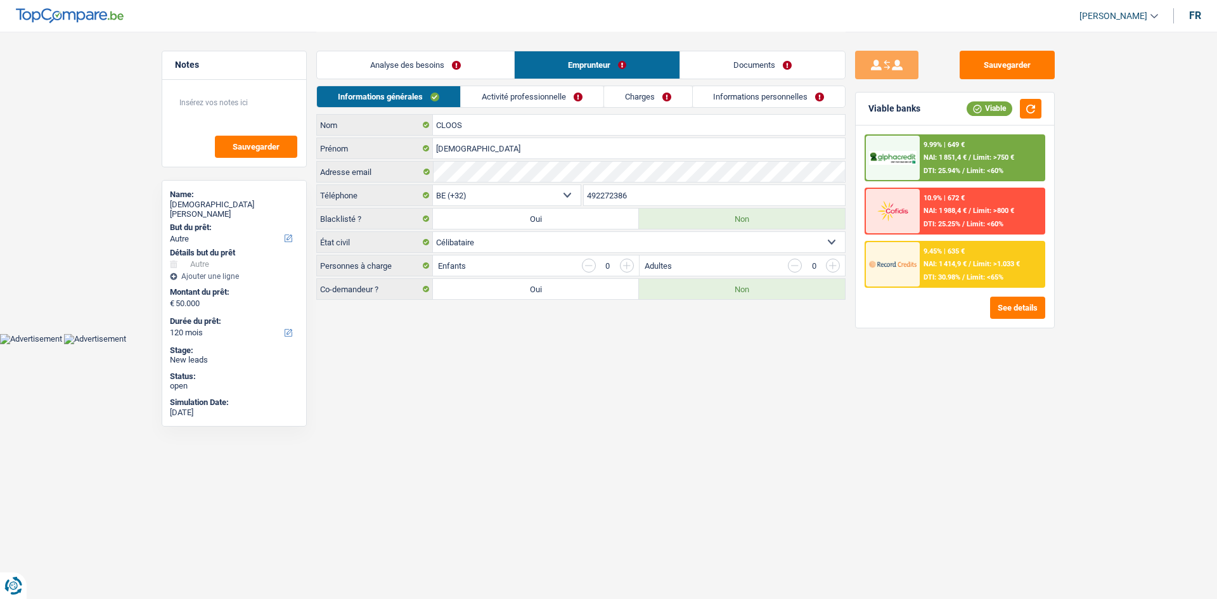
click at [419, 60] on link "Analyse des besoins" at bounding box center [415, 64] width 197 height 27
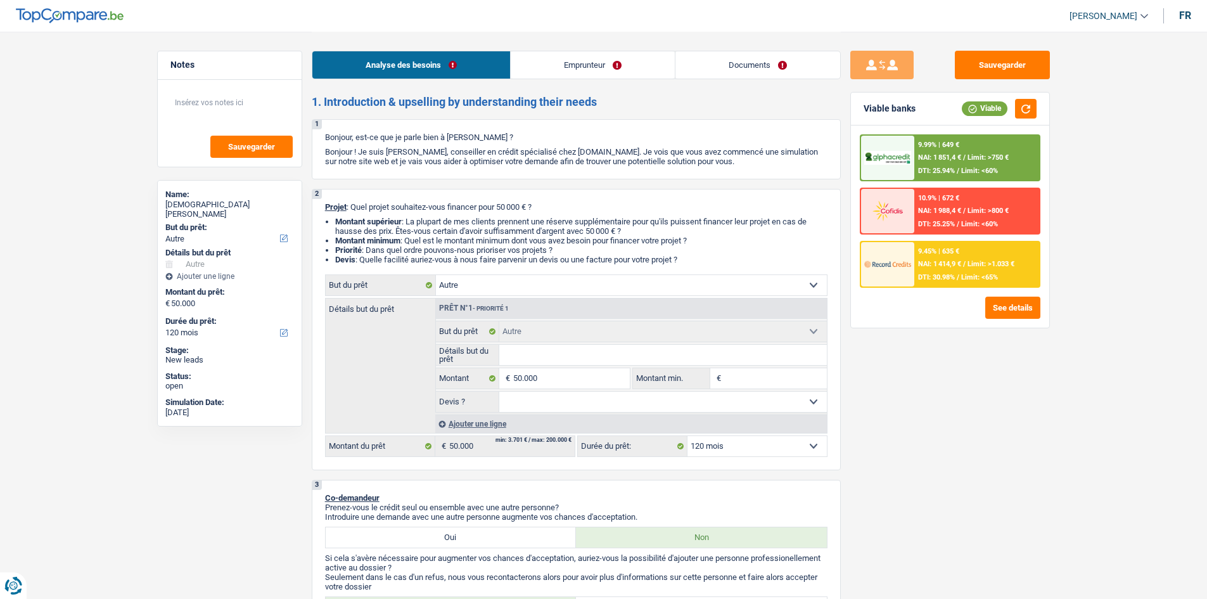
click at [536, 357] on input "Détails but du prêt" at bounding box center [663, 355] width 328 height 20
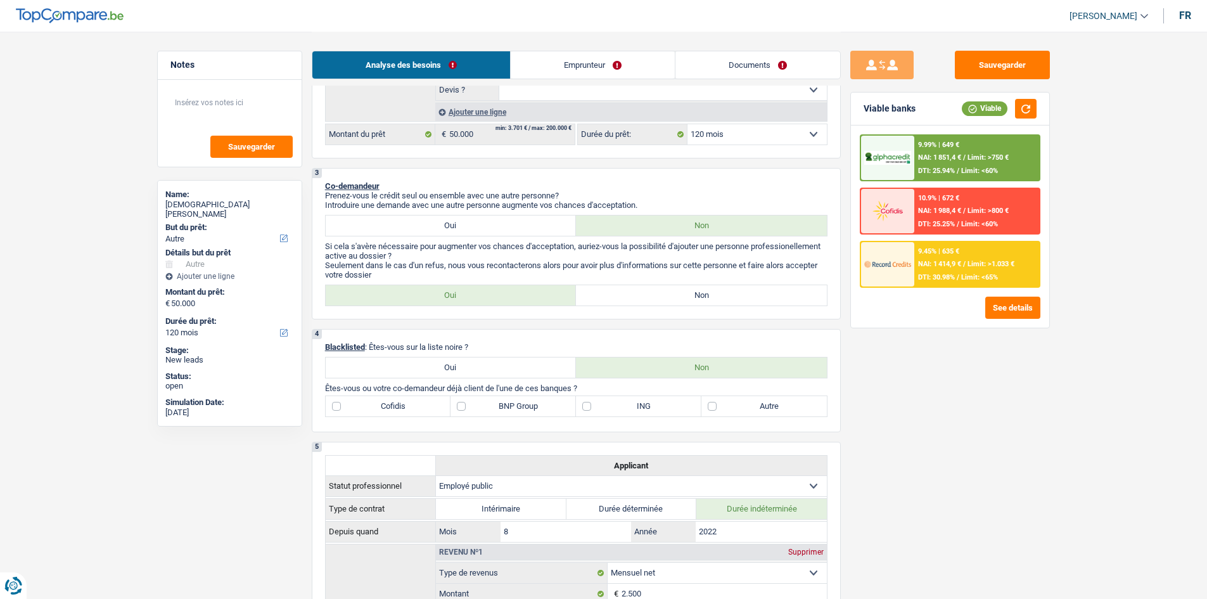
scroll to position [253, 0]
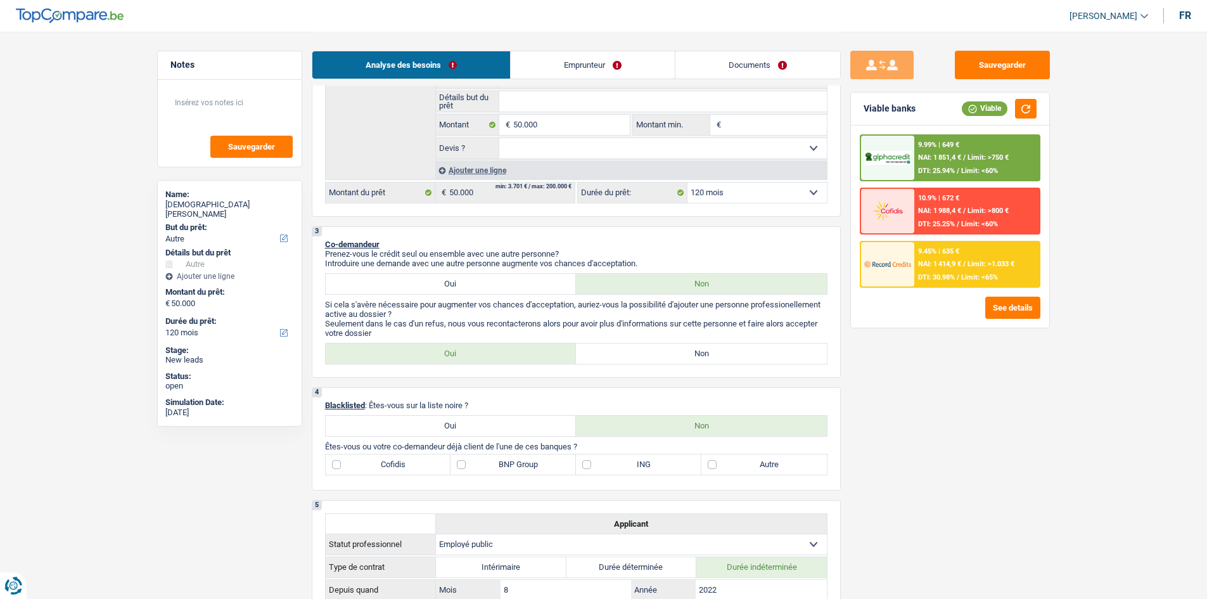
click at [599, 352] on label "Non" at bounding box center [701, 353] width 251 height 20
click at [599, 352] on input "Non" at bounding box center [701, 353] width 251 height 20
radio input "true"
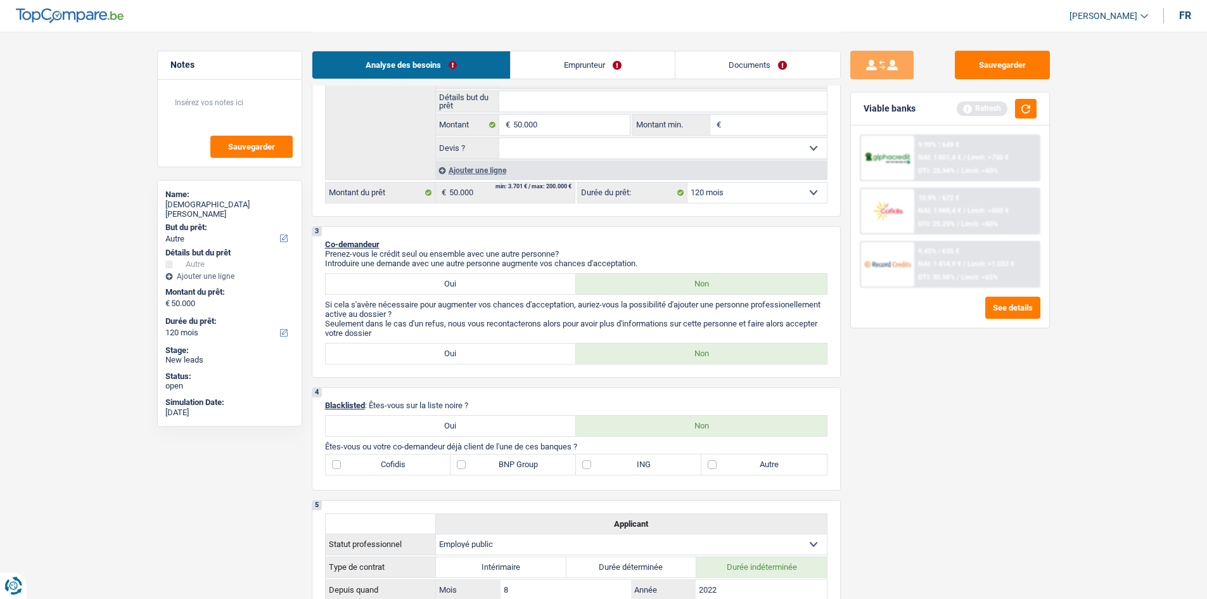
click at [605, 466] on label "ING" at bounding box center [638, 464] width 125 height 20
click at [605, 466] on input "ING" at bounding box center [638, 464] width 125 height 20
checkbox input "true"
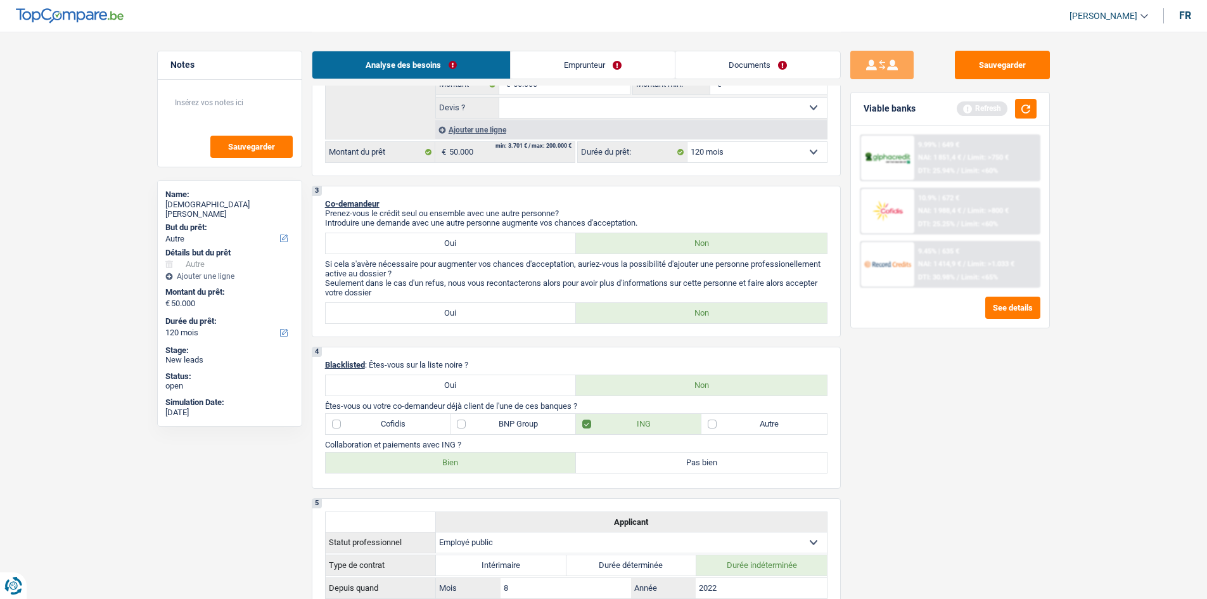
scroll to position [317, 0]
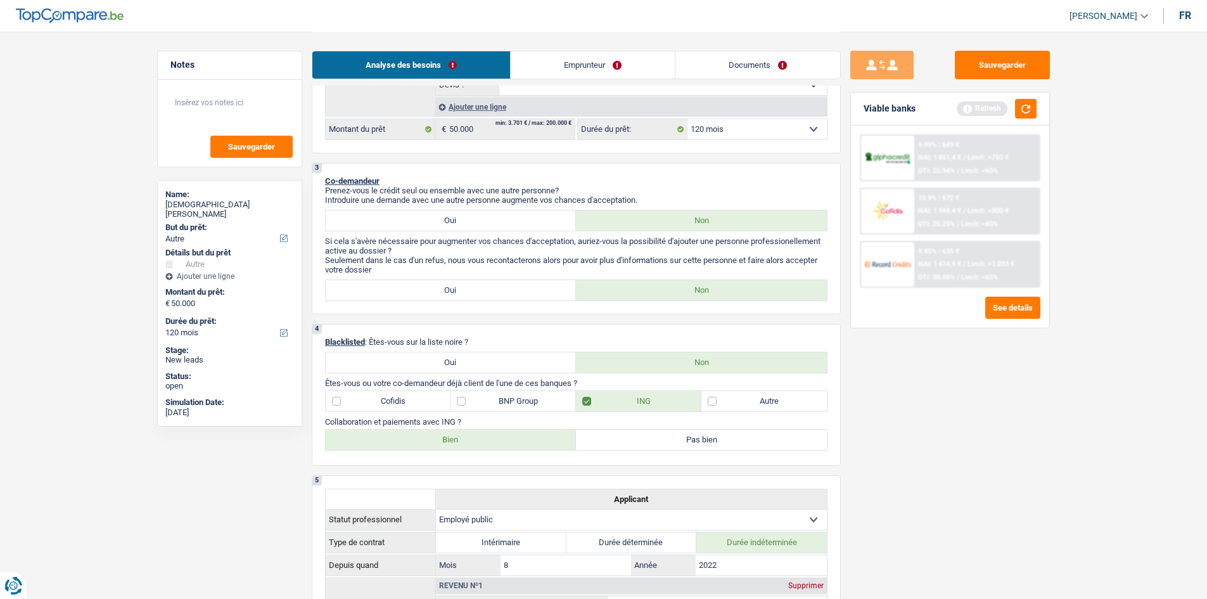
click at [467, 435] on label "Bien" at bounding box center [451, 440] width 251 height 20
click at [467, 435] on input "Bien" at bounding box center [451, 440] width 251 height 20
radio input "true"
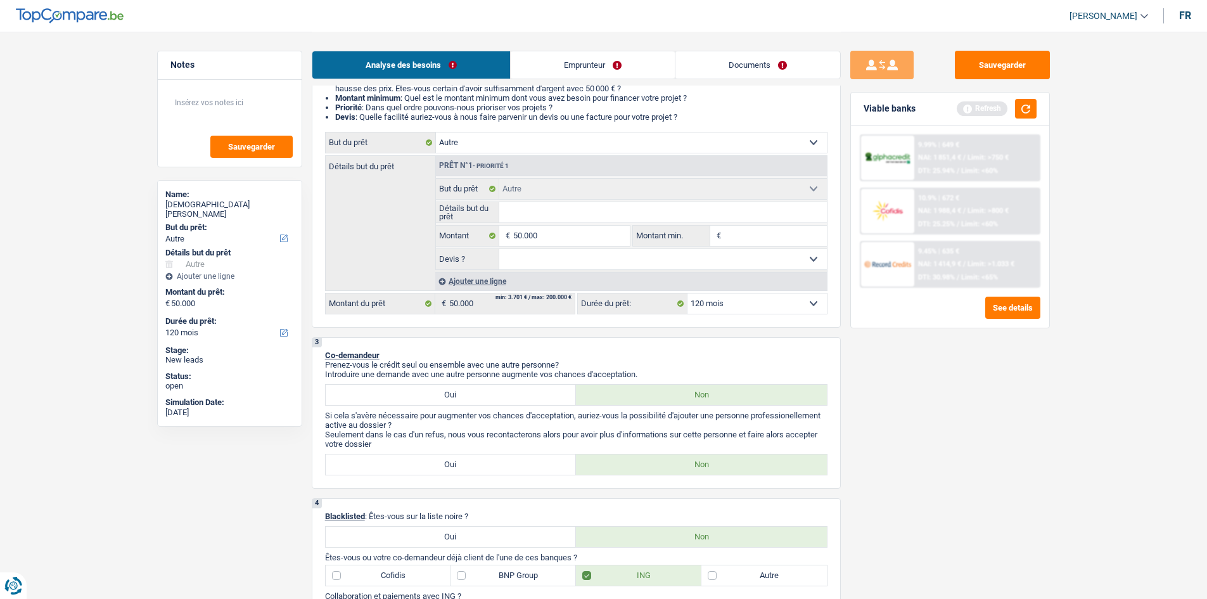
scroll to position [0, 0]
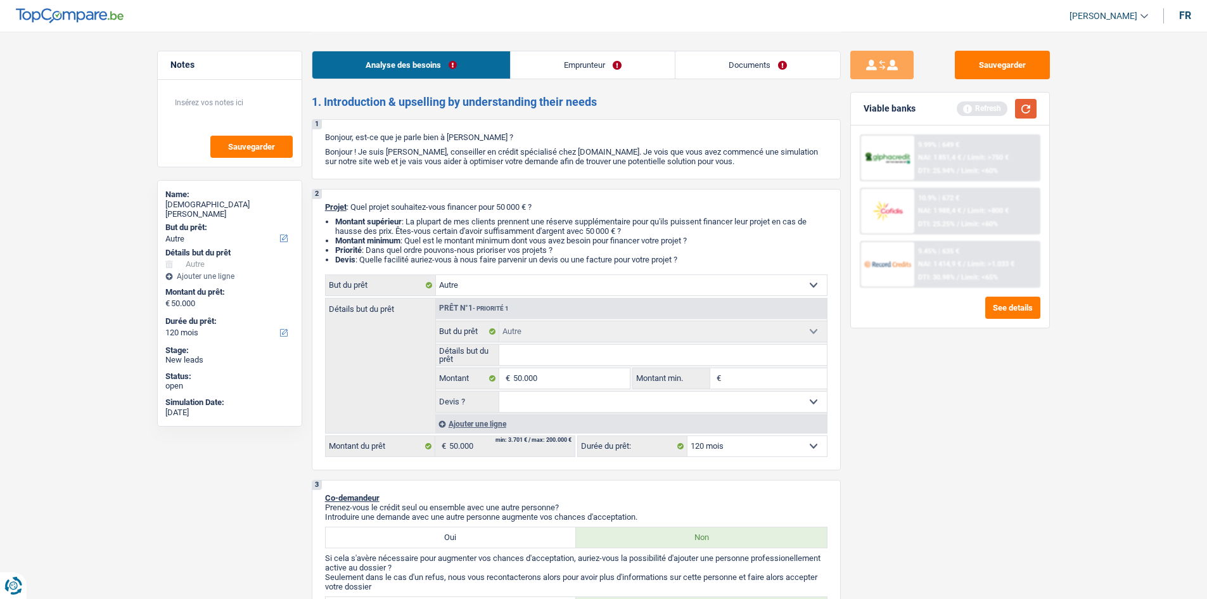
click at [1029, 112] on button "button" at bounding box center [1026, 109] width 22 height 20
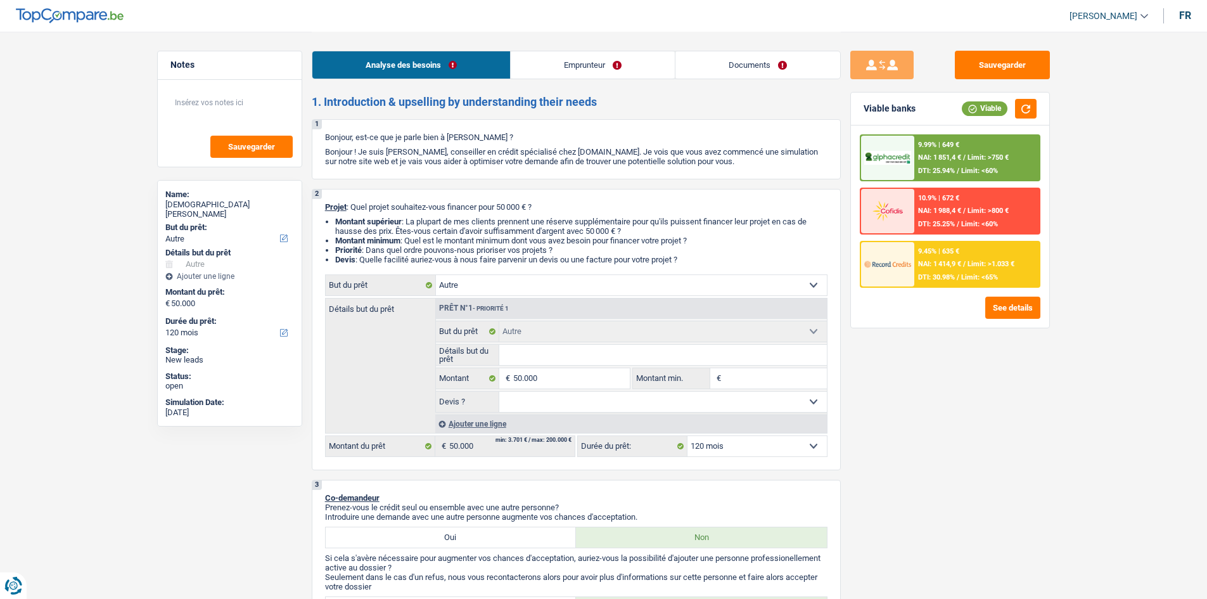
click at [580, 66] on link "Emprunteur" at bounding box center [593, 64] width 164 height 27
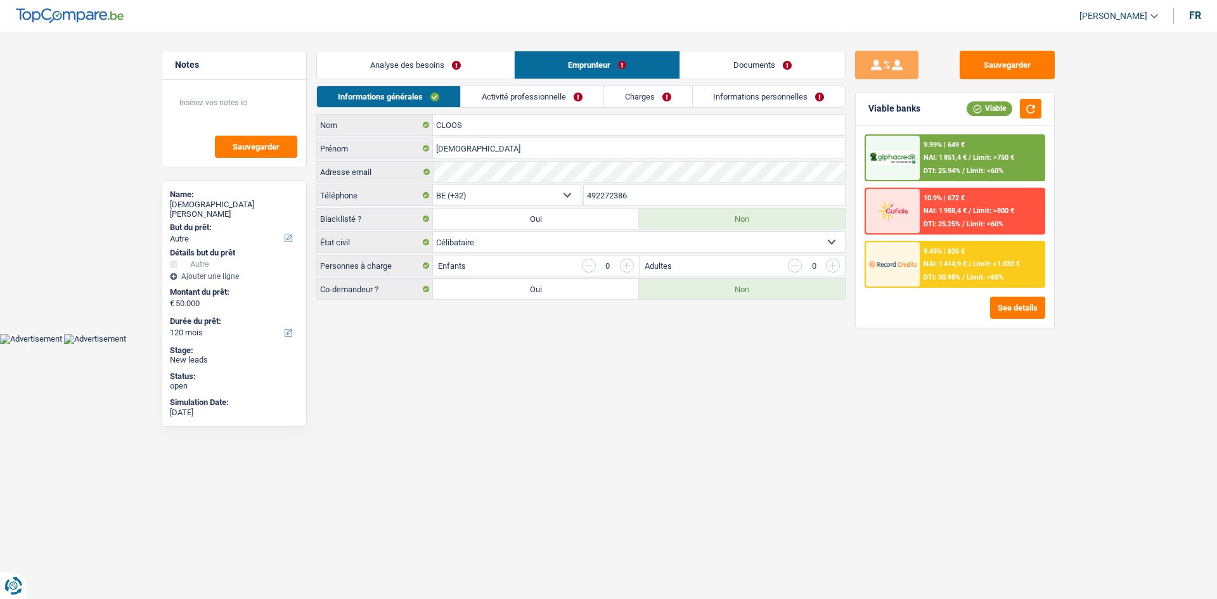
click at [438, 65] on link "Analyse des besoins" at bounding box center [415, 64] width 197 height 27
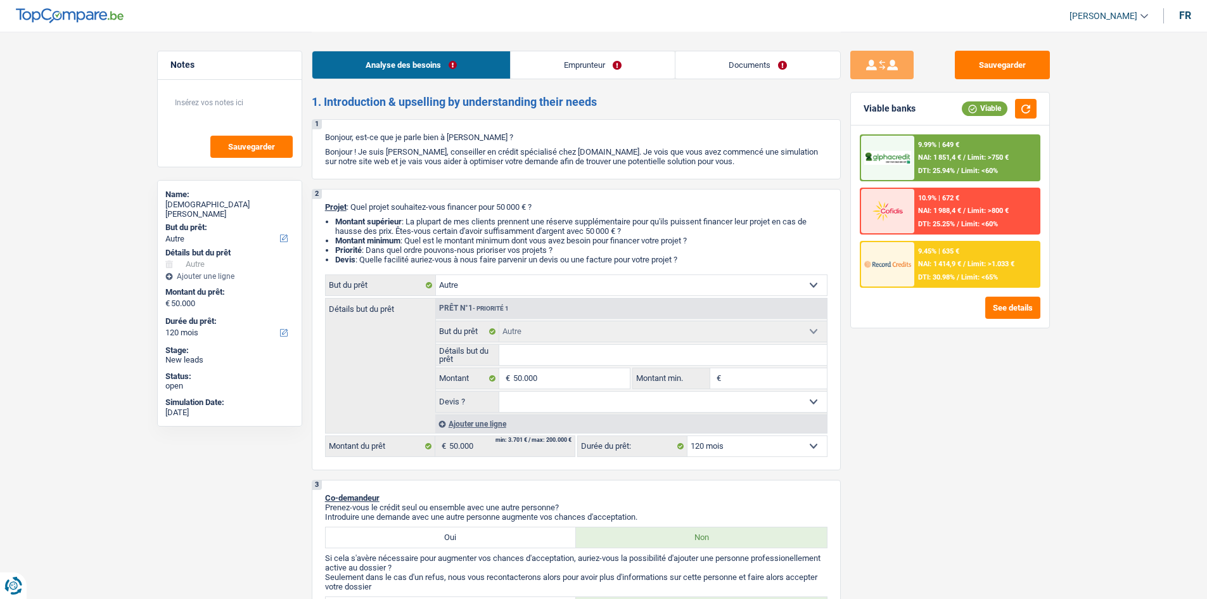
click at [631, 60] on link "Emprunteur" at bounding box center [593, 64] width 164 height 27
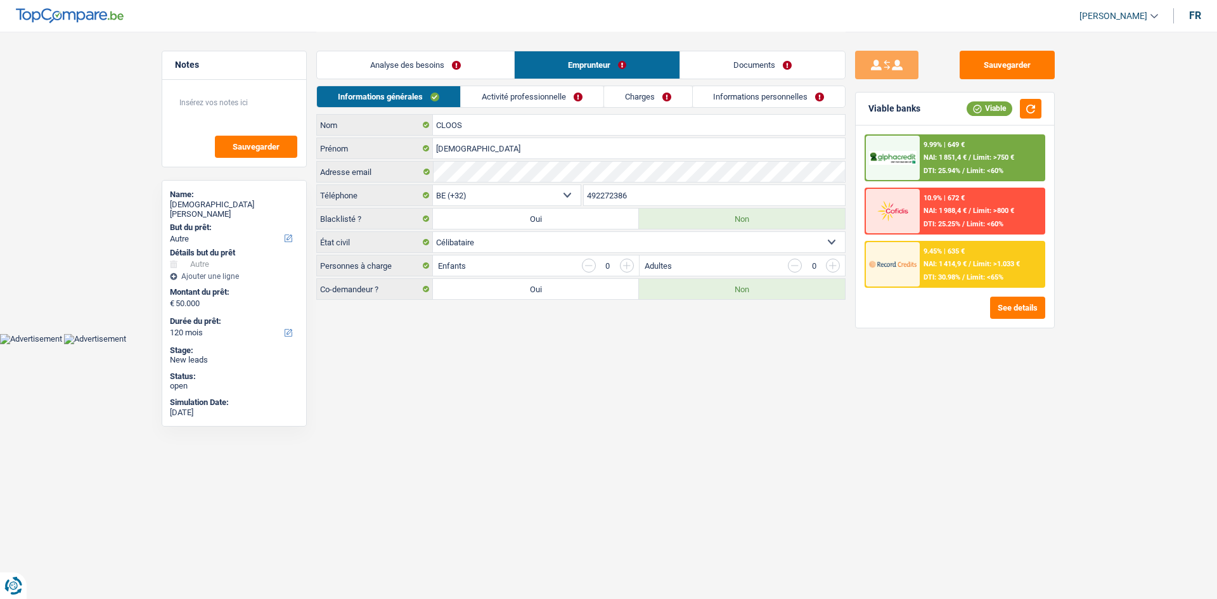
click at [449, 60] on link "Analyse des besoins" at bounding box center [415, 64] width 197 height 27
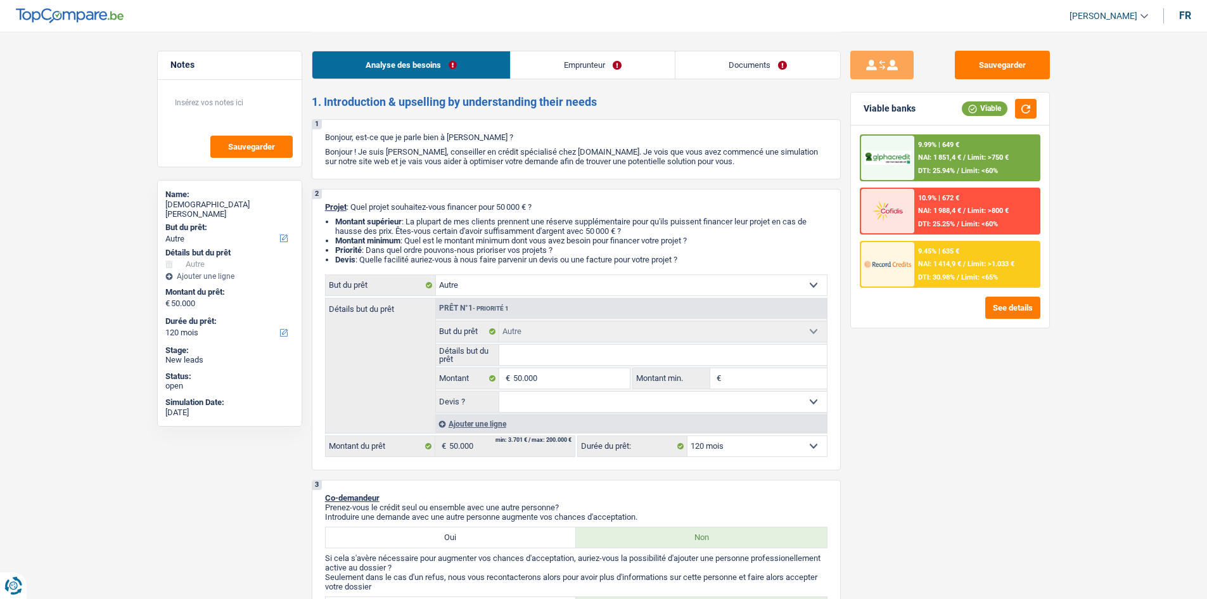
drag, startPoint x: 560, startPoint y: 355, endPoint x: 535, endPoint y: 343, distance: 27.8
click at [560, 355] on input "Détails but du prêt" at bounding box center [663, 355] width 328 height 20
click at [470, 285] on select "Confort maison: meubles, textile, peinture, électroménager, outillage non-profe…" at bounding box center [631, 285] width 391 height 20
select select "houseOrGarden"
click at [436, 275] on select "Confort maison: meubles, textile, peinture, électroménager, outillage non-profe…" at bounding box center [631, 285] width 391 height 20
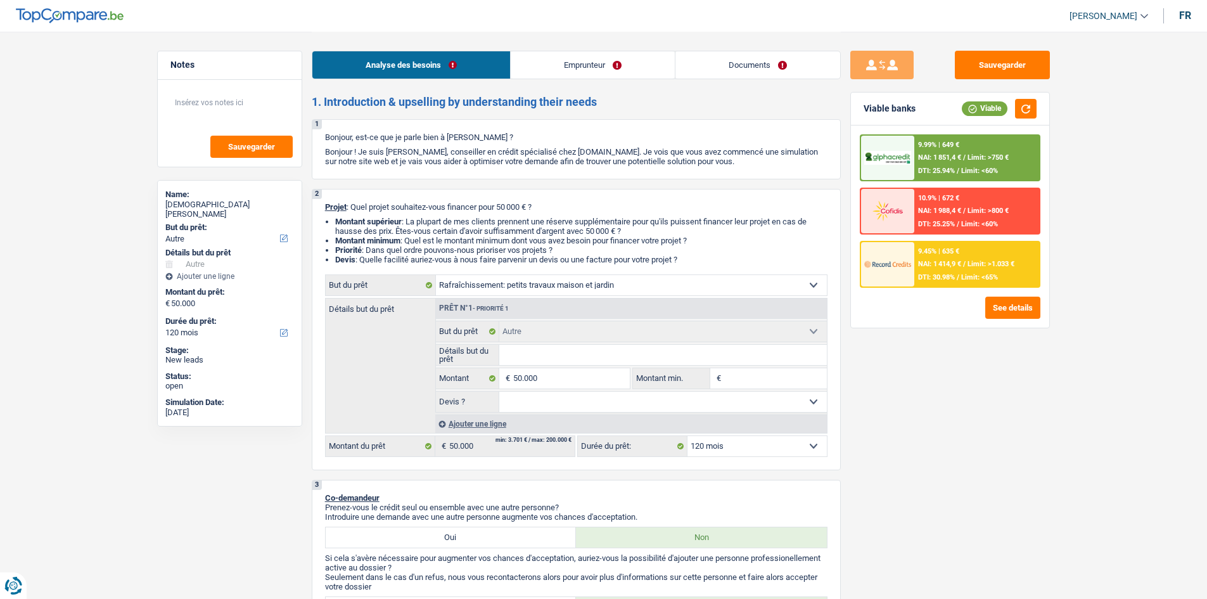
select select "houseOrGarden"
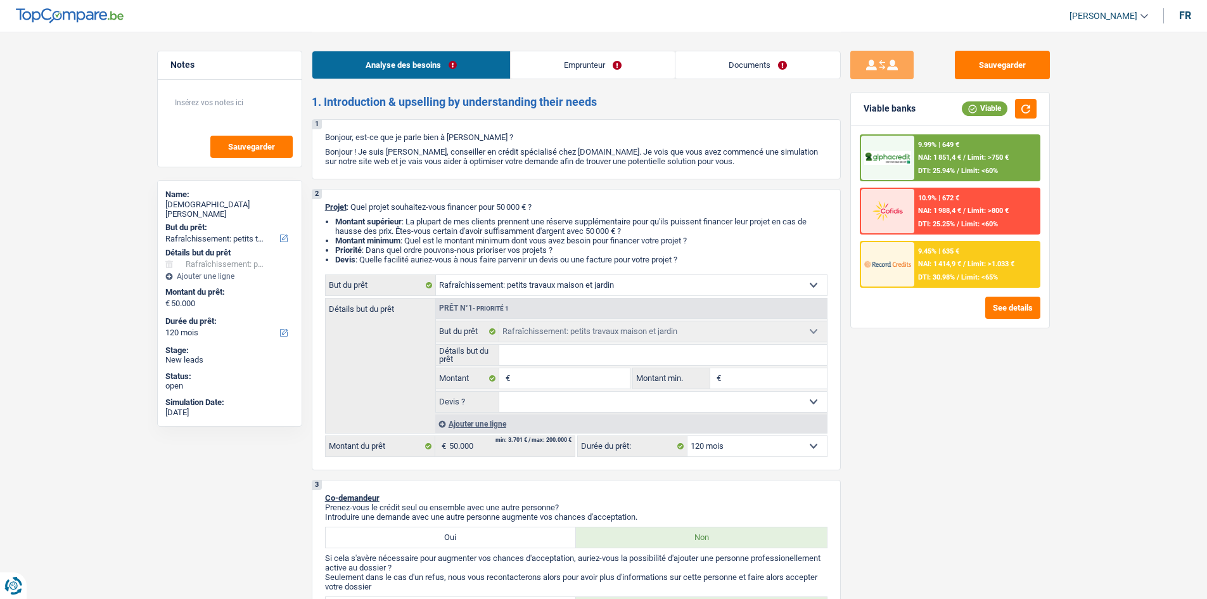
select select "other"
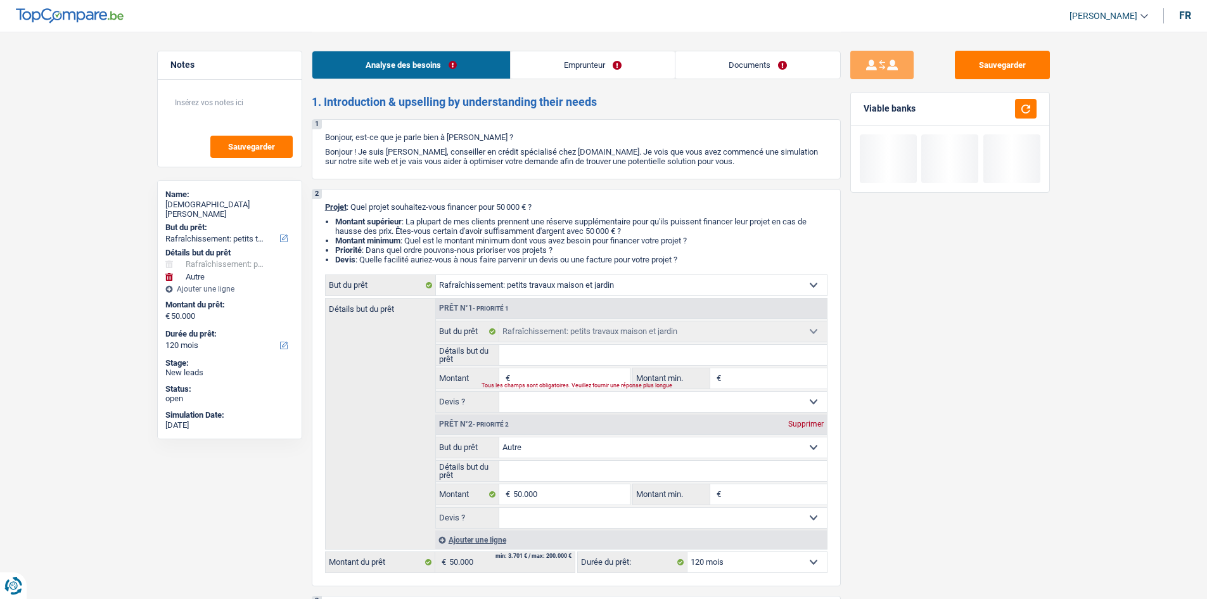
click at [809, 428] on div "Prêt n°2 - Priorité 2 Supprimer" at bounding box center [631, 424] width 391 height 20
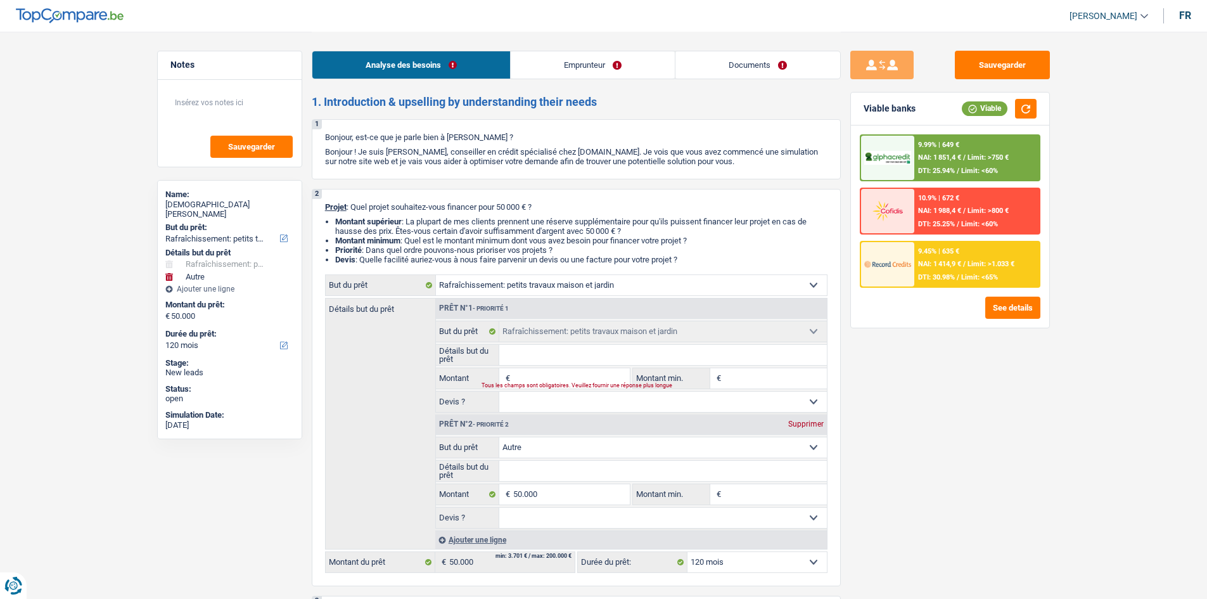
click at [812, 423] on div "Supprimer" at bounding box center [806, 424] width 42 height 8
type input "0"
select select
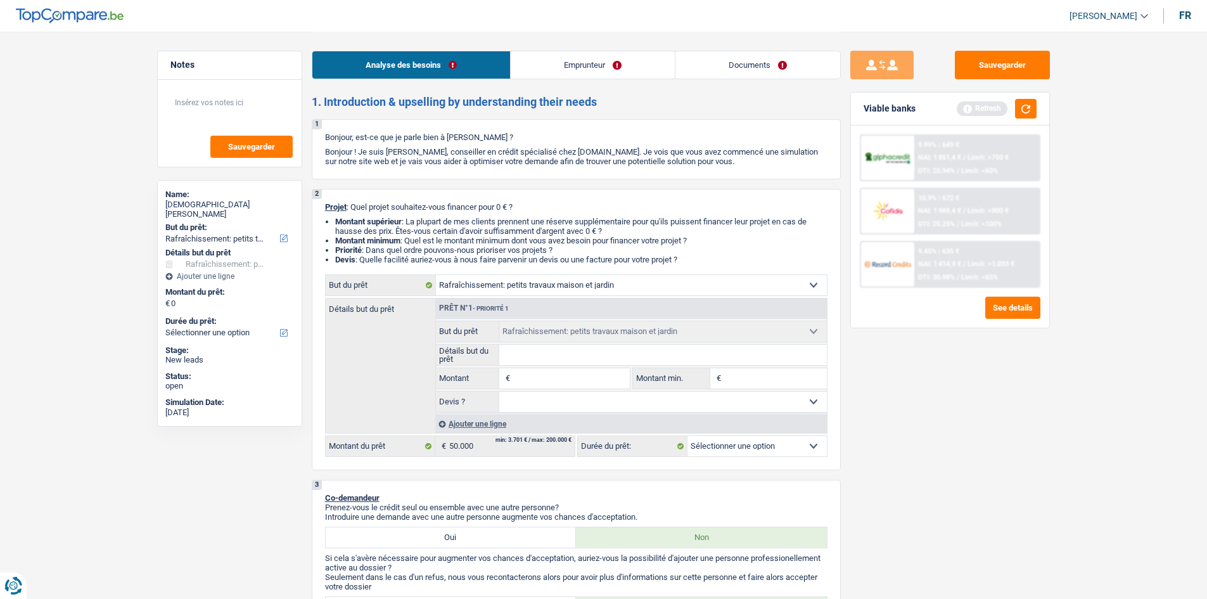
click at [547, 375] on input "Montant" at bounding box center [571, 378] width 116 height 20
type input "5"
type input "2"
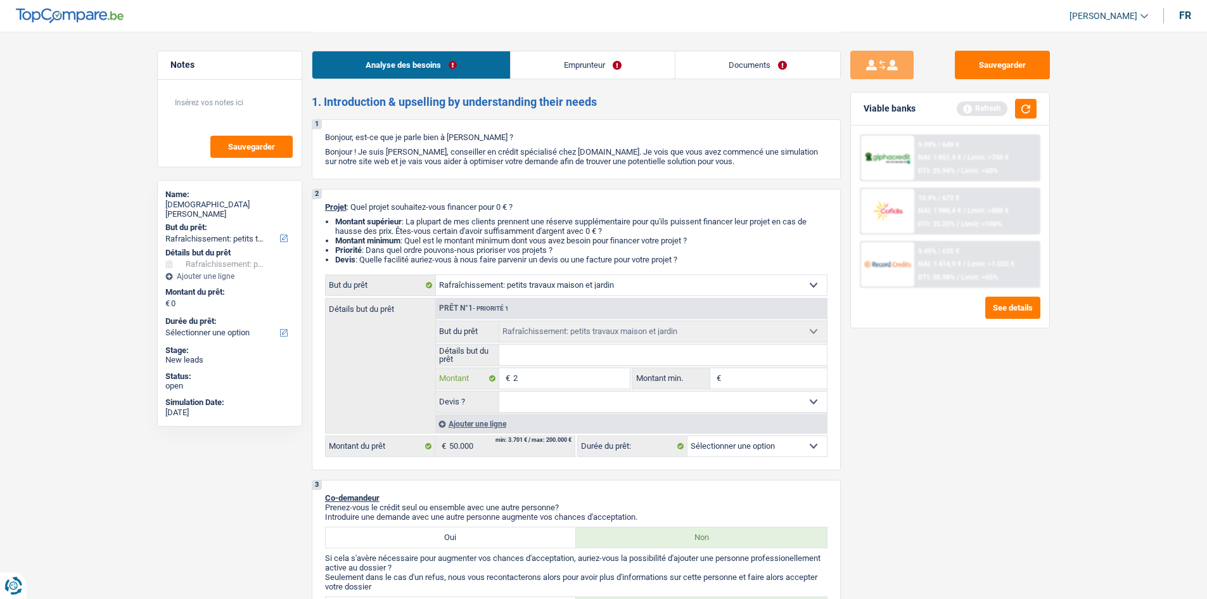
type input "25"
type input "250"
type input "2.500"
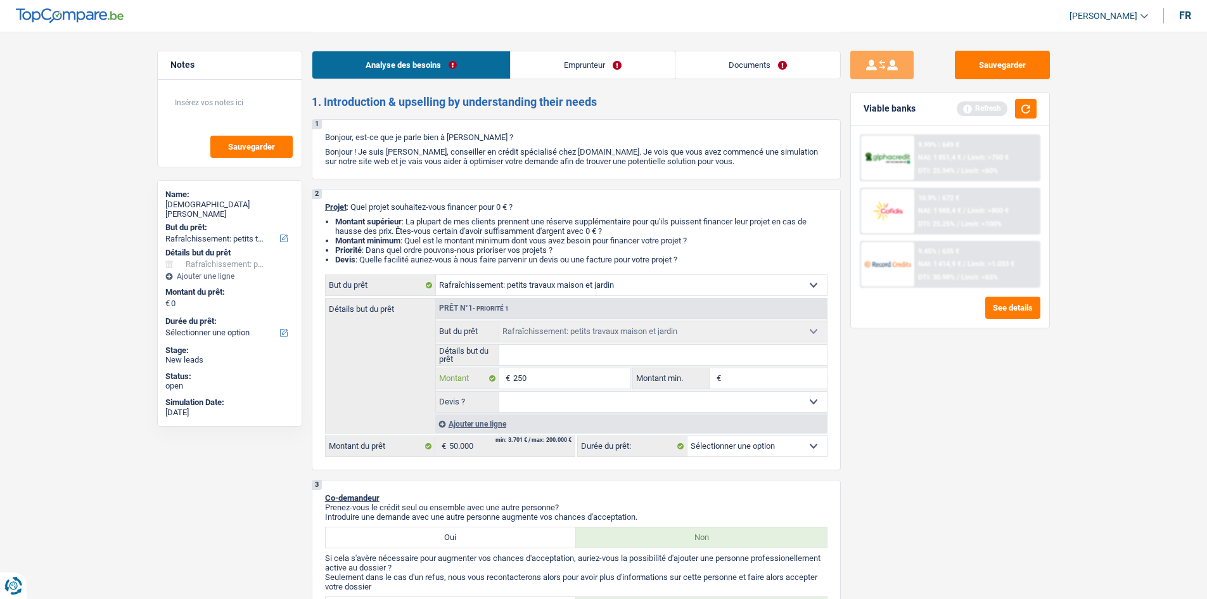
type input "2.500"
type input "25.000"
type input "250.000"
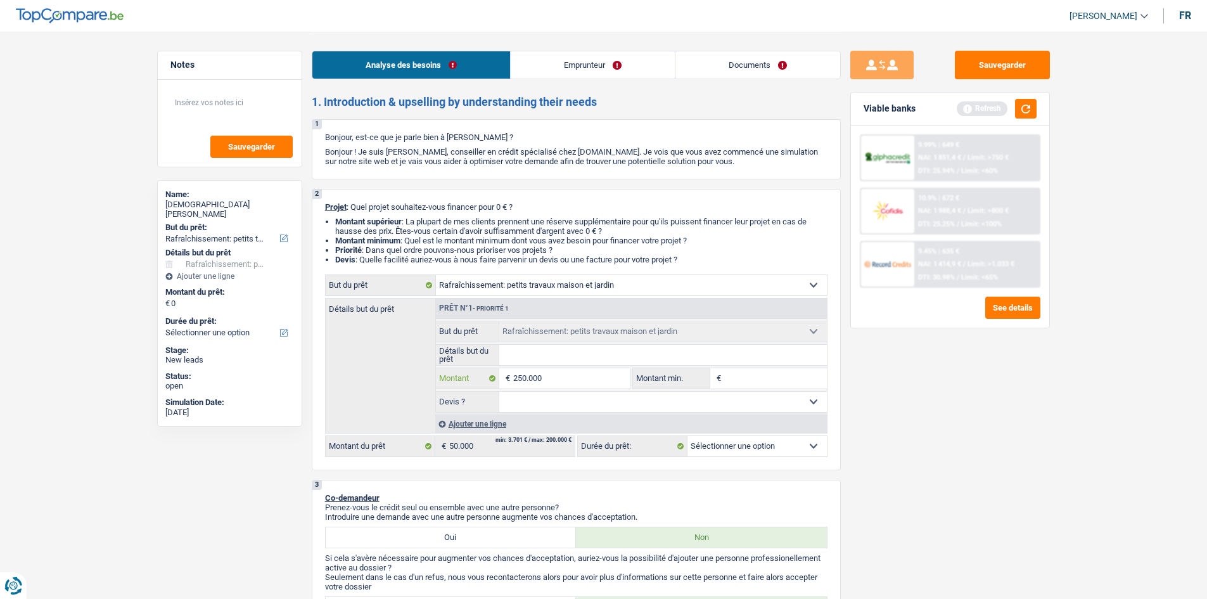
type input "25.000"
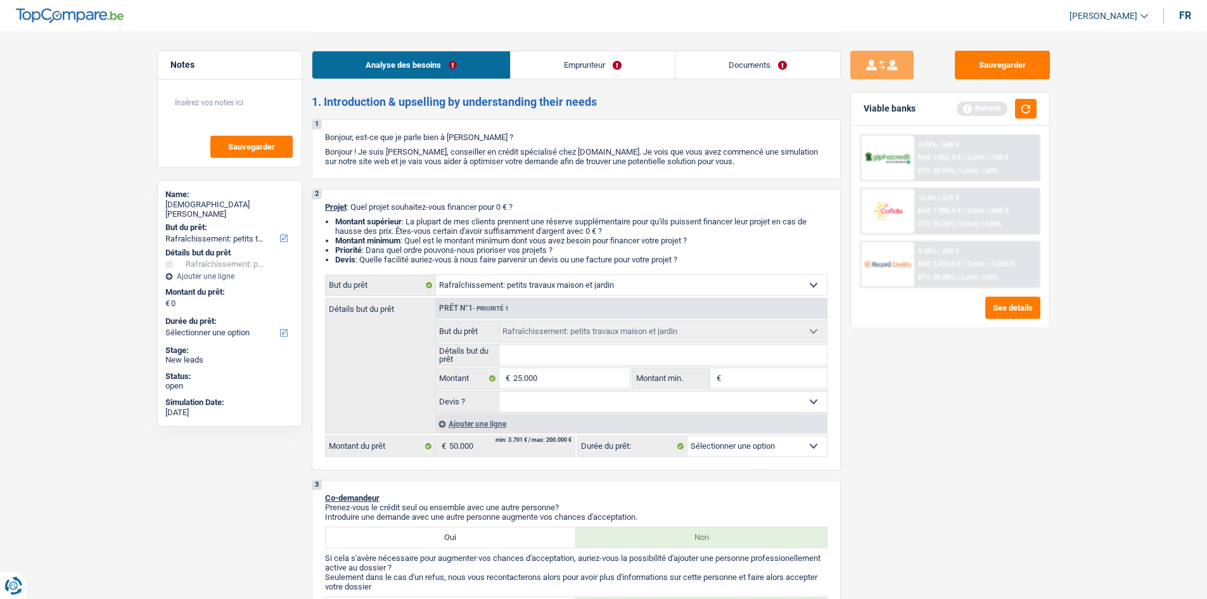
type input "25.000"
click at [883, 464] on div "Sauvegarder Viable banks Refresh 9.99% | 649 € NAI: 1 851,4 € / Limit: >750 € D…" at bounding box center [950, 315] width 219 height 528
select select "120"
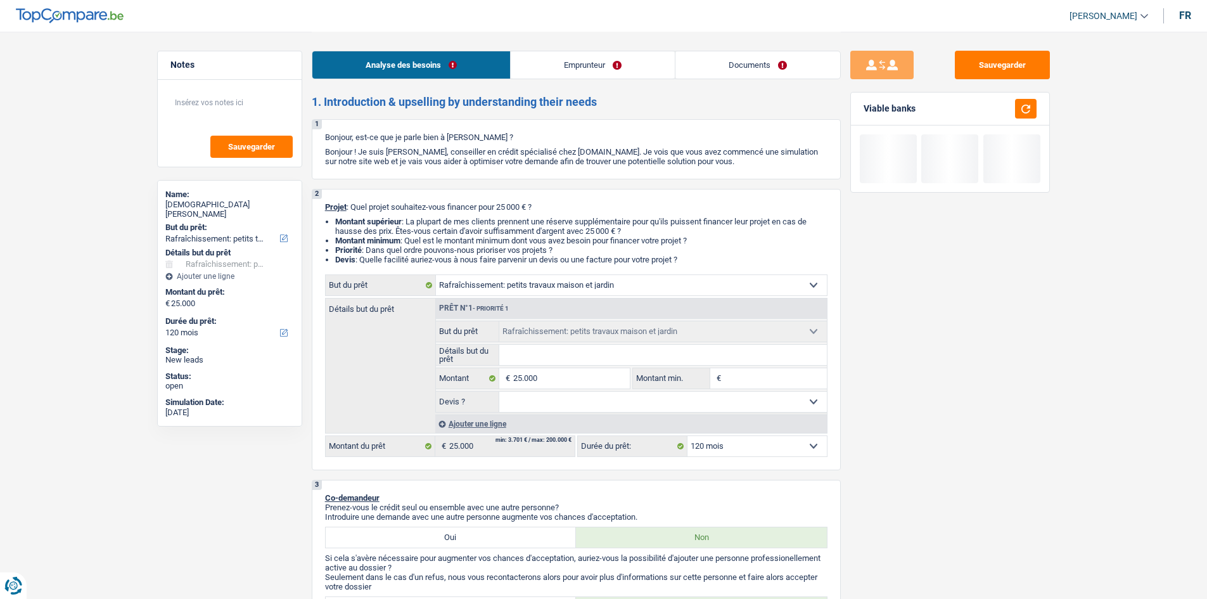
click at [605, 403] on select "Oui Non Non répondu Sélectionner une option" at bounding box center [663, 402] width 328 height 20
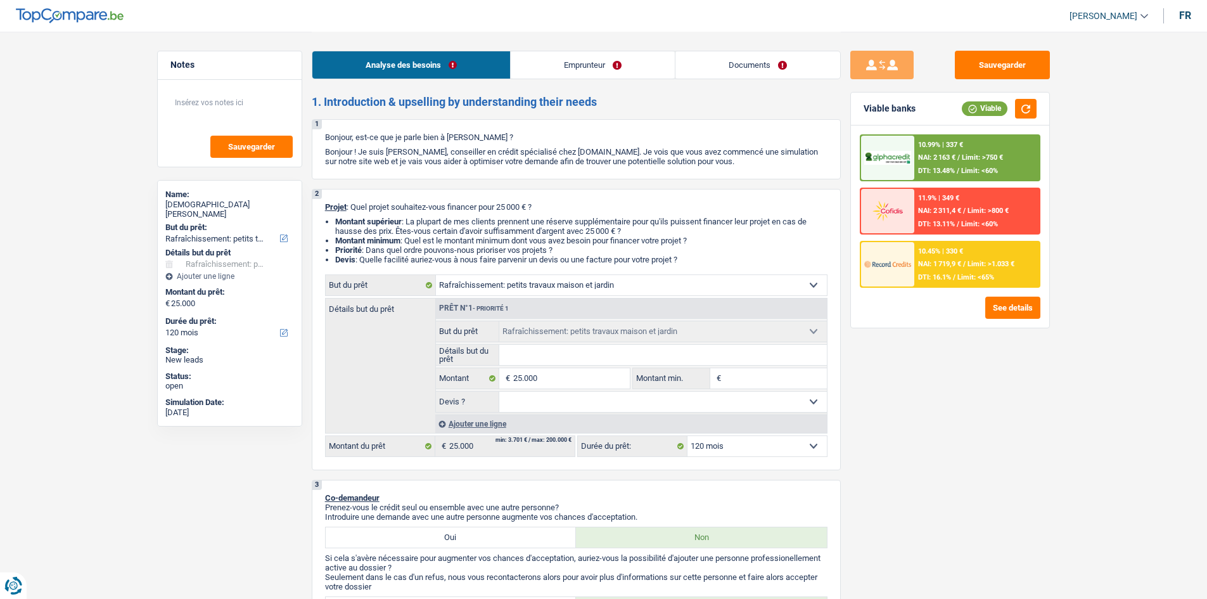
select select "false"
click at [499, 392] on select "Oui Non Non répondu Sélectionner une option" at bounding box center [663, 402] width 328 height 20
select select "false"
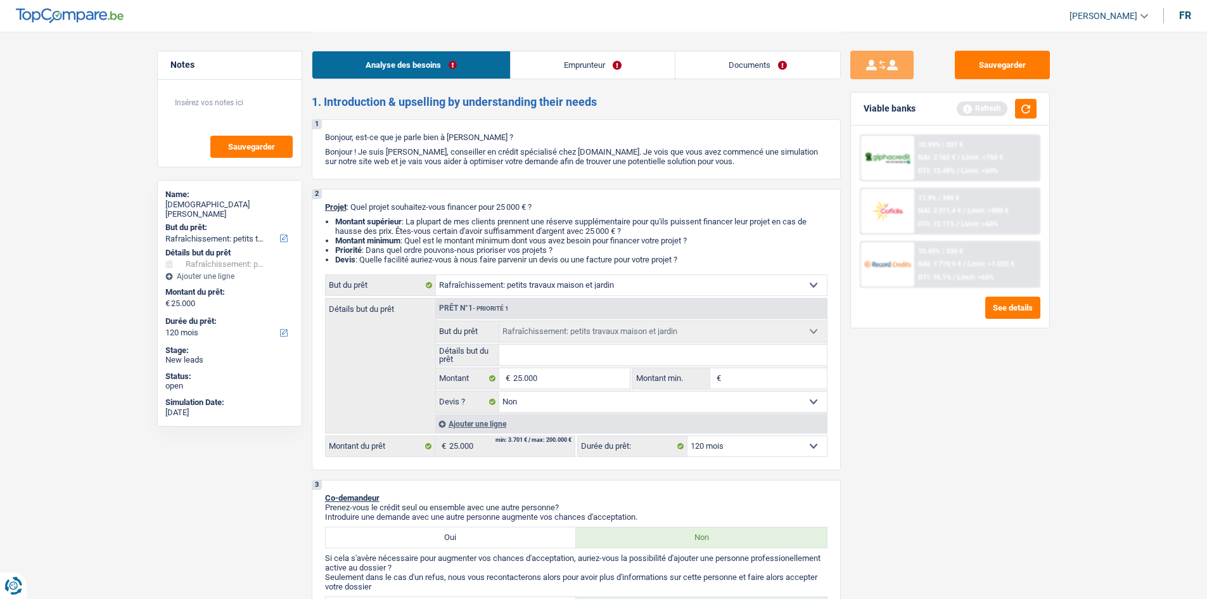
click at [589, 357] on input "Détails but du prêt" at bounding box center [663, 355] width 328 height 20
drag, startPoint x: 903, startPoint y: 451, endPoint x: 886, endPoint y: 447, distance: 17.4
click at [902, 451] on div "Sauvegarder Viable banks Refresh 10.99% | 337 € NAI: 2 163 € / Limit: >750 € DT…" at bounding box center [950, 315] width 219 height 528
type input "2.500"
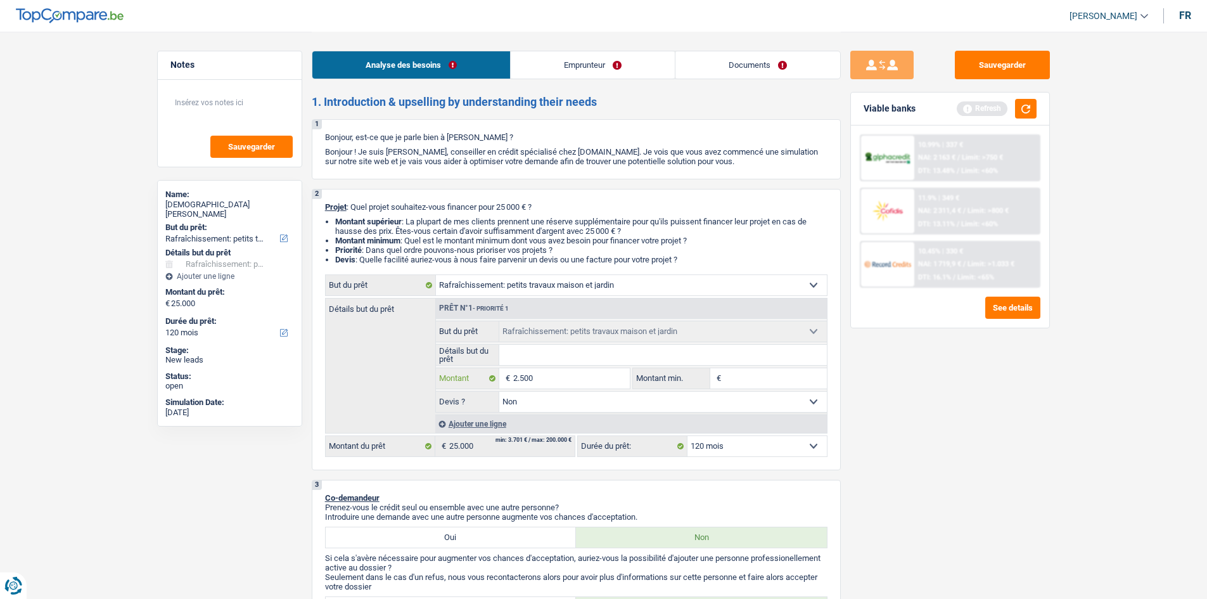
type input "250"
type input "25"
type input "2"
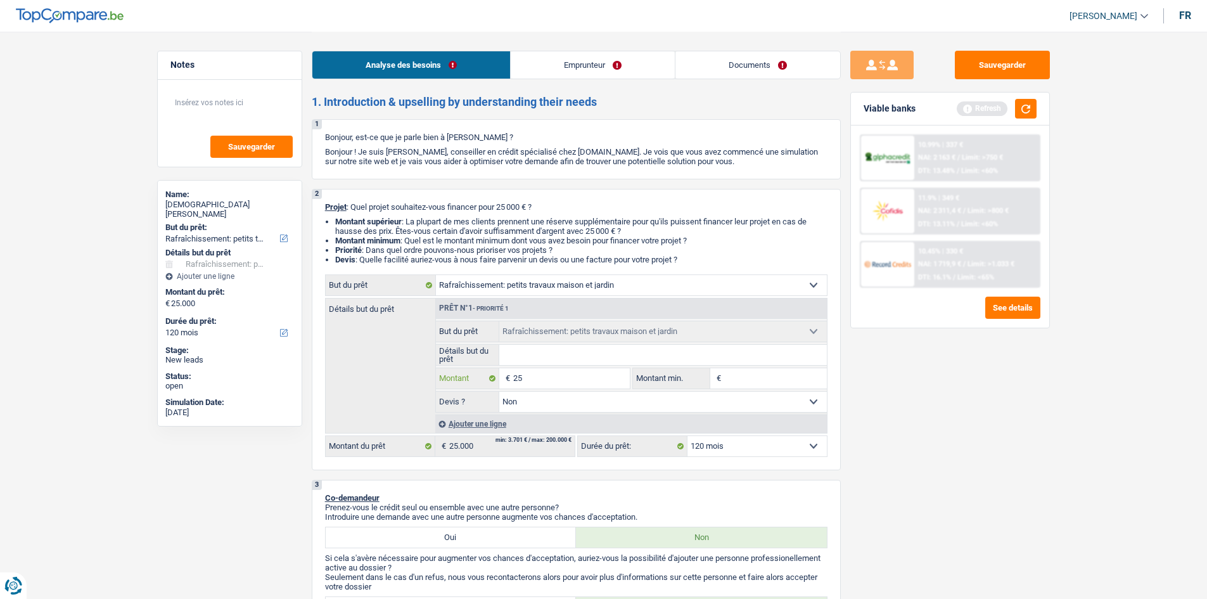
type input "2"
type input "5"
type input "50"
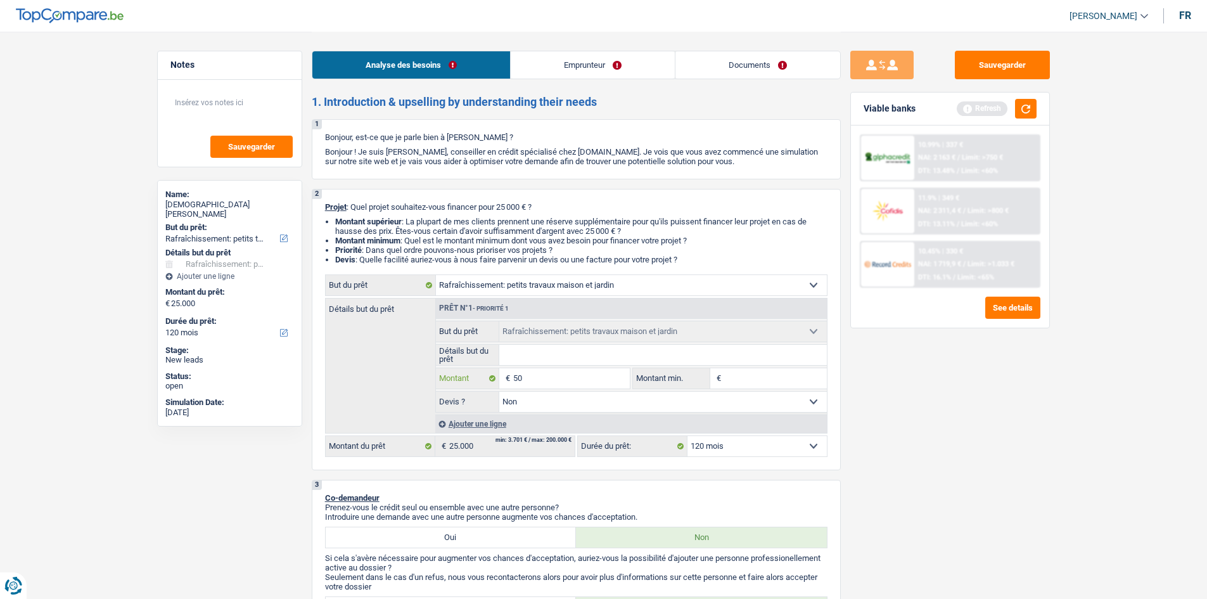
type input "500"
type input "5.000"
type input "50.000"
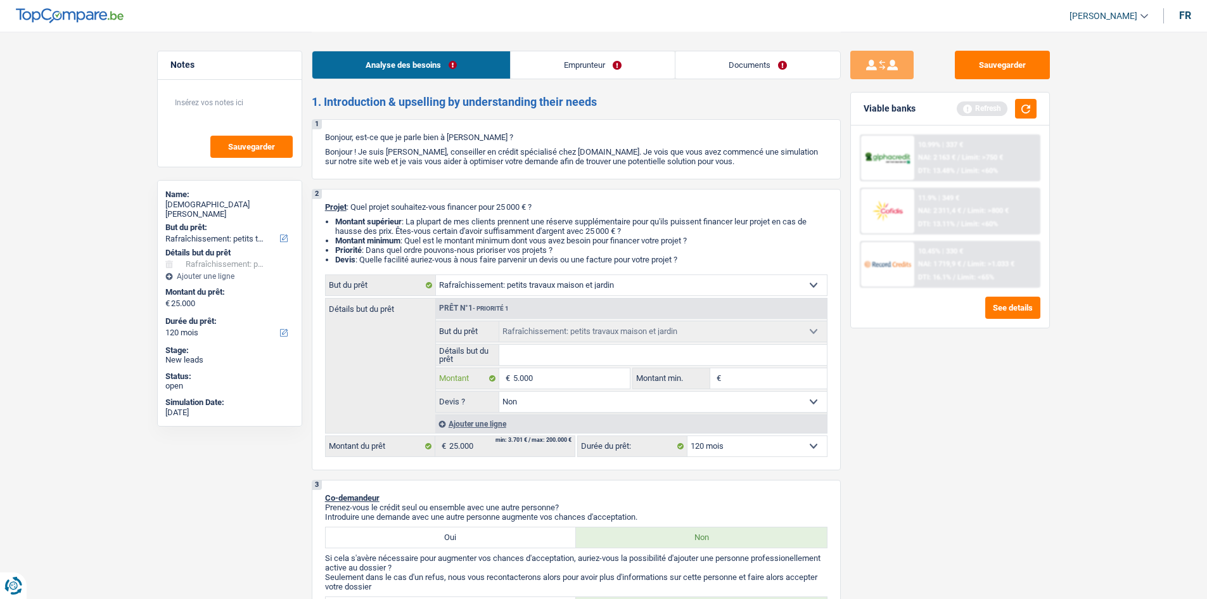
type input "50.000"
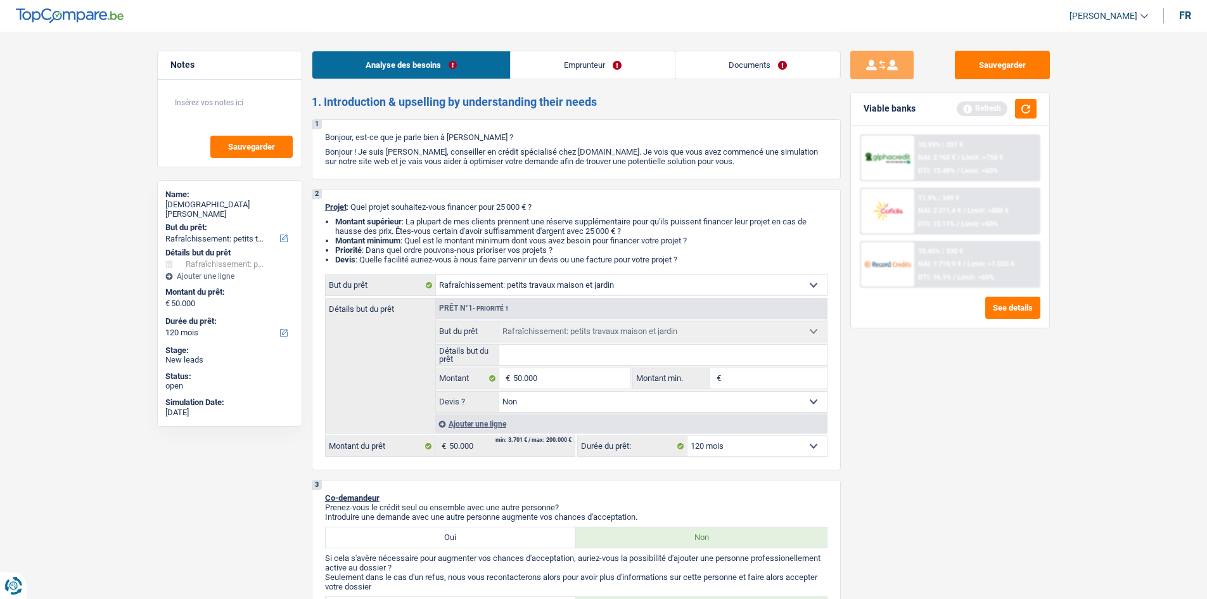
click at [939, 445] on div "Sauvegarder Viable banks Refresh 10.99% | 337 € NAI: 2 163 € / Limit: >750 € DT…" at bounding box center [950, 315] width 219 height 528
select select "144"
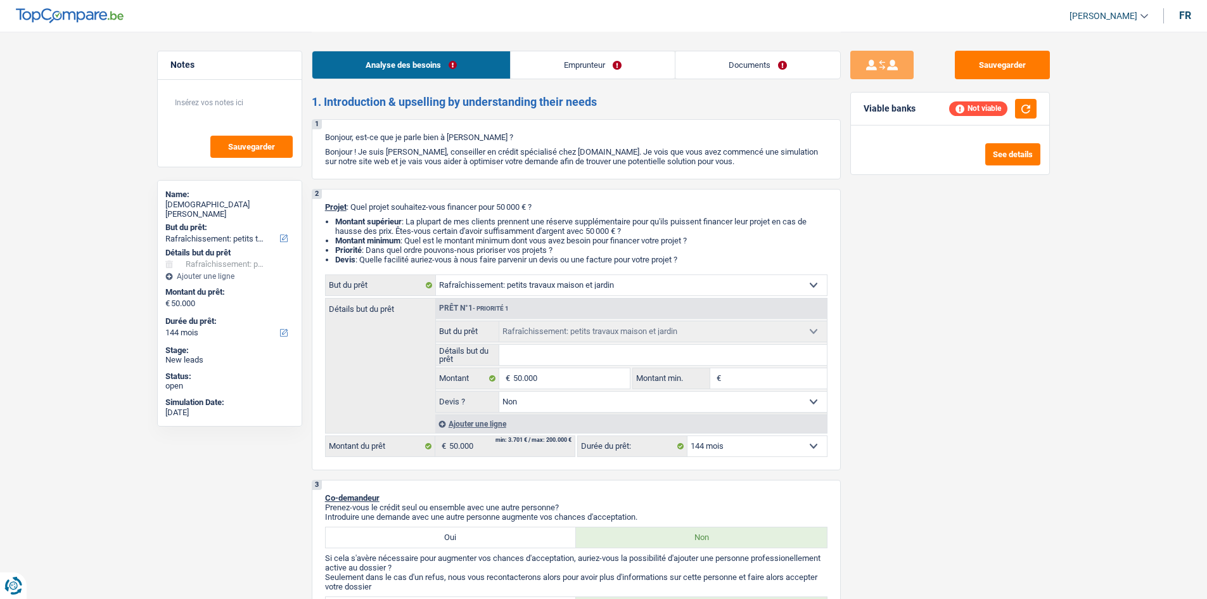
click at [729, 375] on input "Montant min." at bounding box center [775, 378] width 103 height 20
type input "2"
type input "25"
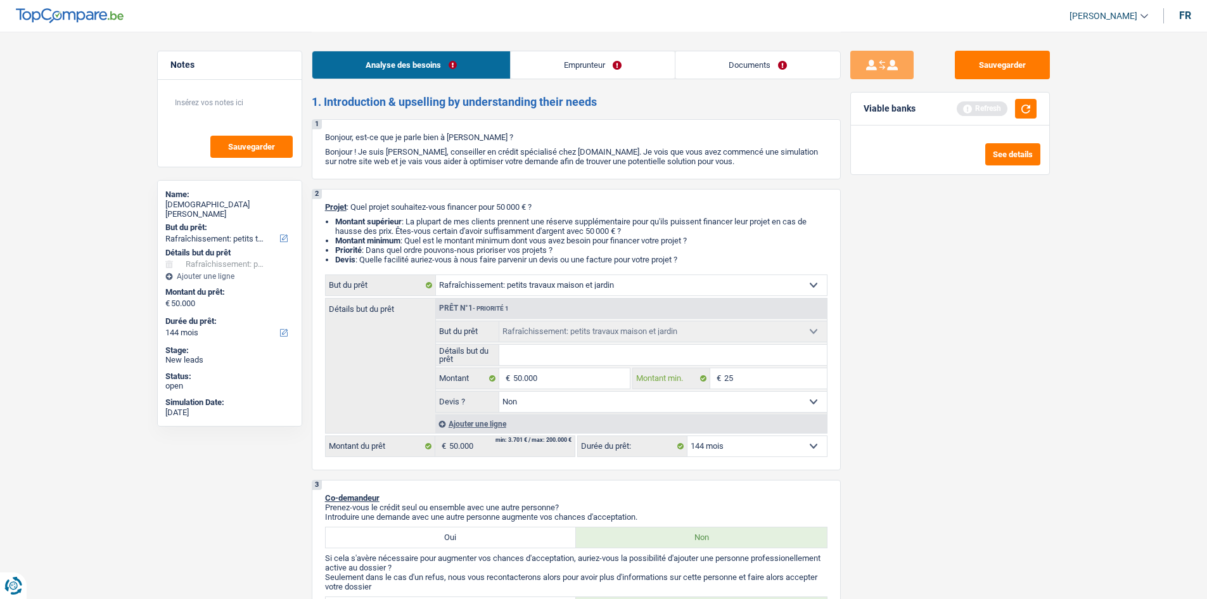
type input "2"
type input "5"
type input "50"
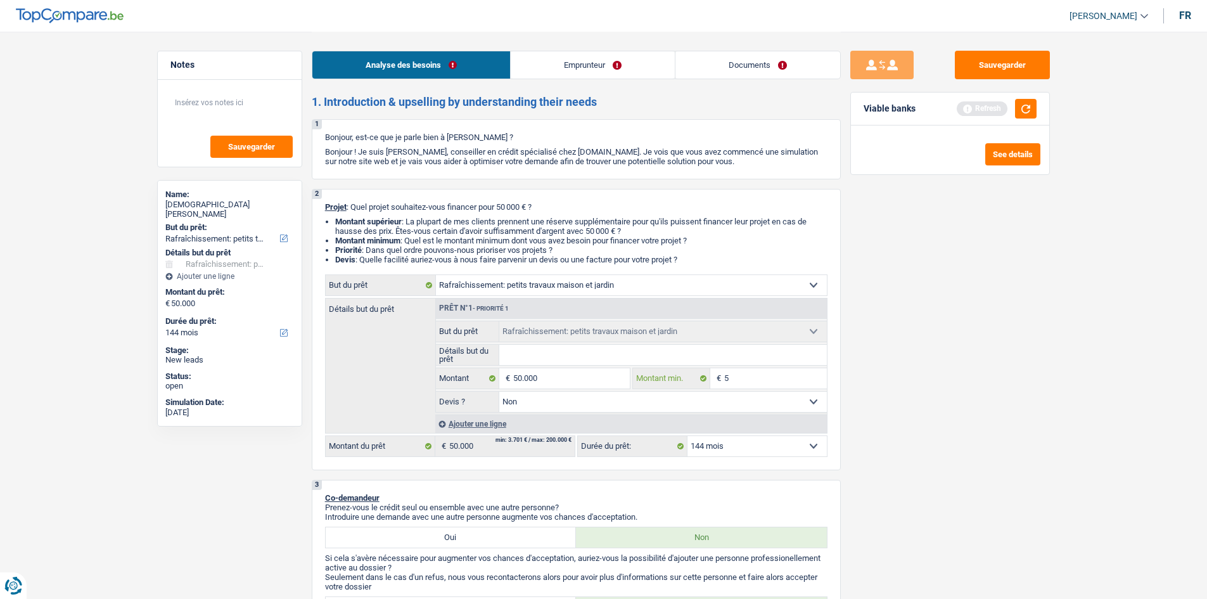
type input "50"
type input "500"
type input "5.000"
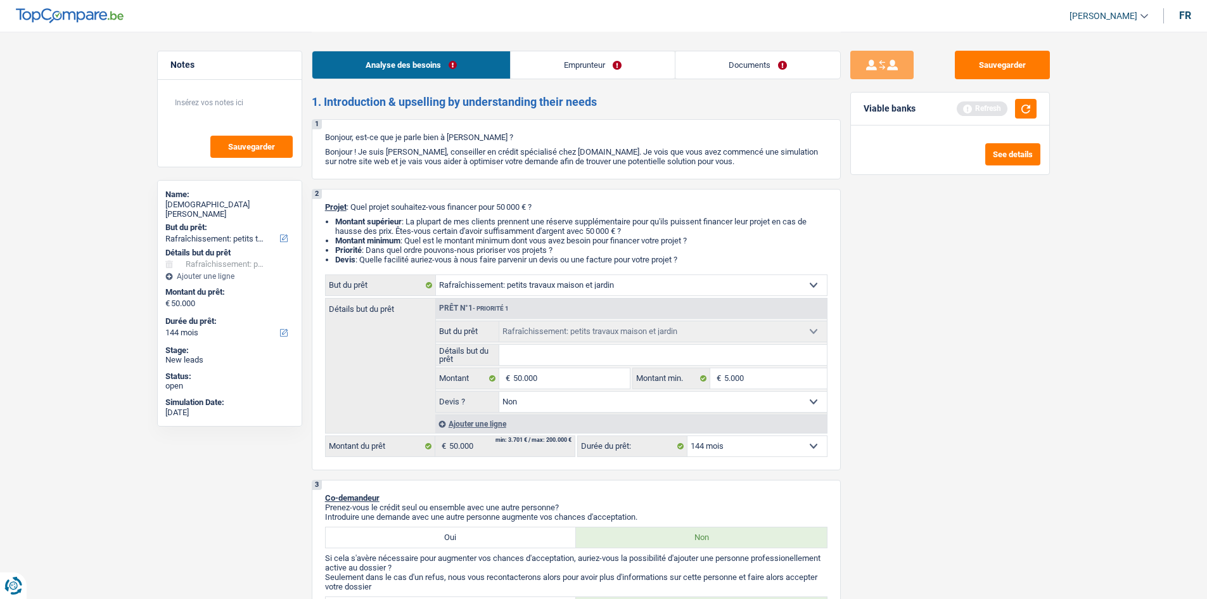
click at [943, 409] on div "Sauvegarder Viable banks Refresh See details" at bounding box center [950, 315] width 219 height 528
click at [755, 373] on input "5.000" at bounding box center [775, 378] width 103 height 20
type input "50.000"
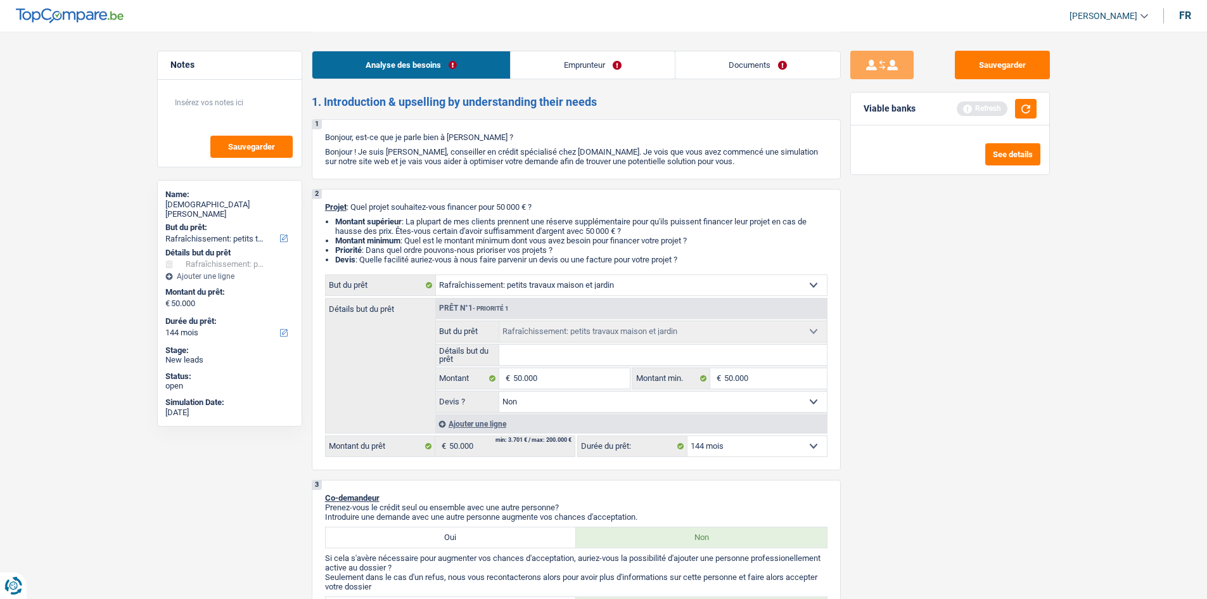
click at [892, 399] on div "Sauvegarder Viable banks Refresh See details" at bounding box center [950, 315] width 219 height 528
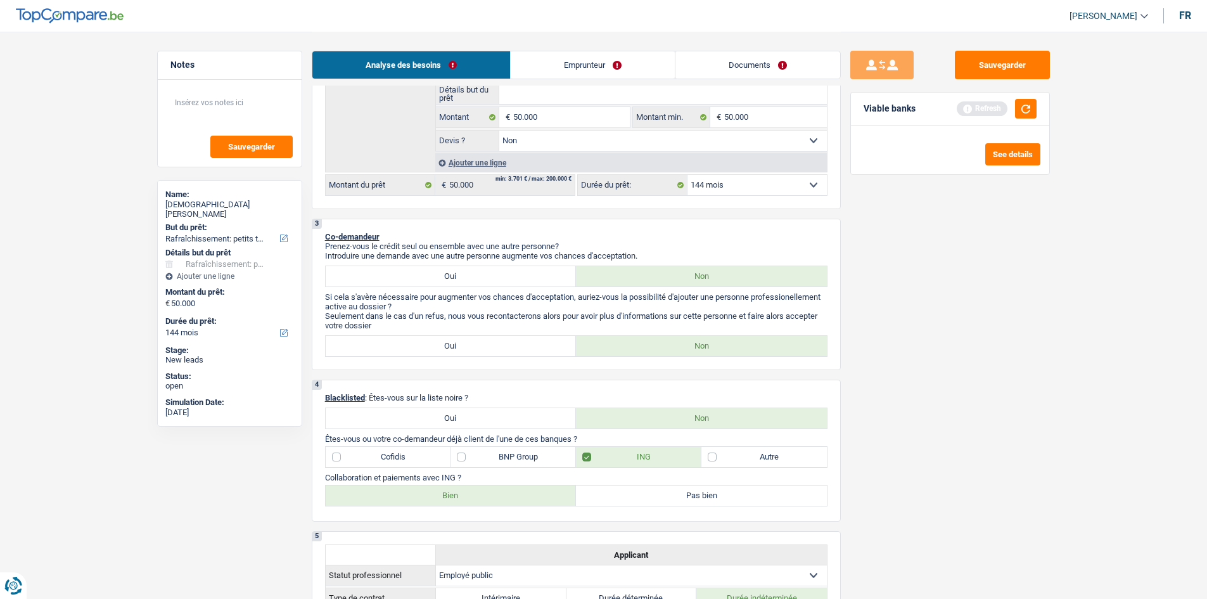
scroll to position [127, 0]
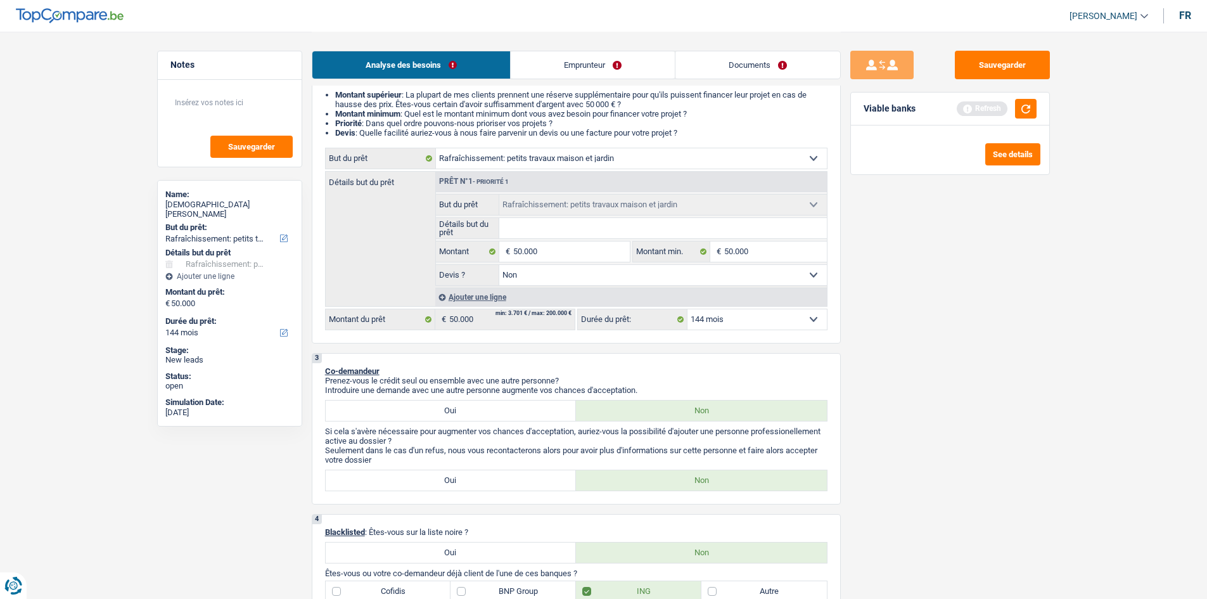
click at [732, 330] on div "12 mois 18 mois 24 mois 30 mois 36 mois 42 mois 48 mois 60 mois 72 mois 84 mois…" at bounding box center [702, 320] width 250 height 22
click at [727, 323] on select "12 mois 18 mois 24 mois 30 mois 36 mois 42 mois 48 mois 60 mois 72 mois 84 mois…" at bounding box center [757, 319] width 139 height 20
select select "120"
click at [688, 309] on select "12 mois 18 mois 24 mois 30 mois 36 mois 42 mois 48 mois 60 mois 72 mois 84 mois…" at bounding box center [757, 319] width 139 height 20
select select "120"
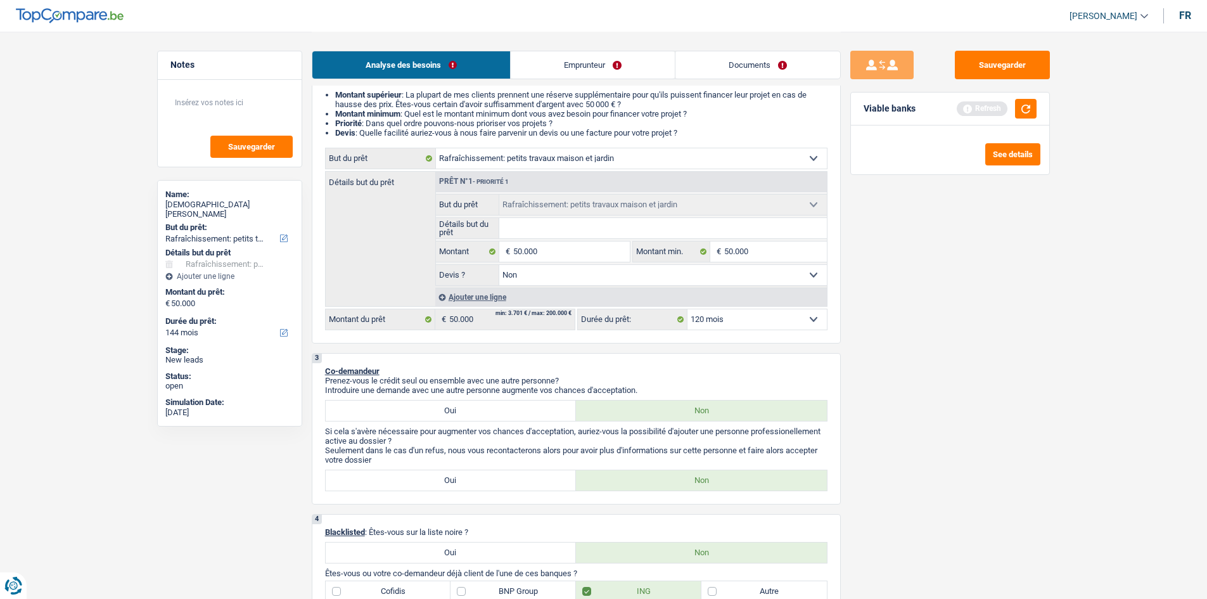
select select "120"
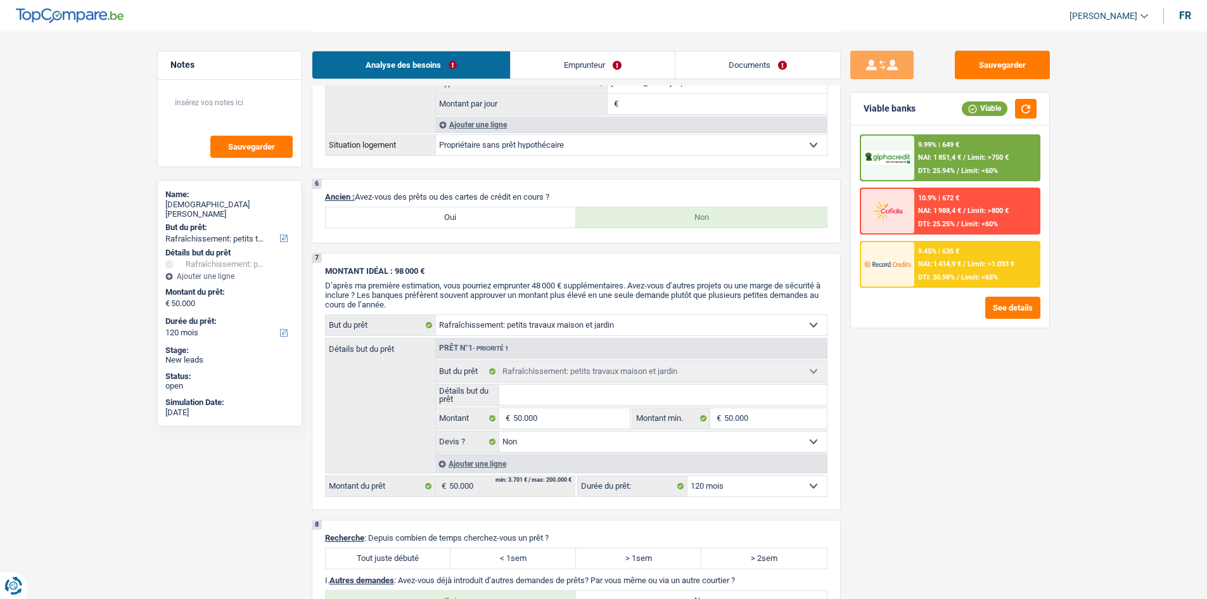
scroll to position [790, 0]
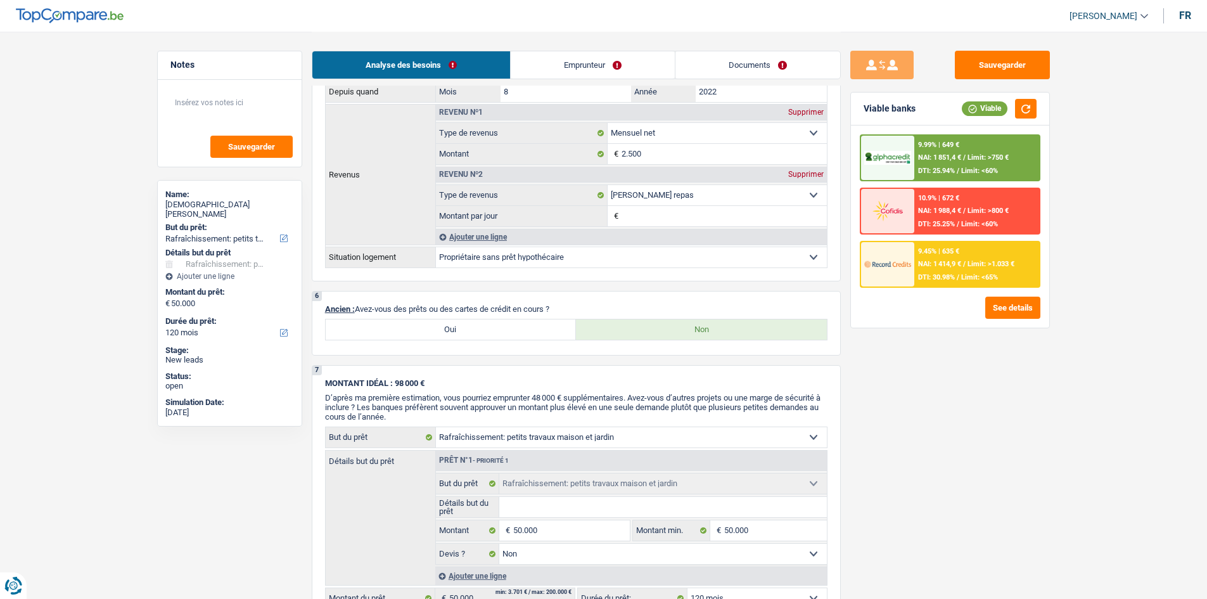
drag, startPoint x: 426, startPoint y: 325, endPoint x: 453, endPoint y: 342, distance: 31.3
click at [423, 326] on label "Oui" at bounding box center [451, 329] width 251 height 20
click at [423, 326] on input "Oui" at bounding box center [451, 329] width 251 height 20
radio input "true"
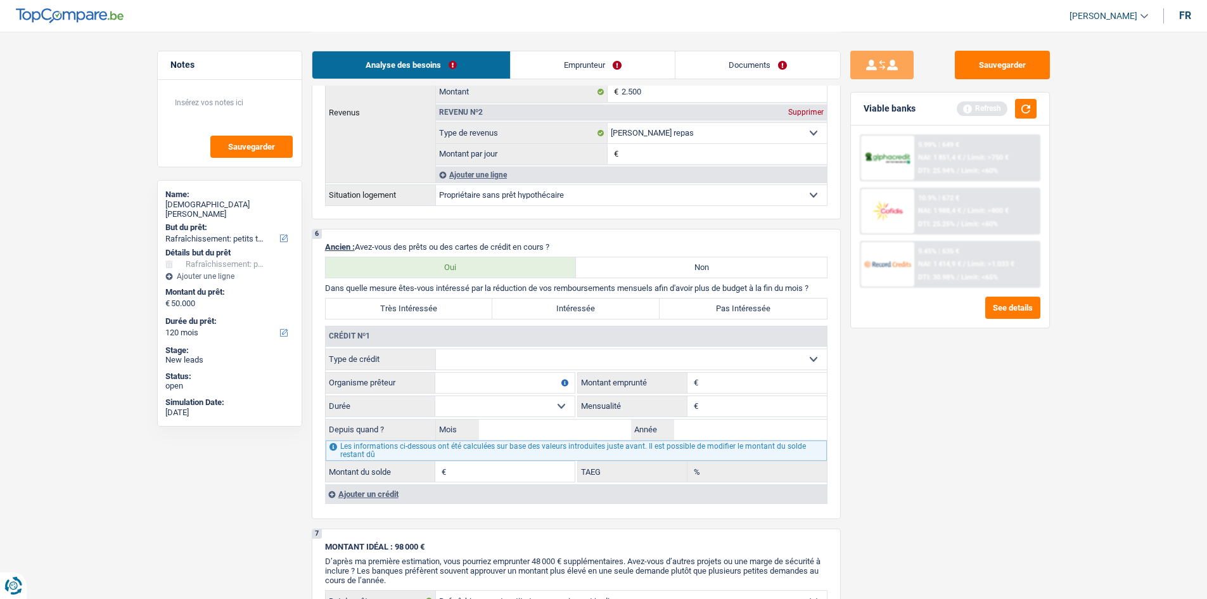
scroll to position [980, 0]
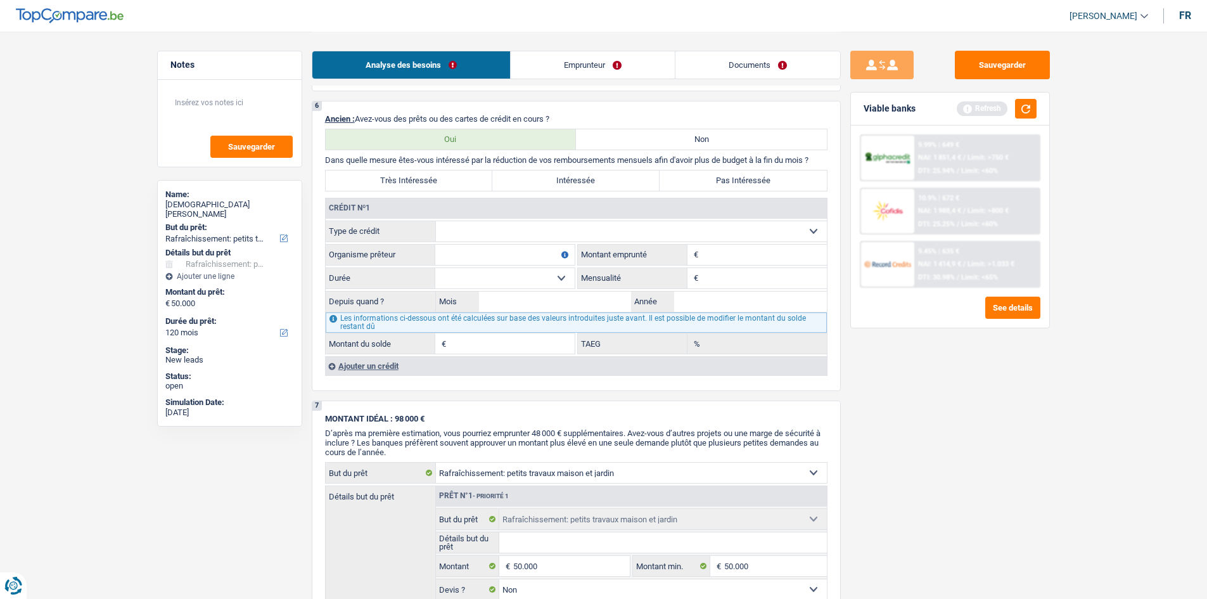
click at [517, 221] on select "Carte ou ouverture de crédit Prêt hypothécaire Vente à tempérament Prêt à tempé…" at bounding box center [631, 231] width 391 height 20
select select "cardOrCredit"
type input "0"
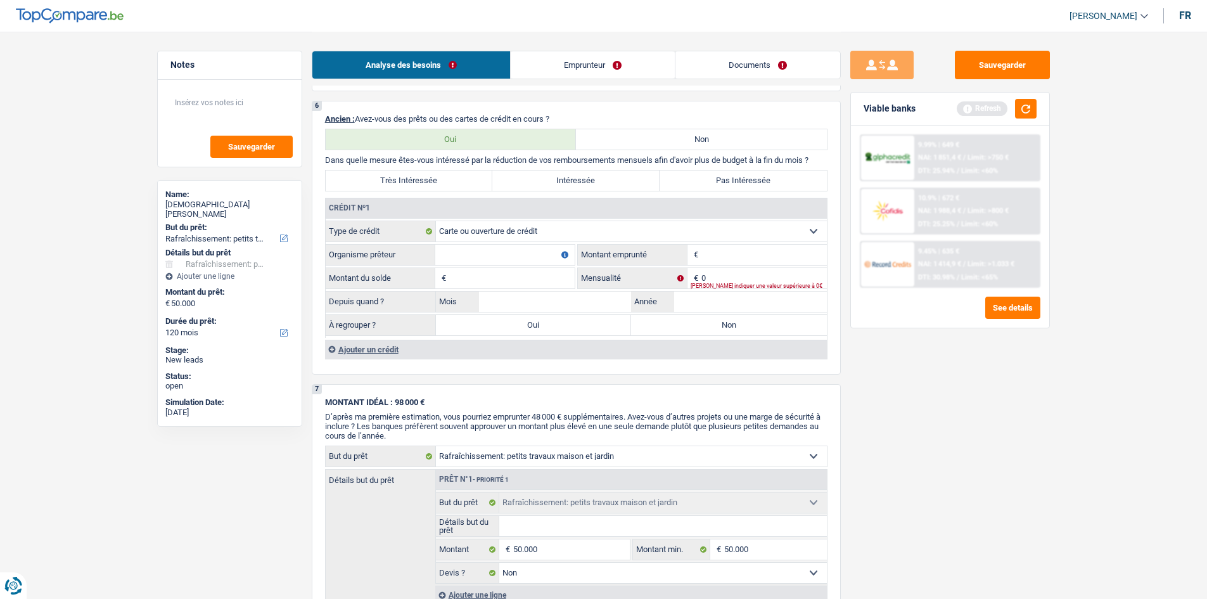
click at [715, 255] on input "Montant" at bounding box center [763, 255] width 125 height 20
type input "5.000"
click at [523, 260] on input "Organisme prêteur" at bounding box center [504, 255] width 139 height 20
click at [495, 281] on input "Montant du solde" at bounding box center [511, 278] width 125 height 20
click at [499, 256] on input "5000" at bounding box center [504, 255] width 139 height 20
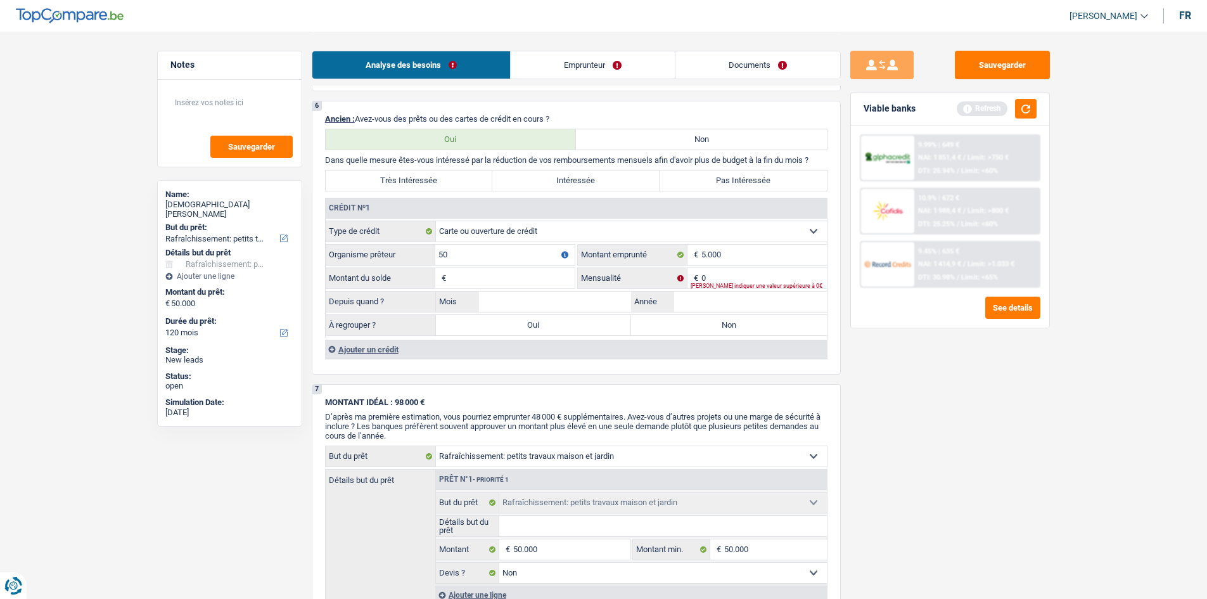
type input "5"
click at [511, 260] on div "Tous les champs sont obligatoires. Veuillez fournir une réponse plus longue" at bounding box center [506, 262] width 136 height 5
click at [494, 260] on div "Tous les champs sont obligatoires. Veuillez fournir une réponse plus longue" at bounding box center [506, 262] width 136 height 5
click at [466, 251] on input "Organisme prêteur" at bounding box center [504, 255] width 139 height 20
type input "ing"
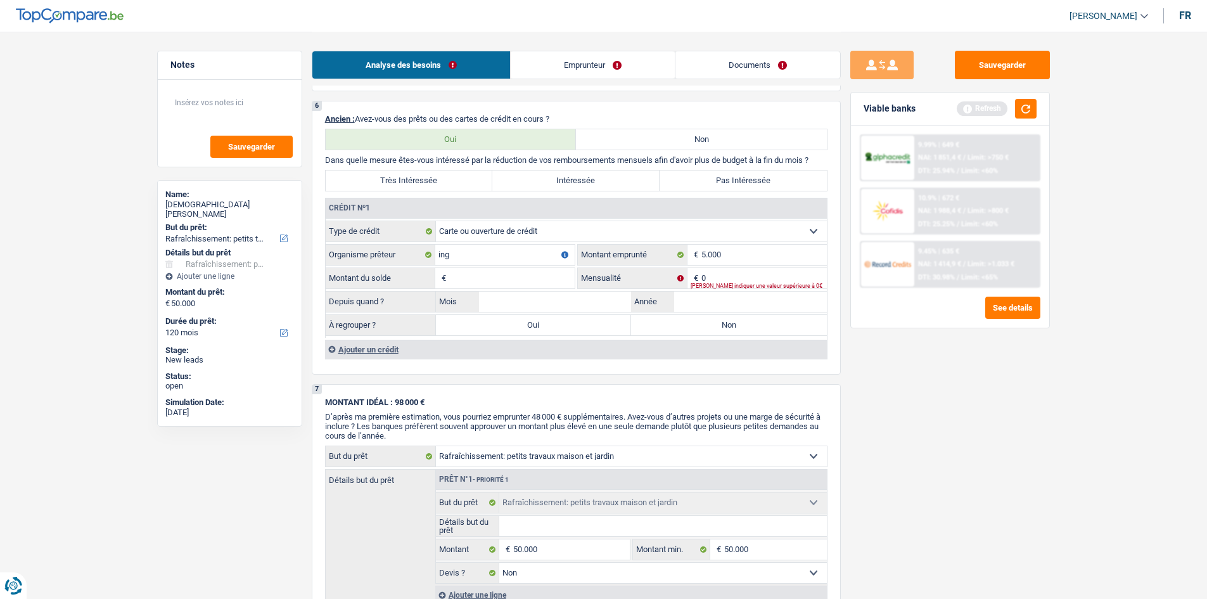
click at [522, 282] on input "Montant du solde" at bounding box center [511, 278] width 125 height 20
type input "5.000"
drag, startPoint x: 942, startPoint y: 349, endPoint x: 849, endPoint y: 330, distance: 94.6
click at [909, 342] on div "Sauvegarder Viable banks Refresh 9.99% | 649 € NAI: 1 851,4 € / Limit: >750 € D…" at bounding box center [950, 315] width 219 height 528
click at [739, 279] on input "0" at bounding box center [763, 278] width 125 height 20
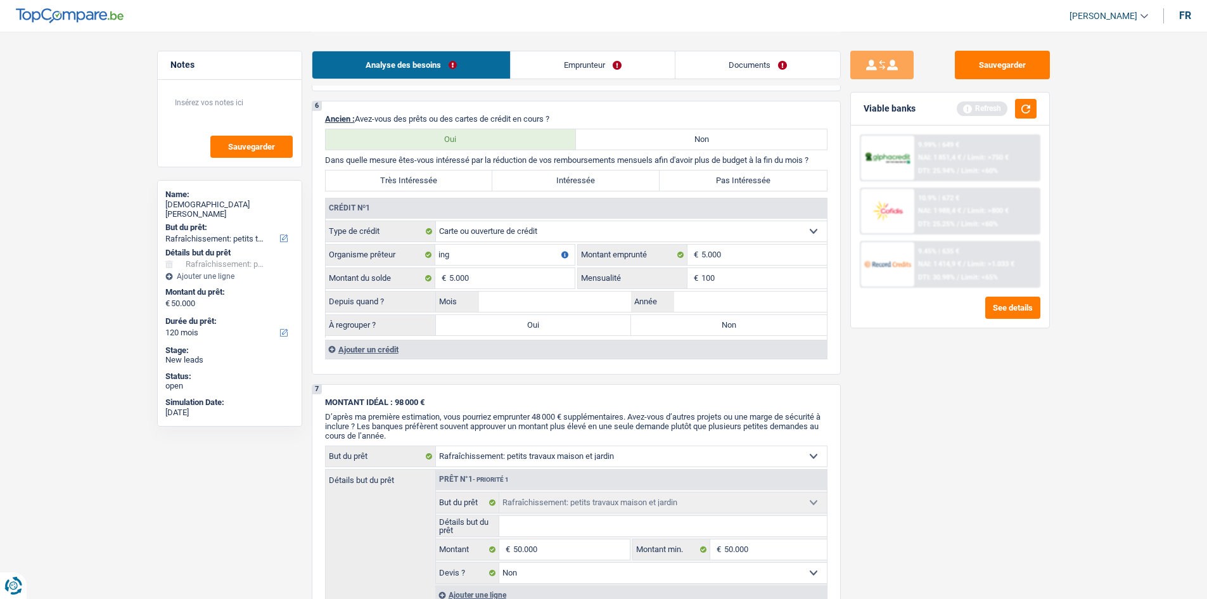
type input "100"
drag, startPoint x: 903, startPoint y: 364, endPoint x: 874, endPoint y: 358, distance: 29.8
click at [897, 361] on div "Sauvegarder Viable banks Refresh 9.99% | 649 € NAI: 1 851,4 € / Limit: >750 € D…" at bounding box center [950, 315] width 219 height 528
click at [719, 297] on input "Année" at bounding box center [750, 301] width 153 height 20
type input "2015"
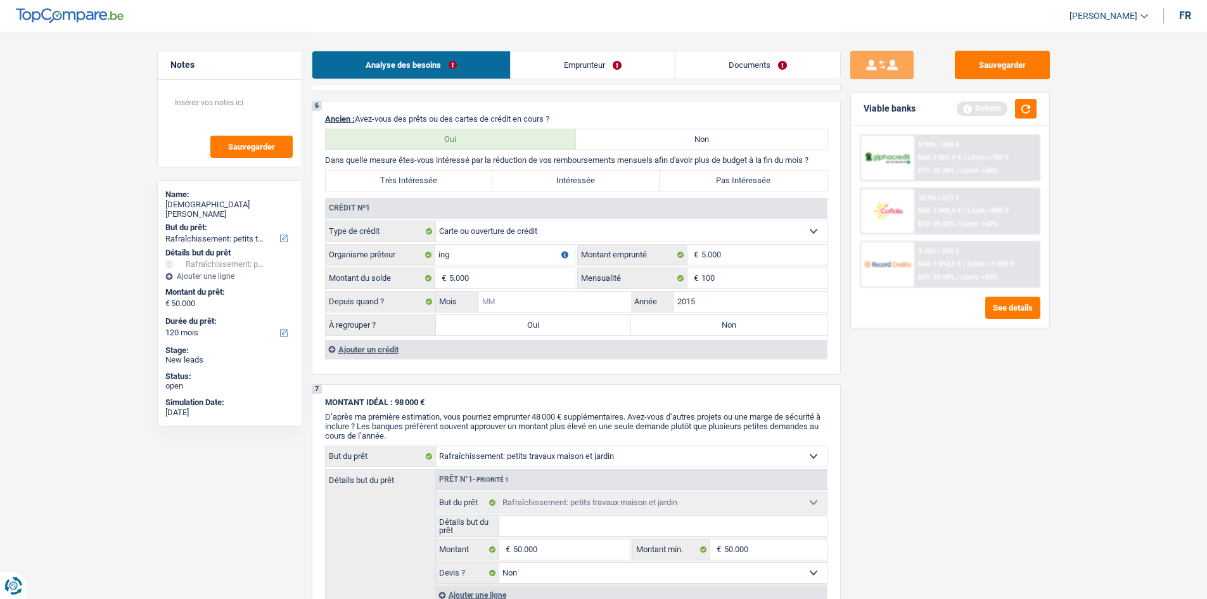
click at [553, 302] on input "Mois" at bounding box center [555, 301] width 153 height 20
type input "5"
click at [700, 328] on label "Non" at bounding box center [729, 325] width 196 height 20
click at [700, 328] on input "Non" at bounding box center [729, 325] width 196 height 20
radio input "true"
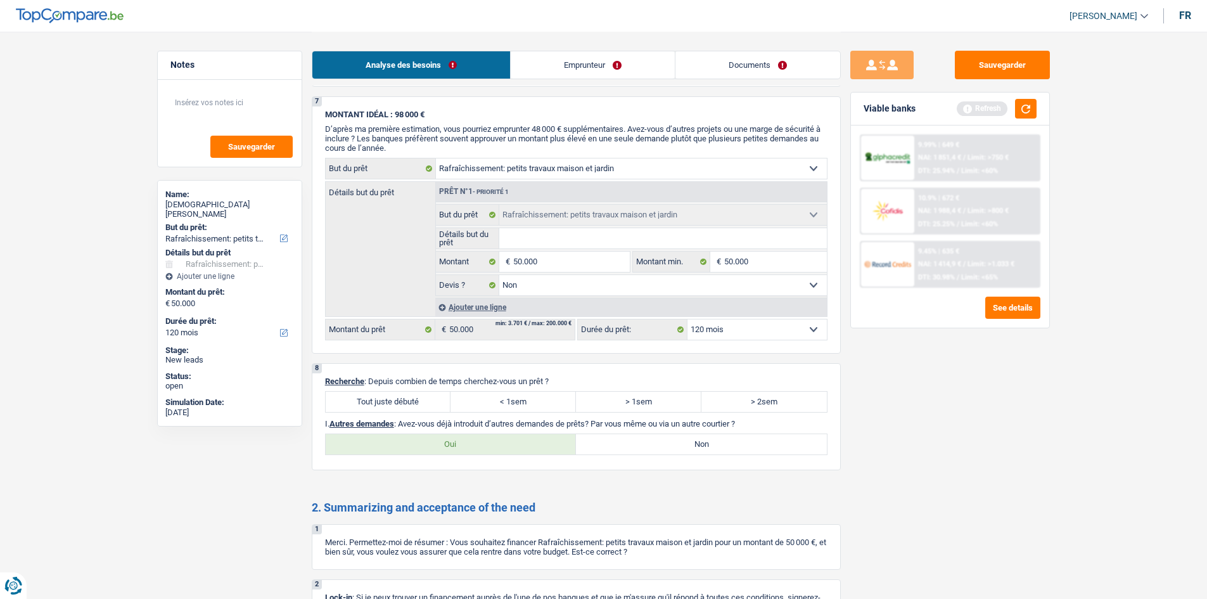
scroll to position [1487, 0]
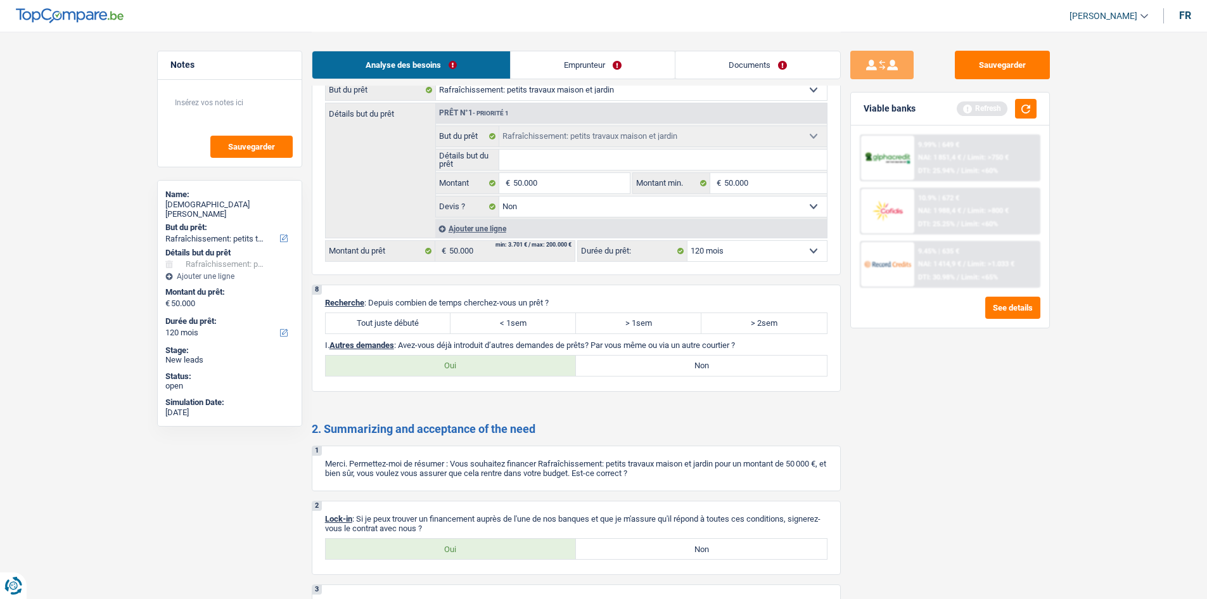
click at [376, 319] on label "Tout juste débuté" at bounding box center [388, 323] width 125 height 20
click at [376, 319] on input "Tout juste débuté" at bounding box center [388, 323] width 125 height 20
radio input "true"
click at [488, 367] on label "Oui" at bounding box center [451, 365] width 251 height 20
click at [488, 367] on input "Oui" at bounding box center [451, 365] width 251 height 20
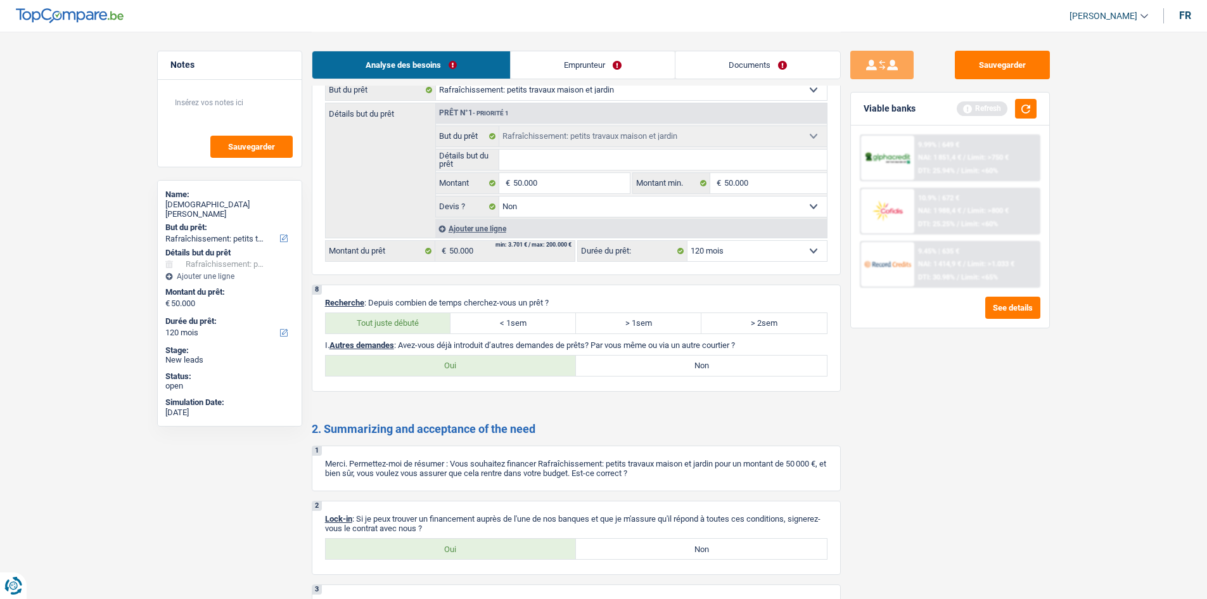
radio input "true"
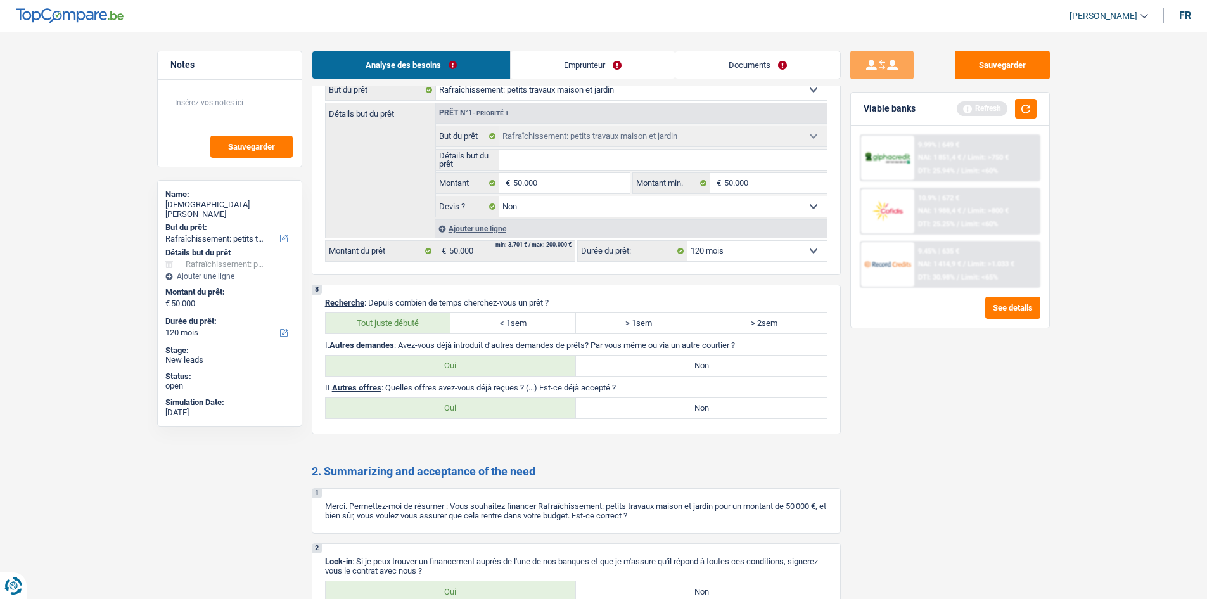
click at [622, 407] on label "Non" at bounding box center [701, 408] width 251 height 20
click at [622, 407] on input "Non" at bounding box center [701, 408] width 251 height 20
radio input "true"
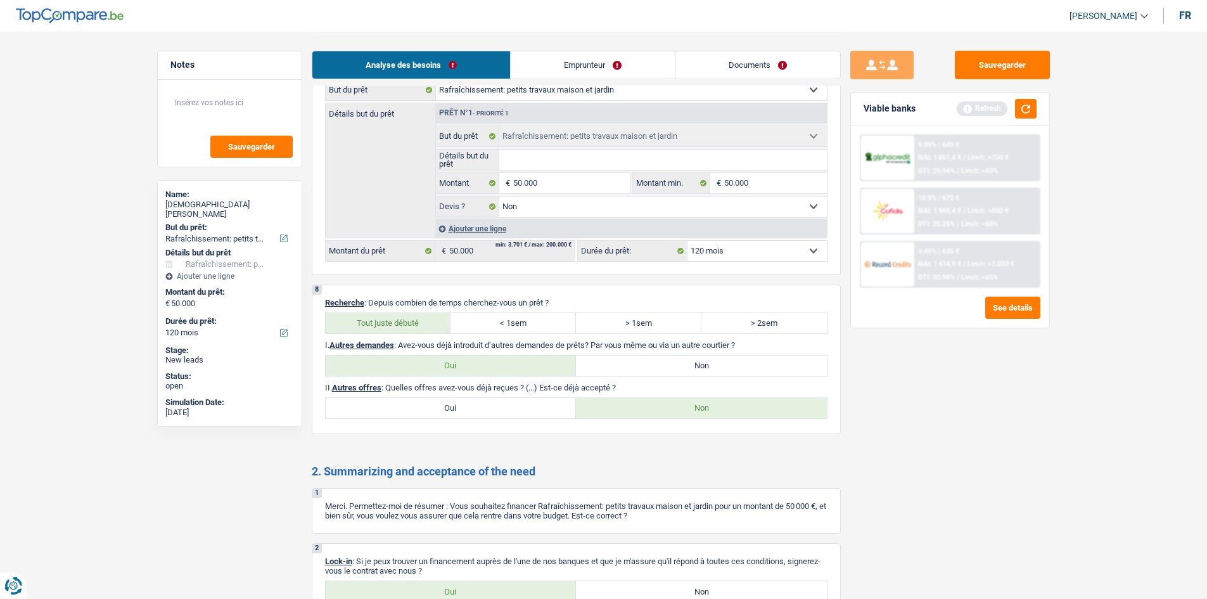
click at [547, 60] on link "Emprunteur" at bounding box center [593, 64] width 164 height 27
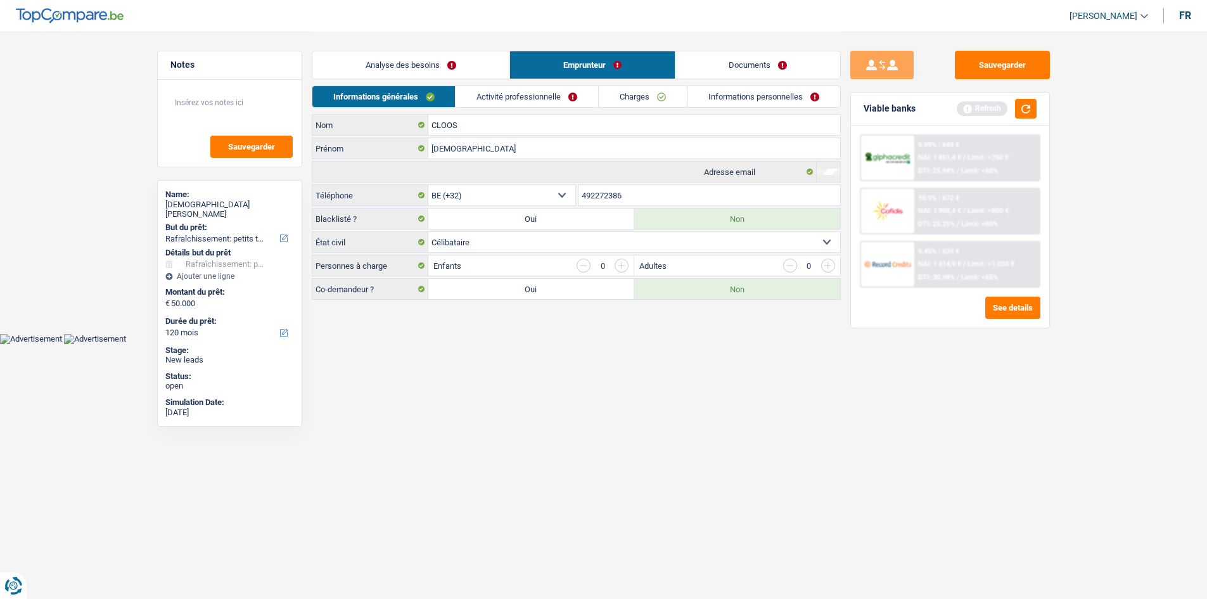
scroll to position [0, 0]
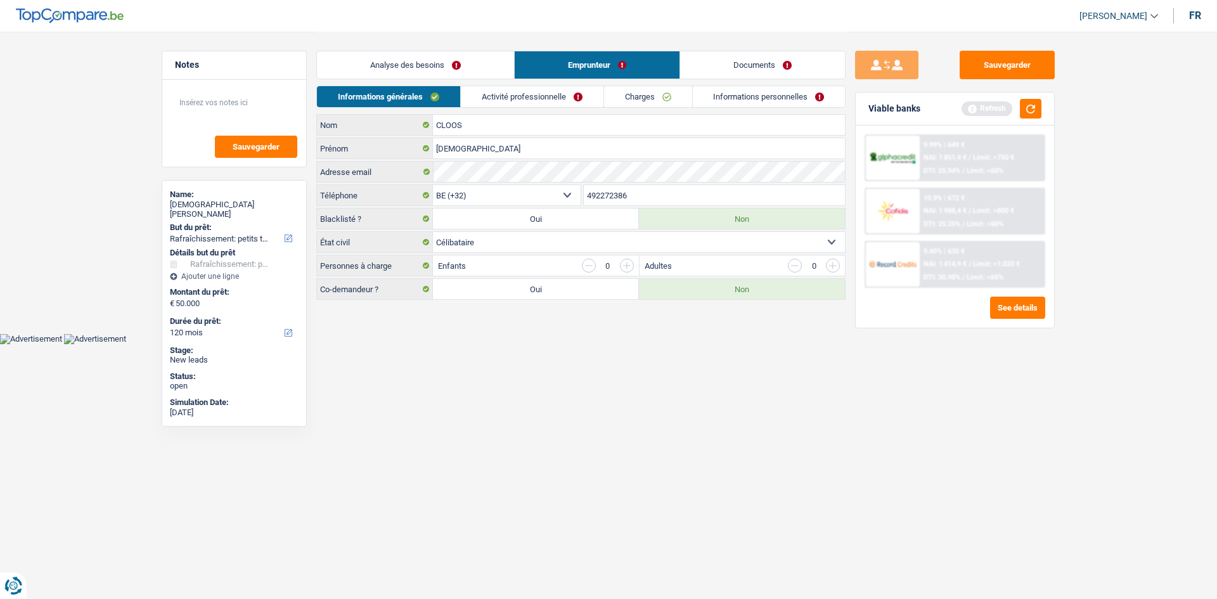
click at [490, 98] on link "Activité professionnelle" at bounding box center [532, 96] width 143 height 21
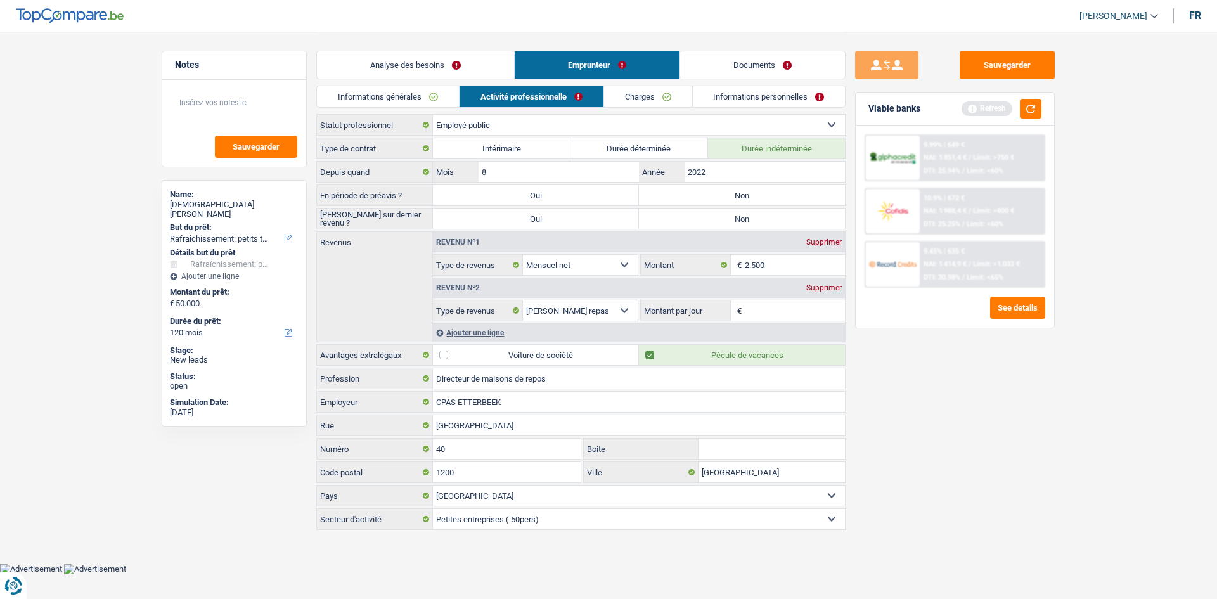
click at [433, 91] on link "Informations générales" at bounding box center [388, 96] width 142 height 21
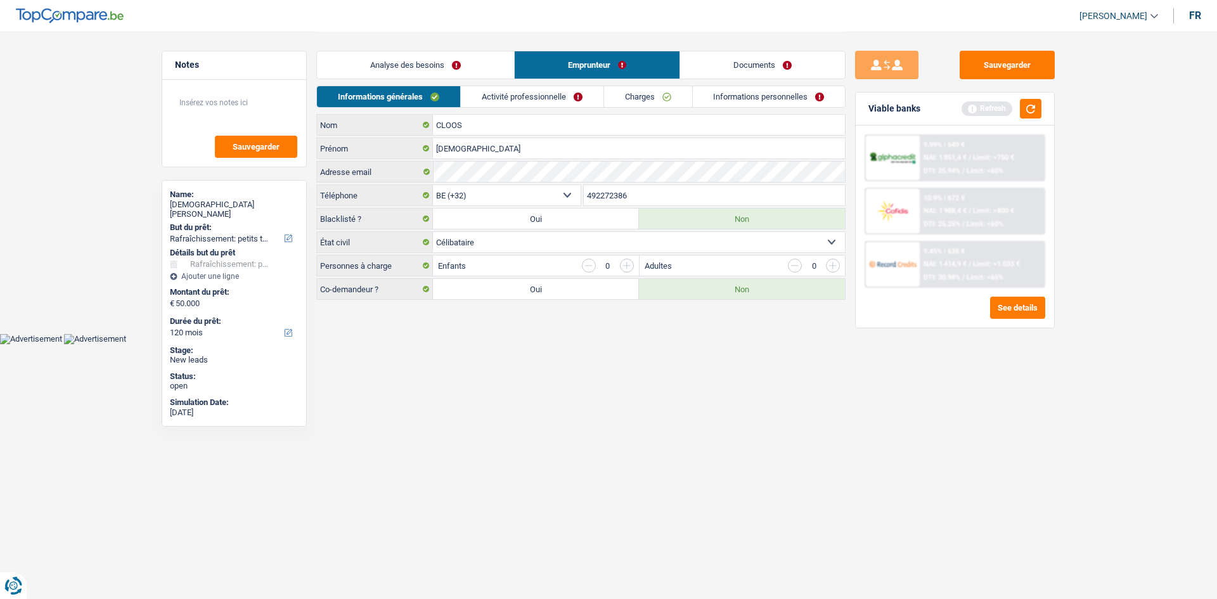
click at [528, 92] on link "Activité professionnelle" at bounding box center [532, 96] width 143 height 21
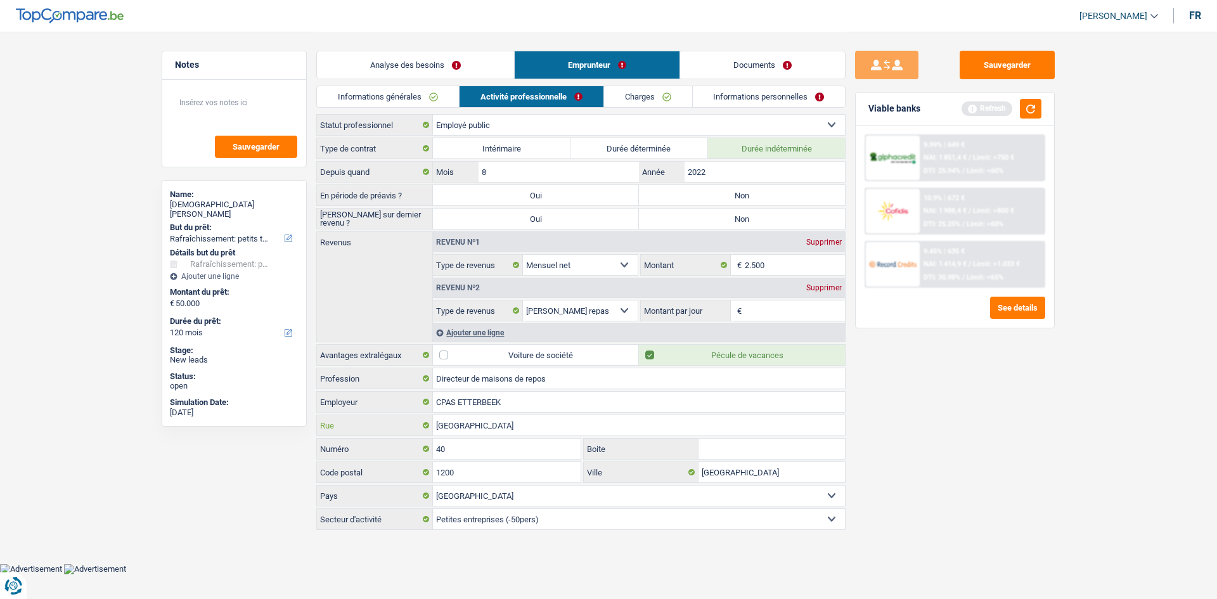
click at [508, 428] on input "RUE DU CULOT" at bounding box center [639, 425] width 412 height 20
drag, startPoint x: 719, startPoint y: 195, endPoint x: 700, endPoint y: 193, distance: 19.2
click at [717, 195] on label "Non" at bounding box center [742, 195] width 206 height 20
click at [717, 195] on input "Non" at bounding box center [742, 195] width 206 height 20
radio input "true"
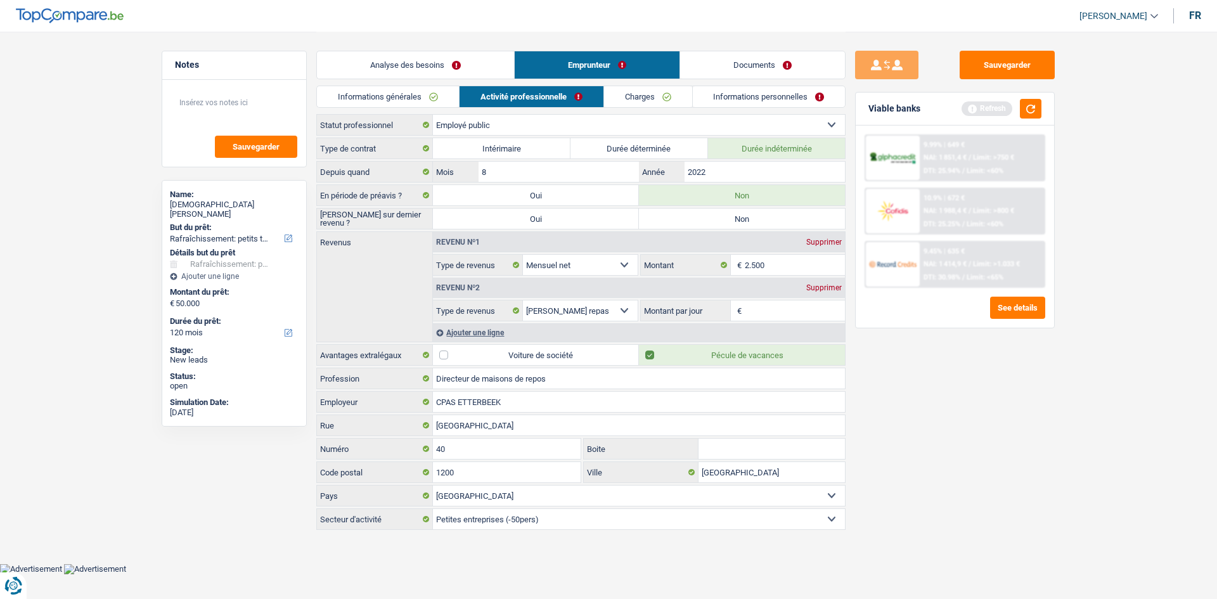
click at [686, 221] on label "Non" at bounding box center [742, 218] width 206 height 20
click at [686, 221] on input "Non" at bounding box center [742, 218] width 206 height 20
radio input "true"
click at [762, 303] on input "Montant par jour" at bounding box center [795, 310] width 101 height 20
click at [797, 312] on input "Montant par jour" at bounding box center [795, 310] width 101 height 20
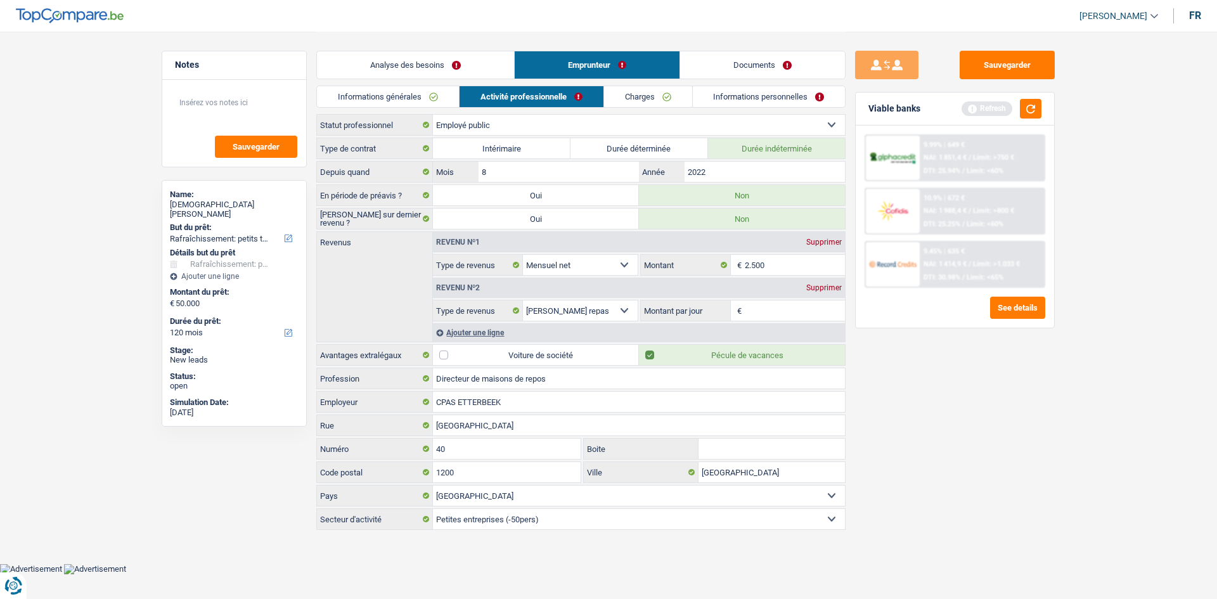
click at [775, 309] on input "Montant par jour" at bounding box center [795, 310] width 101 height 20
type input "8,0"
click at [638, 99] on link "Charges" at bounding box center [648, 96] width 88 height 21
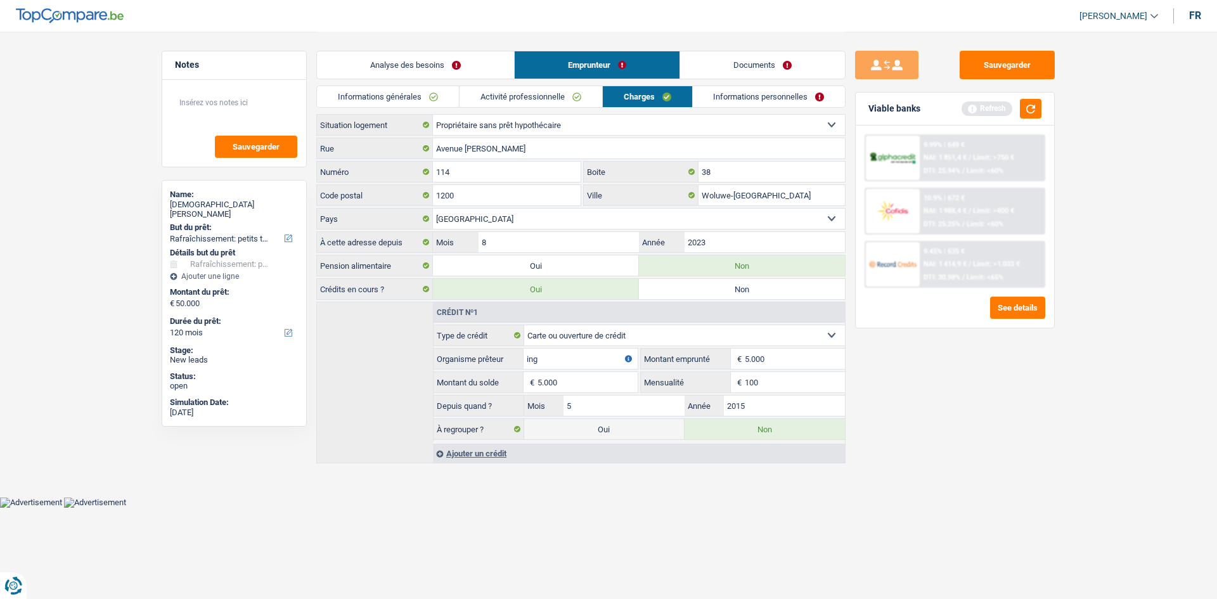
click at [736, 102] on link "Informations personnelles" at bounding box center [769, 96] width 153 height 21
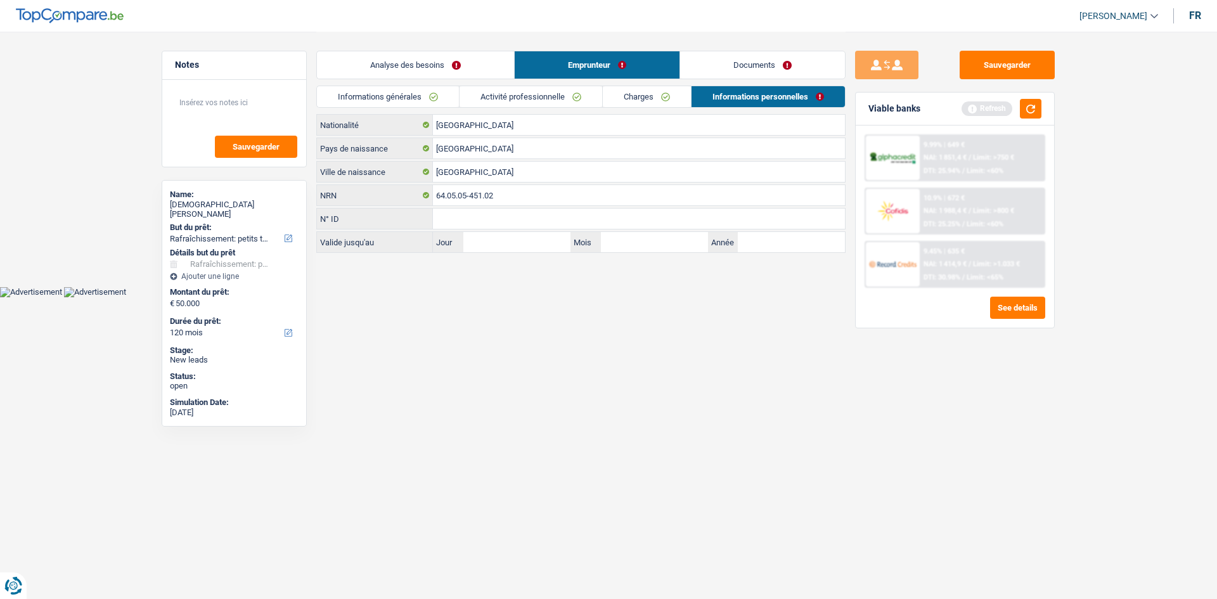
click at [409, 65] on link "Analyse des besoins" at bounding box center [415, 64] width 197 height 27
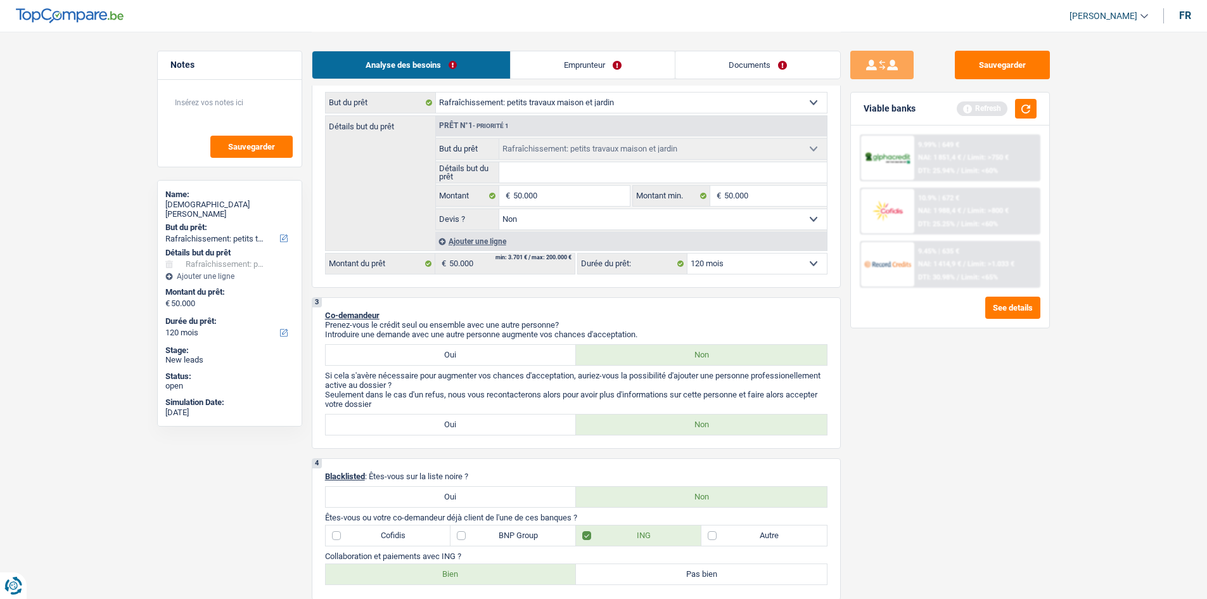
scroll to position [317, 0]
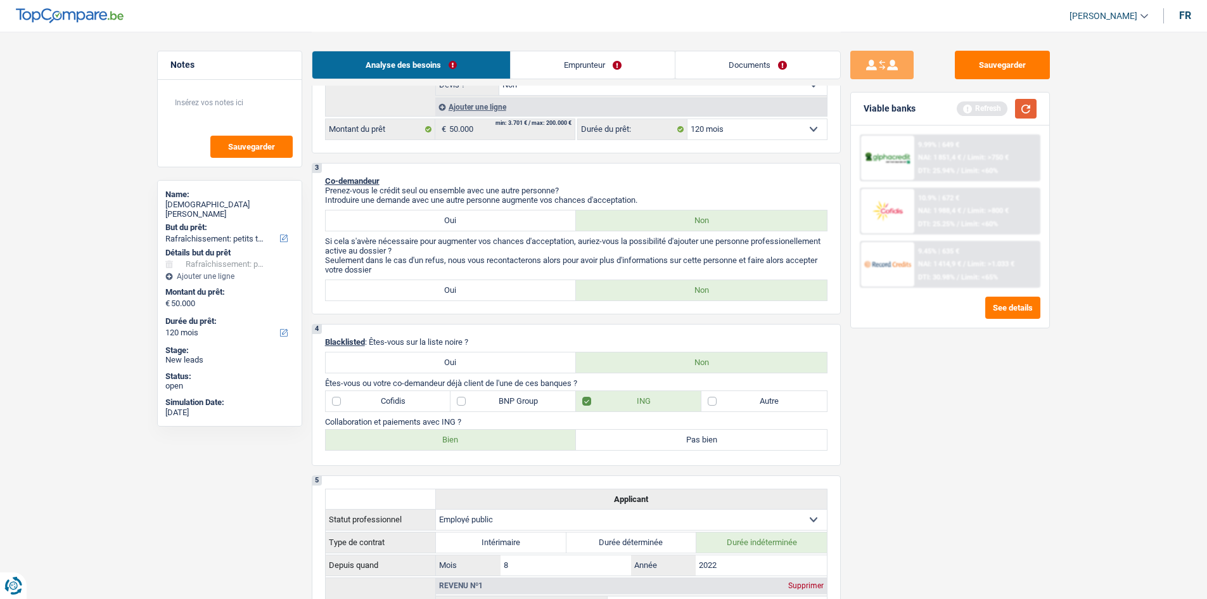
click at [1027, 106] on button "button" at bounding box center [1026, 109] width 22 height 20
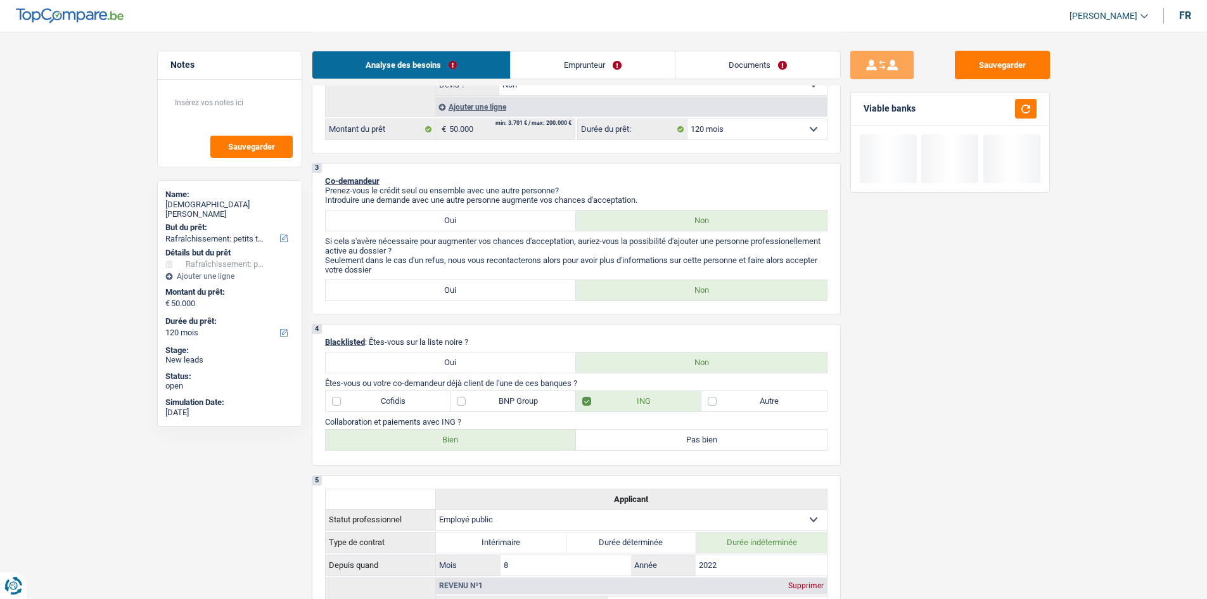
click at [596, 61] on link "Emprunteur" at bounding box center [593, 64] width 164 height 27
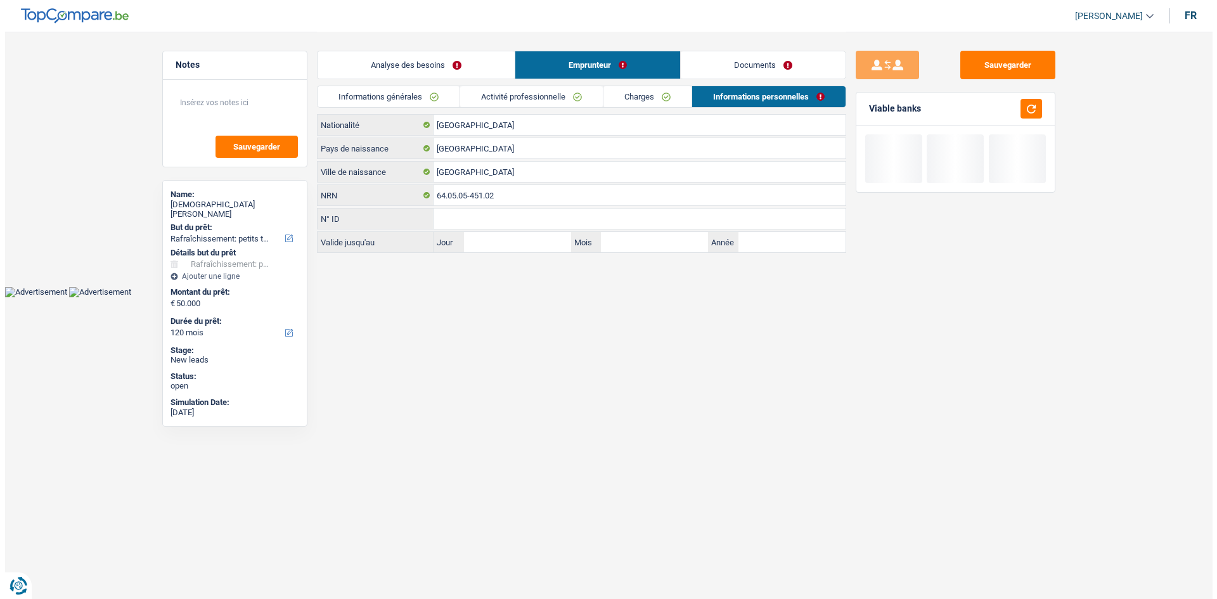
scroll to position [0, 0]
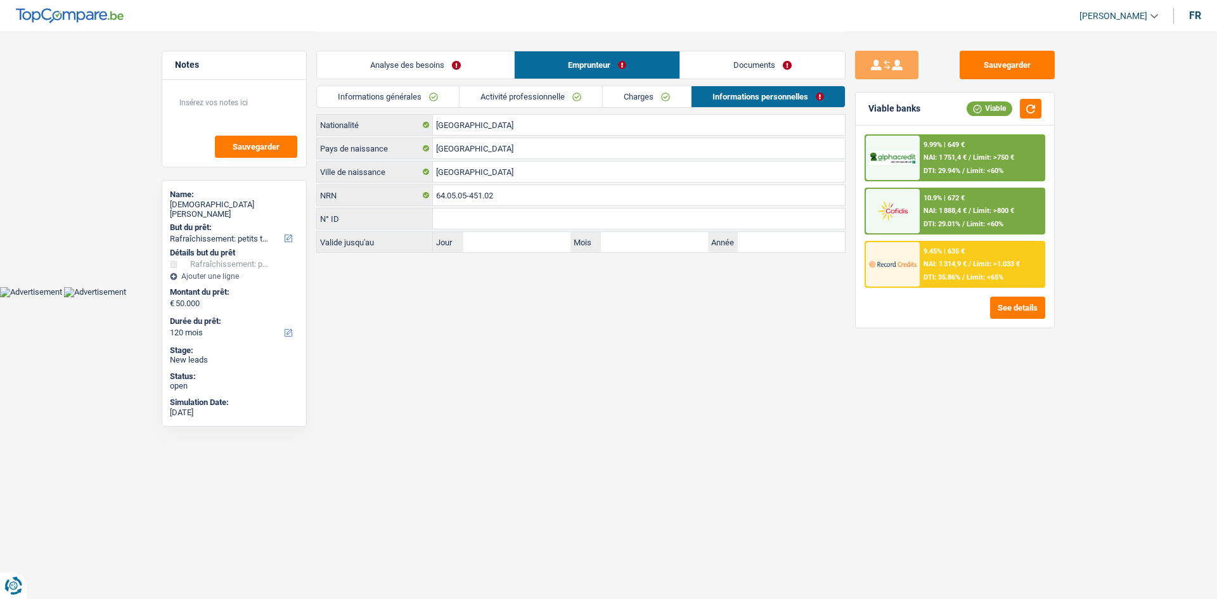
click at [613, 103] on link "Charges" at bounding box center [647, 96] width 88 height 21
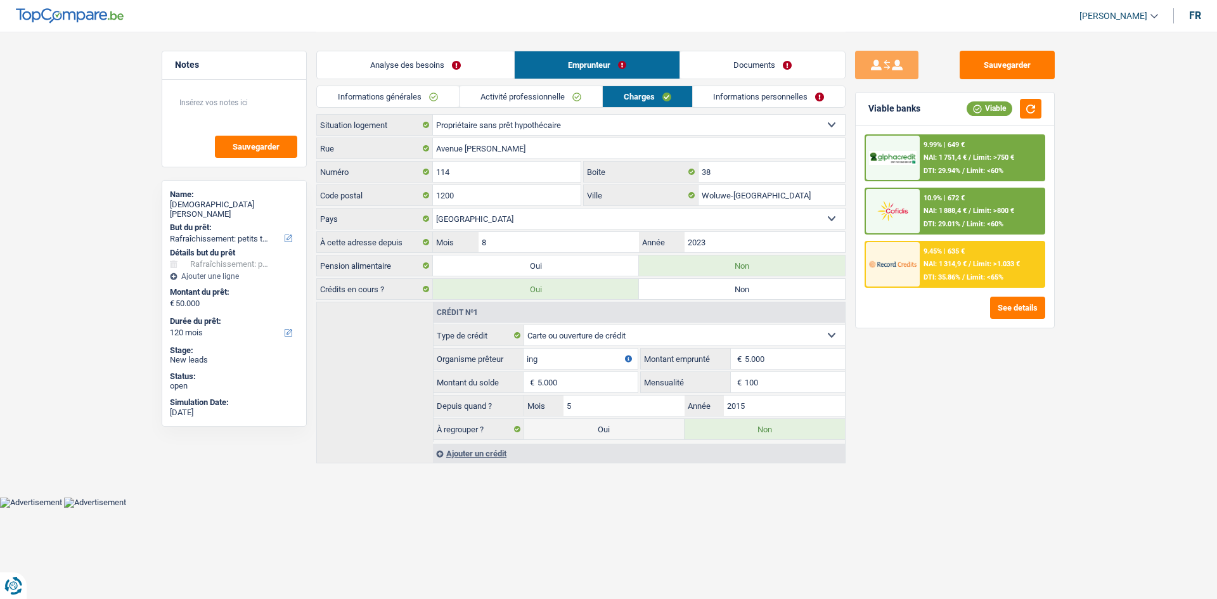
click at [558, 95] on link "Activité professionnelle" at bounding box center [530, 96] width 143 height 21
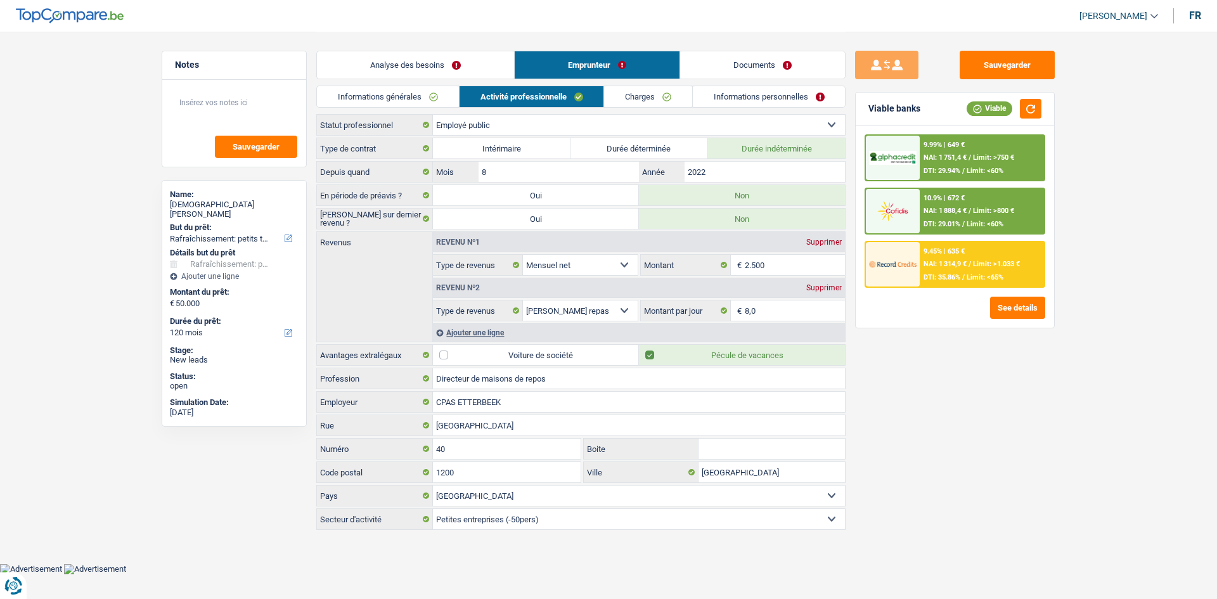
click at [637, 97] on link "Charges" at bounding box center [648, 96] width 88 height 21
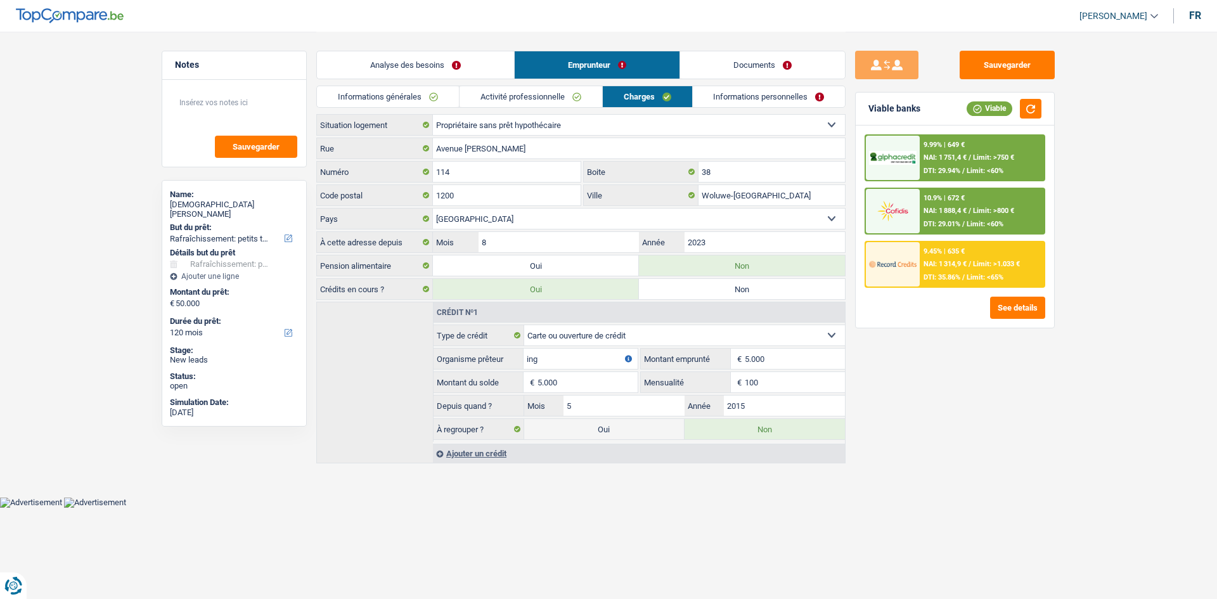
click at [934, 166] on div "9.99% | 649 € NAI: 1 751,4 € / Limit: >750 € DTI: 29.94% / Limit: <60%" at bounding box center [981, 158] width 125 height 44
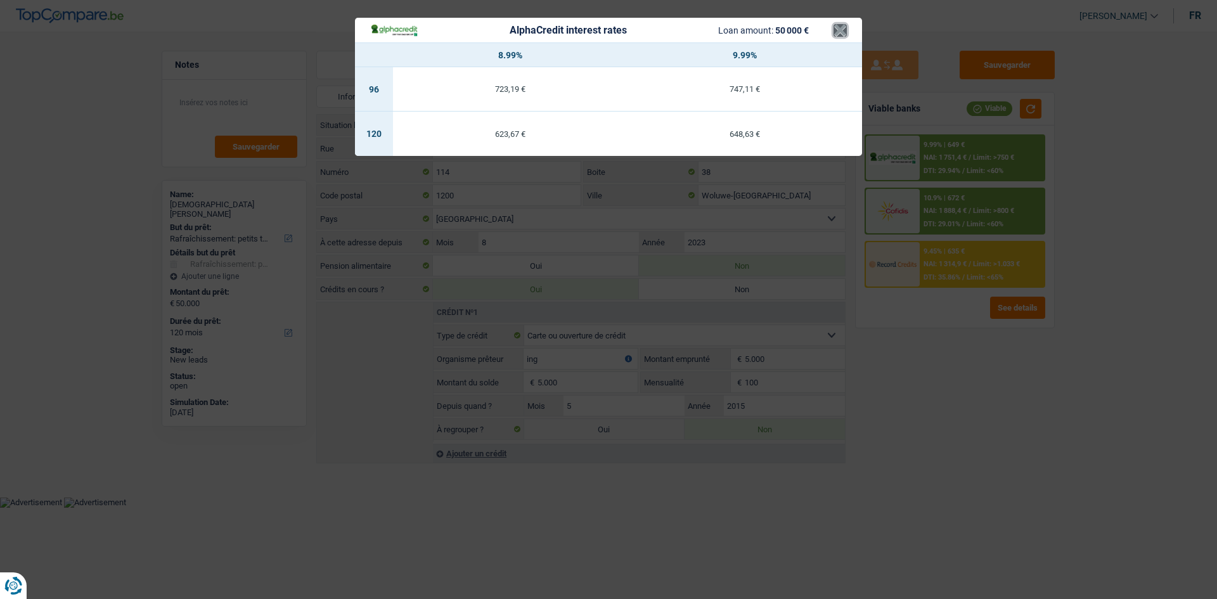
click at [836, 34] on button "×" at bounding box center [839, 30] width 13 height 13
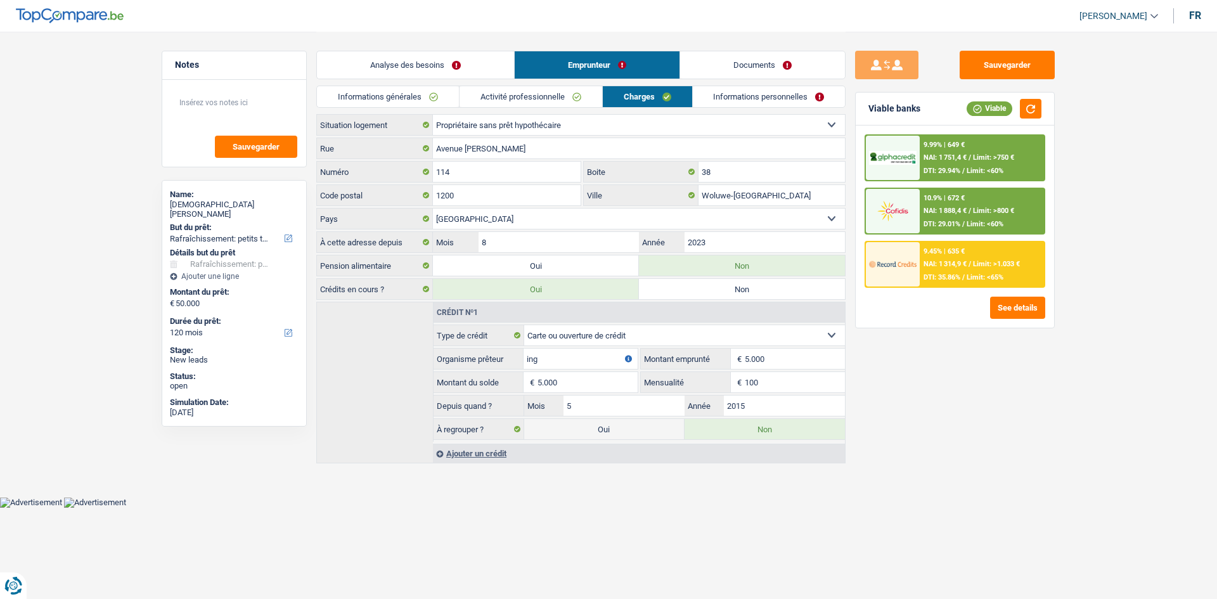
click at [920, 272] on div "9.45% | 635 € NAI: 1 314,9 € / Limit: >1.033 € DTI: 35.86% / Limit: <65%" at bounding box center [981, 264] width 125 height 44
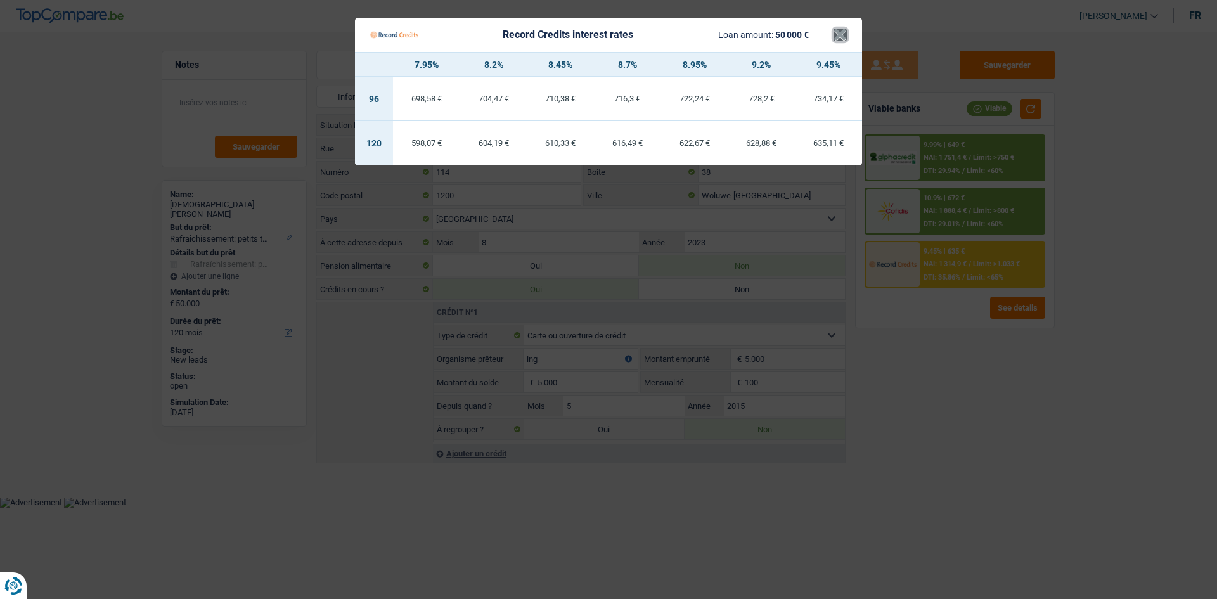
click at [841, 39] on button "×" at bounding box center [839, 35] width 13 height 13
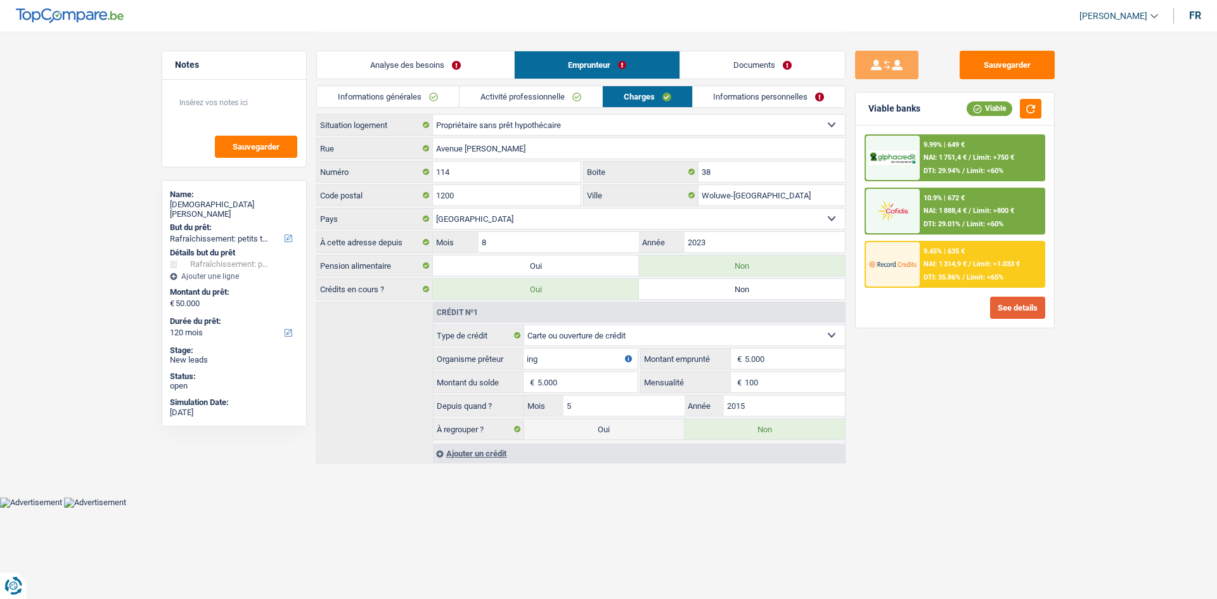
drag, startPoint x: 1025, startPoint y: 319, endPoint x: 1020, endPoint y: 310, distance: 9.9
click at [1021, 314] on div "9.99% | 649 € NAI: 1 751,4 € / Limit: >750 € DTI: 29.94% / Limit: <60% 10.9% | …" at bounding box center [954, 226] width 198 height 202
click at [1020, 310] on button "See details" at bounding box center [1017, 308] width 55 height 22
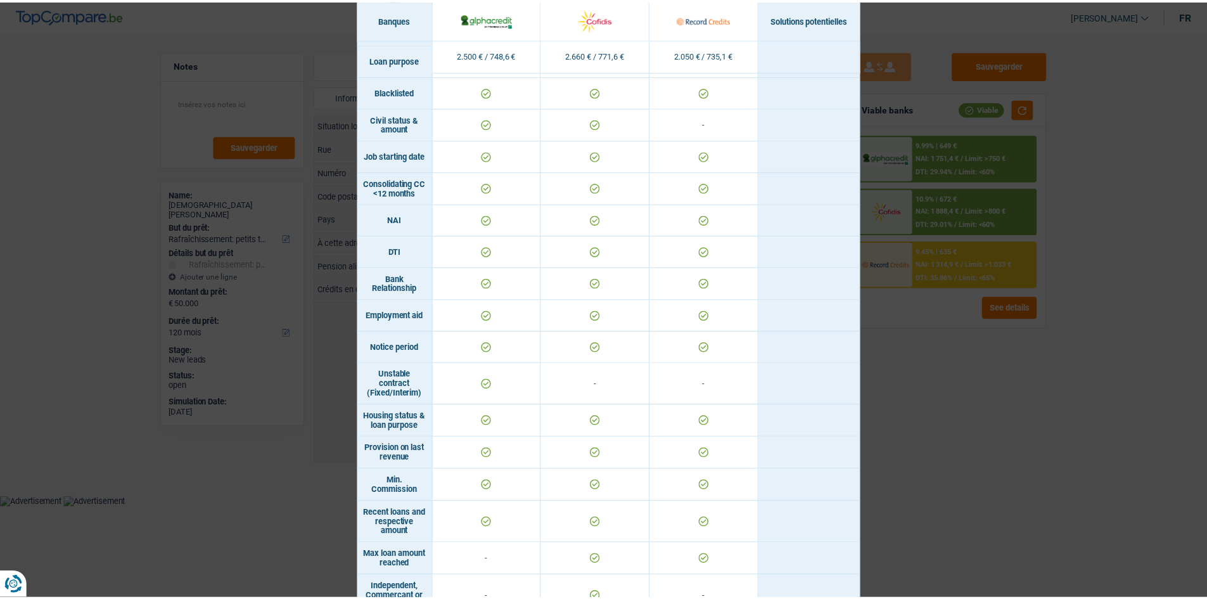
scroll to position [140, 0]
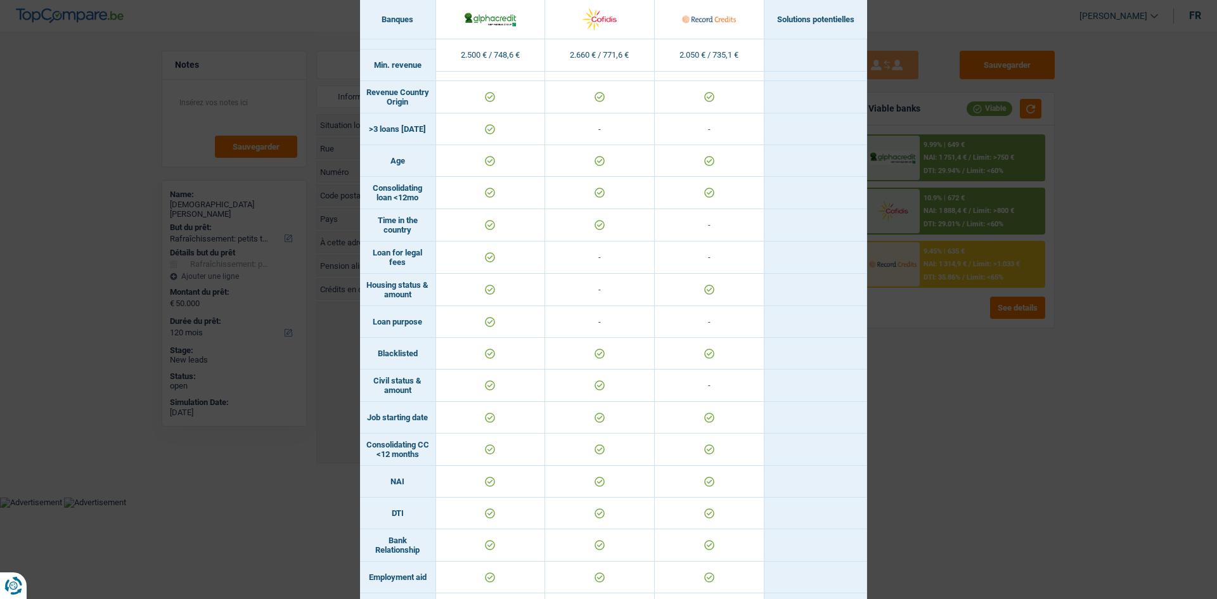
drag, startPoint x: 910, startPoint y: 520, endPoint x: 809, endPoint y: 328, distance: 217.7
click at [900, 517] on div "Banks conditions × Banques Solutions potentielles Revenus / Charges 2.500 € / 7…" at bounding box center [608, 299] width 1217 height 599
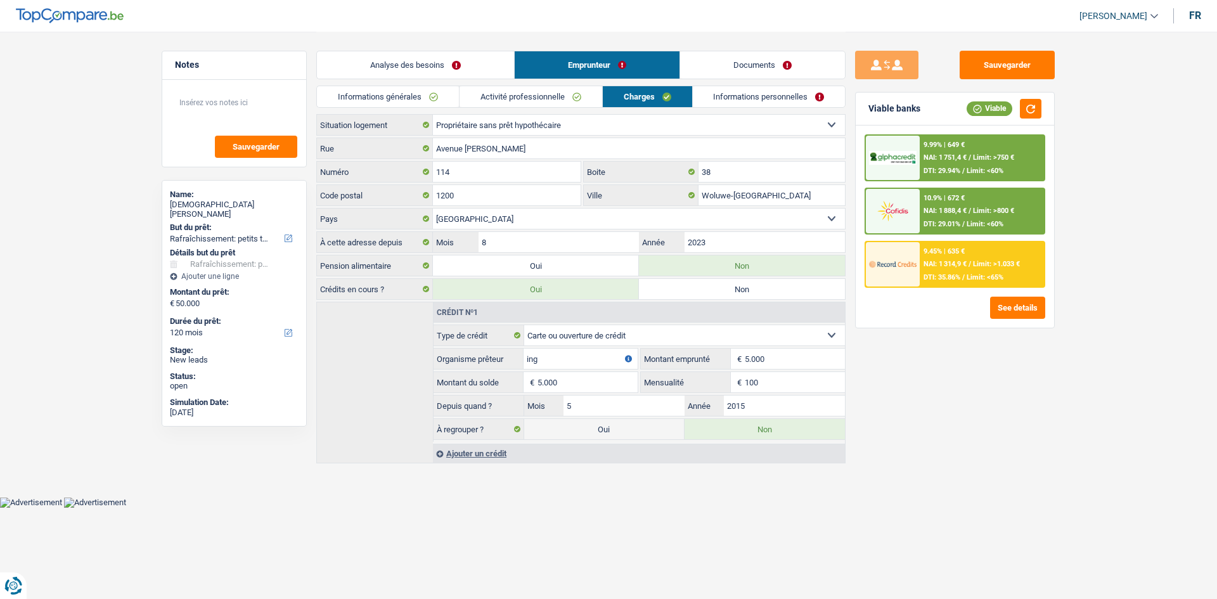
drag, startPoint x: 521, startPoint y: 96, endPoint x: 471, endPoint y: 103, distance: 49.8
click at [520, 98] on link "Activité professionnelle" at bounding box center [530, 96] width 143 height 21
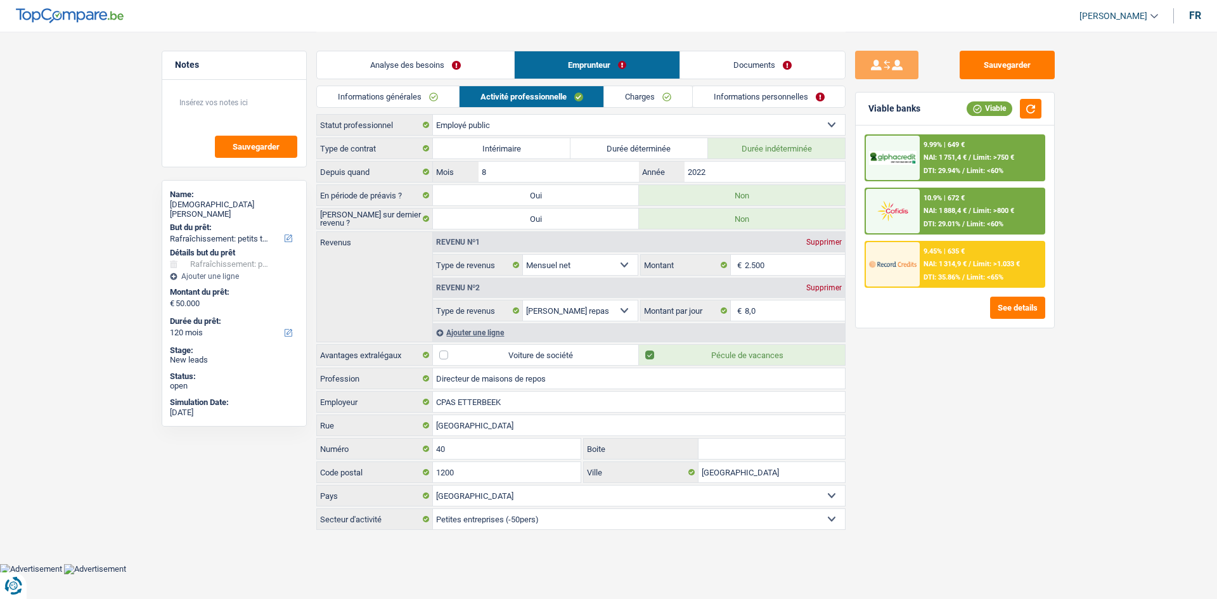
click at [425, 93] on link "Informations générales" at bounding box center [388, 96] width 142 height 21
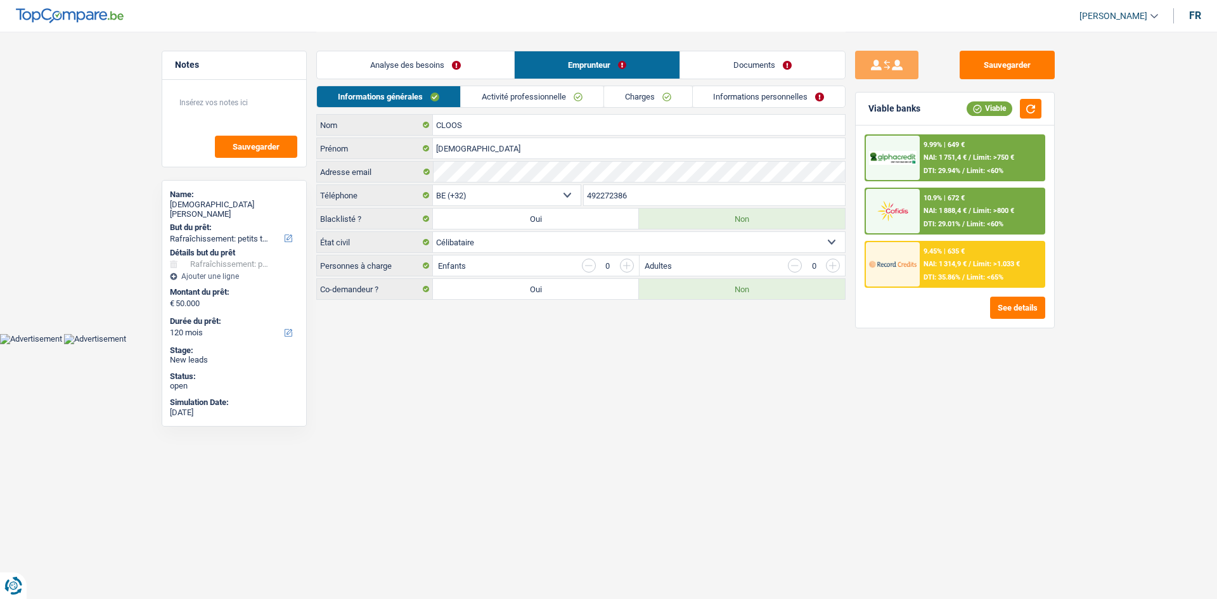
click at [431, 57] on link "Analyse des besoins" at bounding box center [415, 64] width 197 height 27
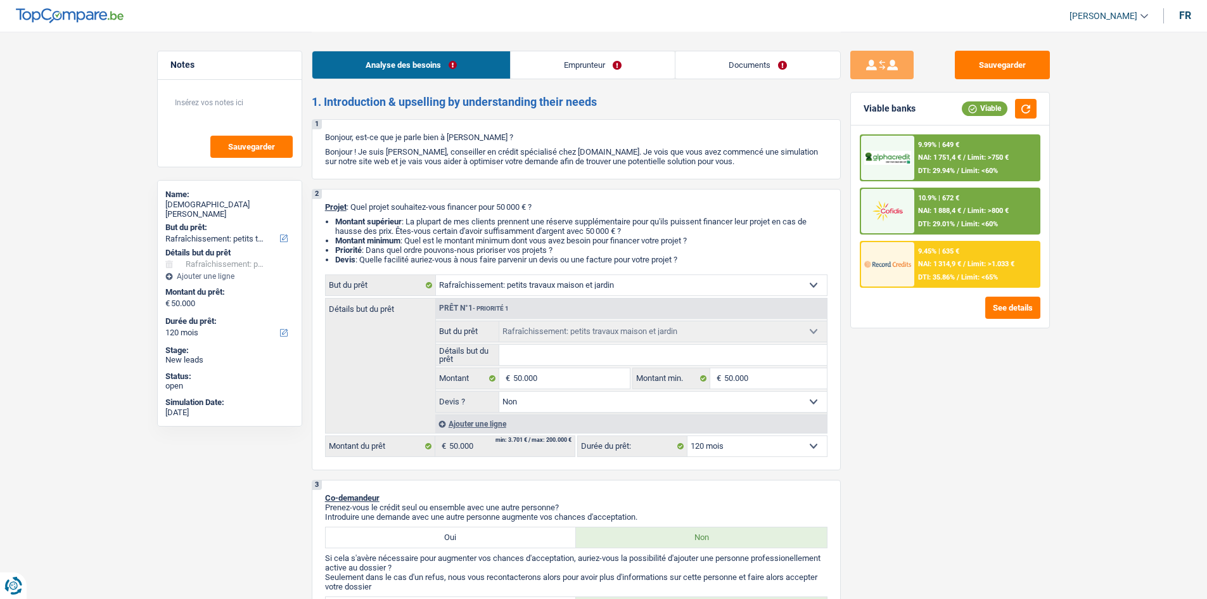
click at [931, 255] on div "9.45% | 635 €" at bounding box center [938, 251] width 41 height 8
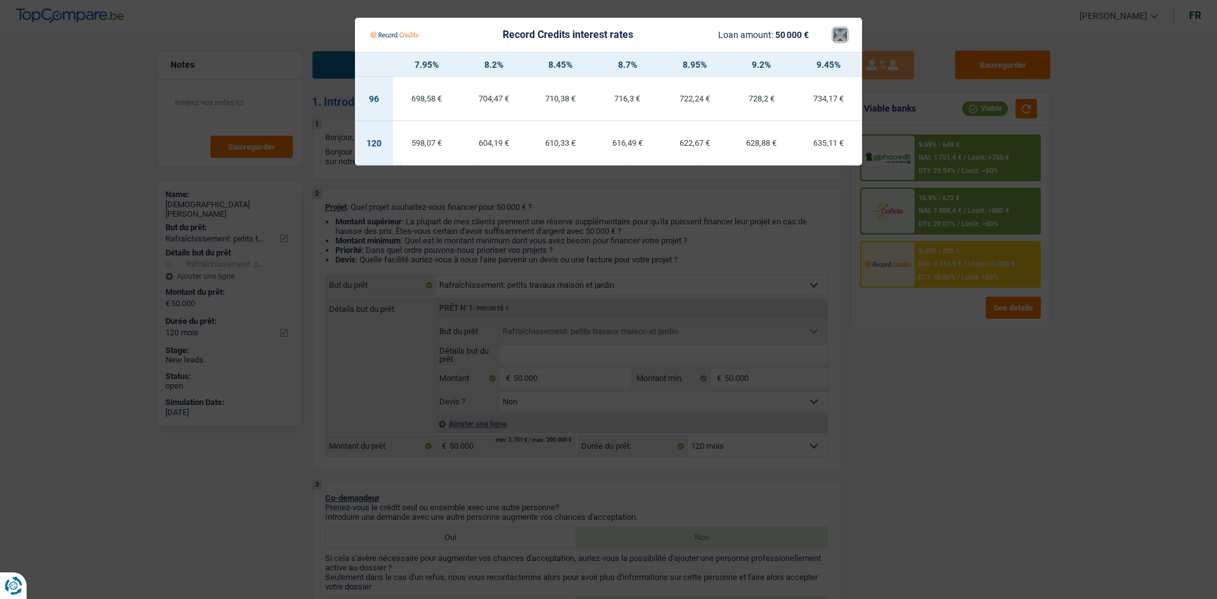
click at [843, 34] on button "×" at bounding box center [839, 35] width 13 height 13
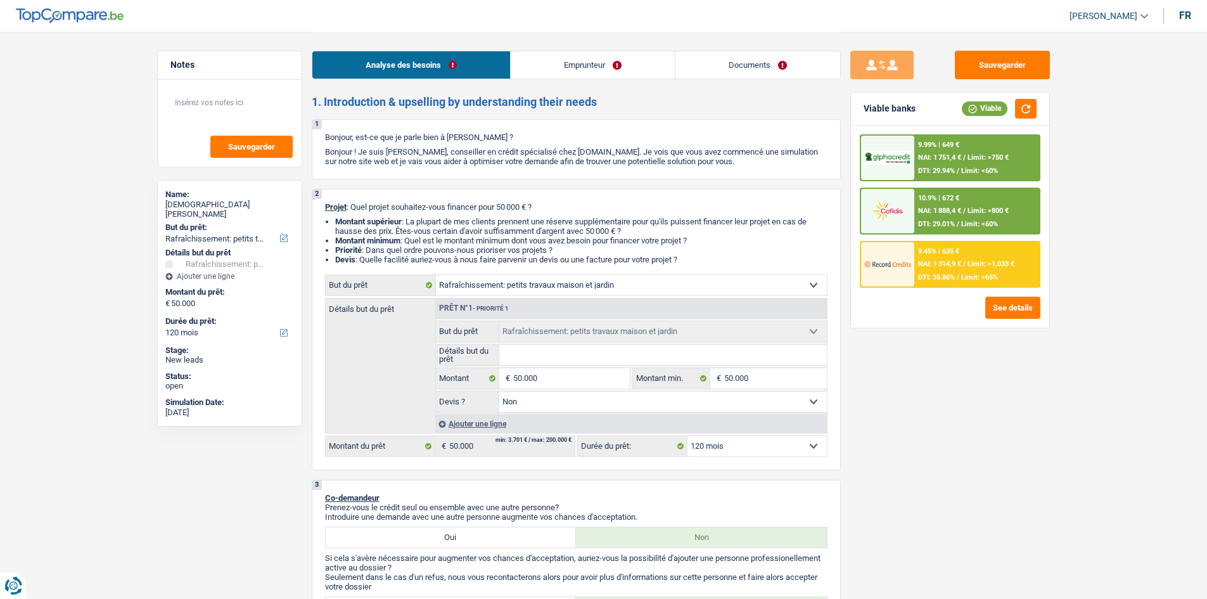
click at [734, 452] on select "12 mois 18 mois 24 mois 30 mois 36 mois 42 mois 48 mois 60 mois 72 mois 84 mois…" at bounding box center [757, 446] width 139 height 20
select select "144"
click at [688, 436] on select "12 mois 18 mois 24 mois 30 mois 36 mois 42 mois 48 mois 60 mois 72 mois 84 mois…" at bounding box center [757, 446] width 139 height 20
select select "144"
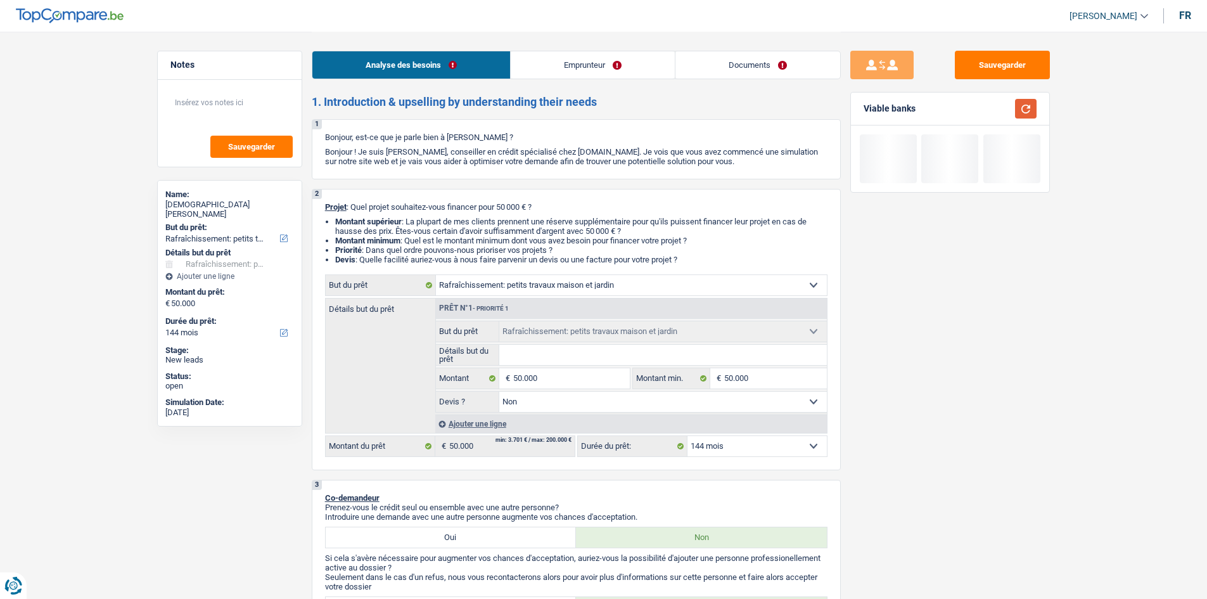
click at [1024, 114] on button "button" at bounding box center [1026, 109] width 22 height 20
click at [746, 450] on select "12 mois 18 mois 24 mois 30 mois 36 mois 42 mois 48 mois 60 mois 72 mois 84 mois…" at bounding box center [757, 446] width 139 height 20
select select "132"
click at [688, 436] on select "12 mois 18 mois 24 mois 30 mois 36 mois 42 mois 48 mois 60 mois 72 mois 84 mois…" at bounding box center [757, 446] width 139 height 20
select select "132"
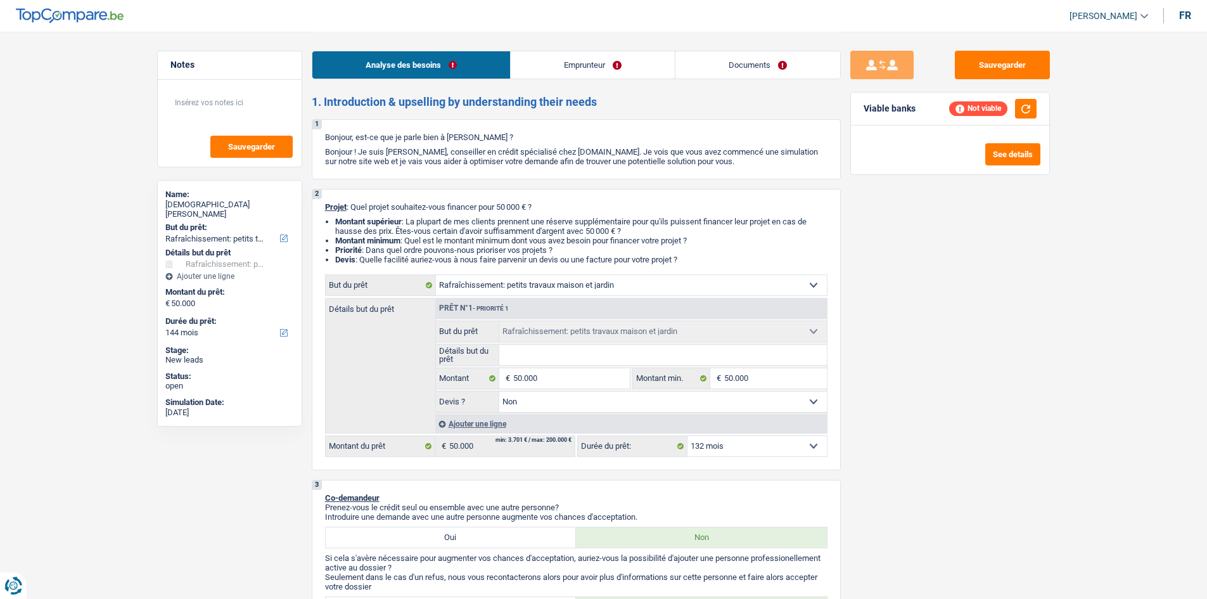
select select "132"
click at [698, 447] on select "12 mois 18 mois 24 mois 30 mois 36 mois 42 mois 48 mois 60 mois 72 mois 84 mois…" at bounding box center [757, 446] width 139 height 20
select select "120"
click at [688, 436] on select "12 mois 18 mois 24 mois 30 mois 36 mois 42 mois 48 mois 60 mois 72 mois 84 mois…" at bounding box center [757, 446] width 139 height 20
select select "120"
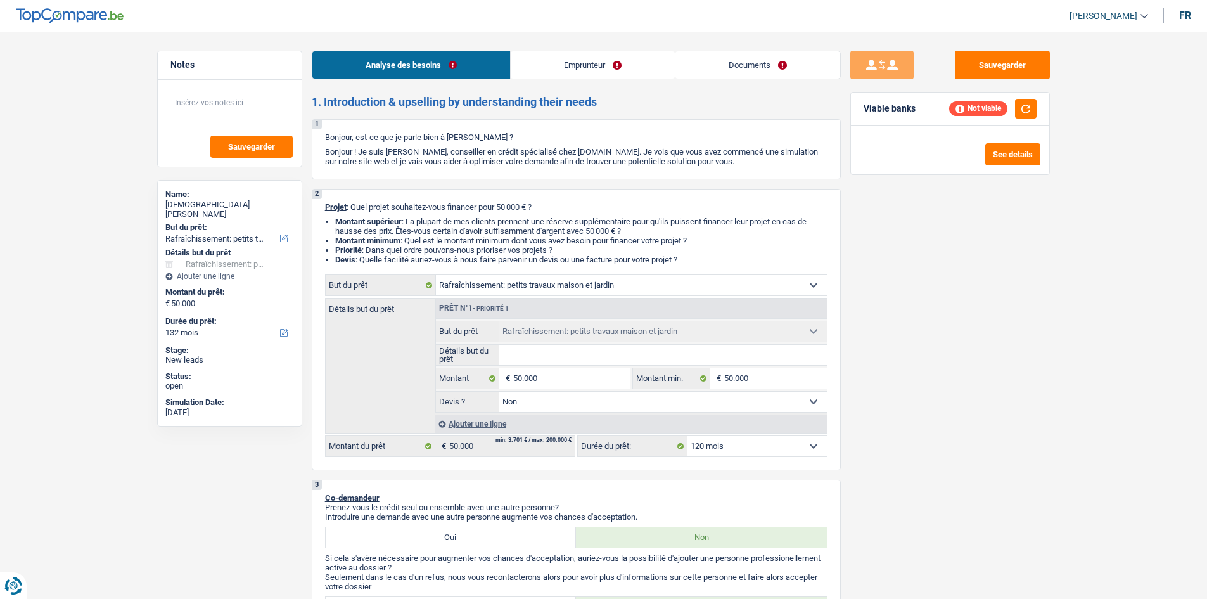
select select "120"
drag, startPoint x: 948, startPoint y: 374, endPoint x: 973, endPoint y: 207, distance: 168.6
click at [948, 366] on div "Sauvegarder Viable banks" at bounding box center [950, 315] width 219 height 528
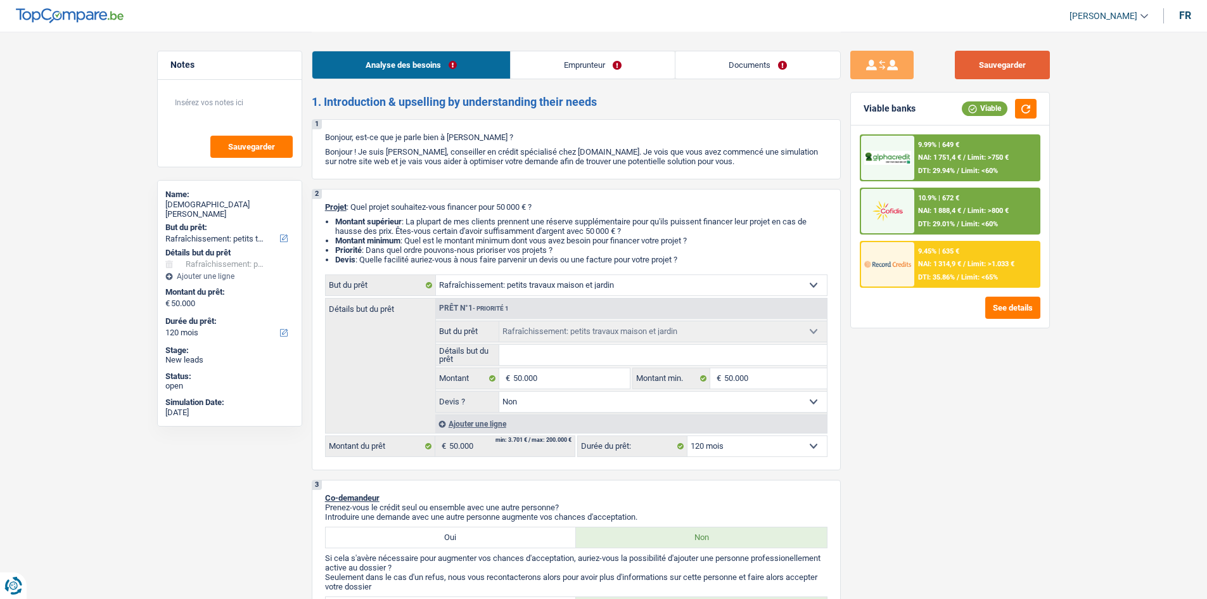
click at [1002, 71] on button "Sauvegarder" at bounding box center [1002, 65] width 95 height 29
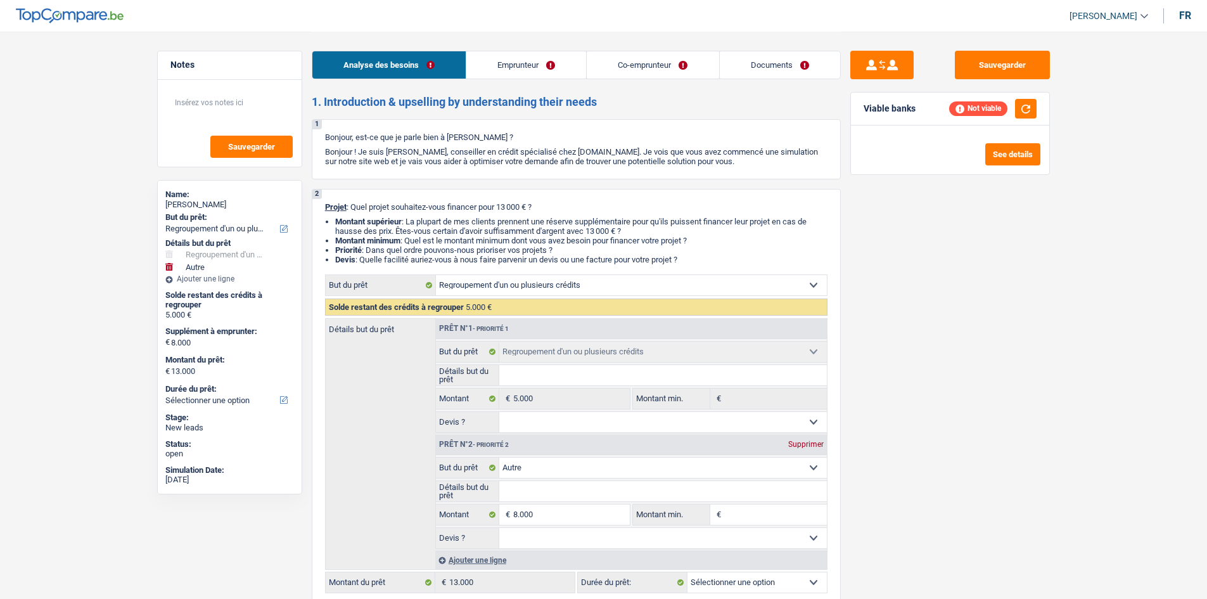
select select "refinancing"
select select "other"
select select "refinancing"
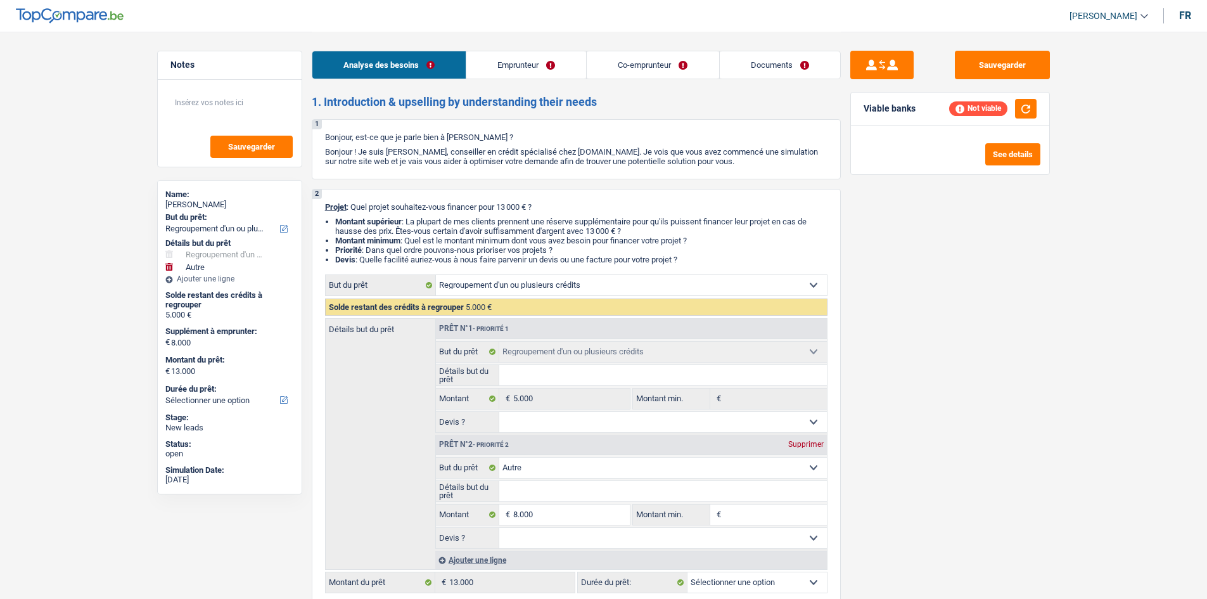
select select "other"
select select "mutuality"
select select "worker"
select select "familyAllowances"
select select "mutualityIndemnity"
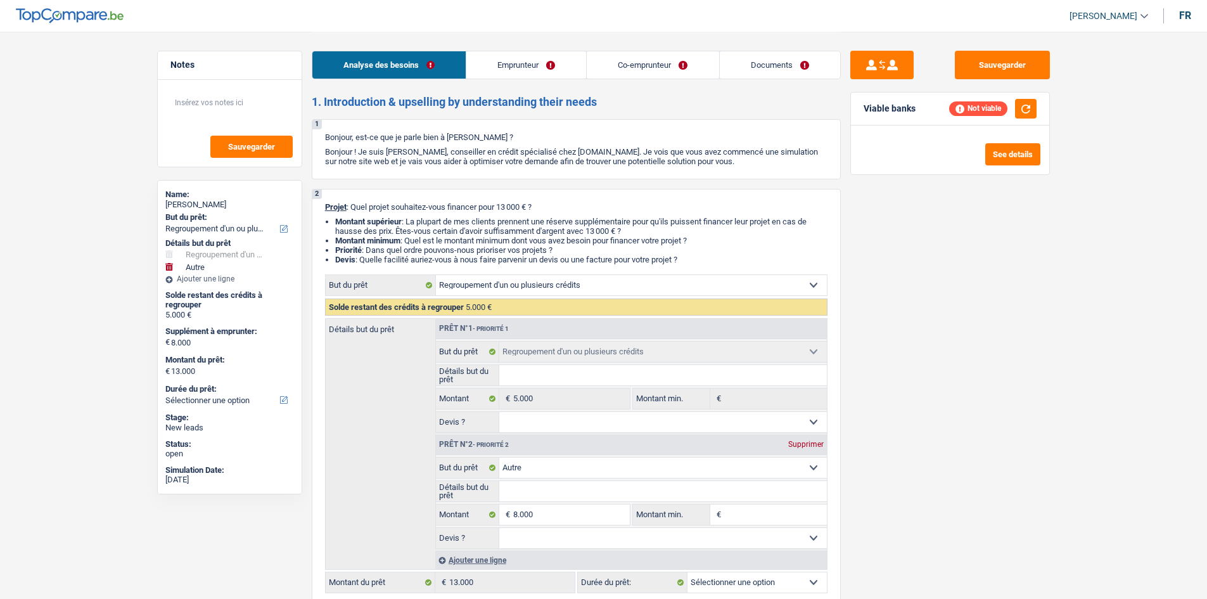
select select "netSalary"
select select "ownerWithMortgage"
select select "mortgage"
select select "360"
select select "carLoan"
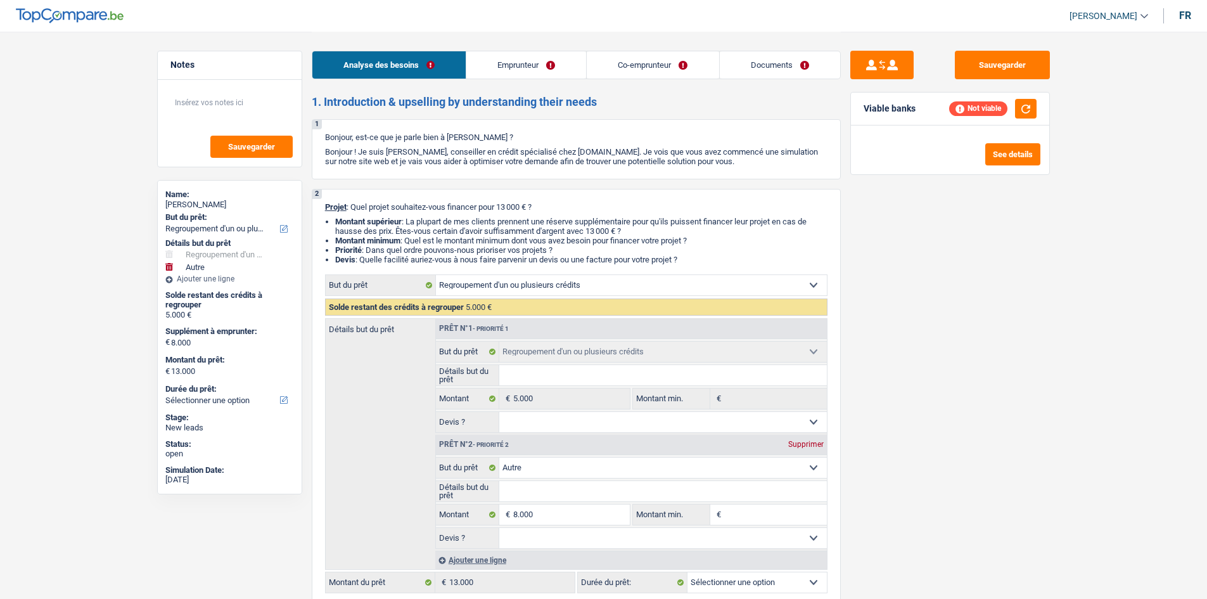
select select "60"
select select "personalLoan"
select select "smallWorks"
select select "84"
select select "cardOrCredit"
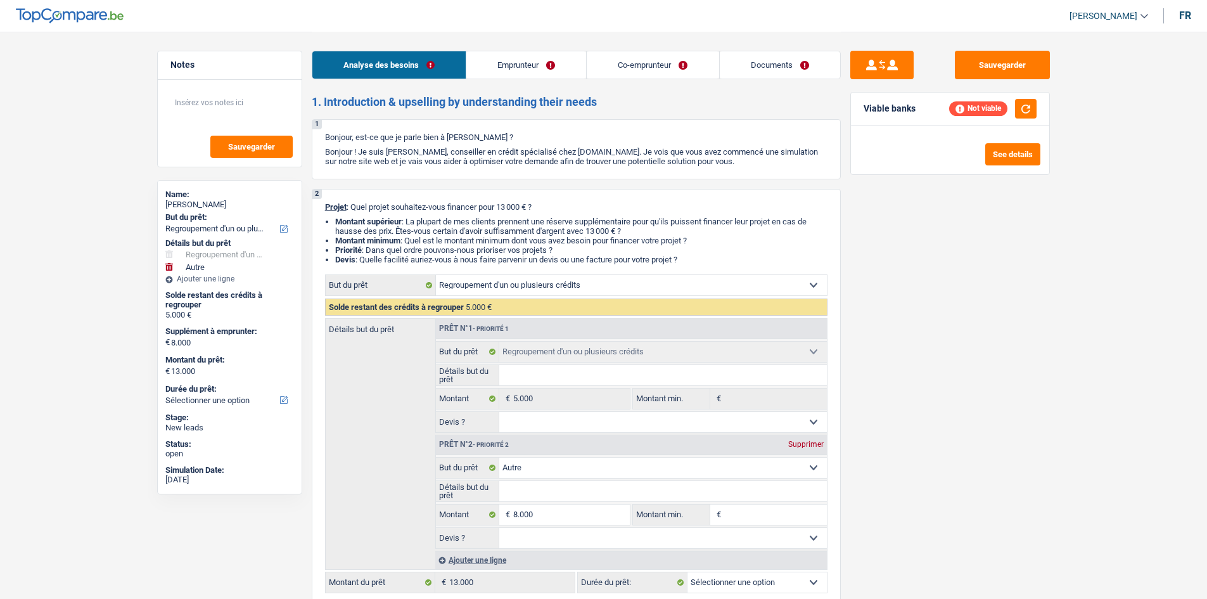
select select "refinancing"
select select "other"
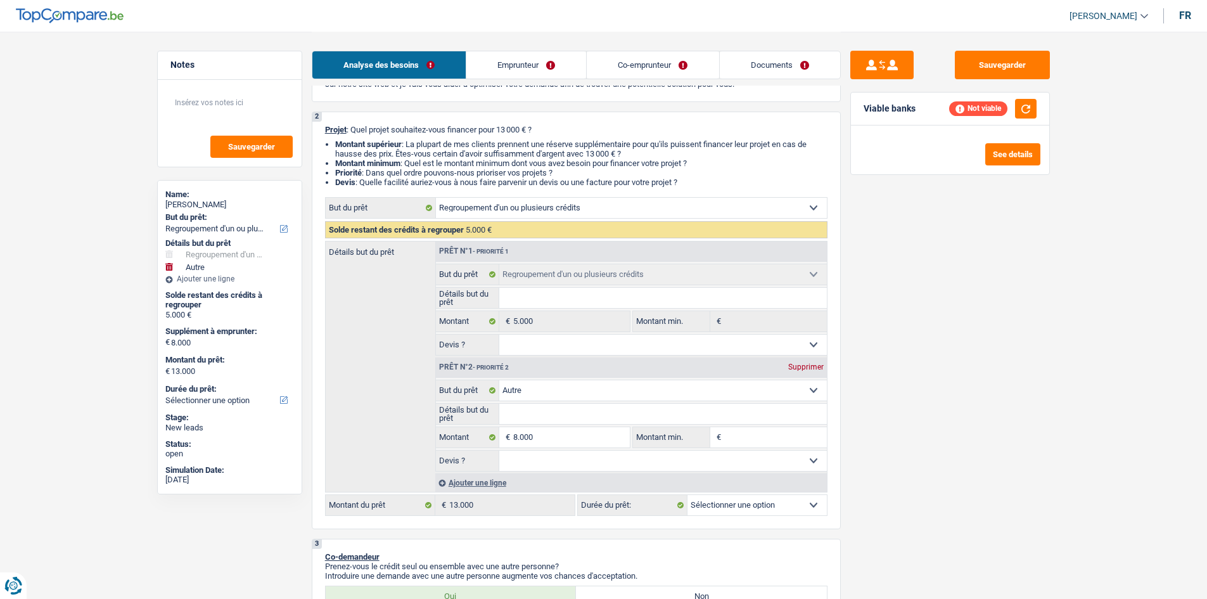
scroll to position [190, 0]
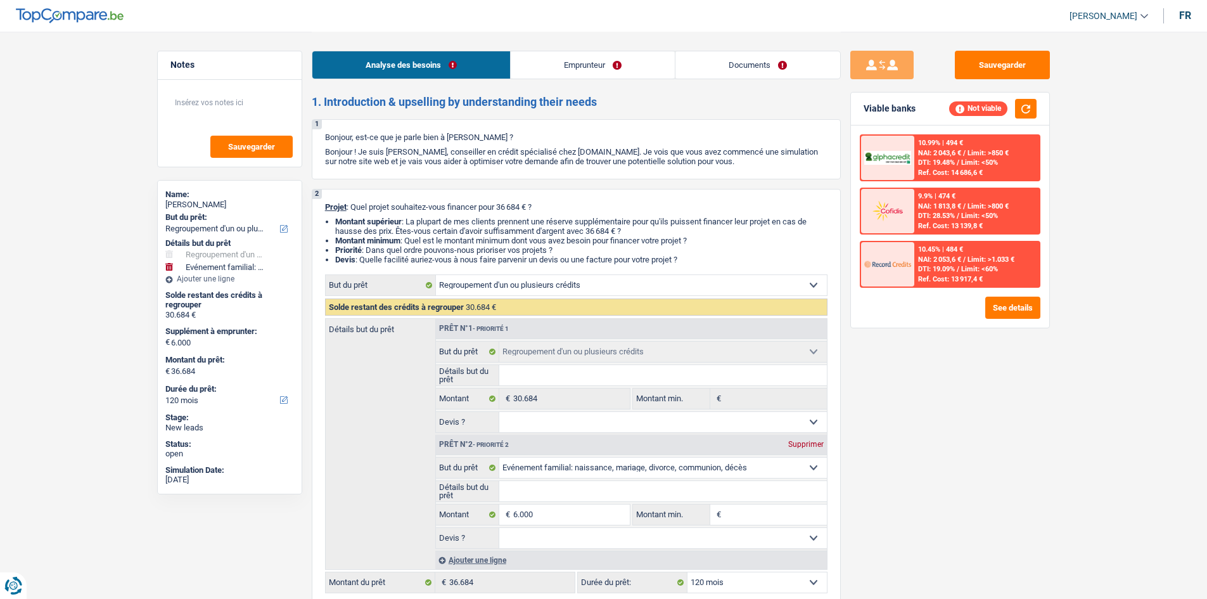
select select "refinancing"
select select "familyEvent"
select select "120"
select select "refinancing"
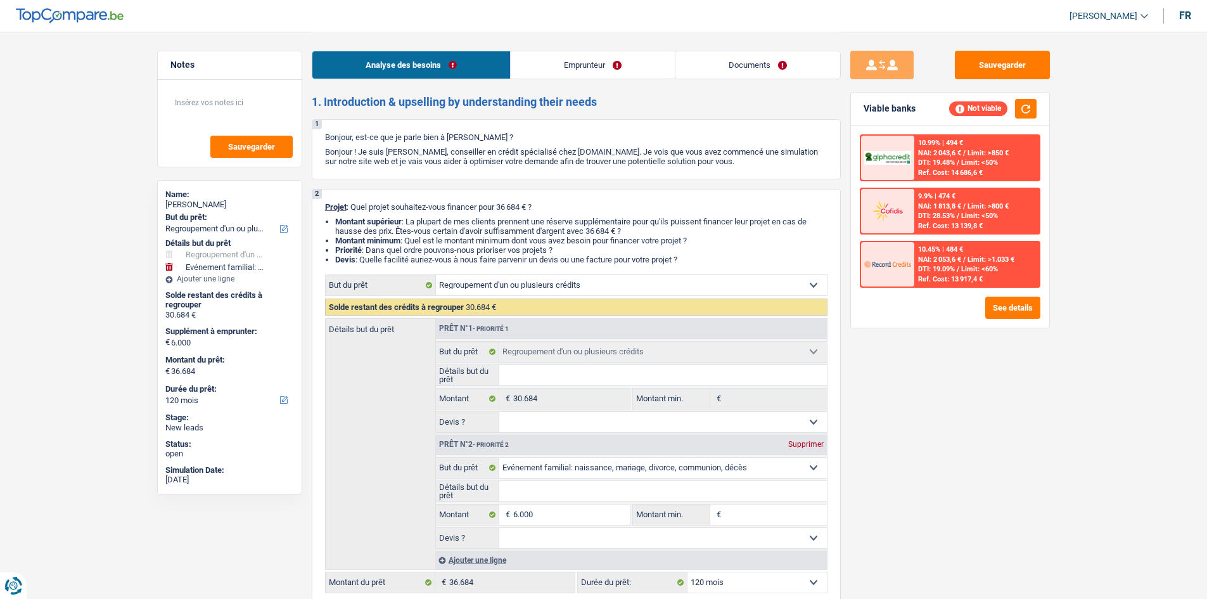
select select "refinancing"
select select "familyEvent"
select select "120"
select select "retired"
select select "pension"
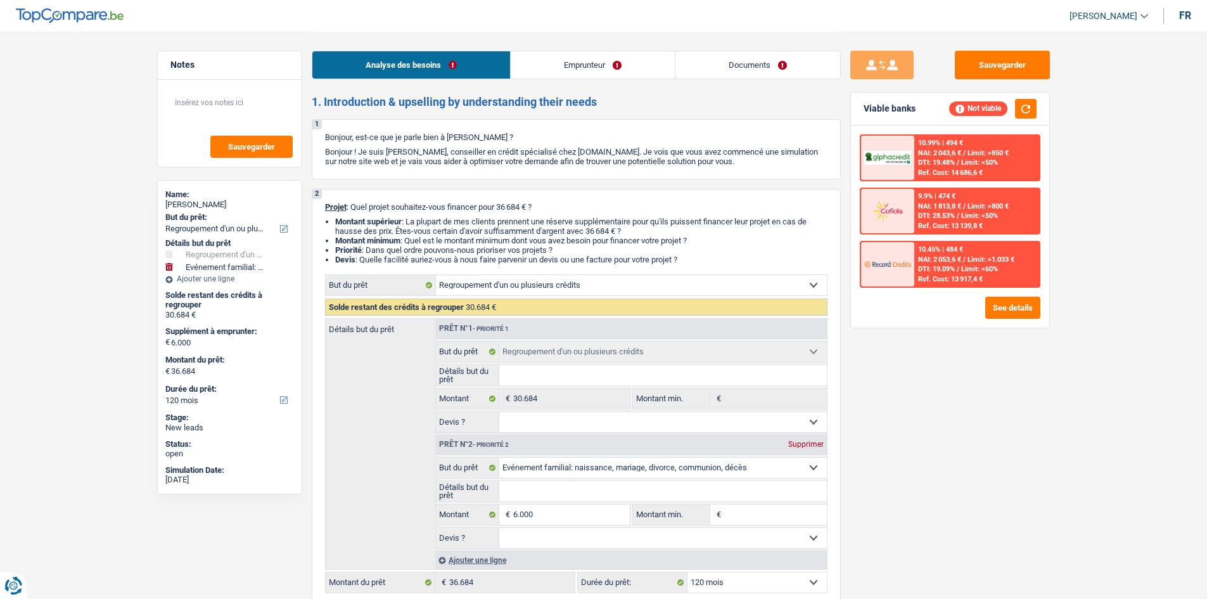
select select "handicapAllowance"
select select "liveWithParents"
select select "personalLoan"
select select "familyEvent"
select select "60"
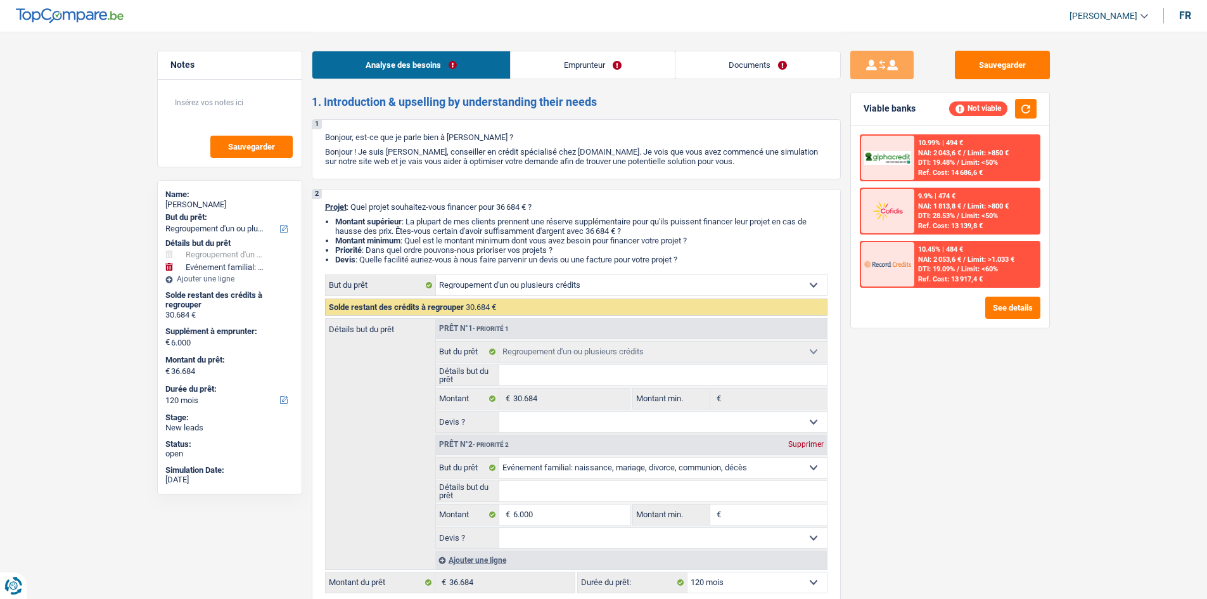
select select "personalLoan"
select select "medicalFees"
select select "60"
select select "cardOrCredit"
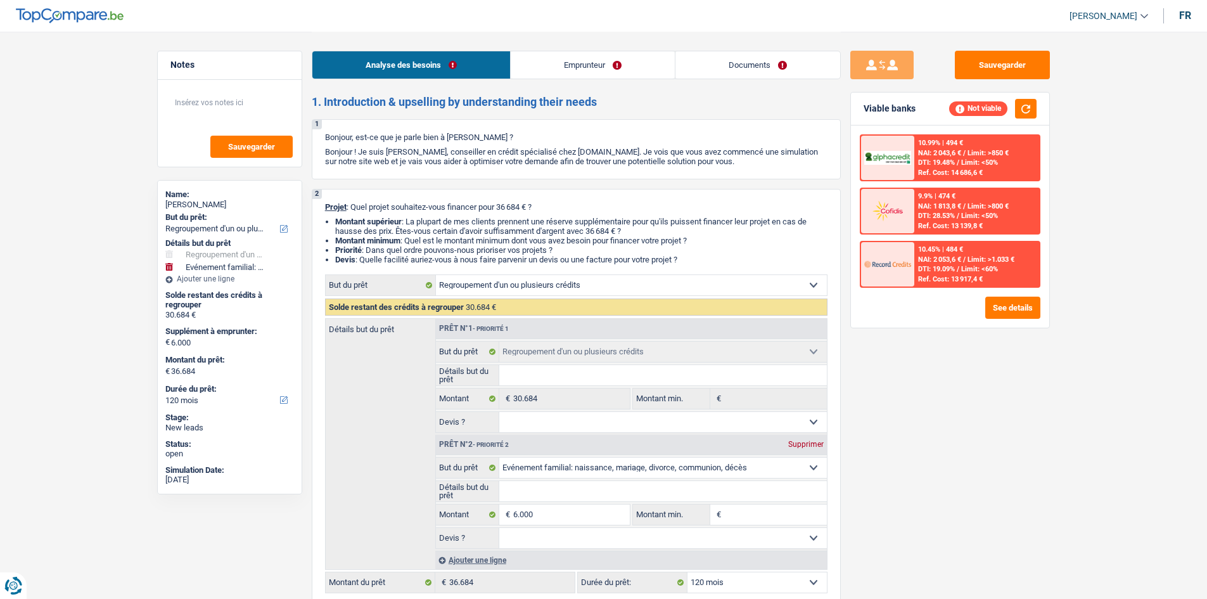
select select "refinancing"
select select "familyEvent"
select select "120"
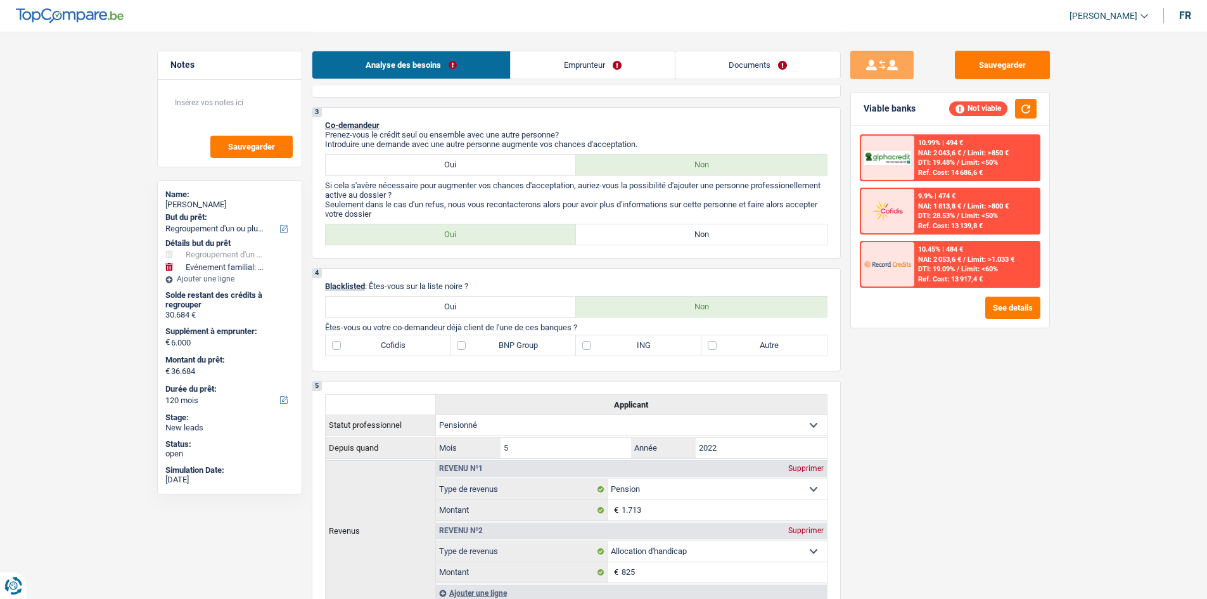
scroll to position [507, 0]
click at [382, 350] on label "Cofidis" at bounding box center [388, 347] width 125 height 20
click at [382, 350] on input "Cofidis" at bounding box center [388, 347] width 125 height 20
checkbox input "true"
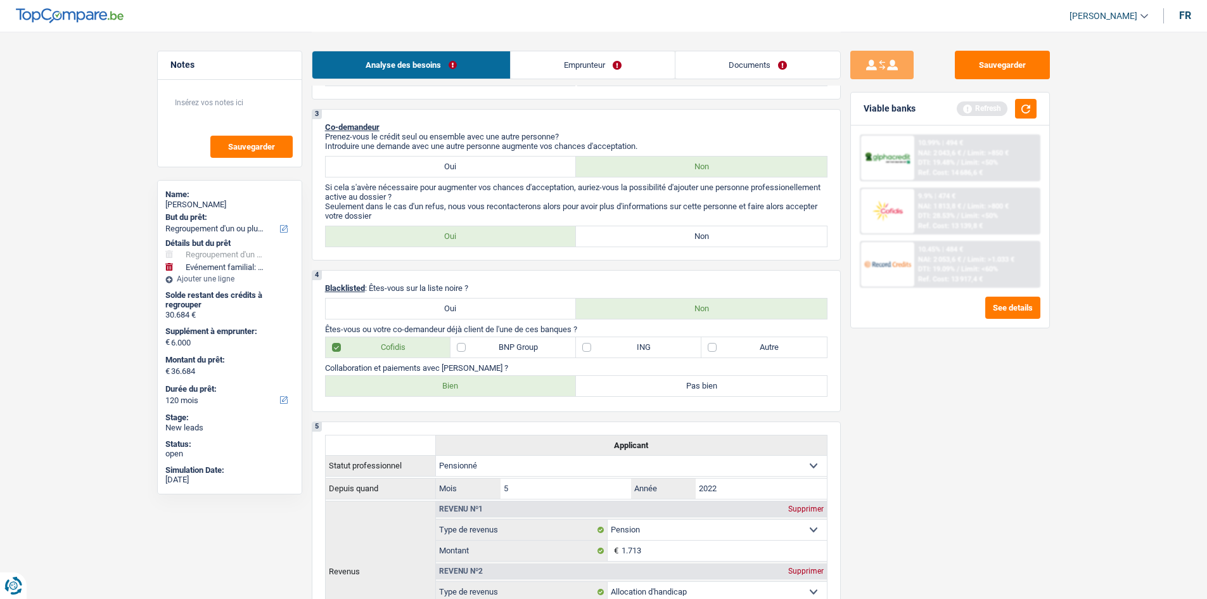
drag, startPoint x: 743, startPoint y: 348, endPoint x: 731, endPoint y: 350, distance: 12.9
click at [743, 349] on label "Autre" at bounding box center [763, 347] width 125 height 20
click at [743, 349] on input "Autre" at bounding box center [763, 347] width 125 height 20
checkbox input "true"
click at [413, 385] on label "Bien" at bounding box center [451, 386] width 251 height 20
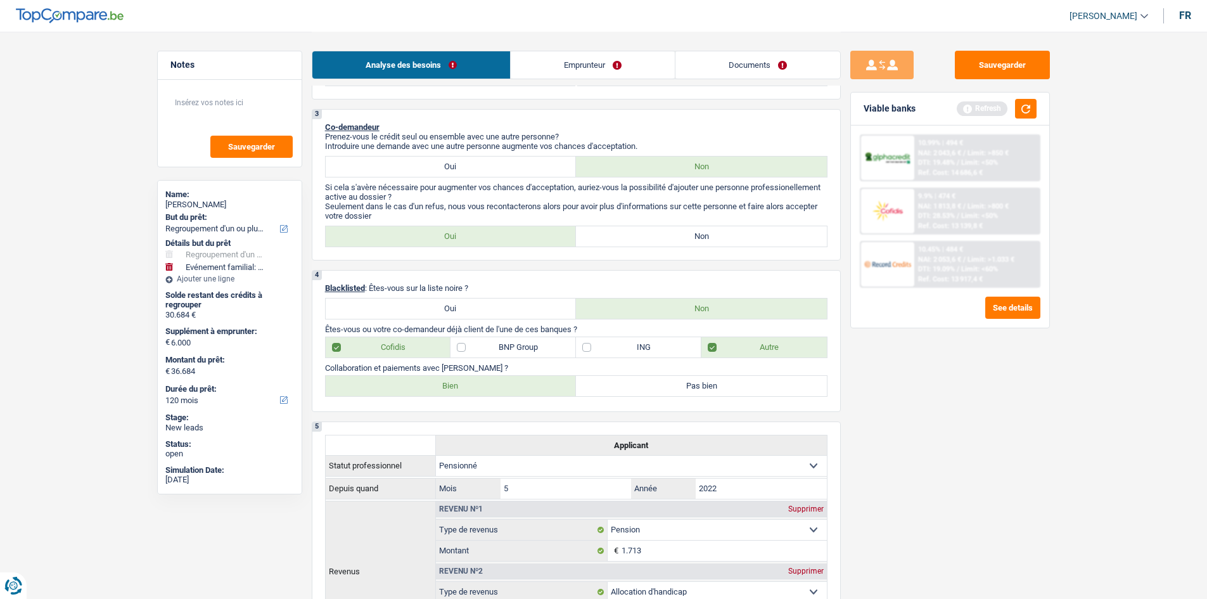
click at [413, 385] on input "Bien" at bounding box center [451, 386] width 251 height 20
radio input "true"
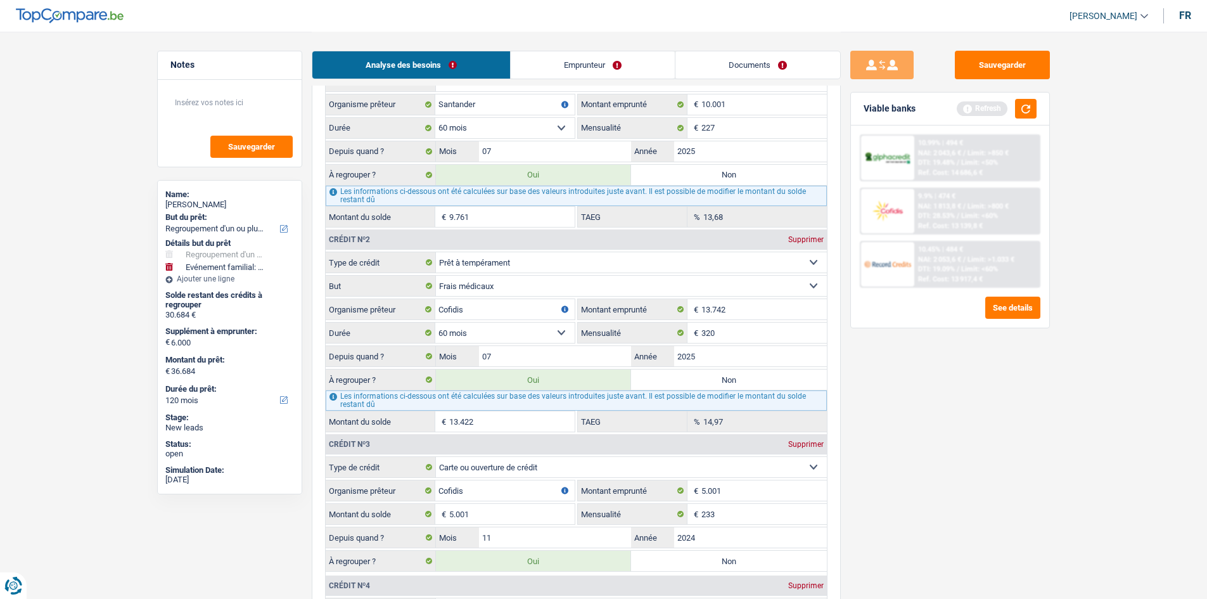
scroll to position [1077, 0]
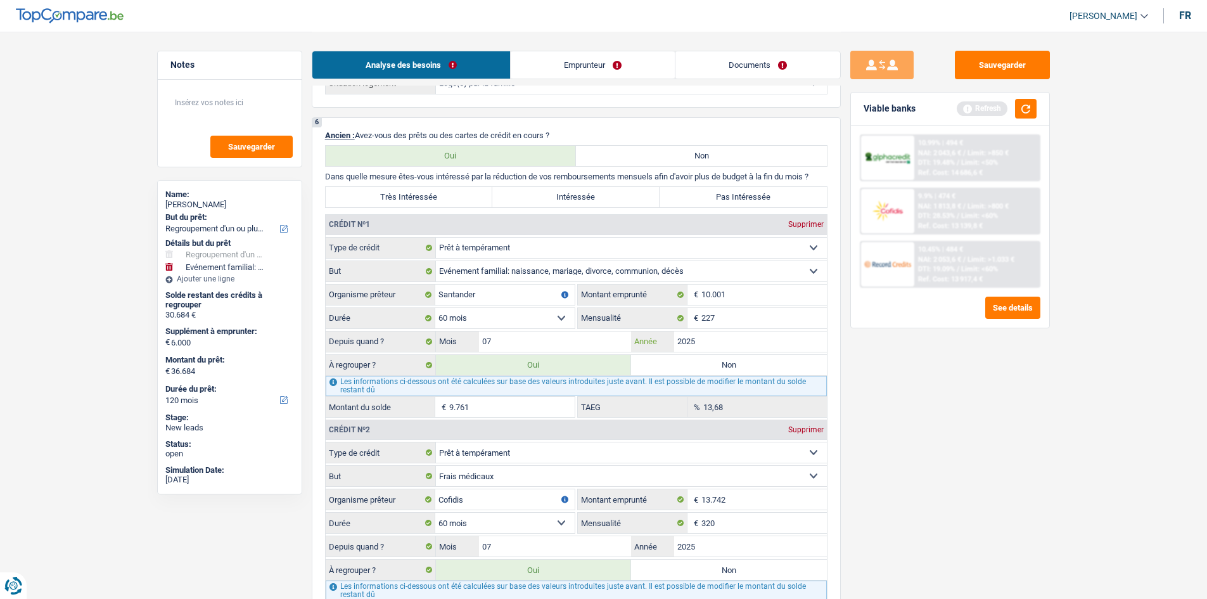
click at [726, 345] on input "2025" at bounding box center [750, 341] width 153 height 20
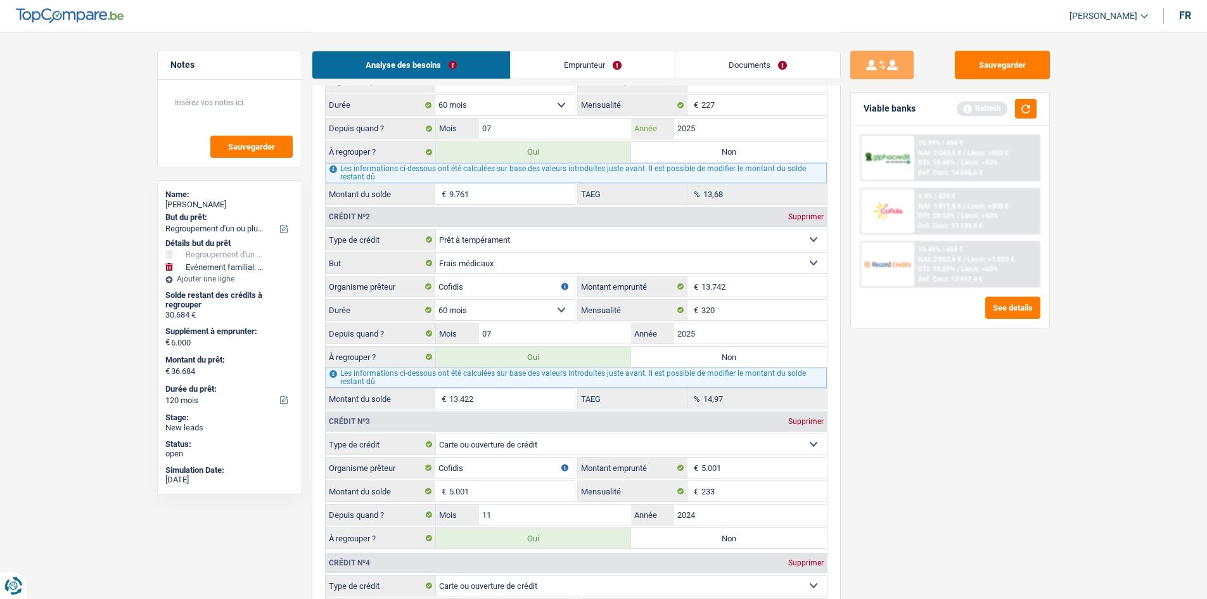
scroll to position [1267, 0]
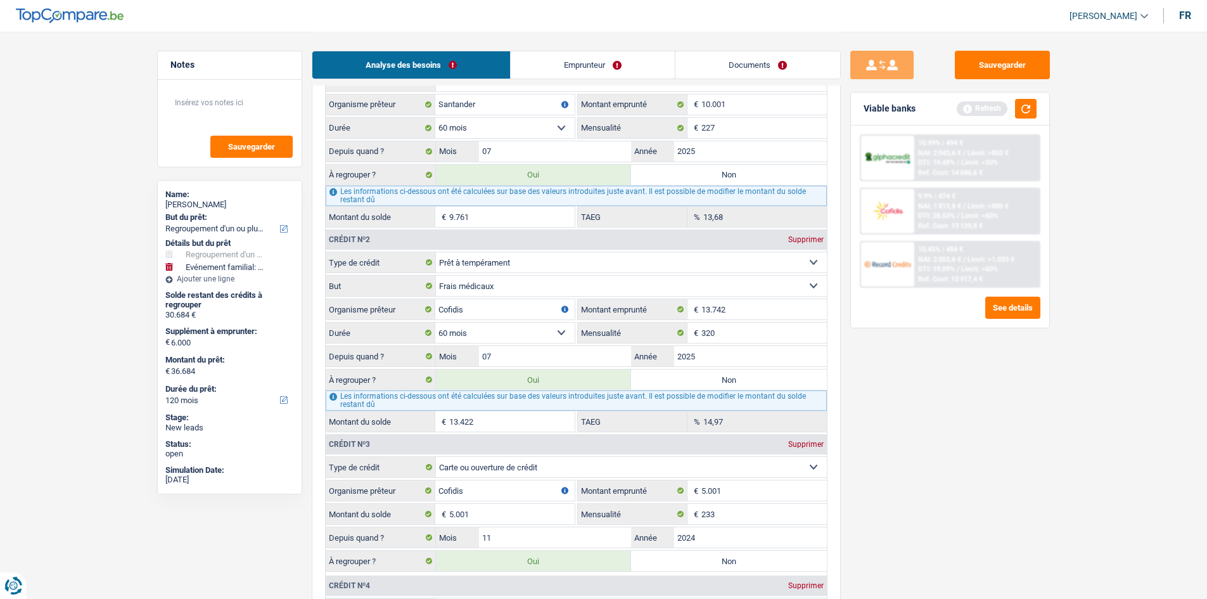
click at [713, 383] on label "Non" at bounding box center [729, 379] width 196 height 20
click at [713, 383] on input "Non" at bounding box center [729, 379] width 196 height 20
radio input "true"
type input "23.262"
type input "17.262"
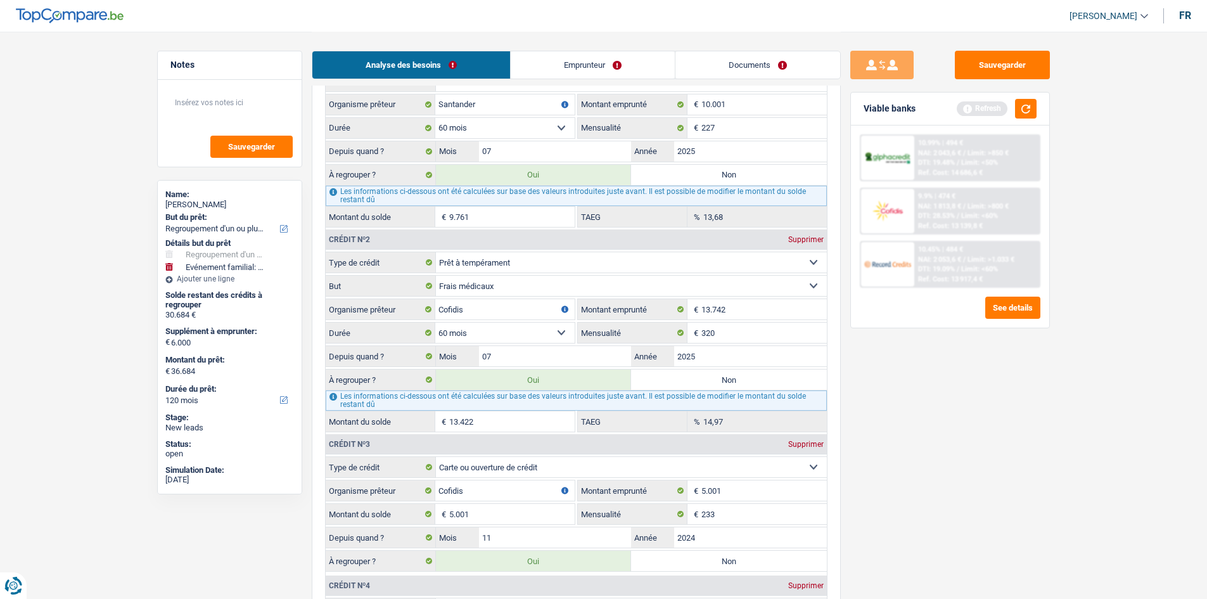
type input "23.262"
radio input "false"
type input "17.262"
type input "23.262"
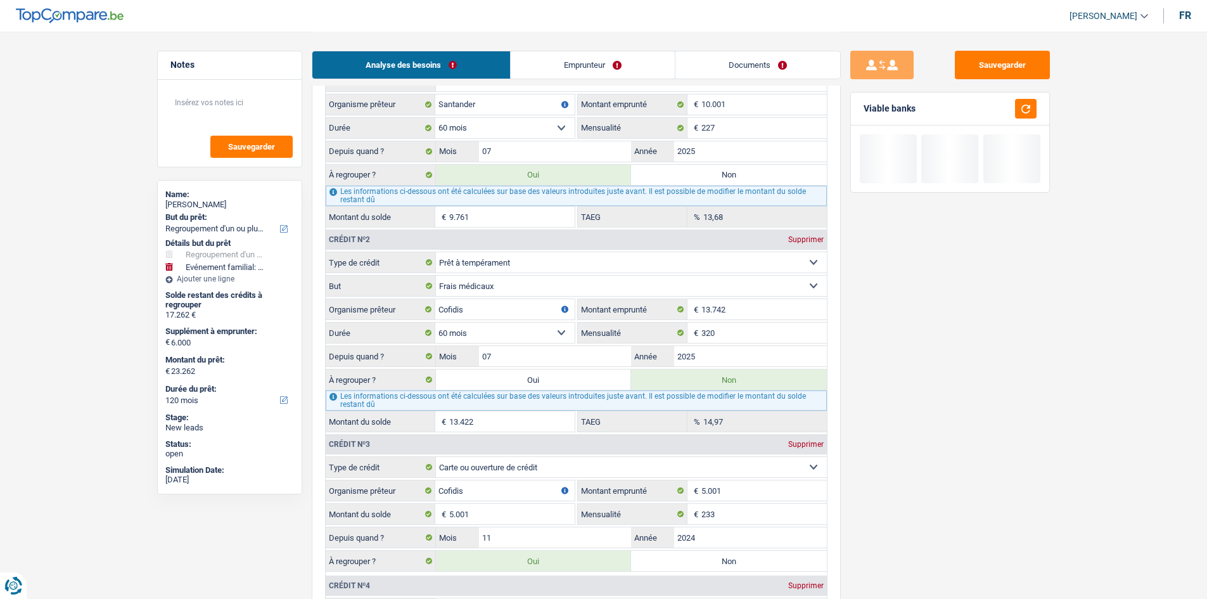
click at [698, 177] on label "Non" at bounding box center [729, 175] width 196 height 20
click at [698, 177] on input "Non" at bounding box center [729, 175] width 196 height 20
radio input "true"
type input "13.501"
select select "60"
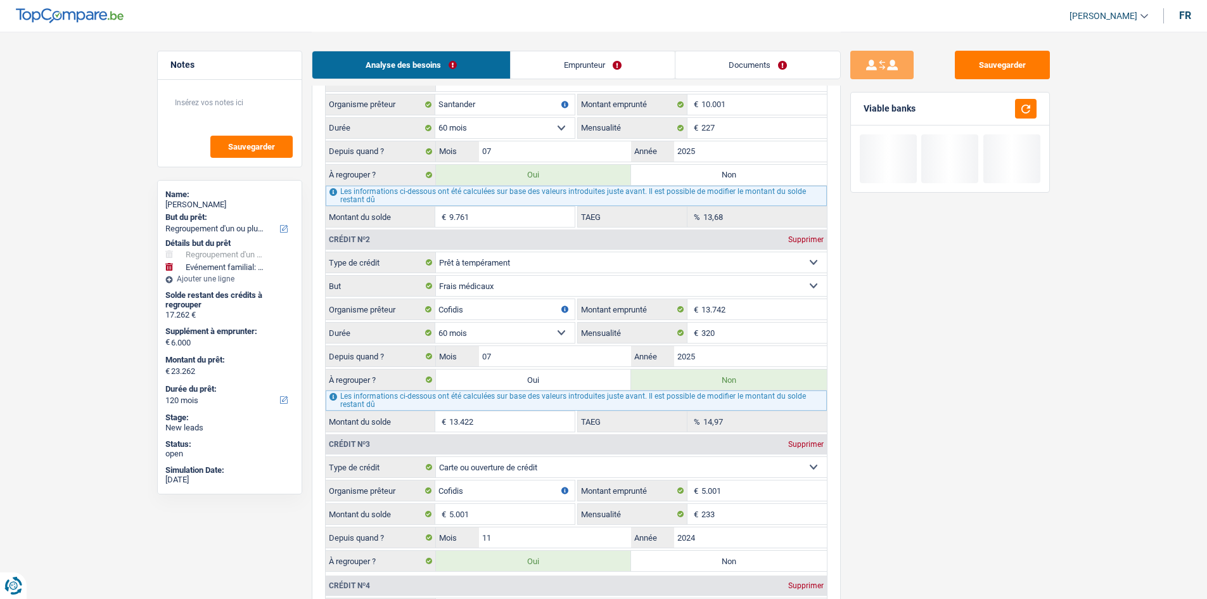
type input "7.501"
type input "13.501"
select select "60"
radio input "false"
type input "7.501"
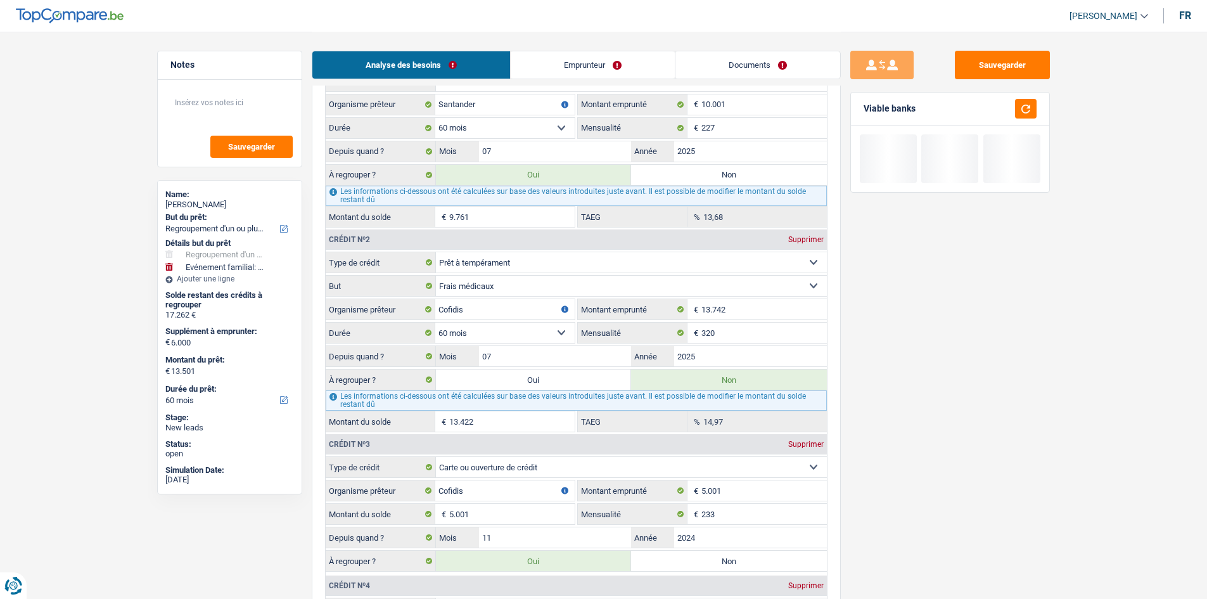
type input "13.501"
select select "60"
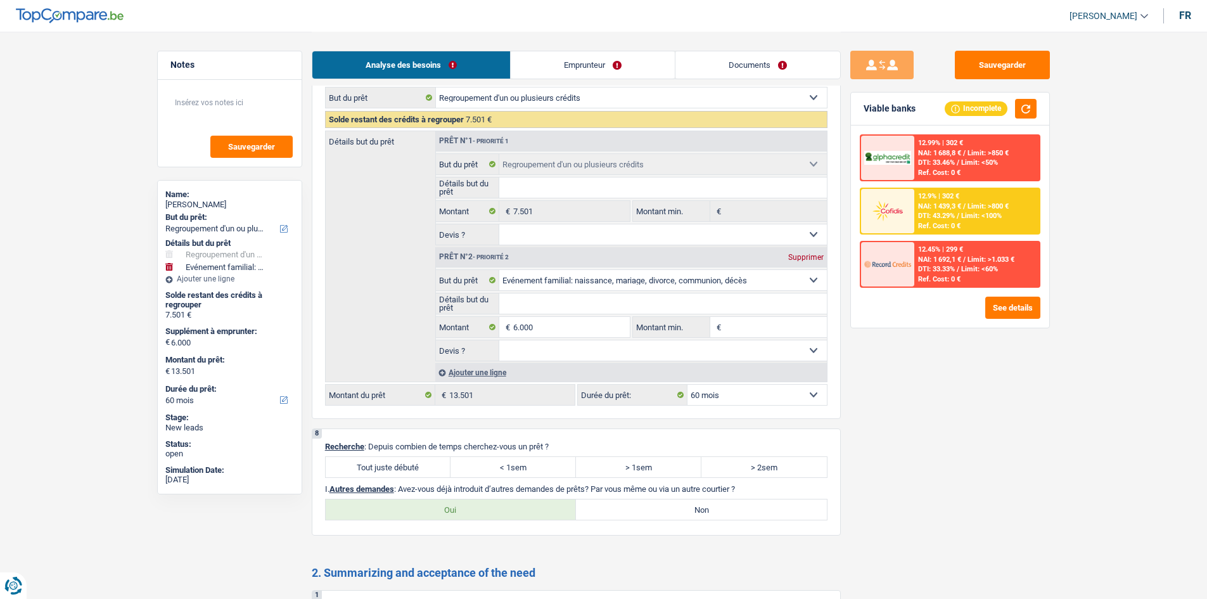
scroll to position [2154, 0]
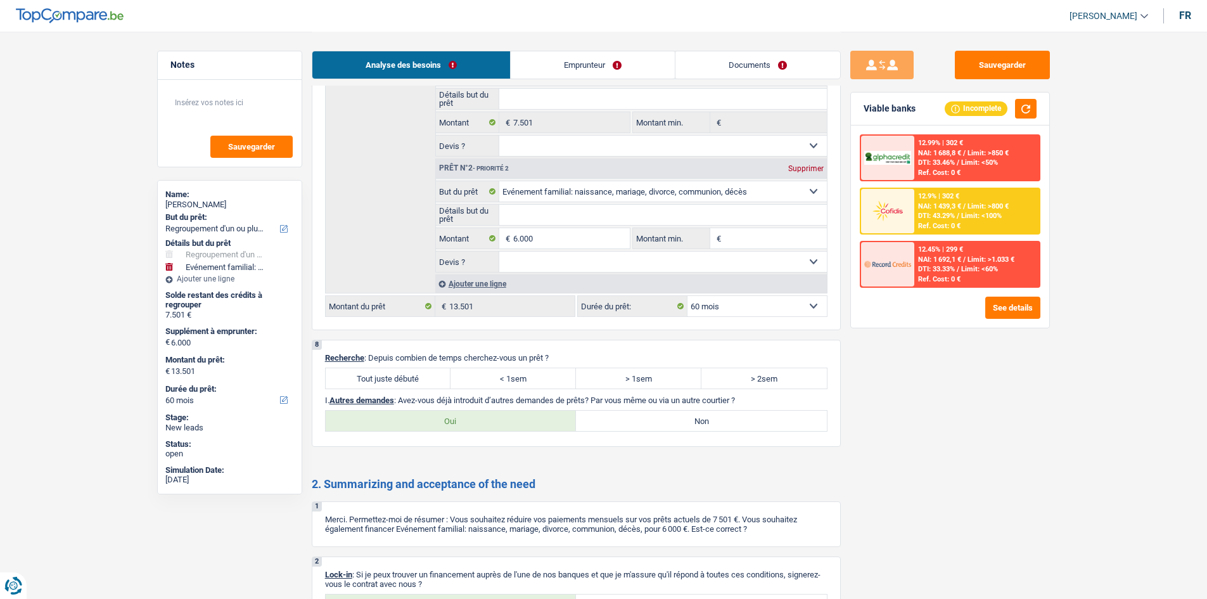
click at [402, 375] on label "Tout juste débuté" at bounding box center [388, 378] width 125 height 20
click at [402, 375] on input "Tout juste débuté" at bounding box center [388, 378] width 125 height 20
radio input "true"
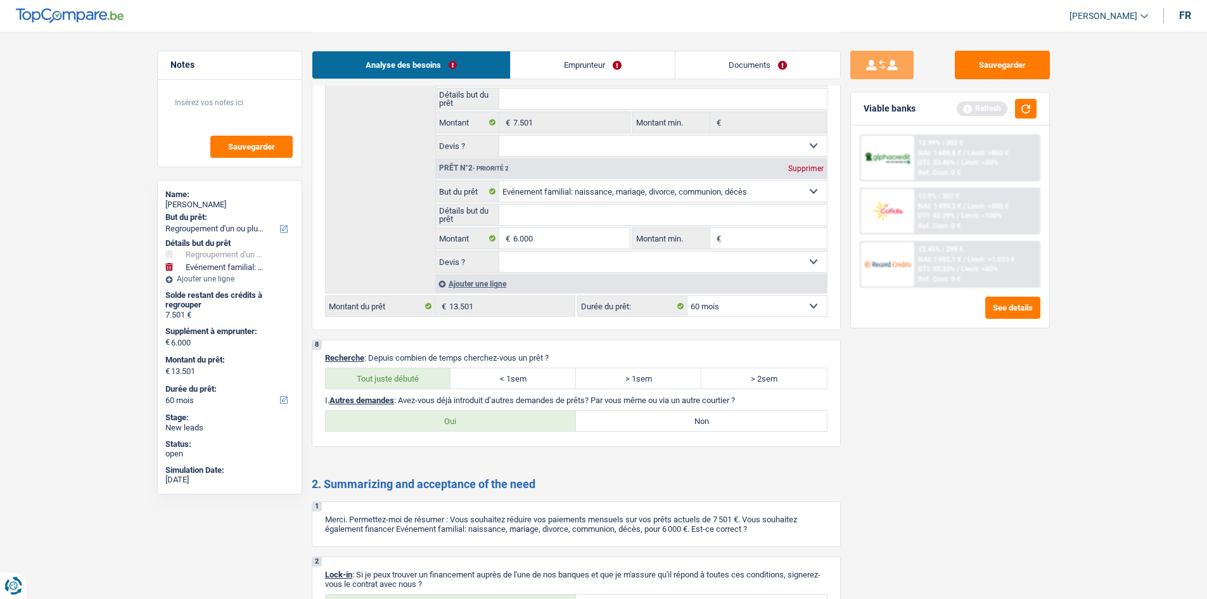
click at [594, 65] on link "Emprunteur" at bounding box center [593, 64] width 164 height 27
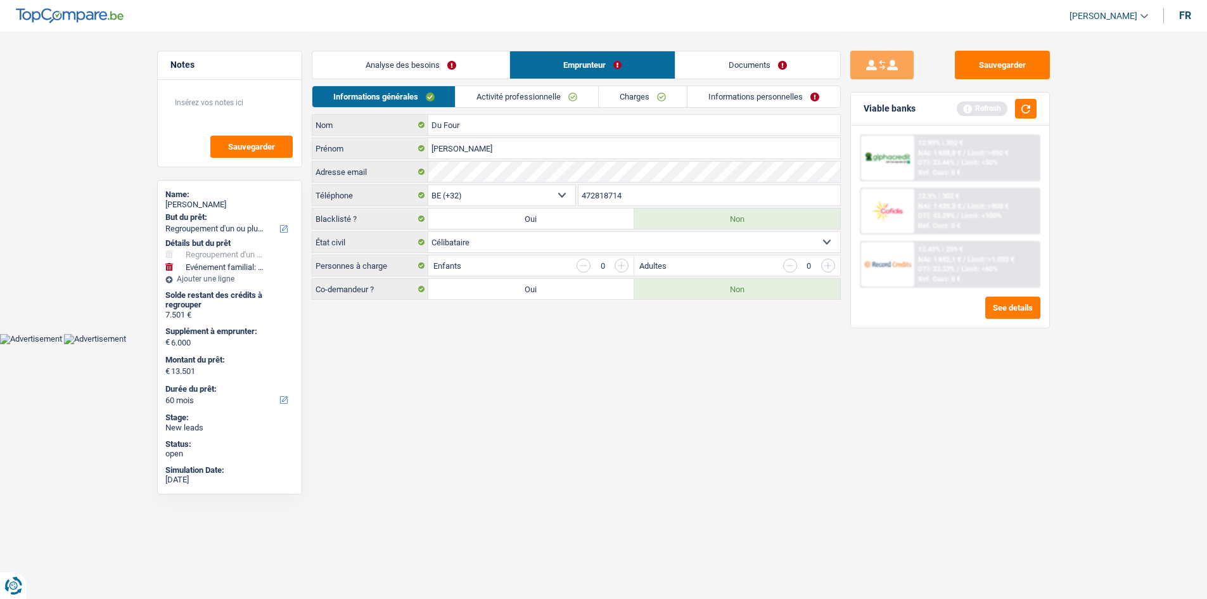
scroll to position [0, 0]
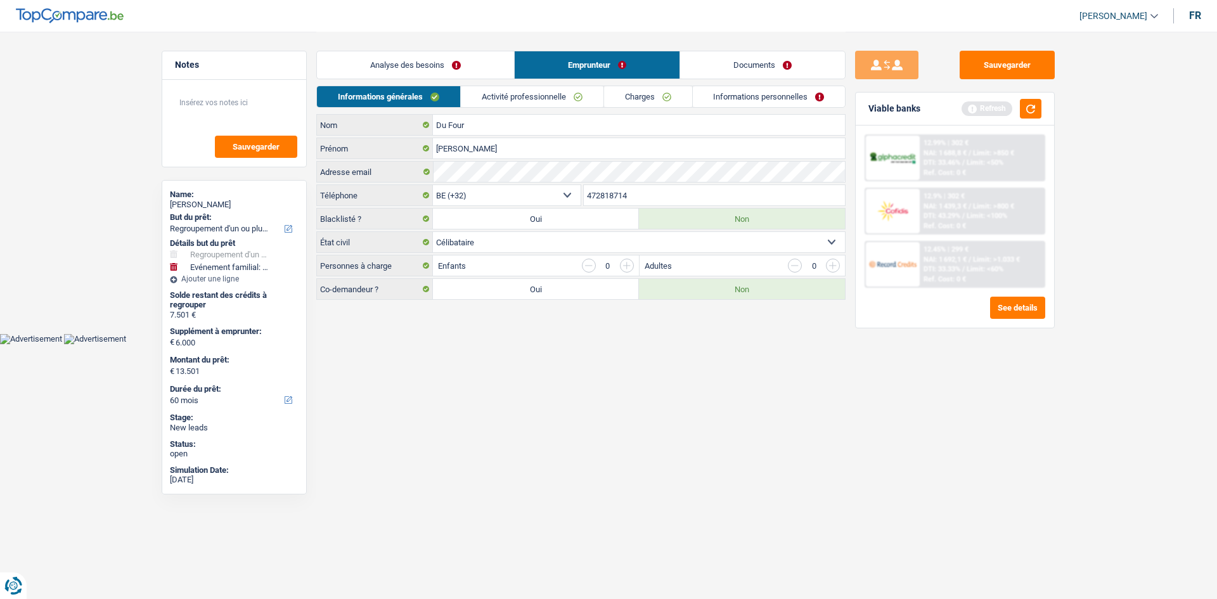
click at [636, 243] on select "Célibataire Marié(e) Cohabitant(e) légal(e) Divorcé(e) Veuf(ve) Séparé (de fait…" at bounding box center [639, 242] width 412 height 20
click at [433, 232] on select "Célibataire Marié(e) Cohabitant(e) légal(e) Divorcé(e) Veuf(ve) Séparé (de fait…" at bounding box center [639, 242] width 412 height 20
click at [533, 101] on link "Activité professionnelle" at bounding box center [532, 96] width 143 height 21
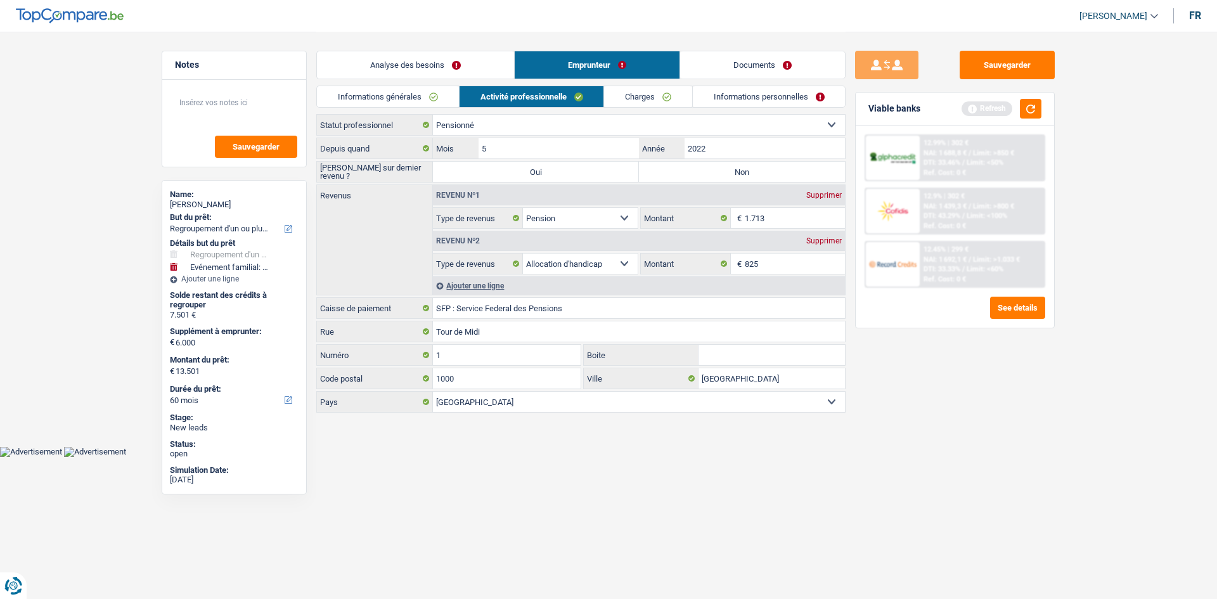
click at [697, 170] on label "Non" at bounding box center [742, 172] width 206 height 20
click at [697, 170] on input "Non" at bounding box center [742, 172] width 206 height 20
radio input "true"
click at [651, 96] on link "Charges" at bounding box center [648, 96] width 88 height 21
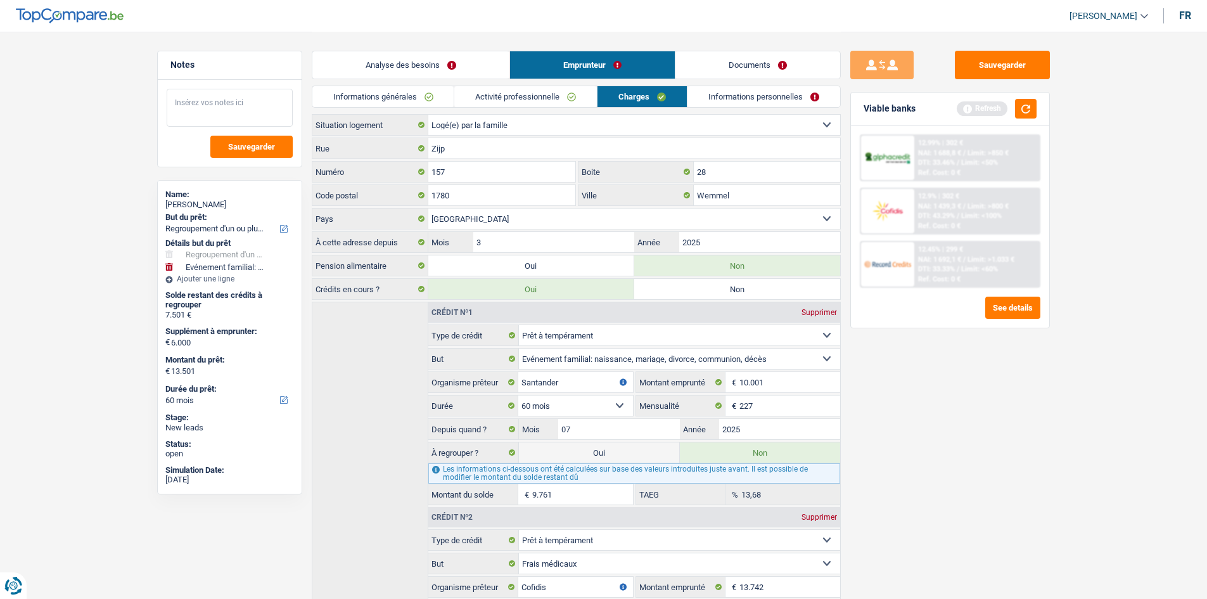
click at [209, 101] on textarea at bounding box center [230, 108] width 126 height 38
type textarea "logé chez son ex compagnons"
click at [510, 157] on input "Zijp" at bounding box center [634, 148] width 412 height 20
click at [429, 150] on input "Zijp" at bounding box center [634, 148] width 412 height 20
click at [433, 152] on input "rZijpue" at bounding box center [634, 148] width 412 height 20
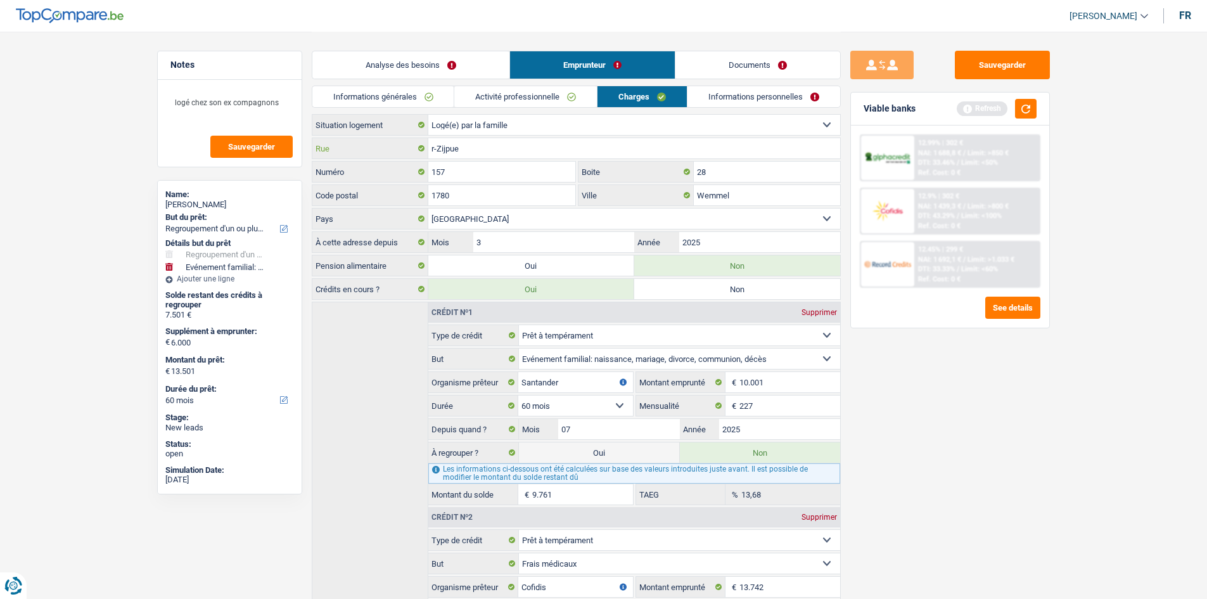
click at [433, 152] on input "r-Zijpue" at bounding box center [634, 148] width 412 height 20
click at [514, 201] on input "1780" at bounding box center [502, 195] width 148 height 20
click at [434, 151] on input "-Zijpue" at bounding box center [634, 148] width 412 height 20
type input "Zijpue"
click at [710, 94] on link "Informations personnelles" at bounding box center [764, 96] width 153 height 21
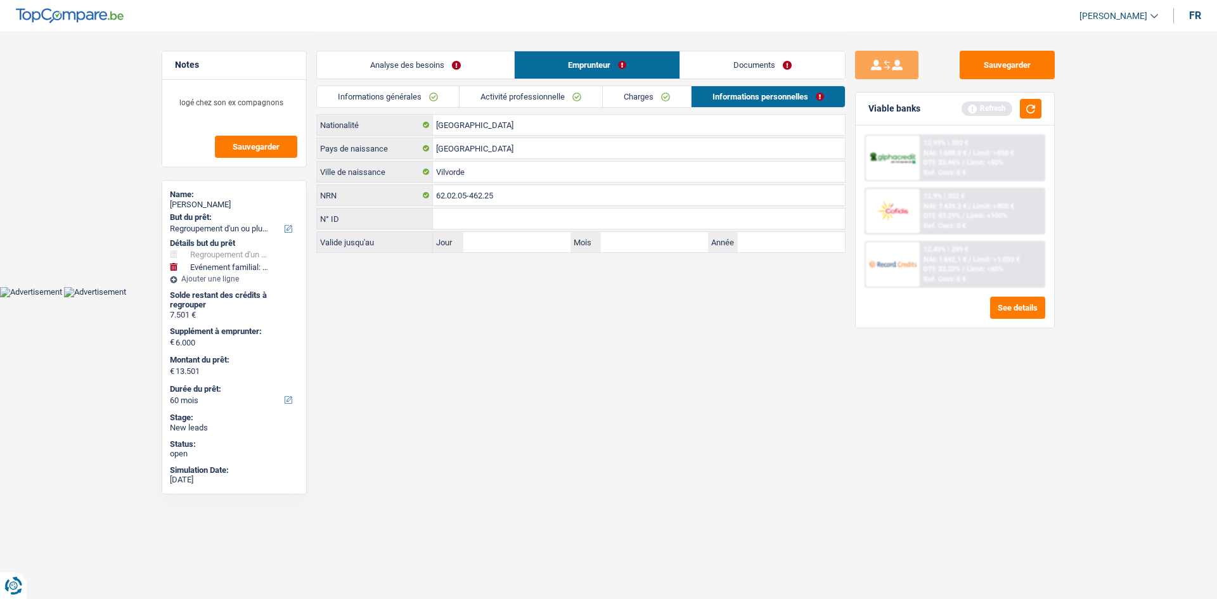
click at [387, 104] on link "Informations générales" at bounding box center [388, 96] width 142 height 21
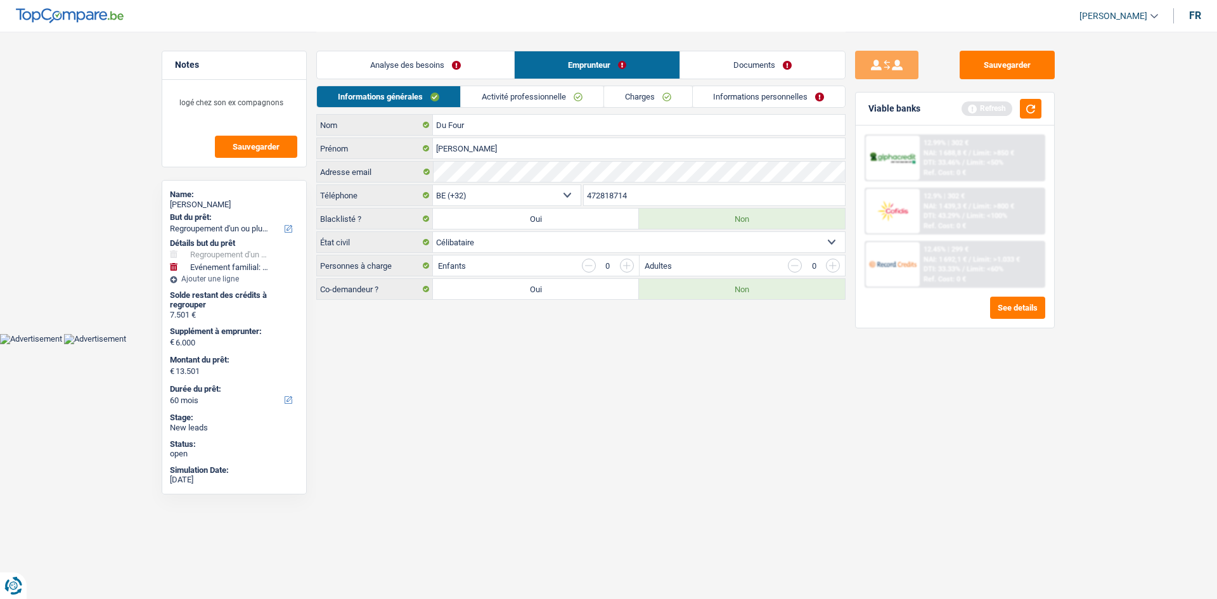
click at [412, 22] on header "Quentin Levaque Se déconnecter fr" at bounding box center [608, 16] width 1217 height 32
click at [421, 54] on link "Analyse des besoins" at bounding box center [415, 64] width 197 height 27
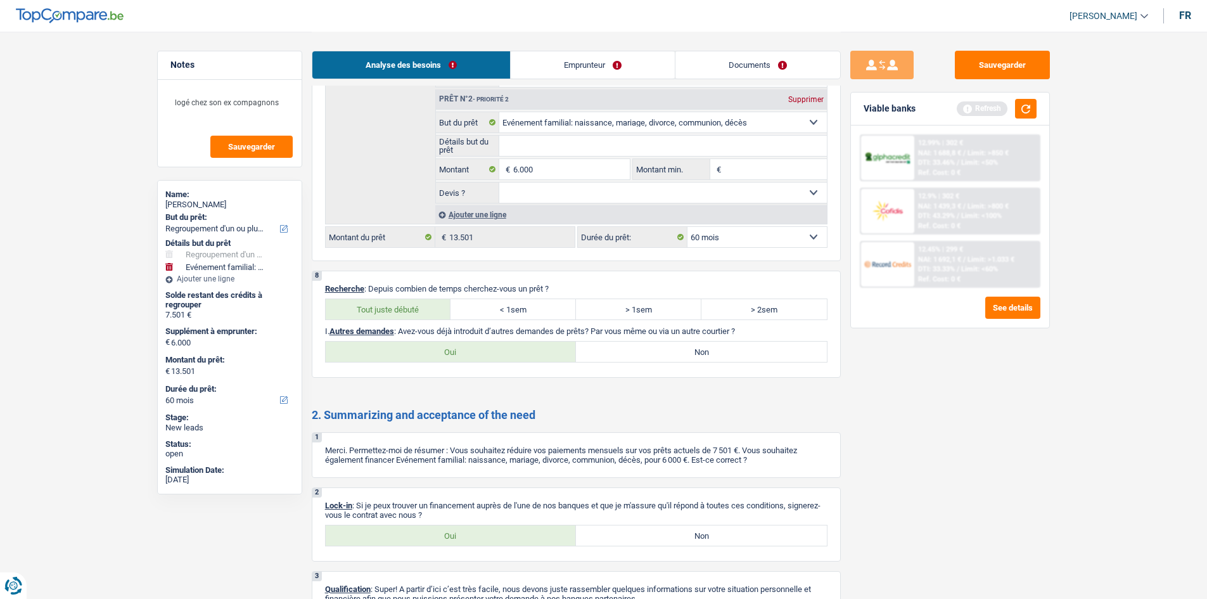
scroll to position [2307, 0]
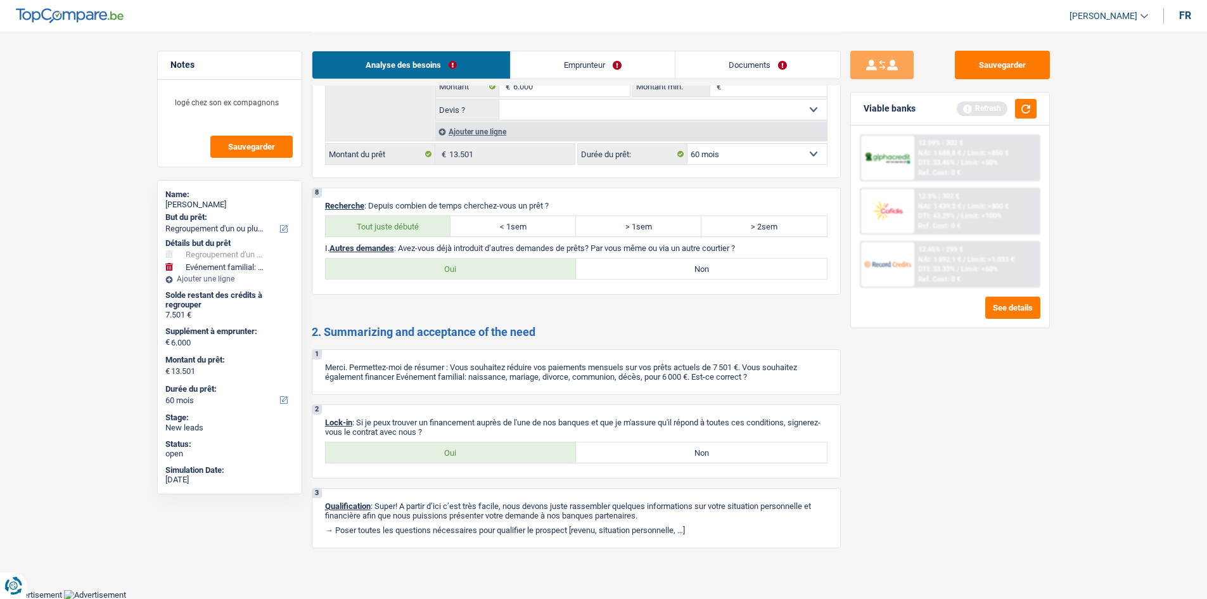
click at [534, 272] on label "Oui" at bounding box center [451, 269] width 251 height 20
click at [534, 272] on input "Oui" at bounding box center [451, 269] width 251 height 20
radio input "true"
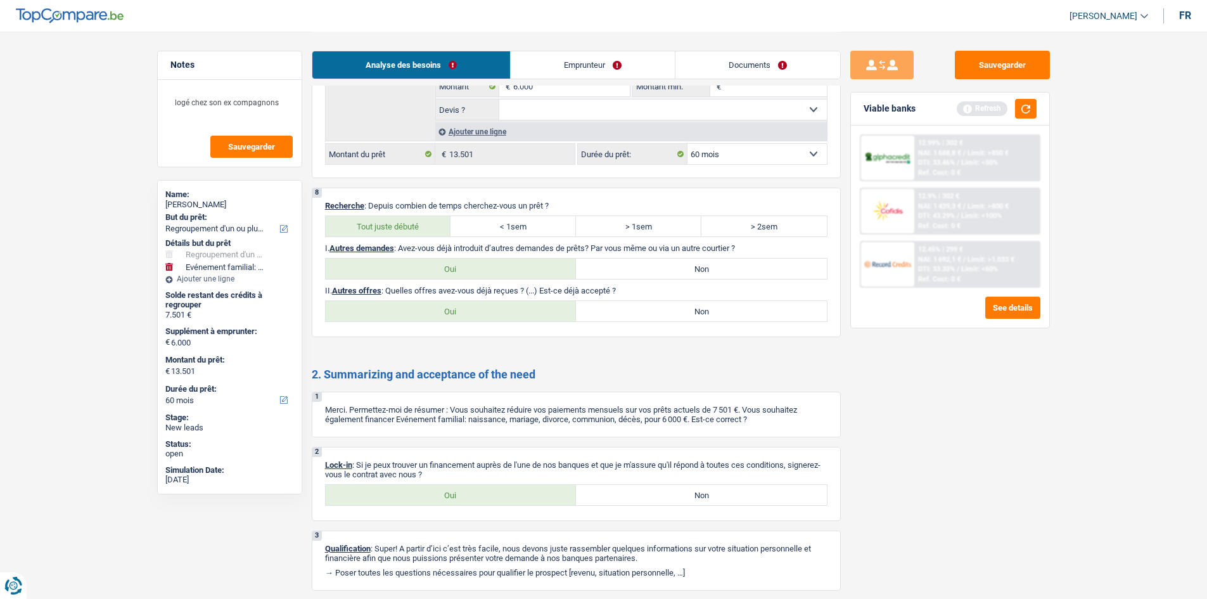
click at [677, 304] on label "Non" at bounding box center [701, 311] width 251 height 20
click at [677, 304] on input "Non" at bounding box center [701, 311] width 251 height 20
radio input "true"
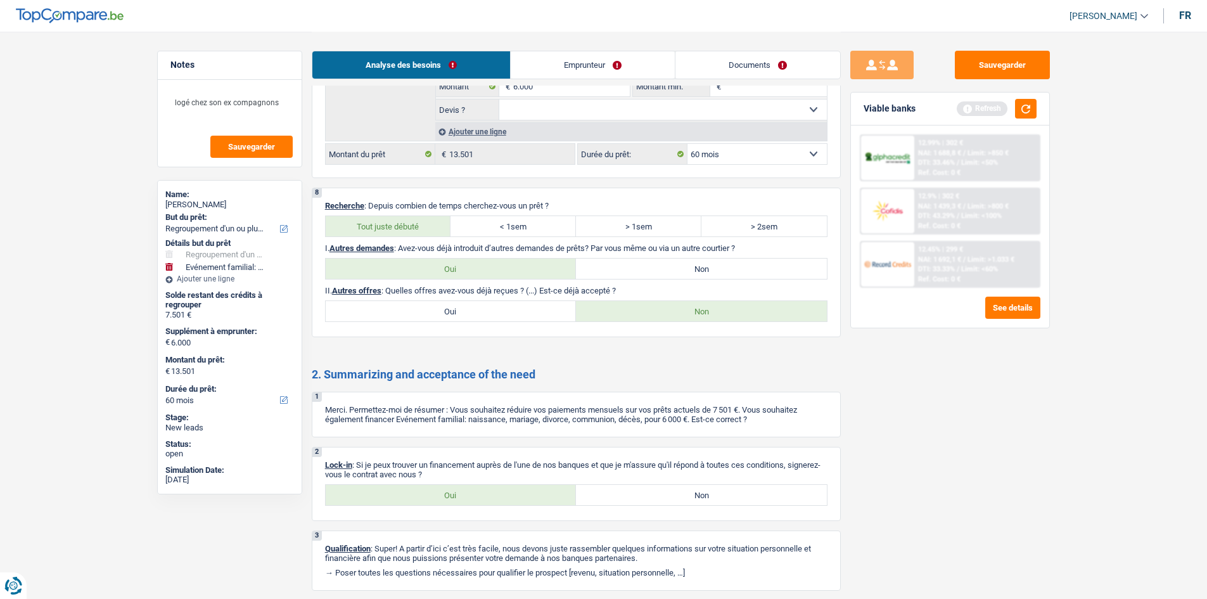
click at [425, 493] on label "Oui" at bounding box center [451, 495] width 251 height 20
click at [425, 493] on input "Oui" at bounding box center [451, 495] width 251 height 20
radio input "true"
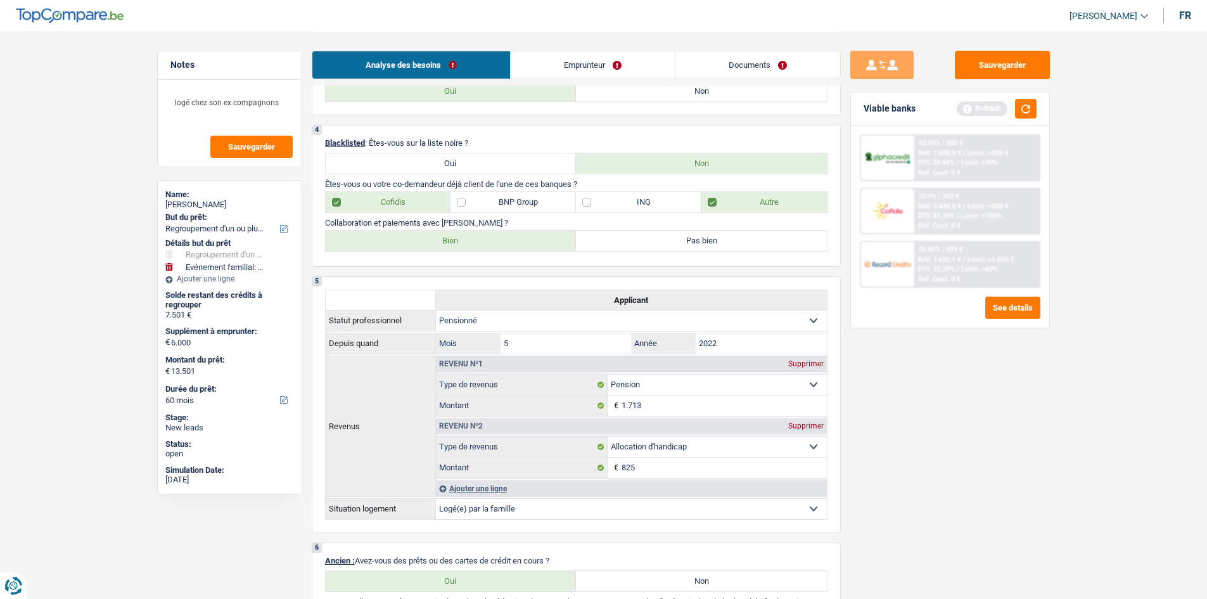
scroll to position [828, 0]
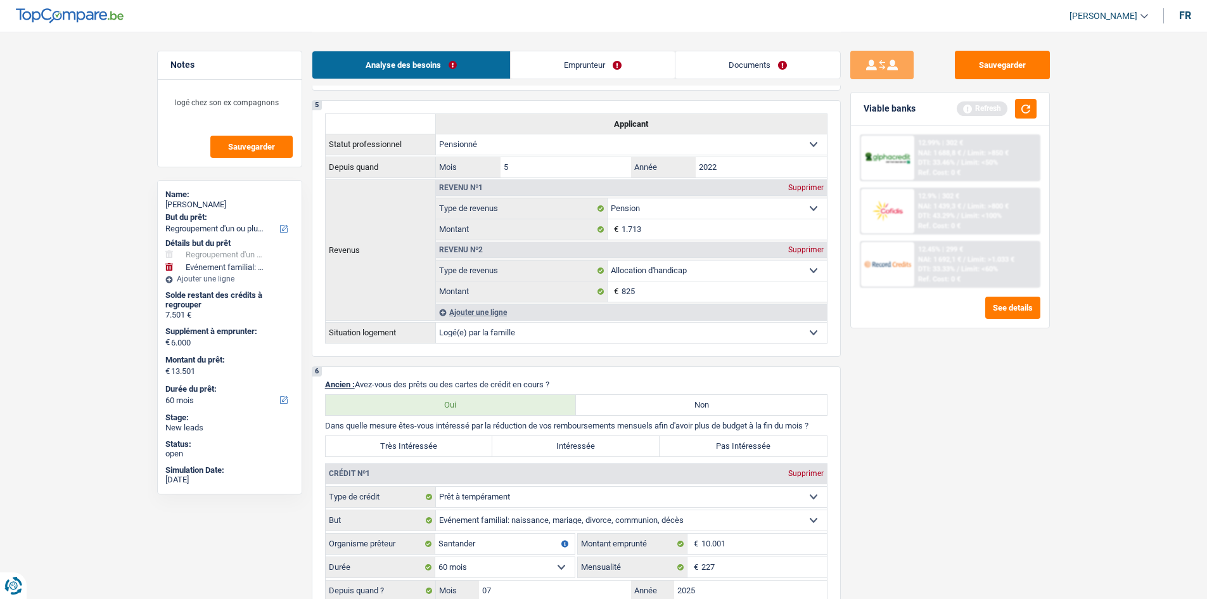
click at [1005, 431] on div "Sauvegarder Viable banks Refresh 12.99% | 302 € NAI: 1 688,8 € / Limit: >850 € …" at bounding box center [950, 315] width 219 height 528
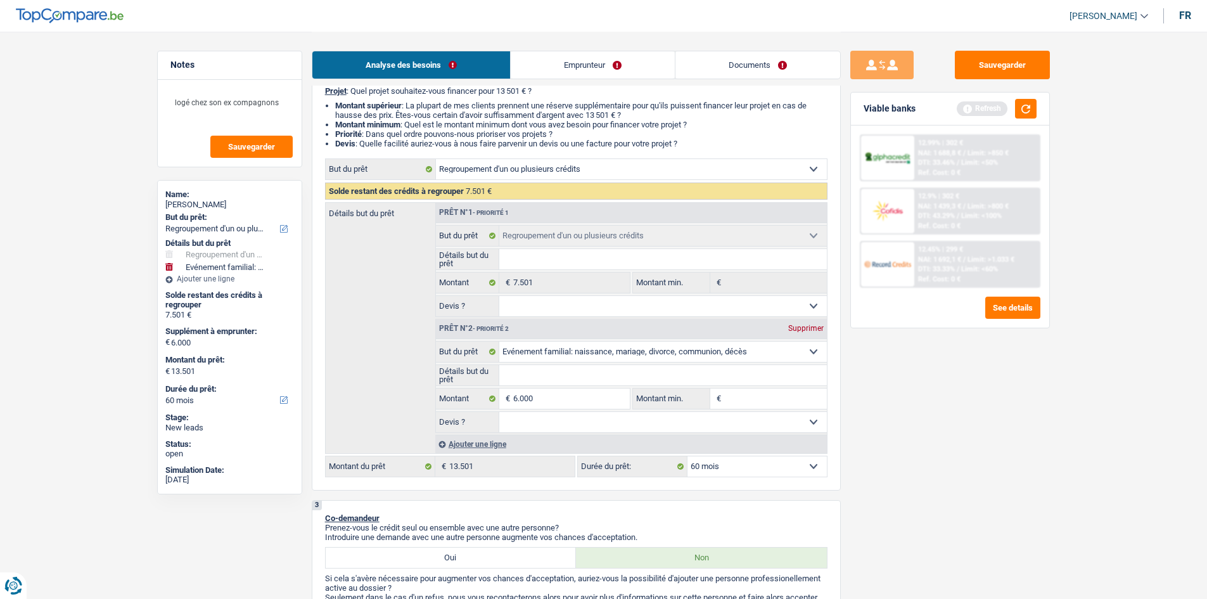
scroll to position [0, 0]
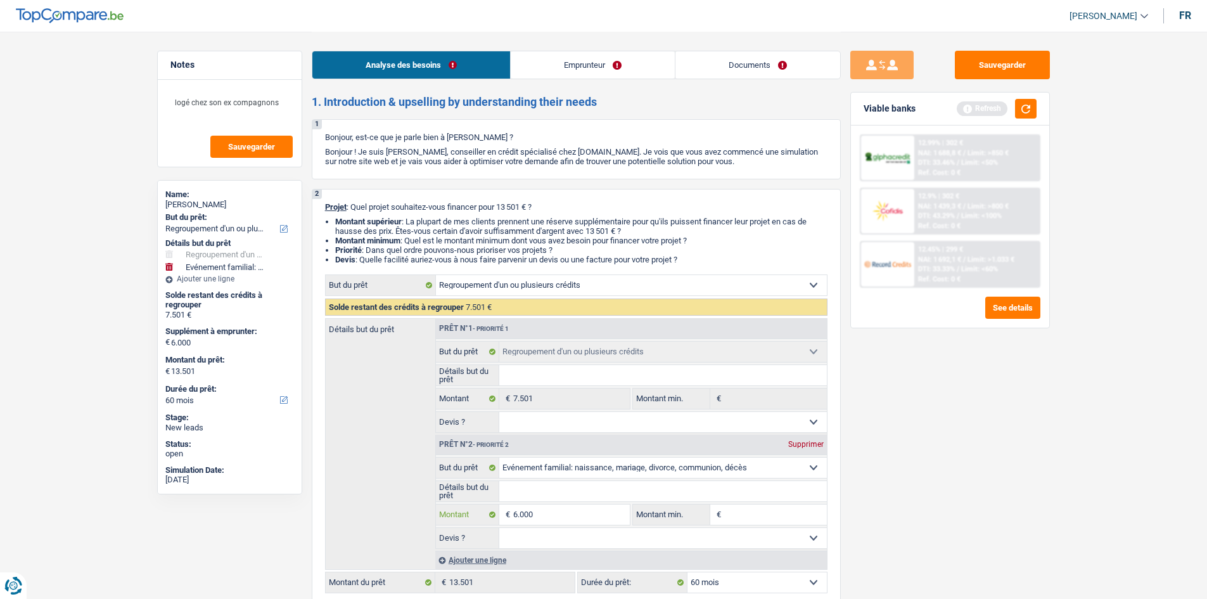
click at [584, 512] on input "6.000" at bounding box center [571, 514] width 116 height 20
type input "600"
type input "60"
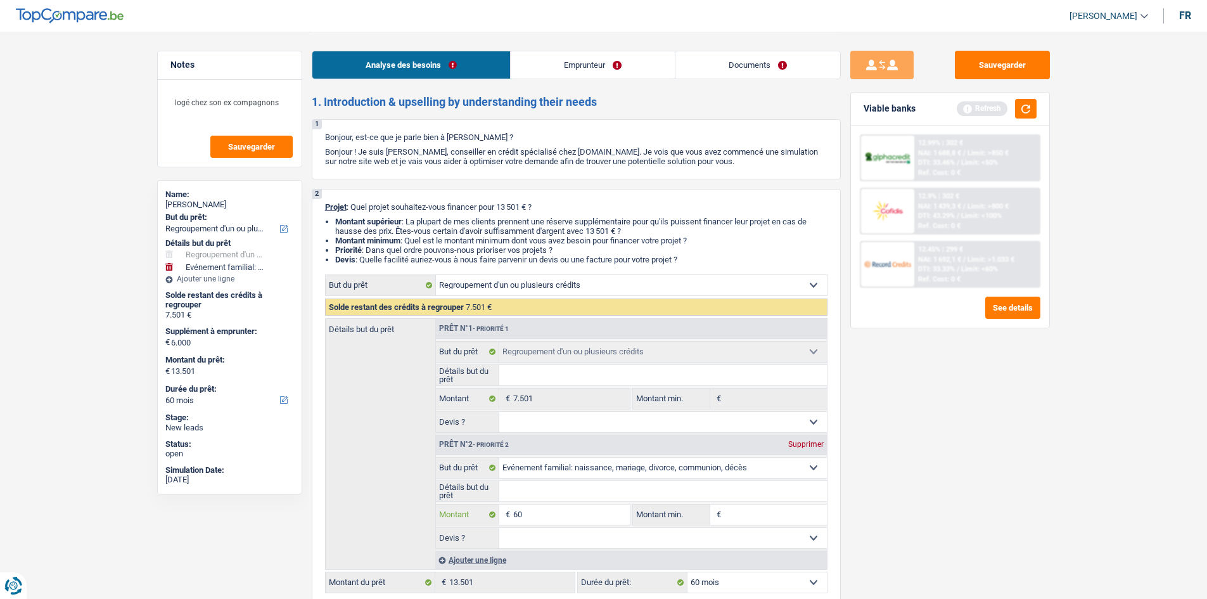
type input "6"
type input "2"
type input "21"
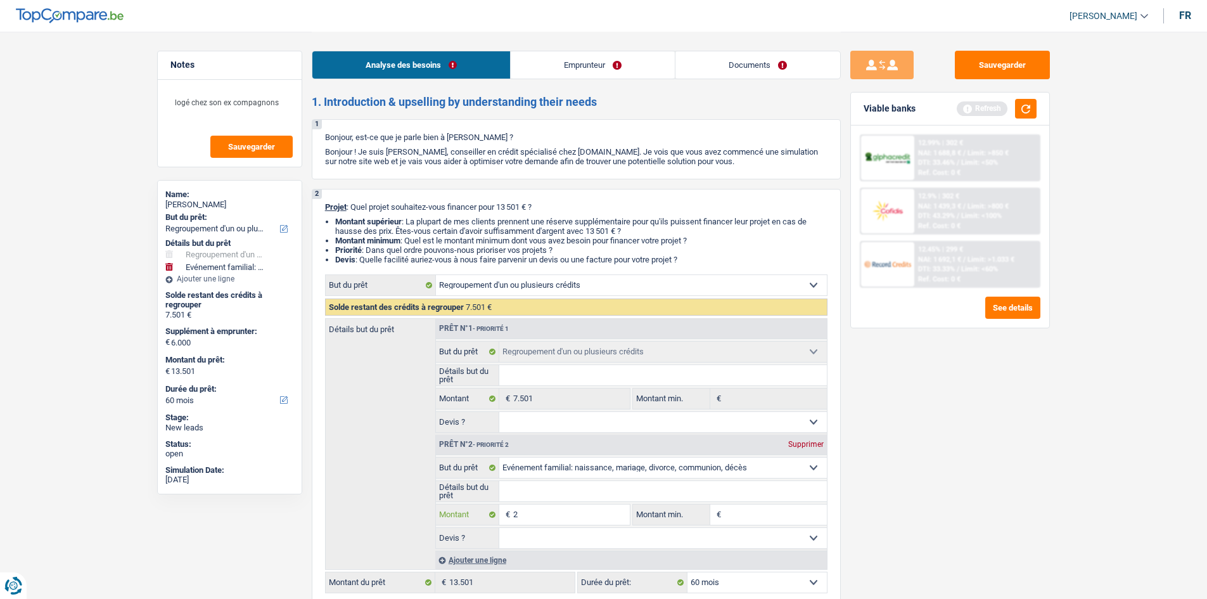
type input "21"
type input "210"
type input "2.100"
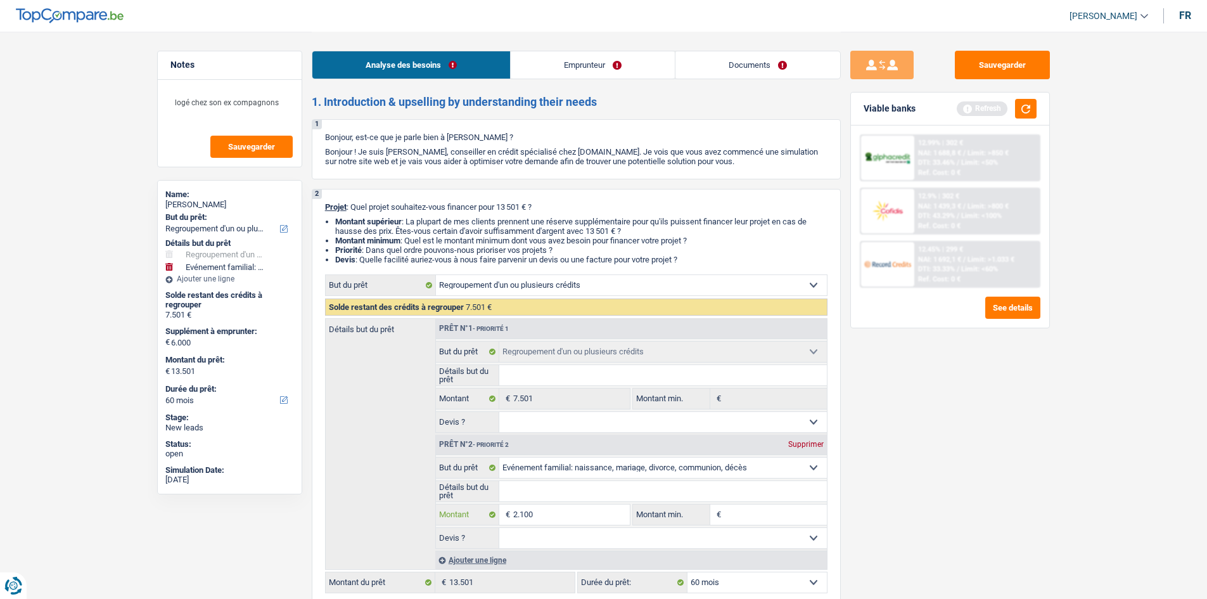
type input "21.000"
type input "28.501"
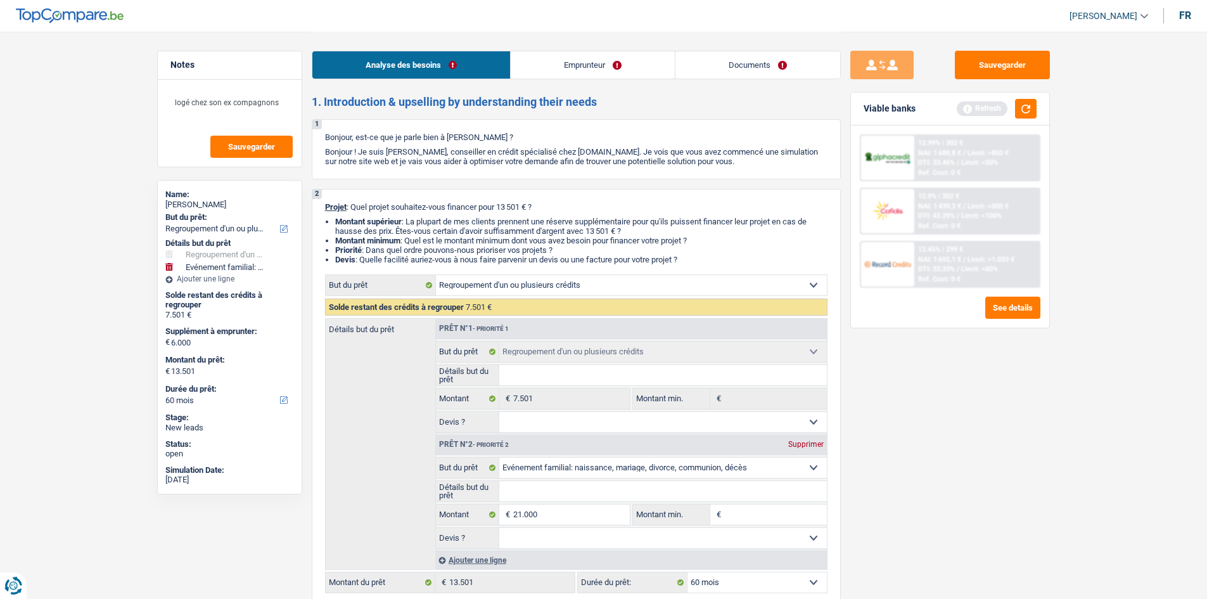
type input "28.501"
click at [749, 518] on input "Montant min." at bounding box center [775, 514] width 103 height 20
select select "120"
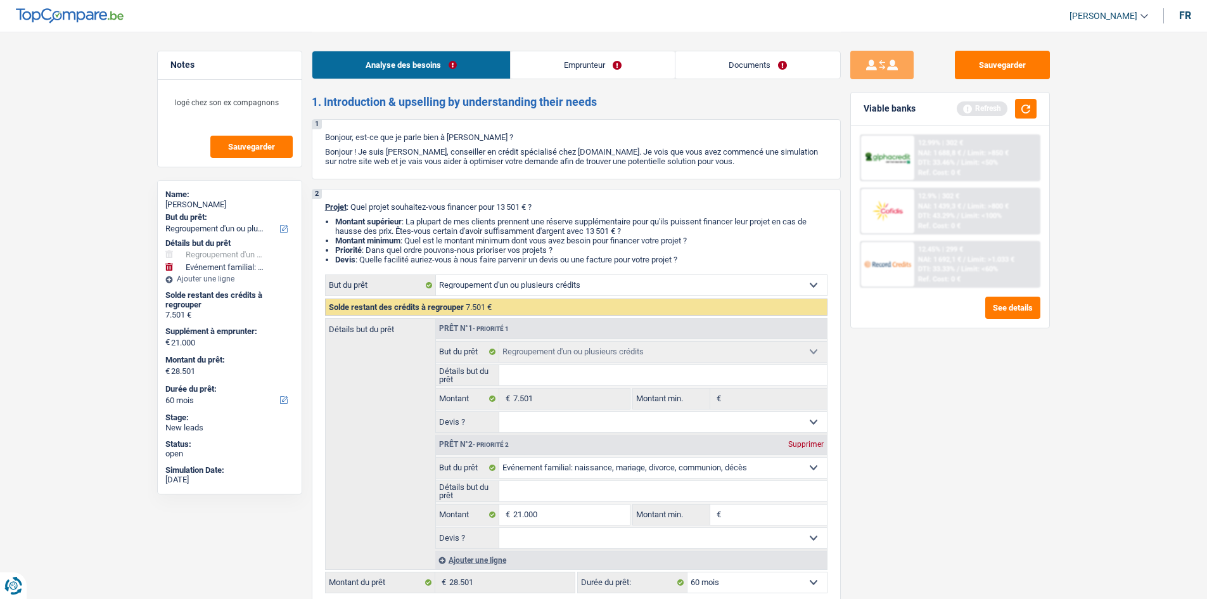
select select "120"
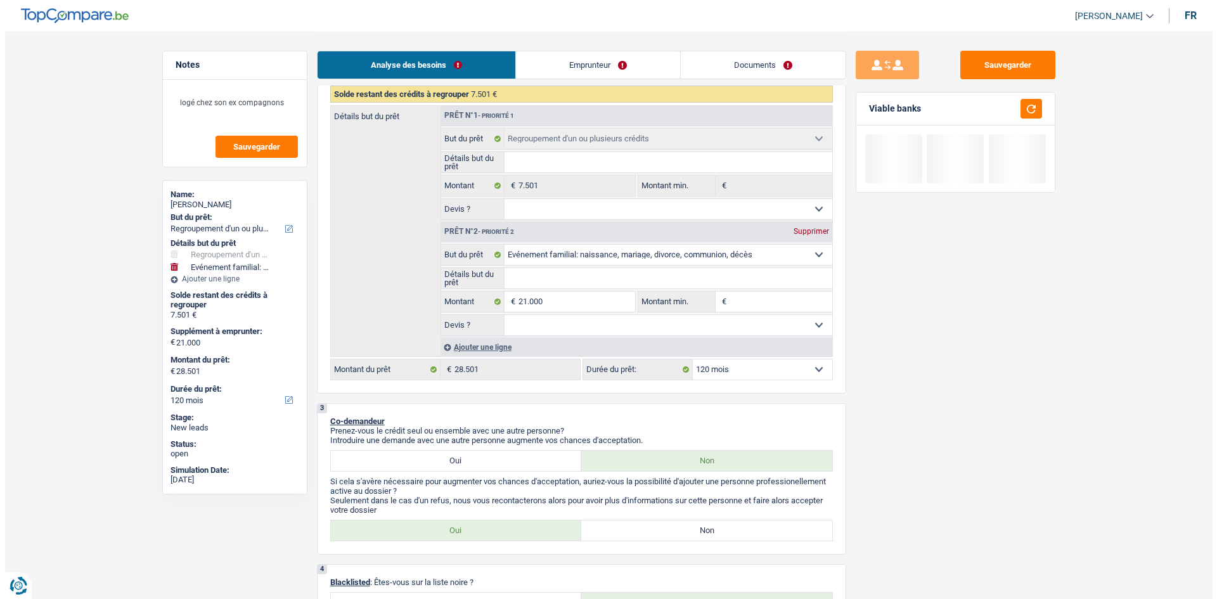
scroll to position [234, 0]
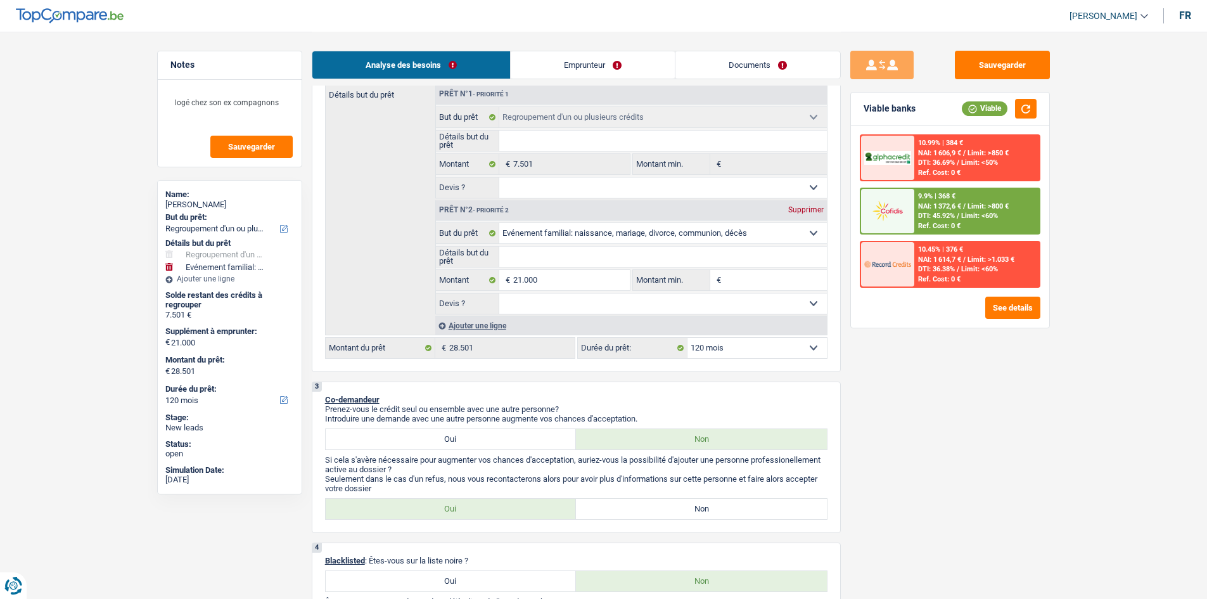
click at [814, 345] on select "12 mois 18 mois 24 mois 30 mois 36 mois 42 mois 48 mois 60 mois 72 mois 84 mois…" at bounding box center [757, 348] width 139 height 20
select select "60"
click at [688, 338] on select "12 mois 18 mois 24 mois 30 mois 36 mois 42 mois 48 mois 60 mois 72 mois 84 mois…" at bounding box center [757, 348] width 139 height 20
select select "60"
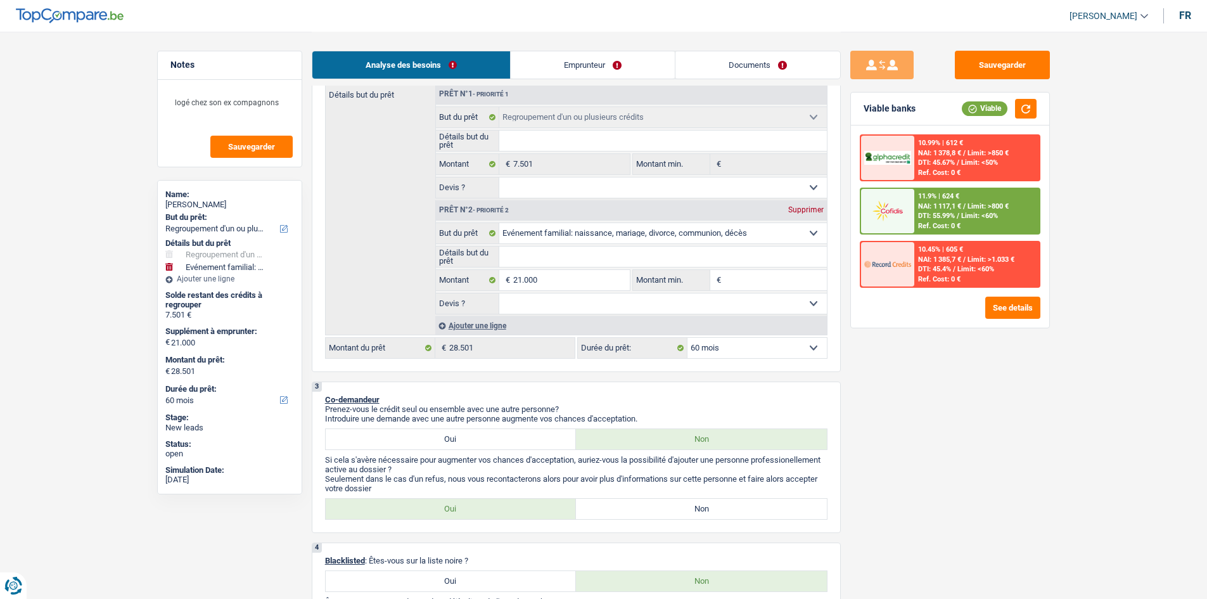
click at [791, 343] on select "12 mois 18 mois 24 mois 30 mois 36 mois 42 mois 48 mois 60 mois 72 mois 84 mois…" at bounding box center [757, 348] width 139 height 20
select select "84"
click at [688, 338] on select "12 mois 18 mois 24 mois 30 mois 36 mois 42 mois 48 mois 60 mois 72 mois 84 mois…" at bounding box center [757, 348] width 139 height 20
select select "84"
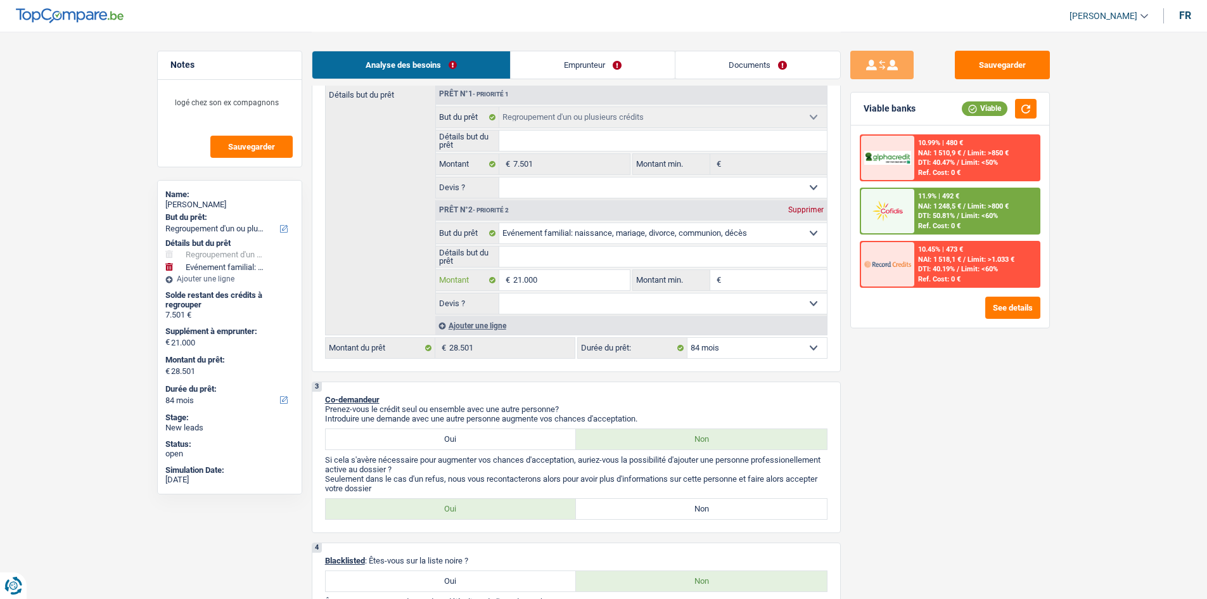
click at [580, 286] on input "21.000" at bounding box center [571, 280] width 116 height 20
type input "2.100"
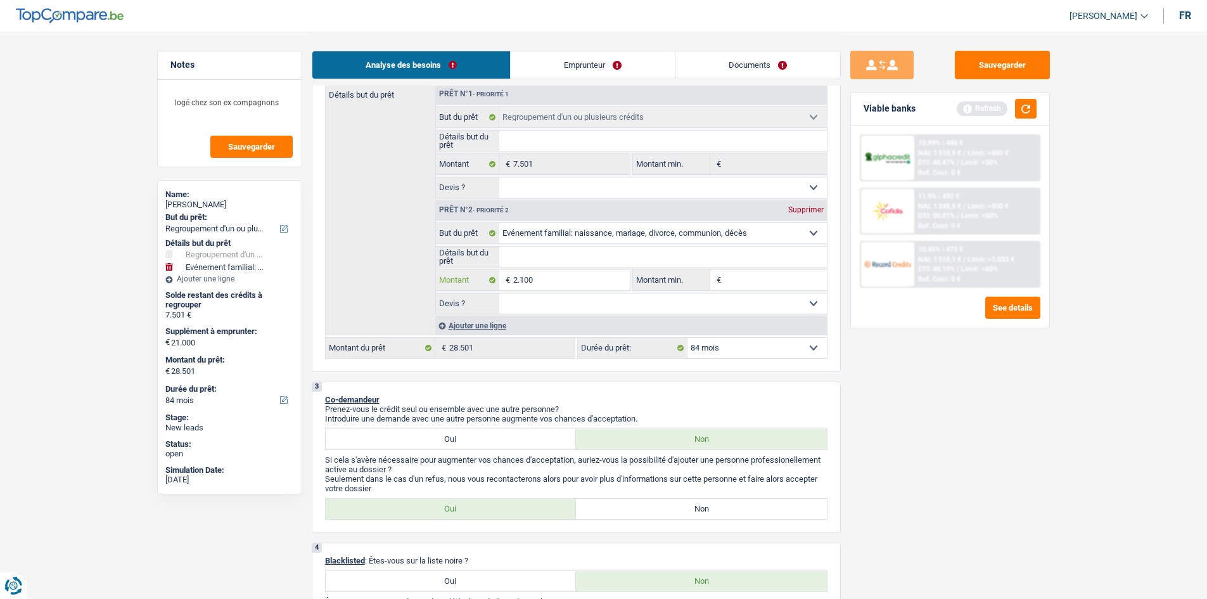
type input "210"
type input "21"
type input "2"
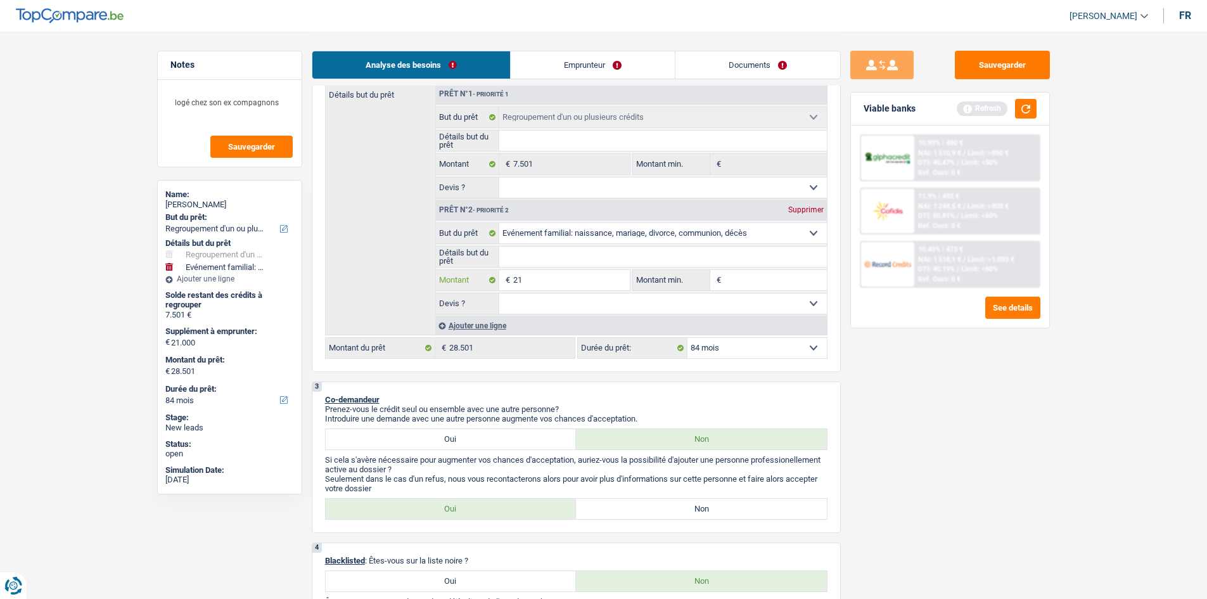
type input "2"
click at [580, 286] on div "€ Montant Tous les champs sont obligatoires. Veuillez fournir une réponse plus …" at bounding box center [533, 280] width 194 height 20
type input "1"
type input "10"
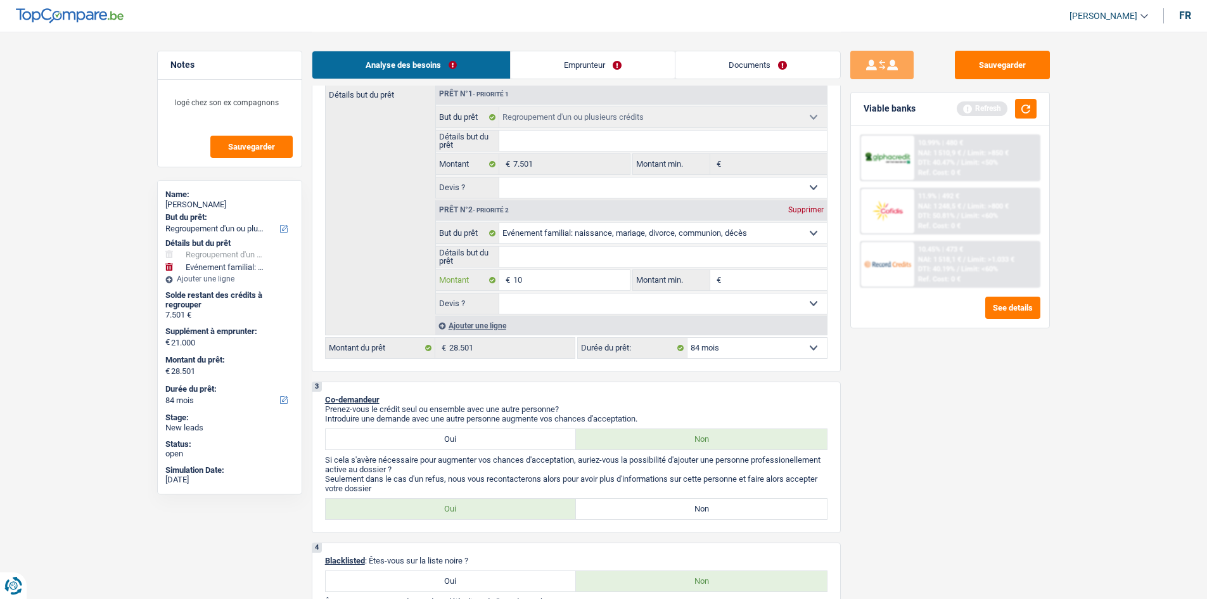
type input "10"
type input "100"
type input "1.000"
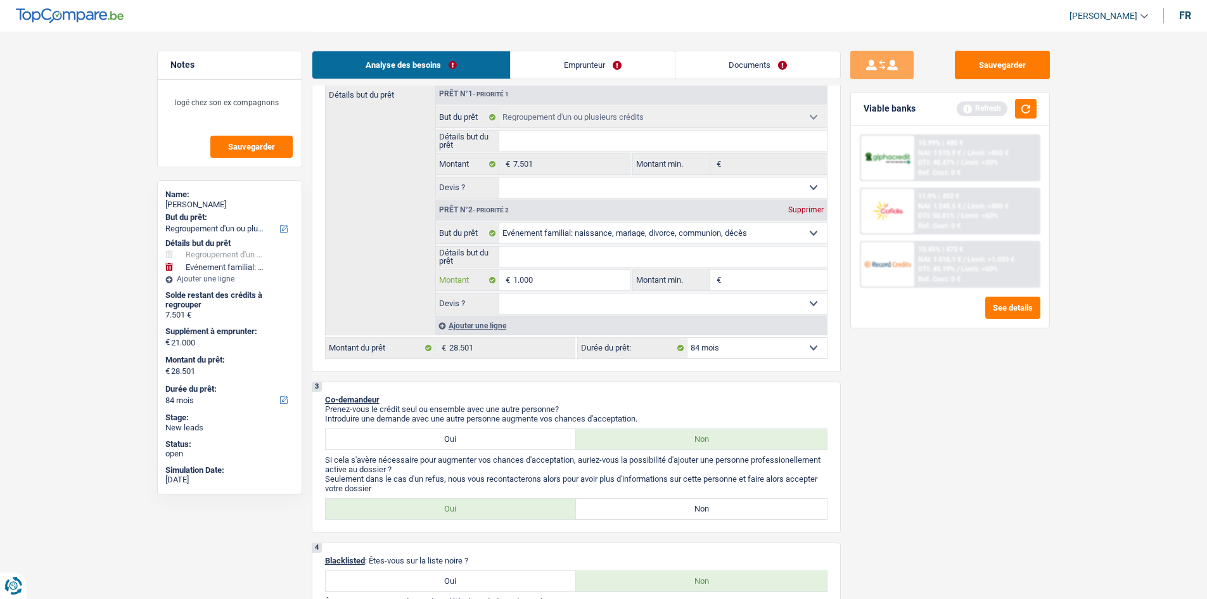
type input "100"
type input "10"
type input "1"
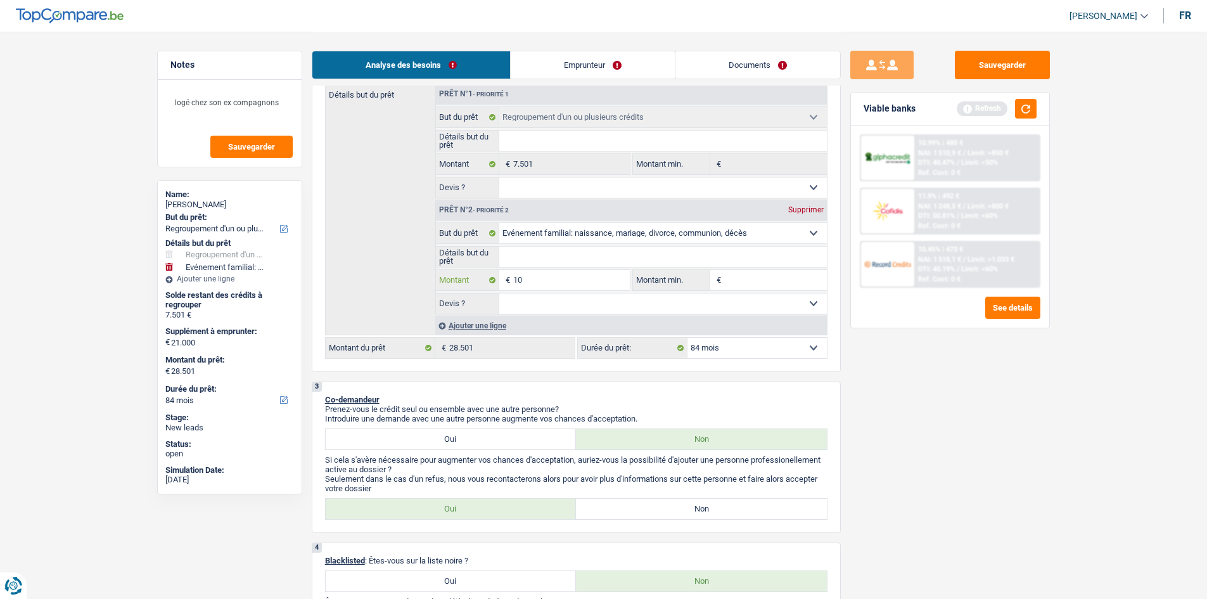
type input "1"
type input "13"
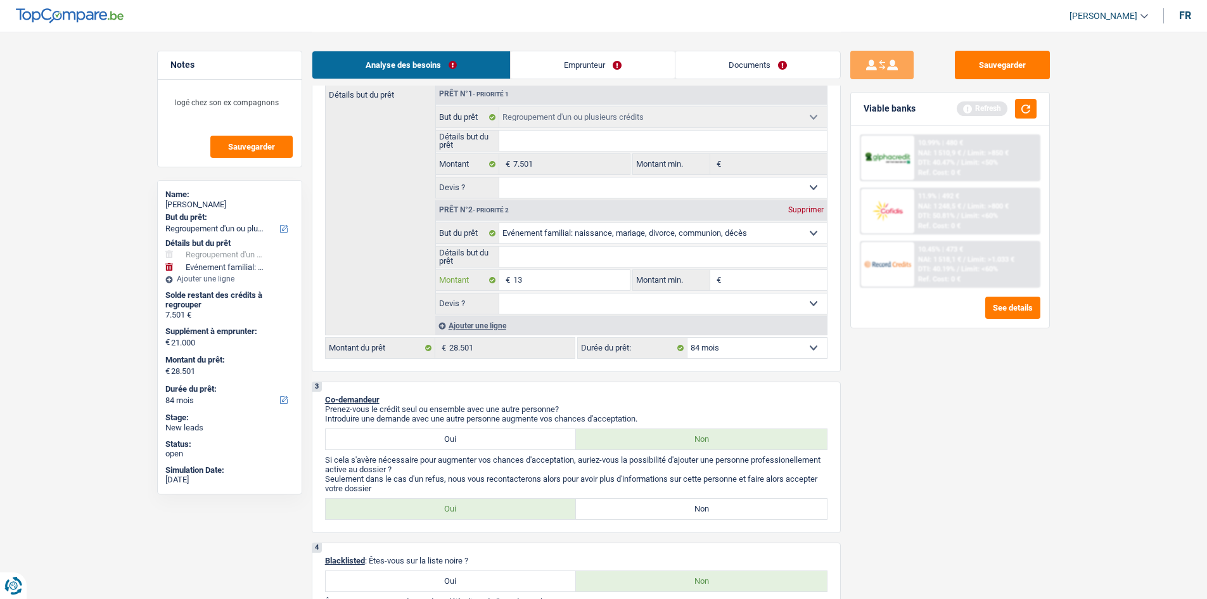
type input "130"
type input "1.300"
type input "13.000"
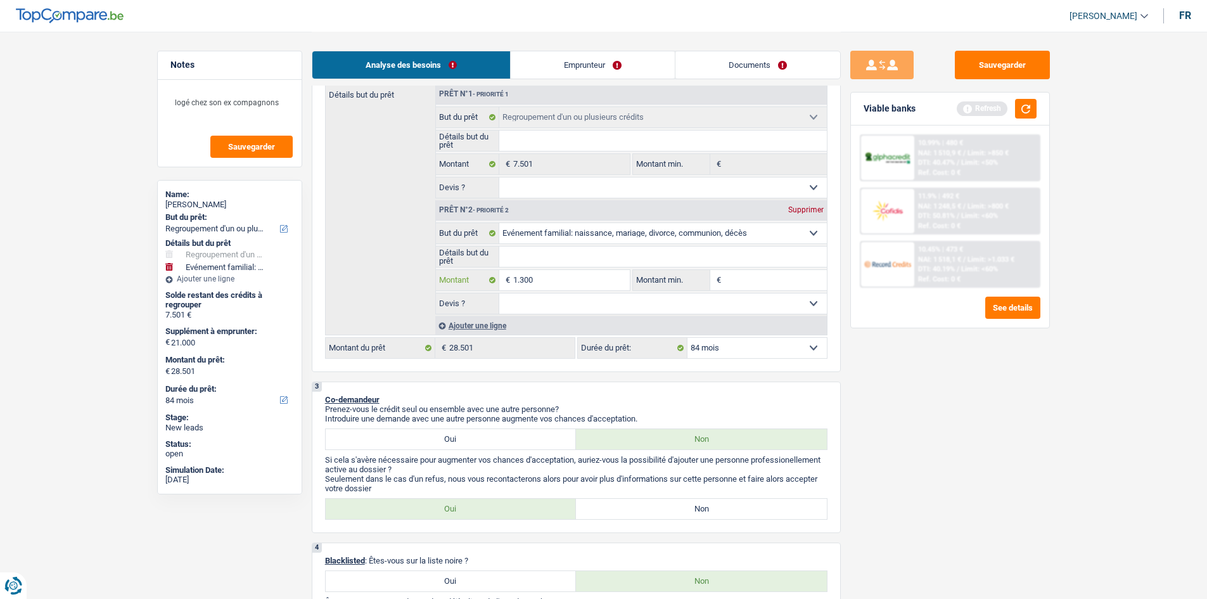
type input "13.000"
type input "20.501"
select select "120"
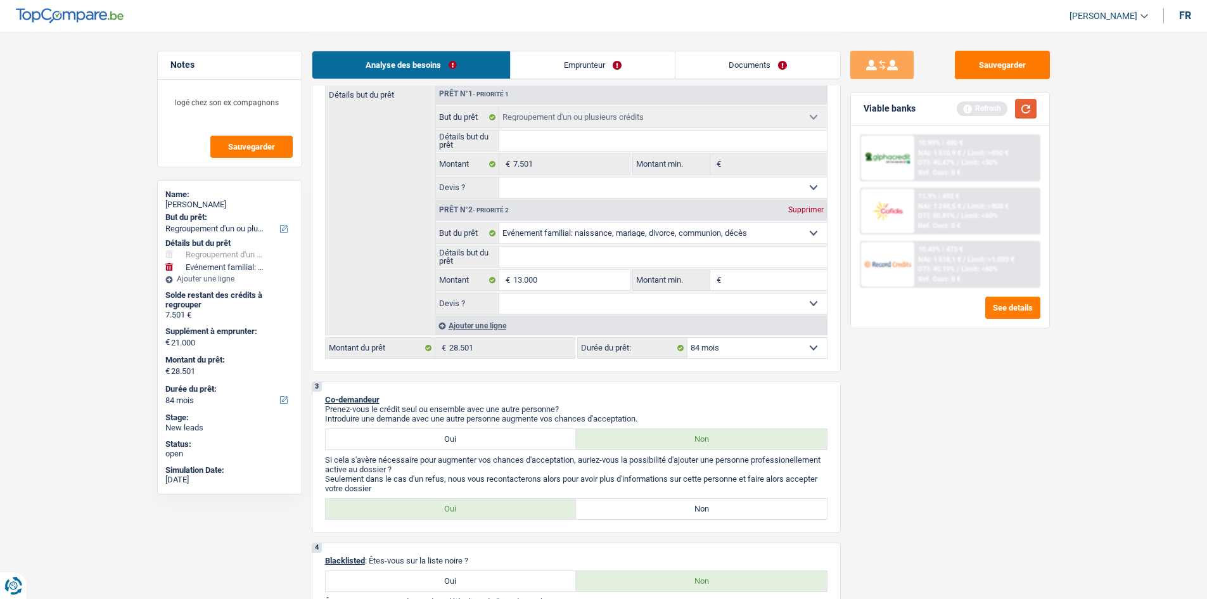
type input "20.501"
select select "120"
type input "20.501"
select select "120"
click at [1022, 110] on button "button" at bounding box center [1026, 109] width 22 height 20
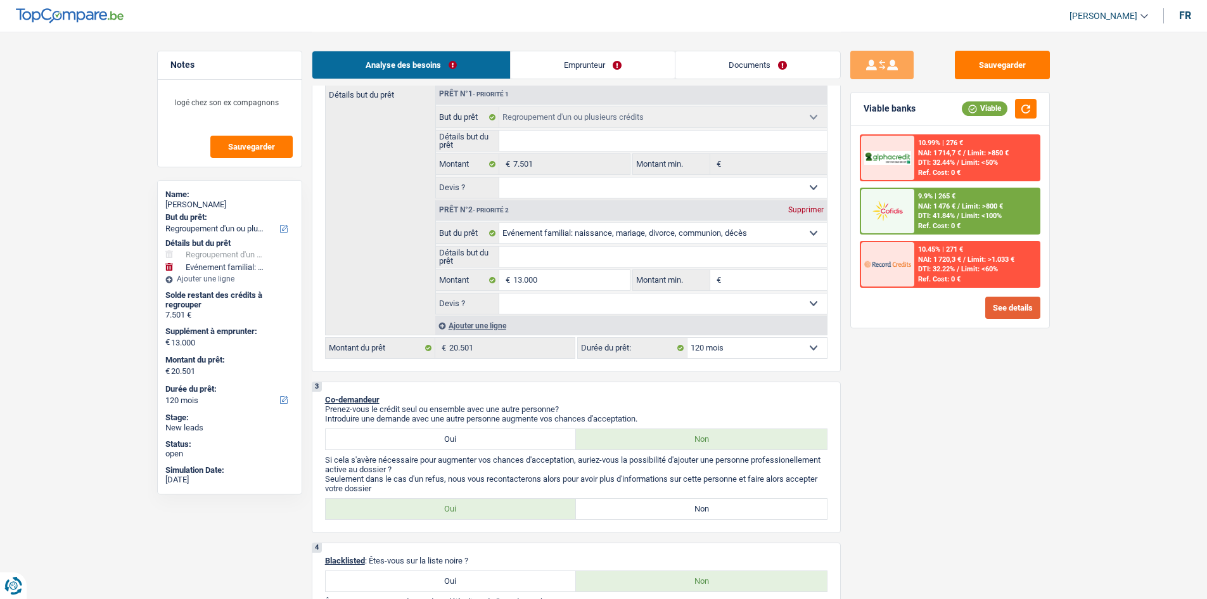
click at [1002, 305] on button "See details" at bounding box center [1012, 308] width 55 height 22
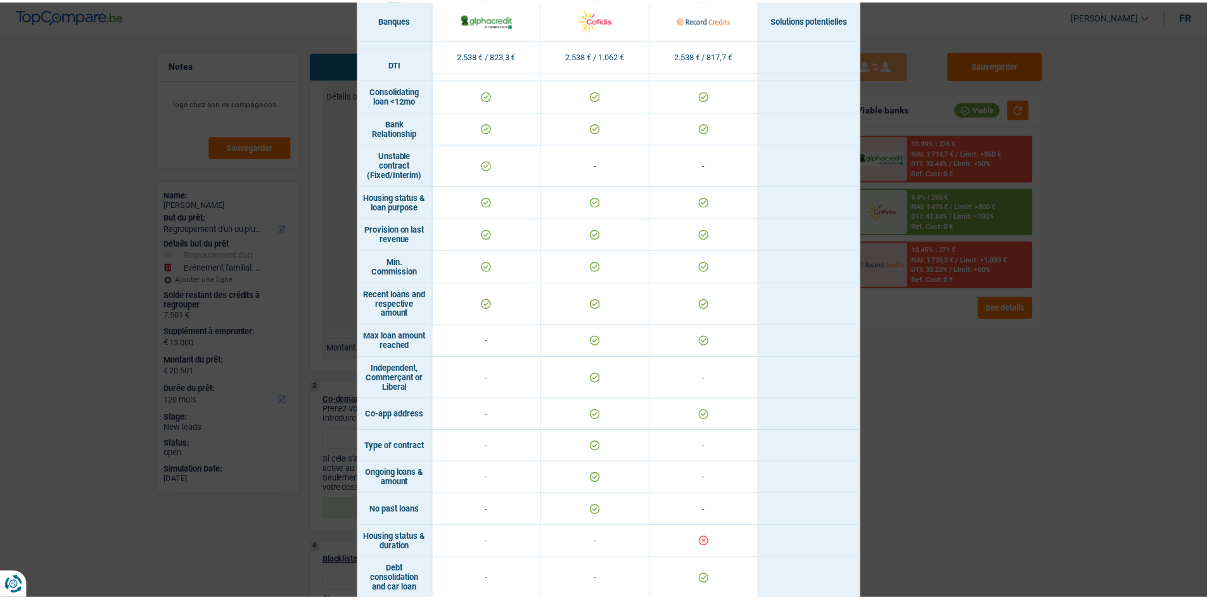
scroll to position [572, 0]
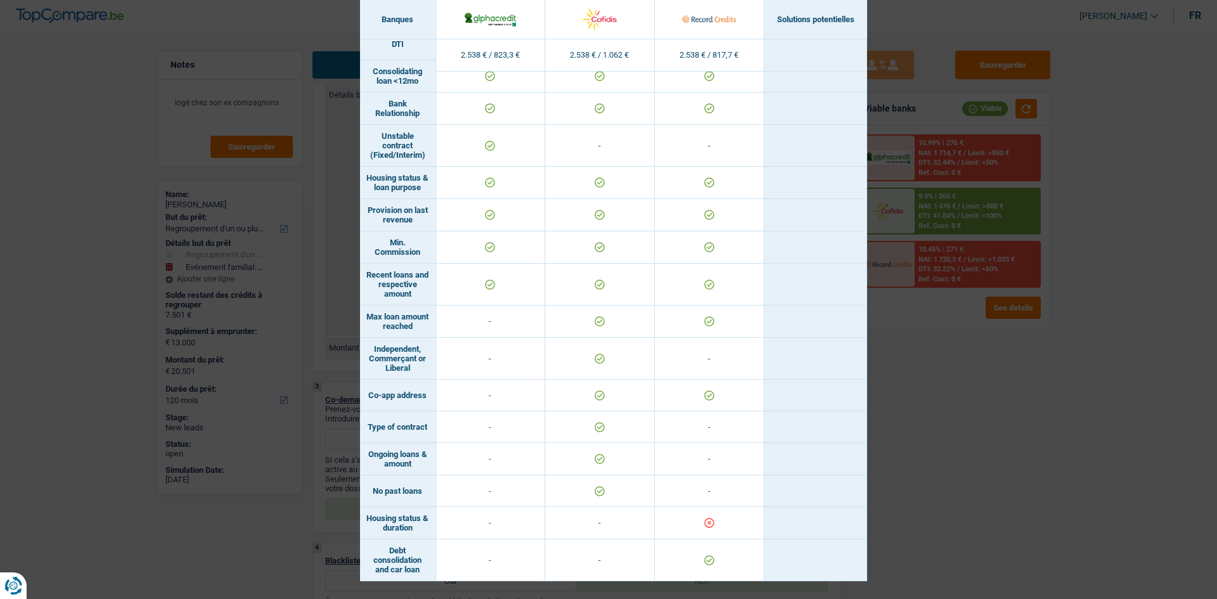
click at [945, 532] on div "Banks conditions × Banques Solutions potentielles Revenus / Charges 2.538 € / 8…" at bounding box center [608, 299] width 1217 height 599
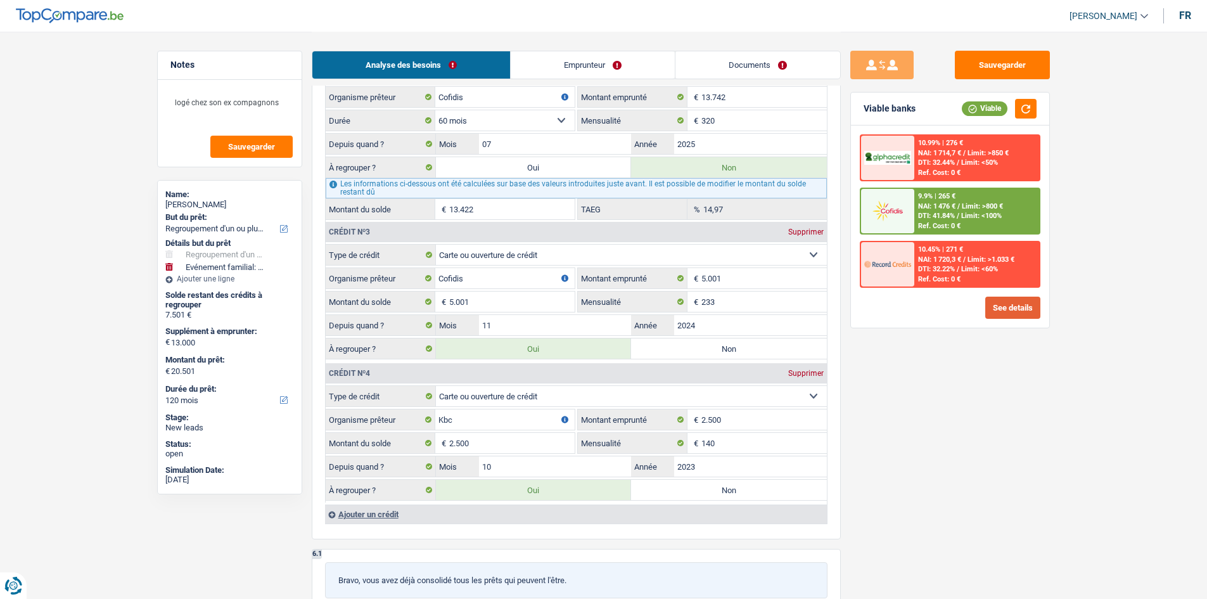
scroll to position [1565, 0]
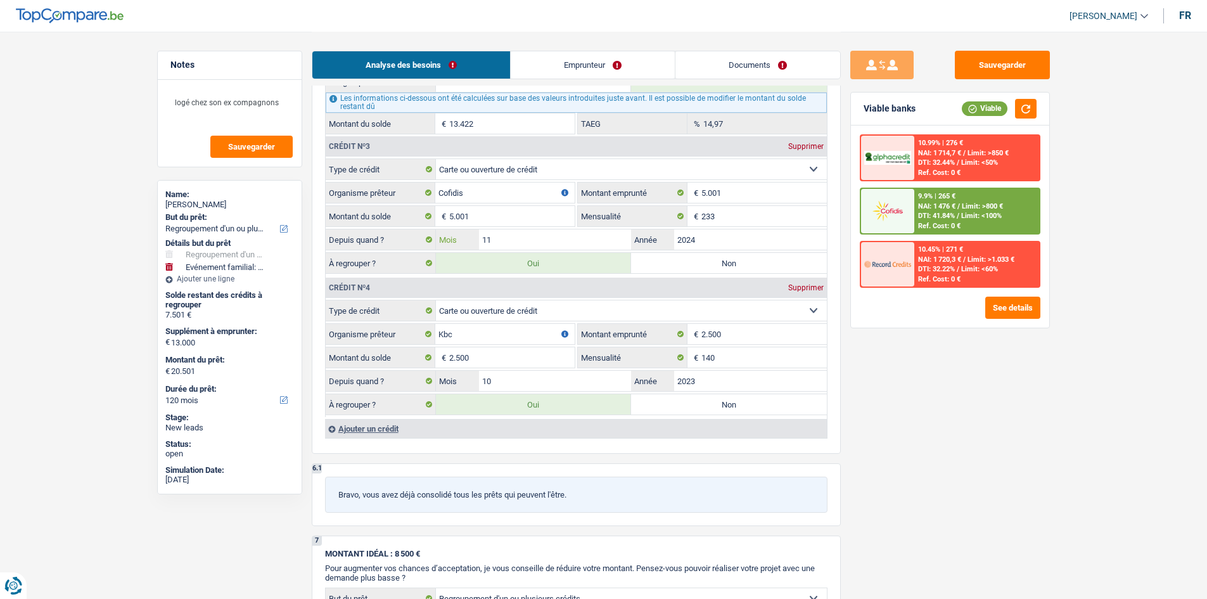
click at [575, 236] on input "11" at bounding box center [555, 239] width 153 height 20
type input "1"
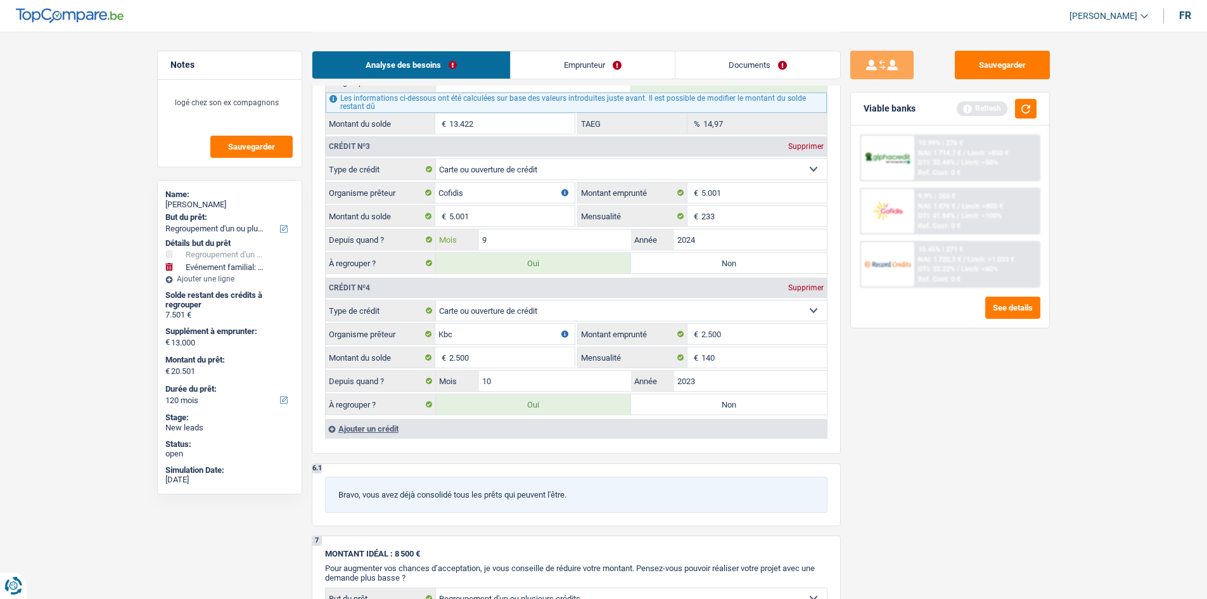
type input "9"
drag, startPoint x: 1058, startPoint y: 444, endPoint x: 1047, endPoint y: 453, distance: 13.5
click at [505, 236] on input "9" at bounding box center [555, 239] width 153 height 20
click at [494, 240] on input "9" at bounding box center [555, 239] width 153 height 20
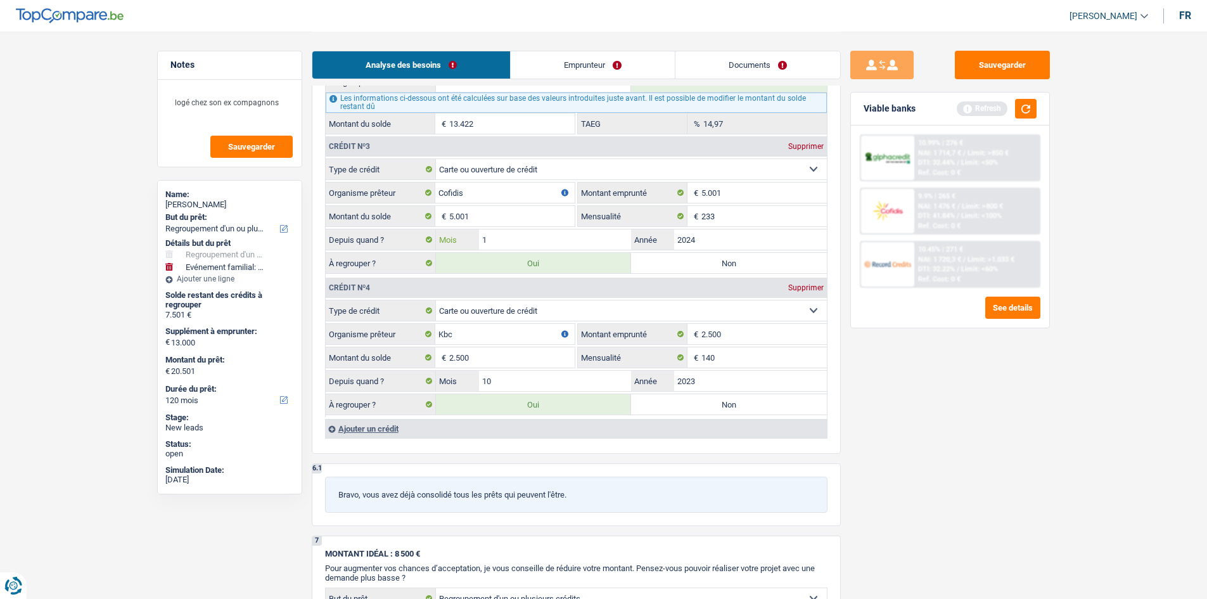
type input "10"
click at [934, 407] on div "Sauvegarder Viable banks Refresh 10.99% | 276 € NAI: 1 714,7 € / Limit: >850 € …" at bounding box center [950, 315] width 219 height 528
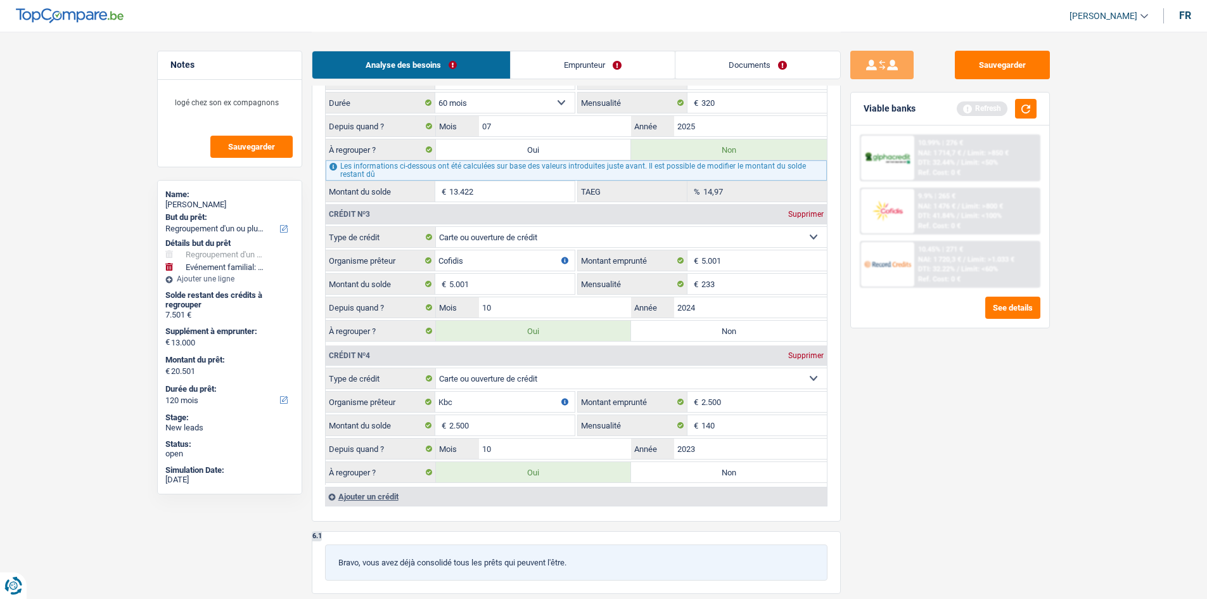
scroll to position [1629, 0]
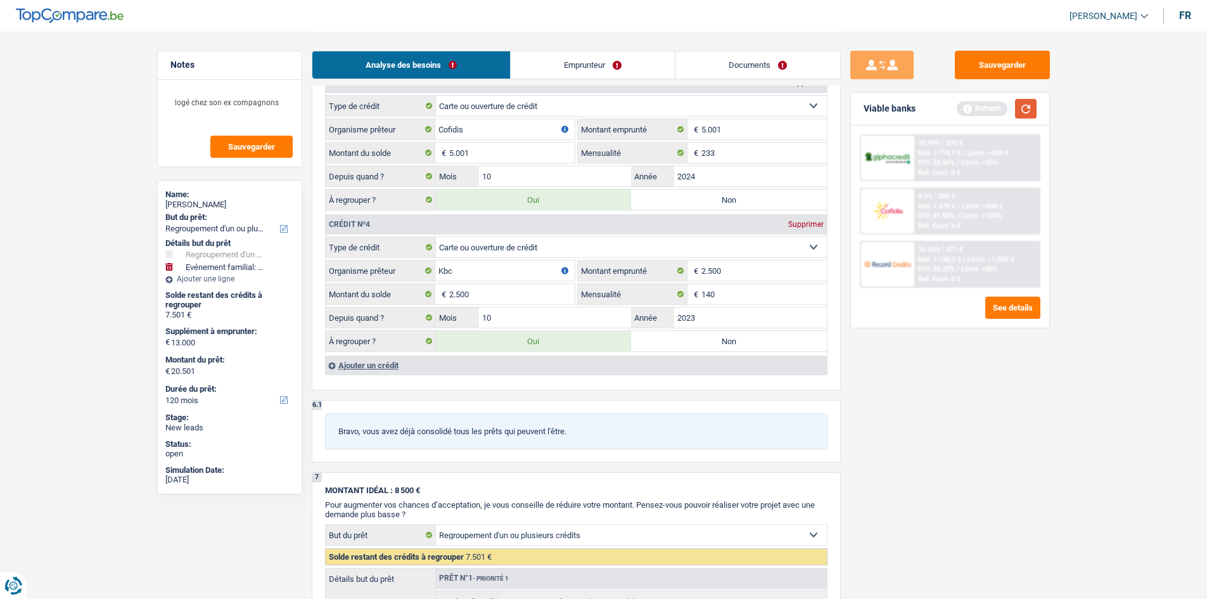
click at [1024, 110] on button "button" at bounding box center [1026, 109] width 22 height 20
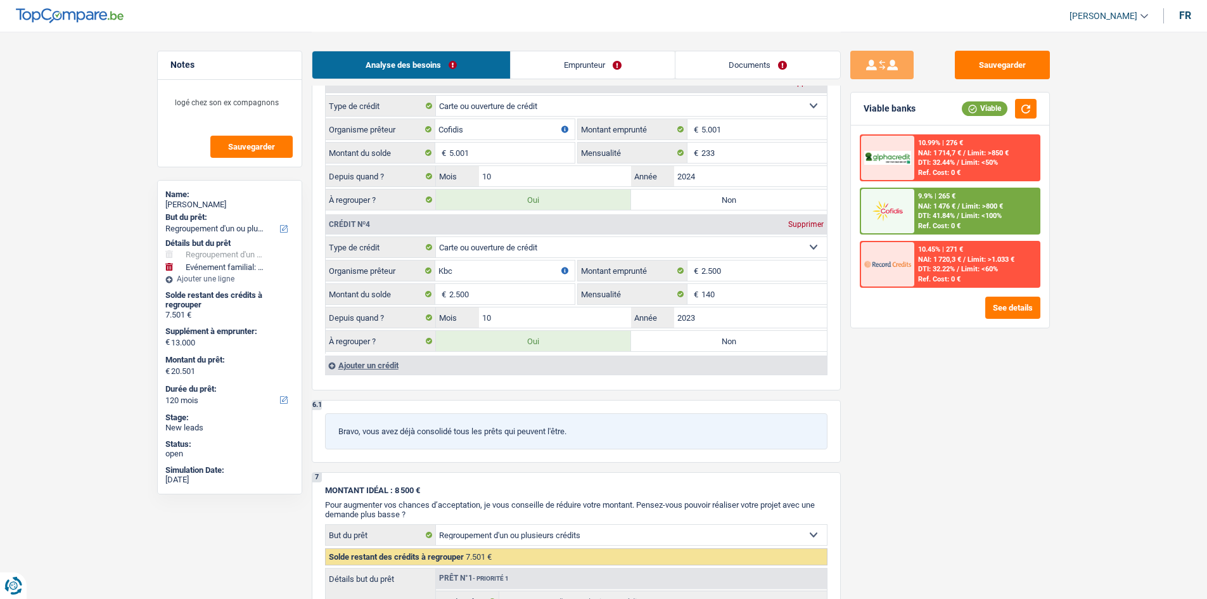
click at [652, 196] on label "Non" at bounding box center [729, 199] width 196 height 20
click at [652, 196] on input "Non" at bounding box center [729, 199] width 196 height 20
radio input "true"
type input "15.500"
select select "84"
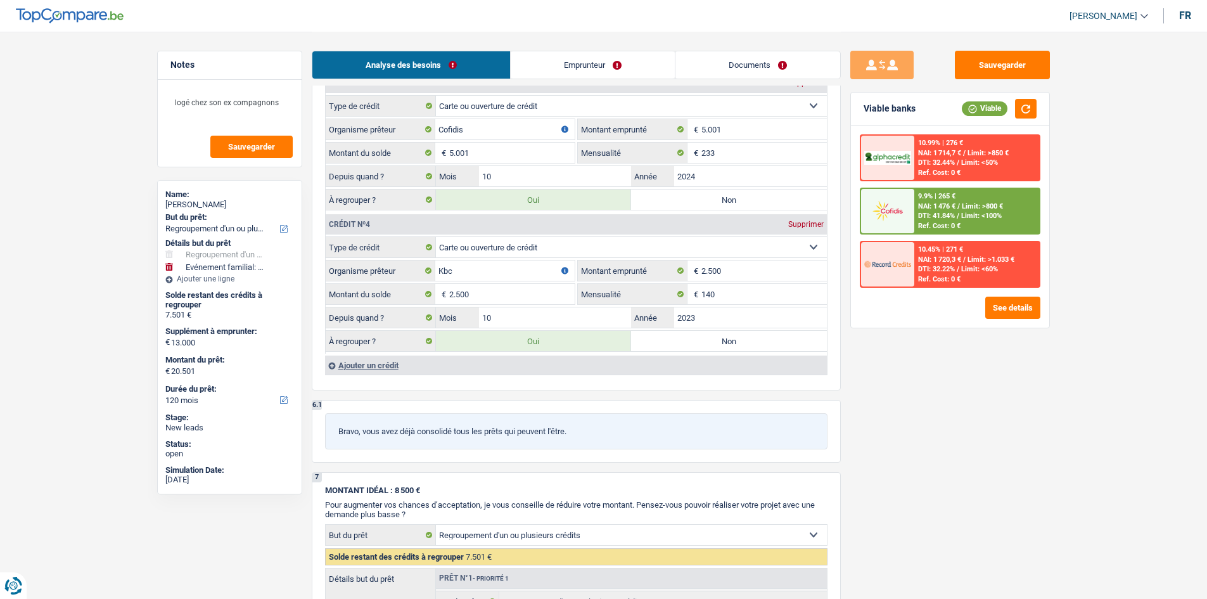
type input "2.500"
type input "15.500"
select select "84"
radio input "false"
type input "2.500"
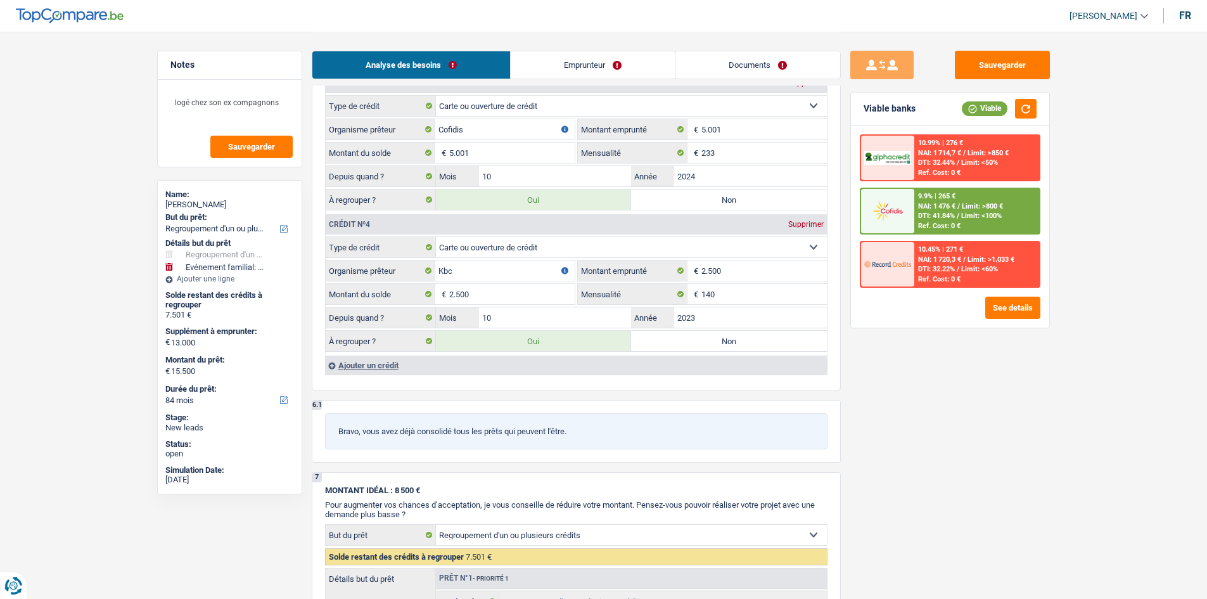
type input "15.500"
select select "84"
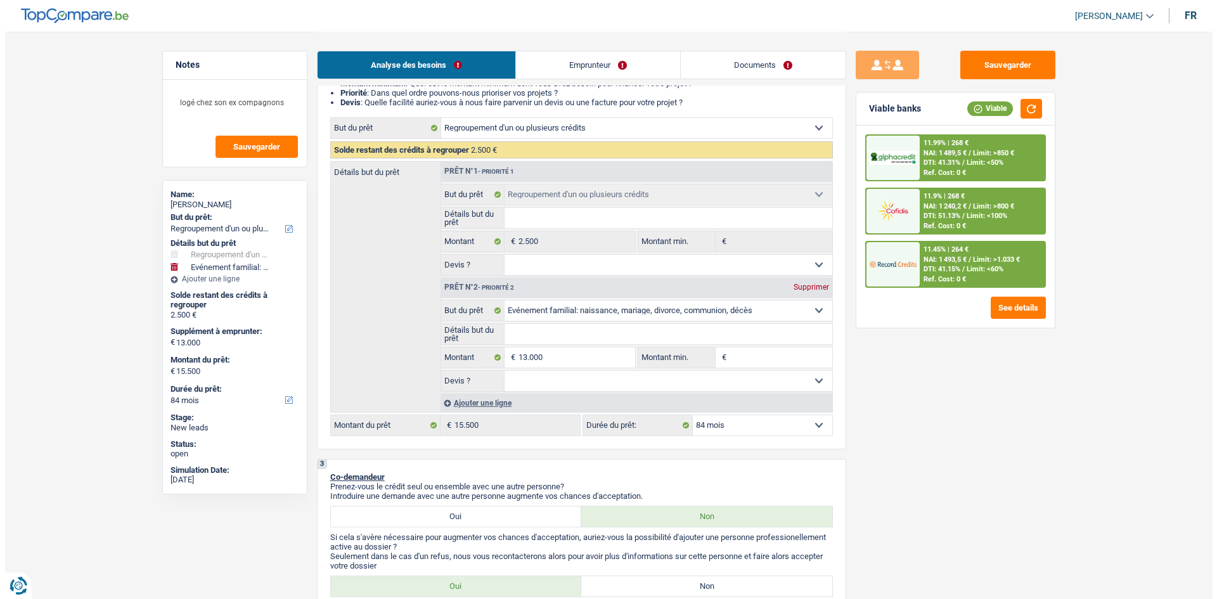
scroll to position [44, 0]
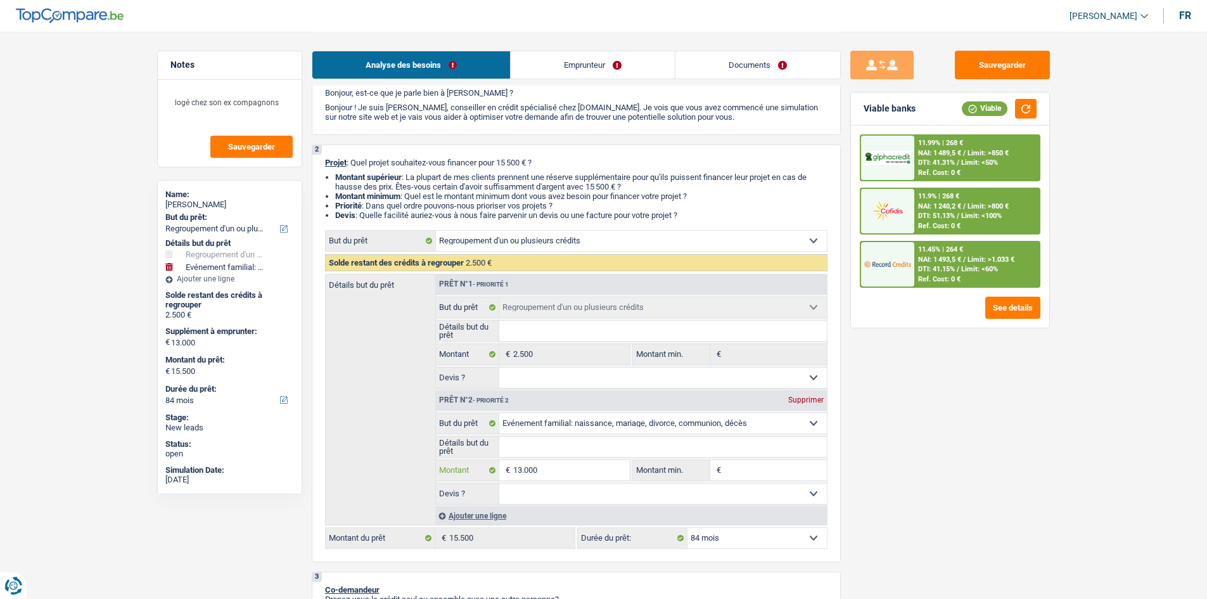
click at [560, 476] on input "13.000" at bounding box center [571, 470] width 116 height 20
type input "1.300"
type input "130"
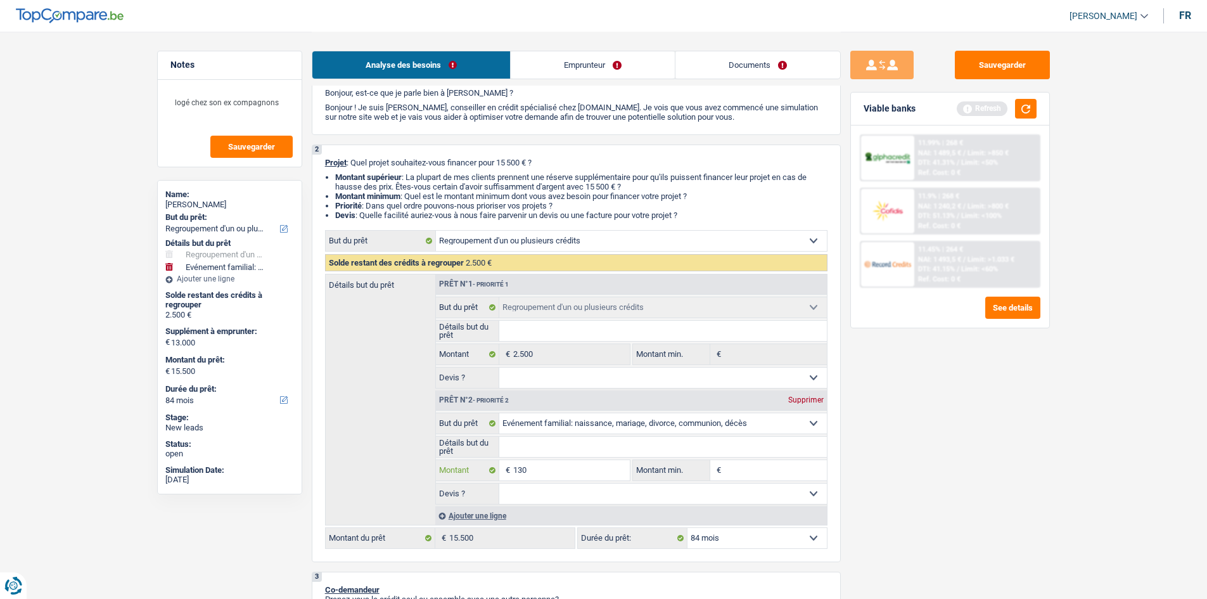
type input "13"
type input "1"
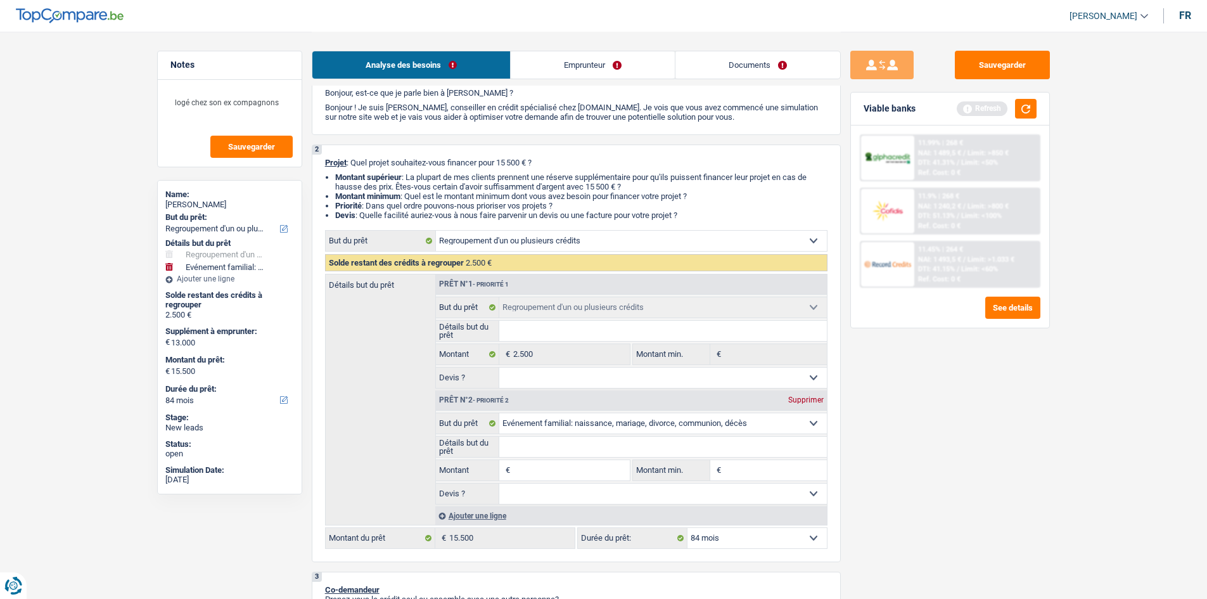
type input "1"
type input "3"
type input "30"
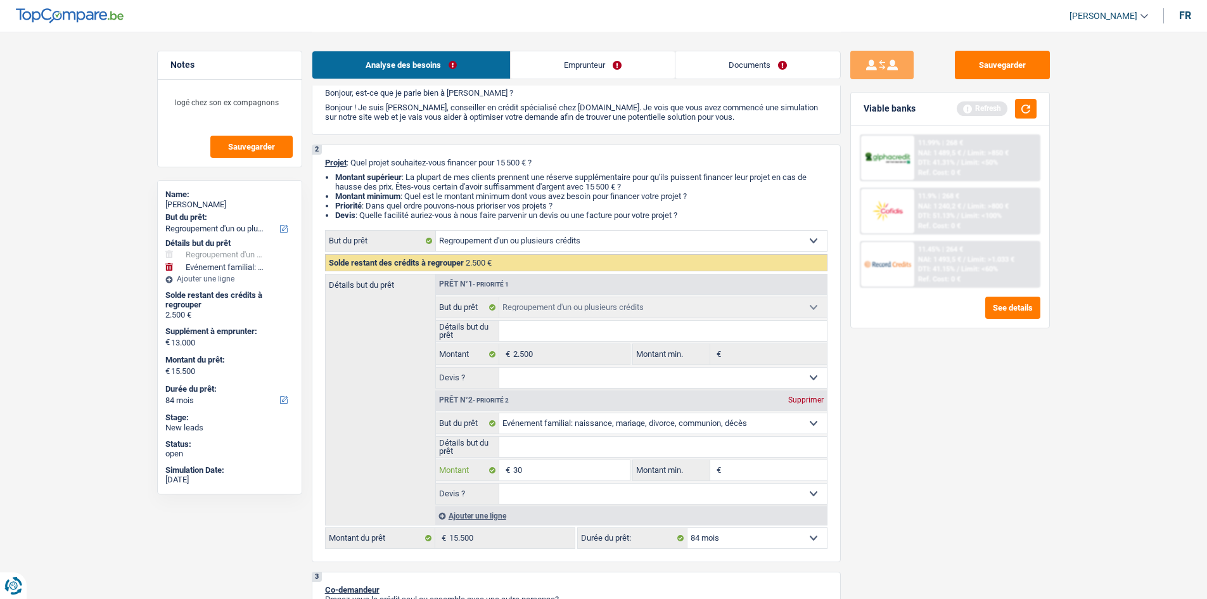
type input "300"
type input "3.000"
type input "30.000"
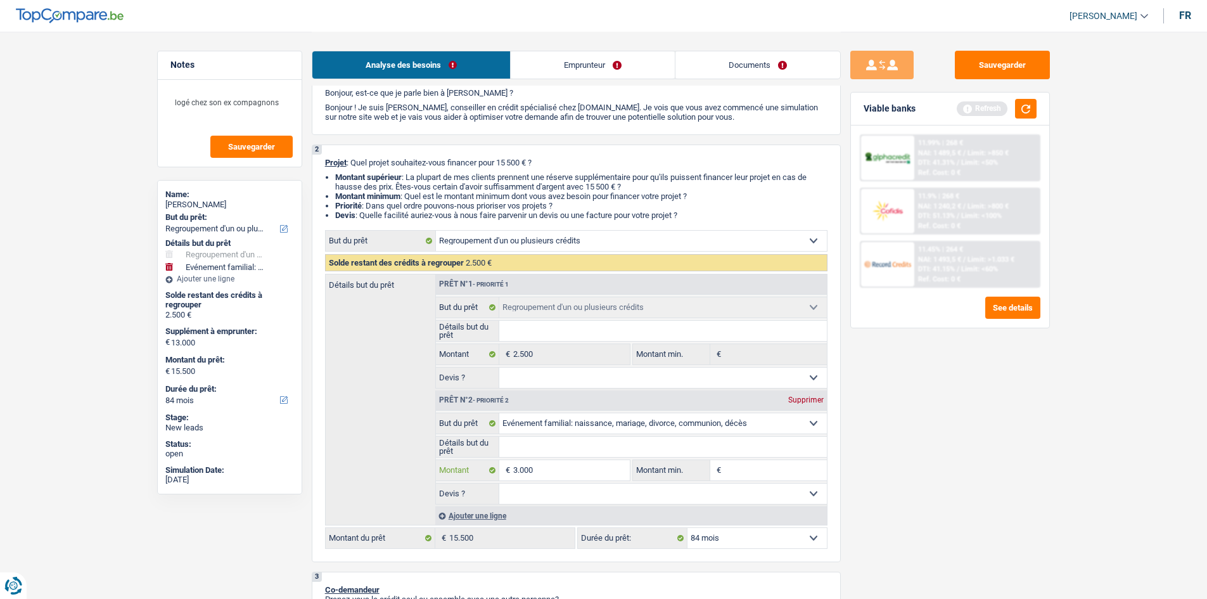
type input "30.000"
type input "32.500"
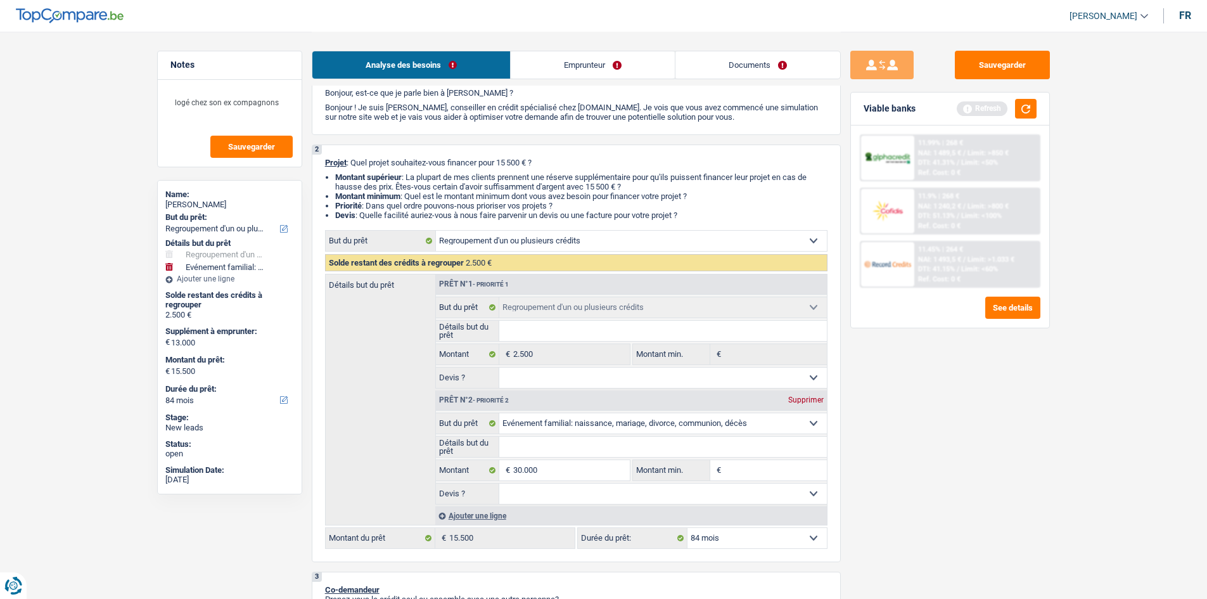
type input "32.500"
click at [983, 523] on div "Sauvegarder Viable banks Refresh 11.99% | 268 € NAI: 1 489,5 € / Limit: >850 € …" at bounding box center [950, 315] width 219 height 528
select select "120"
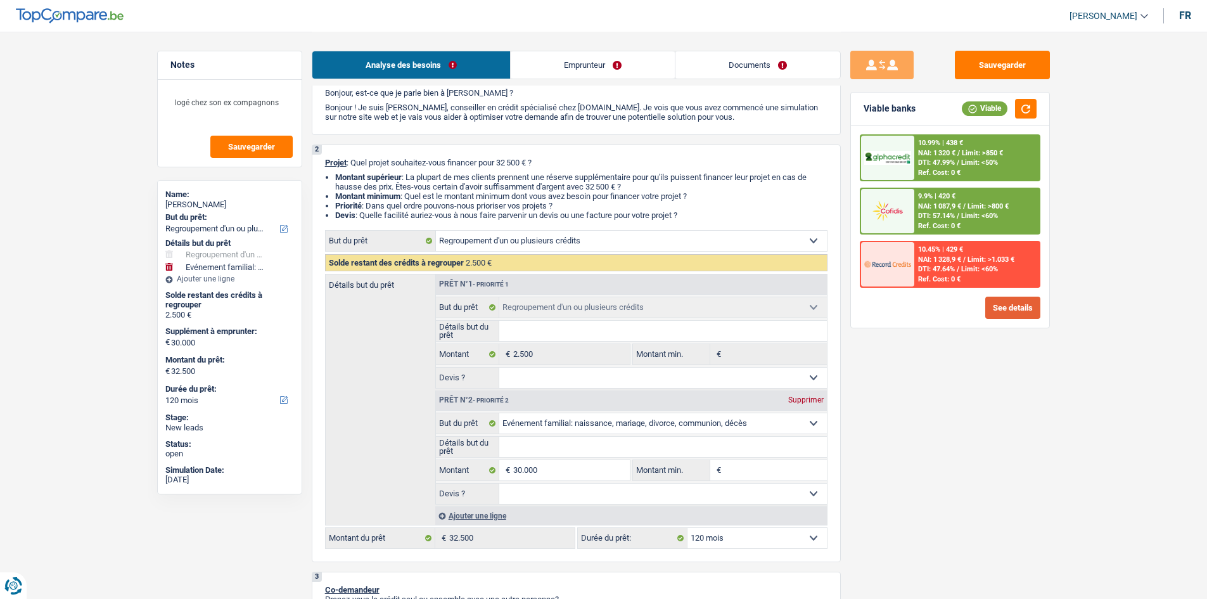
click at [999, 304] on button "See details" at bounding box center [1012, 308] width 55 height 22
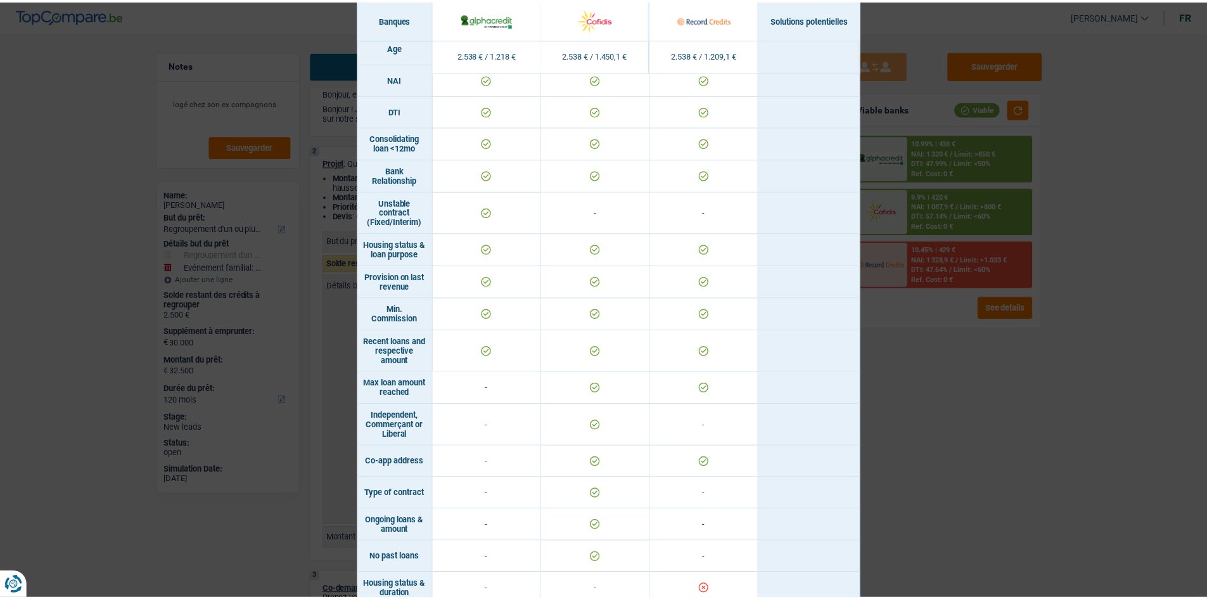
scroll to position [546, 0]
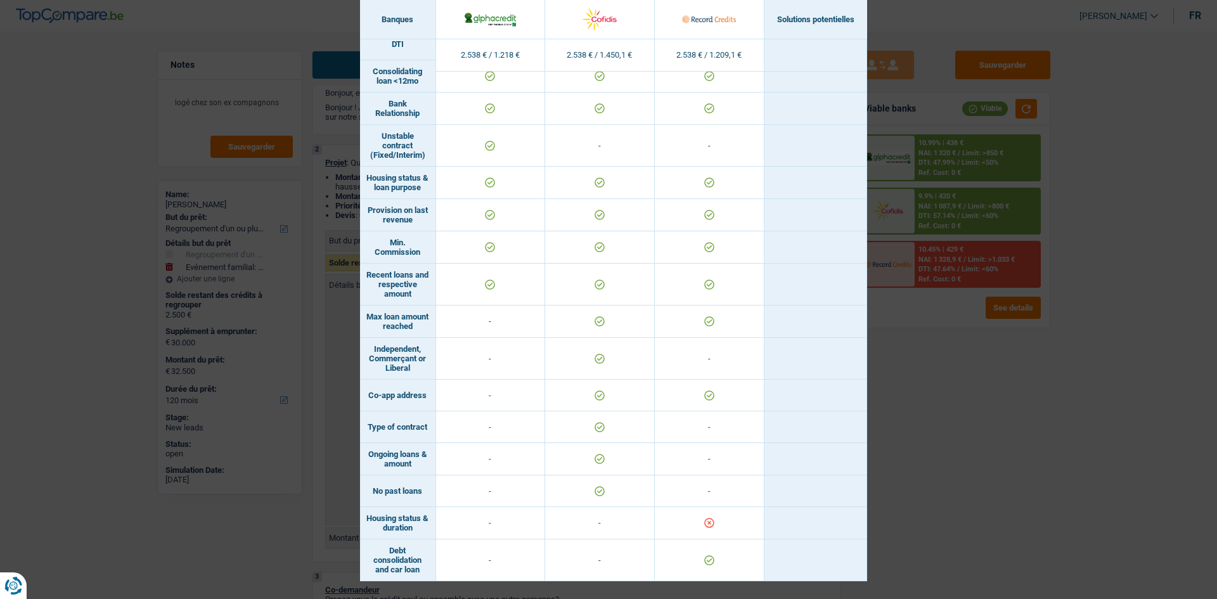
click at [902, 493] on div "Banks conditions × Banques Solutions potentielles Revenus / Charges 2.538 € / 1…" at bounding box center [608, 299] width 1217 height 599
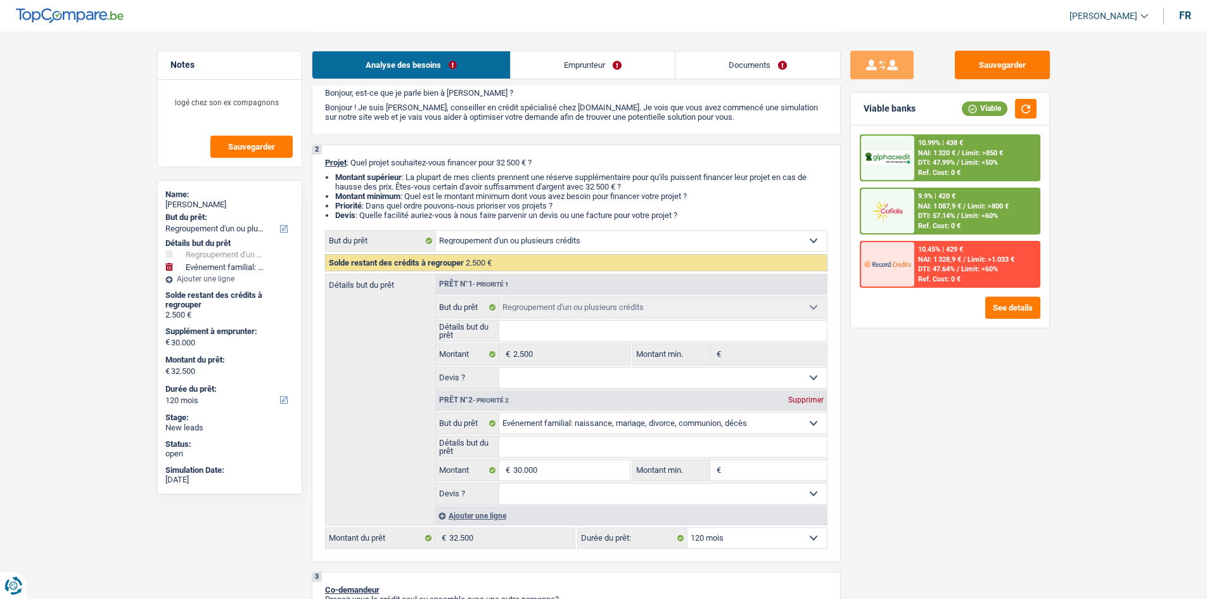
click at [622, 72] on link "Emprunteur" at bounding box center [593, 64] width 164 height 27
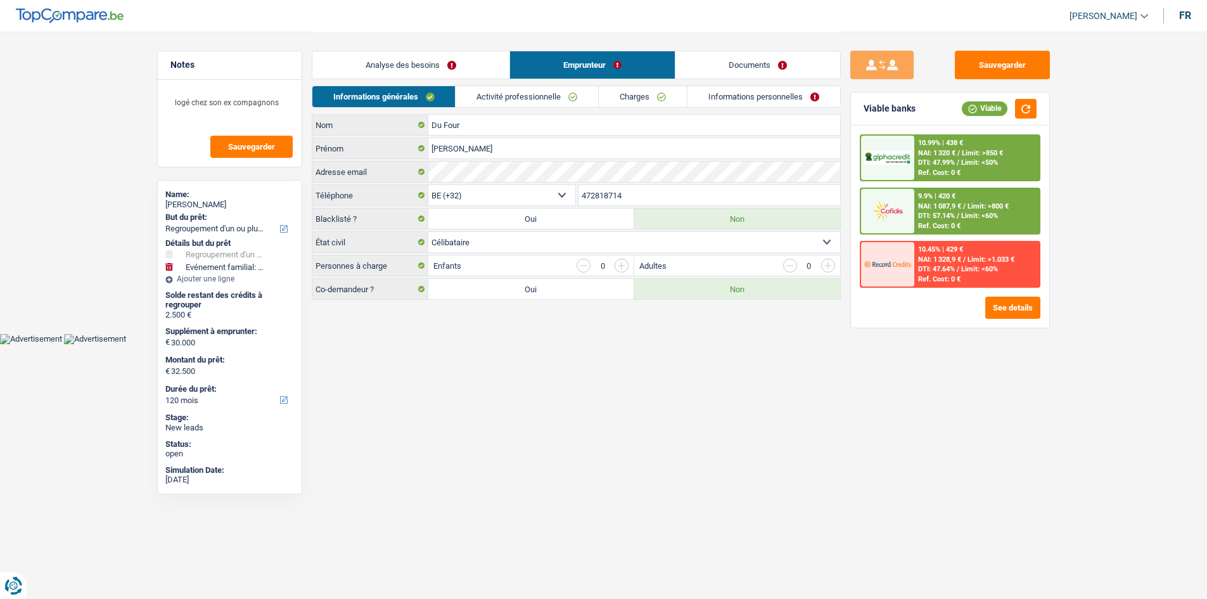
scroll to position [0, 0]
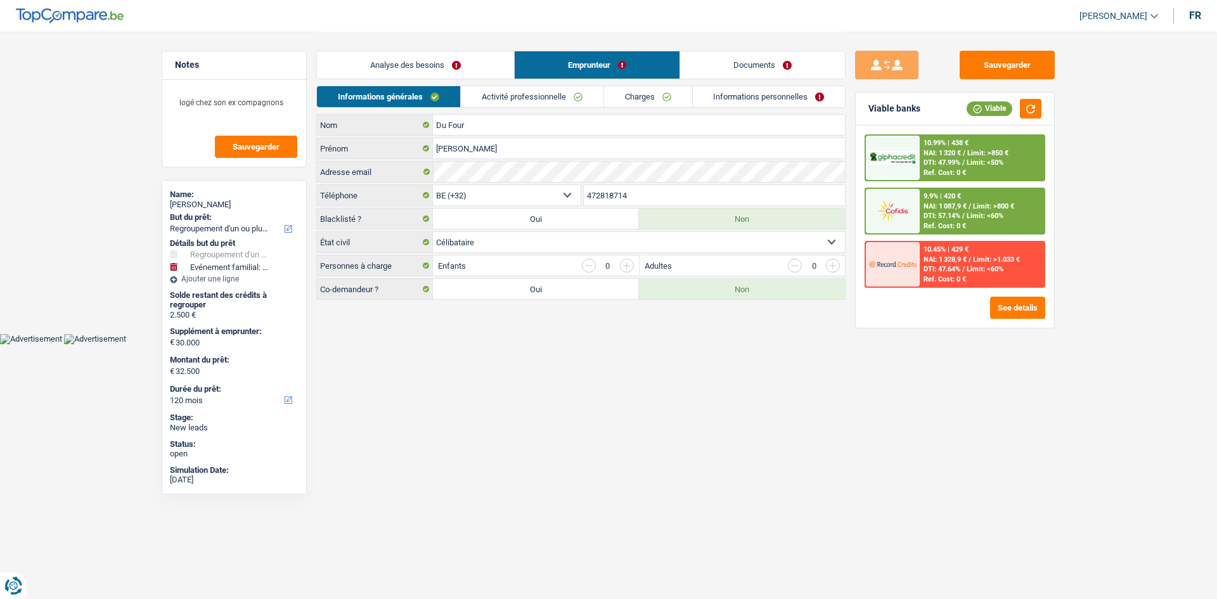
click at [726, 66] on link "Documents" at bounding box center [762, 64] width 165 height 27
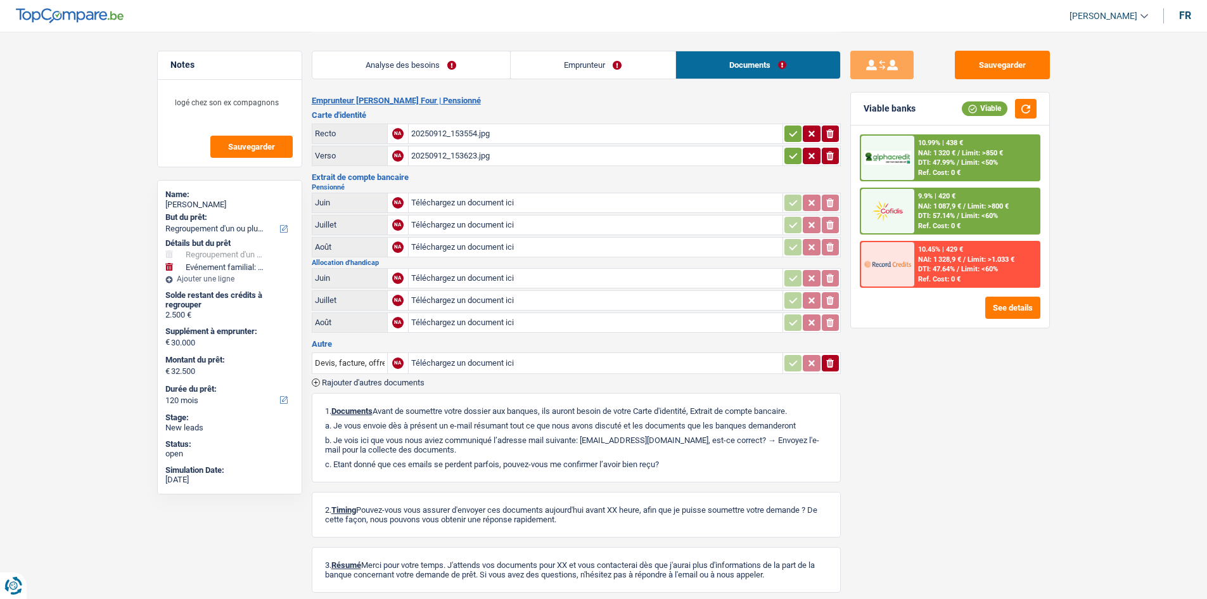
click at [632, 47] on div "Analyse des besoins Emprunteur Documents" at bounding box center [576, 59] width 529 height 54
click at [449, 154] on div "20250912_153623.jpg" at bounding box center [595, 155] width 369 height 19
click at [380, 69] on link "Analyse des besoins" at bounding box center [411, 64] width 198 height 27
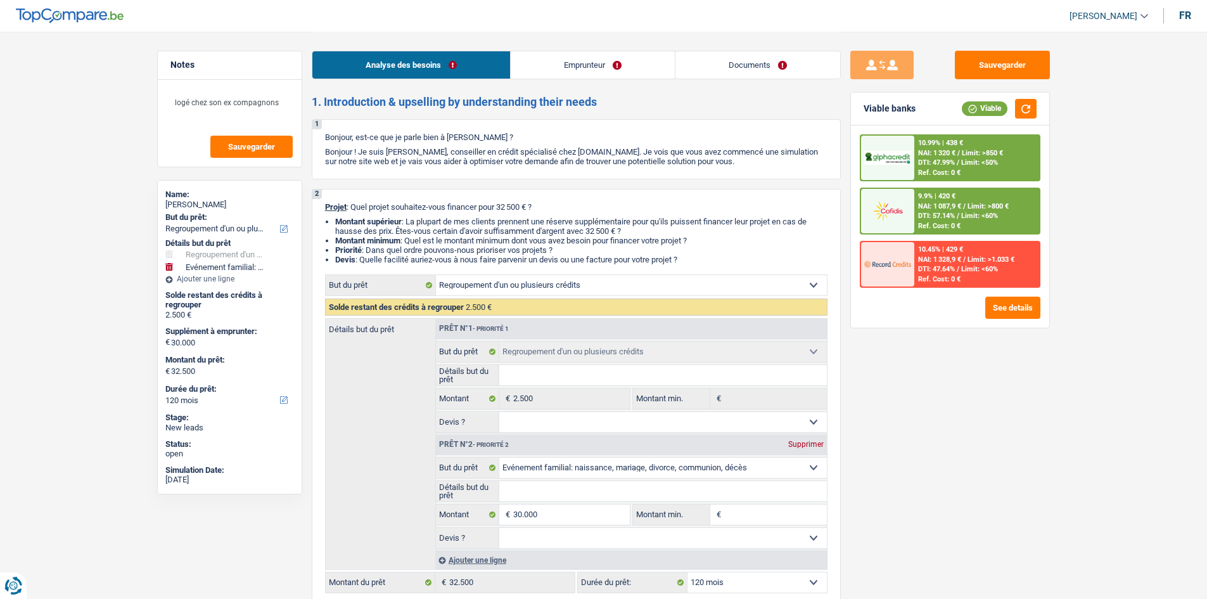
click at [931, 163] on span "DTI: 47.99%" at bounding box center [936, 162] width 37 height 8
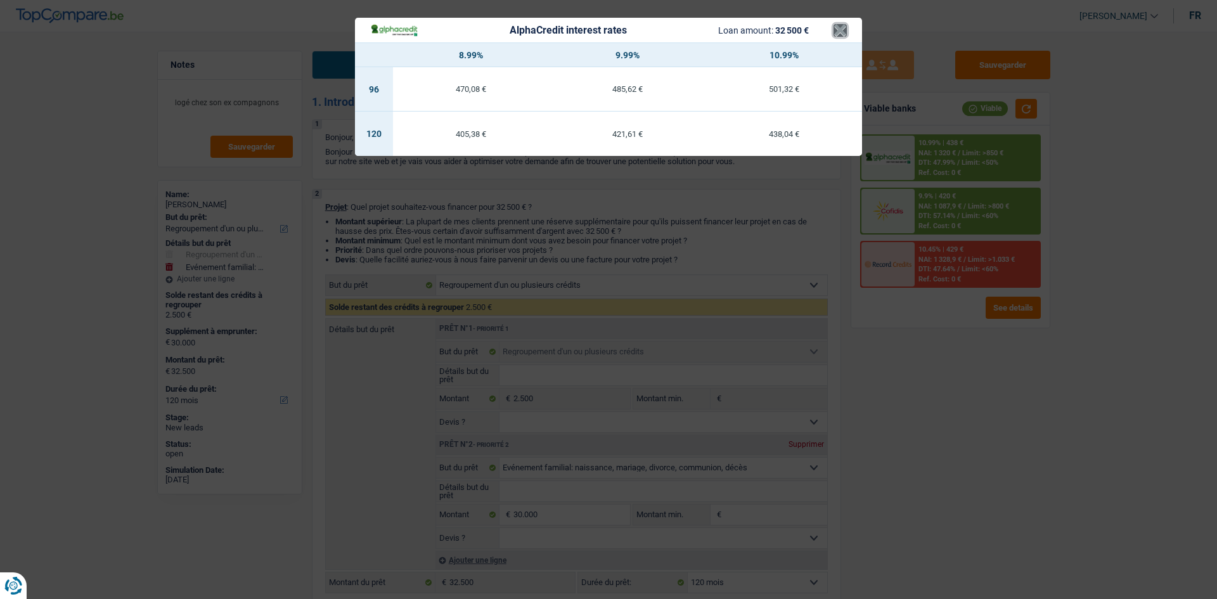
click at [835, 30] on button "×" at bounding box center [839, 30] width 13 height 13
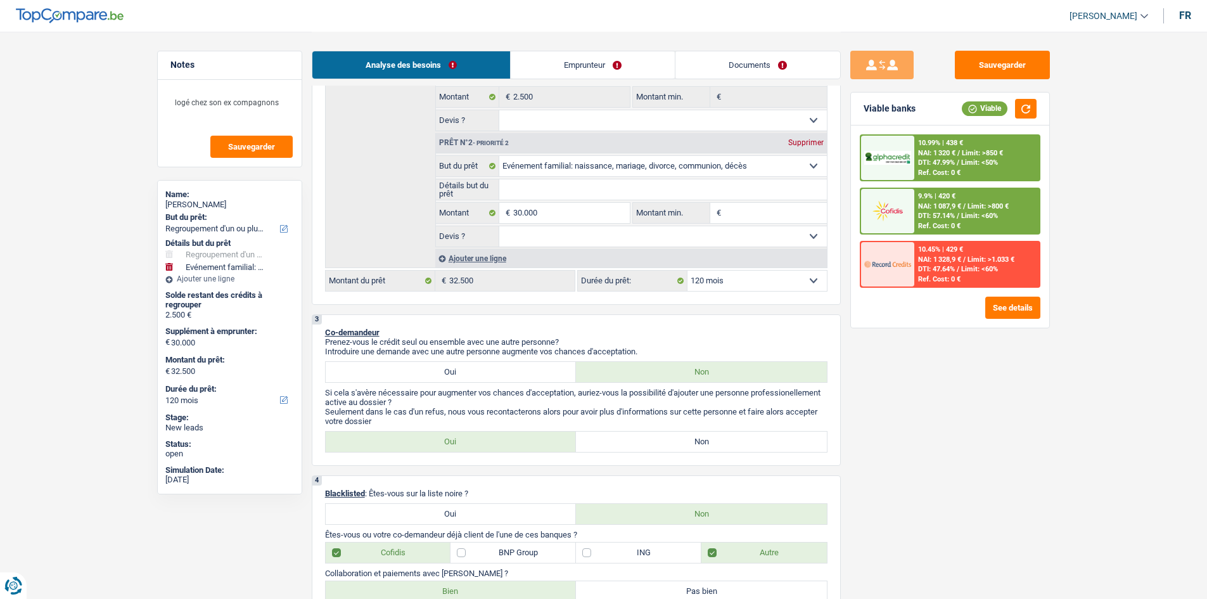
scroll to position [190, 0]
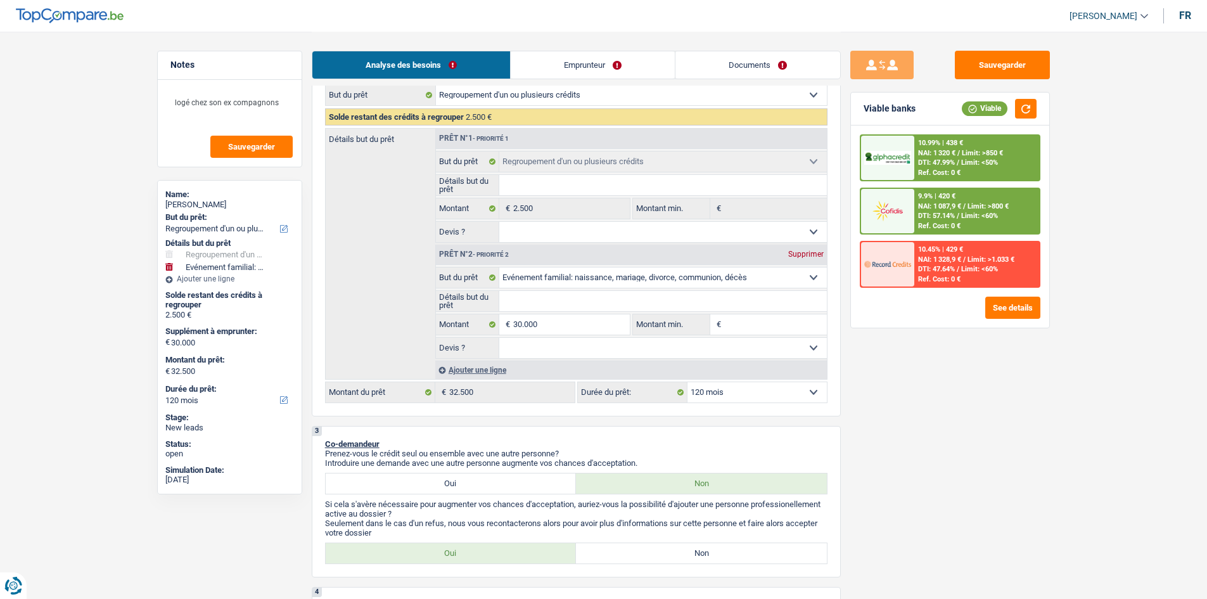
click at [731, 385] on select "12 mois 18 mois 24 mois 30 mois 36 mois 42 mois 48 mois 60 mois 72 mois 84 mois…" at bounding box center [757, 392] width 139 height 20
select select "96"
click at [688, 382] on select "12 mois 18 mois 24 mois 30 mois 36 mois 42 mois 48 mois 60 mois 72 mois 84 mois…" at bounding box center [757, 392] width 139 height 20
select select "96"
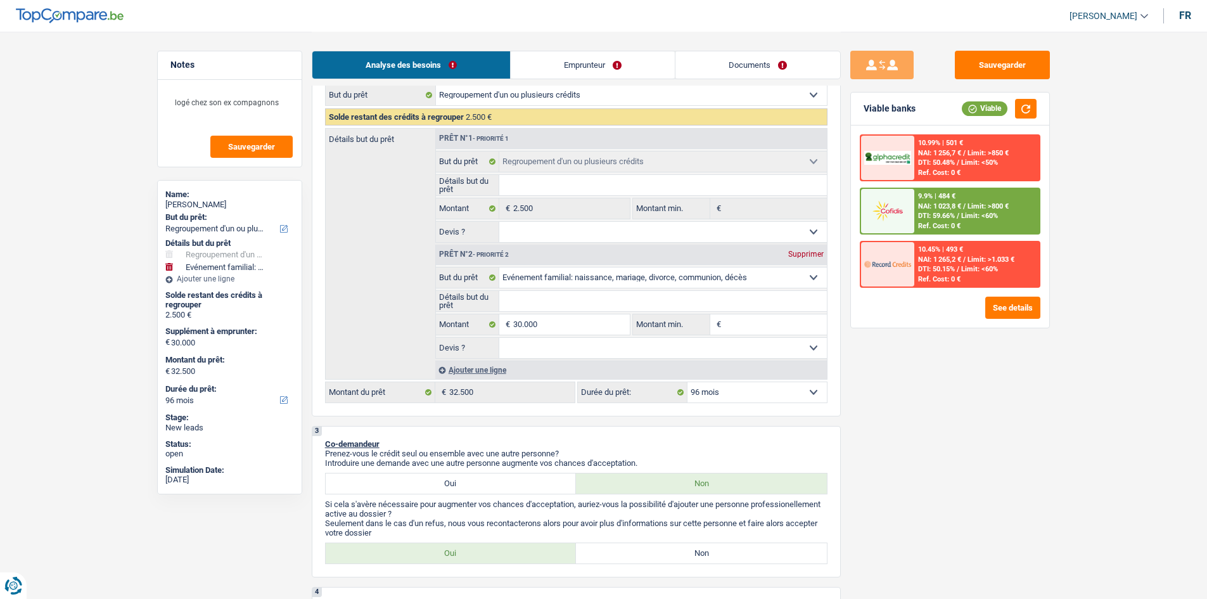
click at [760, 399] on select "12 mois 18 mois 24 mois 30 mois 36 mois 42 mois 48 mois 60 mois 72 mois 84 mois…" at bounding box center [757, 392] width 139 height 20
select select "120"
click at [688, 382] on select "12 mois 18 mois 24 mois 30 mois 36 mois 42 mois 48 mois 60 mois 72 mois 84 mois…" at bounding box center [757, 392] width 139 height 20
select select "120"
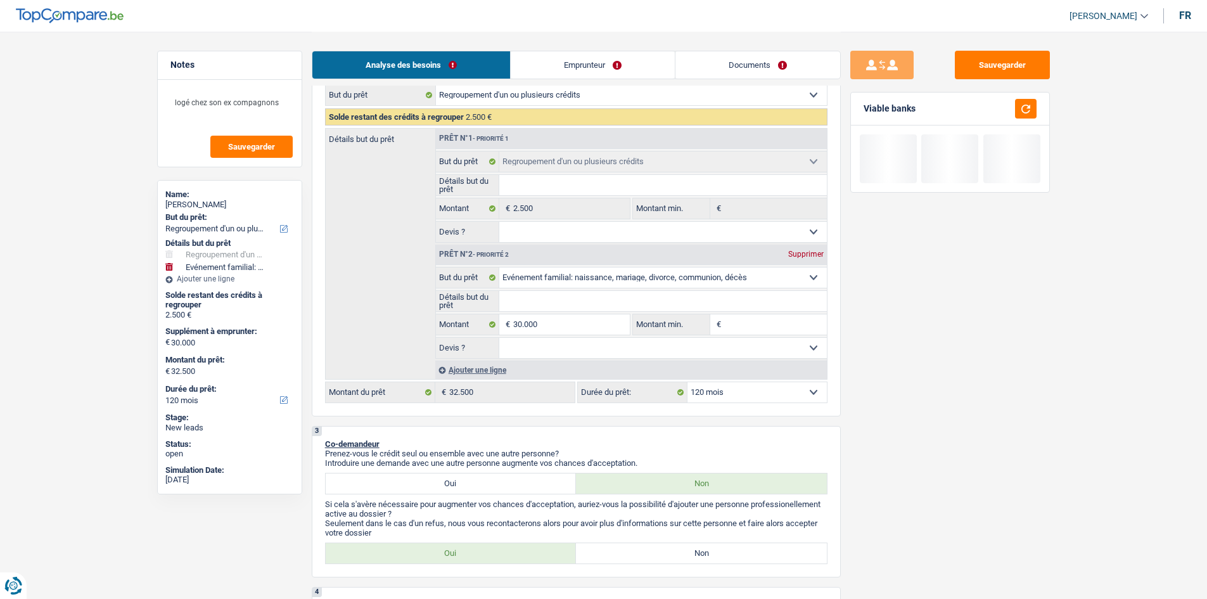
click at [902, 430] on div "Sauvegarder Viable banks" at bounding box center [950, 315] width 219 height 528
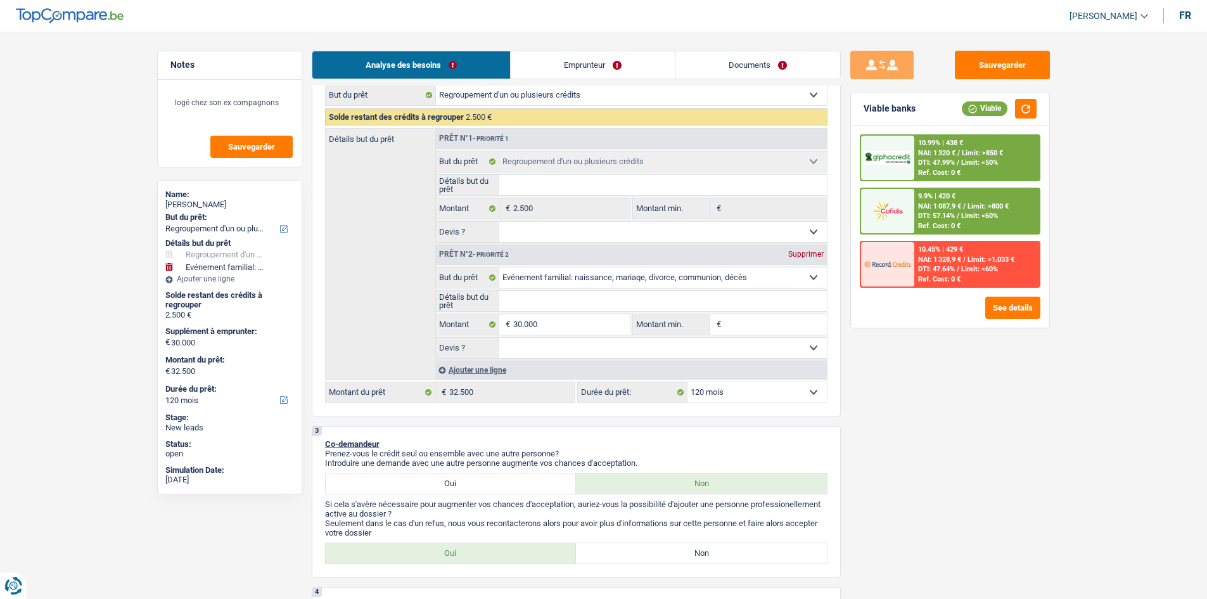
click at [547, 67] on link "Emprunteur" at bounding box center [593, 64] width 164 height 27
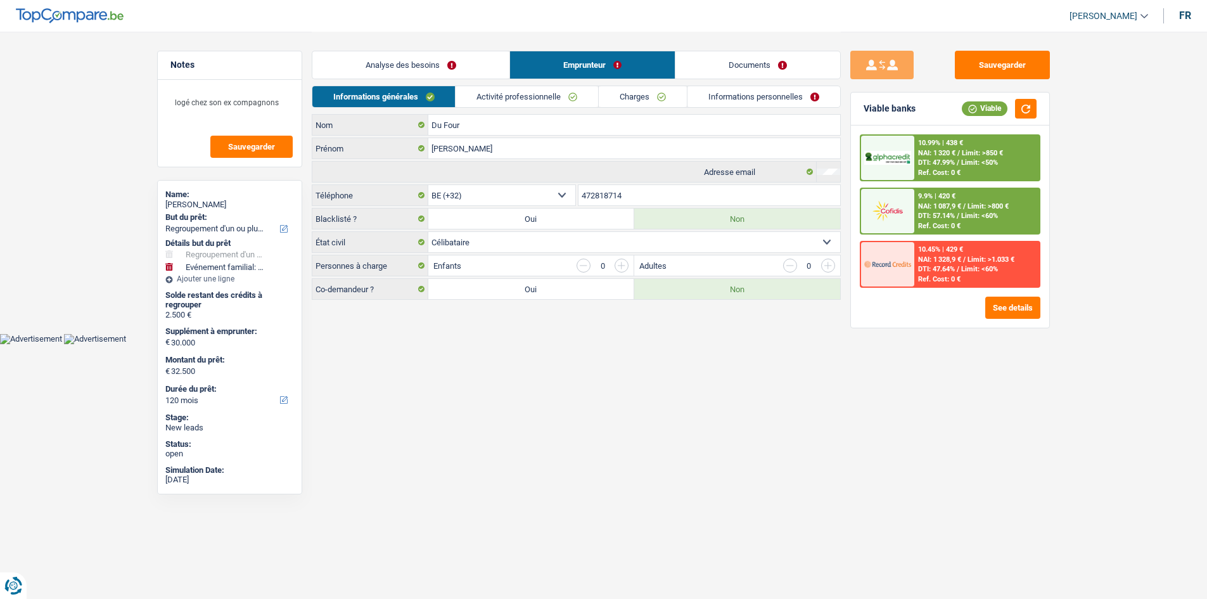
scroll to position [0, 0]
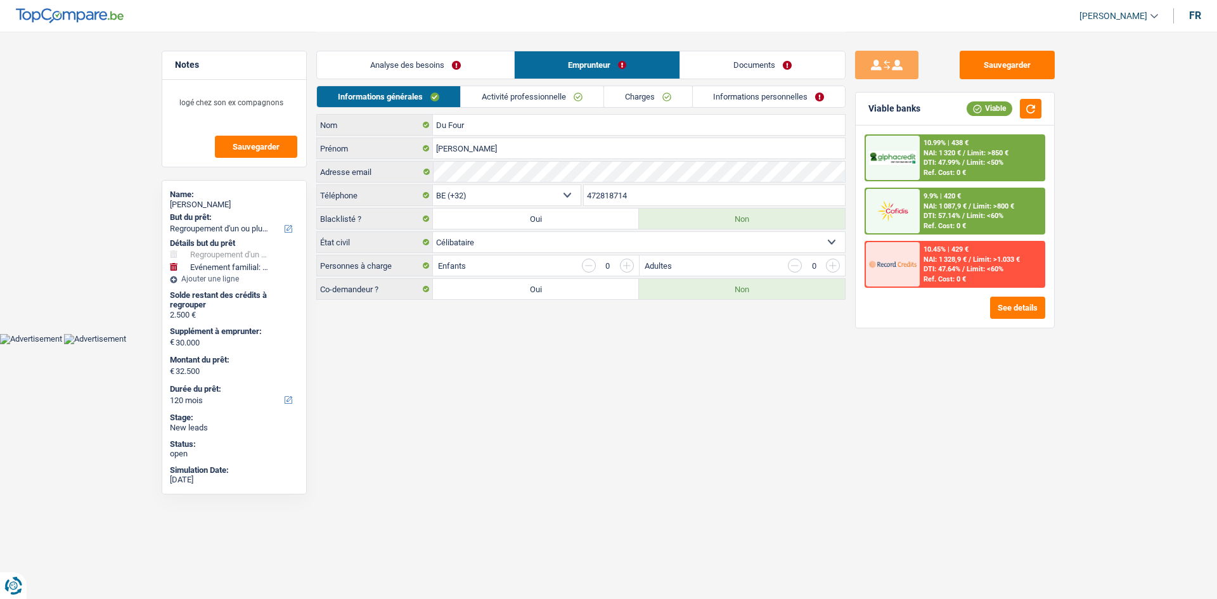
click at [497, 90] on link "Activité professionnelle" at bounding box center [532, 96] width 143 height 21
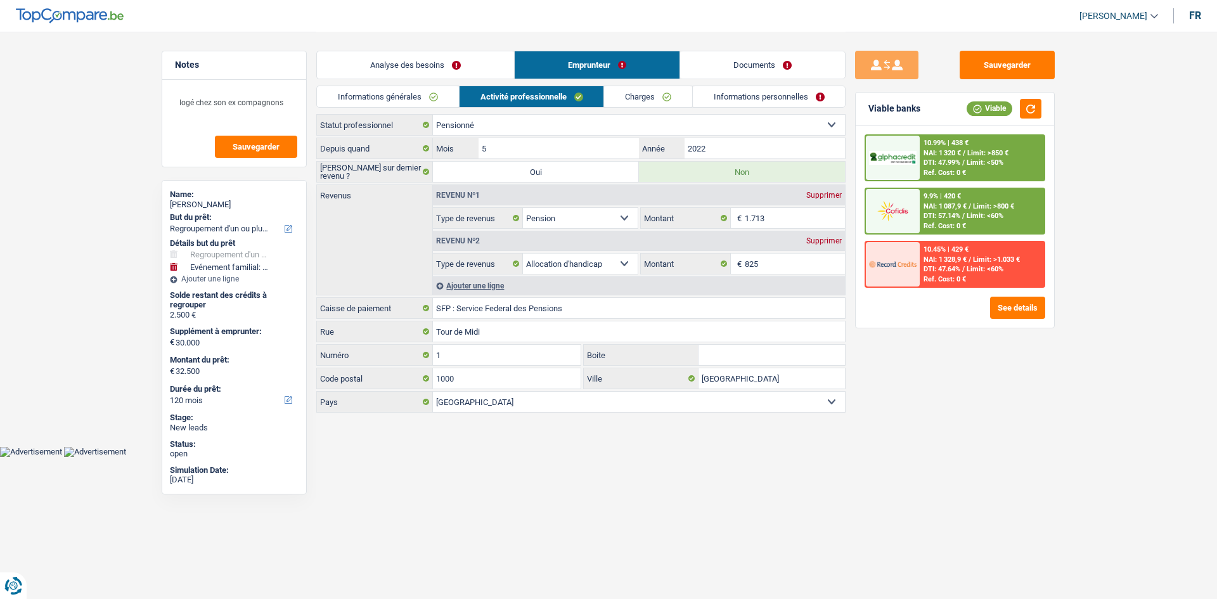
click at [662, 97] on link "Charges" at bounding box center [648, 96] width 88 height 21
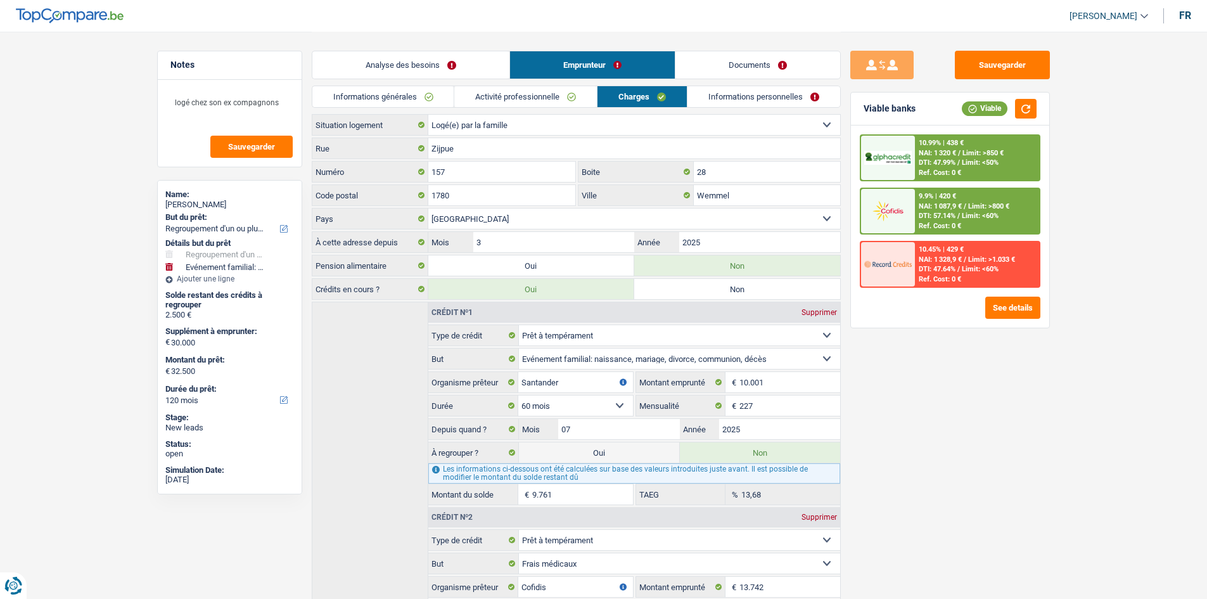
click at [528, 94] on link "Activité professionnelle" at bounding box center [525, 96] width 143 height 21
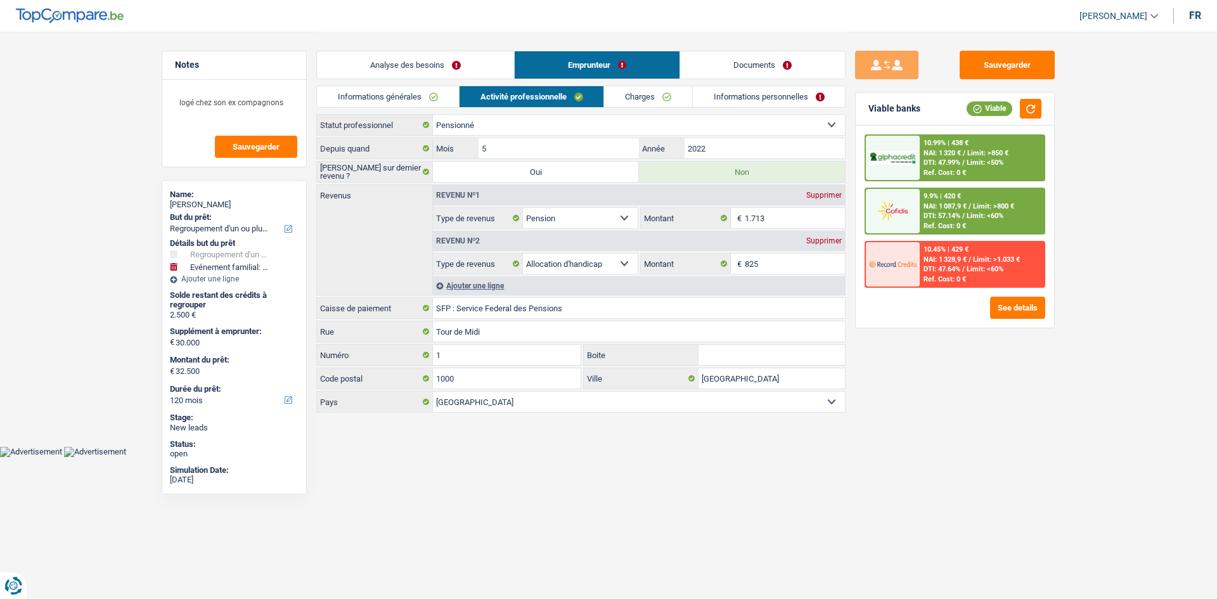
click at [390, 65] on link "Analyse des besoins" at bounding box center [415, 64] width 197 height 27
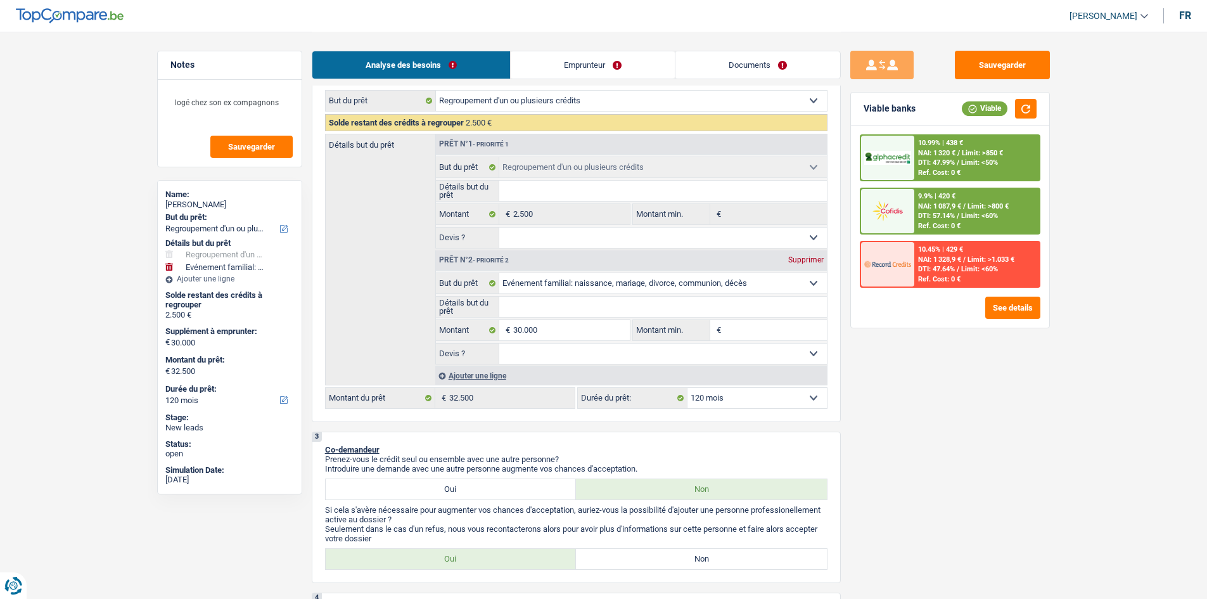
scroll to position [190, 0]
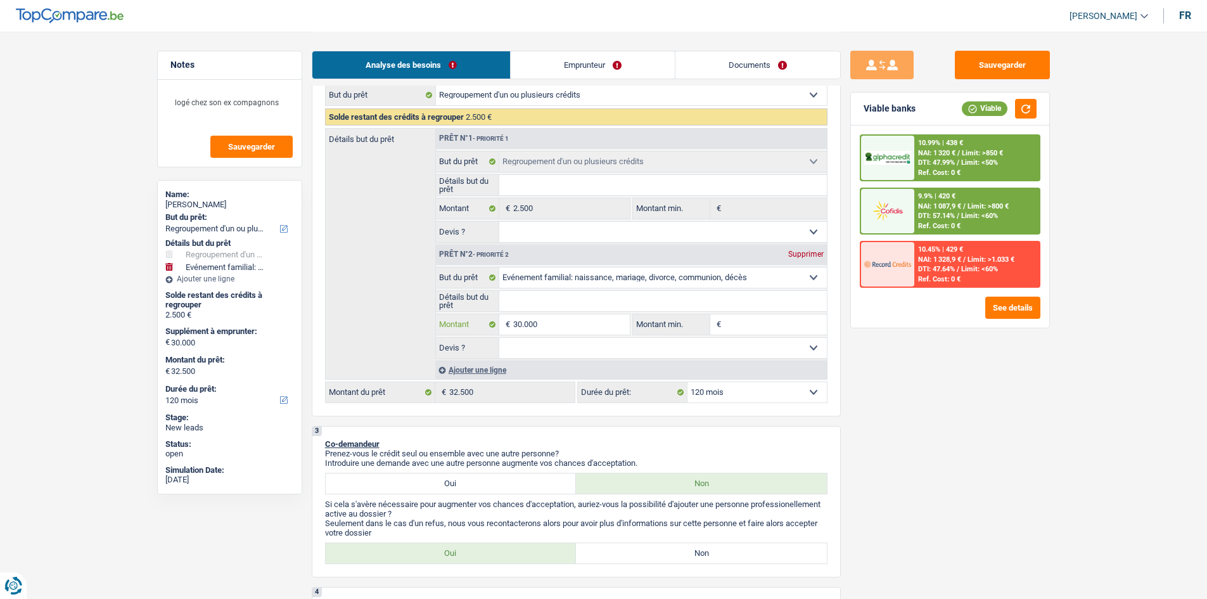
click at [567, 323] on input "30.000" at bounding box center [571, 324] width 116 height 20
type input "3.000"
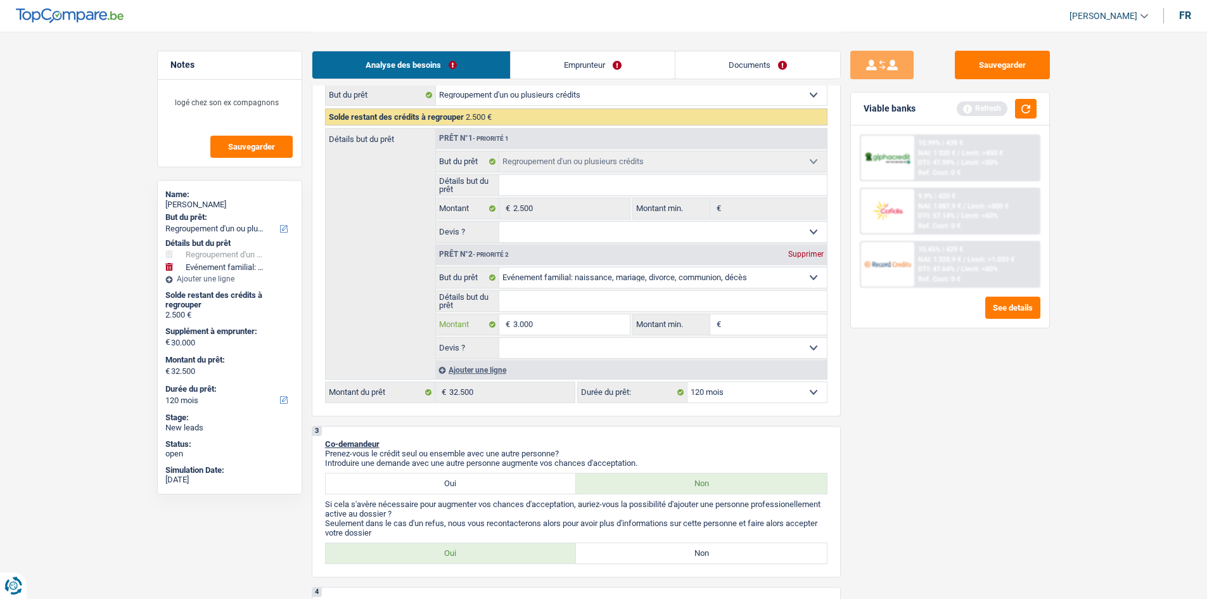
type input "300"
type input "30"
type input "3"
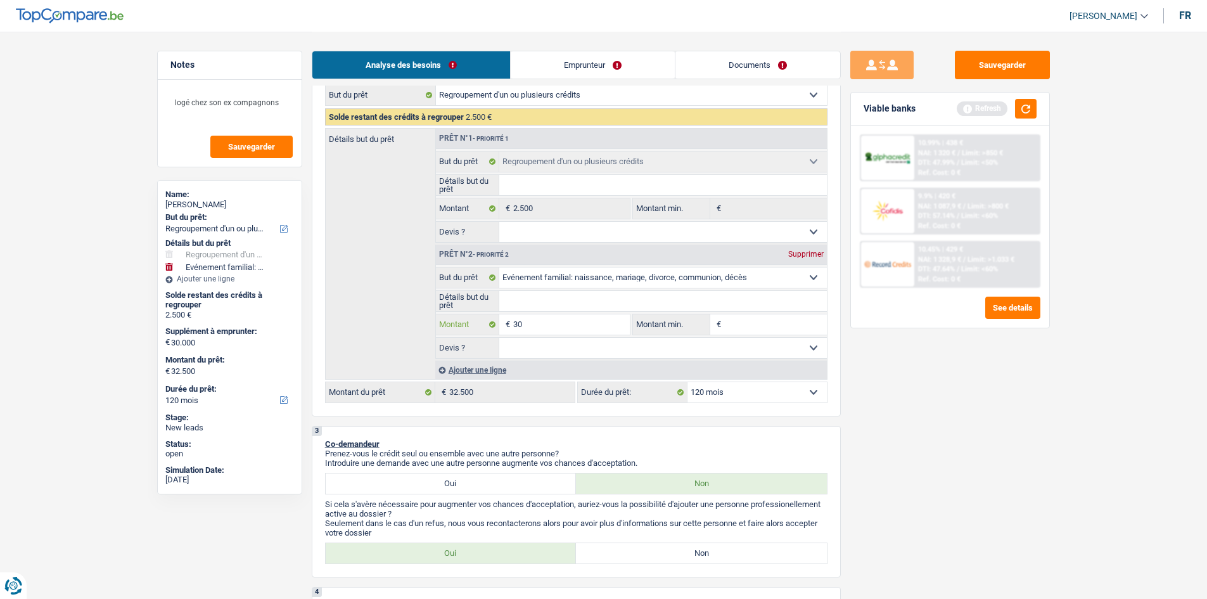
type input "3"
type input "2"
type input "25"
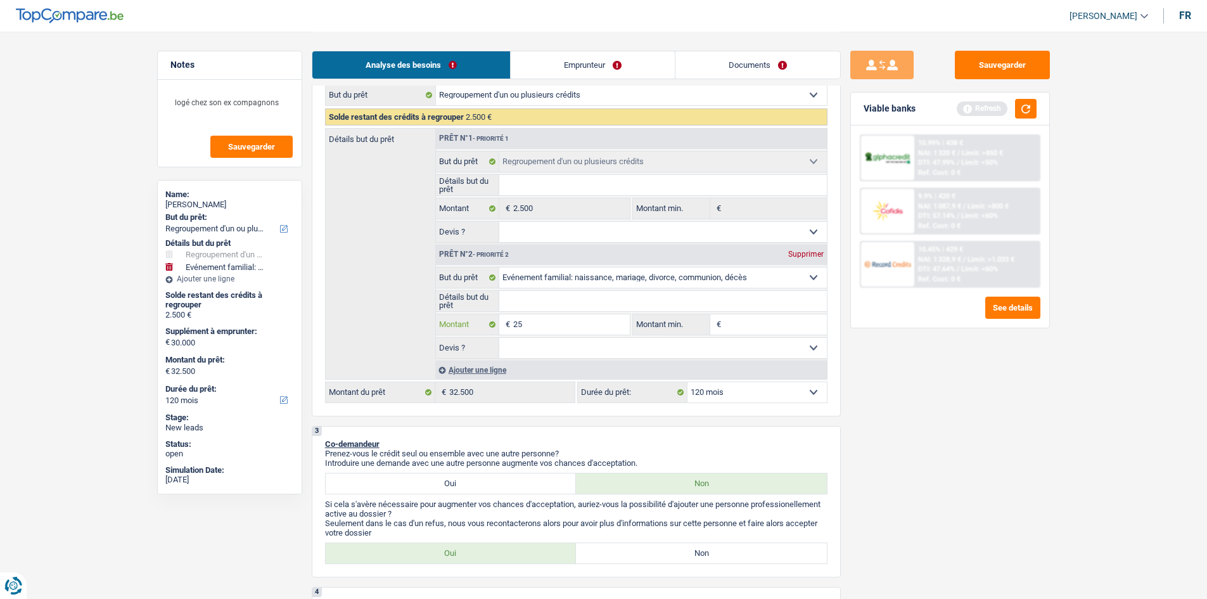
type input "250"
type input "2.500"
type input "25.000"
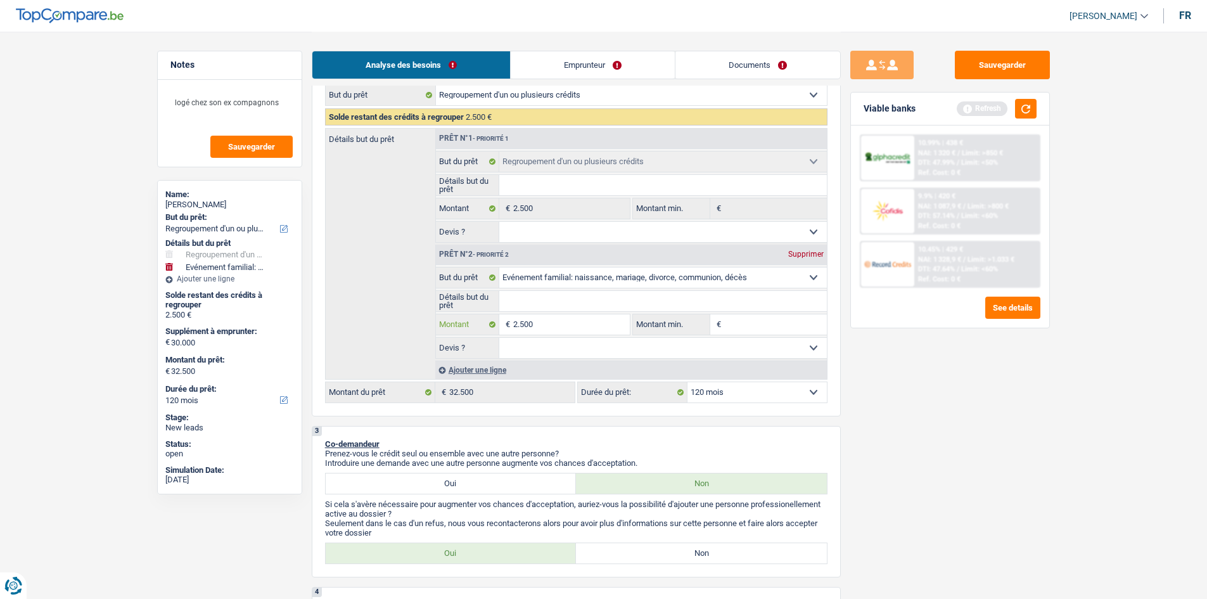
type input "25.000"
drag, startPoint x: 1025, startPoint y: 433, endPoint x: 1014, endPoint y: 427, distance: 11.6
click at [1024, 433] on div "Sauvegarder Viable banks Refresh 10.99% | 438 € NAI: 1 320 € / Limit: >850 € DT…" at bounding box center [950, 315] width 219 height 528
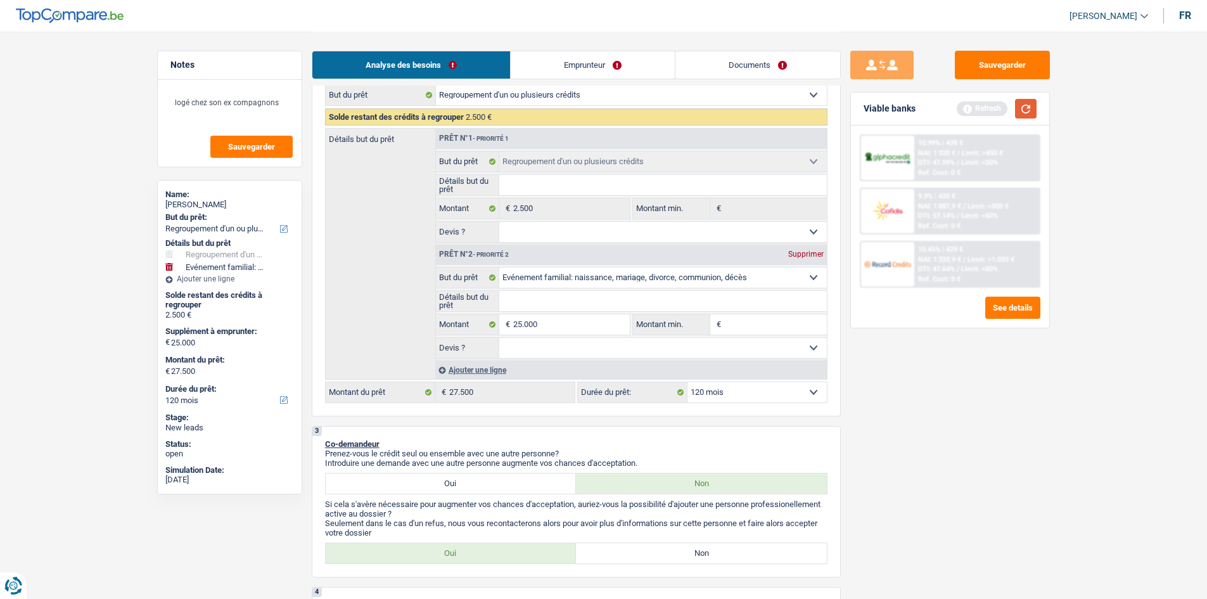
click at [1025, 115] on button "button" at bounding box center [1026, 109] width 22 height 20
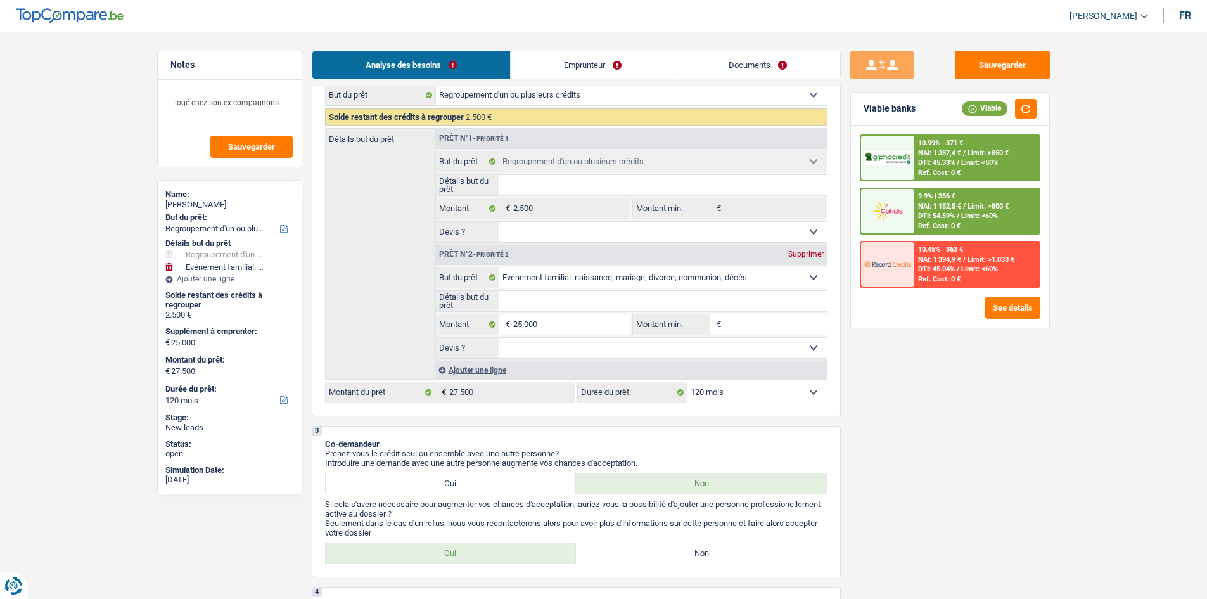
click at [765, 274] on select "Confort maison: meubles, textile, peinture, électroménager, outillage non-profe…" at bounding box center [663, 277] width 328 height 20
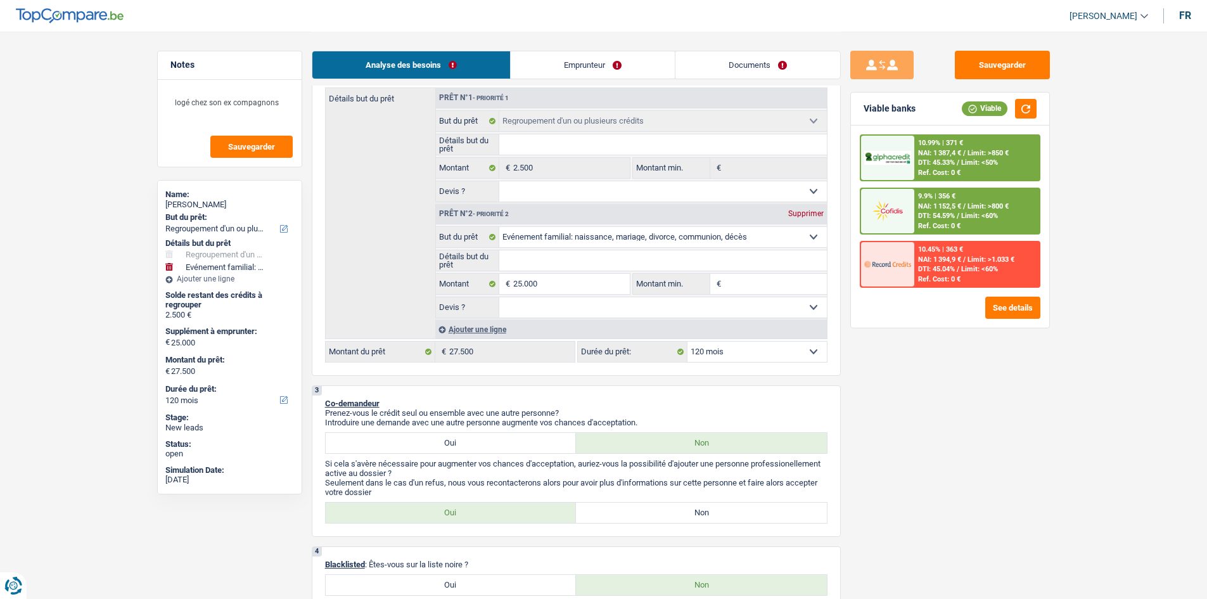
scroll to position [253, 0]
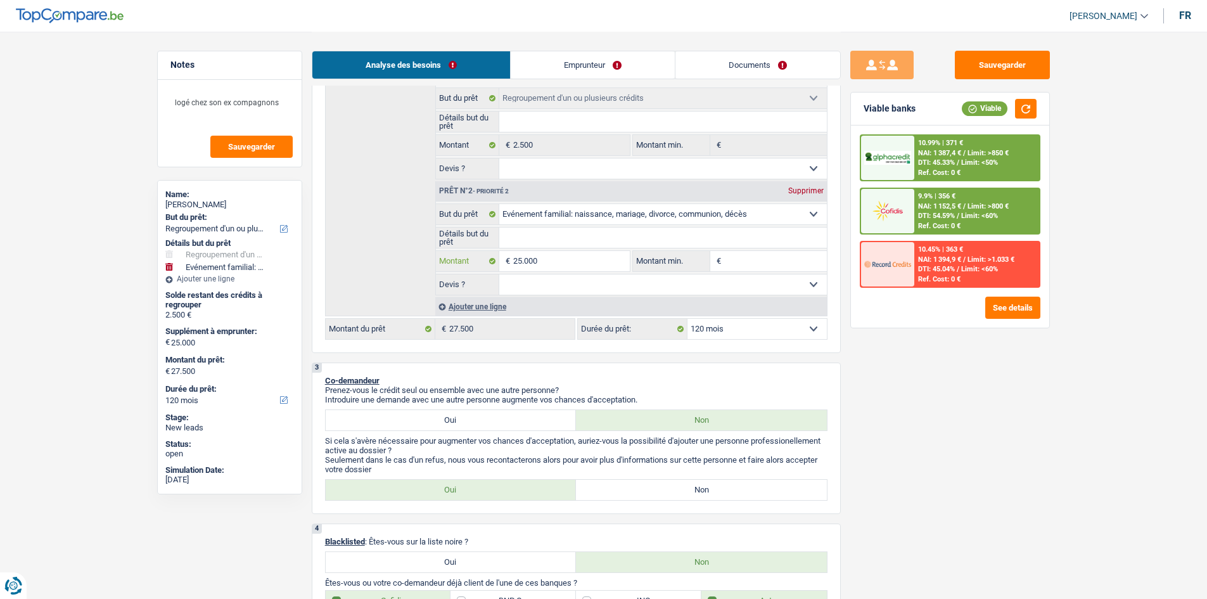
click at [551, 257] on input "25.000" at bounding box center [571, 261] width 116 height 20
click at [1058, 399] on div "Sauvegarder Viable banks Viable 10.99% | 371 € NAI: 1 387,4 € / Limit: >850 € D…" at bounding box center [950, 315] width 219 height 528
click at [994, 500] on div "Sauvegarder Viable banks Viable 10.99% | 371 € NAI: 1 387,4 € / Limit: >850 € D…" at bounding box center [950, 315] width 219 height 528
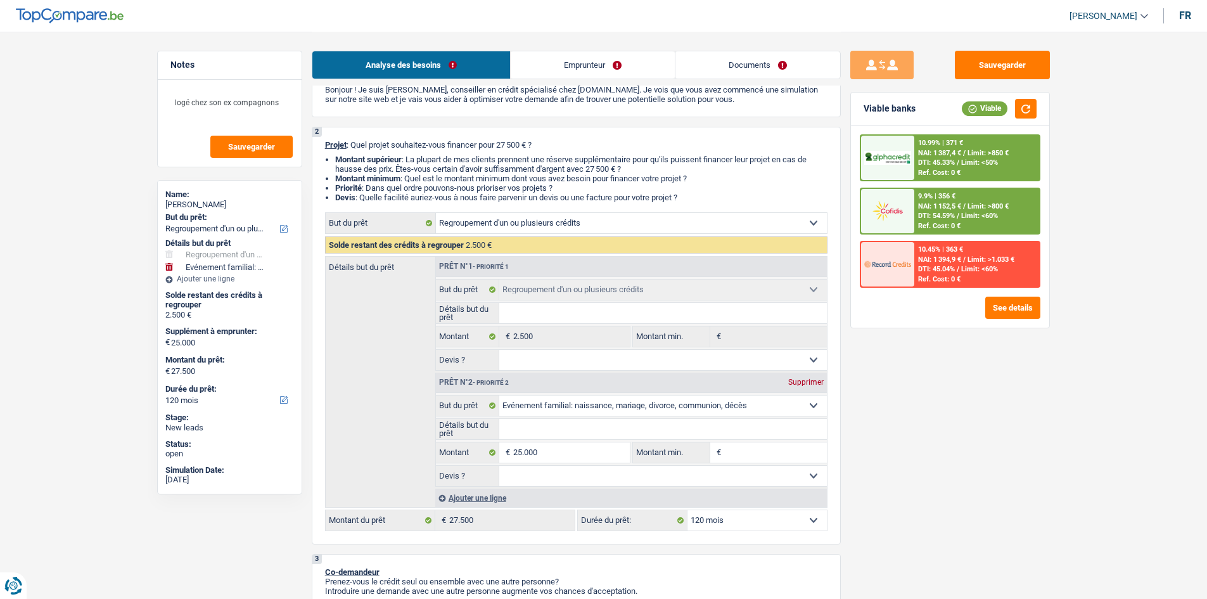
scroll to position [0, 0]
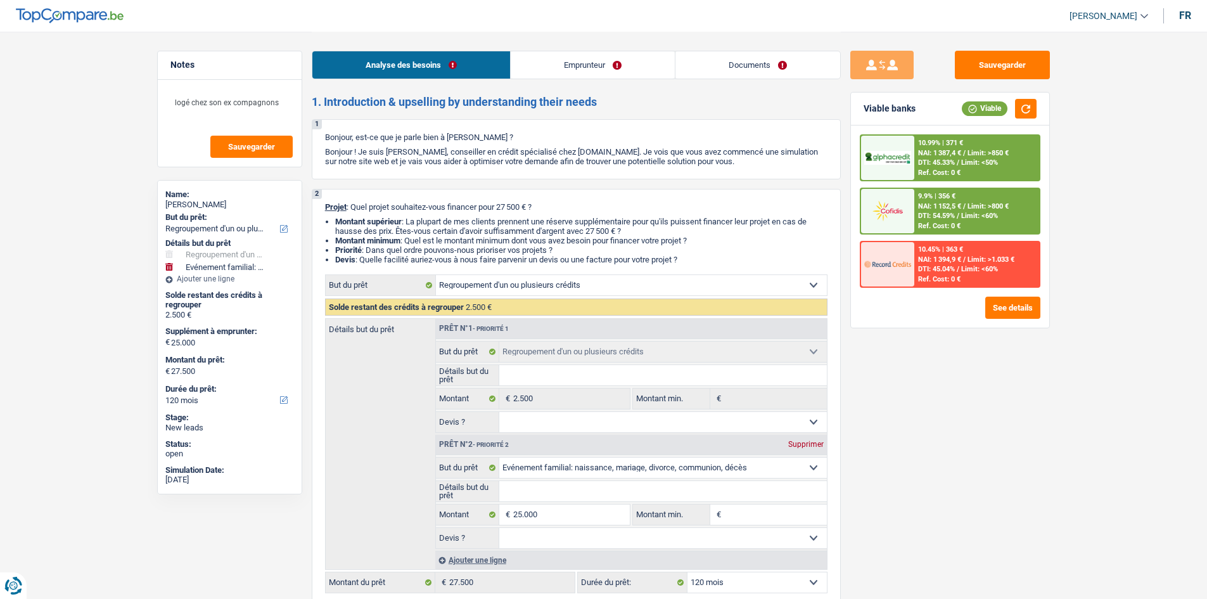
click at [600, 470] on select "Confort maison: meubles, textile, peinture, électroménager, outillage non-profe…" at bounding box center [663, 468] width 328 height 20
click at [499, 458] on select "Confort maison: meubles, textile, peinture, électroménager, outillage non-profe…" at bounding box center [663, 468] width 328 height 20
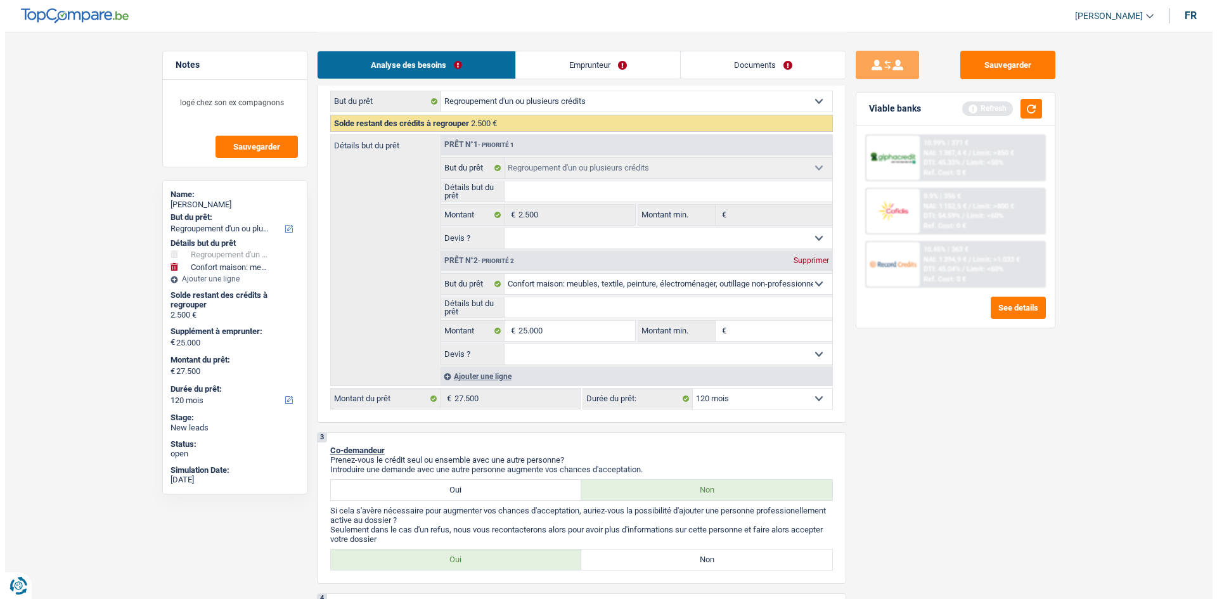
scroll to position [317, 0]
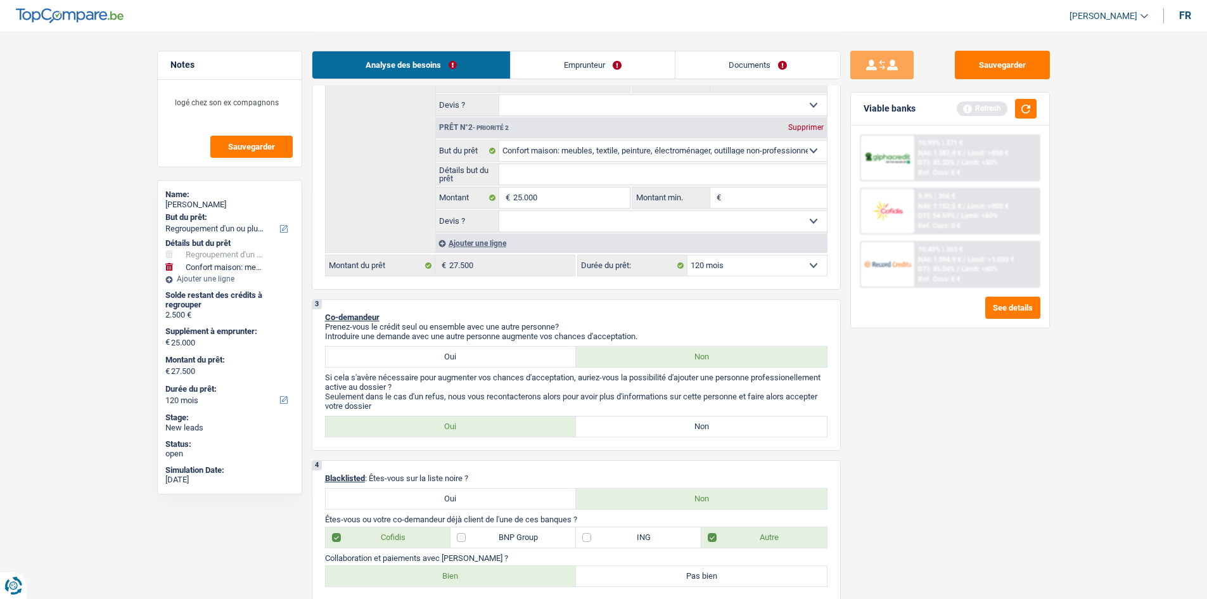
click at [772, 273] on select "12 mois 18 mois 24 mois 30 mois 36 mois 42 mois 48 mois 60 mois 72 mois 84 mois…" at bounding box center [757, 265] width 139 height 20
drag, startPoint x: 915, startPoint y: 417, endPoint x: 936, endPoint y: 303, distance: 116.0
click at [916, 414] on div "Sauvegarder Viable banks Refresh 10.99% | 371 € NAI: 1 387,4 € / Limit: >850 € …" at bounding box center [950, 315] width 219 height 528
click at [1025, 108] on button "button" at bounding box center [1026, 109] width 22 height 20
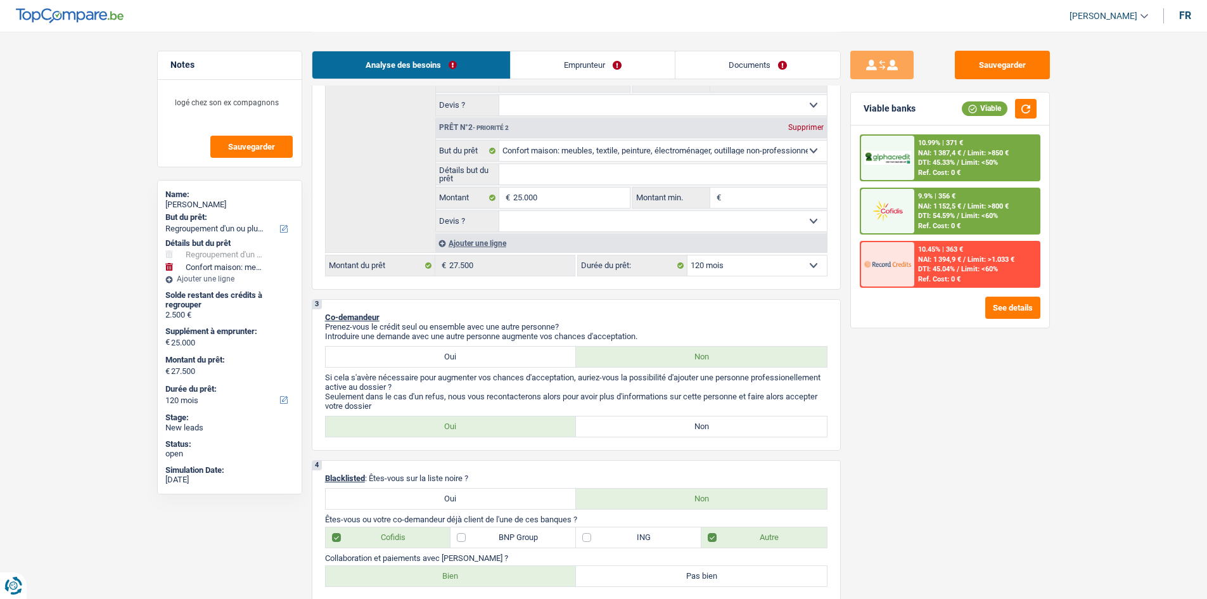
click at [953, 157] on div "10.99% | 371 € NAI: 1 387,4 € / Limit: >850 € DTI: 45.33% / Limit: <50% Ref. Co…" at bounding box center [976, 158] width 125 height 44
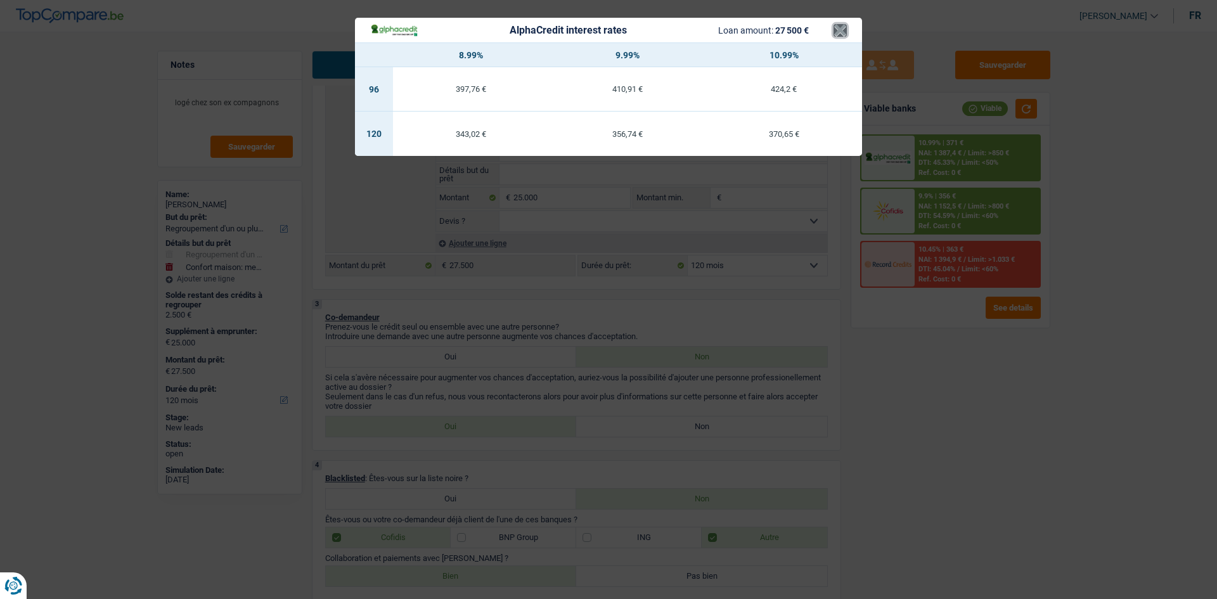
click at [836, 29] on button "×" at bounding box center [839, 30] width 13 height 13
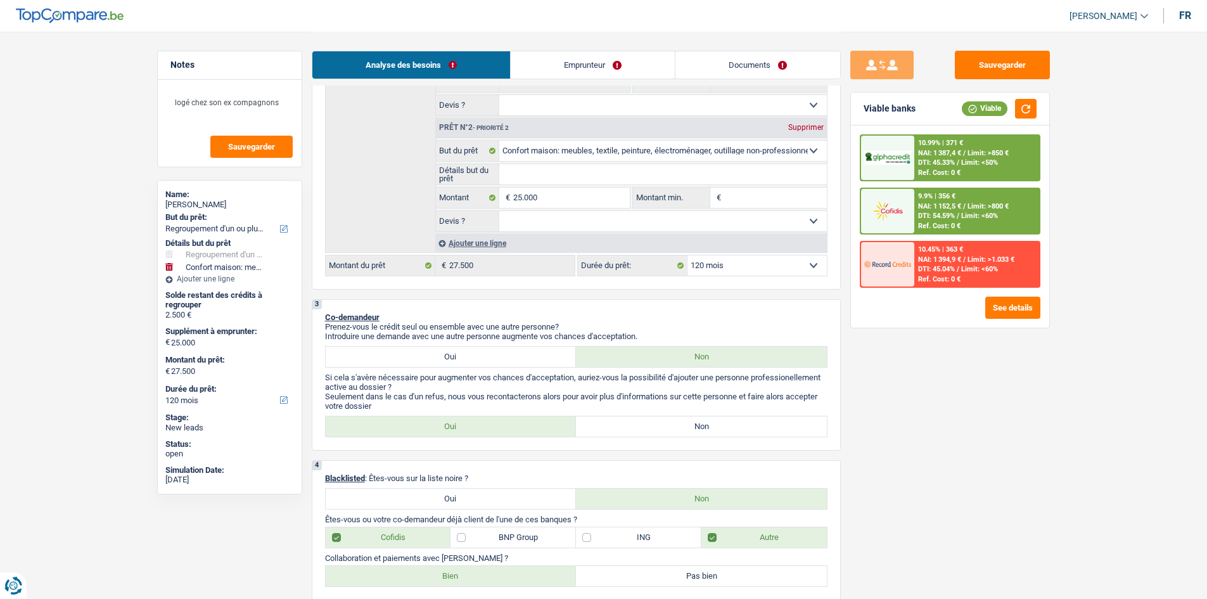
click at [752, 274] on select "12 mois 18 mois 24 mois 30 mois 36 mois 42 mois 48 mois 60 mois 72 mois 84 mois…" at bounding box center [757, 265] width 139 height 20
click at [688, 255] on select "12 mois 18 mois 24 mois 30 mois 36 mois 42 mois 48 mois 60 mois 72 mois 84 mois…" at bounding box center [757, 265] width 139 height 20
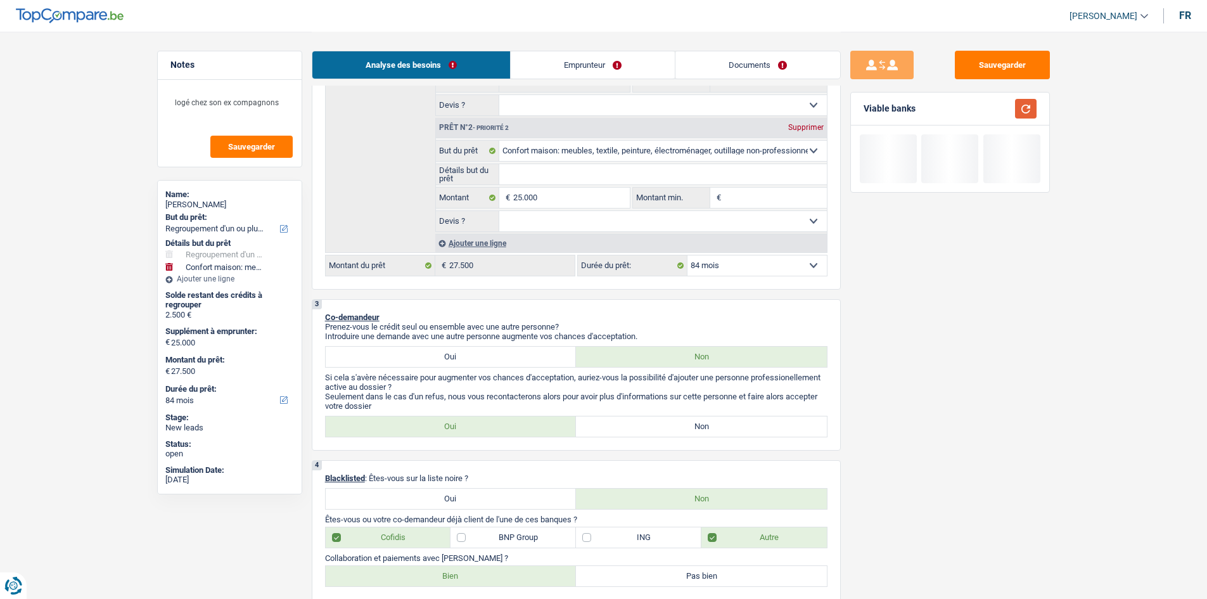
click at [1028, 108] on button "button" at bounding box center [1026, 109] width 22 height 20
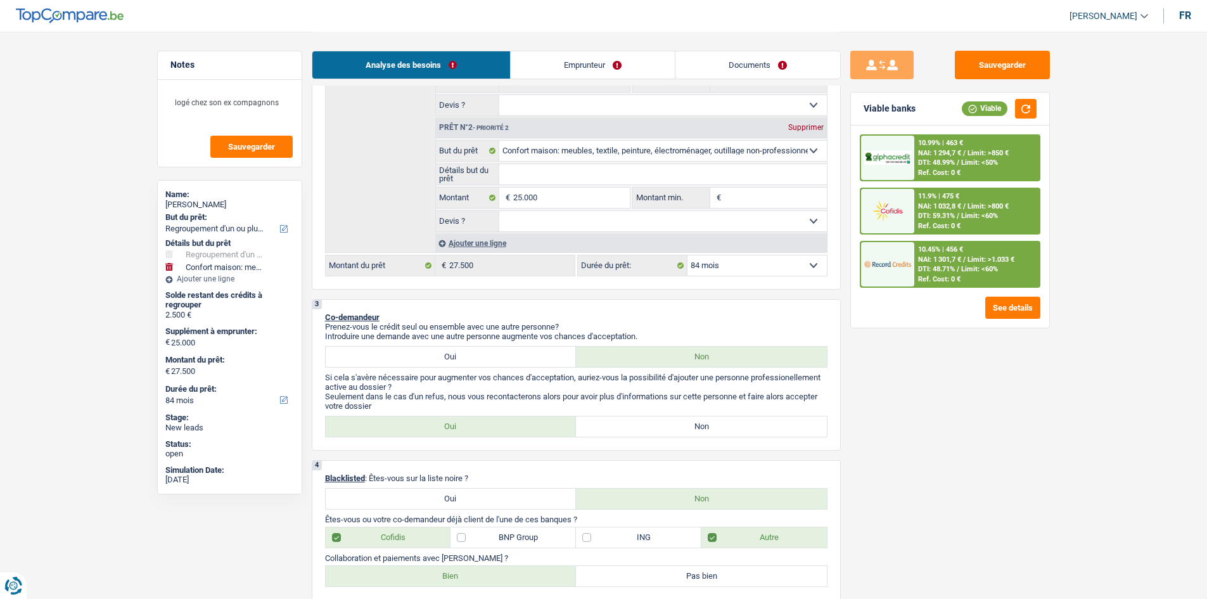
click at [762, 264] on select "12 mois 18 mois 24 mois 30 mois 36 mois 42 mois 48 mois 60 mois 72 mois 84 mois…" at bounding box center [757, 265] width 139 height 20
click at [688, 255] on select "12 mois 18 mois 24 mois 30 mois 36 mois 42 mois 48 mois 60 mois 72 mois 84 mois…" at bounding box center [757, 265] width 139 height 20
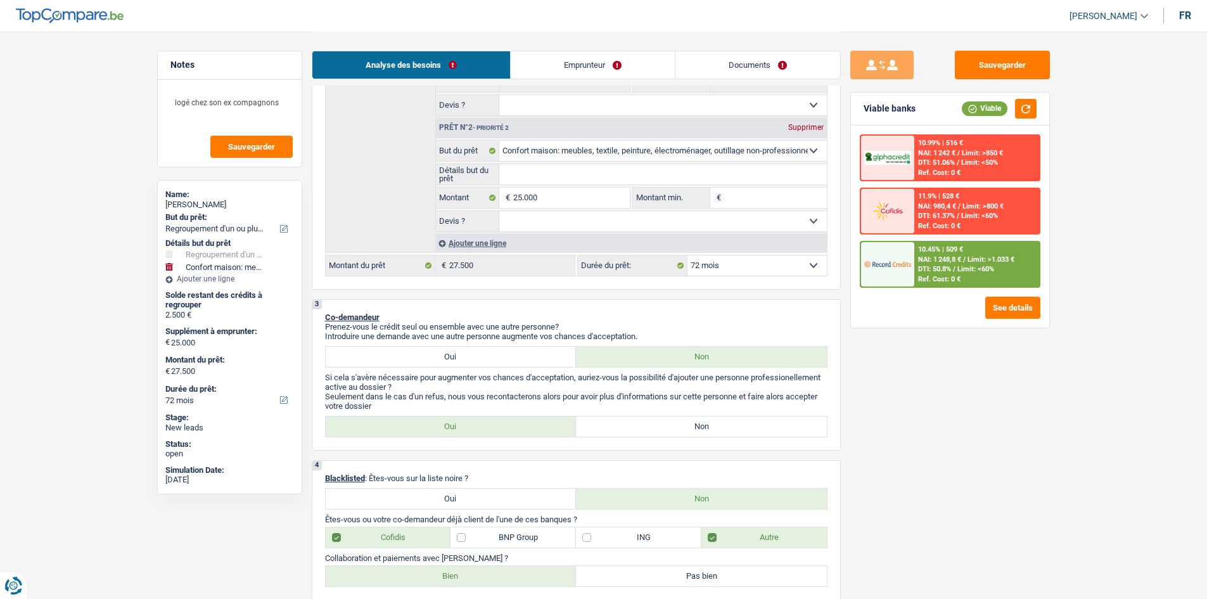
click at [886, 269] on img at bounding box center [887, 263] width 47 height 23
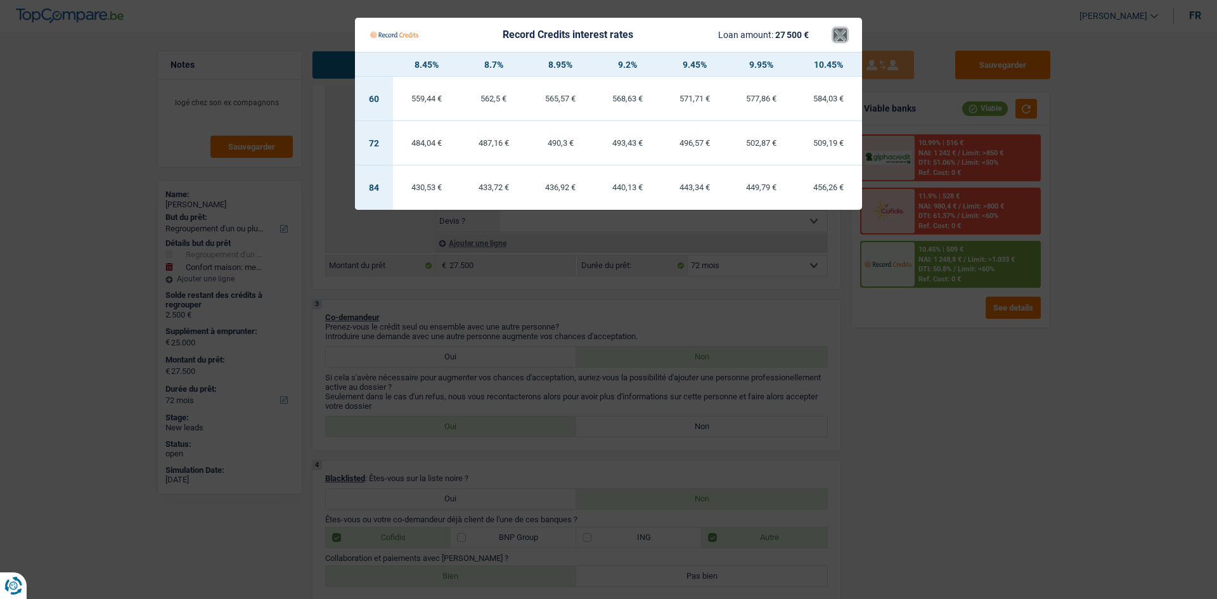
click at [842, 35] on button "×" at bounding box center [839, 35] width 13 height 13
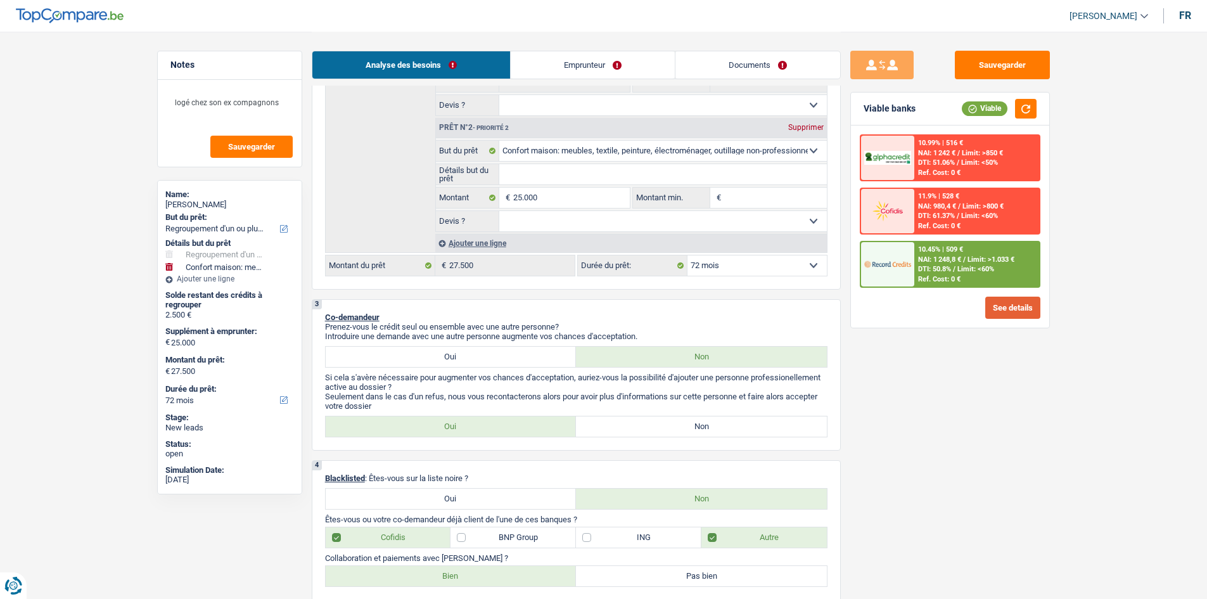
click at [997, 304] on button "See details" at bounding box center [1012, 308] width 55 height 22
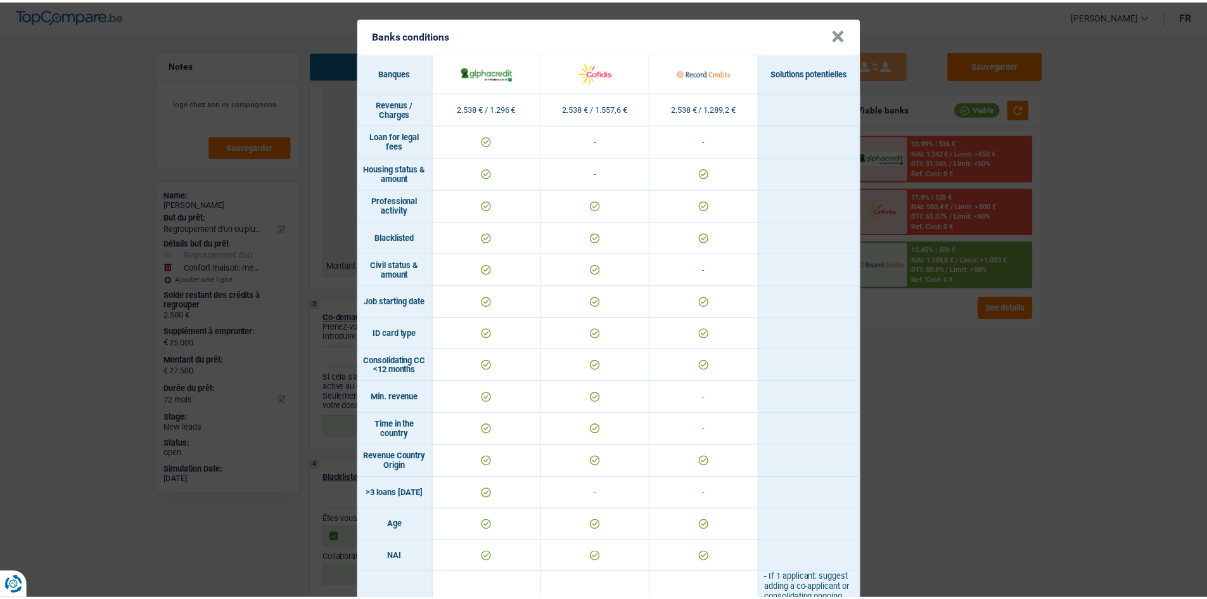
scroll to position [0, 0]
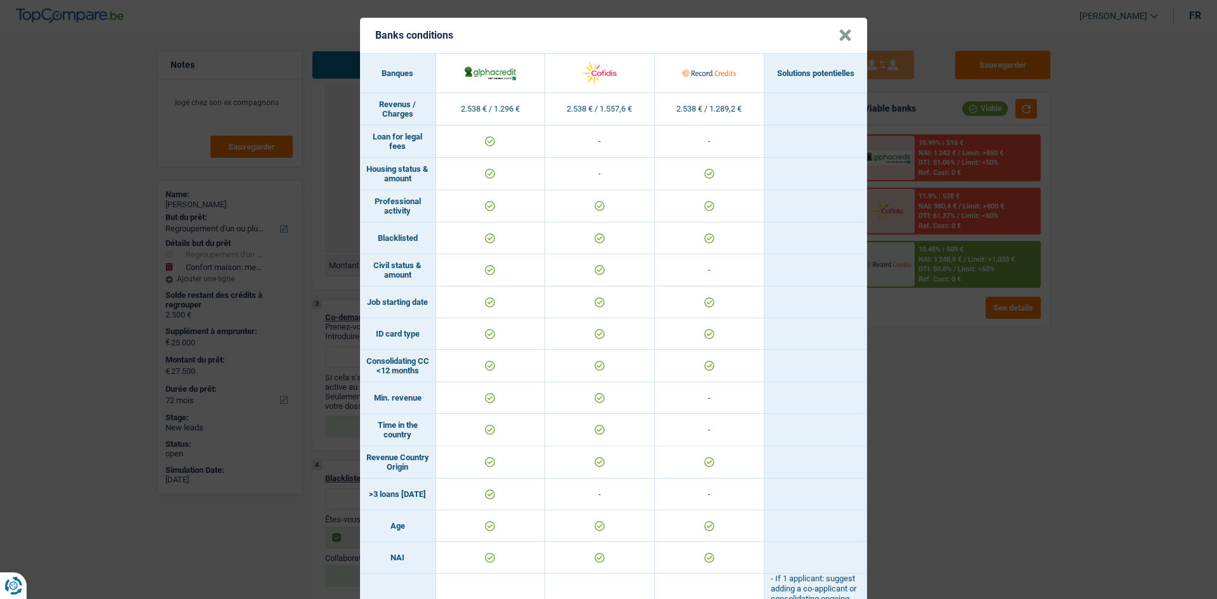
drag, startPoint x: 1057, startPoint y: 522, endPoint x: 1020, endPoint y: 502, distance: 42.5
click at [1050, 517] on div "Banks conditions × Banques Solutions potentielles Revenus / Charges 2.538 € / 1…" at bounding box center [608, 299] width 1217 height 599
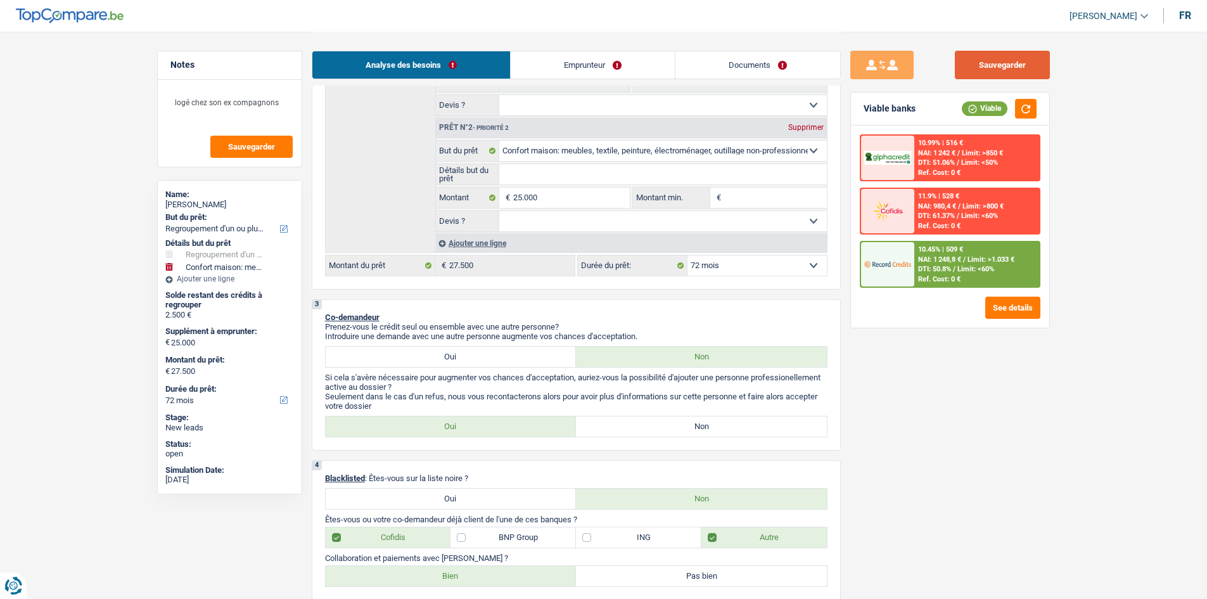
click at [1009, 65] on button "Sauvegarder" at bounding box center [1002, 65] width 95 height 29
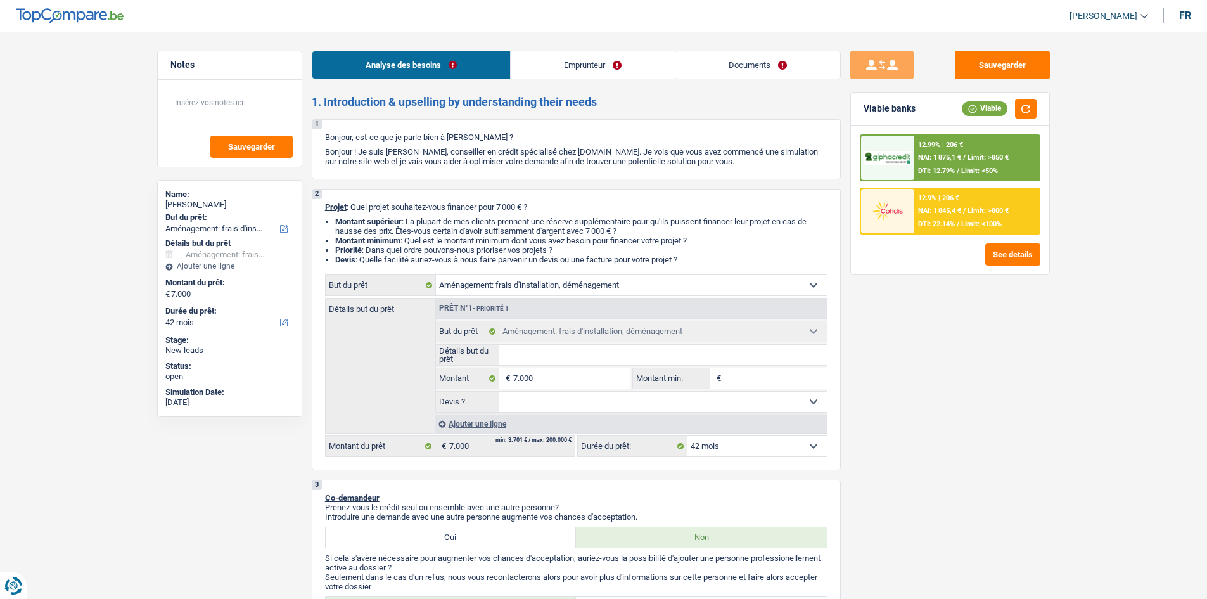
select select "movingOrInstallation"
select select "42"
select select "movingOrInstallation"
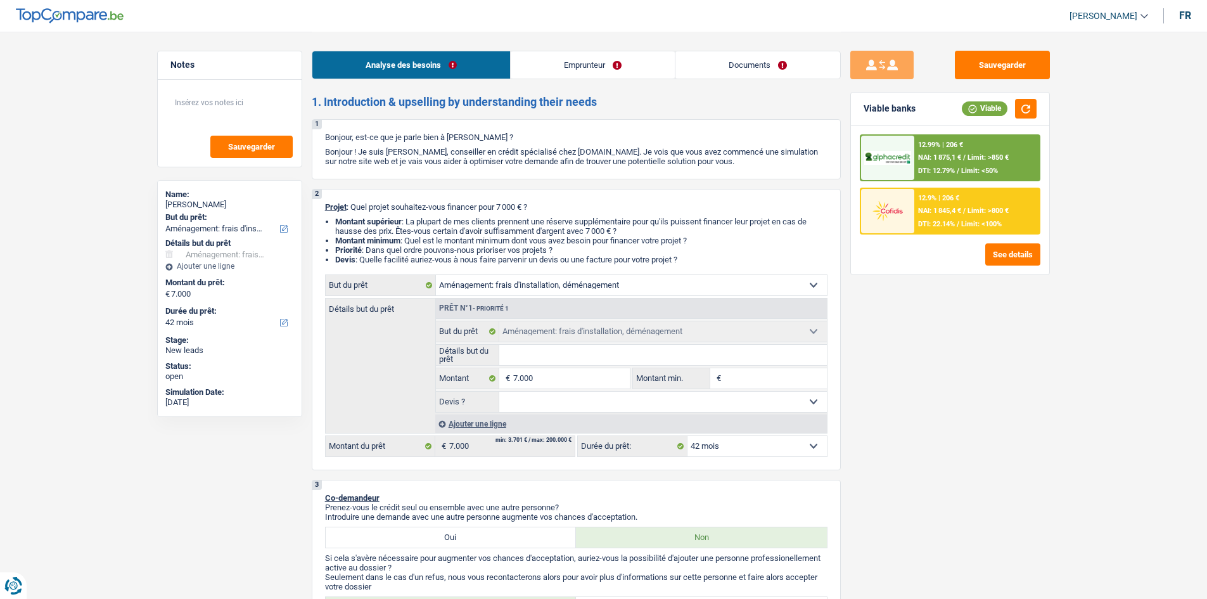
select select "42"
select select "privateEmployee"
select select "netSalary"
select select "mealVouchers"
select select "liveWithParents"
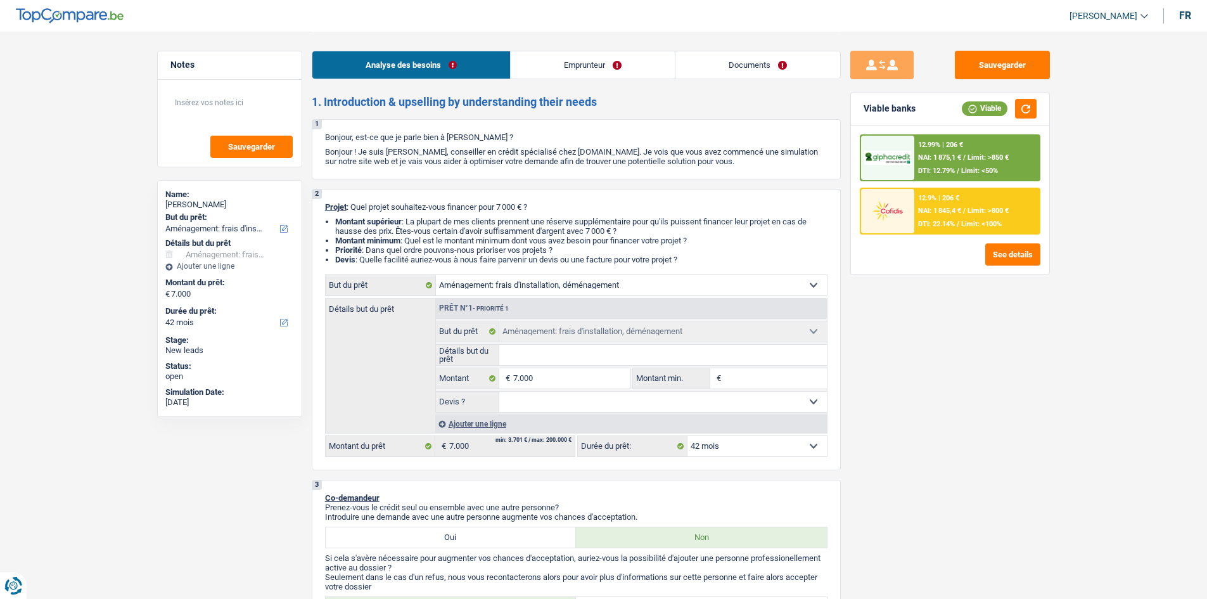
select select "personalLoan"
select select "loanRepayment"
select select "24"
select select "movingOrInstallation"
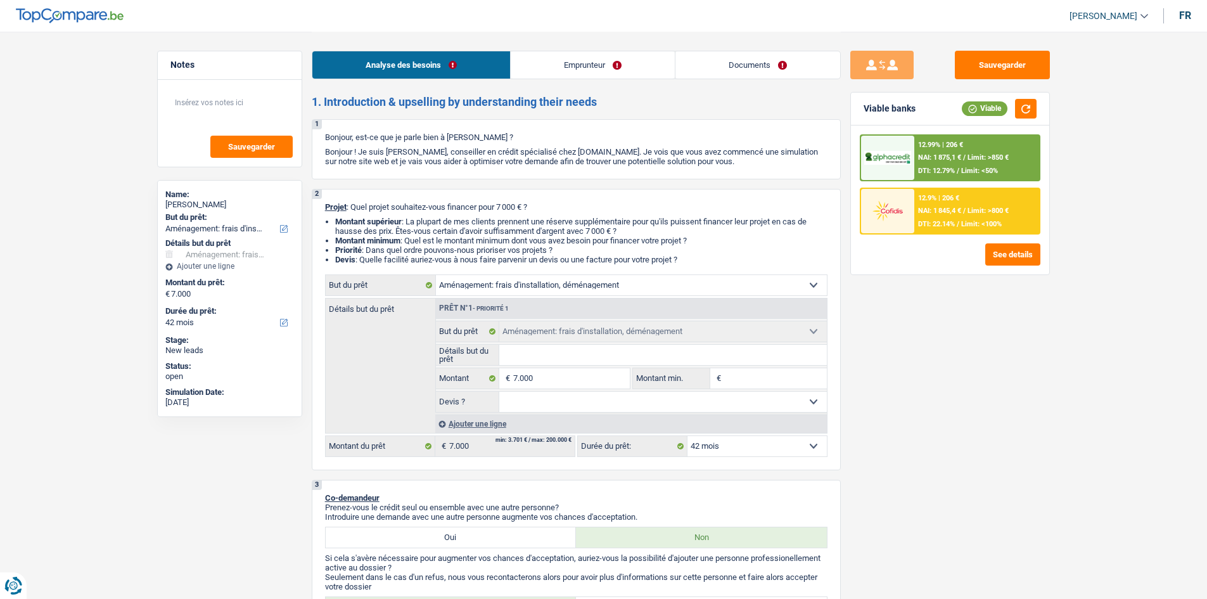
select select "42"
click at [764, 287] on select "Confort maison: meubles, textile, peinture, électroménager, outillage non-profe…" at bounding box center [631, 285] width 391 height 20
click at [579, 355] on input "Détails but du prêt" at bounding box center [663, 355] width 328 height 20
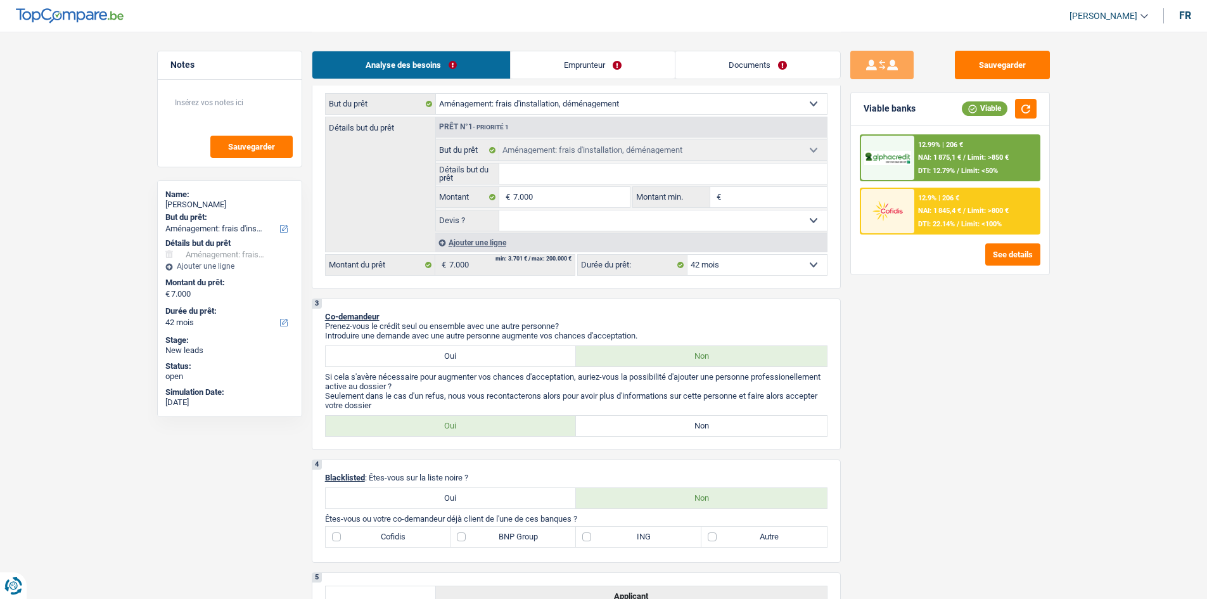
scroll to position [317, 0]
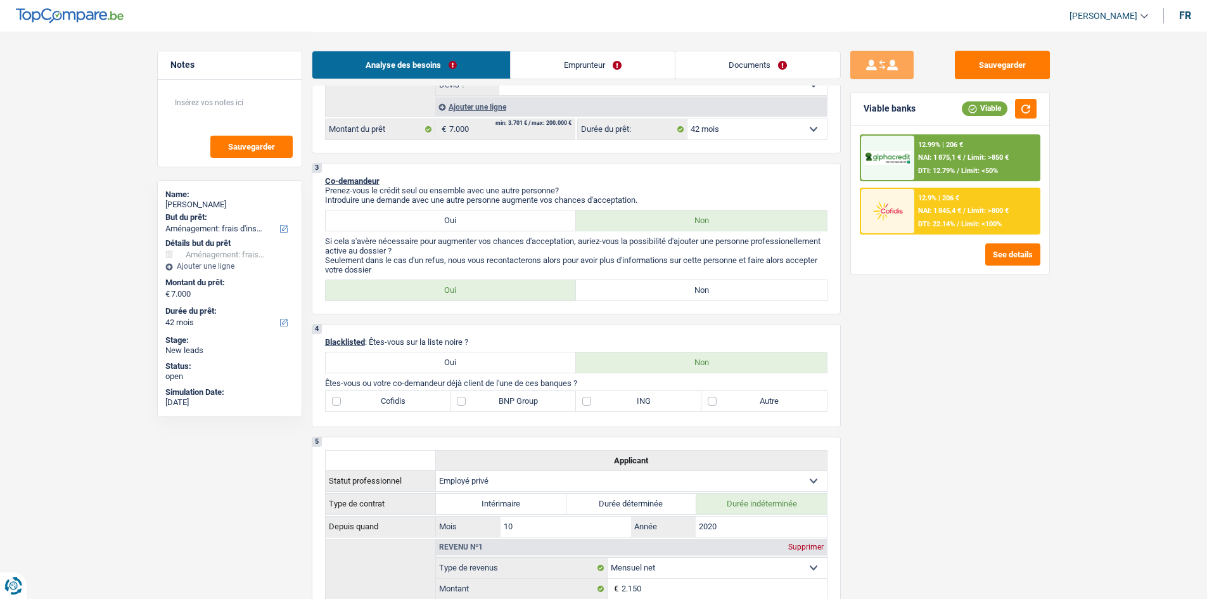
click at [579, 63] on link "Emprunteur" at bounding box center [593, 64] width 164 height 27
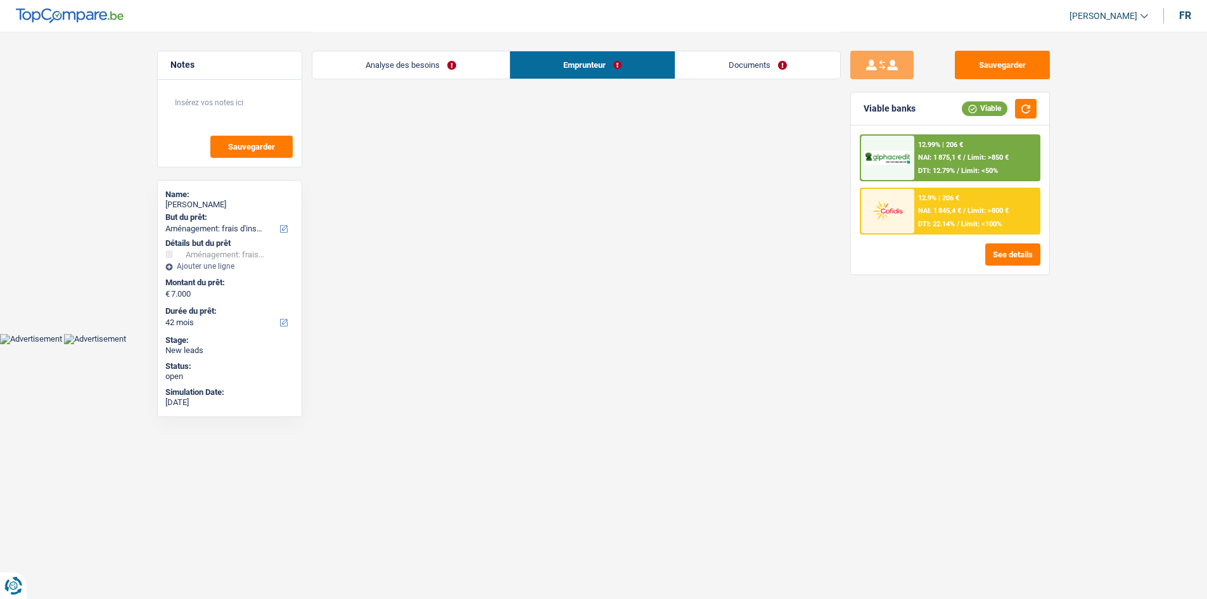
scroll to position [0, 0]
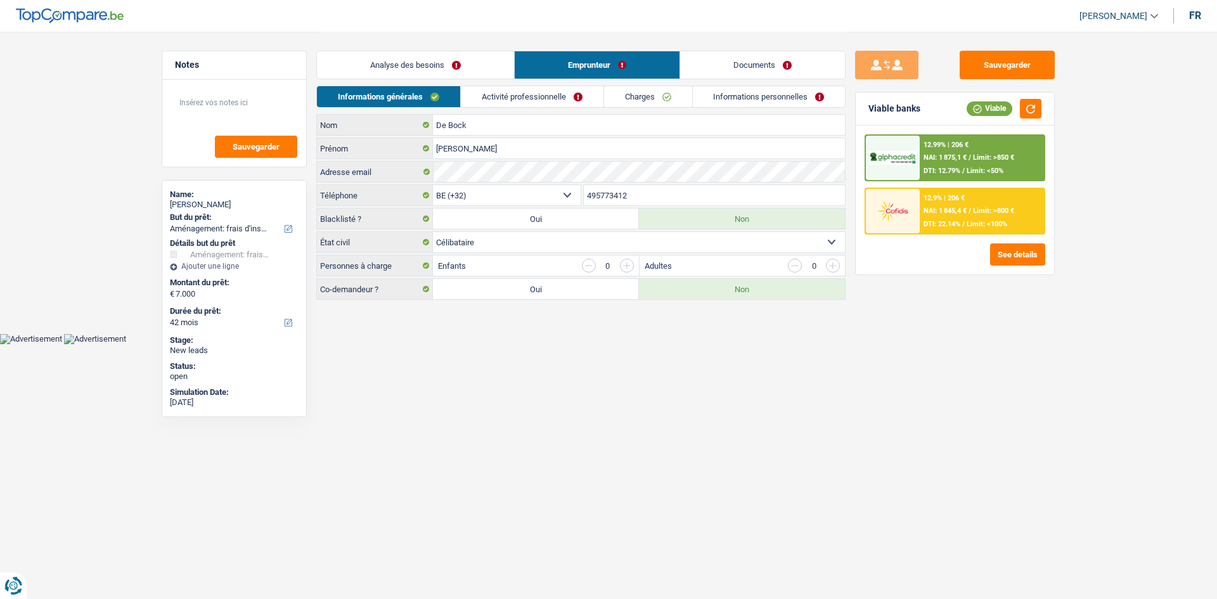
click at [438, 71] on link "Analyse des besoins" at bounding box center [415, 64] width 197 height 27
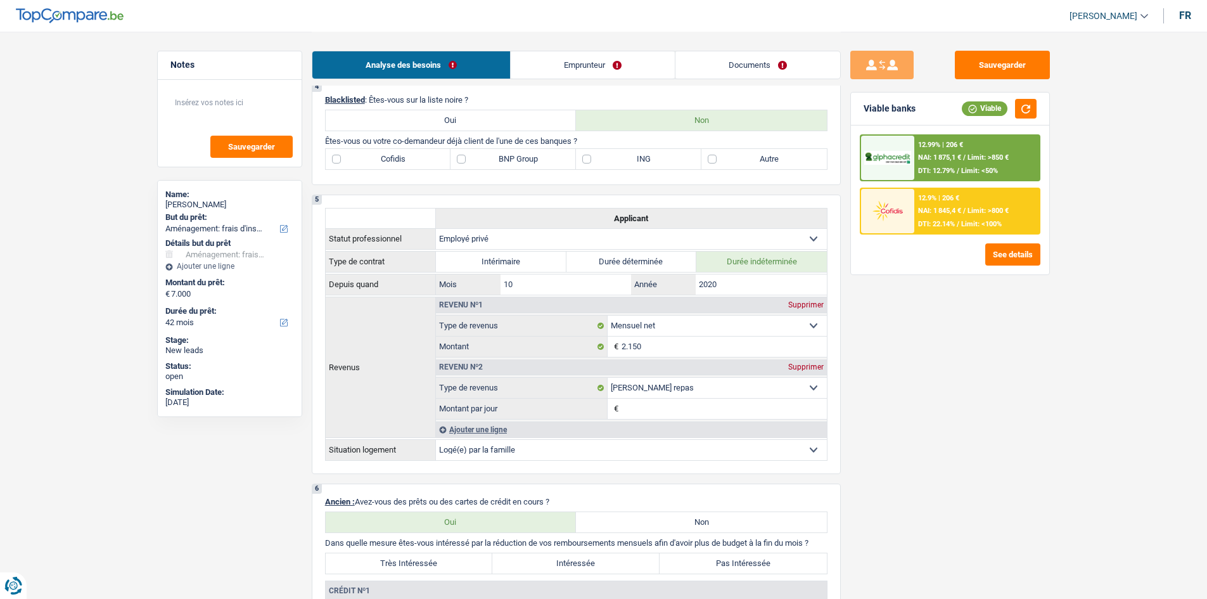
scroll to position [444, 0]
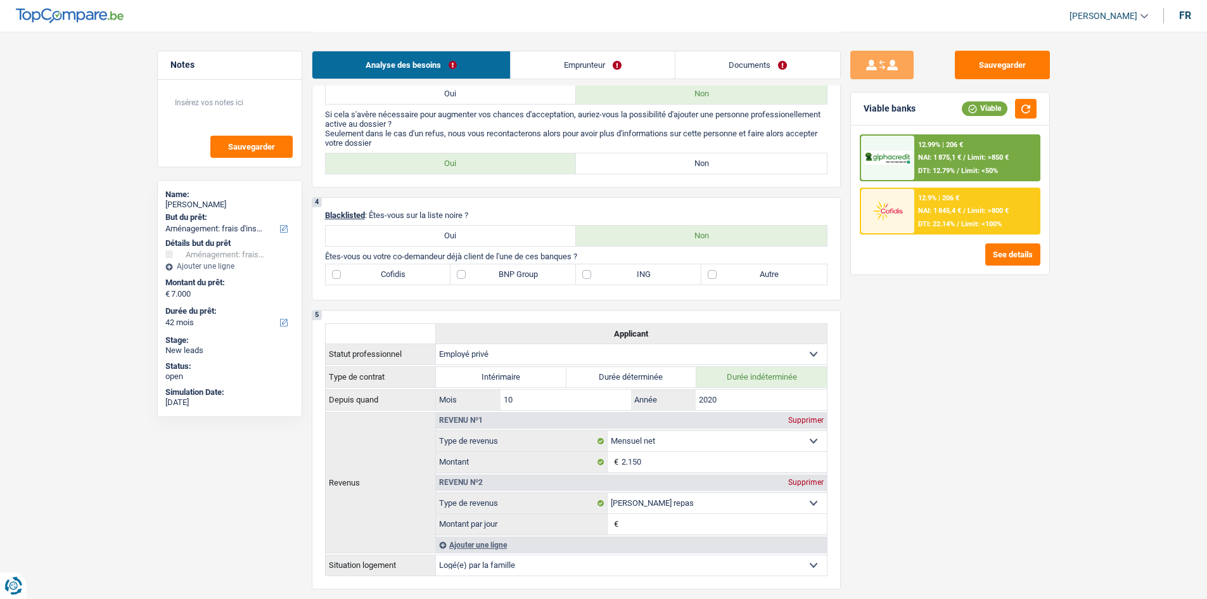
click at [492, 278] on label "BNP Group" at bounding box center [513, 274] width 125 height 20
click at [492, 278] on input "BNP Group" at bounding box center [513, 274] width 125 height 20
checkbox input "true"
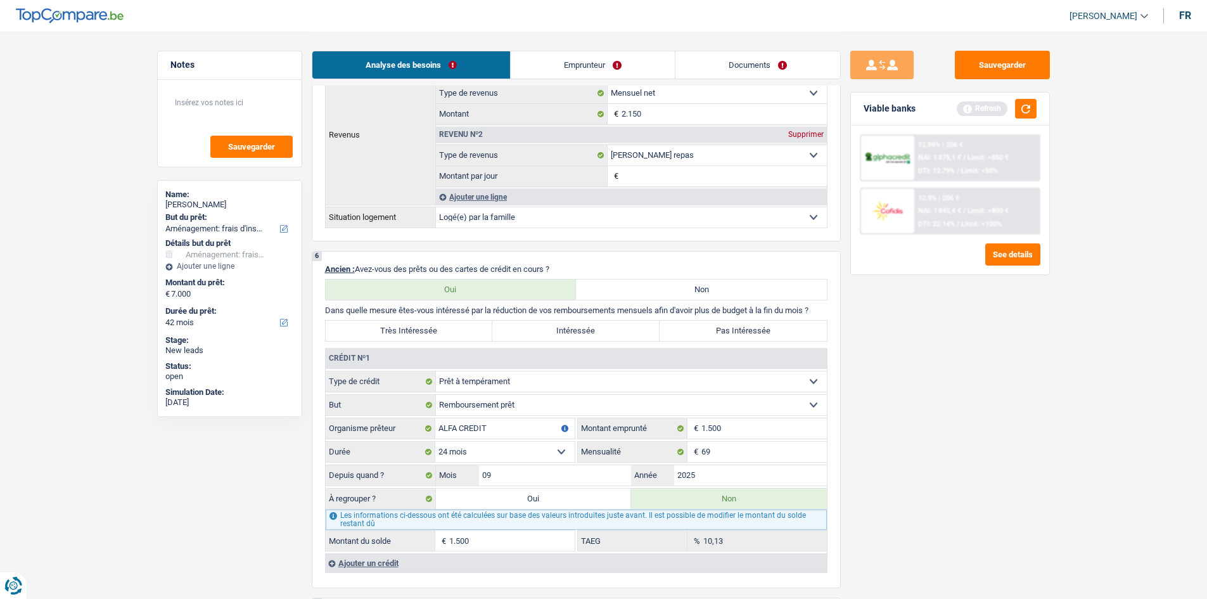
scroll to position [950, 0]
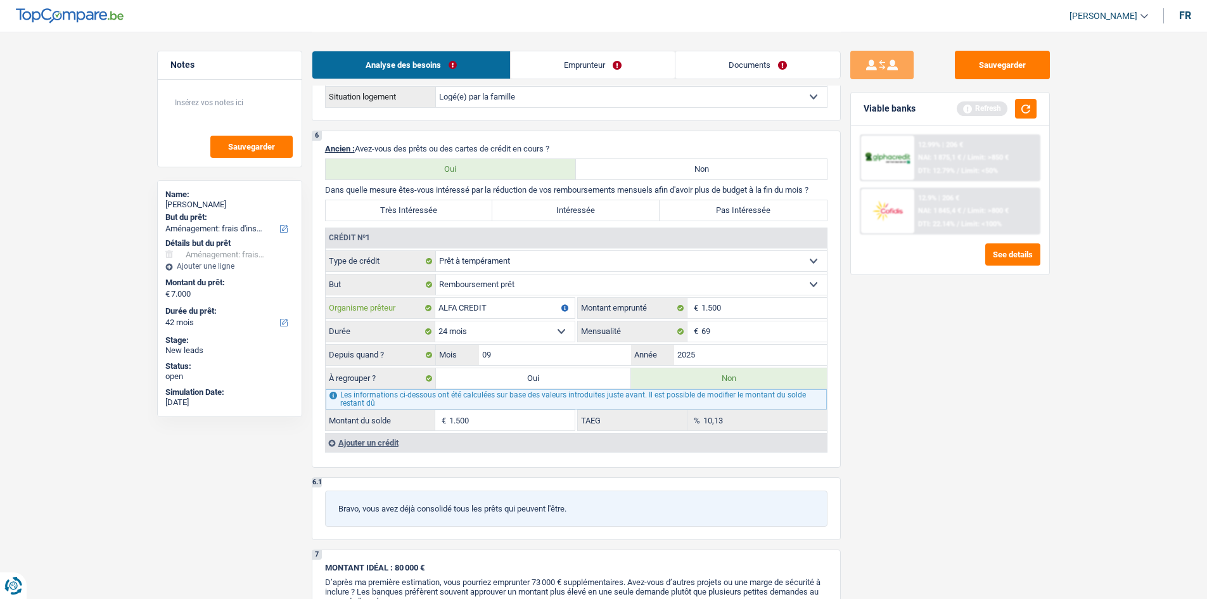
click at [451, 309] on input "ALFA CREDIT" at bounding box center [504, 308] width 139 height 20
type input "ALphA CREDIT"
click at [891, 454] on div "Sauvegarder Viable banks Refresh 12.99% | 206 € NAI: 1 875,1 € / Limit: >850 € …" at bounding box center [950, 315] width 219 height 528
click at [364, 441] on div "Ajouter un crédit" at bounding box center [576, 442] width 502 height 19
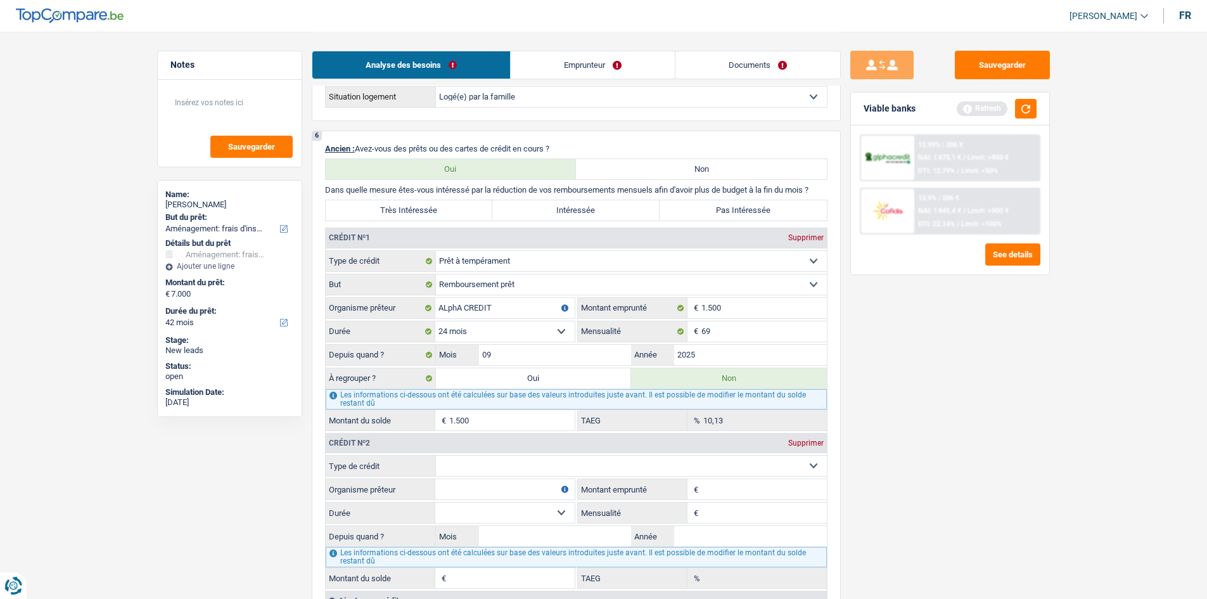
click at [470, 464] on select "Carte ou ouverture de crédit Prêt hypothécaire Vente à tempérament Prêt à tempé…" at bounding box center [631, 466] width 391 height 20
select select "personalLoan"
type input "0"
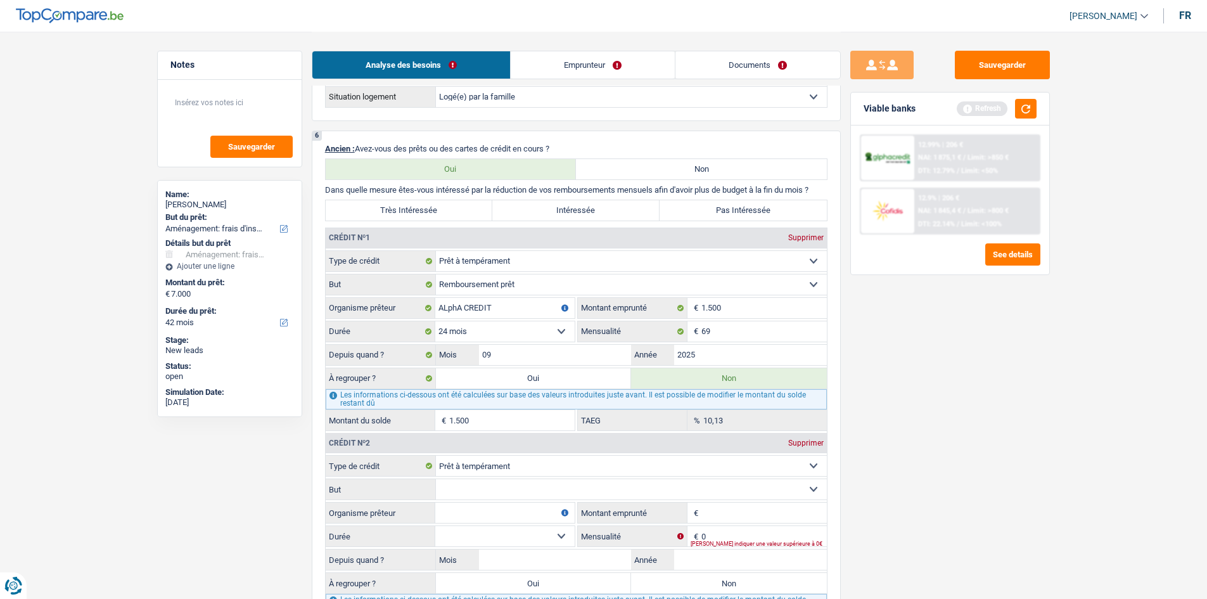
click at [453, 487] on select "Confort maison: meubles, textile, peinture, électroménager, outillage non-profe…" at bounding box center [631, 489] width 391 height 20
click at [482, 508] on input "Organisme prêteur" at bounding box center [504, 512] width 139 height 20
click at [461, 490] on select "Confort maison: meubles, textile, peinture, électroménager, outillage non-profe…" at bounding box center [631, 489] width 391 height 20
click at [412, 486] on label "But" at bounding box center [381, 489] width 110 height 20
click at [436, 486] on select "Confort maison: meubles, textile, peinture, électroménager, outillage non-profe…" at bounding box center [631, 489] width 391 height 20
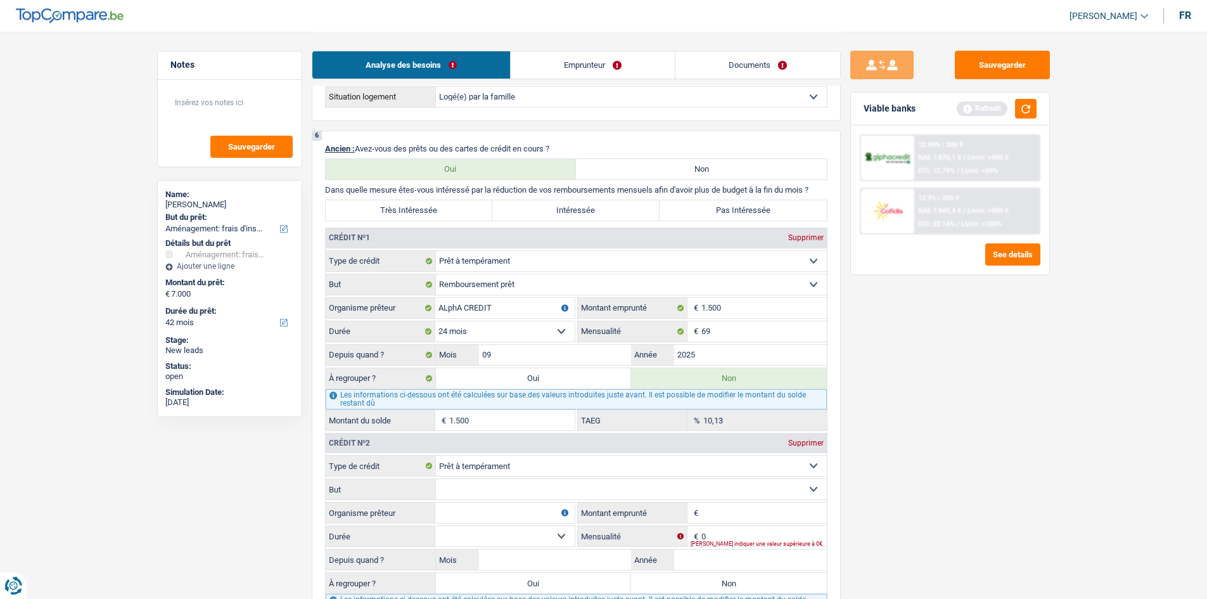
click at [459, 511] on input "Organisme prêteur" at bounding box center [504, 512] width 139 height 20
type input "alpha credit"
click at [707, 519] on input "Montant emprunté" at bounding box center [763, 512] width 125 height 20
type input "1.400"
click at [540, 539] on select "12 mois 18 mois 24 mois Sélectionner une option" at bounding box center [504, 536] width 139 height 20
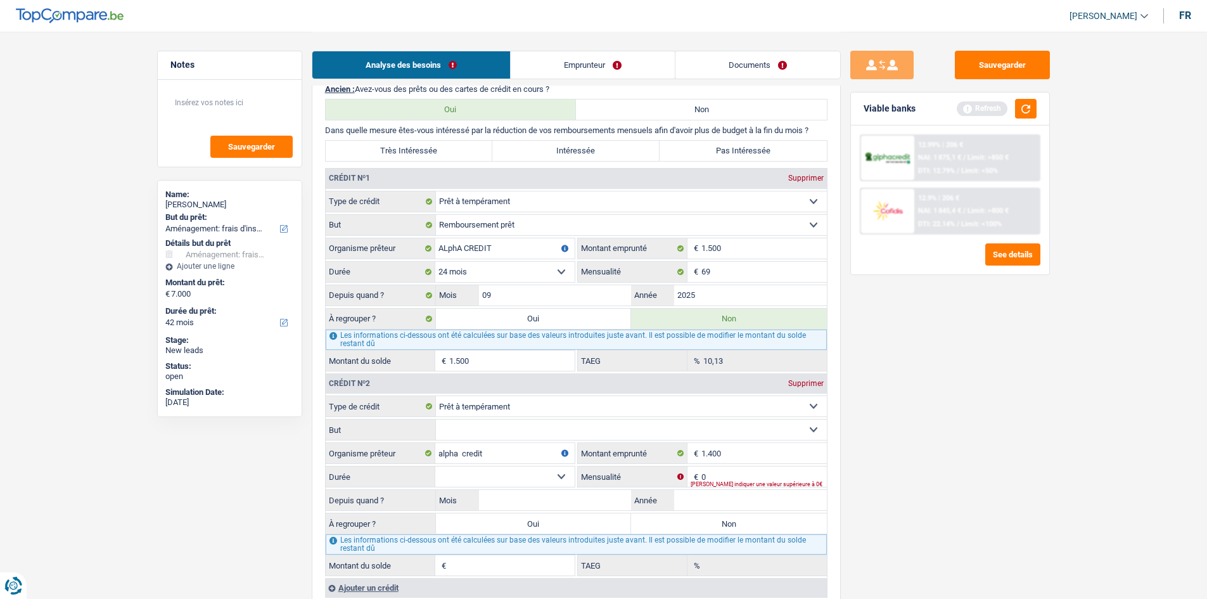
scroll to position [1077, 0]
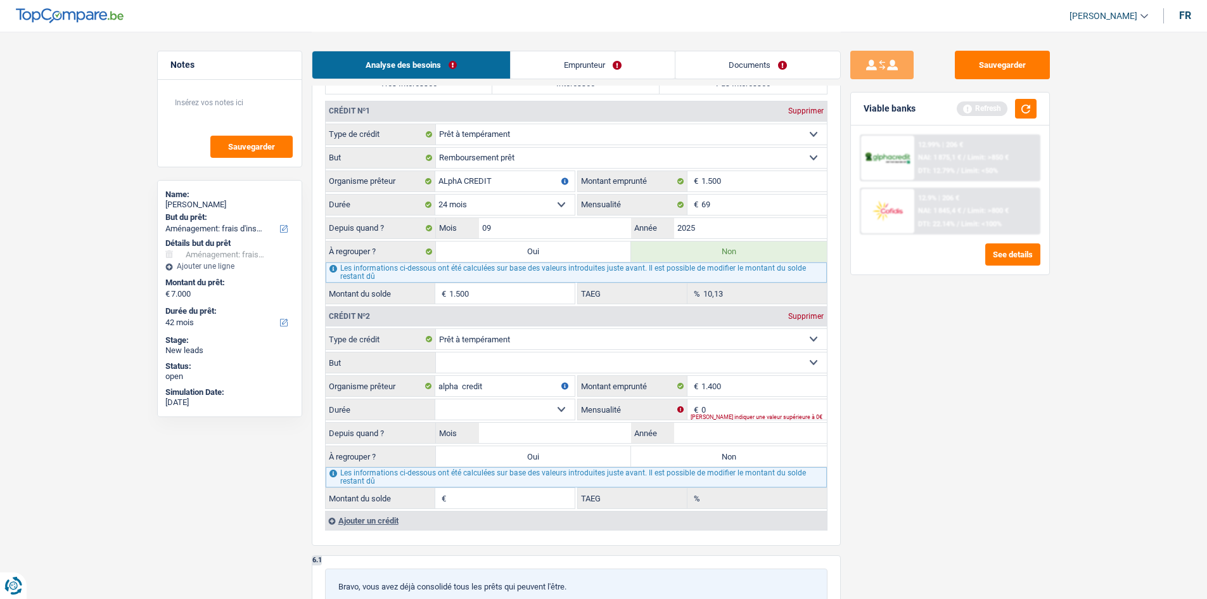
click at [721, 449] on label "Non" at bounding box center [729, 456] width 196 height 20
click at [721, 449] on input "Non" at bounding box center [729, 456] width 196 height 20
radio input "true"
click at [700, 437] on input "Année" at bounding box center [750, 433] width 153 height 20
click at [682, 434] on input "Année" at bounding box center [750, 433] width 153 height 20
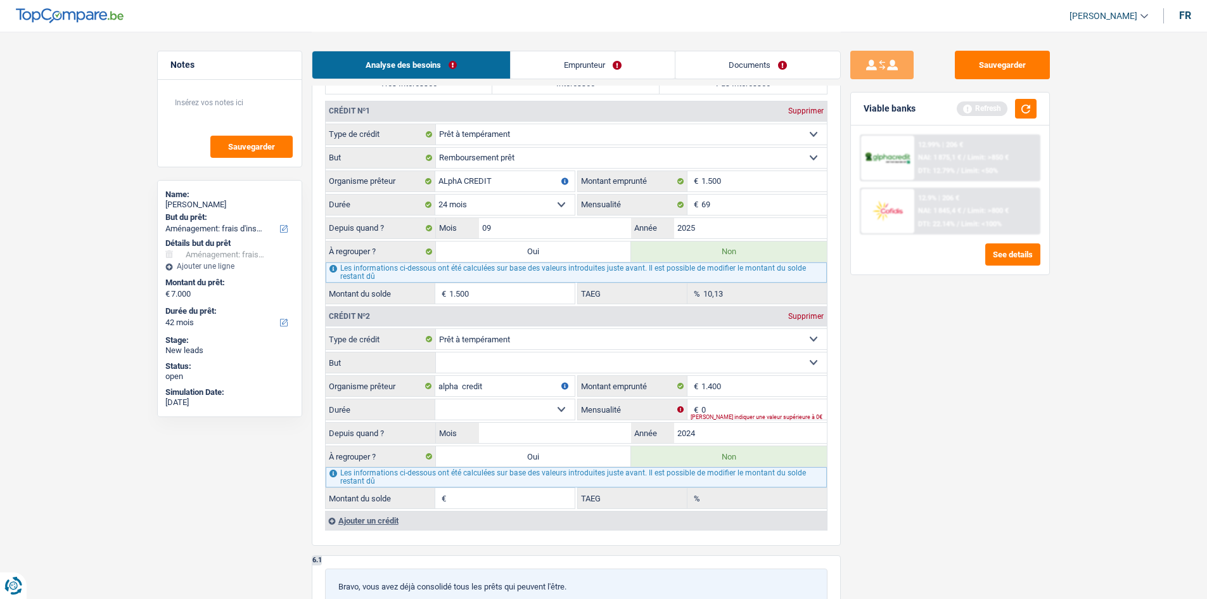
type input "2024"
click at [551, 432] on input "Mois" at bounding box center [555, 433] width 153 height 20
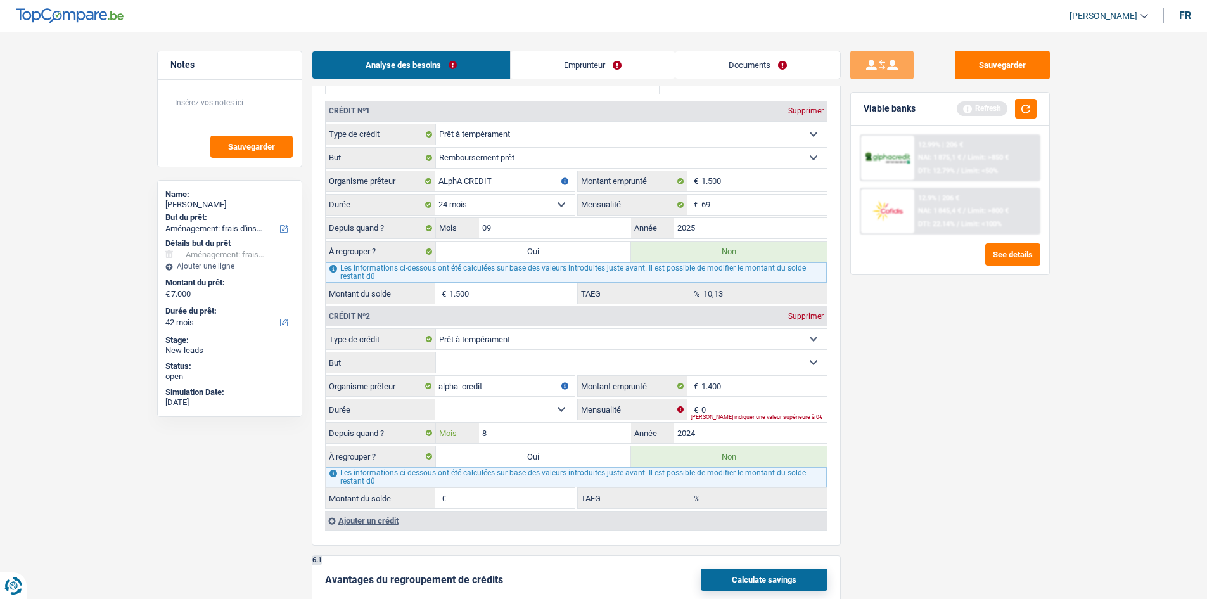
type input "8"
click at [514, 407] on select "12 mois 18 mois 24 mois Sélectionner une option" at bounding box center [504, 409] width 139 height 20
select select "12"
click at [435, 399] on select "12 mois 18 mois 24 mois Sélectionner une option" at bounding box center [504, 409] width 139 height 20
type input "1"
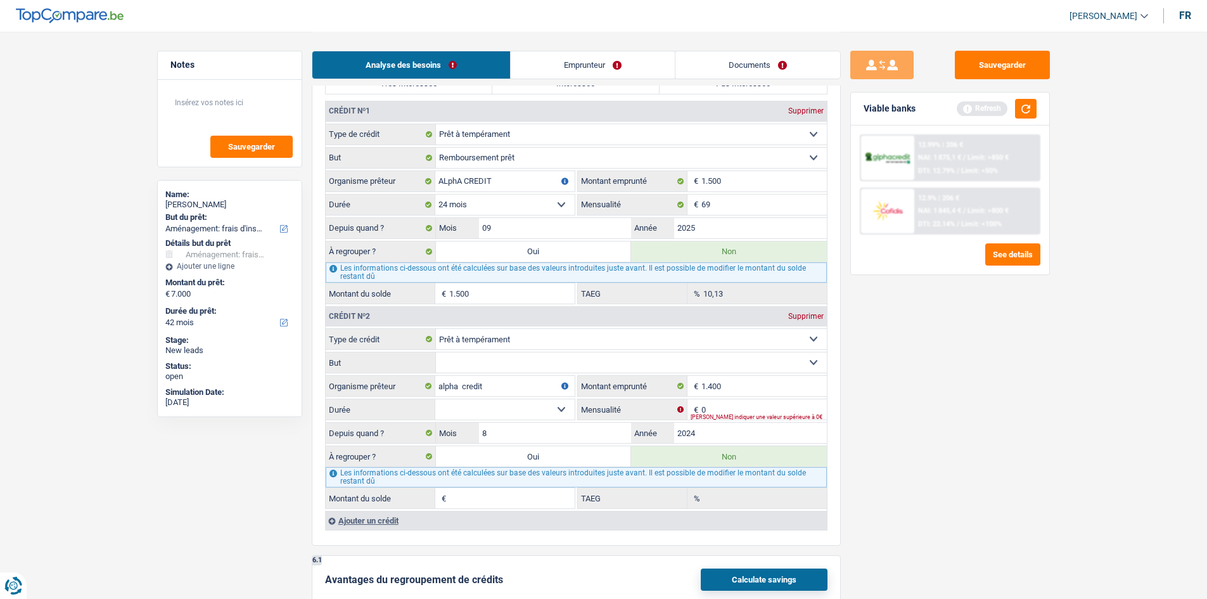
type input "0,00"
click at [514, 430] on input "8" at bounding box center [555, 433] width 153 height 20
type input "11"
drag, startPoint x: 901, startPoint y: 473, endPoint x: 893, endPoint y: 475, distance: 8.5
click at [900, 473] on div "Sauvegarder Viable banks Refresh 12.99% | 206 € NAI: 1 875,1 € / Limit: >850 € …" at bounding box center [950, 315] width 219 height 528
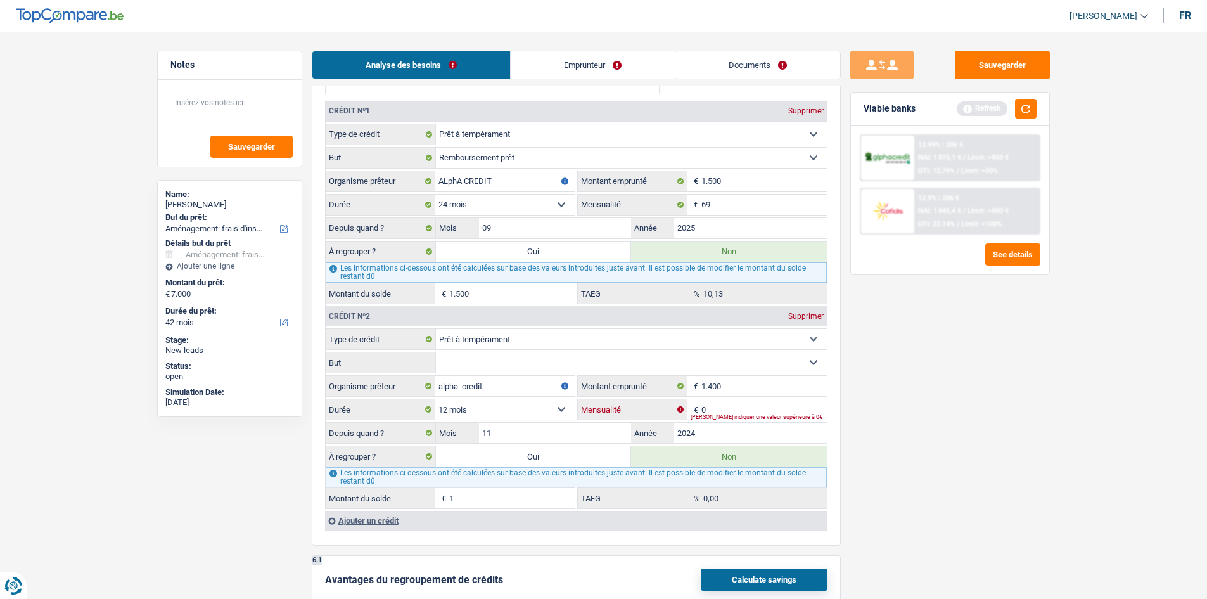
click at [716, 404] on input "0" at bounding box center [763, 409] width 125 height 20
type input "84"
type input "181"
click at [884, 524] on div "Sauvegarder Viable banks Refresh 12.99% | 206 € NAI: 1 875,1 € / Limit: >850 € …" at bounding box center [950, 315] width 219 height 528
click at [508, 406] on select "12 mois 18 mois 24 mois Sélectionner une option" at bounding box center [504, 409] width 139 height 20
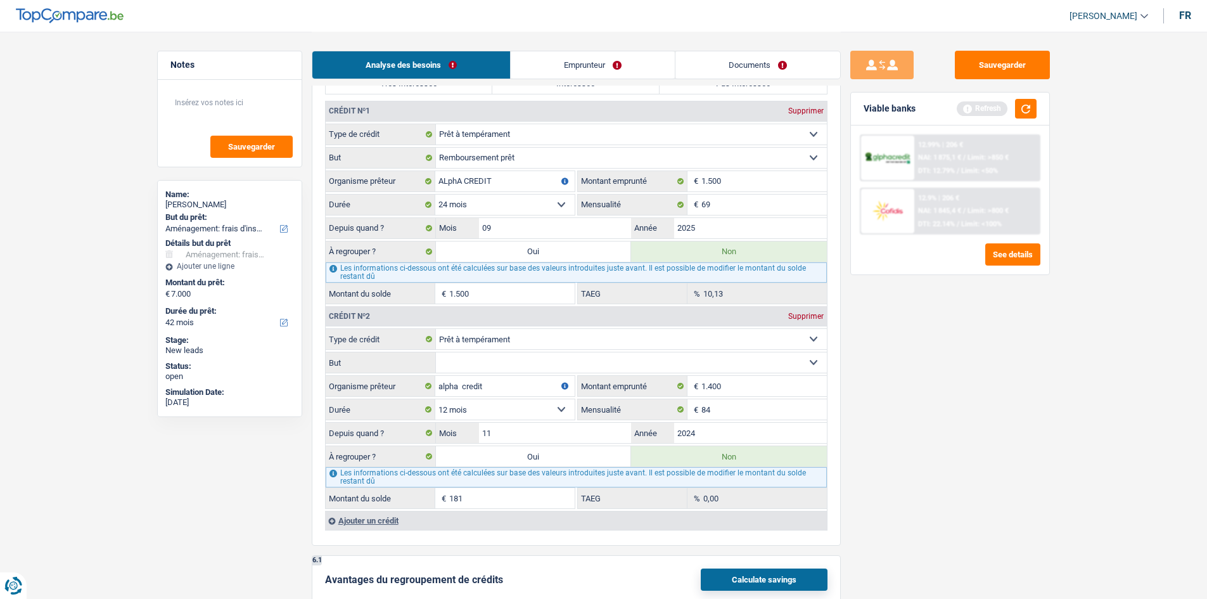
select select "18"
click at [435, 399] on select "12 mois 18 mois 24 mois Sélectionner une option" at bounding box center [504, 409] width 139 height 20
type input "648"
type input "10,34"
click at [940, 487] on div "Sauvegarder Viable banks Refresh 12.99% | 206 € NAI: 1 875,1 € / Limit: >850 € …" at bounding box center [950, 315] width 219 height 528
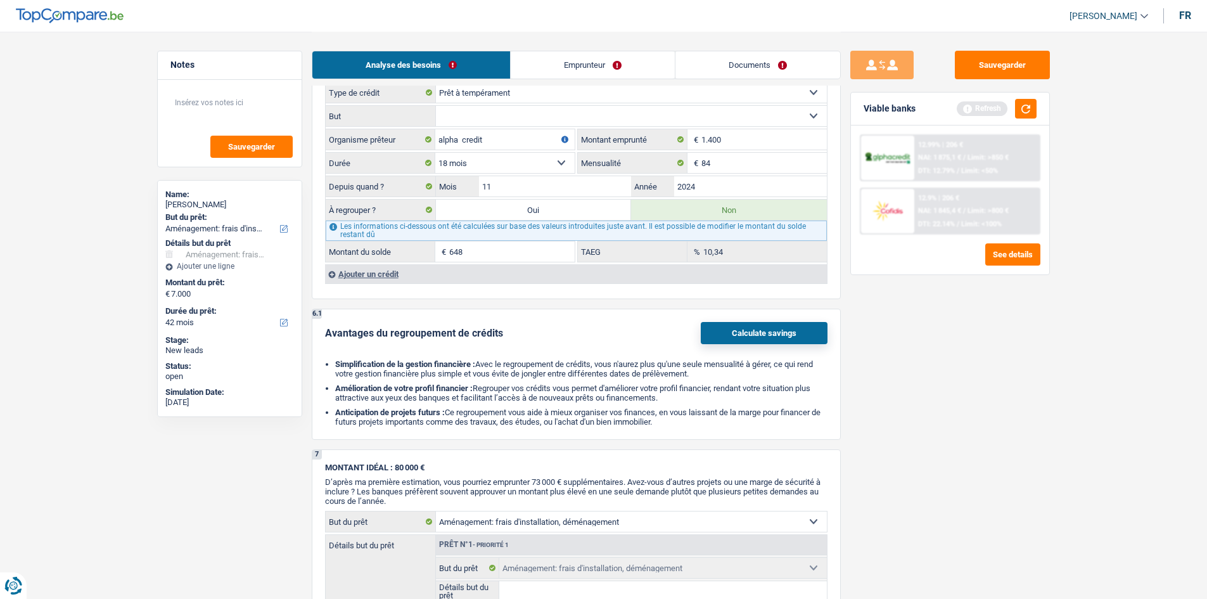
scroll to position [1584, 0]
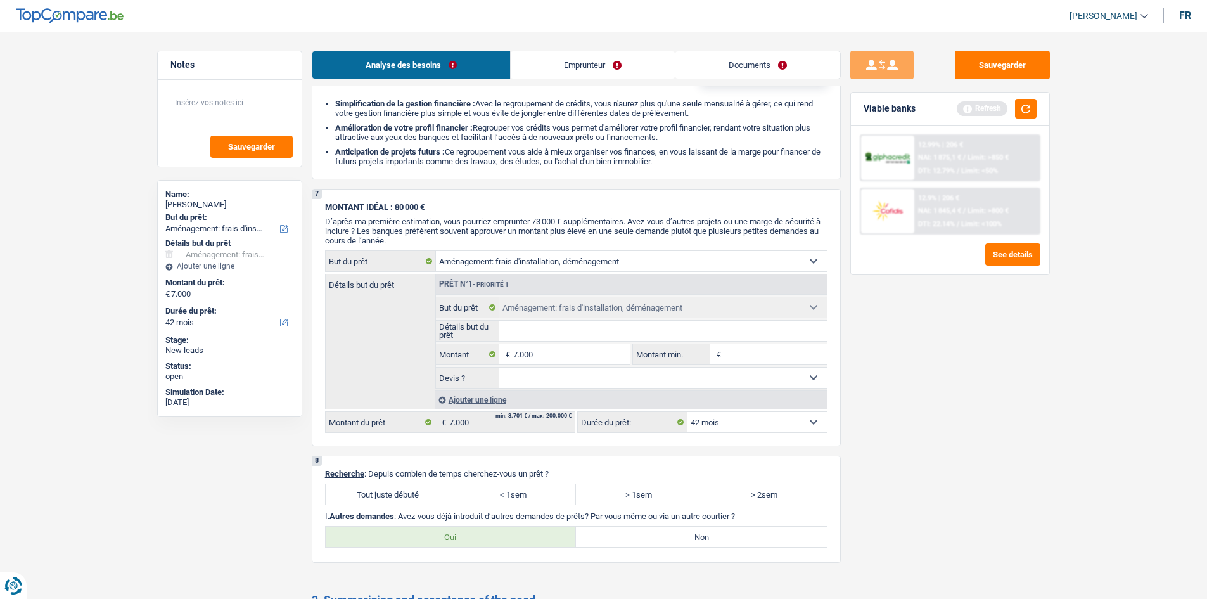
click at [396, 489] on label "Tout juste débuté" at bounding box center [388, 494] width 125 height 20
click at [396, 489] on input "Tout juste débuté" at bounding box center [388, 494] width 125 height 20
radio input "true"
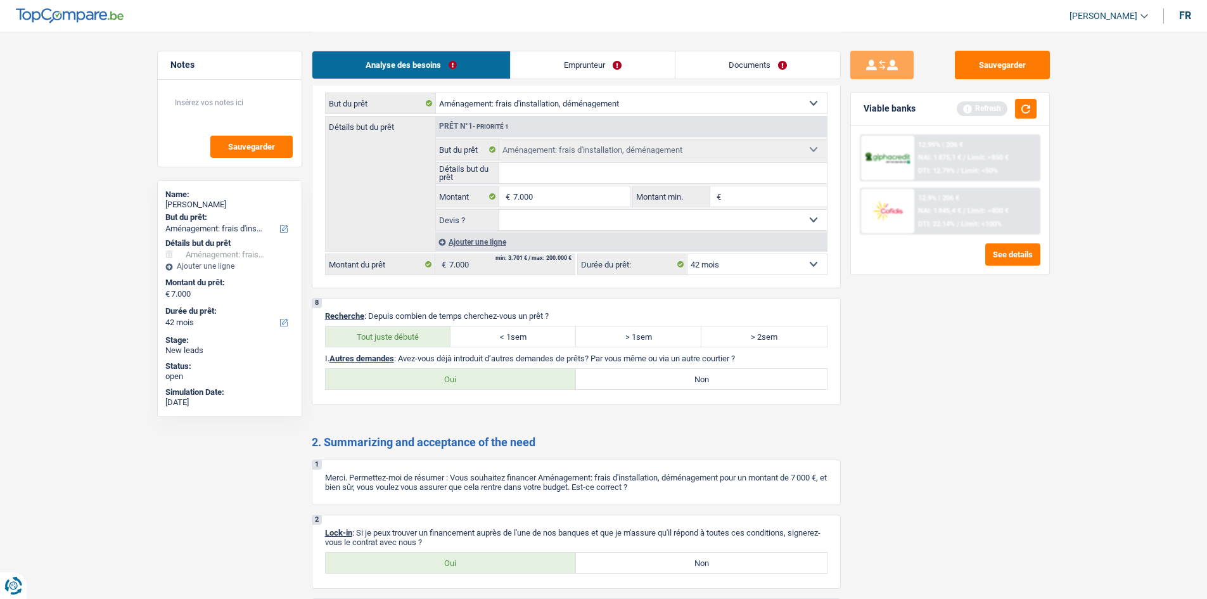
scroll to position [1838, 0]
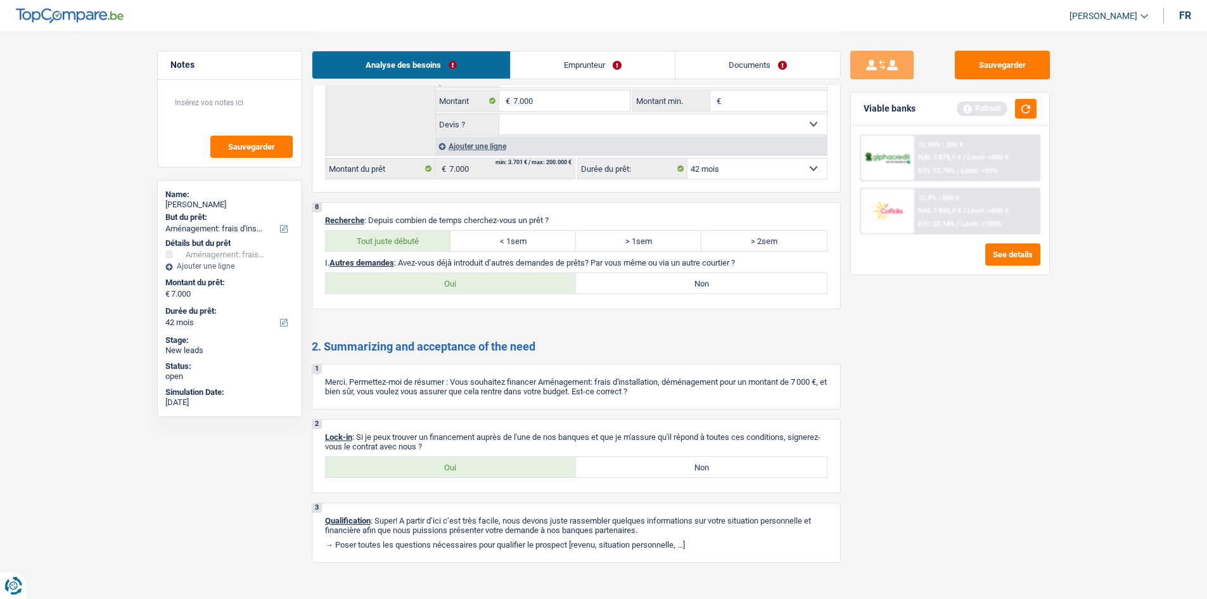
click at [602, 279] on label "Non" at bounding box center [701, 283] width 251 height 20
click at [602, 279] on input "Non" at bounding box center [701, 283] width 251 height 20
radio input "true"
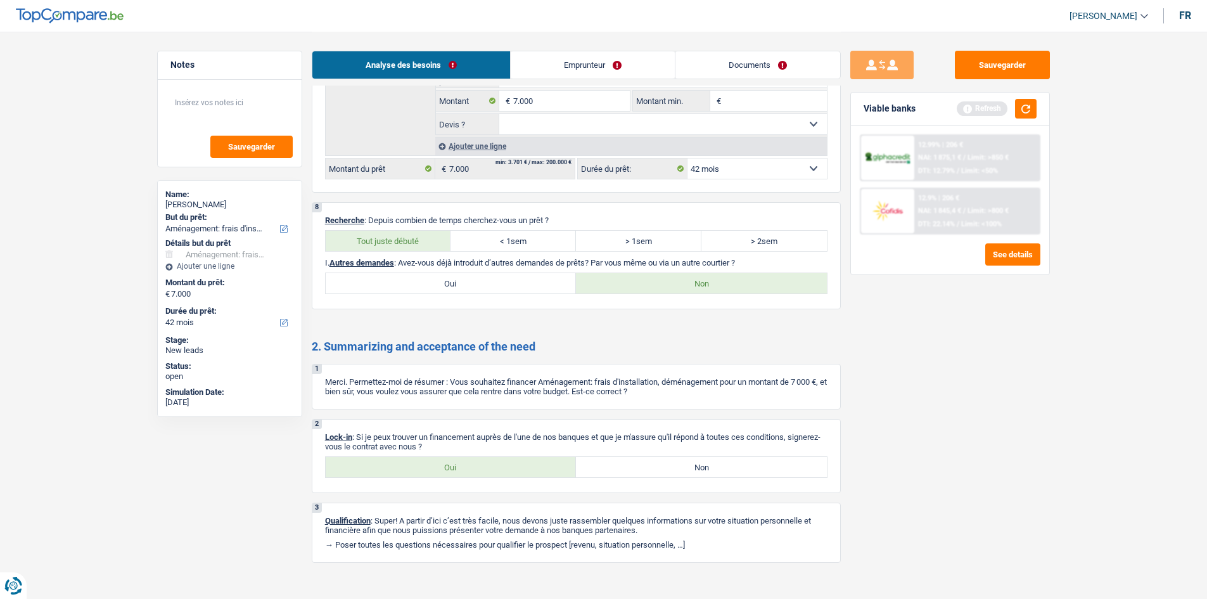
click at [482, 285] on label "Oui" at bounding box center [451, 283] width 251 height 20
click at [482, 285] on input "Oui" at bounding box center [451, 283] width 251 height 20
radio input "true"
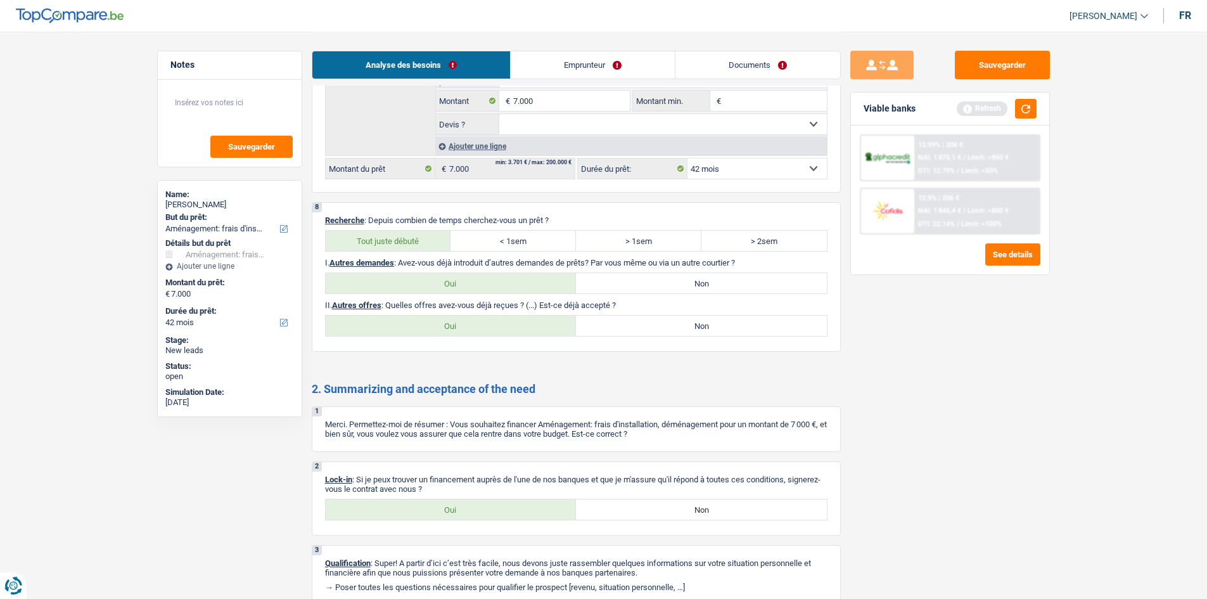
click at [632, 327] on label "Non" at bounding box center [701, 326] width 251 height 20
click at [632, 327] on input "Non" at bounding box center [701, 326] width 251 height 20
radio input "true"
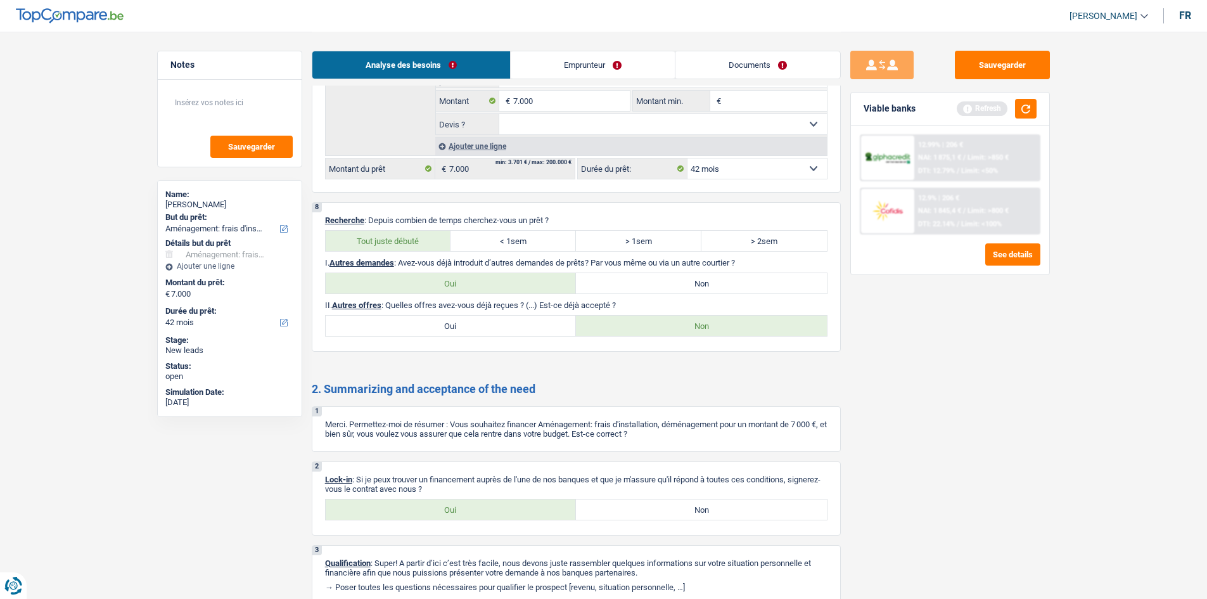
scroll to position [1895, 0]
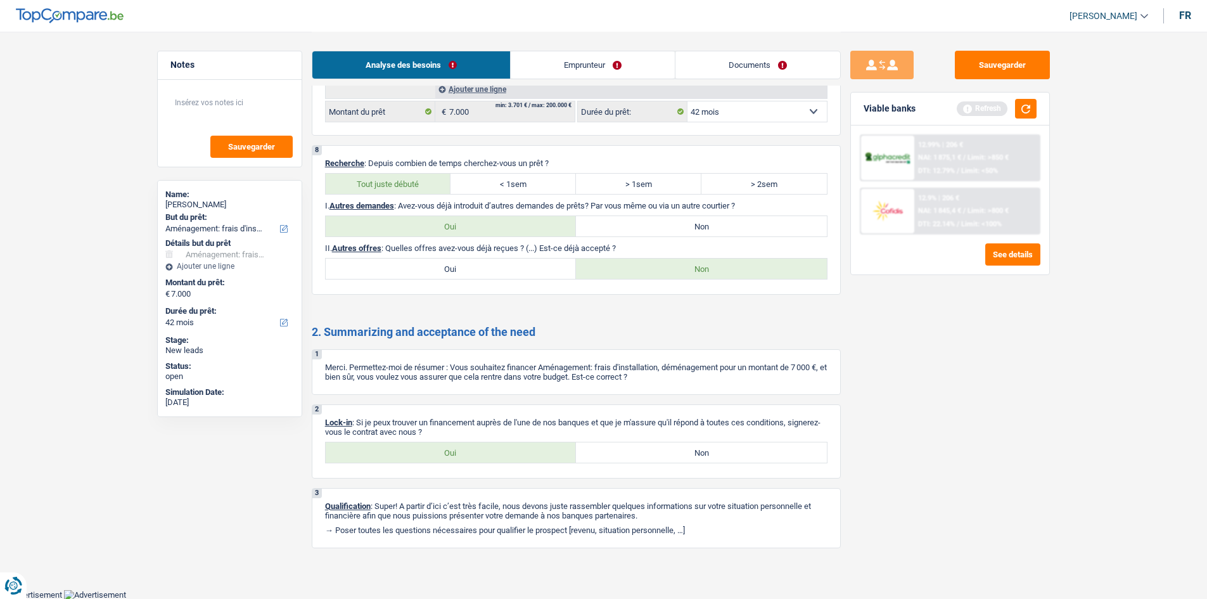
click at [419, 452] on label "Oui" at bounding box center [451, 452] width 251 height 20
click at [419, 452] on input "Oui" at bounding box center [451, 452] width 251 height 20
radio input "true"
click at [567, 61] on link "Emprunteur" at bounding box center [593, 64] width 164 height 27
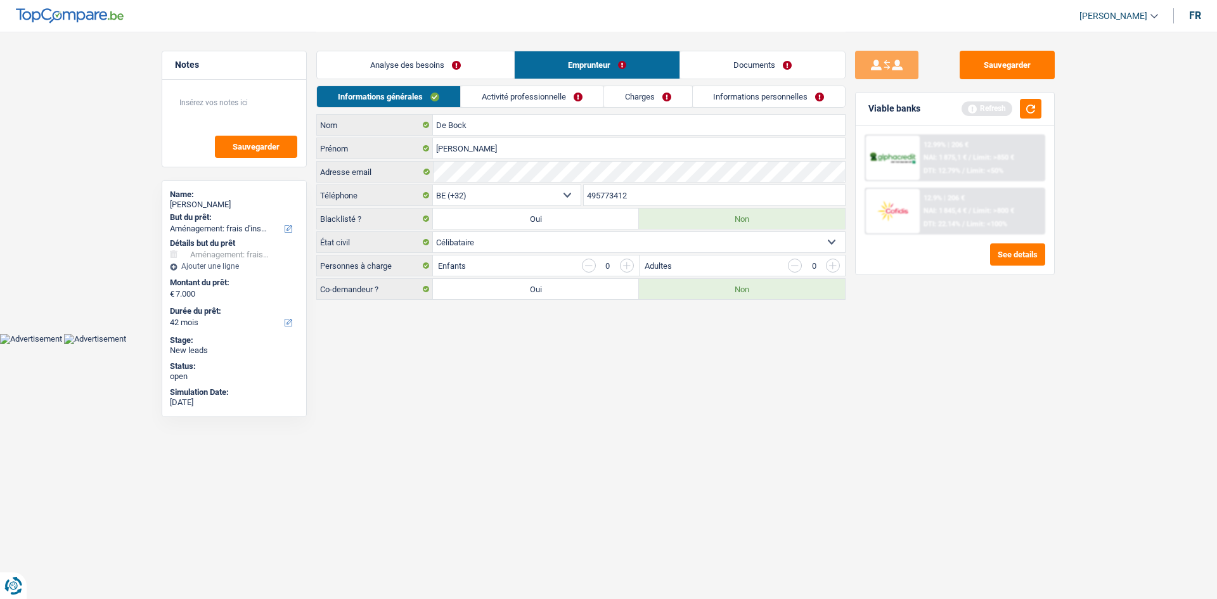
click at [515, 91] on link "Activité professionnelle" at bounding box center [532, 96] width 143 height 21
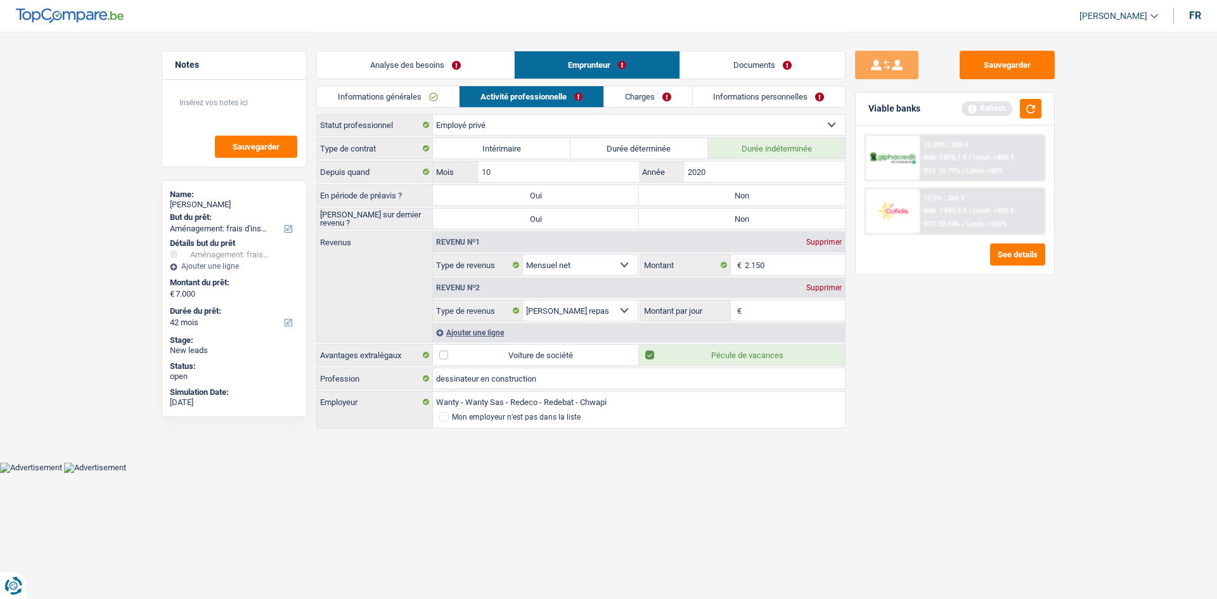
click at [392, 96] on link "Informations générales" at bounding box center [388, 96] width 142 height 21
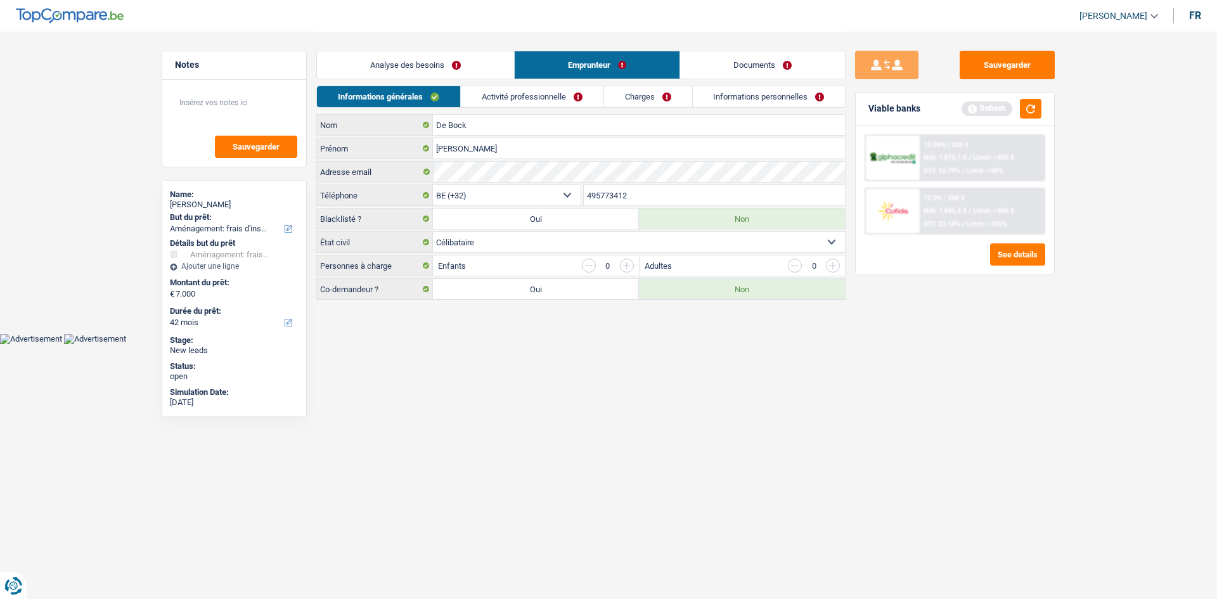
click at [527, 96] on link "Activité professionnelle" at bounding box center [532, 96] width 143 height 21
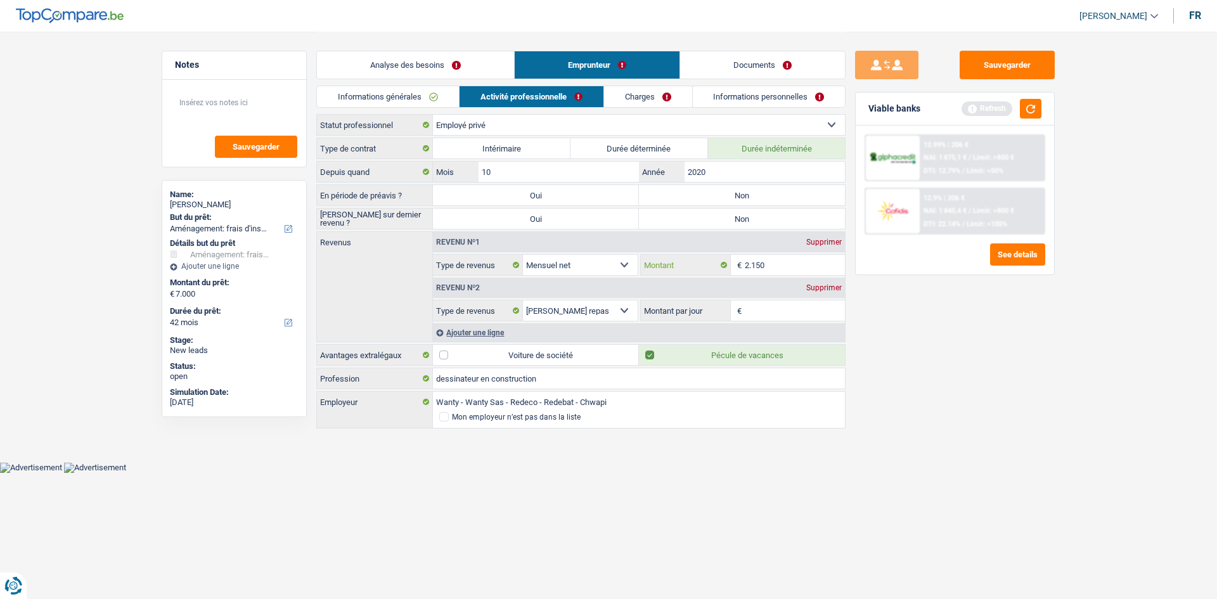
click at [798, 269] on input "2.150" at bounding box center [795, 265] width 101 height 20
click at [752, 310] on input "Montant par jour" at bounding box center [795, 310] width 101 height 20
type input "8,0"
click at [906, 400] on div "Sauvegarder Viable banks Refresh 12.99% | 206 € NAI: 1 875,1 € / Limit: >850 € …" at bounding box center [954, 315] width 219 height 528
click at [717, 193] on label "Non" at bounding box center [742, 195] width 206 height 20
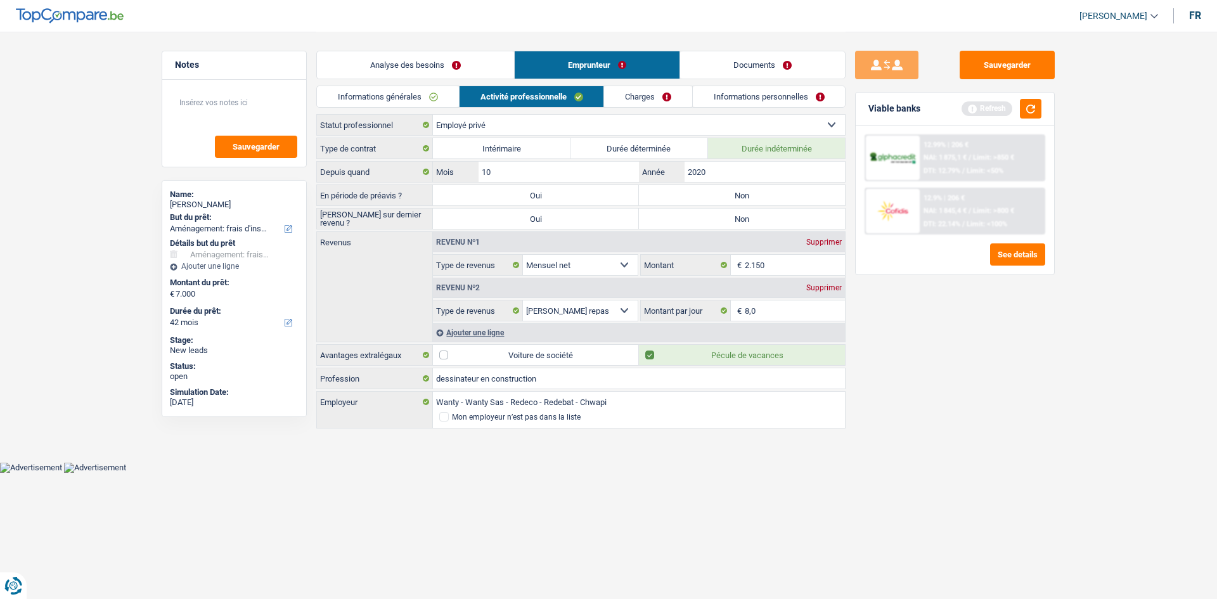
click at [717, 193] on input "Non" at bounding box center [742, 195] width 206 height 20
radio input "true"
click at [729, 210] on label "Non" at bounding box center [742, 218] width 206 height 20
click at [729, 210] on input "Non" at bounding box center [742, 218] width 206 height 20
radio input "true"
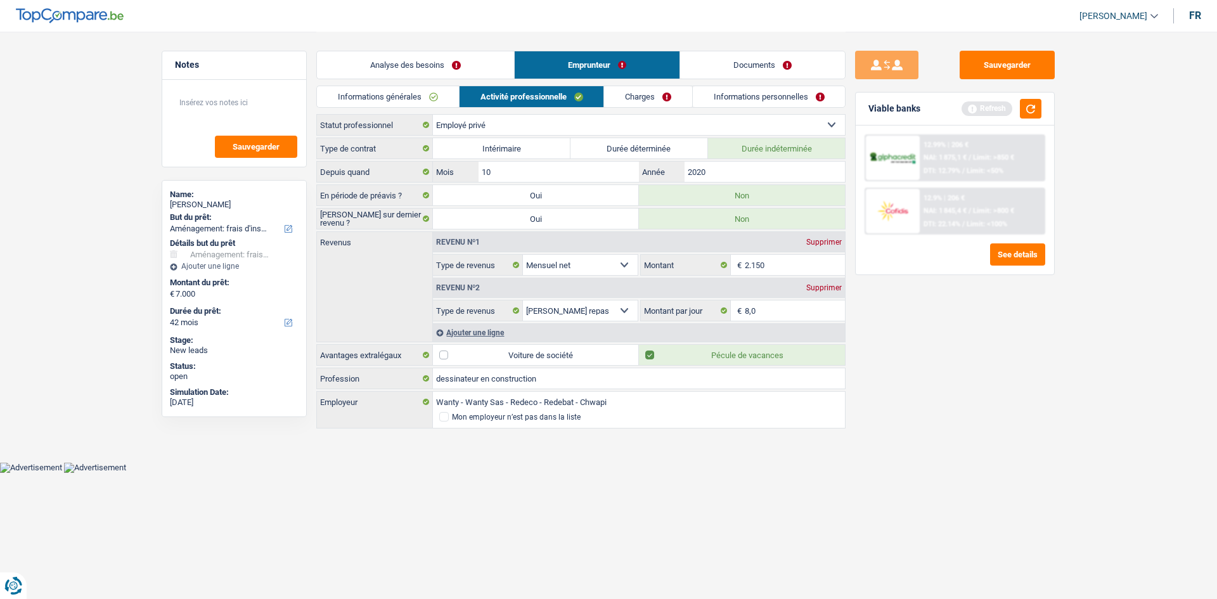
click at [628, 96] on link "Charges" at bounding box center [648, 96] width 88 height 21
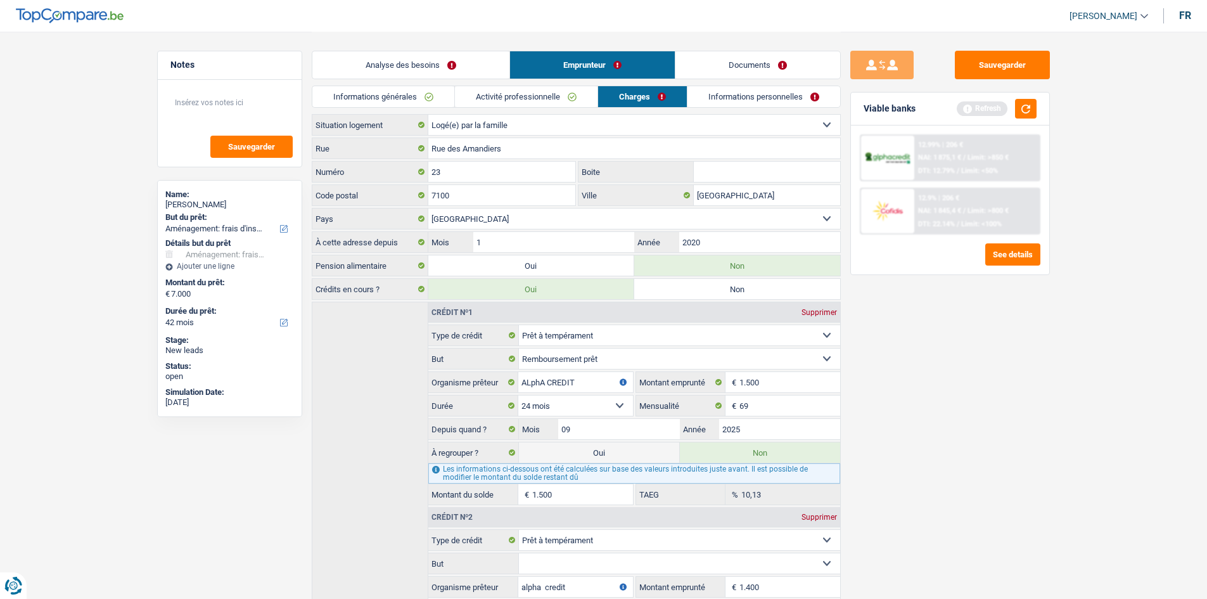
click at [518, 80] on div "Analyse des besoins Emprunteur Documents" at bounding box center [576, 59] width 529 height 54
click at [523, 99] on link "Activité professionnelle" at bounding box center [526, 96] width 143 height 21
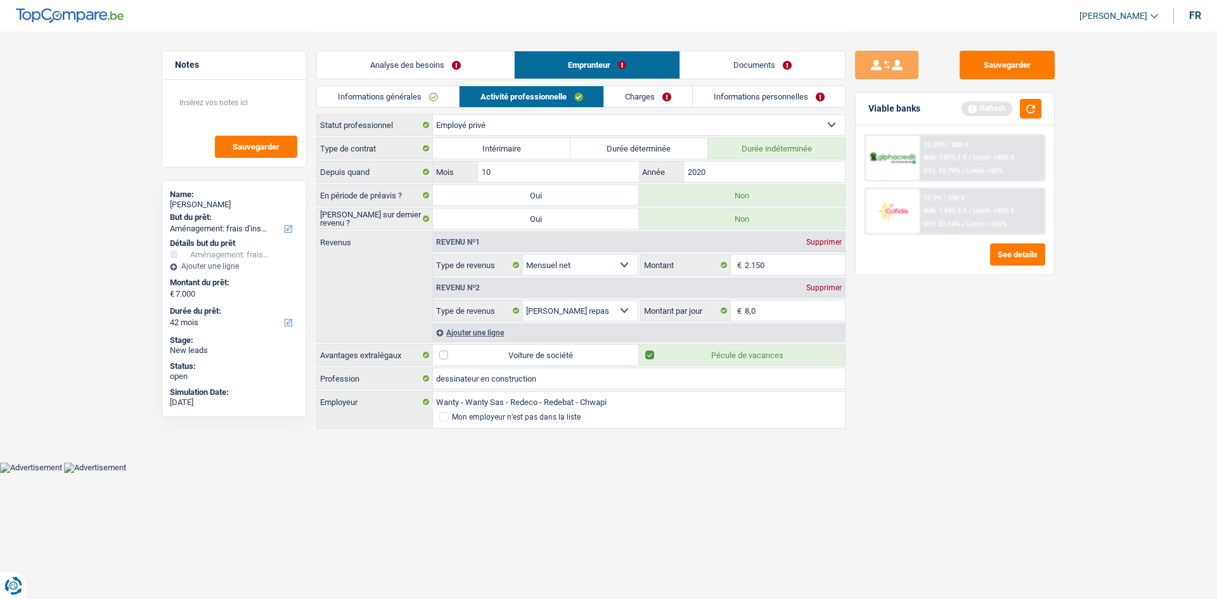
click at [635, 94] on link "Charges" at bounding box center [648, 96] width 88 height 21
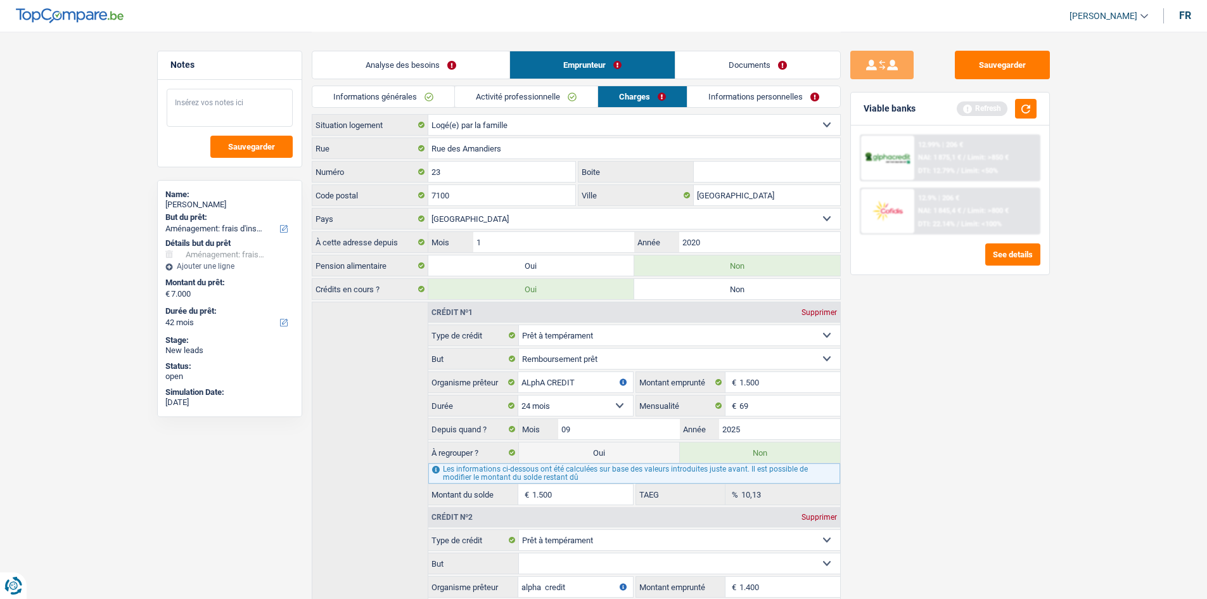
click at [182, 104] on textarea at bounding box center [230, 108] width 126 height 38
type textarea "logé chez ses parents"
click at [734, 99] on link "Informations personnelles" at bounding box center [764, 96] width 153 height 21
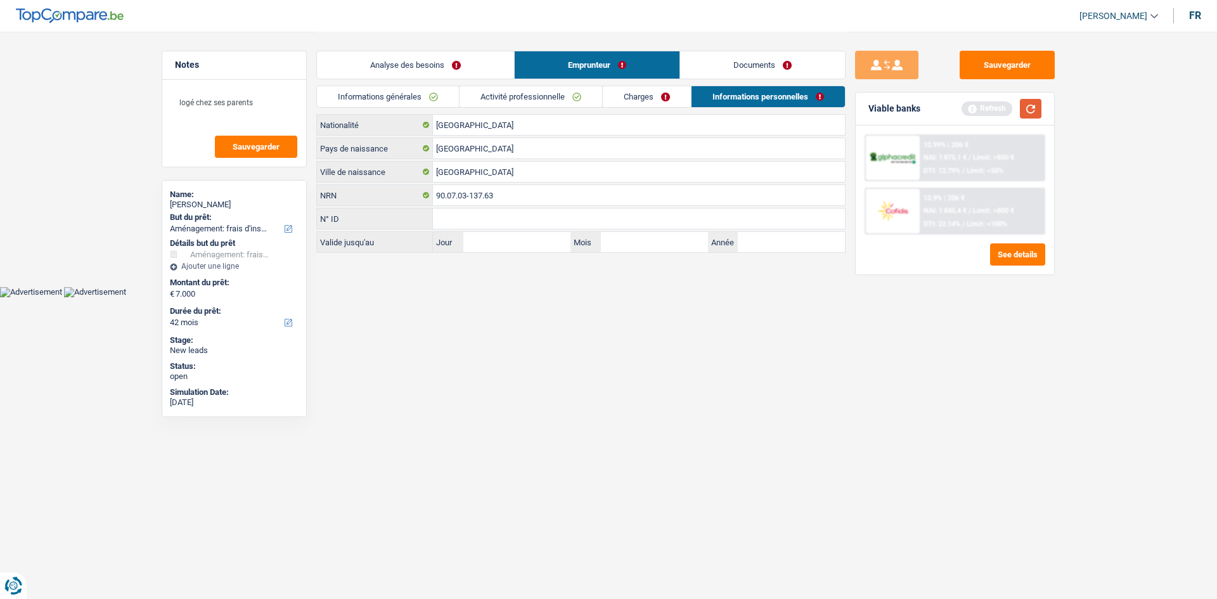
click at [1029, 115] on button "button" at bounding box center [1031, 109] width 22 height 20
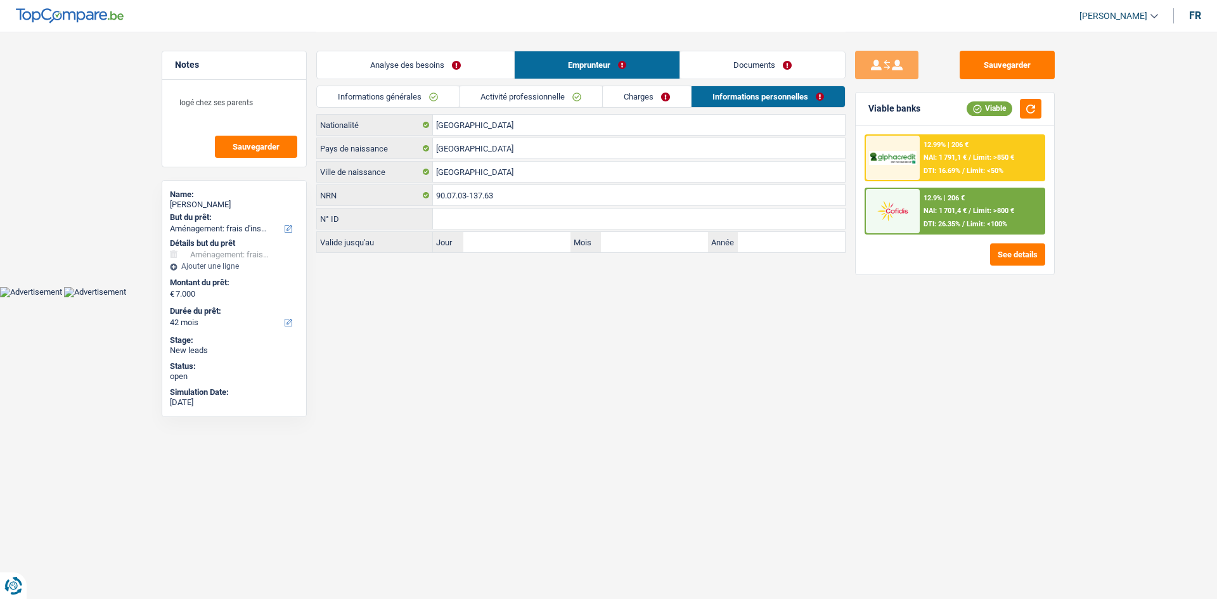
click at [733, 72] on link "Documents" at bounding box center [762, 64] width 165 height 27
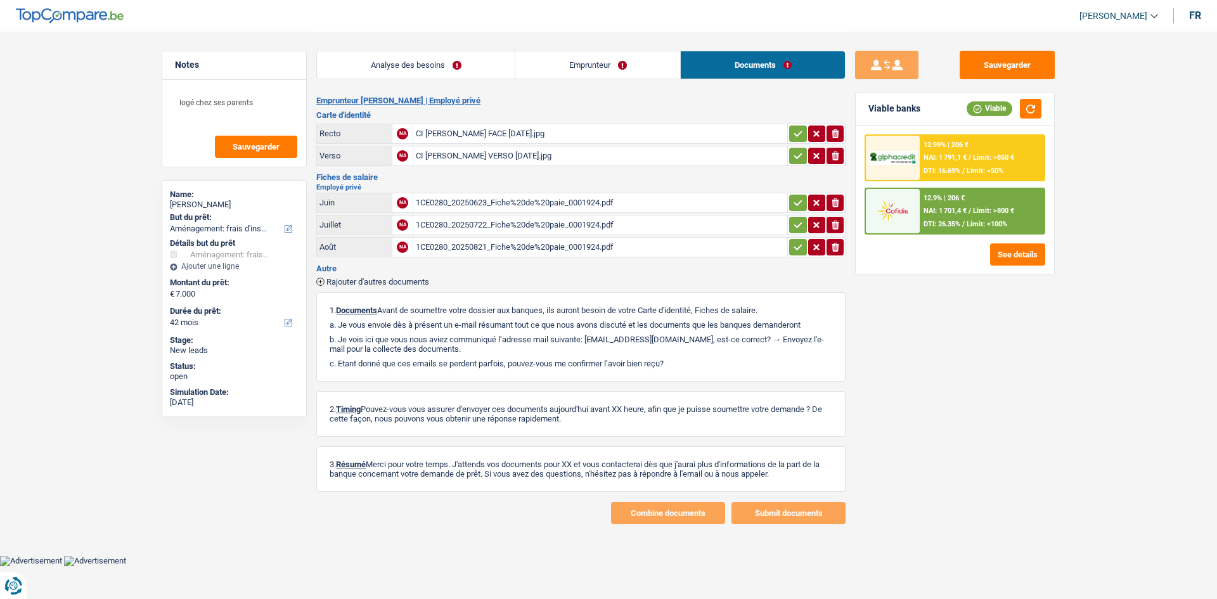
click at [488, 136] on div "CI ALEX FACE 28-09-2033.jpg" at bounding box center [600, 133] width 369 height 19
click at [457, 155] on div "CI ALEX VERSO 28-09-2033.jpg" at bounding box center [600, 155] width 369 height 19
click at [456, 198] on div "1CE0280_20250623_Fiche%20de%20paie_0001924.pdf" at bounding box center [600, 202] width 369 height 19
click at [433, 57] on link "Analyse des besoins" at bounding box center [416, 64] width 198 height 27
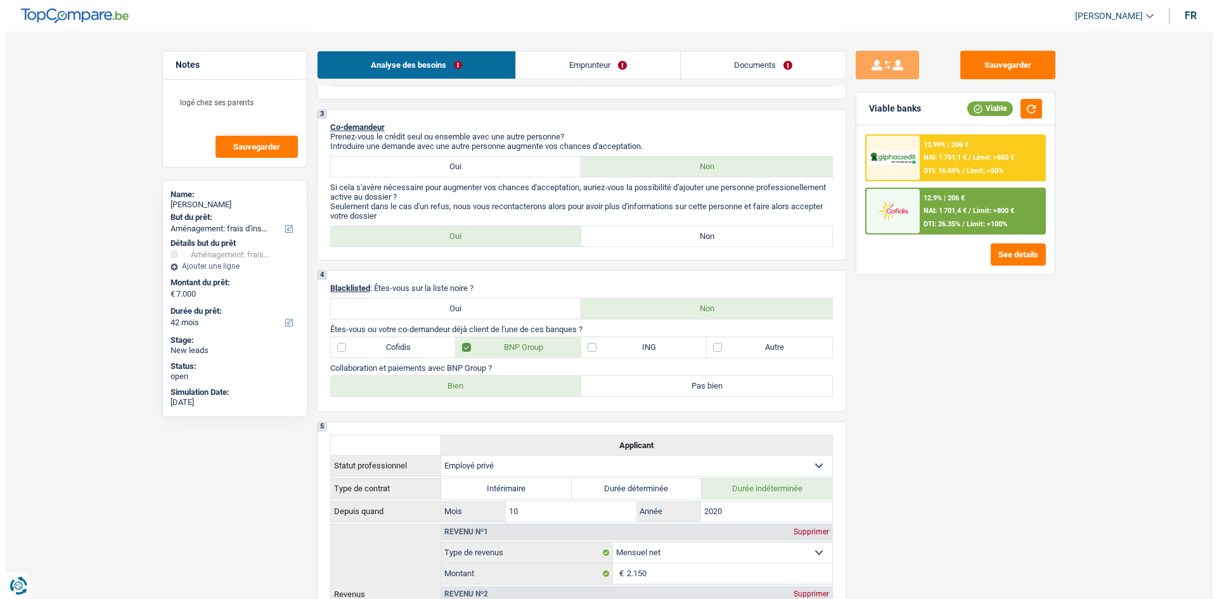
scroll to position [507, 0]
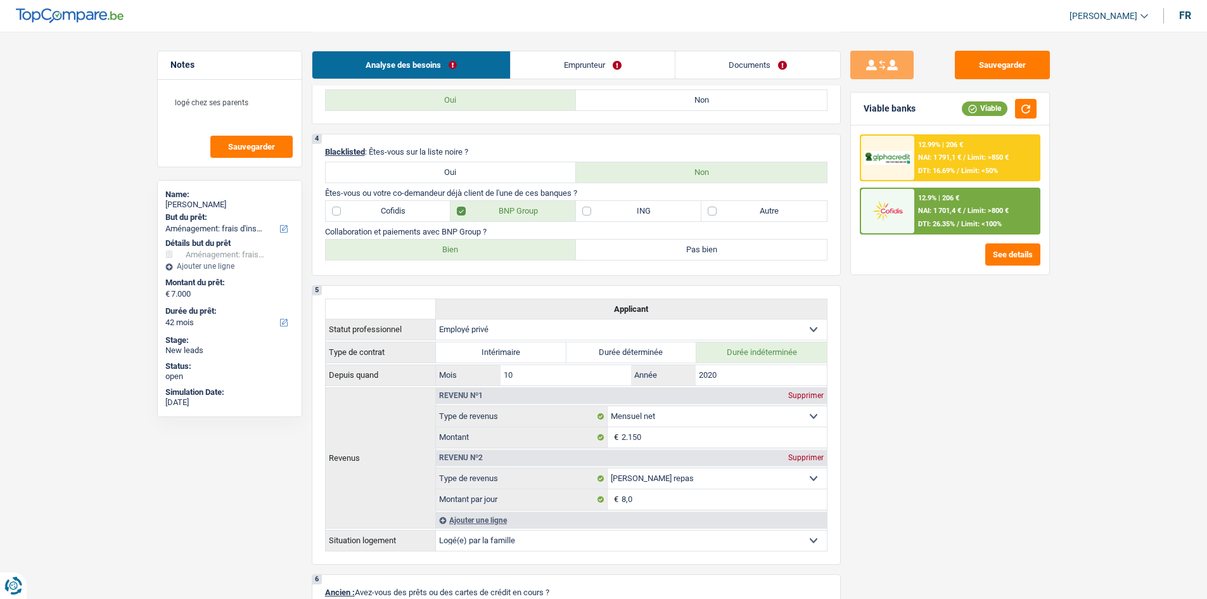
click at [436, 252] on label "Bien" at bounding box center [451, 250] width 251 height 20
click at [436, 252] on input "Bien" at bounding box center [451, 250] width 251 height 20
radio input "true"
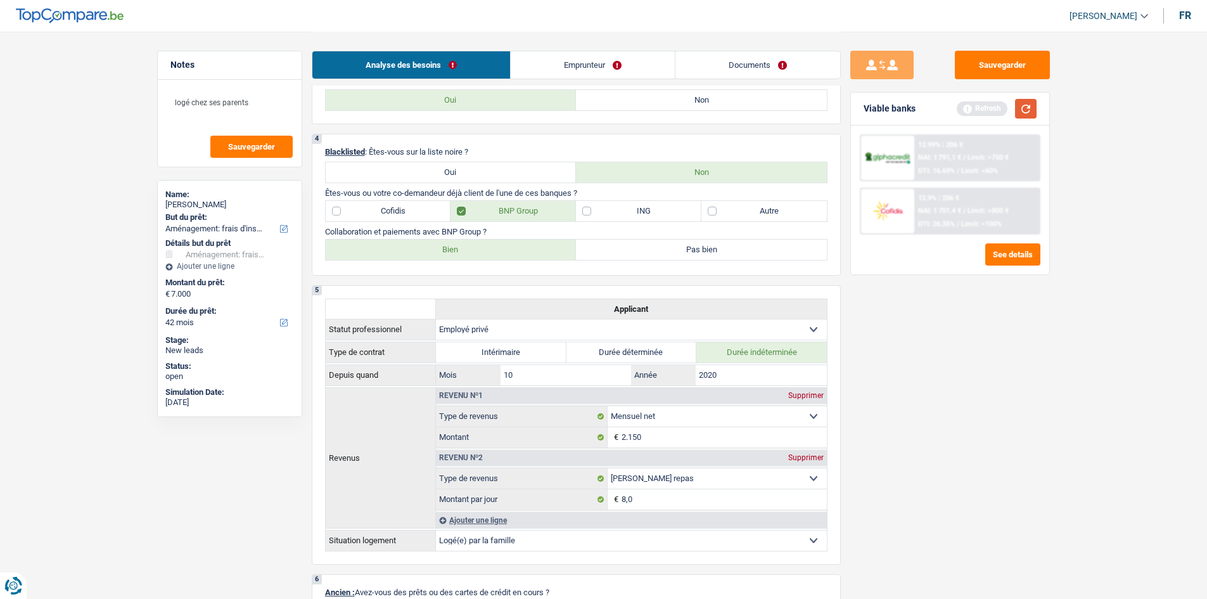
click at [1027, 102] on button "button" at bounding box center [1026, 109] width 22 height 20
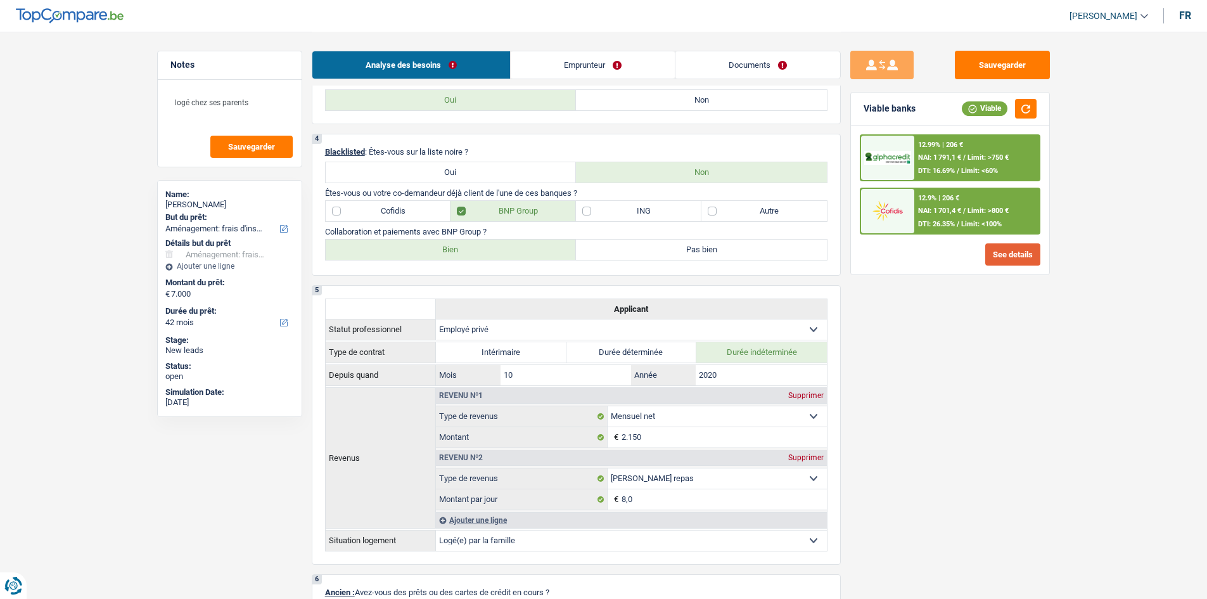
click at [1014, 263] on button "See details" at bounding box center [1012, 254] width 55 height 22
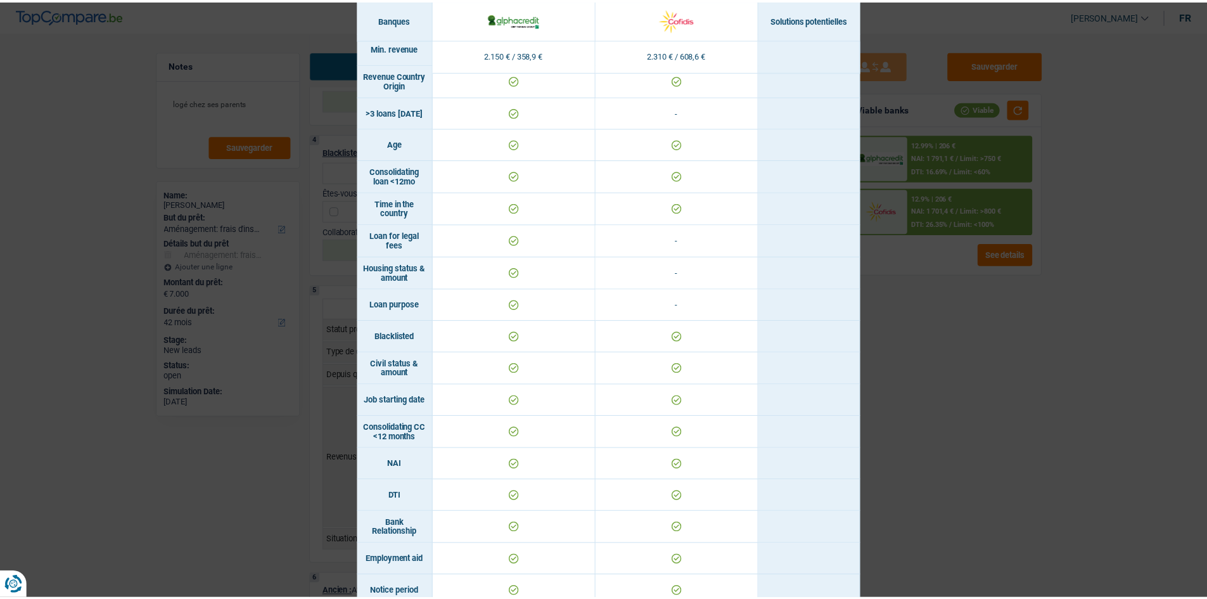
scroll to position [253, 0]
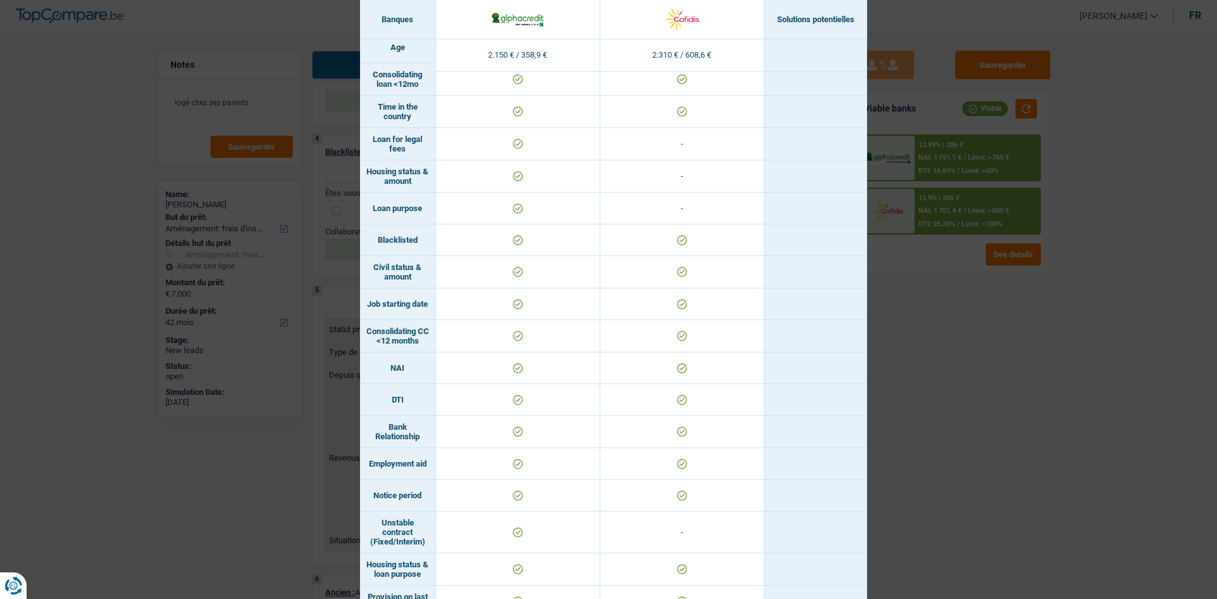
click at [1009, 535] on div "Banks conditions × Banques Solutions potentielles Revenus / Charges 2.150 € / 3…" at bounding box center [608, 299] width 1217 height 599
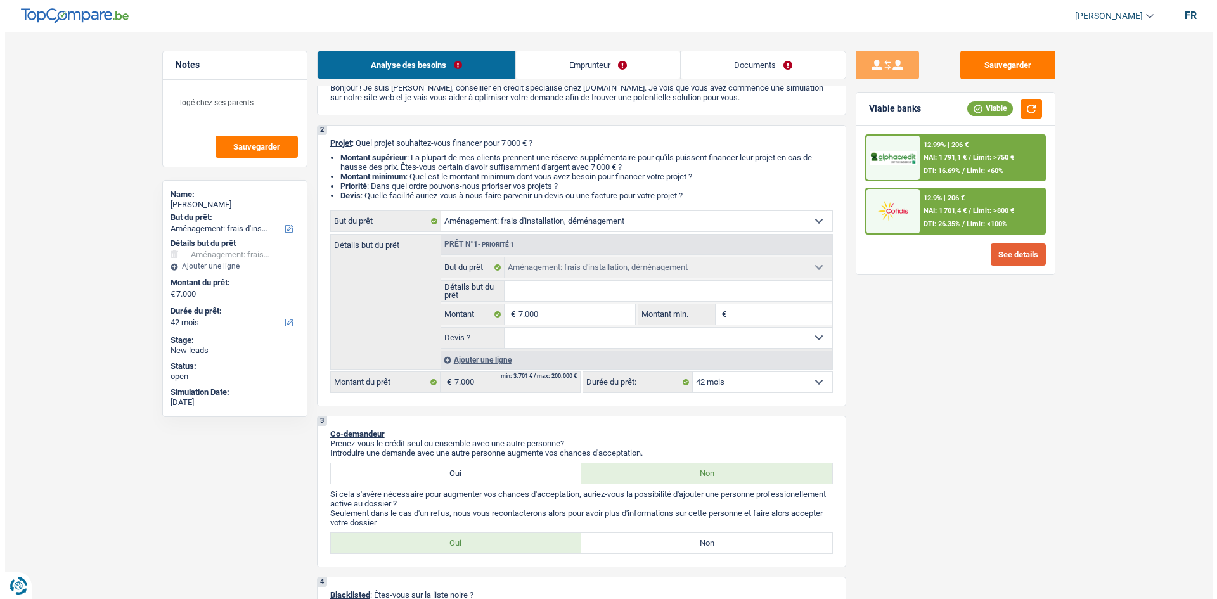
scroll to position [0, 0]
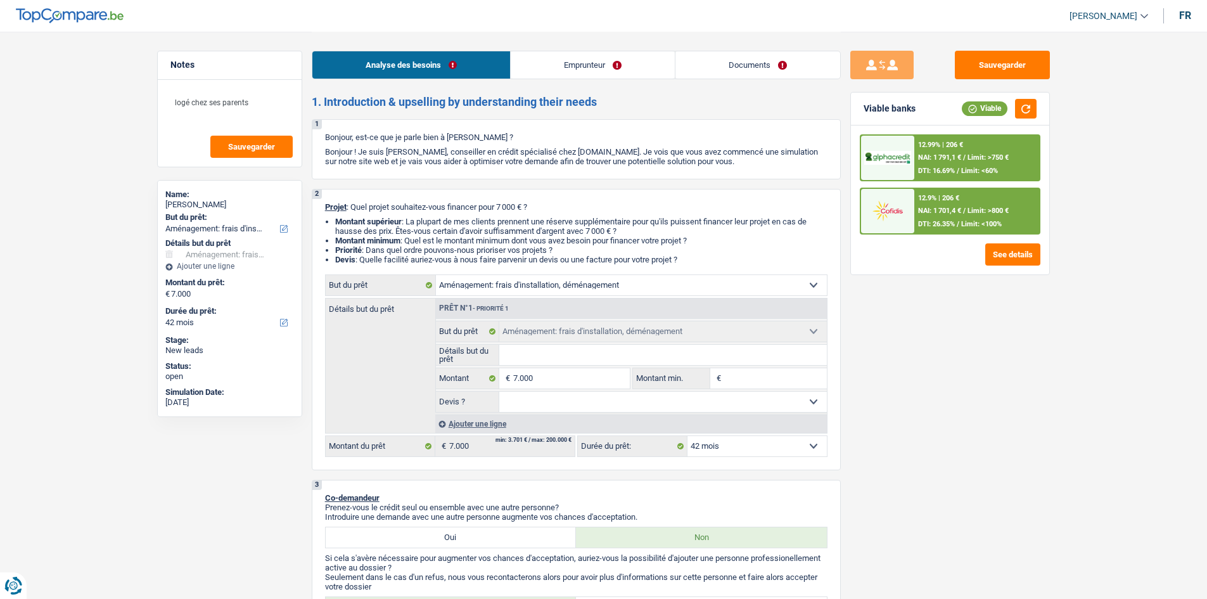
click at [760, 384] on input "Montant min." at bounding box center [775, 378] width 103 height 20
type input "7"
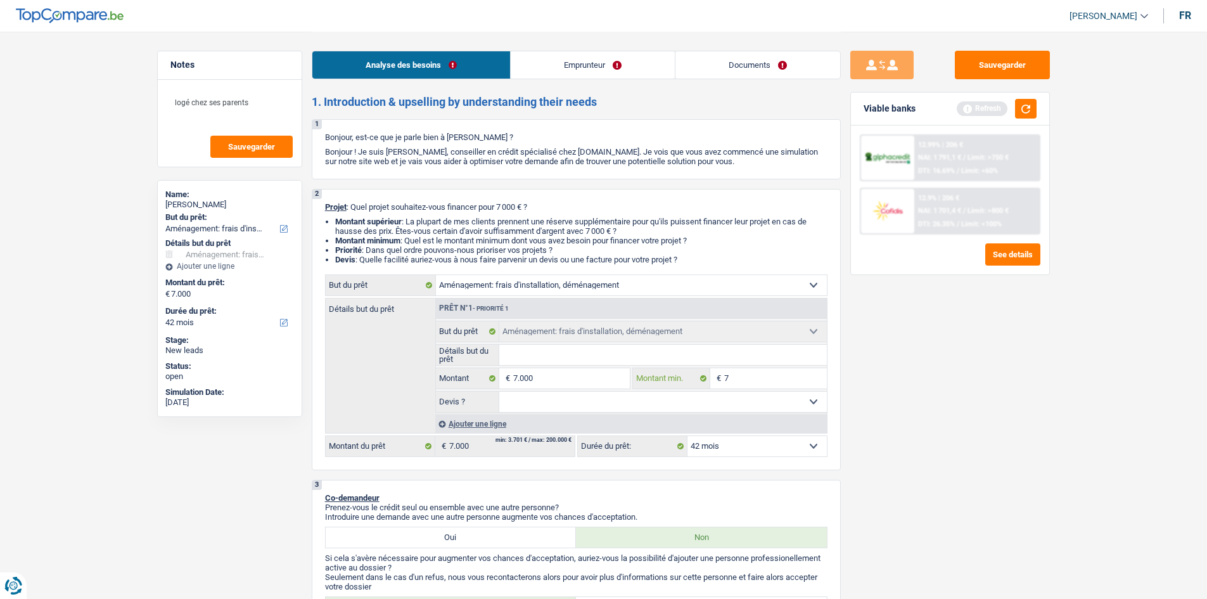
type input "70"
type input "700"
type input "7.000"
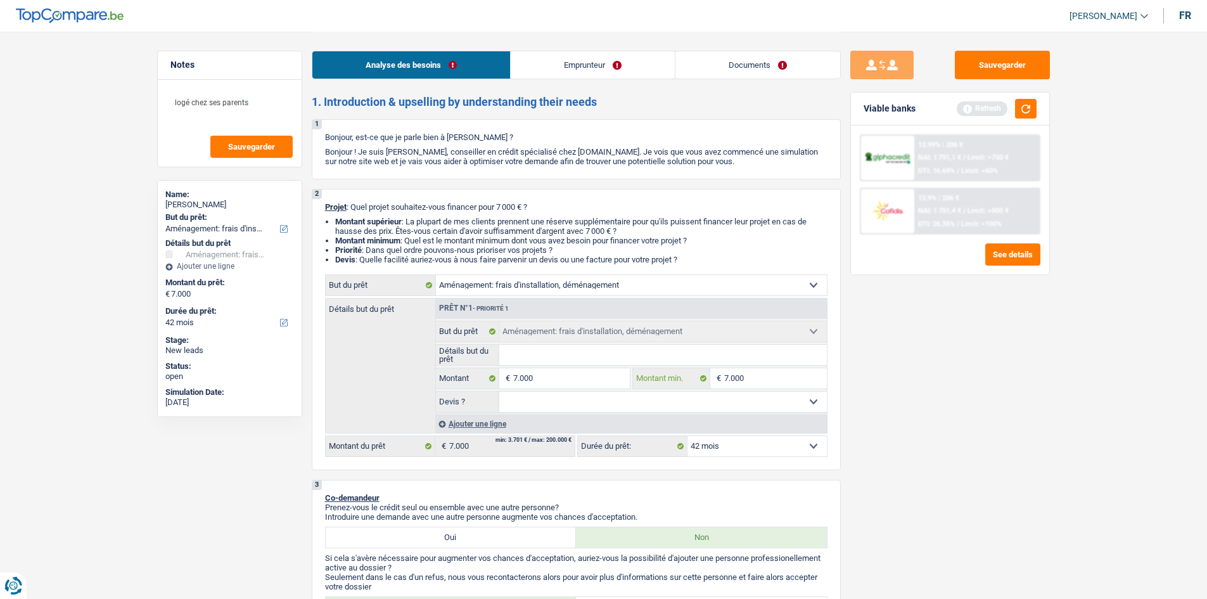
type input "7.000"
click at [918, 497] on div "Sauvegarder Viable banks Refresh 12.99% | 206 € NAI: 1 791,1 € / Limit: >750 € …" at bounding box center [950, 315] width 219 height 528
click at [769, 399] on select "Oui Non Non répondu Sélectionner une option" at bounding box center [663, 402] width 328 height 20
click at [953, 463] on div "Sauvegarder Viable banks Refresh 12.99% | 206 € NAI: 1 791,1 € / Limit: >750 € …" at bounding box center [950, 315] width 219 height 528
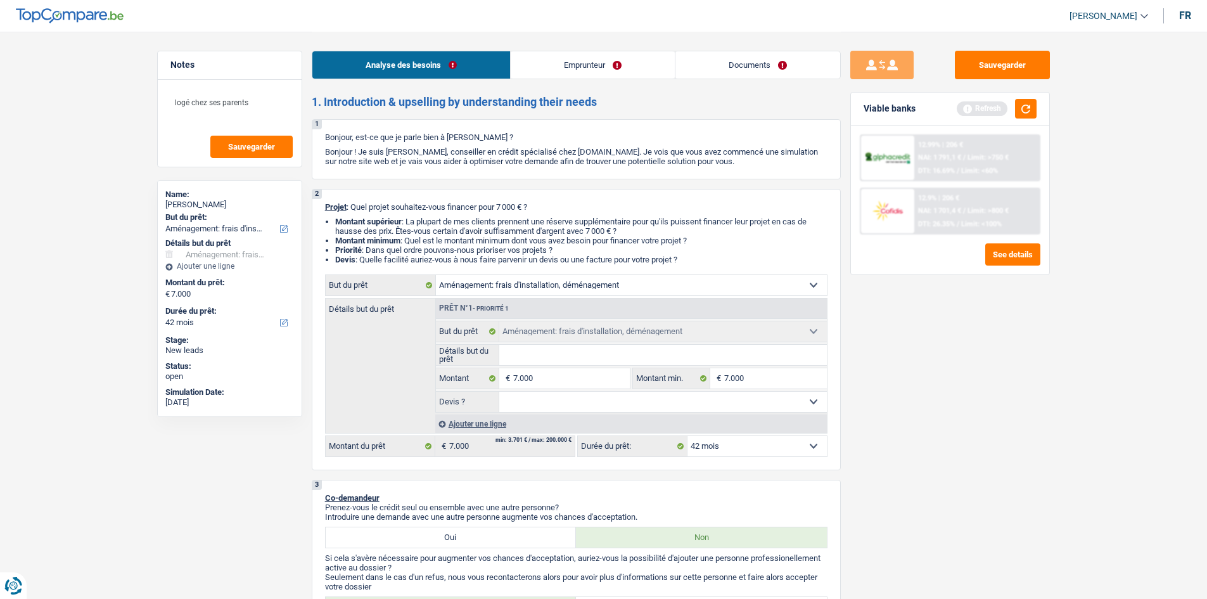
click at [739, 447] on select "12 mois 18 mois 24 mois 30 mois 36 mois 42 mois Sélectionner une option" at bounding box center [757, 446] width 139 height 20
select select "30"
click at [688, 436] on select "12 mois 18 mois 24 mois 30 mois 36 mois 42 mois Sélectionner une option" at bounding box center [757, 446] width 139 height 20
select select "30"
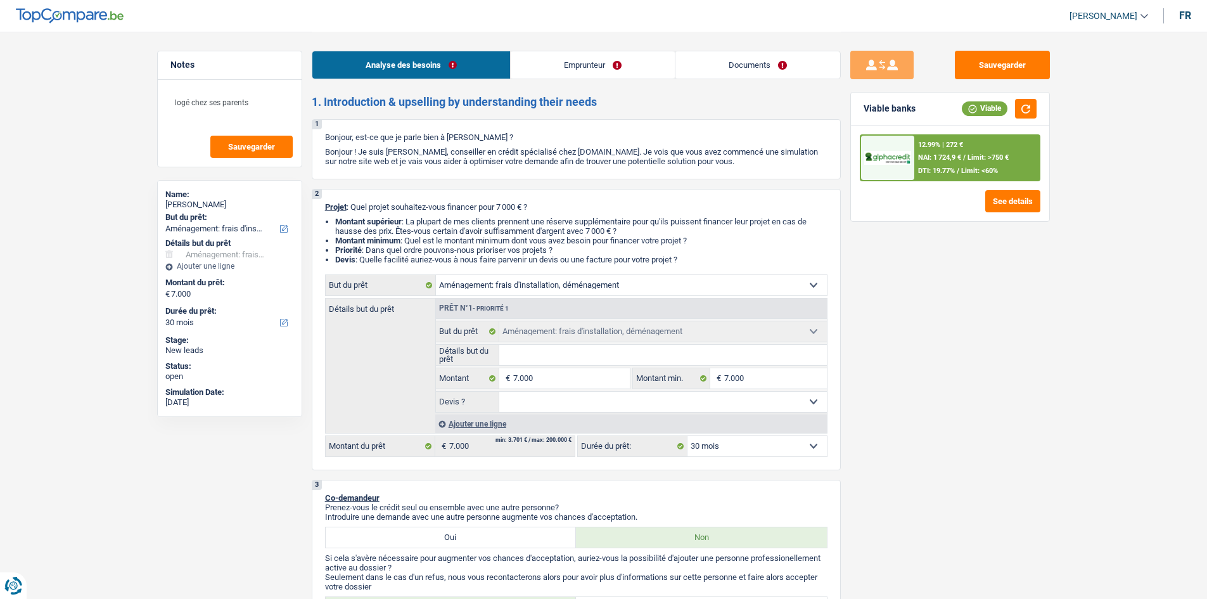
click at [703, 444] on select "12 mois 18 mois 24 mois 30 mois 36 mois 42 mois Sélectionner une option" at bounding box center [757, 446] width 139 height 20
select select "42"
click at [688, 436] on select "12 mois 18 mois 24 mois 30 mois 36 mois 42 mois Sélectionner une option" at bounding box center [757, 446] width 139 height 20
select select "42"
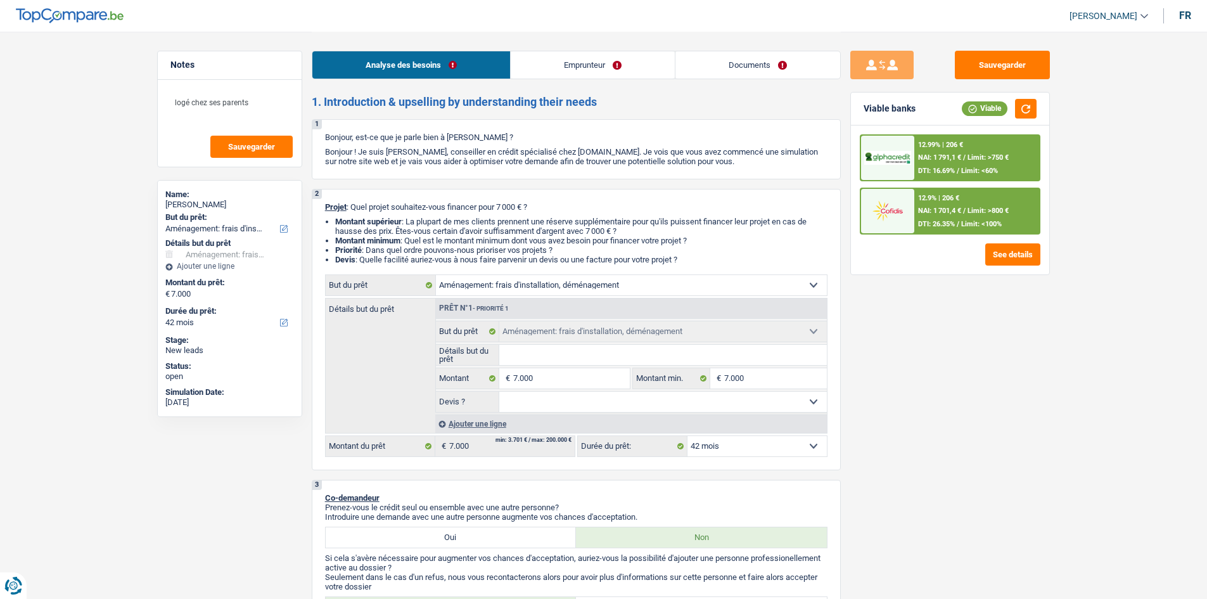
click at [931, 164] on div "12.99% | 206 € NAI: 1 791,1 € / Limit: >750 € DTI: 16.69% / Limit: <60%" at bounding box center [976, 158] width 125 height 44
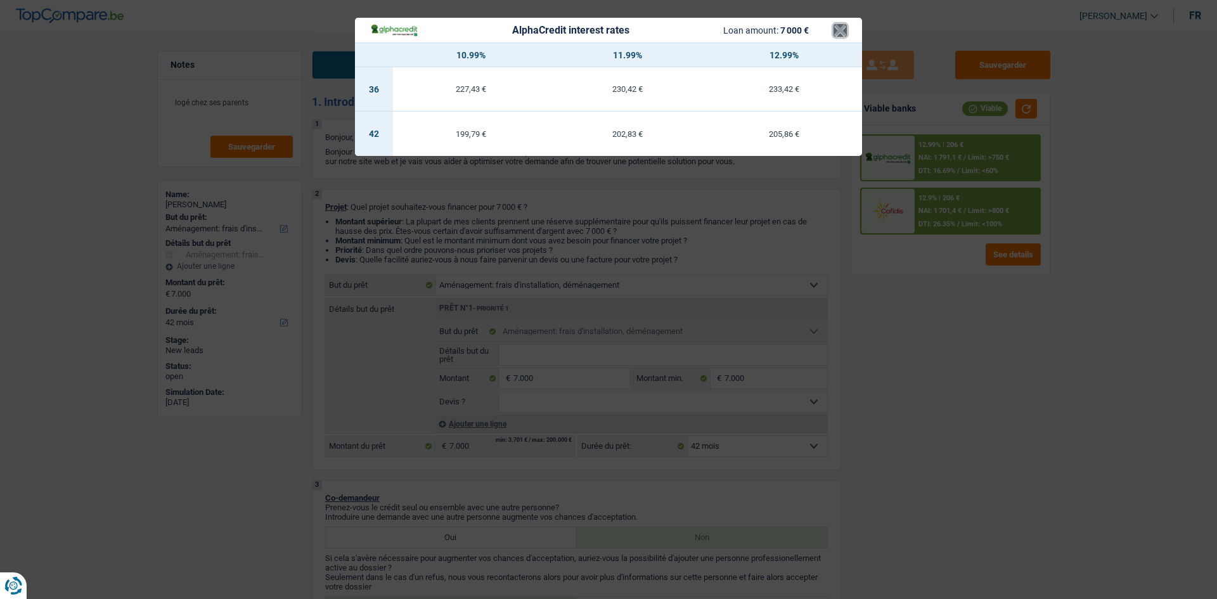
click at [843, 24] on button "×" at bounding box center [839, 30] width 13 height 13
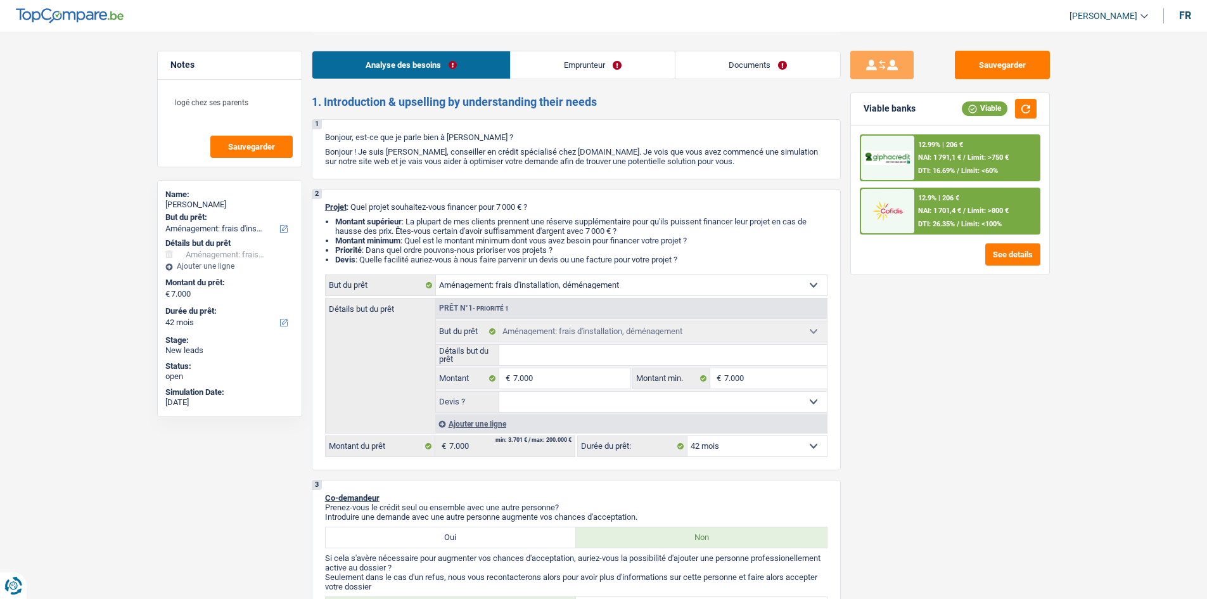
click at [920, 373] on div "Sauvegarder Viable banks Viable 12.99% | 206 € NAI: 1 791,1 € / Limit: >750 € D…" at bounding box center [950, 315] width 219 height 528
click at [1022, 104] on button "button" at bounding box center [1026, 109] width 22 height 20
click at [750, 68] on link "Documents" at bounding box center [757, 64] width 165 height 27
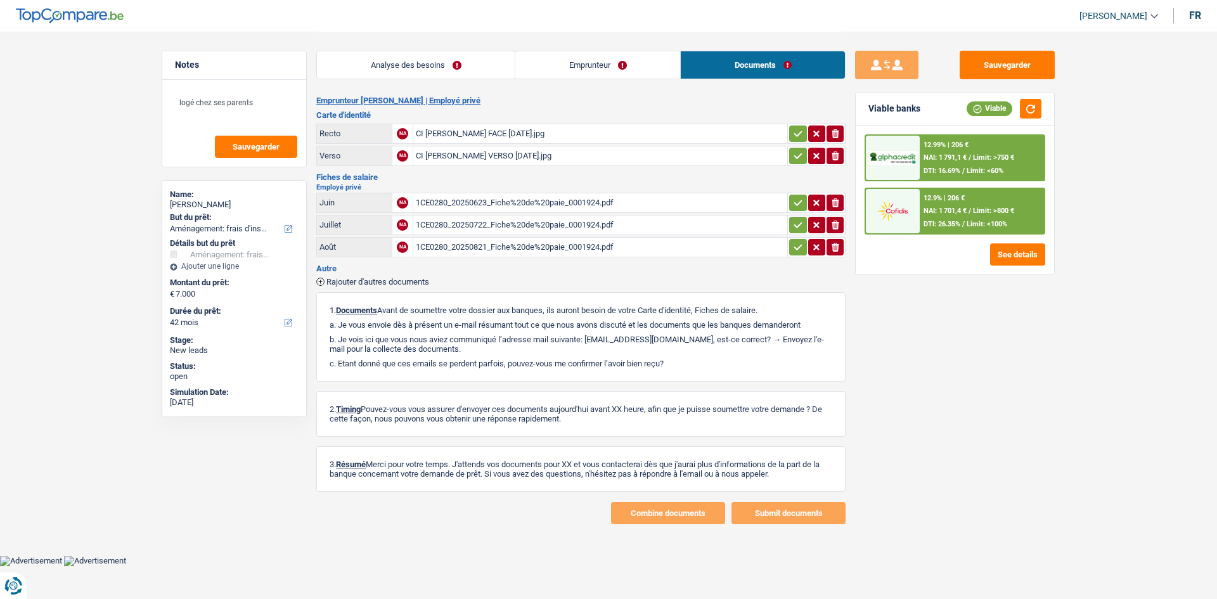
click at [629, 76] on link "Emprunteur" at bounding box center [597, 64] width 165 height 27
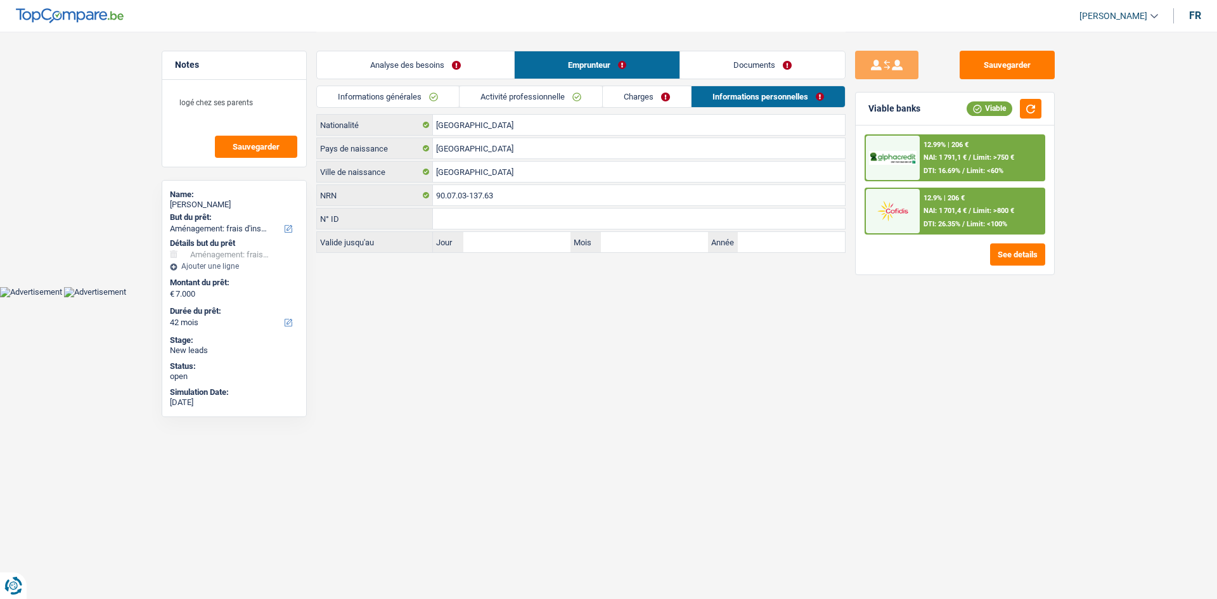
click at [454, 67] on link "Analyse des besoins" at bounding box center [415, 64] width 197 height 27
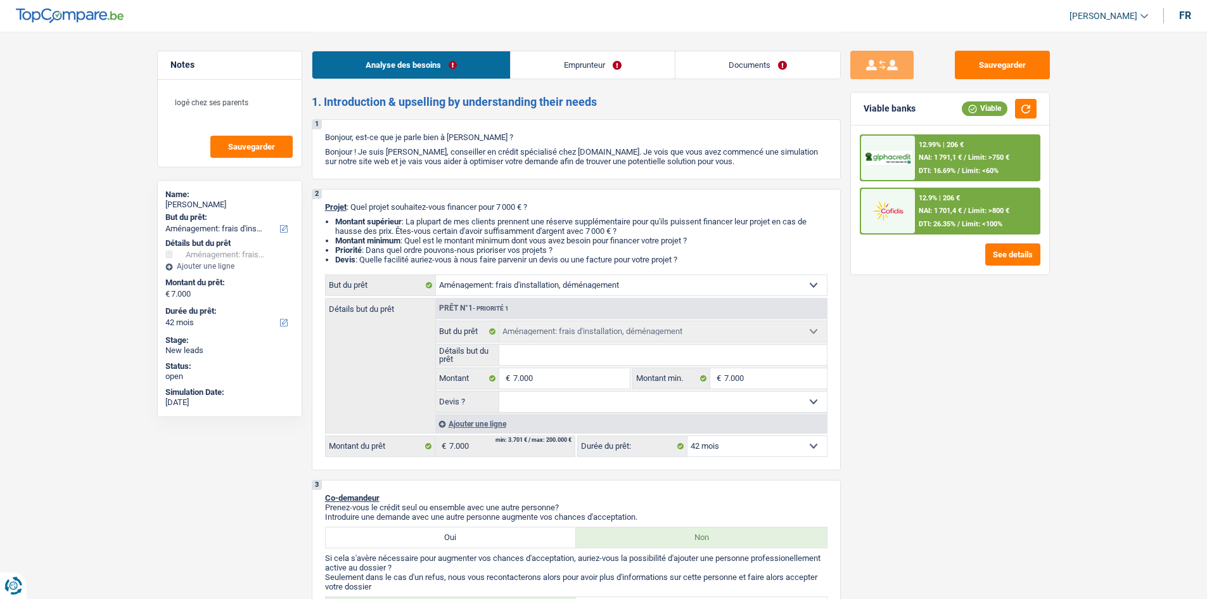
click at [580, 70] on link "Emprunteur" at bounding box center [593, 64] width 164 height 27
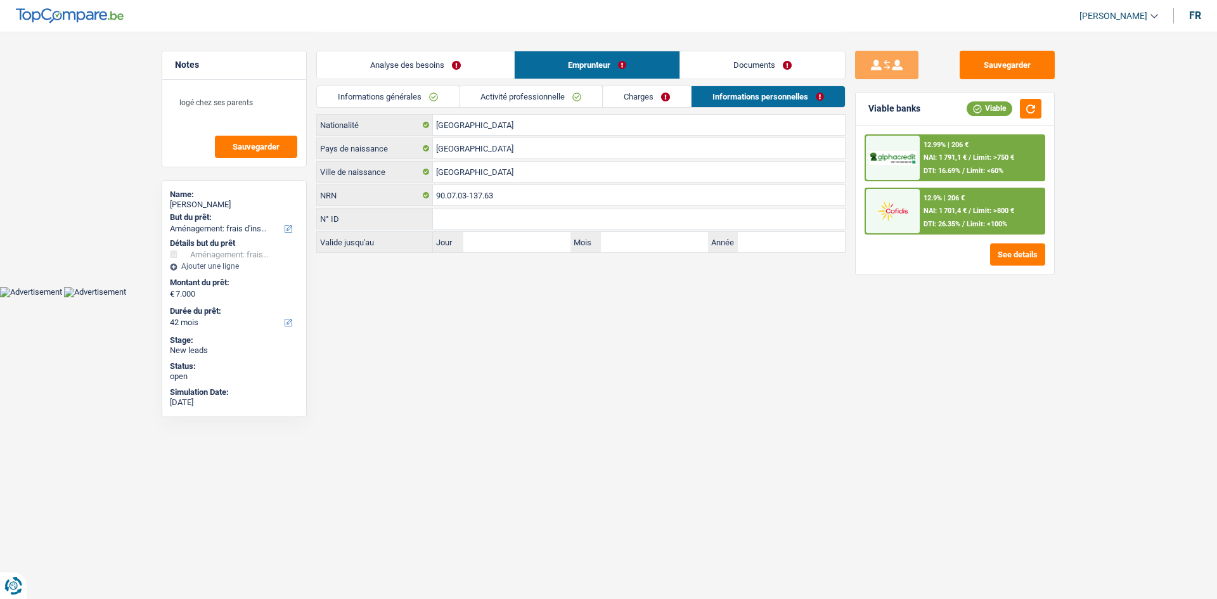
click at [724, 64] on link "Documents" at bounding box center [762, 64] width 165 height 27
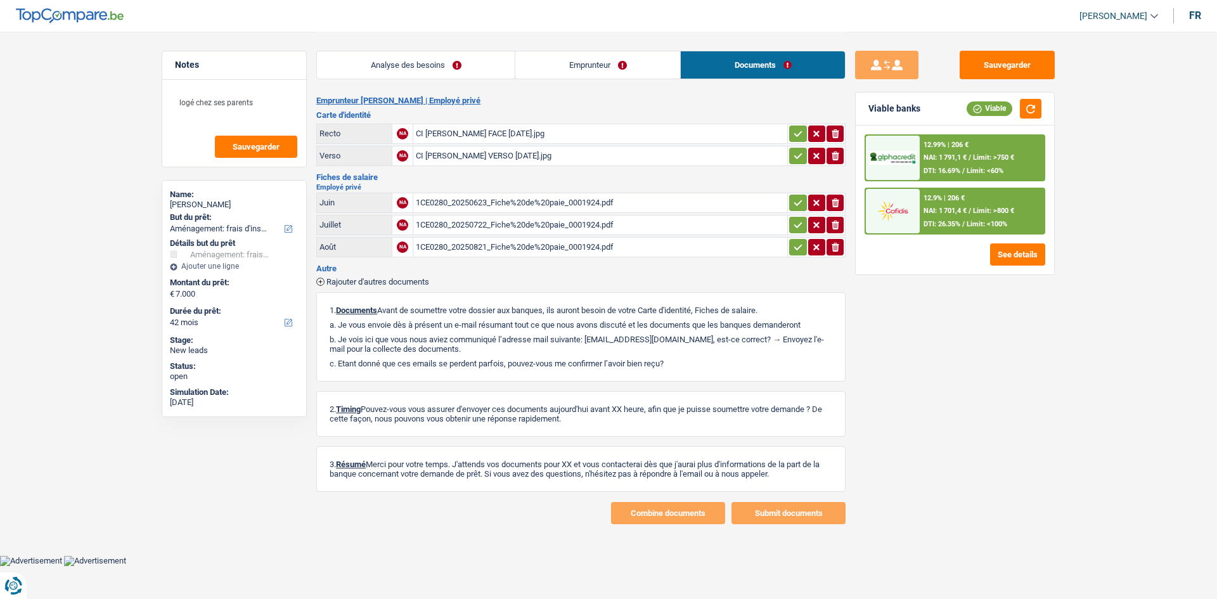
click at [483, 63] on link "Analyse des besoins" at bounding box center [416, 64] width 198 height 27
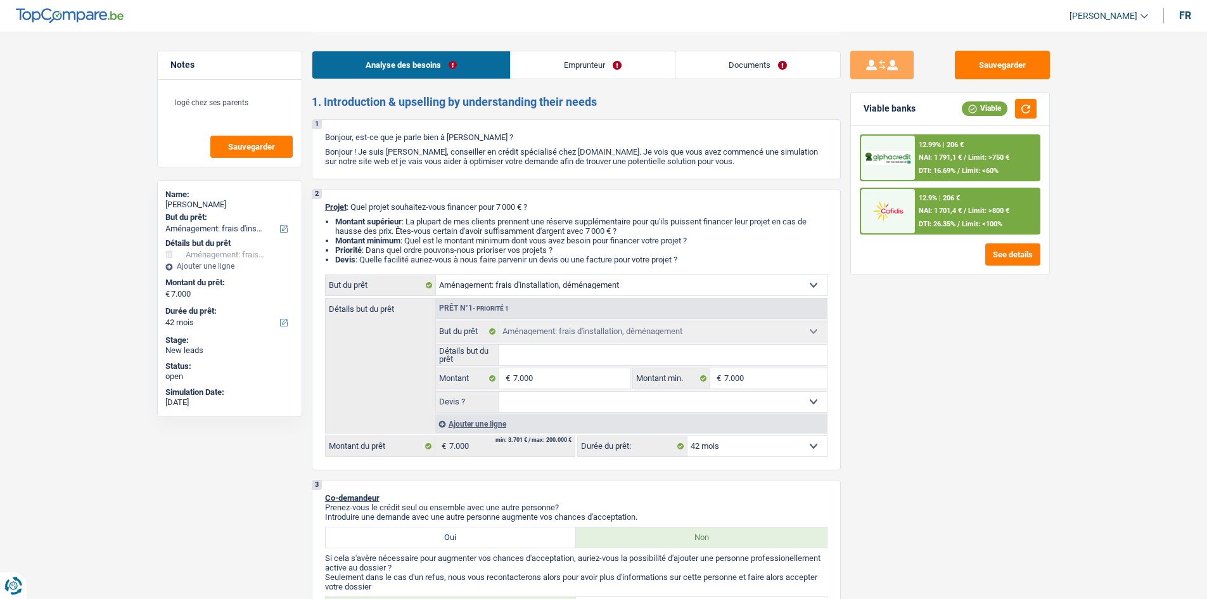
drag, startPoint x: 543, startPoint y: 58, endPoint x: 529, endPoint y: 55, distance: 14.2
click at [544, 58] on link "Emprunteur" at bounding box center [593, 64] width 164 height 27
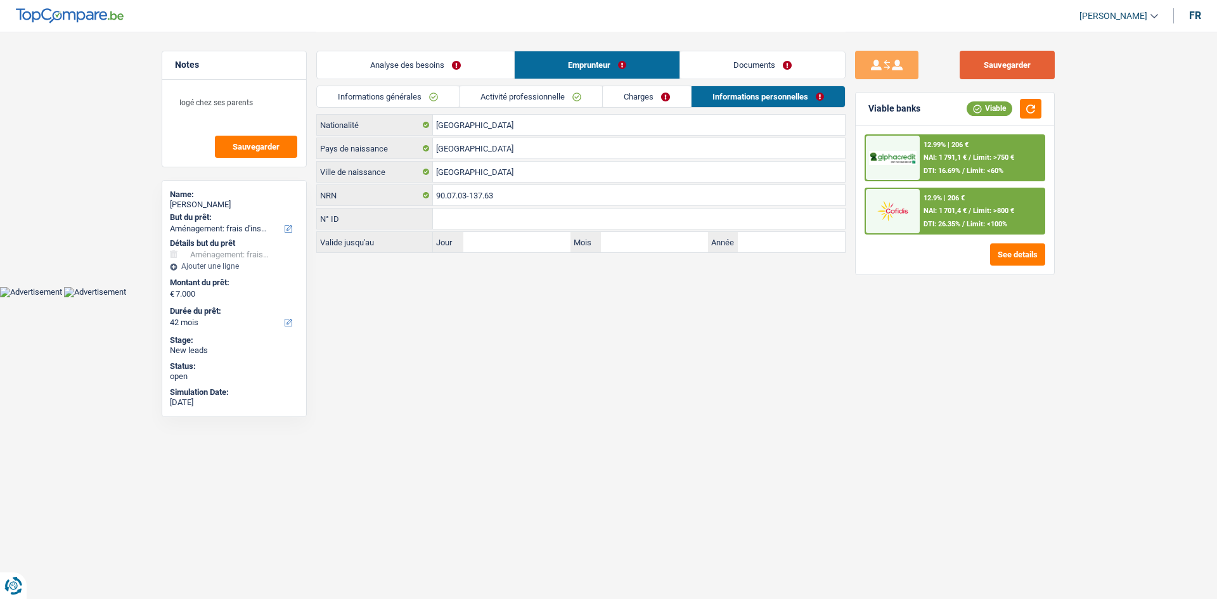
click at [984, 65] on button "Sauvegarder" at bounding box center [1006, 65] width 95 height 29
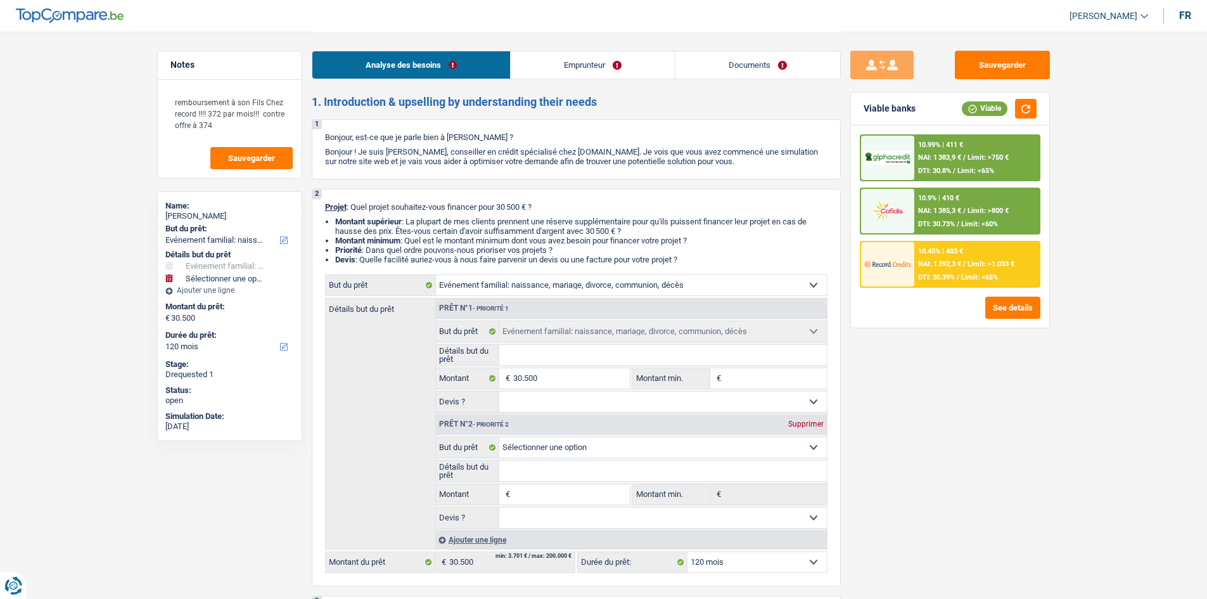
select select "familyEvent"
select select "120"
select select "familyEvent"
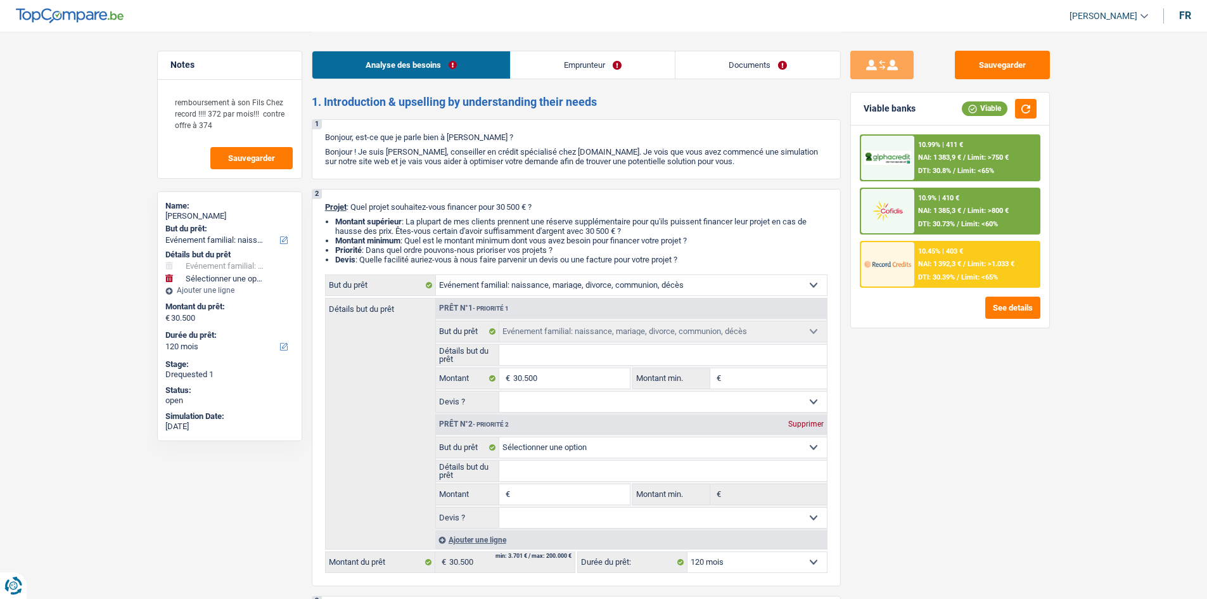
select select "120"
select select "mutuality"
select select "mutualityIndemnity"
select select "ownerWithMortgage"
select select "mortgage"
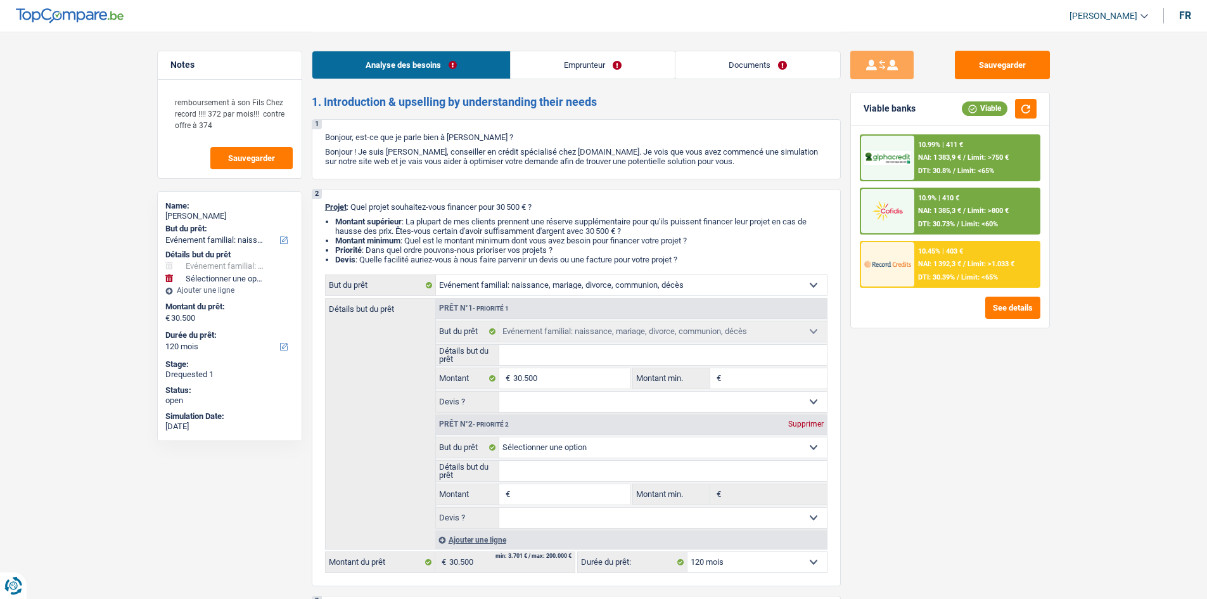
select select "300"
select select "personalSale"
select select "24"
select select "familyEvent"
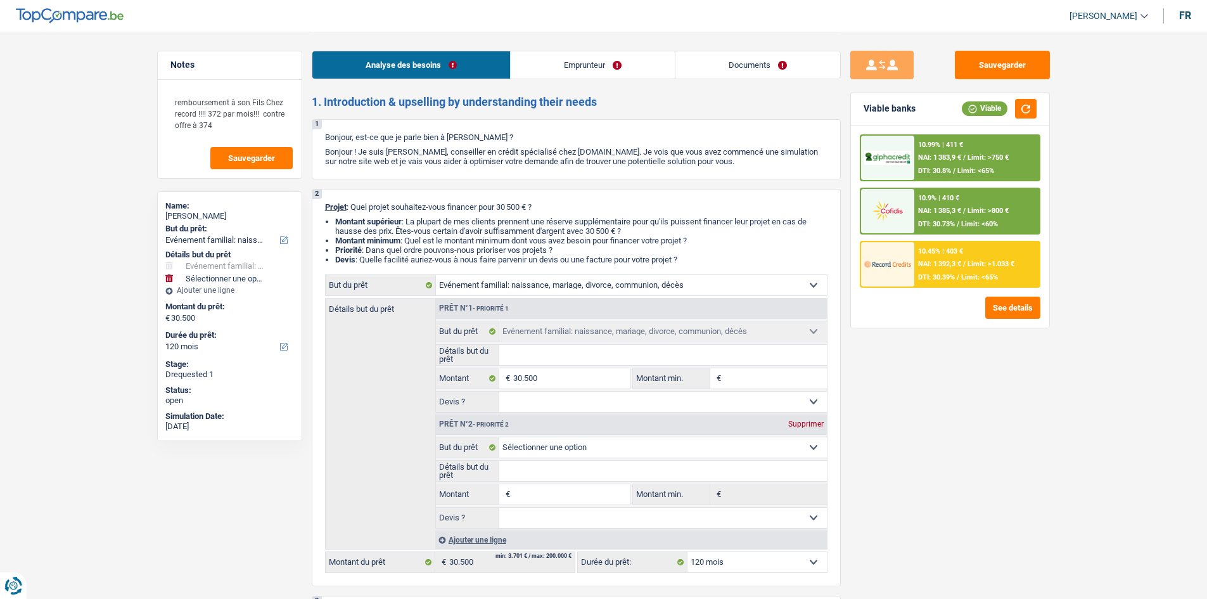
select select "120"
click at [739, 61] on link "Documents" at bounding box center [757, 64] width 165 height 27
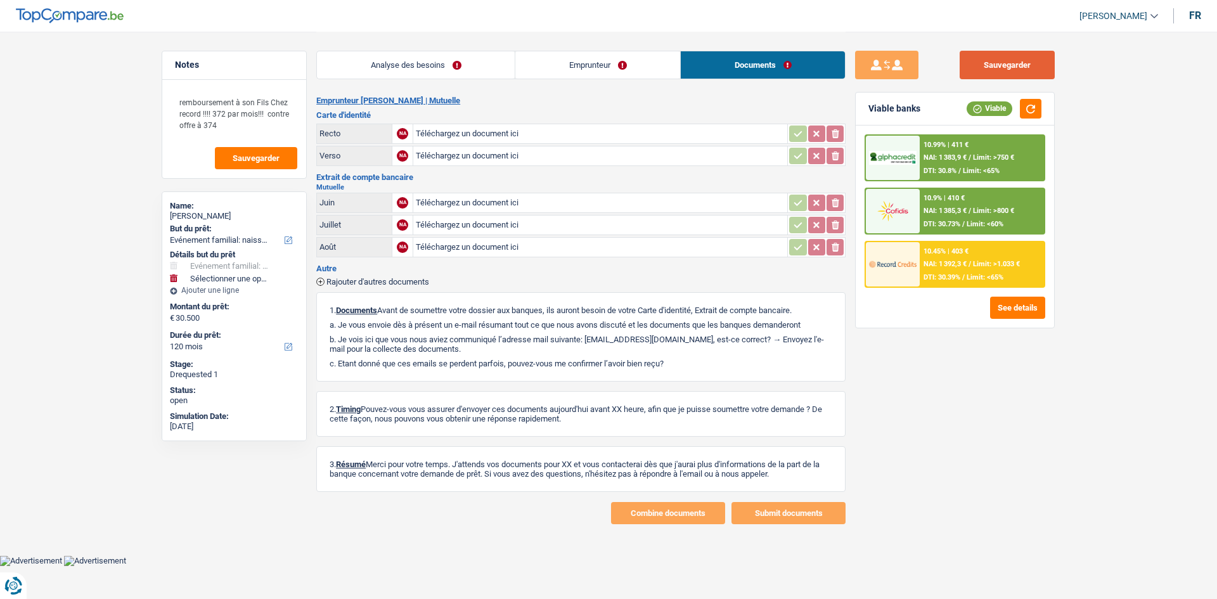
click at [973, 56] on button "Sauvegarder" at bounding box center [1006, 65] width 95 height 29
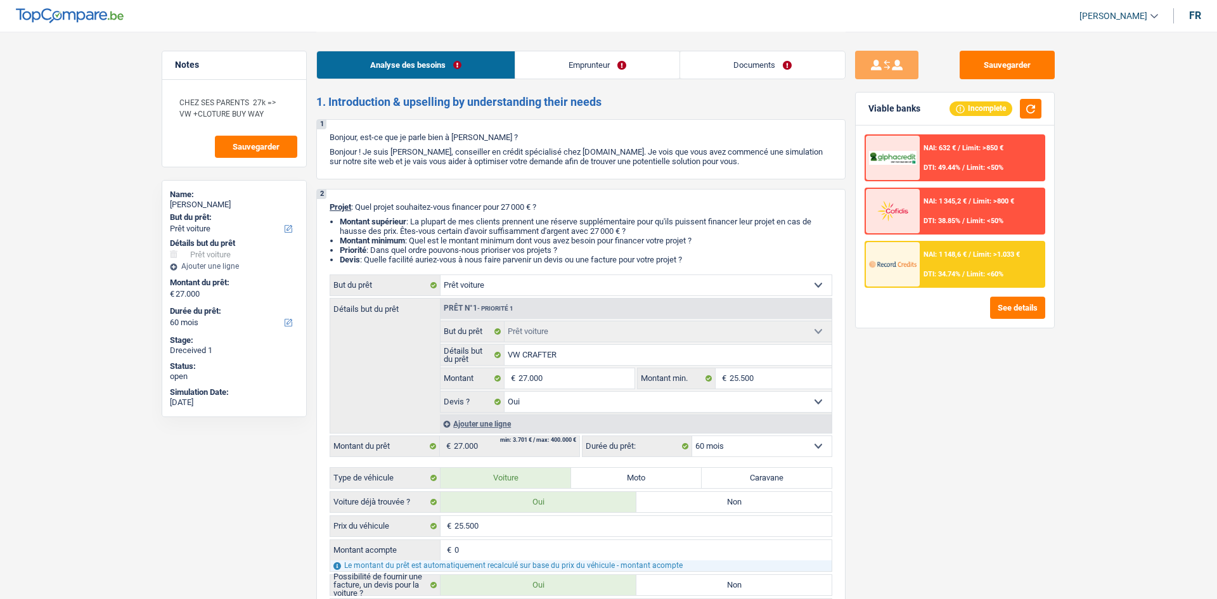
select select "car"
select select "60"
select select "car"
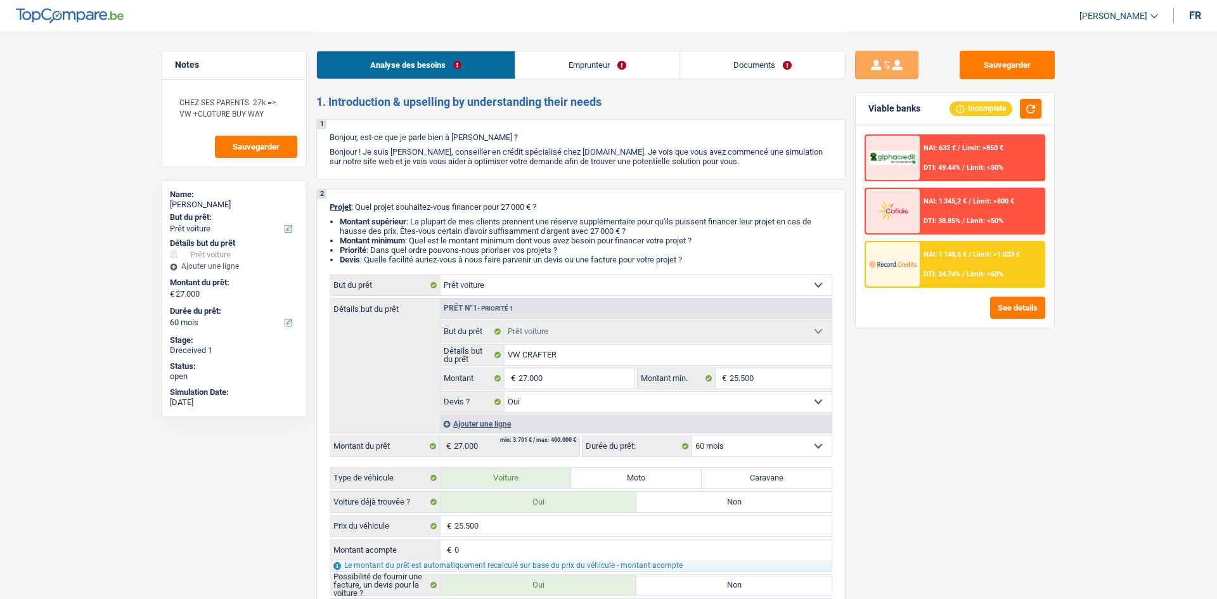
select select "yes"
select select "60"
select select "worker"
select select "netSalary"
select select "liveWithParents"
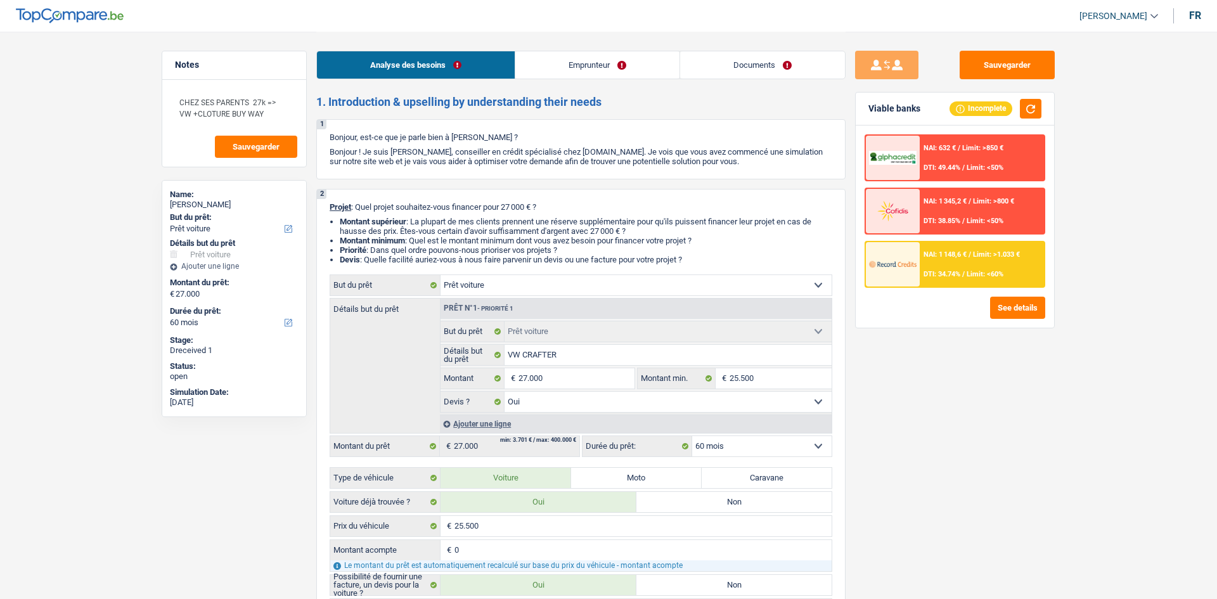
select select "cardOrCredit"
select select "car"
select select "yes"
select select "60"
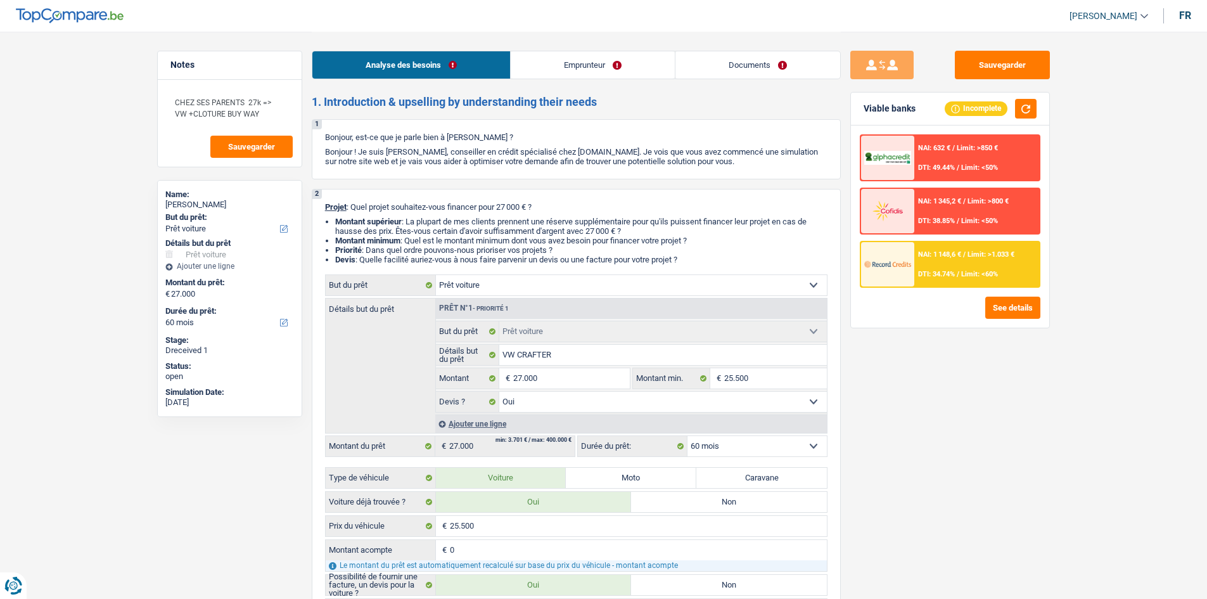
click at [739, 70] on link "Documents" at bounding box center [757, 64] width 165 height 27
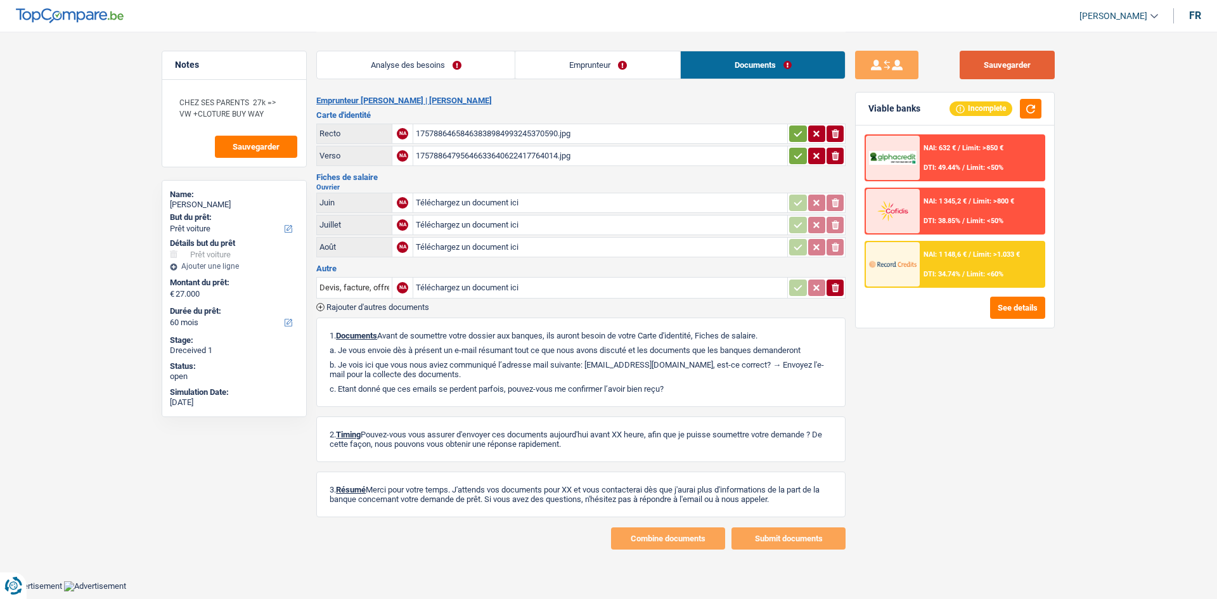
click at [999, 66] on button "Sauvegarder" at bounding box center [1006, 65] width 95 height 29
